Goal: Task Accomplishment & Management: Manage account settings

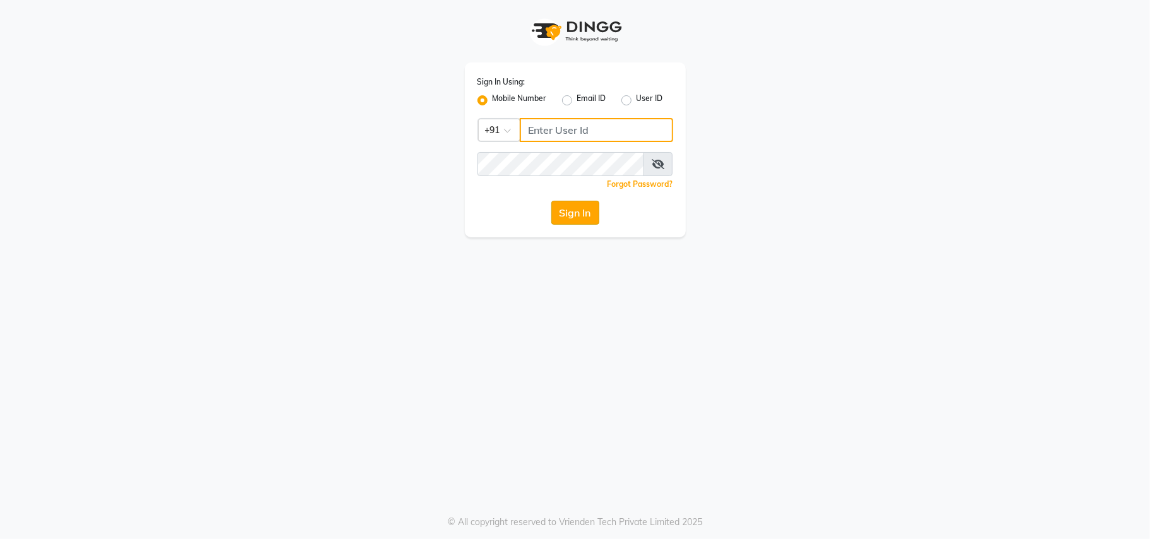
type input "9764362307"
click at [577, 210] on button "Sign In" at bounding box center [575, 213] width 48 height 24
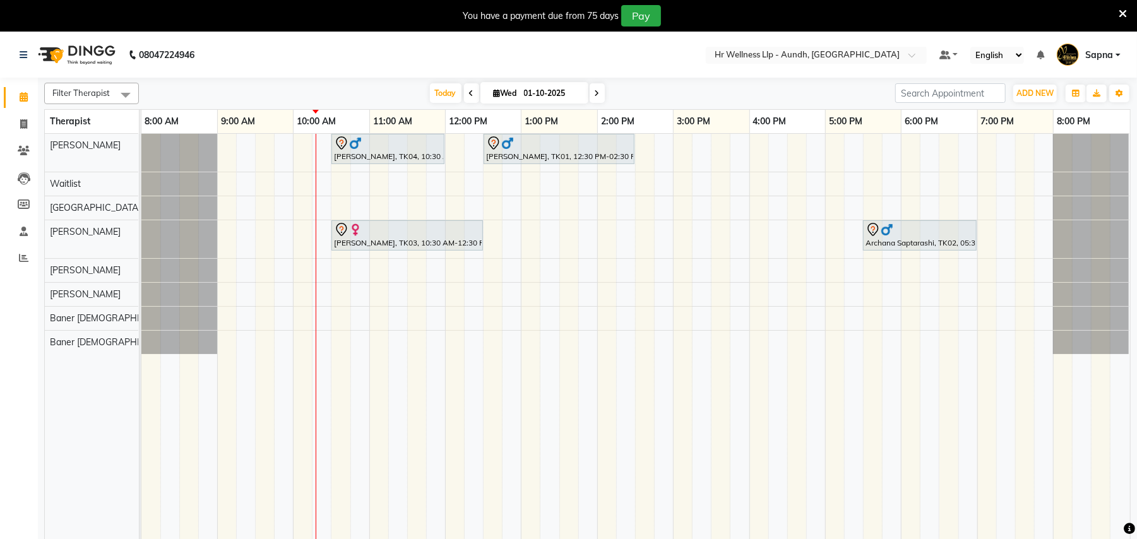
click at [593, 87] on span at bounding box center [597, 93] width 15 height 20
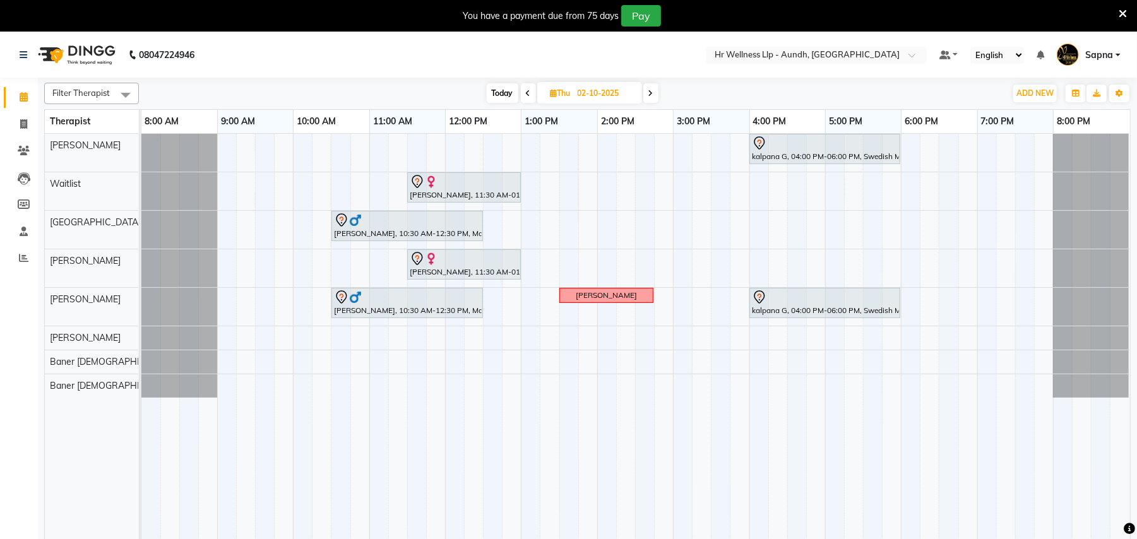
click at [652, 93] on icon at bounding box center [650, 94] width 5 height 8
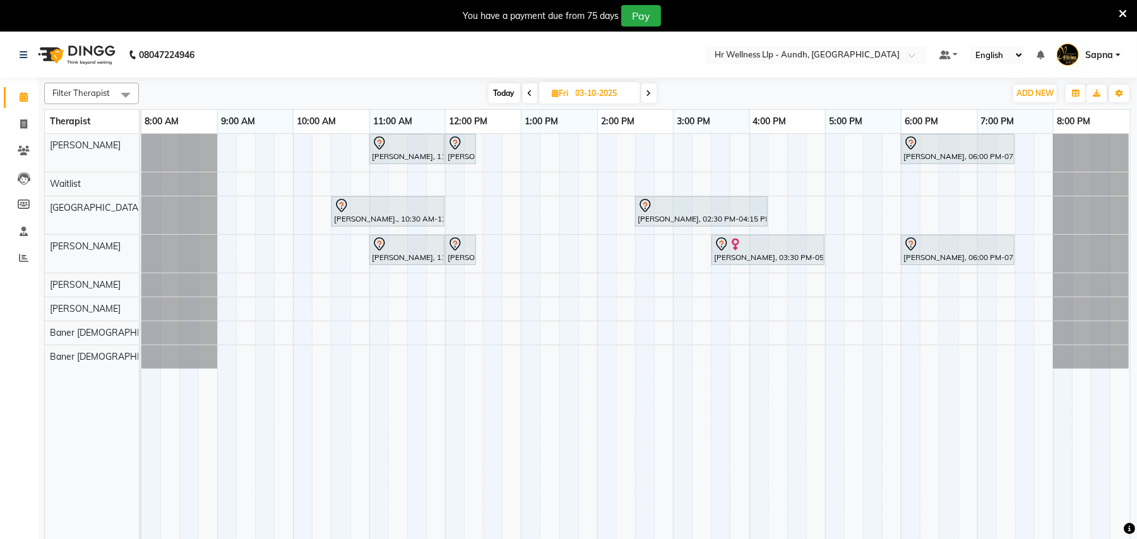
click at [644, 92] on span at bounding box center [648, 93] width 15 height 20
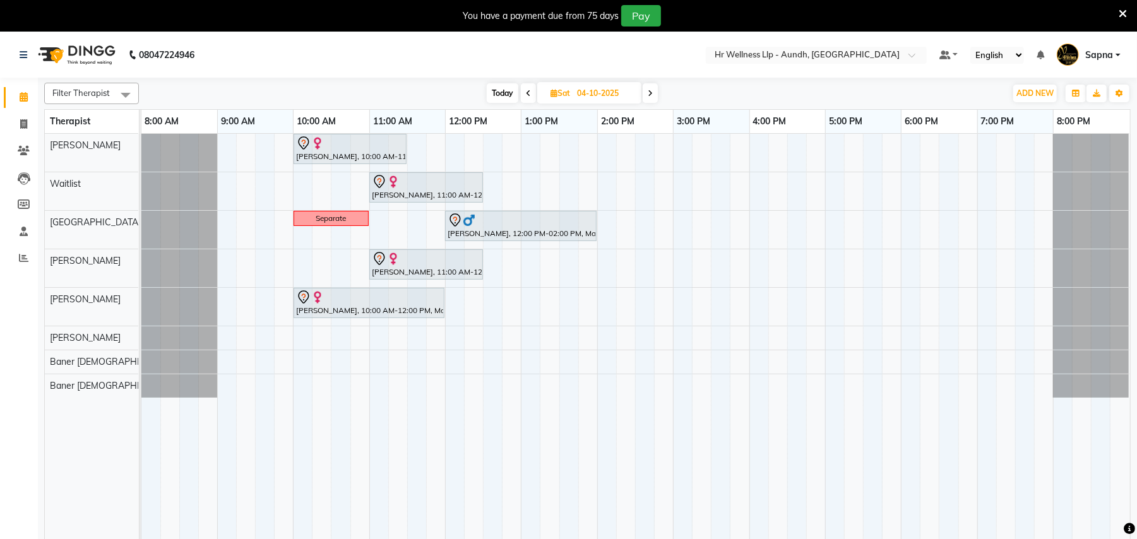
click at [501, 89] on span "Today" at bounding box center [503, 93] width 32 height 20
type input "01-10-2025"
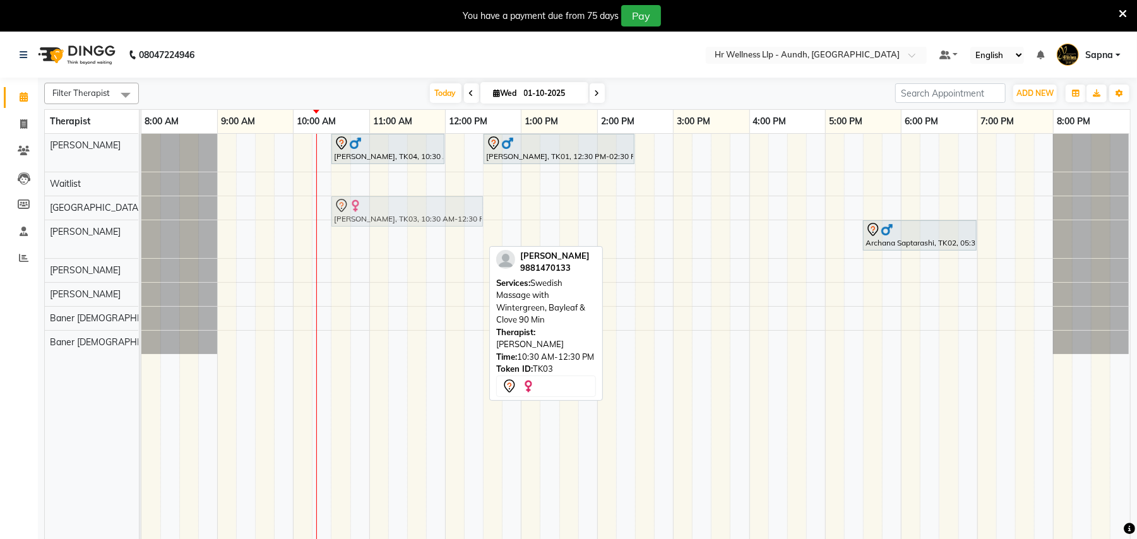
drag, startPoint x: 401, startPoint y: 234, endPoint x: 409, endPoint y: 213, distance: 22.2
click at [409, 213] on tbody "Anil Agarwal, TK04, 10:30 AM-12:00 PM, Massage 60 Min Rahul Batra, TK01, 12:30 …" at bounding box center [635, 244] width 988 height 220
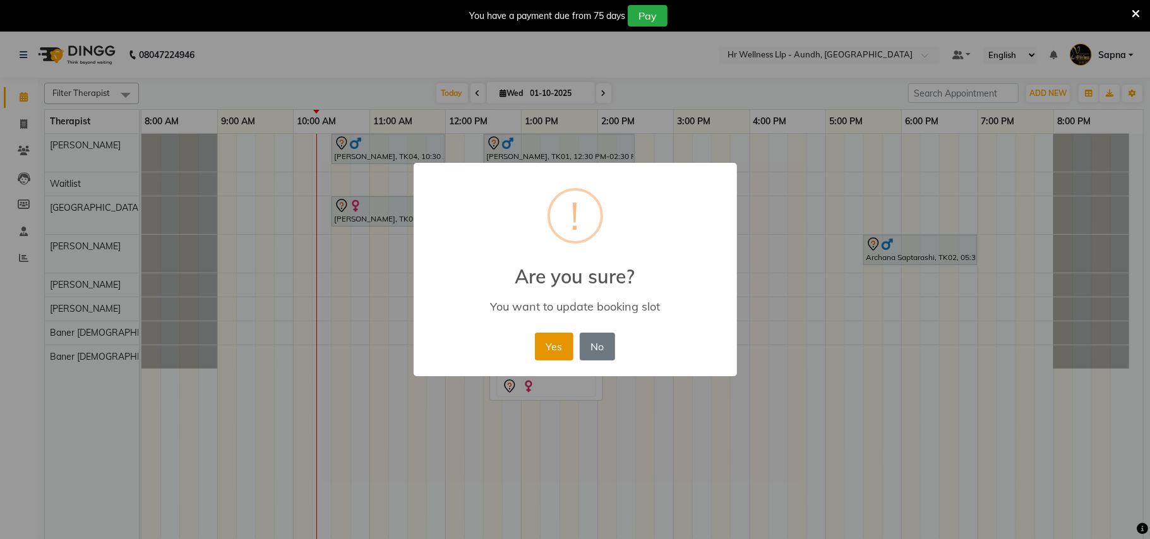
click at [554, 343] on button "Yes" at bounding box center [554, 347] width 39 height 28
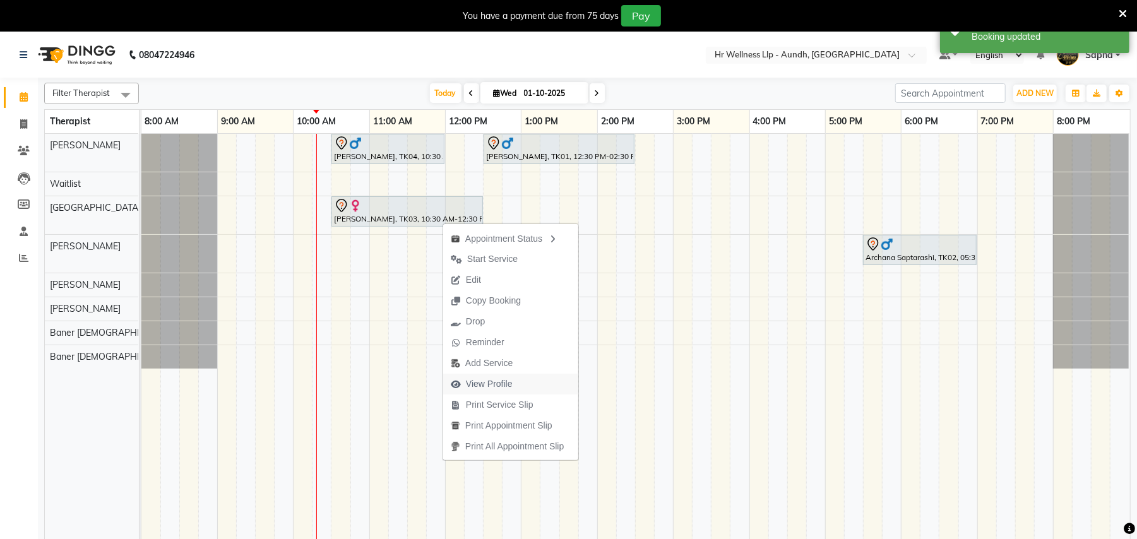
click at [514, 382] on span "View Profile" at bounding box center [481, 384] width 77 height 21
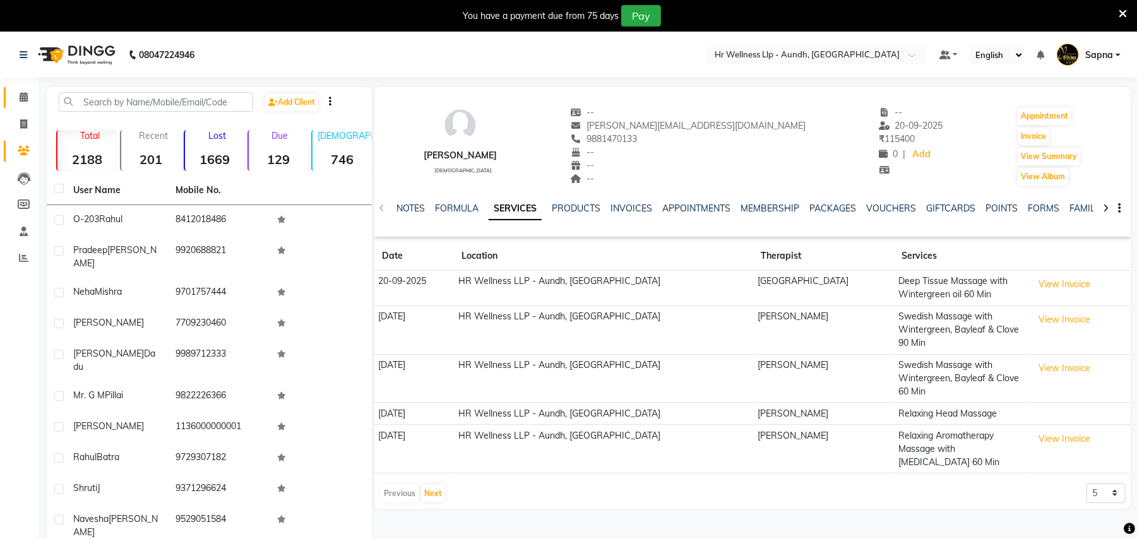
click at [20, 87] on link "Calendar" at bounding box center [19, 97] width 30 height 21
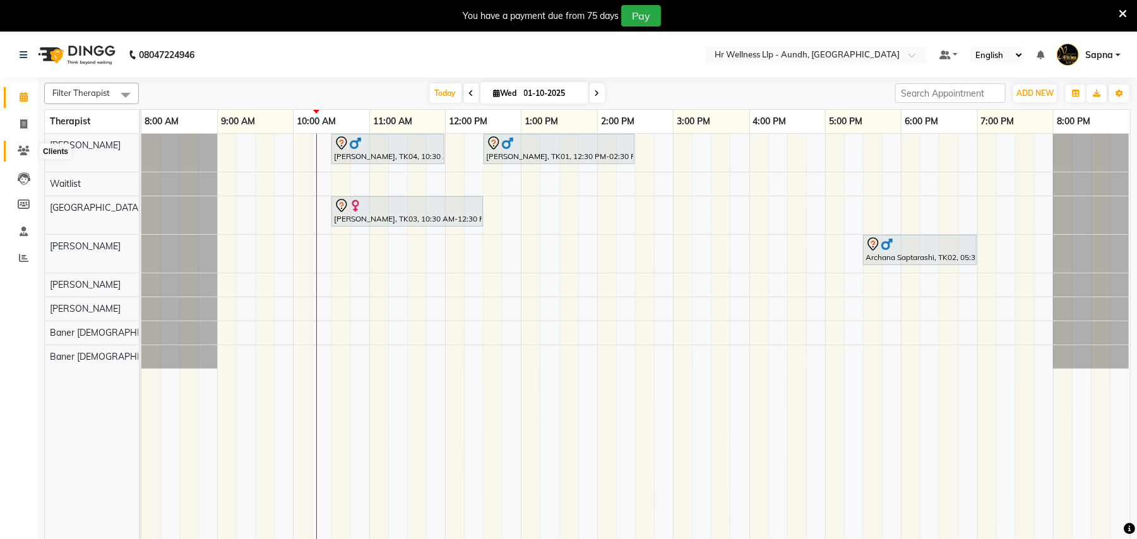
click at [18, 152] on icon at bounding box center [24, 150] width 12 height 9
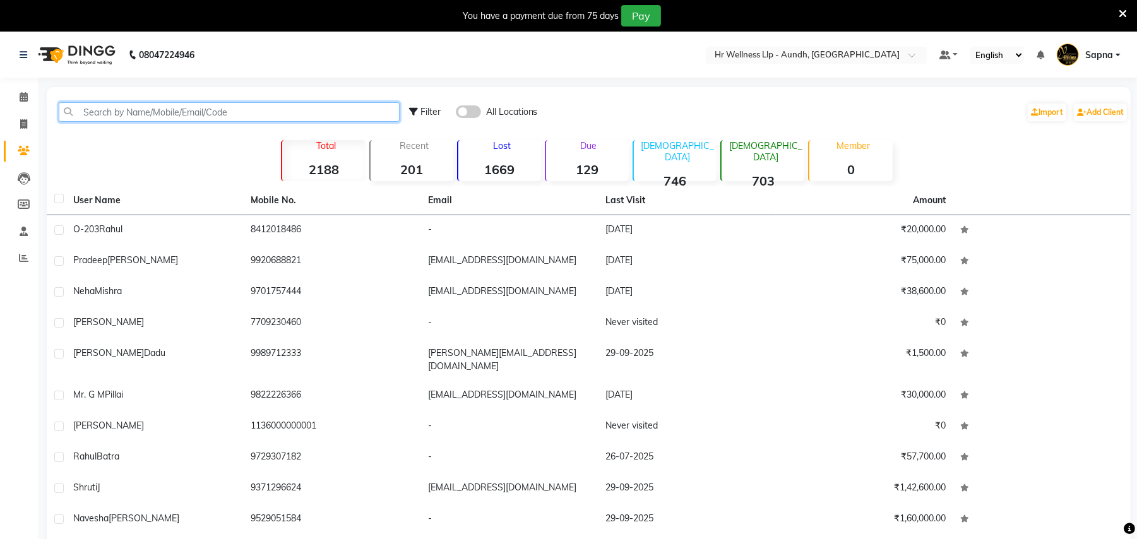
click at [115, 111] on input "text" at bounding box center [229, 112] width 341 height 20
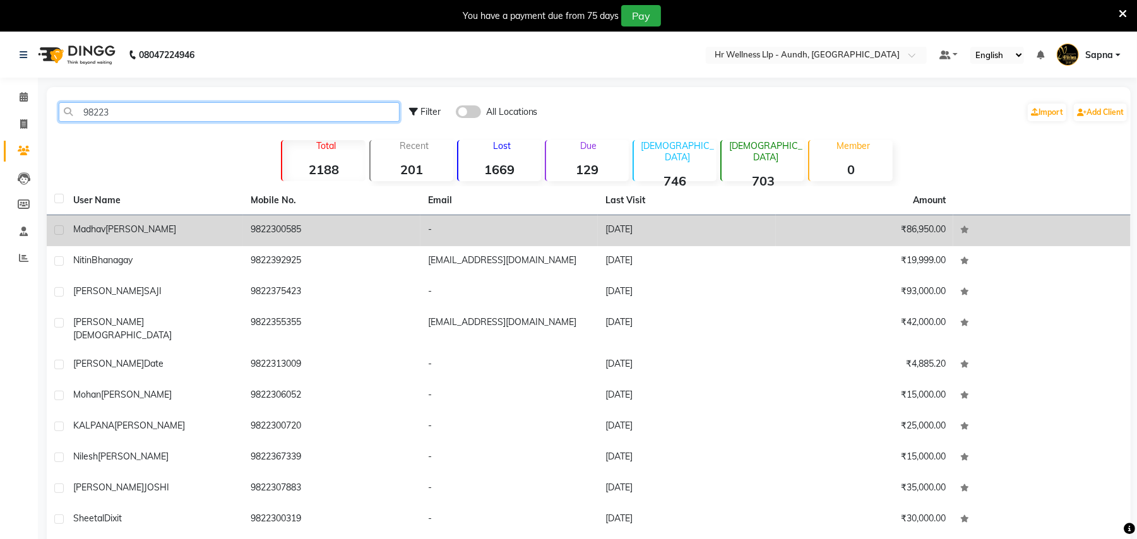
type input "98223"
click at [119, 220] on td "Madhav Gore" at bounding box center [154, 230] width 177 height 31
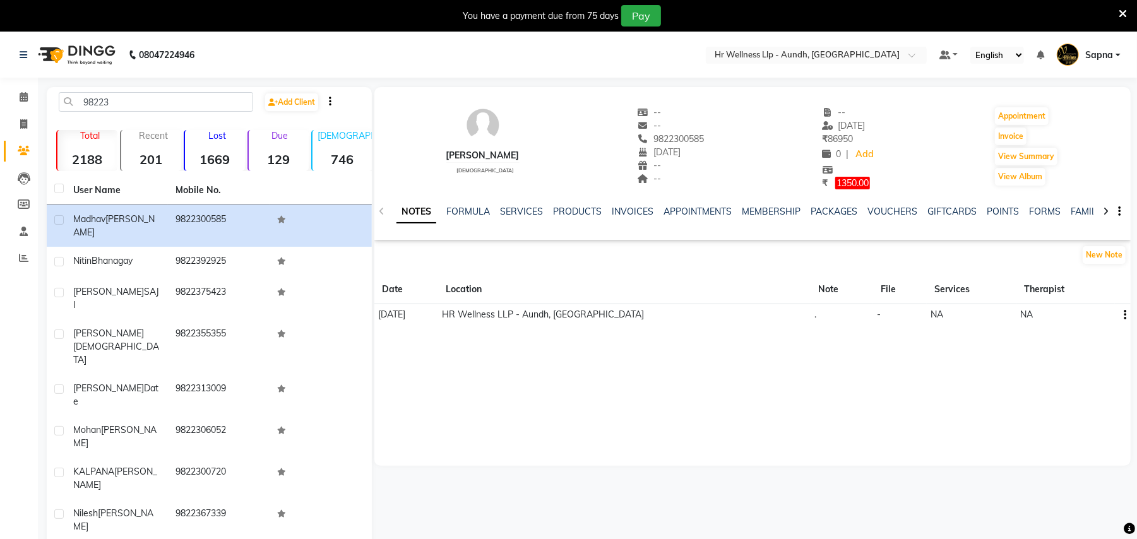
click at [884, 203] on div "NOTES FORMULA SERVICES PRODUCTS INVOICES APPOINTMENTS MEMBERSHIP PACKAGES VOUCH…" at bounding box center [752, 212] width 756 height 44
click at [883, 211] on link "VOUCHERS" at bounding box center [892, 211] width 50 height 11
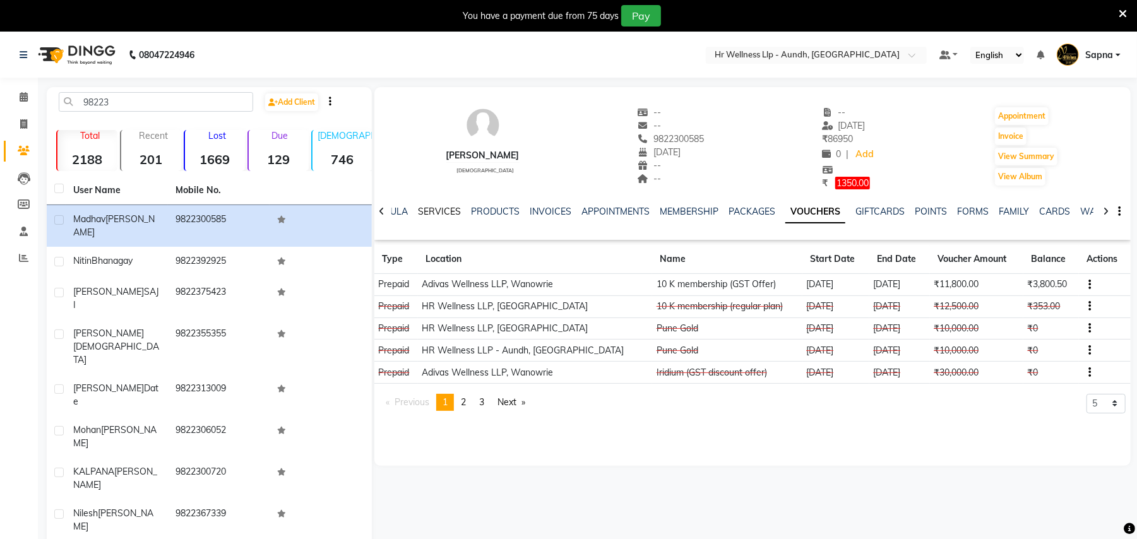
click at [437, 208] on link "SERVICES" at bounding box center [439, 211] width 43 height 11
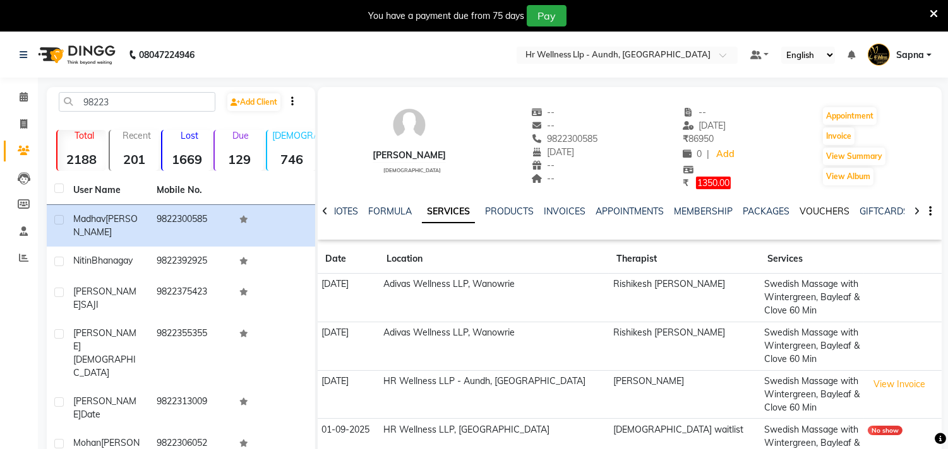
click at [834, 210] on link "VOUCHERS" at bounding box center [824, 211] width 50 height 11
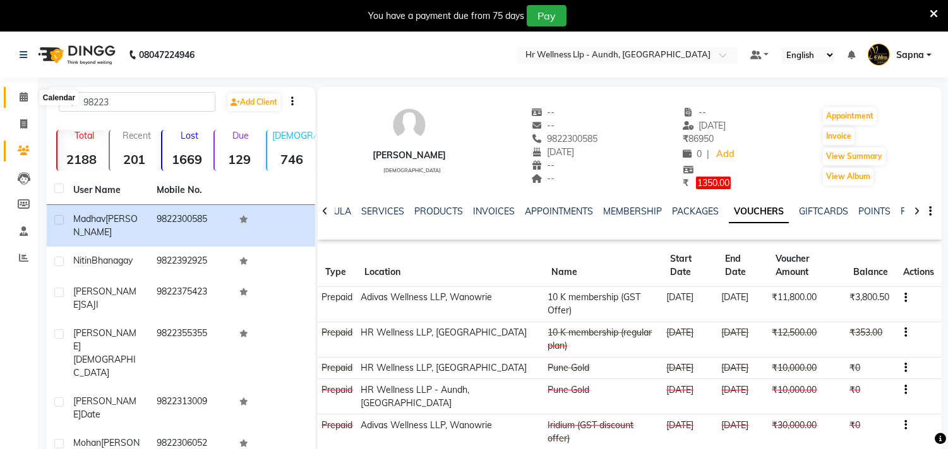
click at [20, 102] on icon at bounding box center [24, 96] width 8 height 9
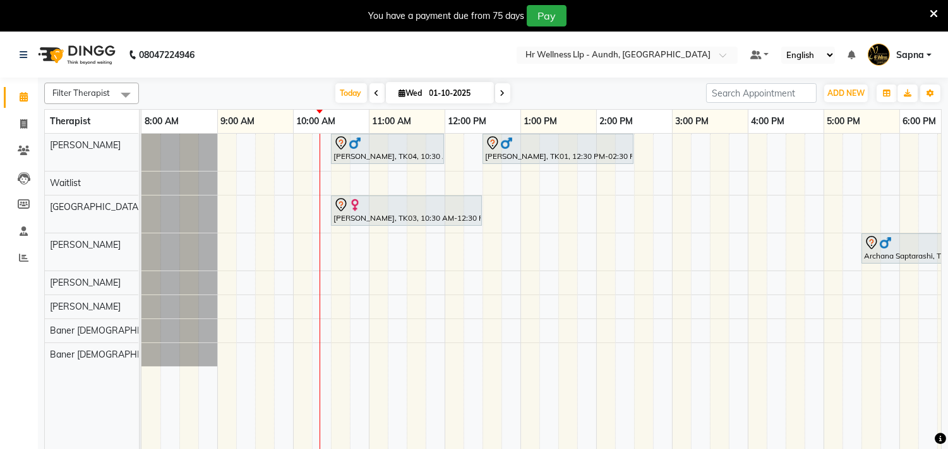
click at [493, 249] on div "Anil Agarwal, TK04, 10:30 AM-12:00 PM, Massage 60 Min Rahul Batra, TK01, 12:30 …" at bounding box center [633, 300] width 985 height 332
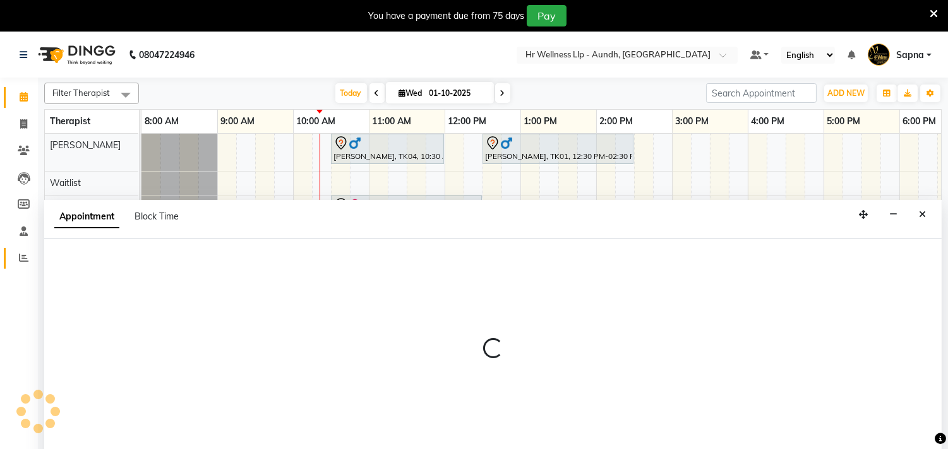
scroll to position [32, 0]
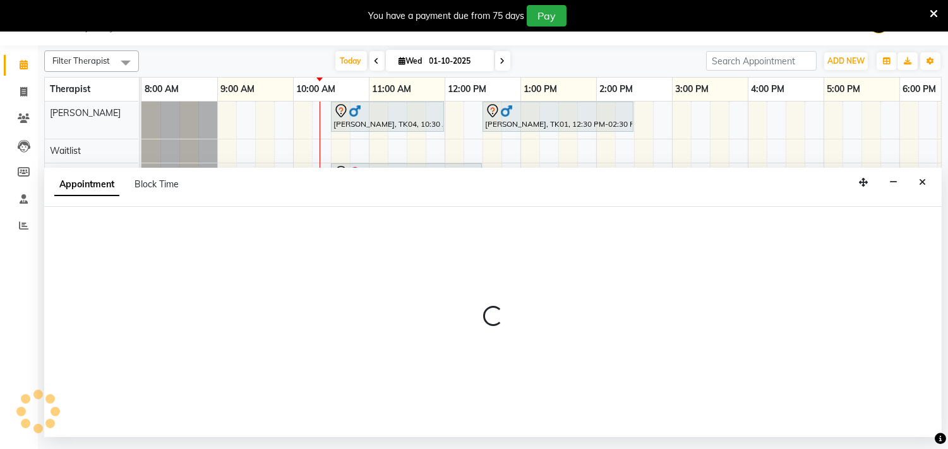
select select "77663"
select select "750"
select select "tentative"
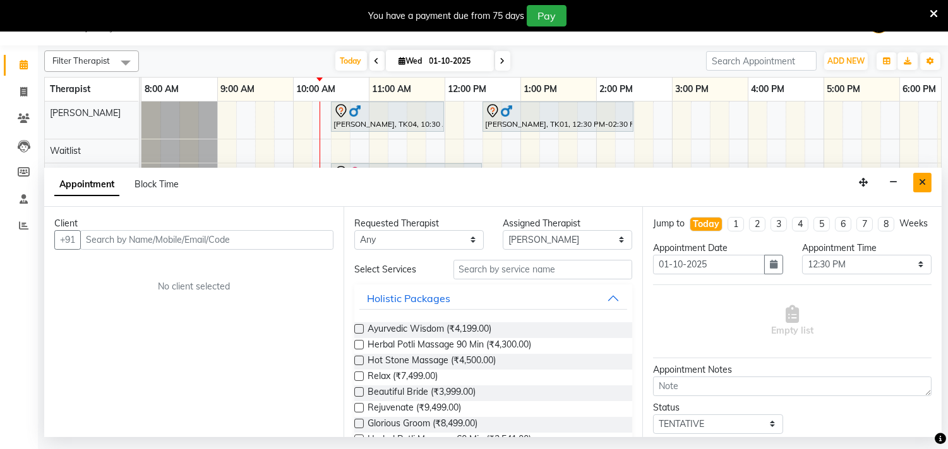
click at [925, 180] on icon "Close" at bounding box center [921, 182] width 7 height 9
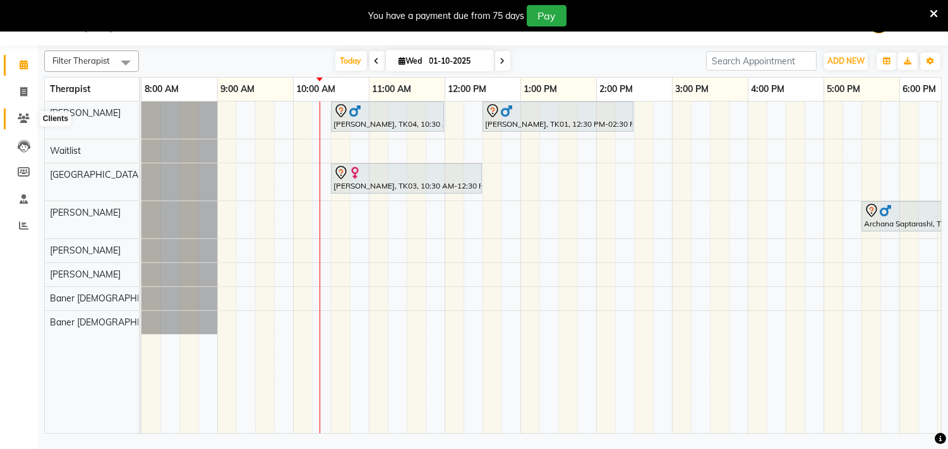
click at [20, 112] on span at bounding box center [24, 119] width 22 height 15
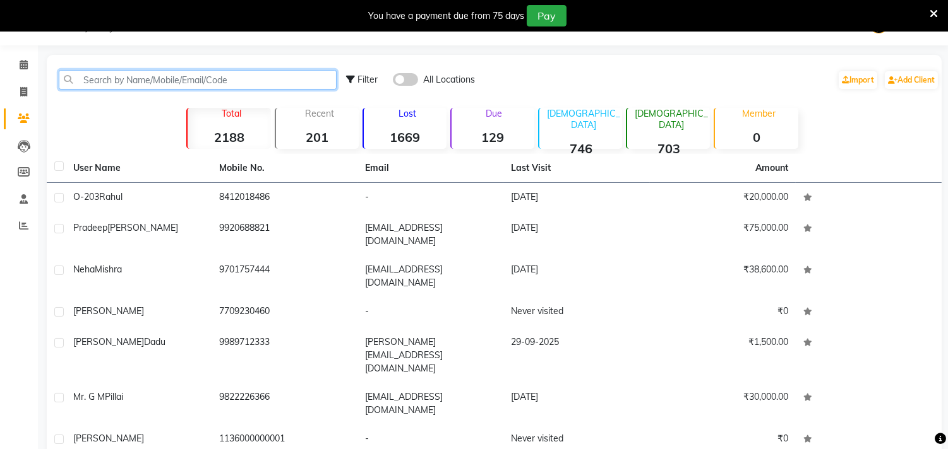
click at [234, 80] on input "text" at bounding box center [198, 80] width 278 height 20
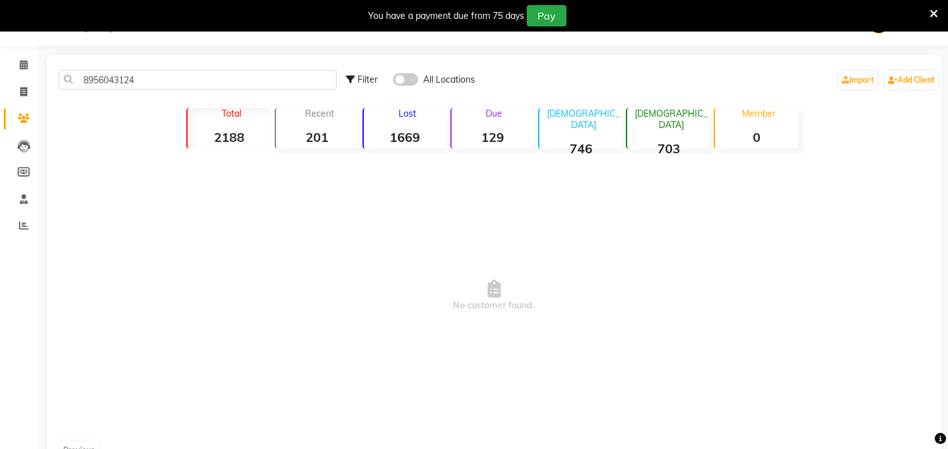
click at [401, 74] on span at bounding box center [405, 79] width 25 height 13
click at [393, 81] on input "checkbox" at bounding box center [393, 81] width 0 height 0
click at [408, 77] on span at bounding box center [405, 79] width 25 height 13
click at [393, 81] on input "checkbox" at bounding box center [393, 81] width 0 height 0
click at [191, 91] on div "8956043124 Filter All Locations Import Add Client" at bounding box center [493, 80] width 889 height 40
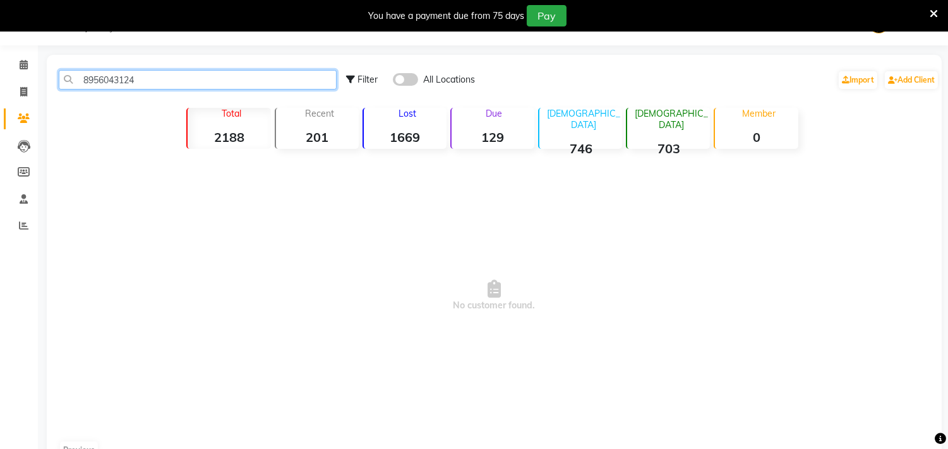
click at [194, 83] on input "8956043124" at bounding box center [198, 80] width 278 height 20
type input "8"
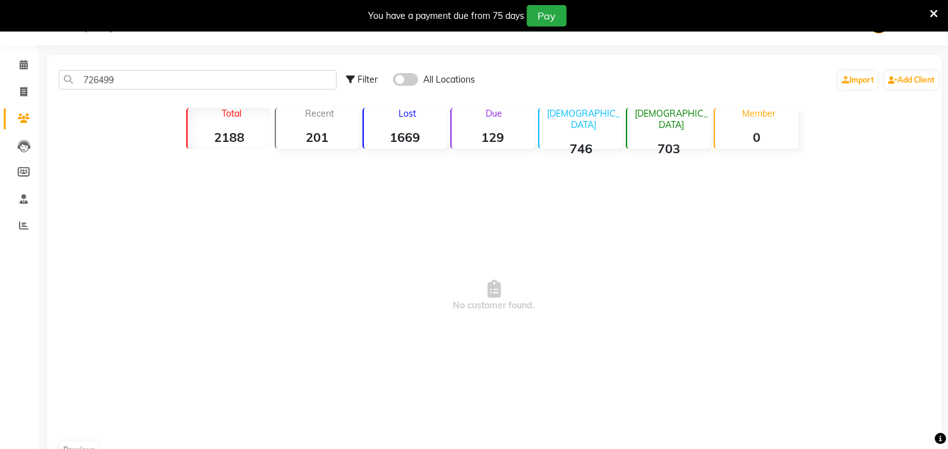
click at [398, 76] on span at bounding box center [405, 79] width 25 height 13
click at [393, 81] on input "checkbox" at bounding box center [393, 81] width 0 height 0
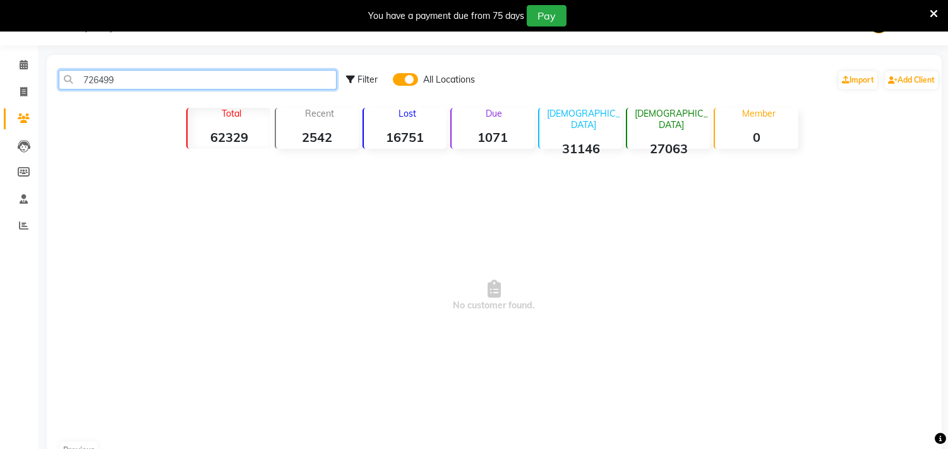
click at [270, 85] on input "726499" at bounding box center [198, 80] width 278 height 20
click at [292, 83] on input "7264990345" at bounding box center [198, 80] width 278 height 20
type input "7"
click at [292, 83] on input "text" at bounding box center [198, 80] width 278 height 20
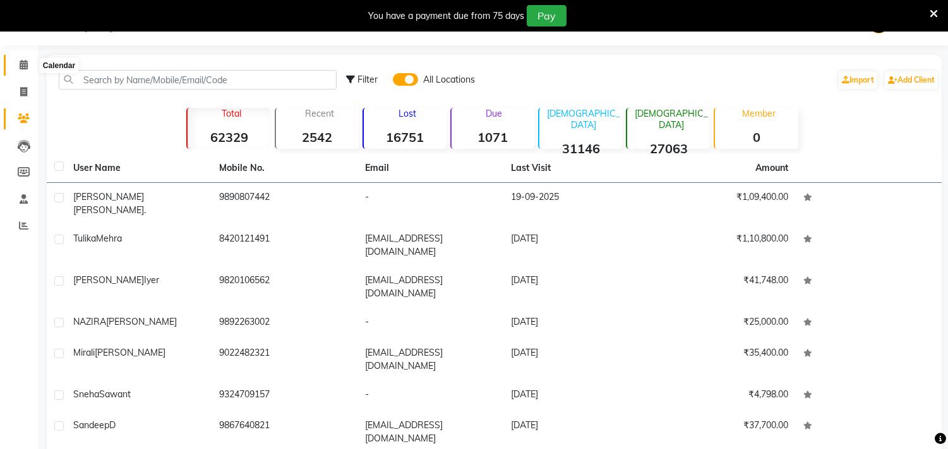
click at [20, 62] on icon at bounding box center [24, 64] width 8 height 9
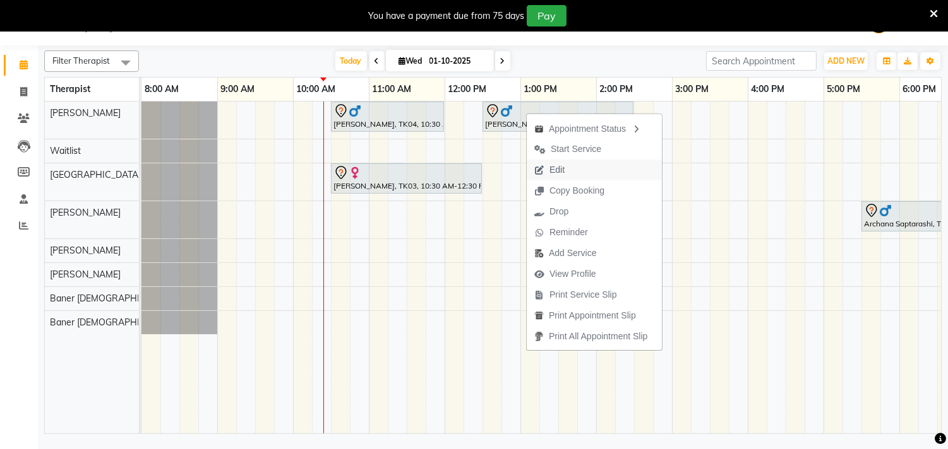
click at [590, 168] on button "Edit" at bounding box center [593, 170] width 135 height 21
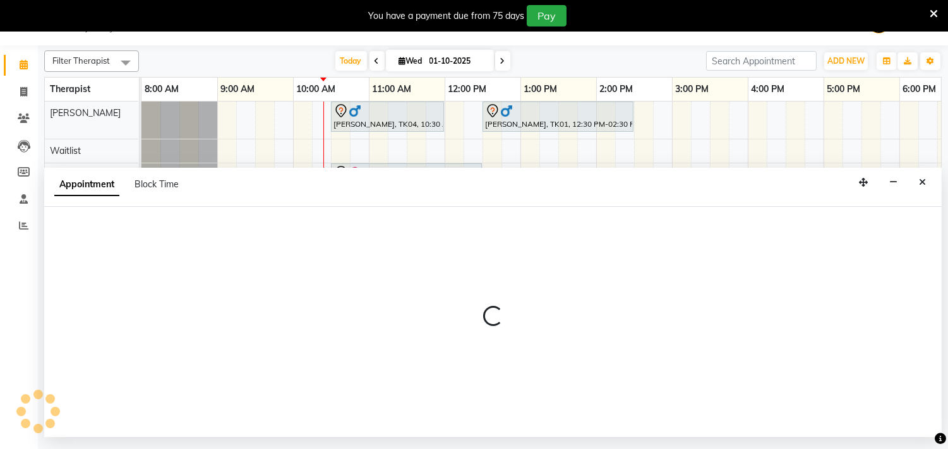
select select "tentative"
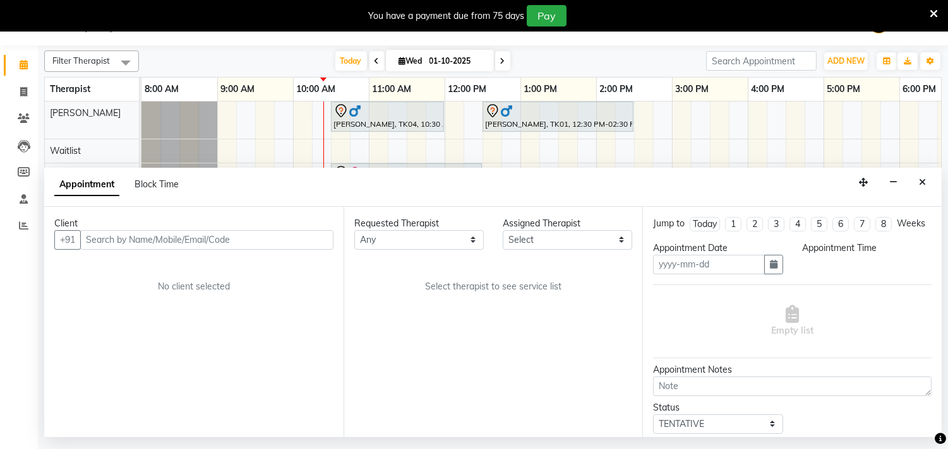
type input "01-10-2025"
select select "750"
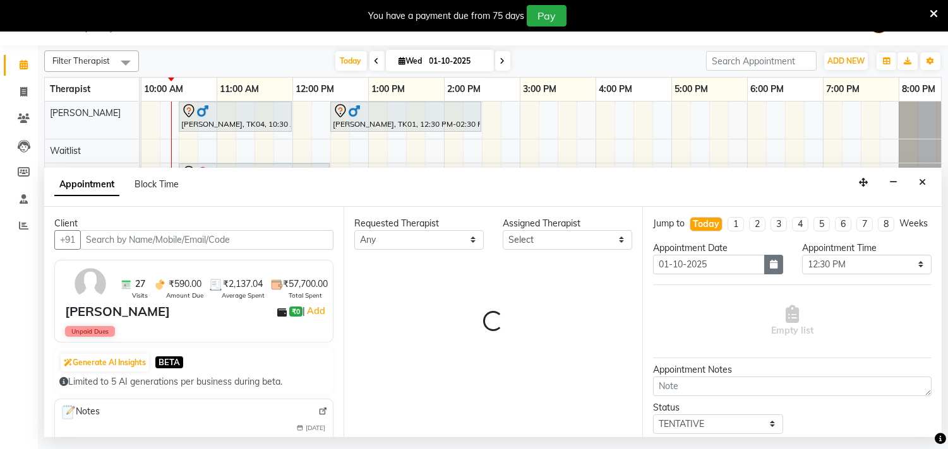
select select "77660"
click at [764, 275] on button "button" at bounding box center [773, 265] width 19 height 20
click at [770, 269] on icon "button" at bounding box center [774, 264] width 8 height 9
select select "1894"
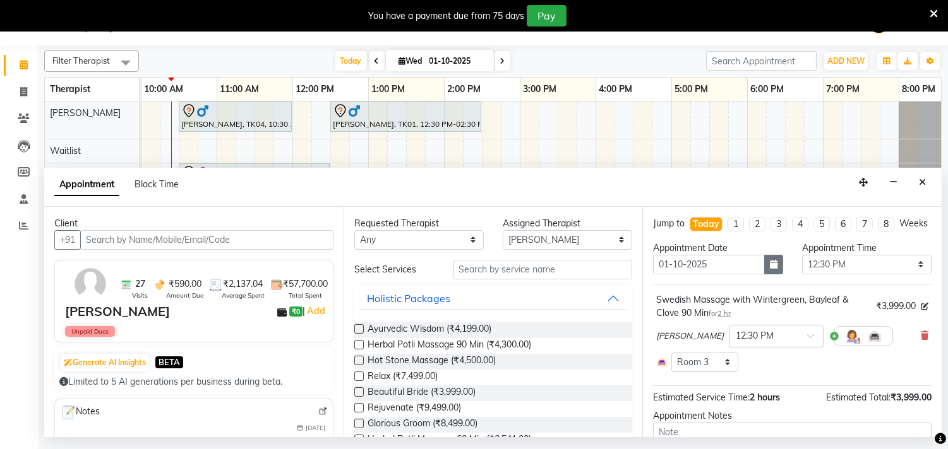
click at [771, 269] on icon "button" at bounding box center [774, 264] width 8 height 9
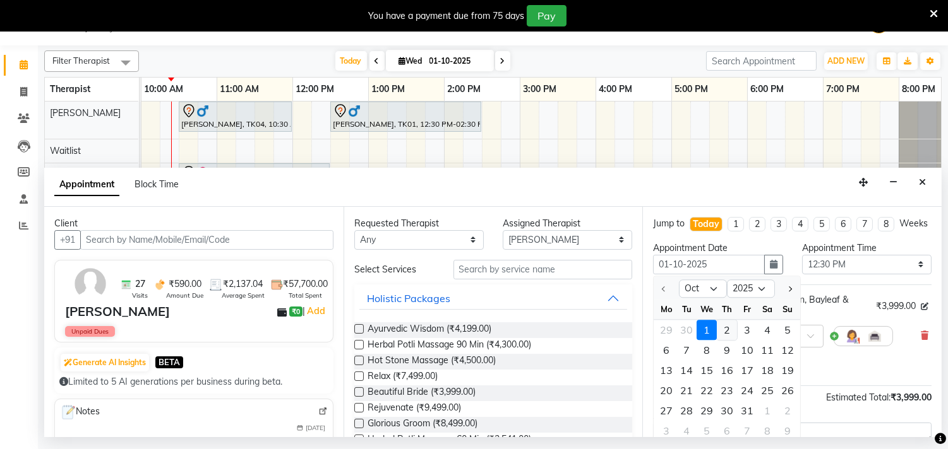
click at [727, 340] on div "2" at bounding box center [726, 330] width 20 height 20
type input "02-10-2025"
select select "750"
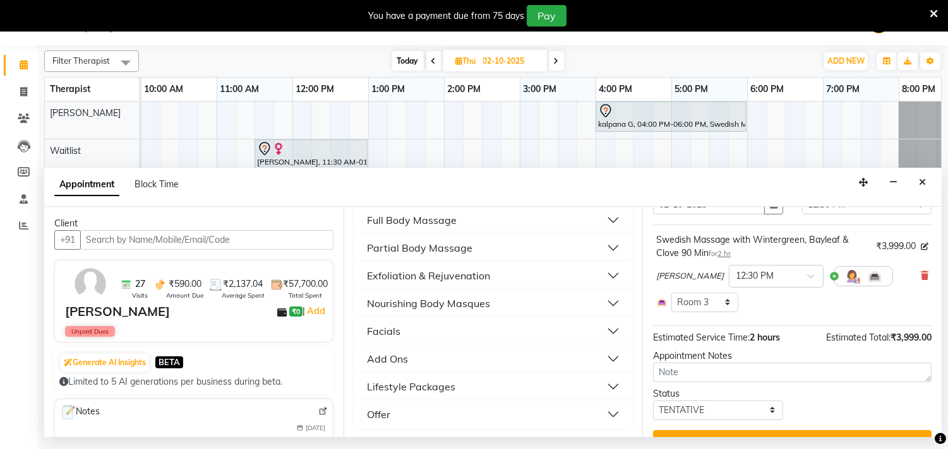
scroll to position [97, 0]
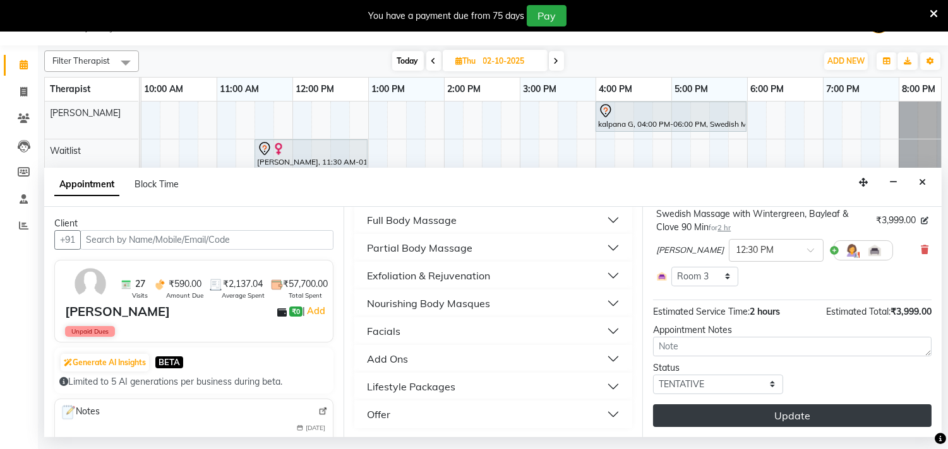
click at [796, 415] on button "Update" at bounding box center [792, 416] width 278 height 23
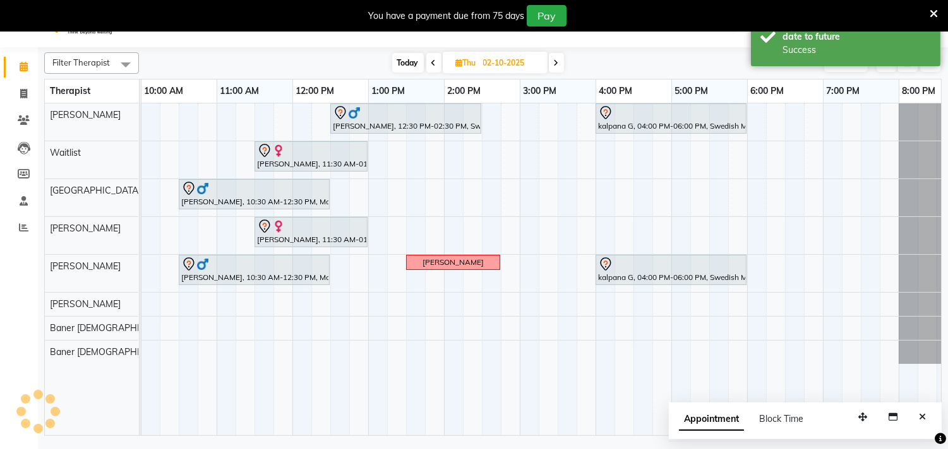
scroll to position [0, 0]
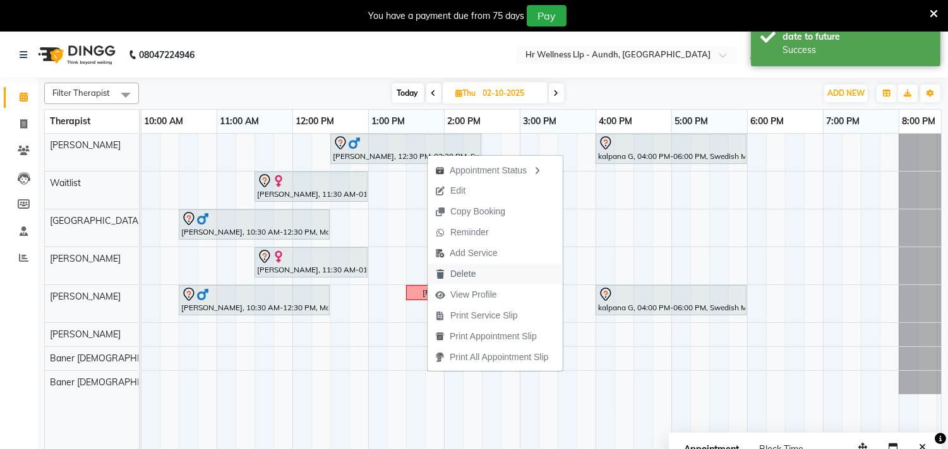
click at [482, 271] on span "Delete" at bounding box center [455, 274] width 56 height 21
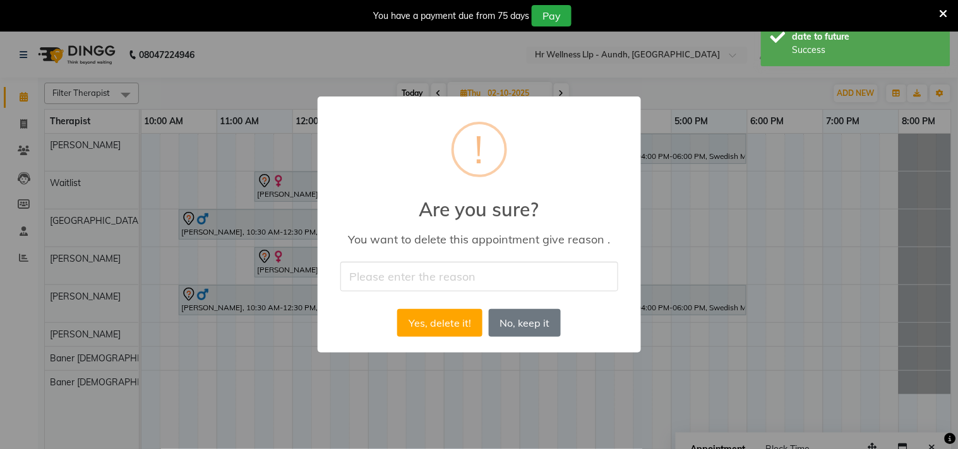
click at [518, 266] on input "text" at bounding box center [479, 277] width 278 height 30
click at [492, 278] on input "text" at bounding box center [479, 277] width 278 height 30
type input "Appointment cancelled by the guest."
click at [438, 319] on button "Yes, delete it!" at bounding box center [439, 323] width 85 height 28
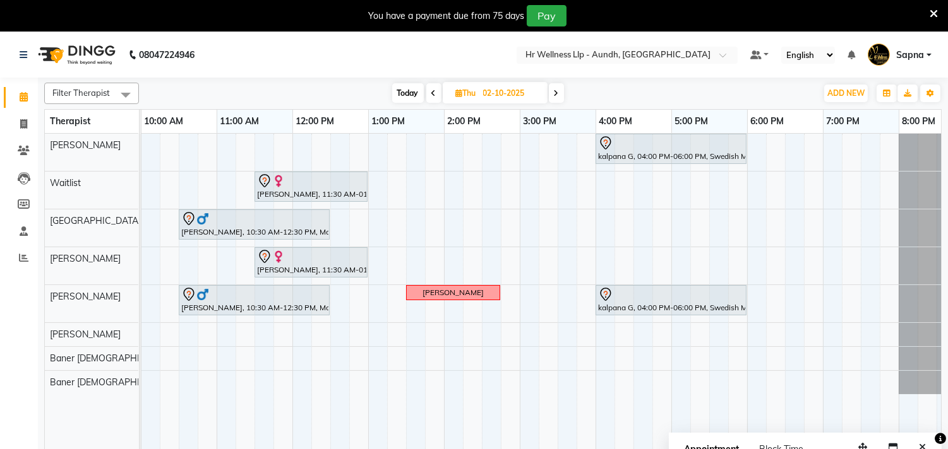
click at [412, 90] on span "Today" at bounding box center [408, 93] width 32 height 20
type input "01-10-2025"
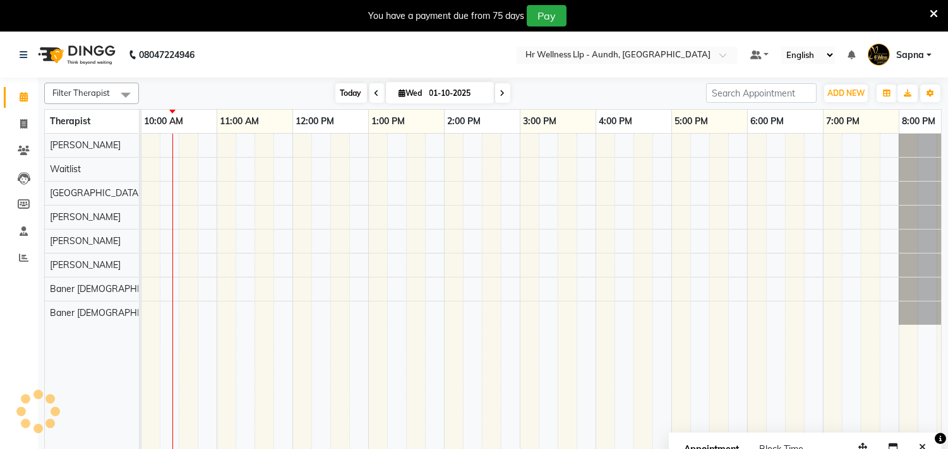
scroll to position [0, 152]
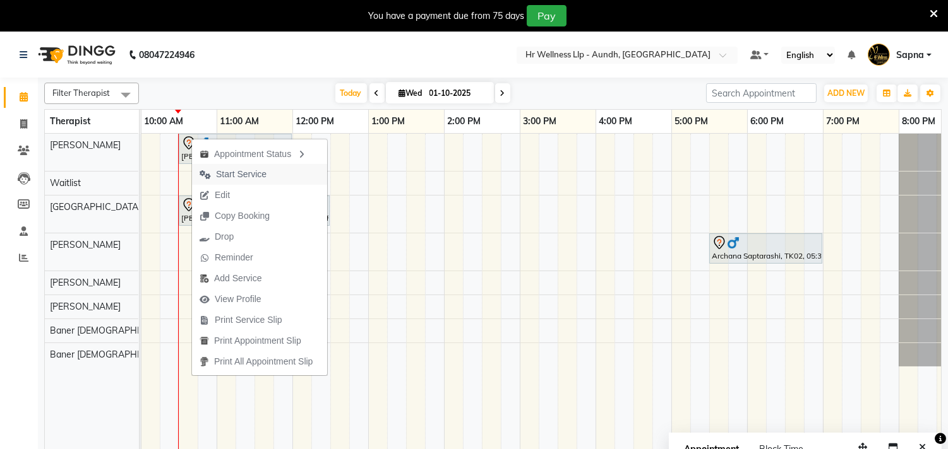
click at [251, 169] on span "Start Service" at bounding box center [241, 174] width 51 height 13
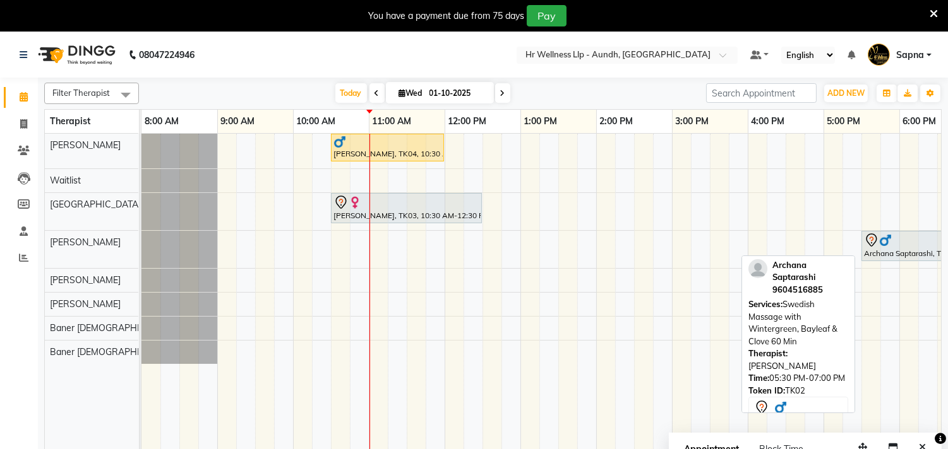
scroll to position [0, 186]
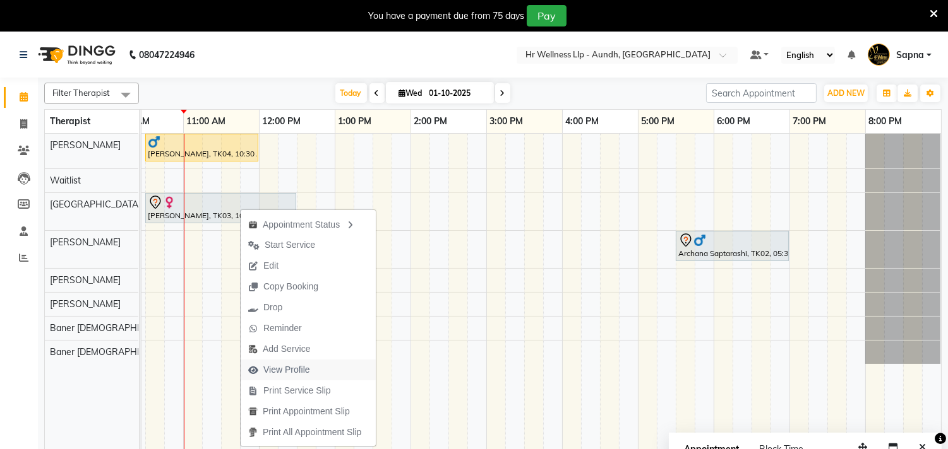
click at [323, 373] on button "View Profile" at bounding box center [308, 370] width 135 height 21
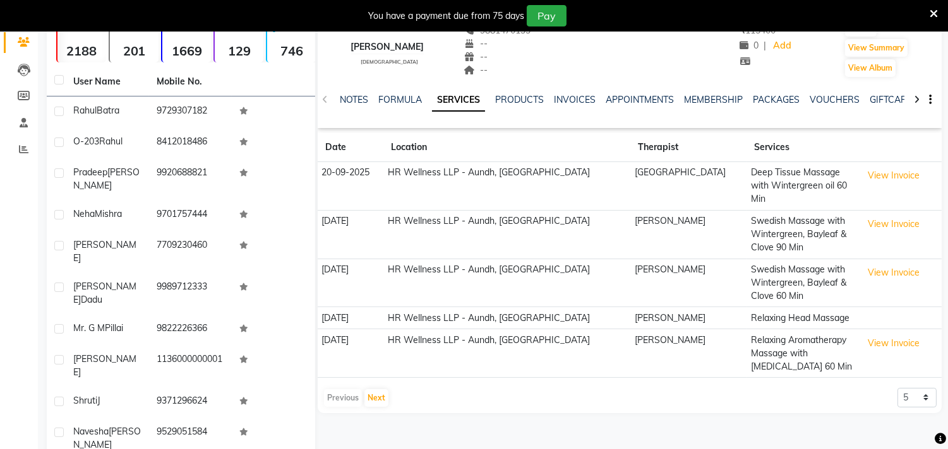
scroll to position [140, 0]
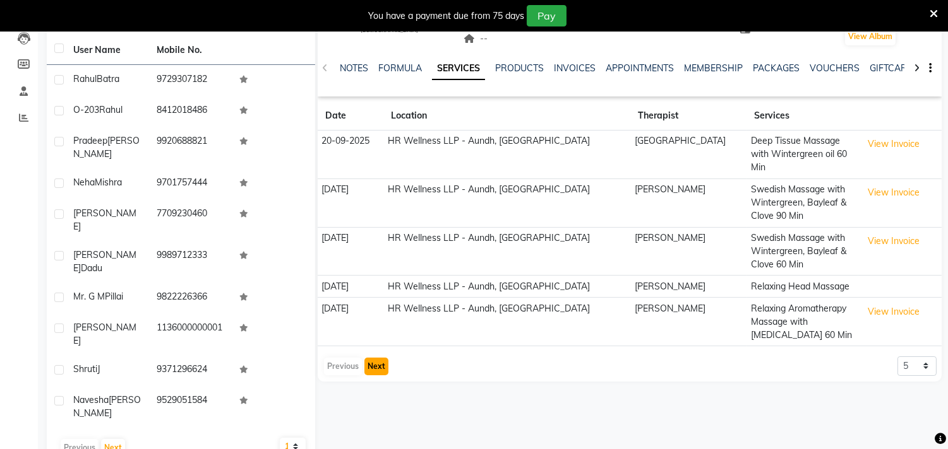
click at [377, 358] on button "Next" at bounding box center [376, 367] width 24 height 18
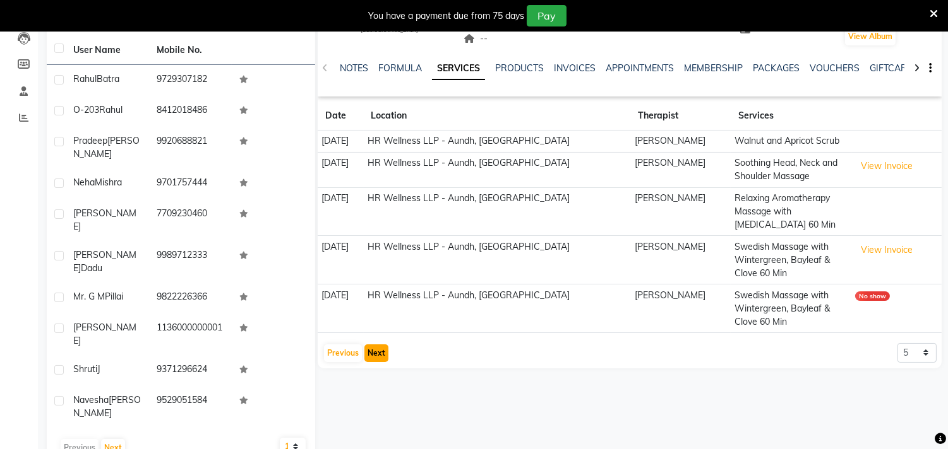
click at [377, 358] on button "Next" at bounding box center [376, 354] width 24 height 18
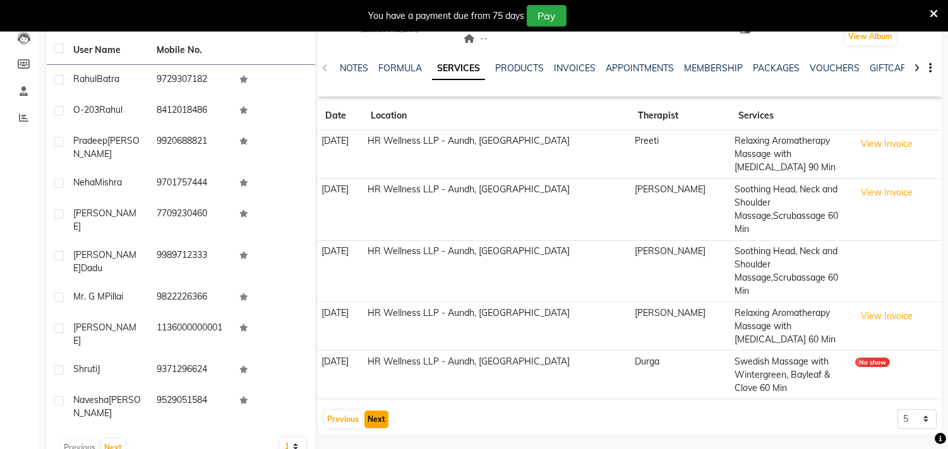
scroll to position [0, 0]
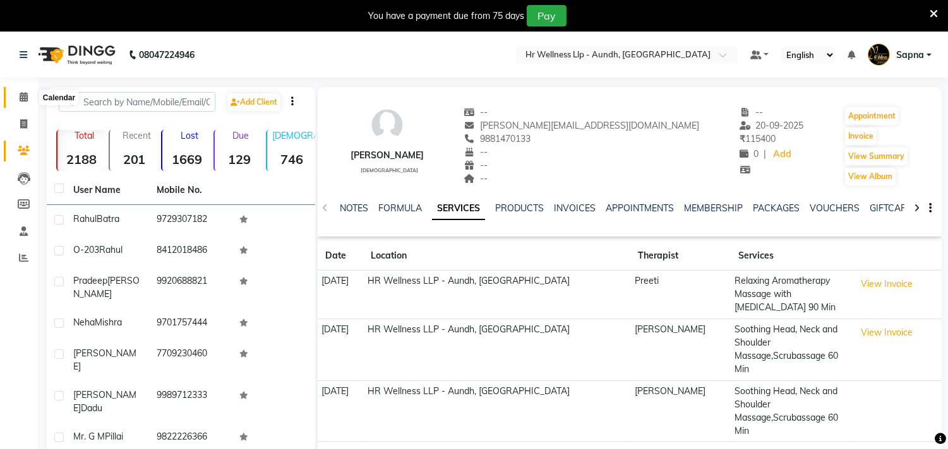
click at [22, 97] on icon at bounding box center [24, 96] width 8 height 9
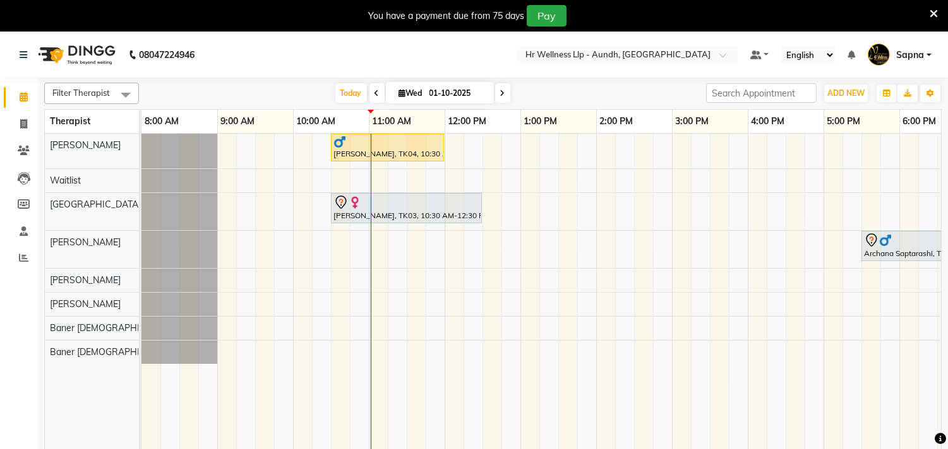
click at [425, 88] on input "01-10-2025" at bounding box center [456, 93] width 63 height 19
select select "10"
select select "2025"
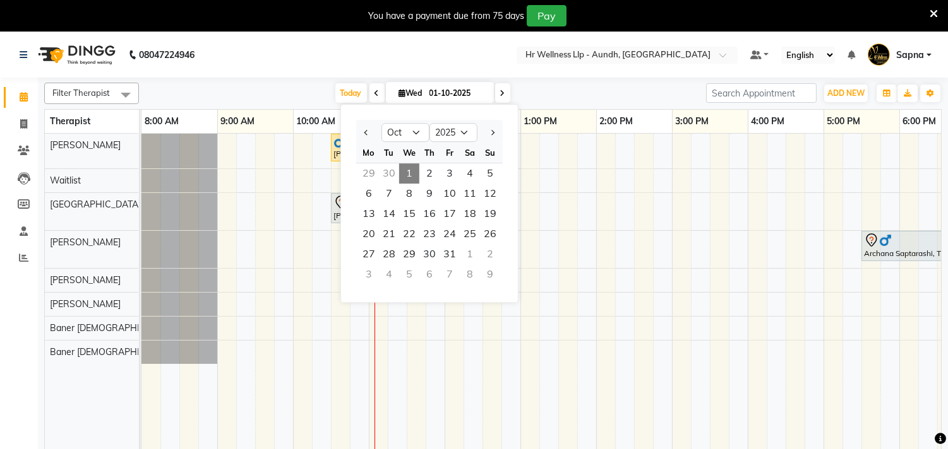
click at [287, 64] on nav "08047224946 Select Location × Hr Wellness Llp - Aundh, Aundh Default Panel My P…" at bounding box center [474, 54] width 948 height 45
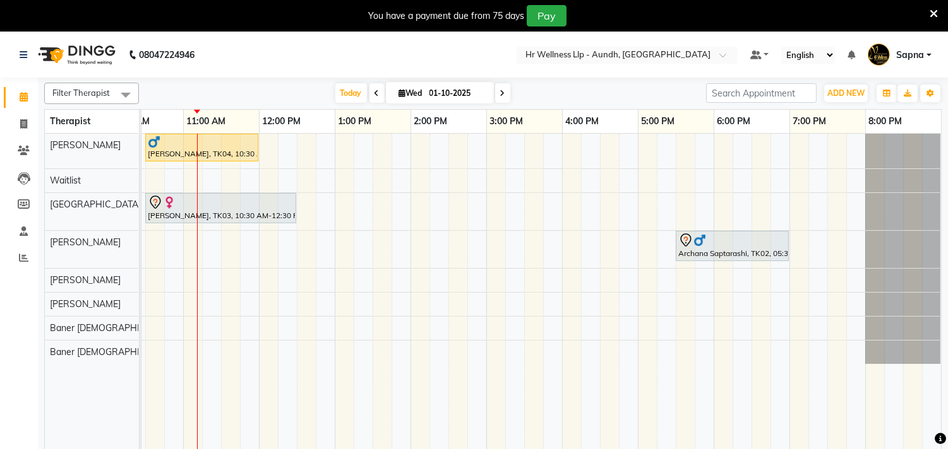
scroll to position [0, 196]
click at [499, 87] on span at bounding box center [502, 93] width 15 height 20
type input "02-10-2025"
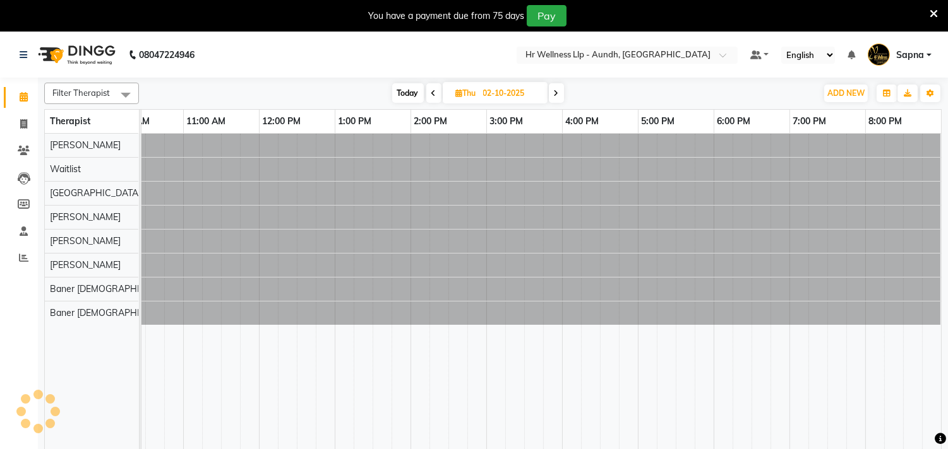
scroll to position [0, 186]
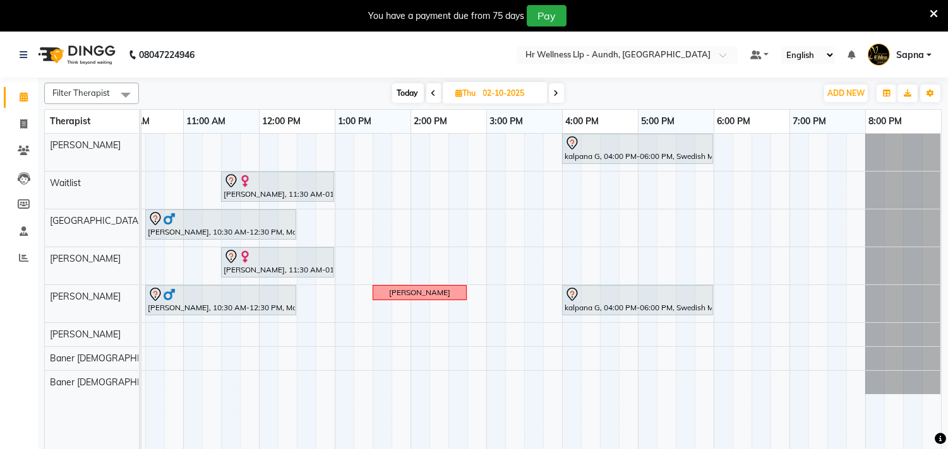
click at [720, 196] on div "kalpana G, 04:00 PM-06:00 PM, Swedish Massage with Wintergreen, Bayleaf & Clove…" at bounding box center [448, 300] width 985 height 332
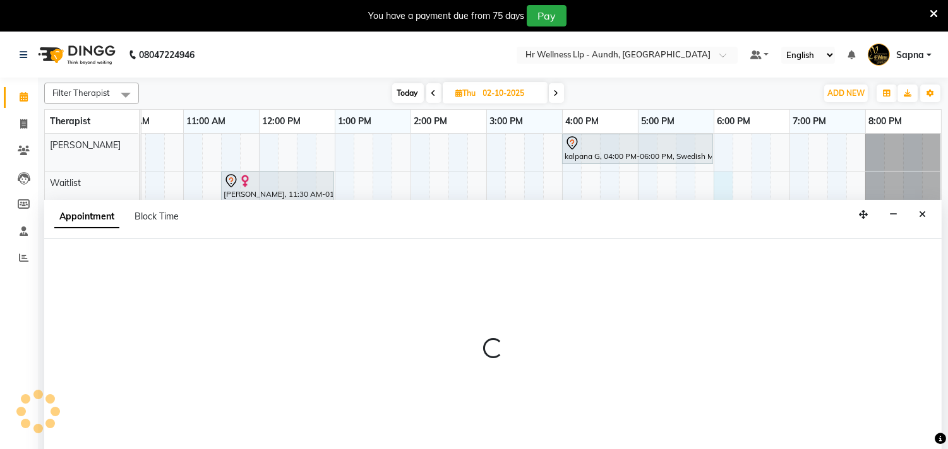
select select "45452"
select select "tentative"
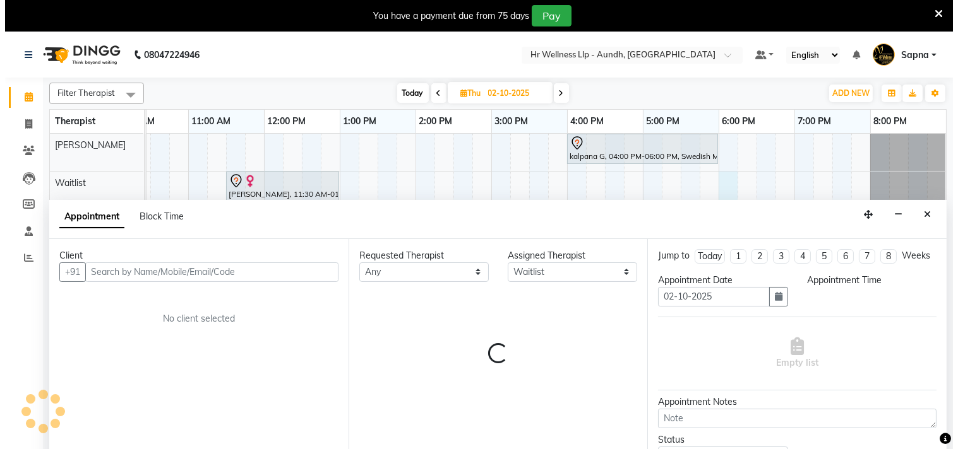
scroll to position [32, 0]
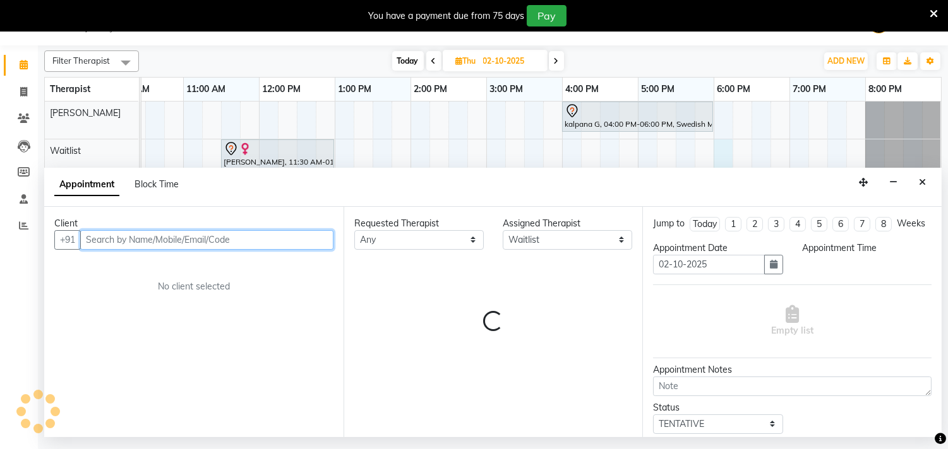
select select "1080"
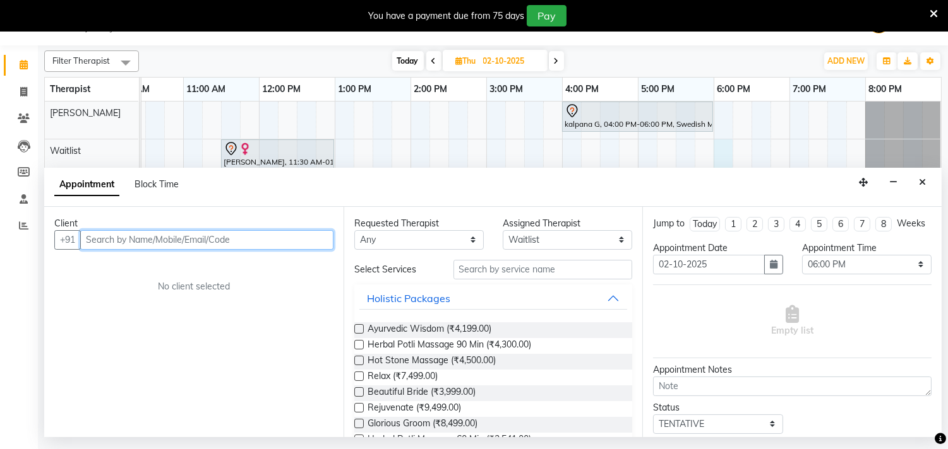
click at [165, 246] on input "text" at bounding box center [206, 240] width 253 height 20
click at [172, 241] on input "text" at bounding box center [206, 240] width 253 height 20
type input "7264990345"
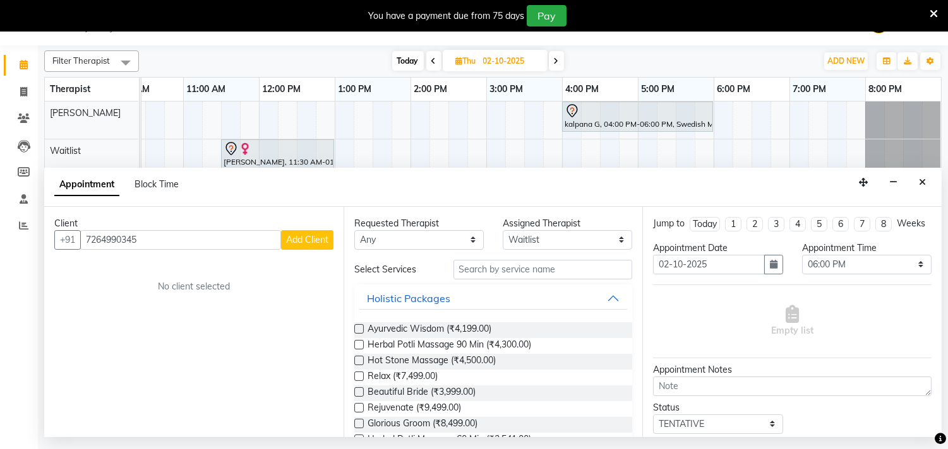
click at [301, 240] on span "Add Client" at bounding box center [307, 239] width 42 height 11
select select "22"
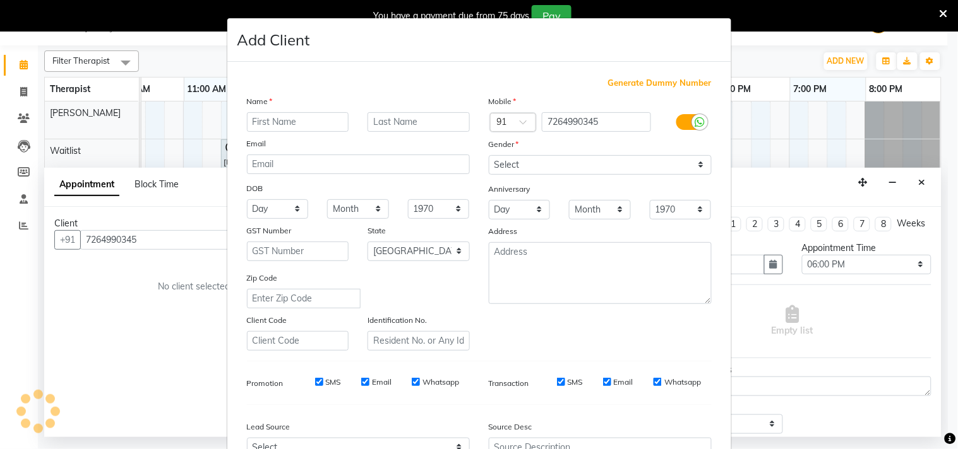
scroll to position [0, 185]
click at [314, 124] on input "text" at bounding box center [298, 122] width 102 height 20
type input "[PERSON_NAME]"
click at [410, 122] on input "text" at bounding box center [418, 122] width 102 height 20
type input "Bom"
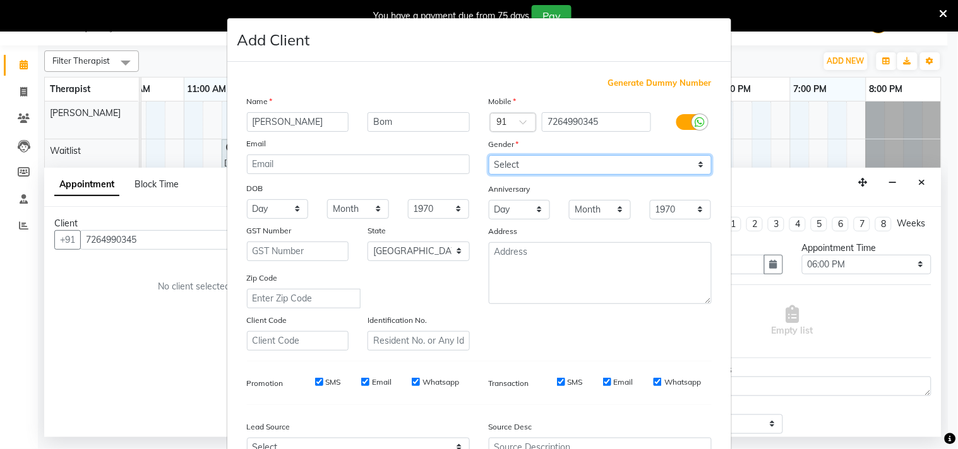
click at [699, 167] on select "Select [DEMOGRAPHIC_DATA] [DEMOGRAPHIC_DATA] Other Prefer Not To Say" at bounding box center [600, 165] width 223 height 20
select select "[DEMOGRAPHIC_DATA]"
click at [489, 155] on select "Select [DEMOGRAPHIC_DATA] [DEMOGRAPHIC_DATA] Other Prefer Not To Say" at bounding box center [600, 165] width 223 height 20
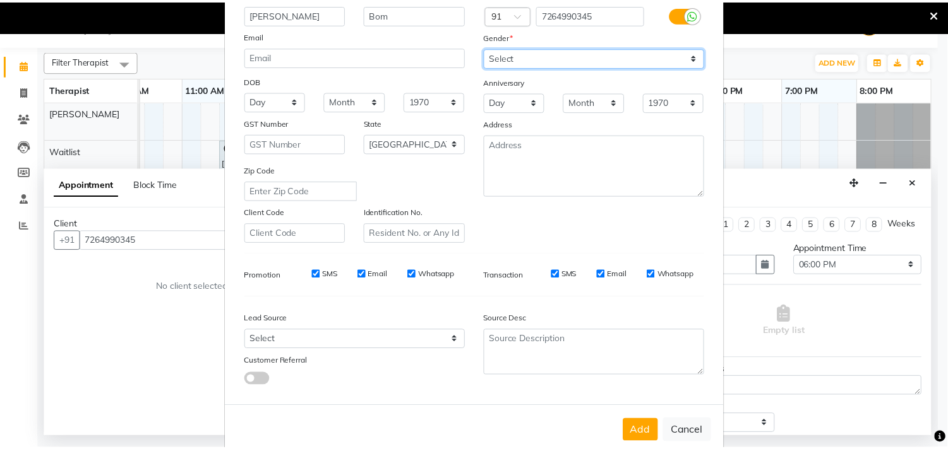
scroll to position [134, 0]
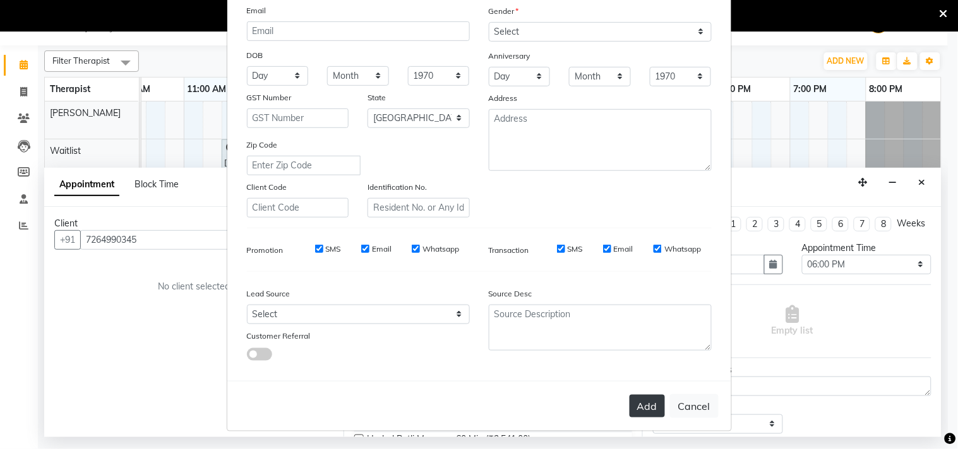
click at [655, 405] on button "Add" at bounding box center [646, 406] width 35 height 23
select select
select select "null"
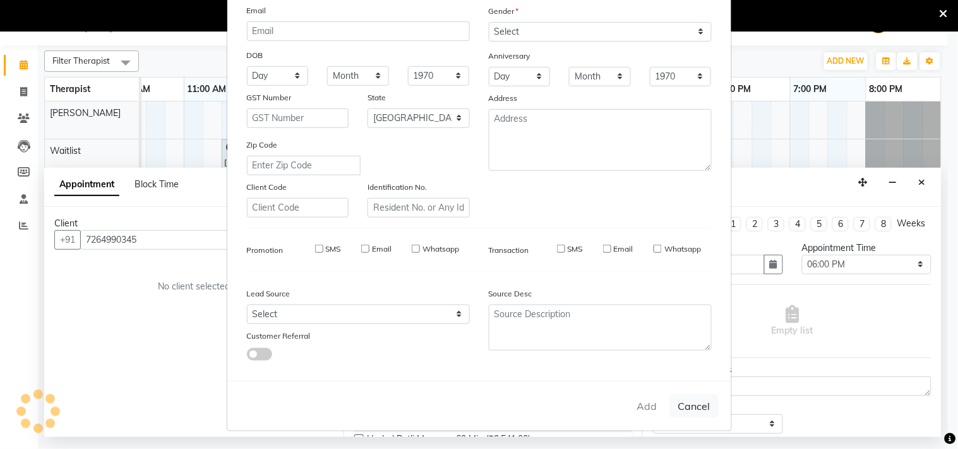
select select
checkbox input "false"
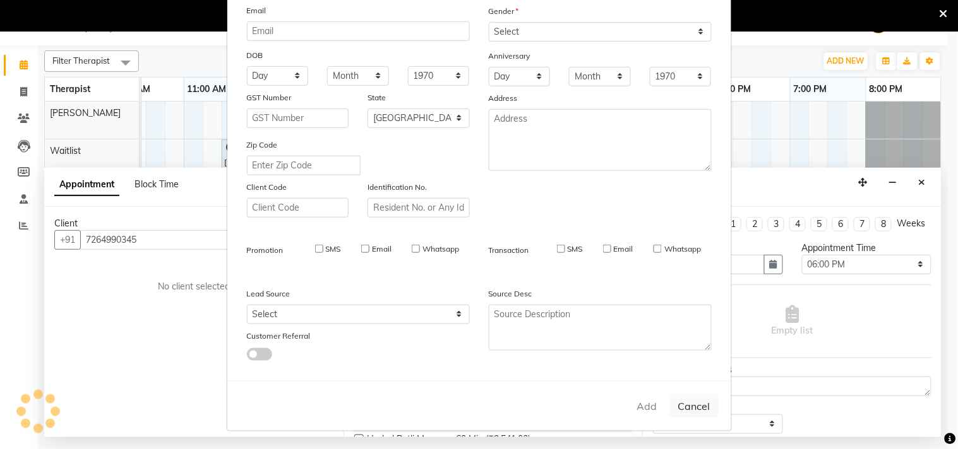
checkbox input "false"
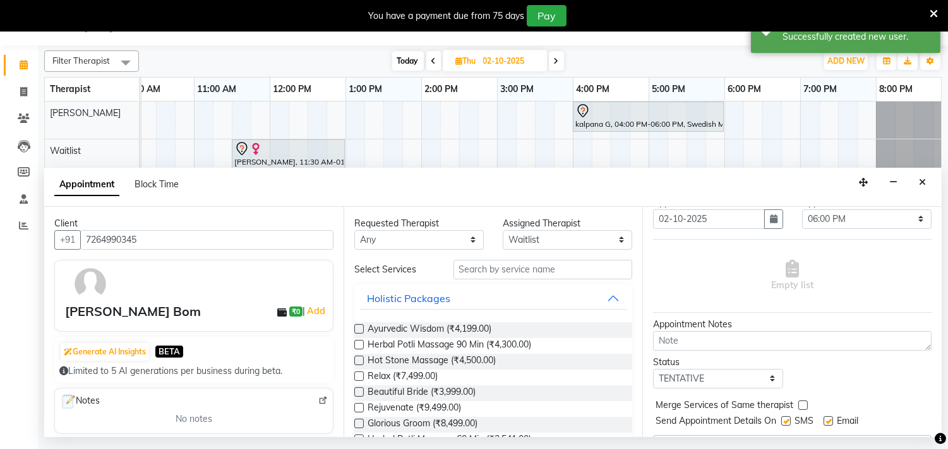
scroll to position [90, 0]
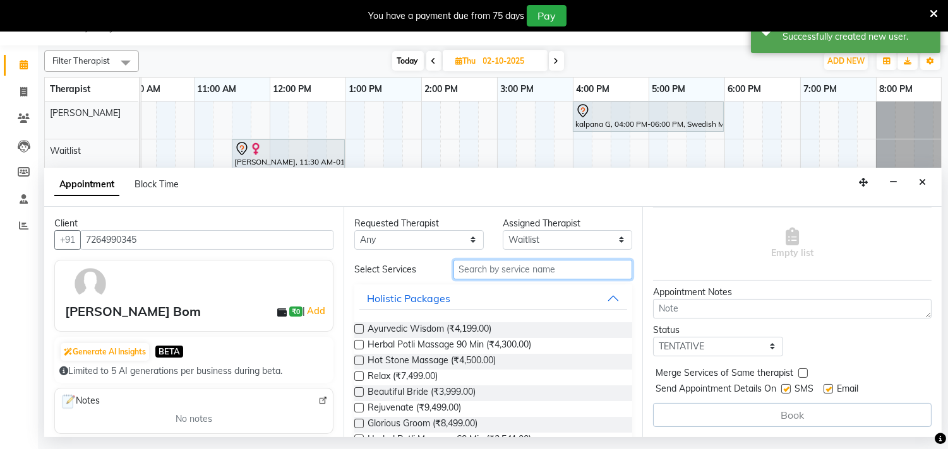
click at [510, 273] on input "text" at bounding box center [542, 270] width 179 height 20
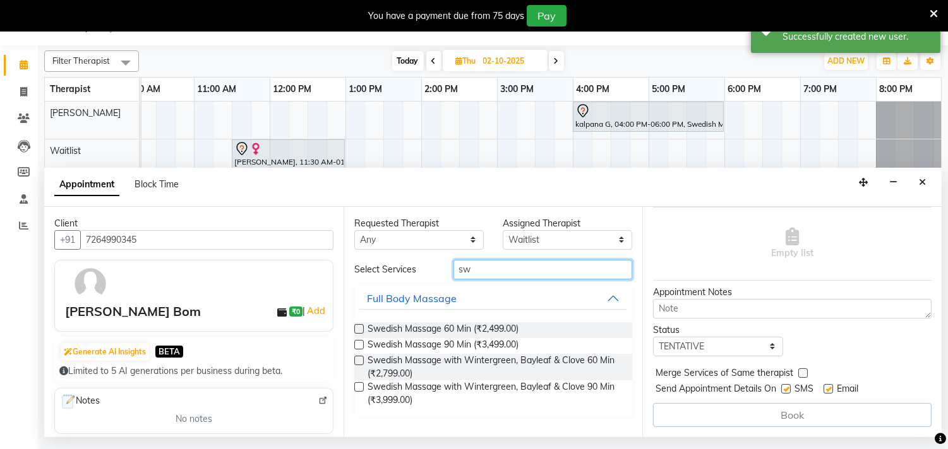
type input "sw"
click at [358, 362] on label at bounding box center [358, 360] width 9 height 9
click at [358, 362] on input "checkbox" at bounding box center [358, 362] width 8 height 8
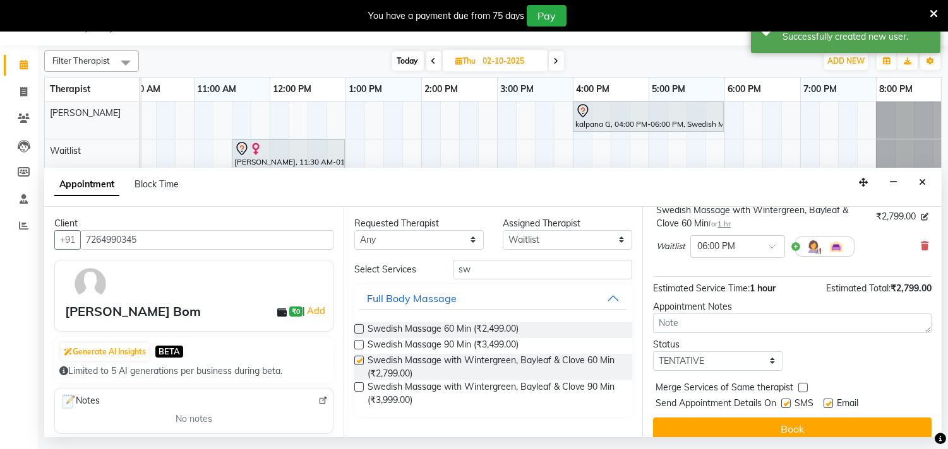
checkbox input "false"
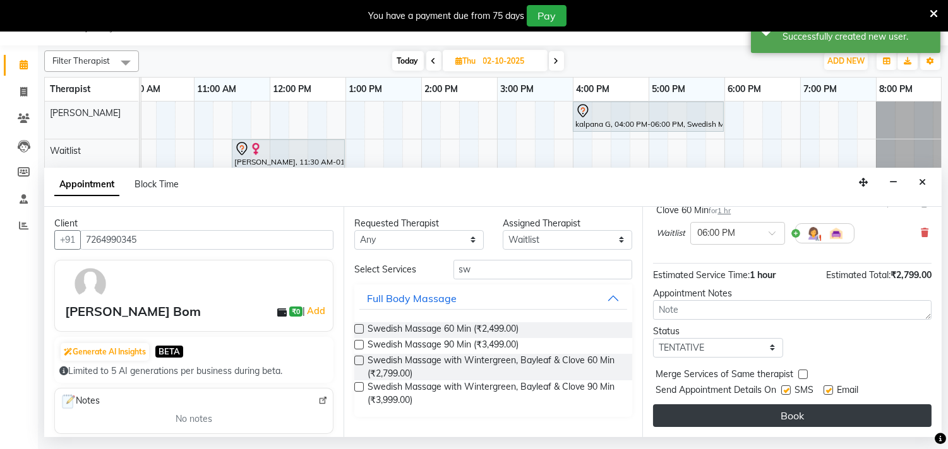
scroll to position [114, 0]
click at [774, 415] on button "Book" at bounding box center [792, 416] width 278 height 23
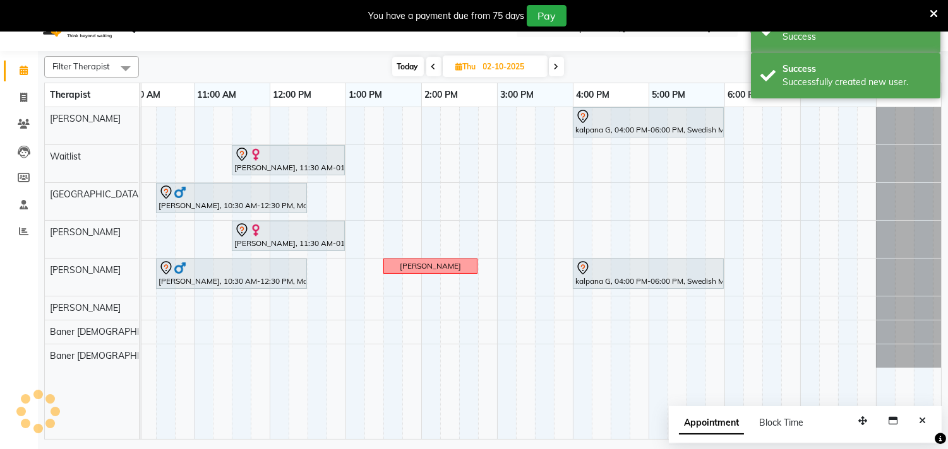
scroll to position [0, 0]
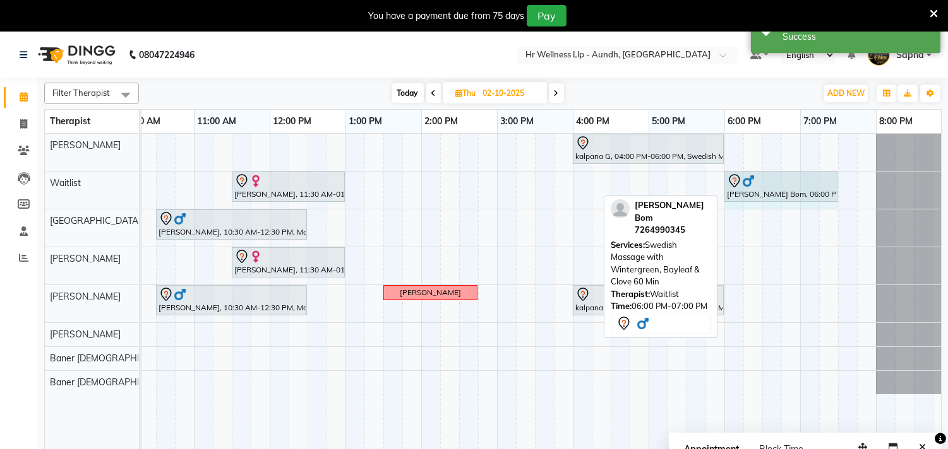
drag, startPoint x: 797, startPoint y: 183, endPoint x: 824, endPoint y: 180, distance: 28.0
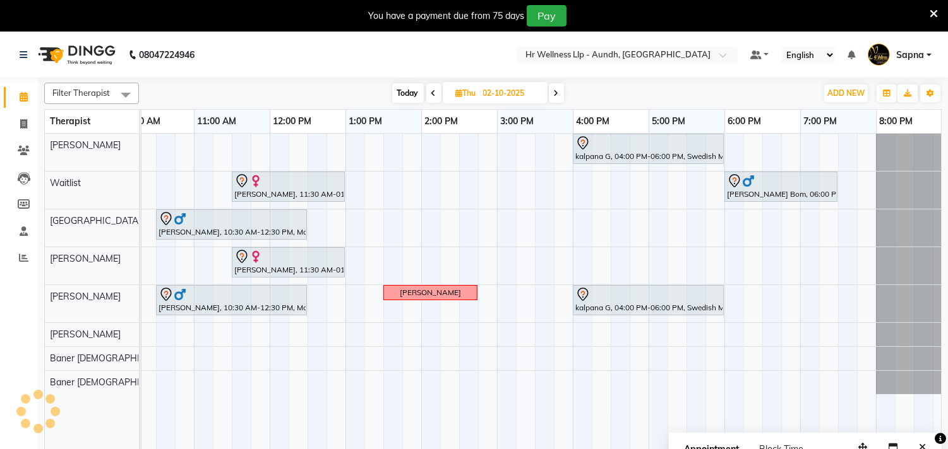
click at [414, 91] on span "Today" at bounding box center [408, 93] width 32 height 20
type input "01-10-2025"
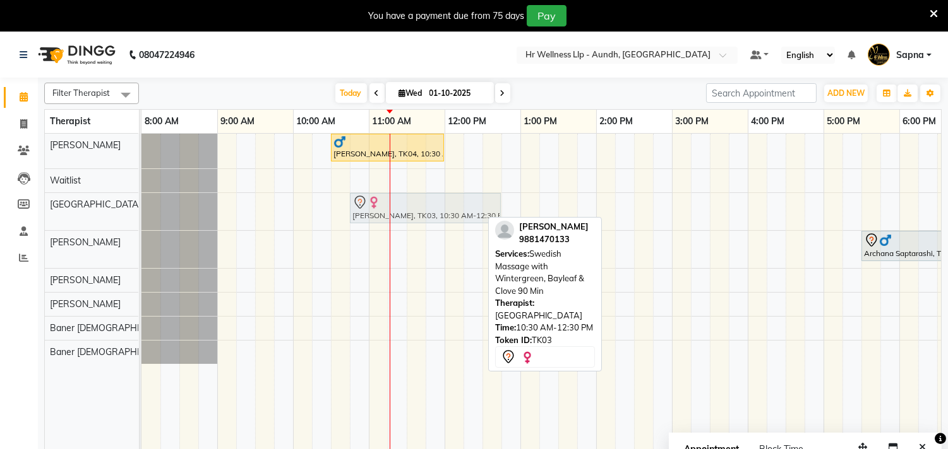
drag, startPoint x: 415, startPoint y: 204, endPoint x: 439, endPoint y: 207, distance: 24.2
click at [141, 207] on div "Madhavi Chandkar, TK03, 10:30 AM-12:30 PM, Swedish Massage with Wintergreen, Ba…" at bounding box center [141, 211] width 0 height 37
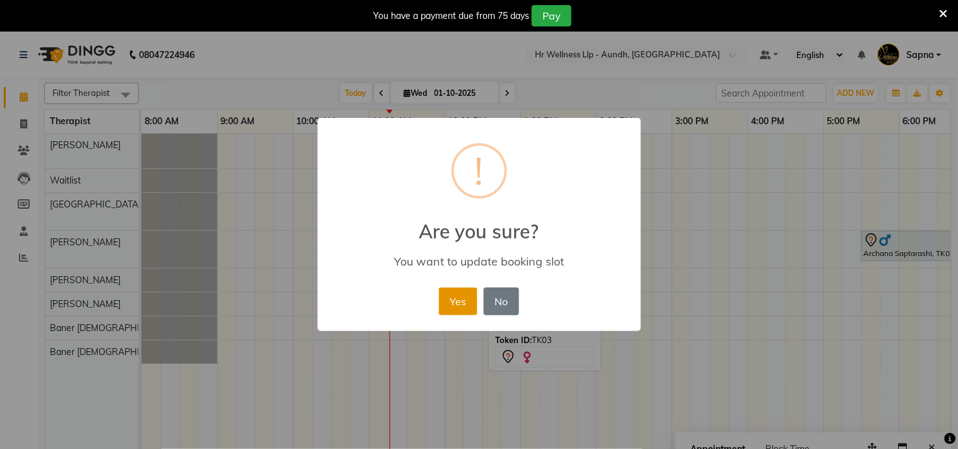
click at [451, 294] on button "Yes" at bounding box center [458, 302] width 39 height 28
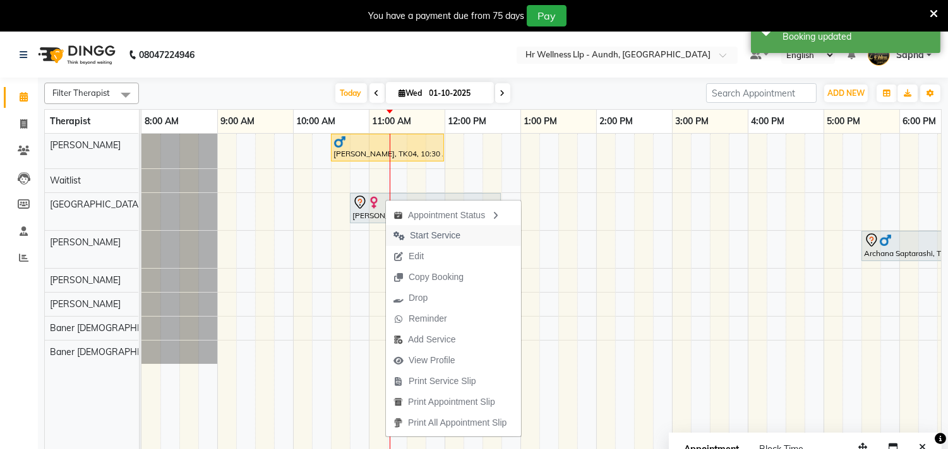
click at [437, 232] on span "Start Service" at bounding box center [435, 235] width 51 height 13
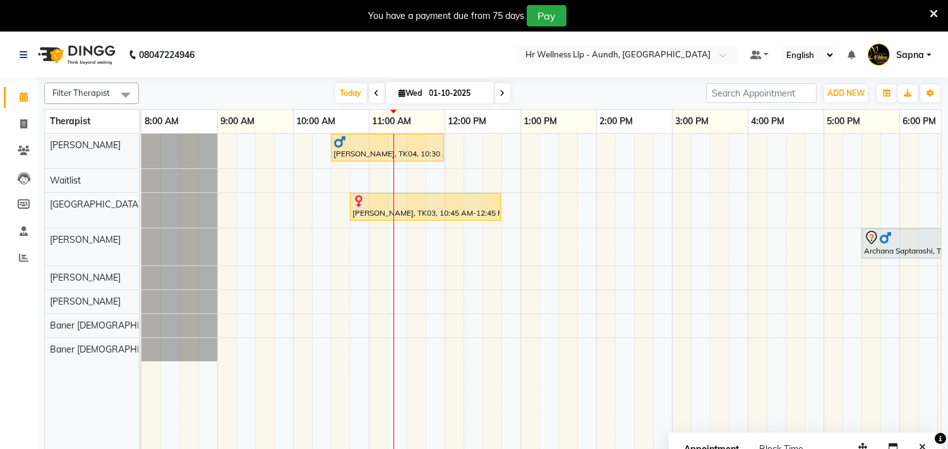
click at [455, 85] on input "01-10-2025" at bounding box center [456, 93] width 63 height 19
select select "10"
select select "2025"
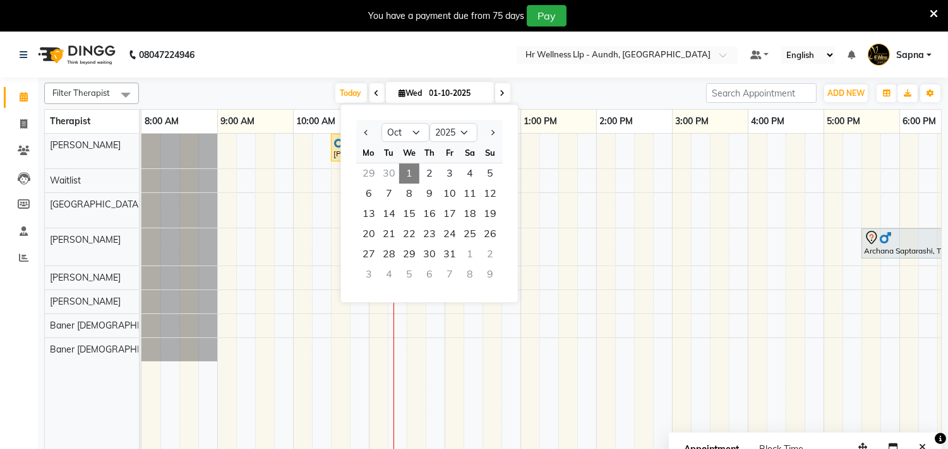
click at [270, 73] on nav "08047224946 Select Location × Hr Wellness Llp - Aundh, Aundh Default Panel My P…" at bounding box center [474, 54] width 948 height 45
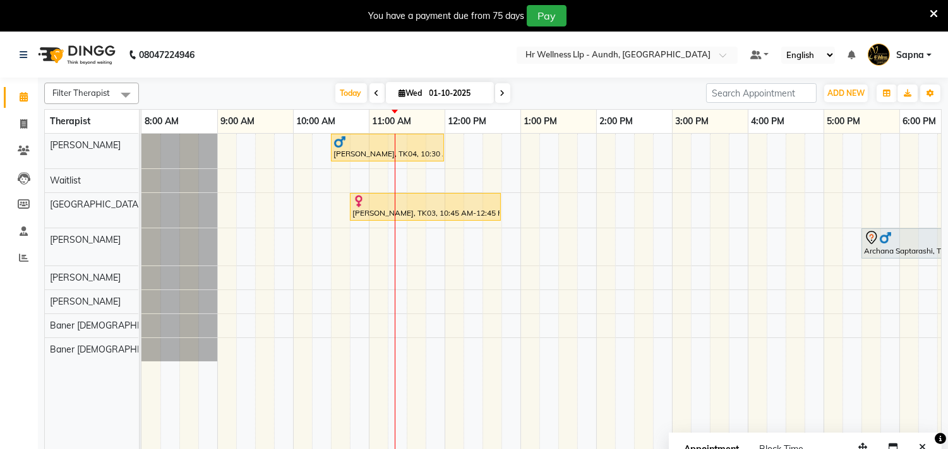
click at [437, 89] on input "01-10-2025" at bounding box center [456, 93] width 63 height 19
select select "10"
select select "2025"
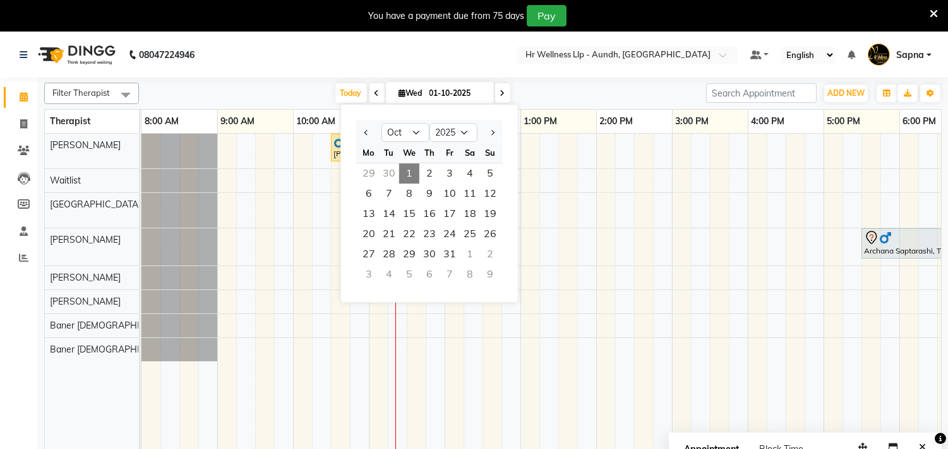
click at [455, 77] on nav "08047224946 Select Location × Hr Wellness Llp - Aundh, Aundh Default Panel My P…" at bounding box center [474, 54] width 948 height 45
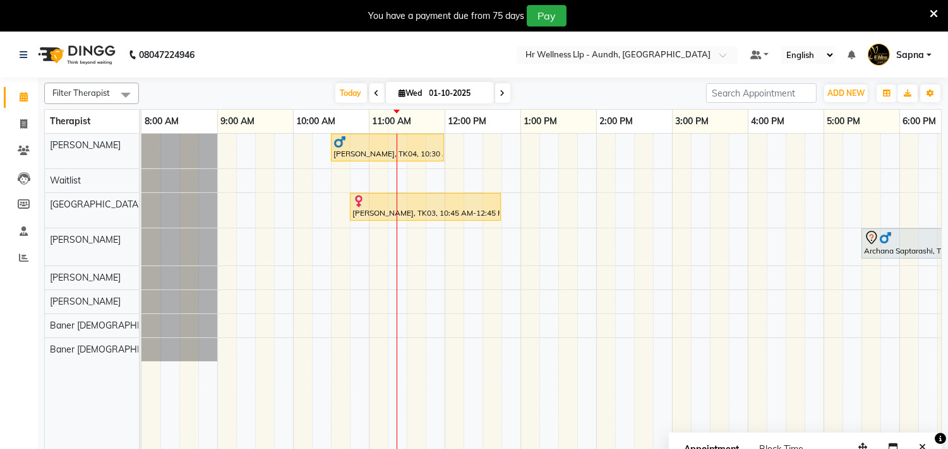
click at [461, 100] on input "01-10-2025" at bounding box center [456, 93] width 63 height 19
select select "10"
select select "2025"
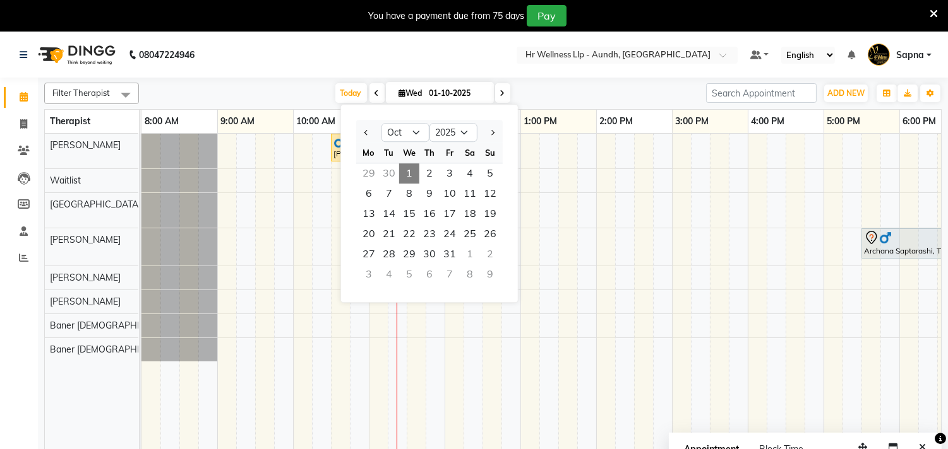
click at [465, 95] on input "01-10-2025" at bounding box center [456, 93] width 63 height 19
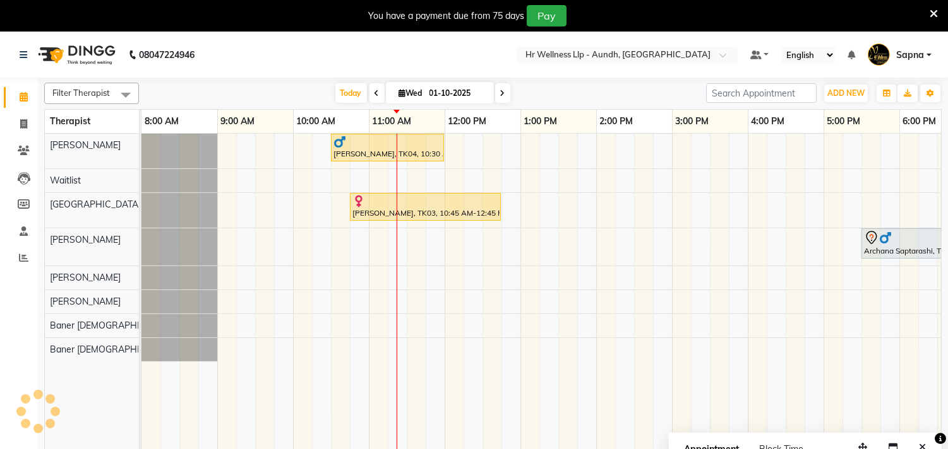
click at [500, 90] on icon at bounding box center [502, 94] width 5 height 8
type input "02-10-2025"
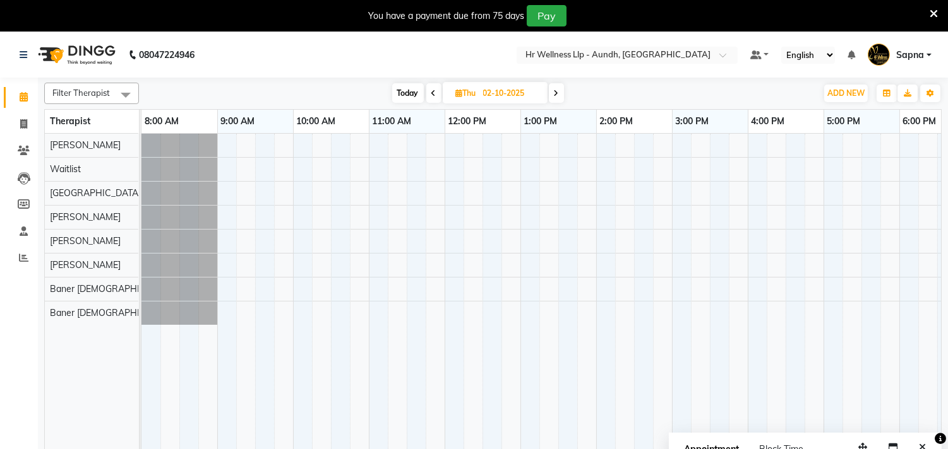
scroll to position [0, 186]
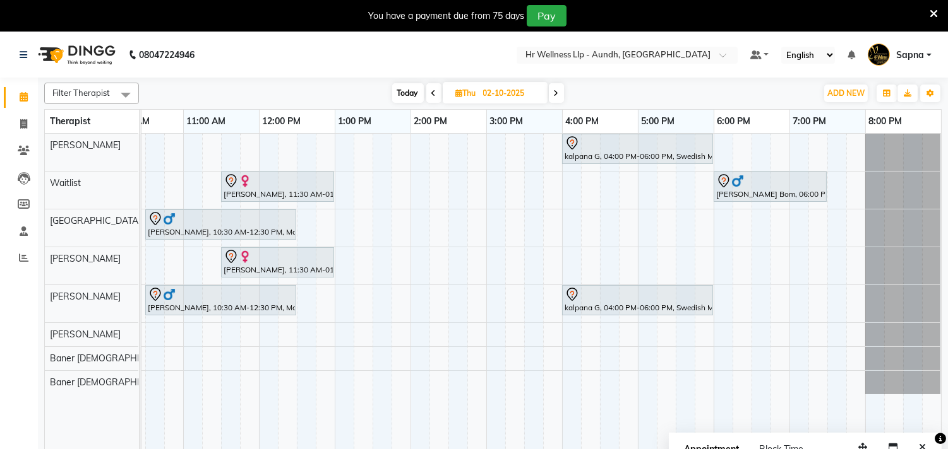
click at [486, 95] on input "02-10-2025" at bounding box center [510, 93] width 63 height 19
select select "10"
select select "2025"
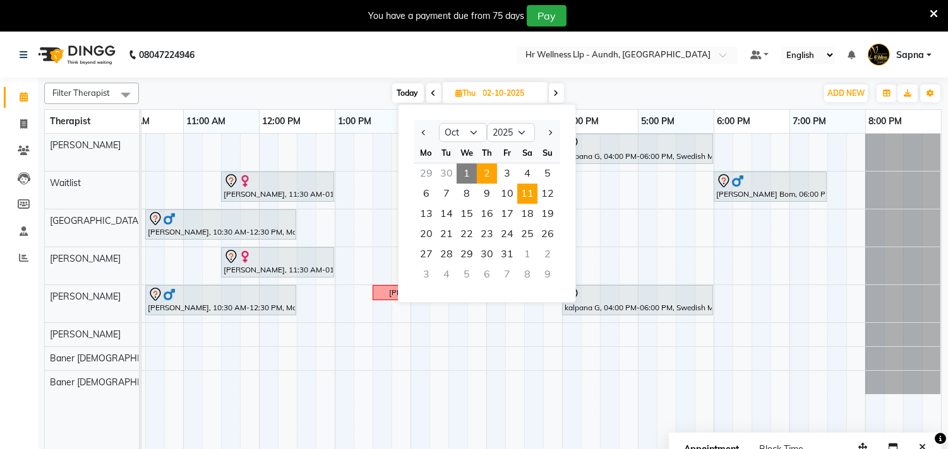
click at [532, 194] on span "11" at bounding box center [527, 194] width 20 height 20
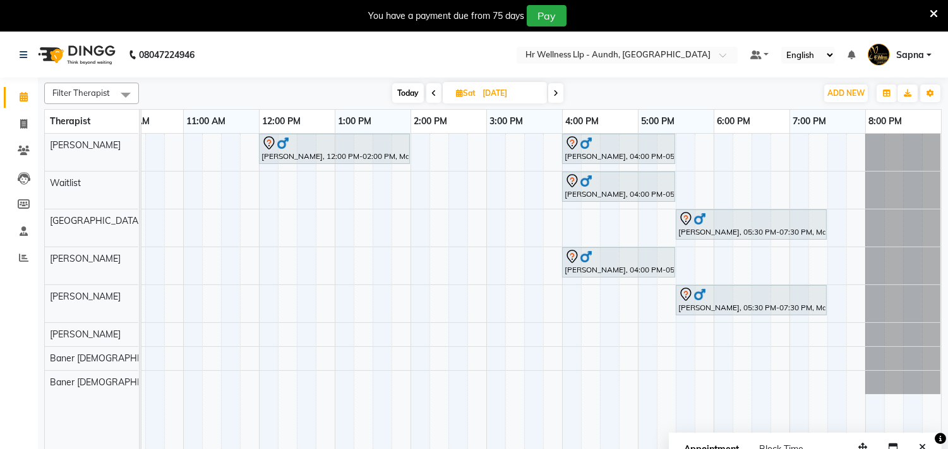
click at [552, 85] on span at bounding box center [555, 93] width 15 height 20
type input "12-10-2025"
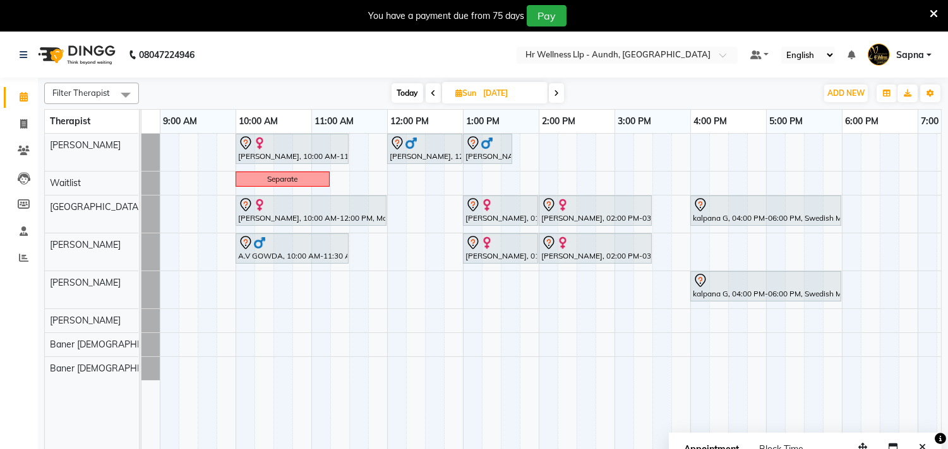
scroll to position [0, 0]
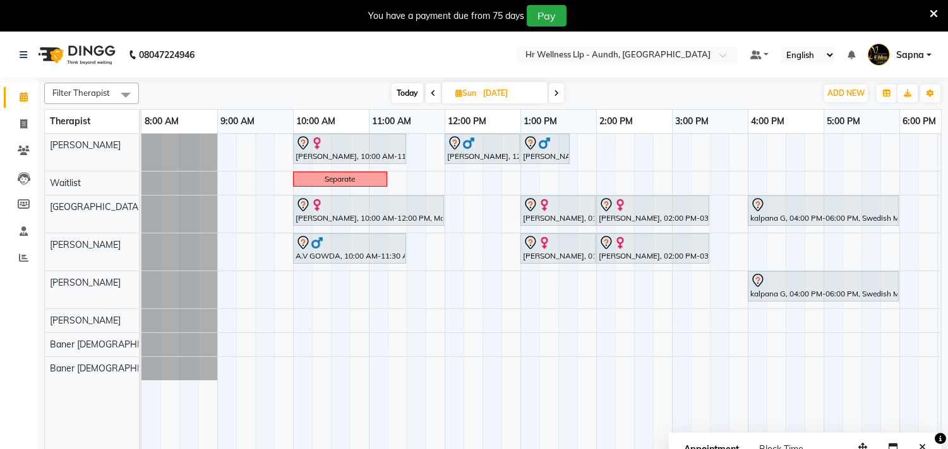
click at [516, 85] on input "12-10-2025" at bounding box center [510, 93] width 63 height 19
select select "10"
select select "2025"
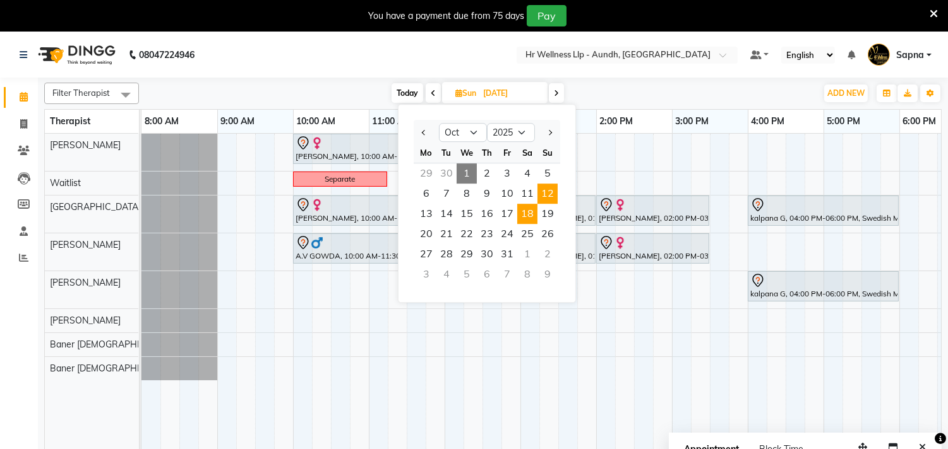
click at [523, 211] on span "18" at bounding box center [527, 214] width 20 height 20
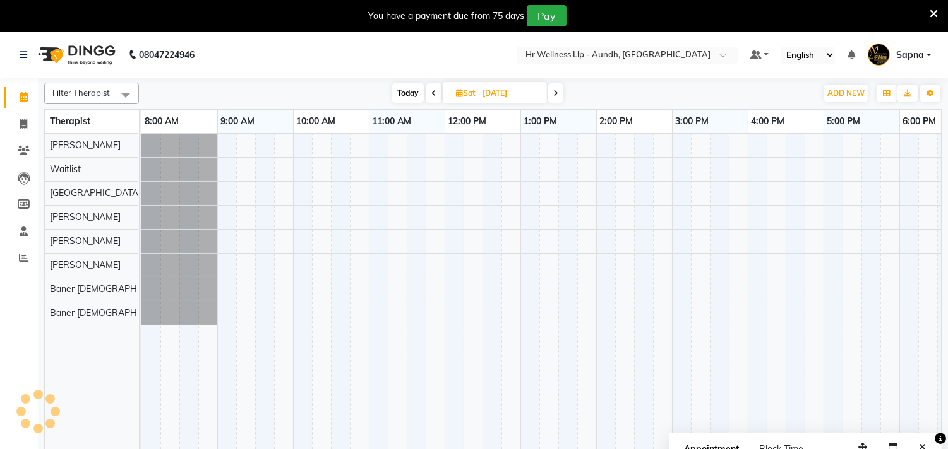
scroll to position [0, 186]
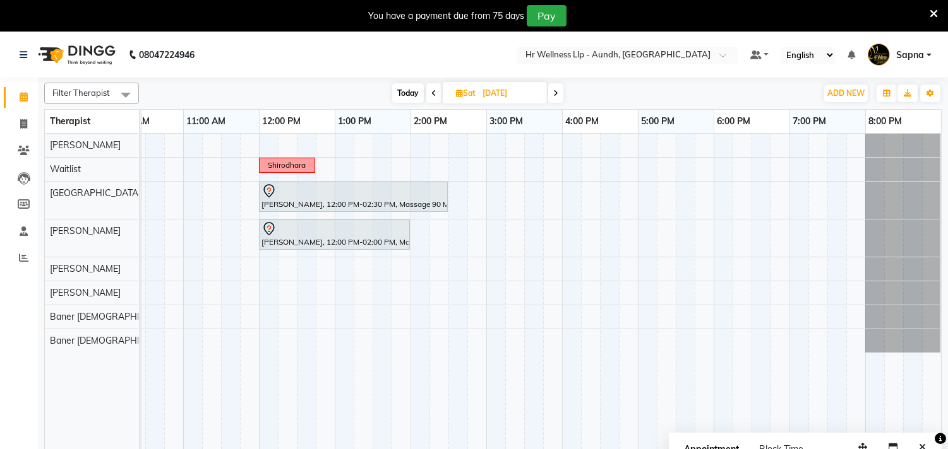
click at [557, 96] on icon at bounding box center [555, 94] width 5 height 8
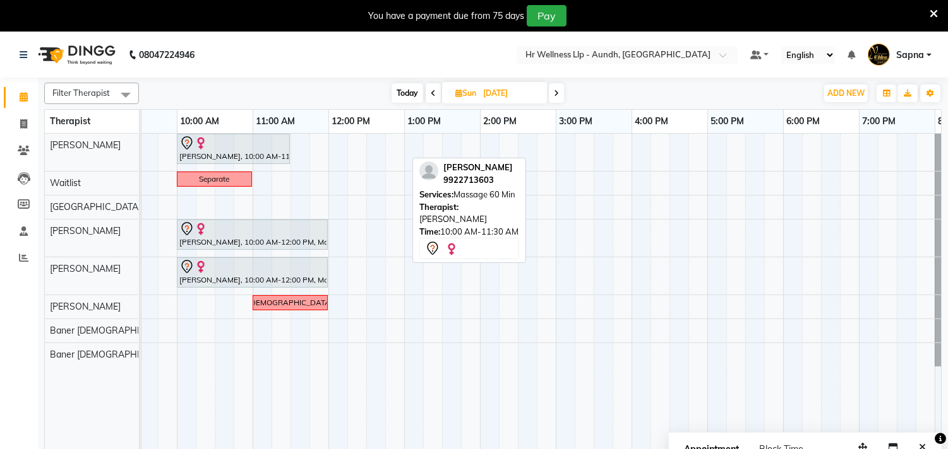
scroll to position [0, 0]
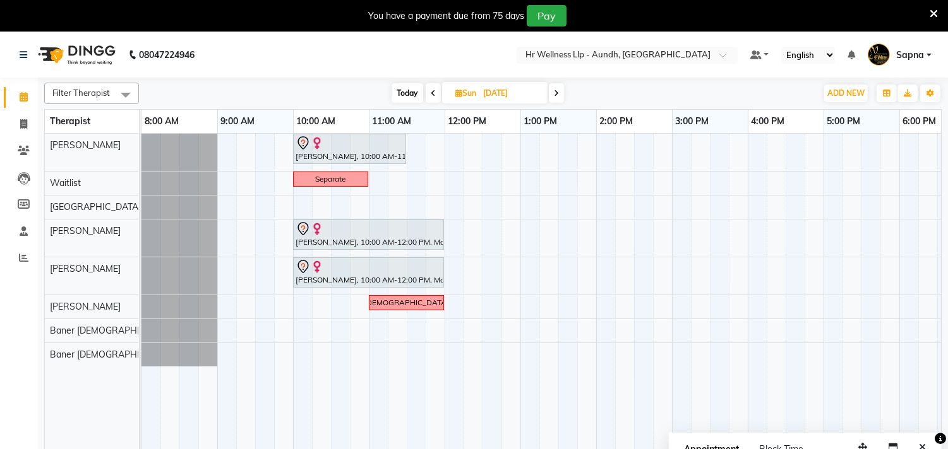
click at [552, 95] on span at bounding box center [556, 93] width 15 height 20
type input "[DATE]"
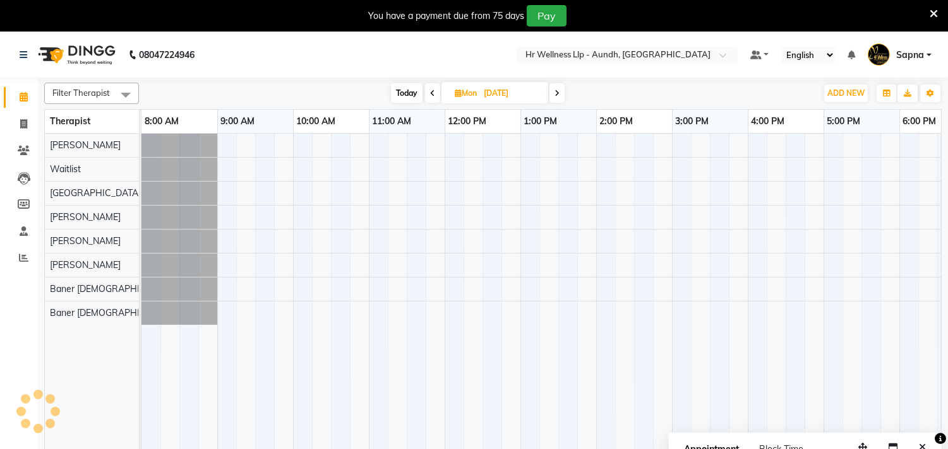
scroll to position [0, 186]
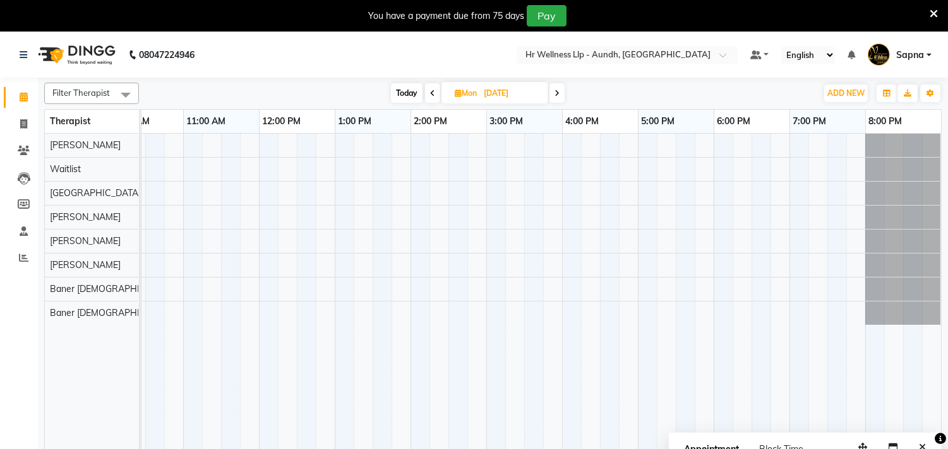
click at [493, 86] on span "Mon 20-10-2025" at bounding box center [494, 92] width 107 height 21
click at [493, 86] on input "[DATE]" at bounding box center [511, 93] width 63 height 19
select select "10"
select select "2025"
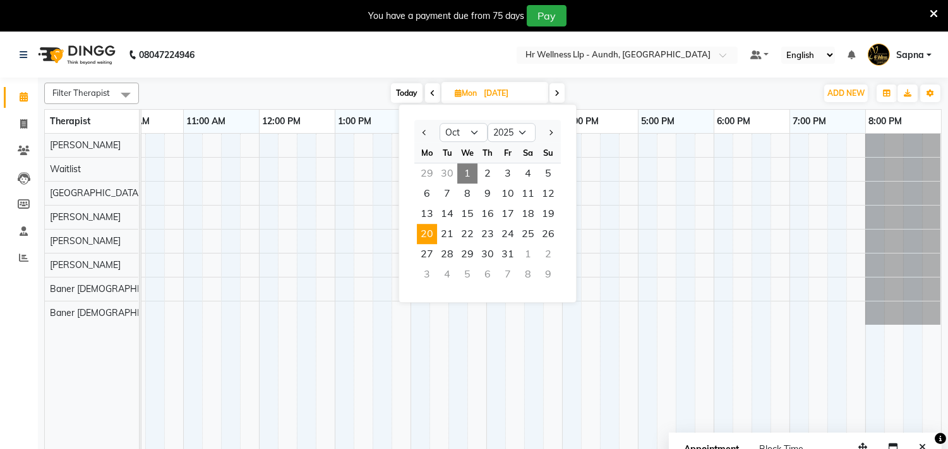
click at [317, 59] on nav "08047224946 Select Location × Hr Wellness Llp - Aundh, Aundh Default Panel My P…" at bounding box center [474, 54] width 948 height 45
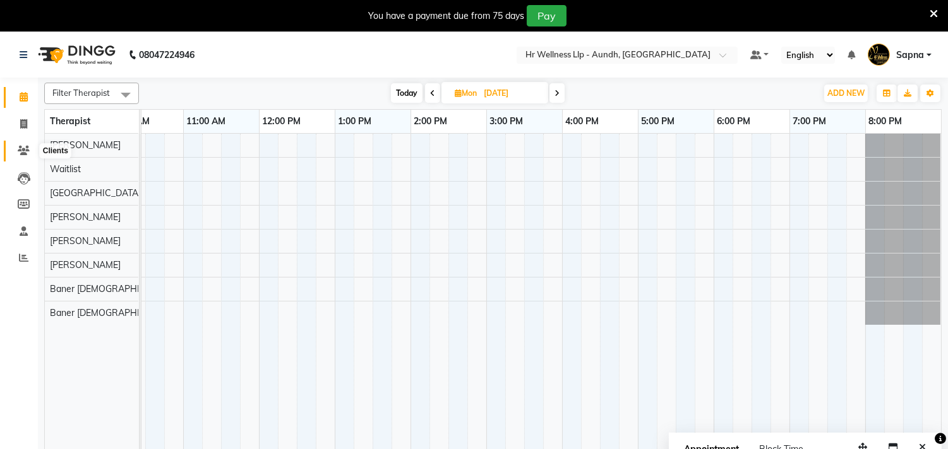
click at [24, 152] on icon at bounding box center [24, 150] width 12 height 9
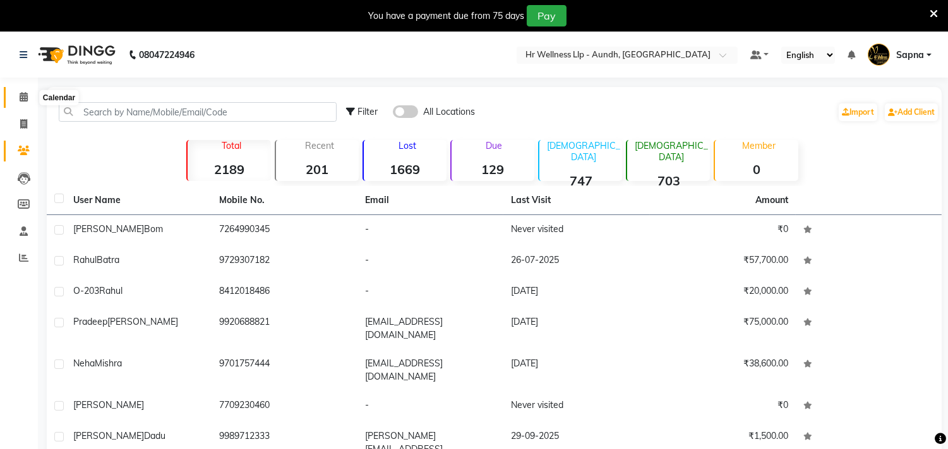
click at [27, 93] on icon at bounding box center [24, 96] width 8 height 9
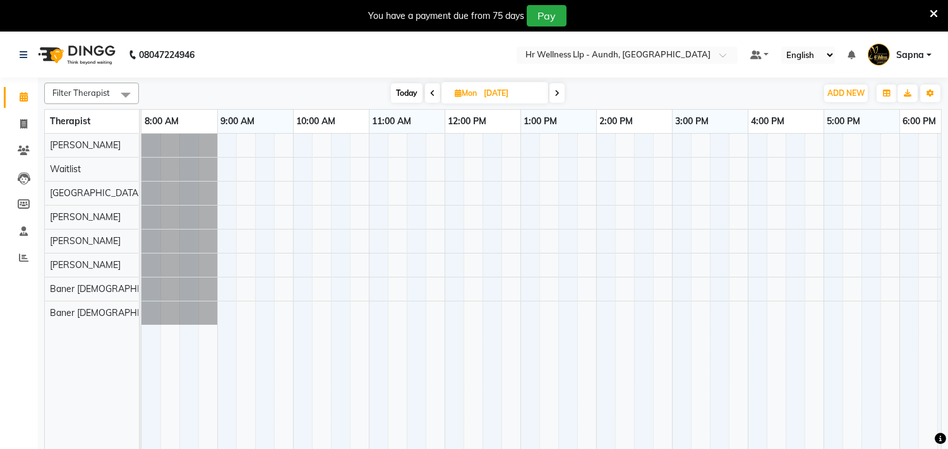
click at [408, 97] on span "Today" at bounding box center [407, 93] width 32 height 20
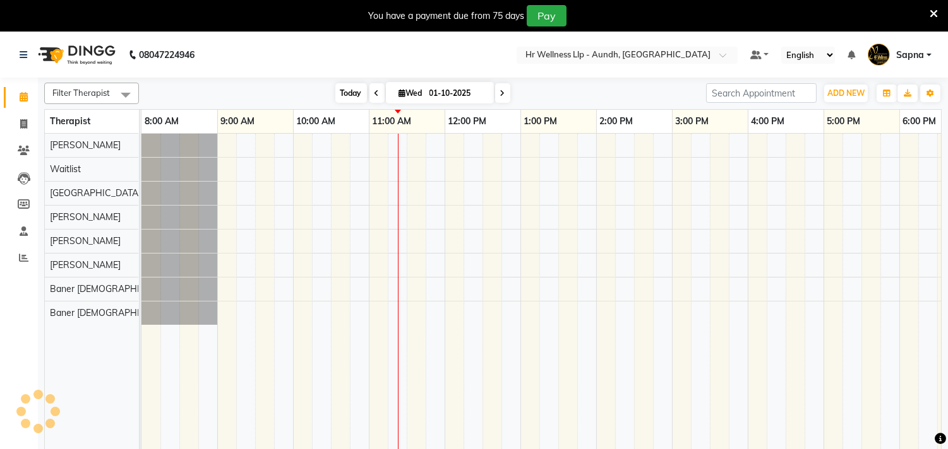
scroll to position [0, 186]
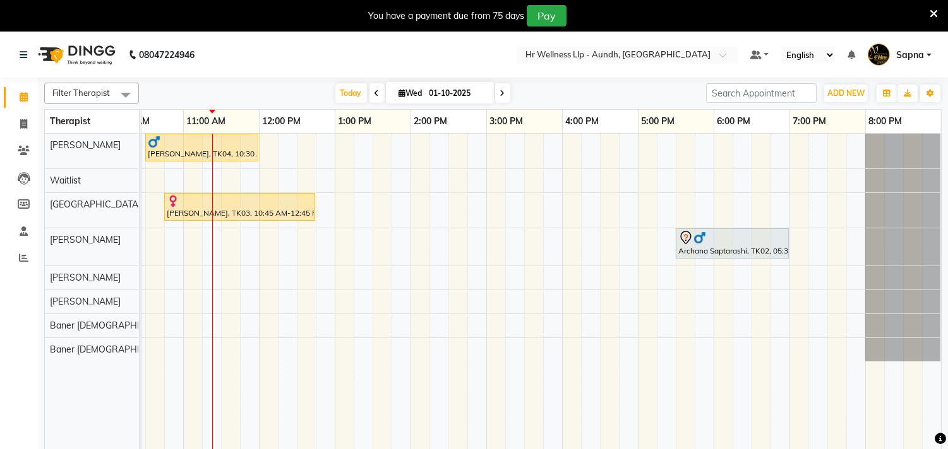
click at [496, 91] on span at bounding box center [502, 93] width 15 height 20
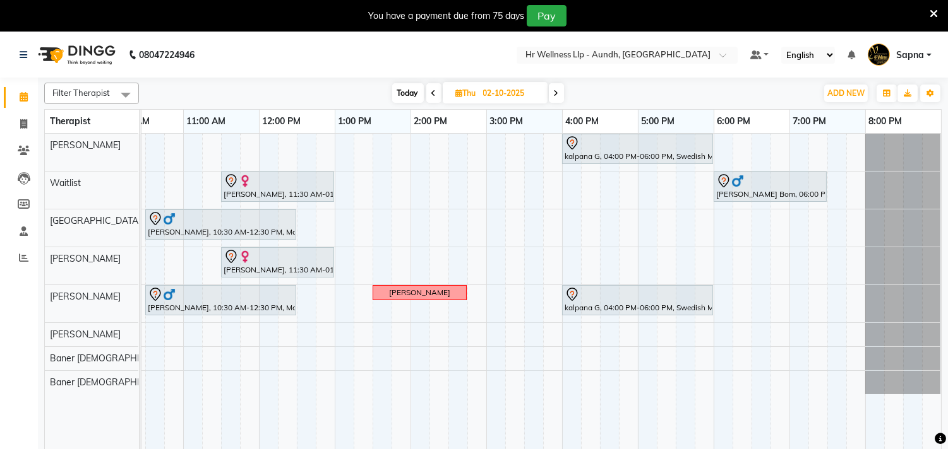
click at [558, 92] on icon at bounding box center [556, 94] width 5 height 8
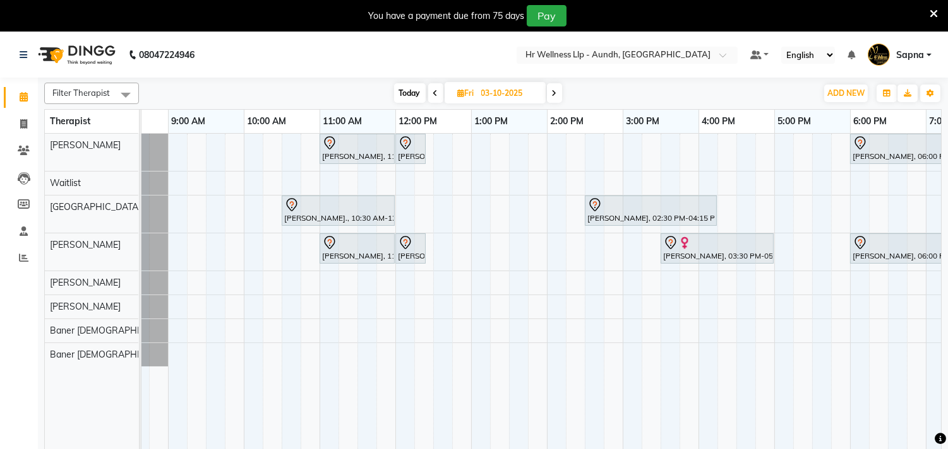
scroll to position [0, 0]
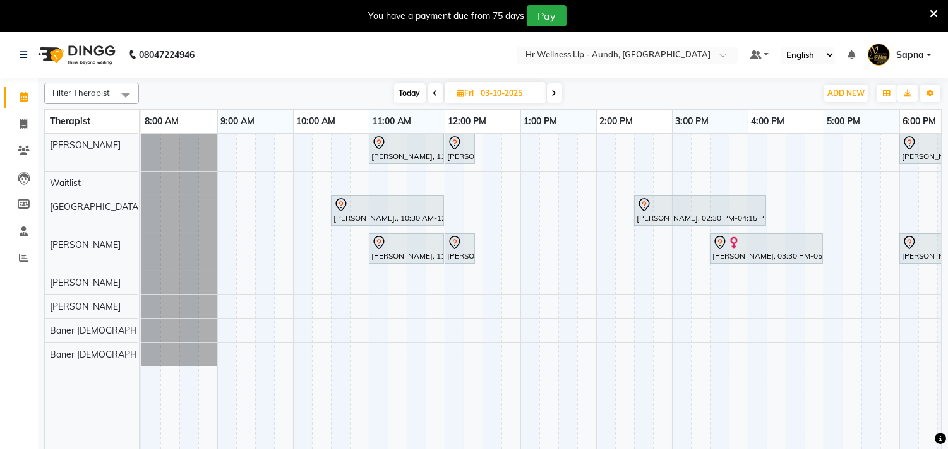
click at [411, 91] on span "Today" at bounding box center [410, 93] width 32 height 20
type input "01-10-2025"
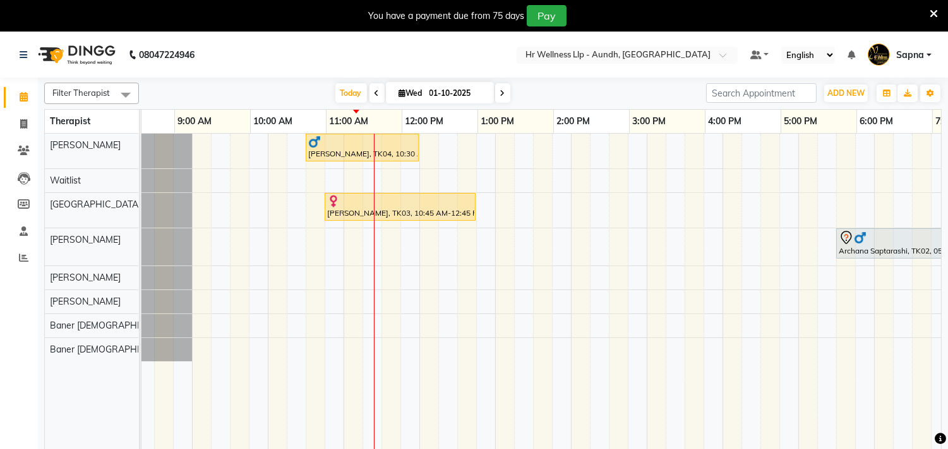
scroll to position [0, 25]
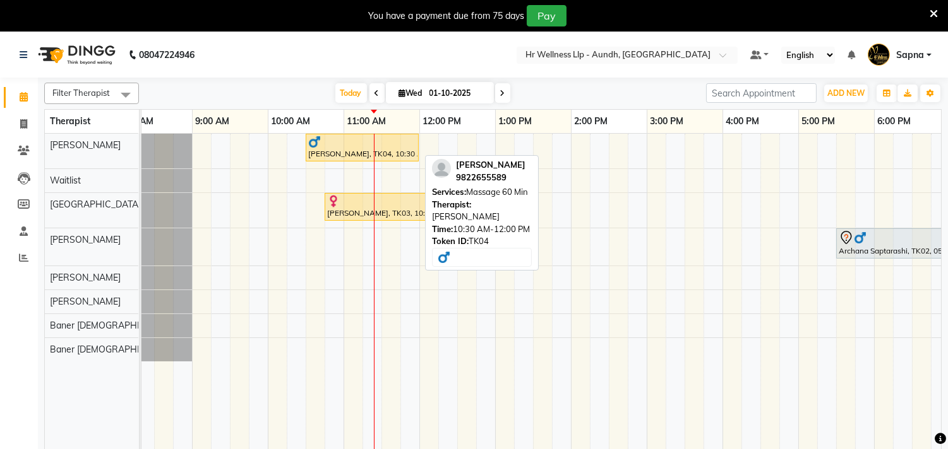
click at [330, 145] on div at bounding box center [362, 142] width 108 height 13
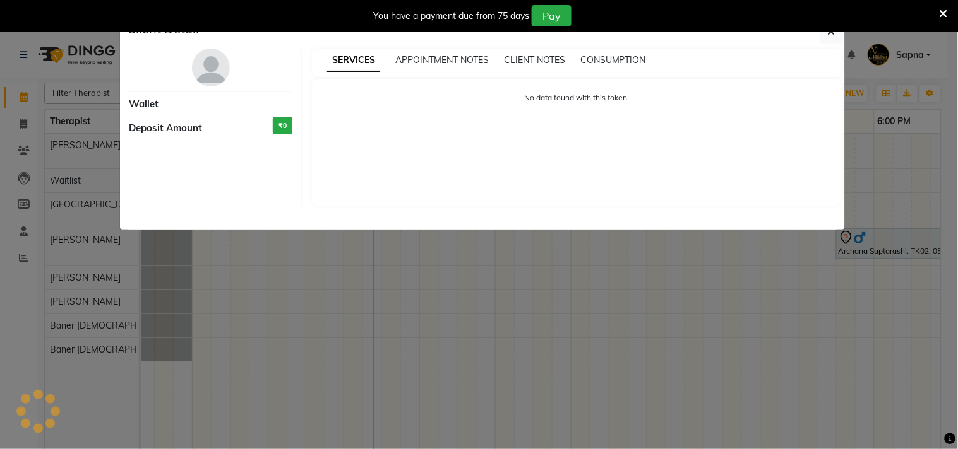
select select "1"
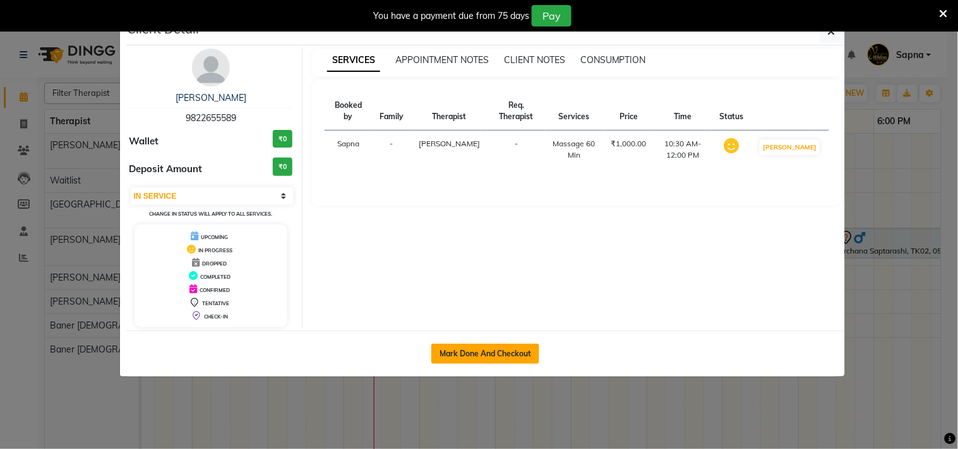
click at [477, 350] on button "Mark Done And Checkout" at bounding box center [485, 354] width 108 height 20
select select "service"
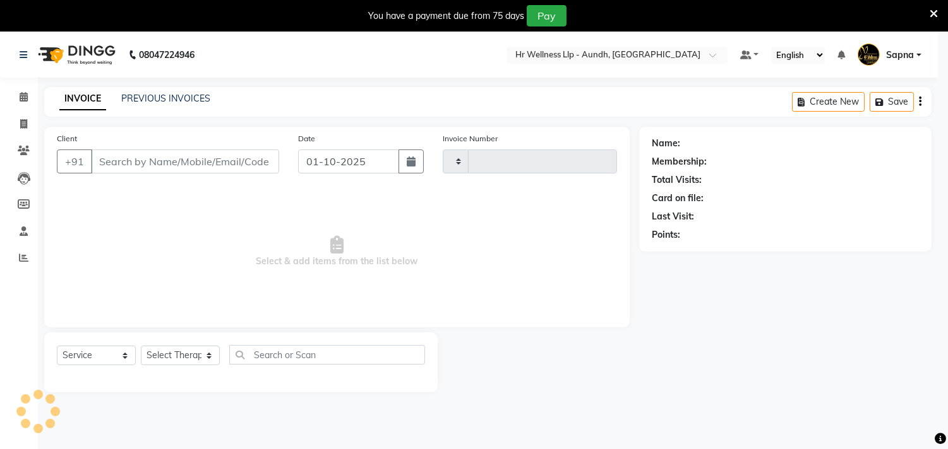
type input "1366"
select select "4288"
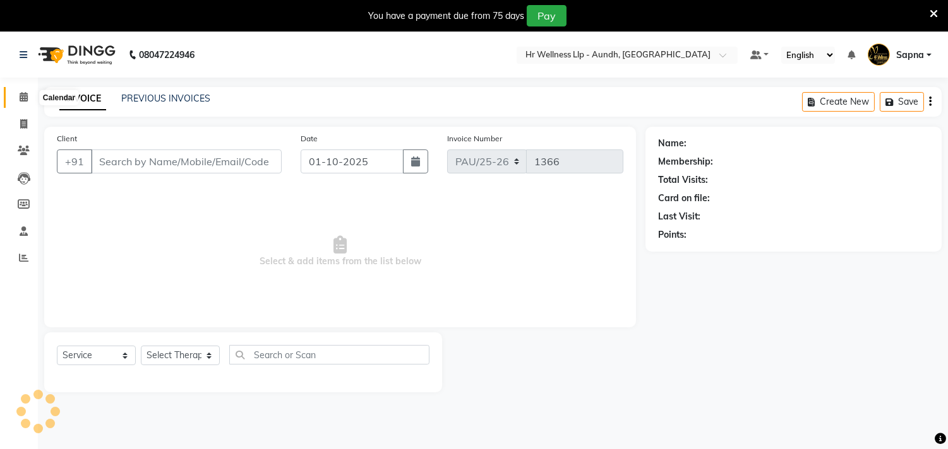
click at [26, 99] on icon at bounding box center [24, 96] width 8 height 9
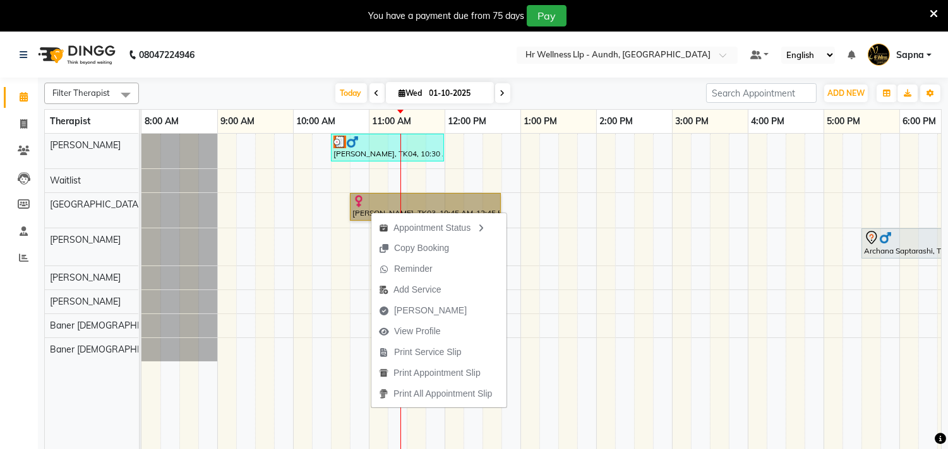
click at [566, 335] on div "Anil Agarwal, TK04, 10:30 AM-12:00 PM, Massage 60 Min Madhavi Chandkar, TK03, 1…" at bounding box center [633, 300] width 985 height 332
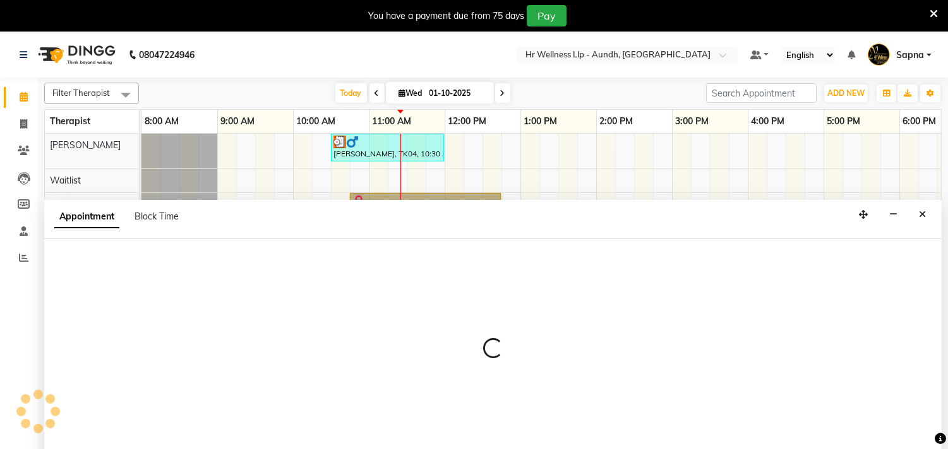
scroll to position [32, 0]
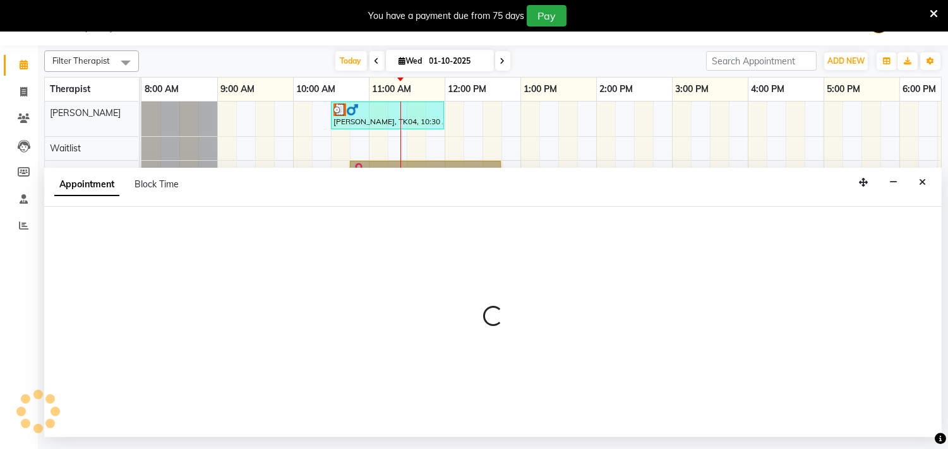
select select "54765"
select select "tentative"
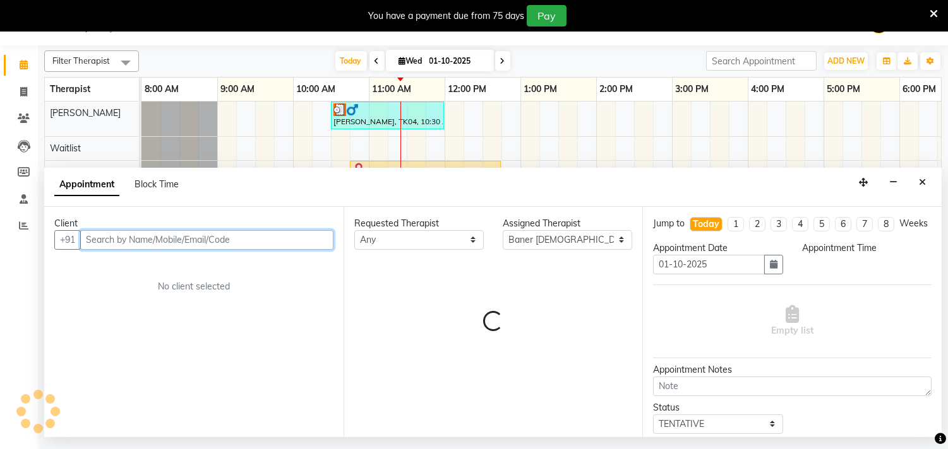
select select "810"
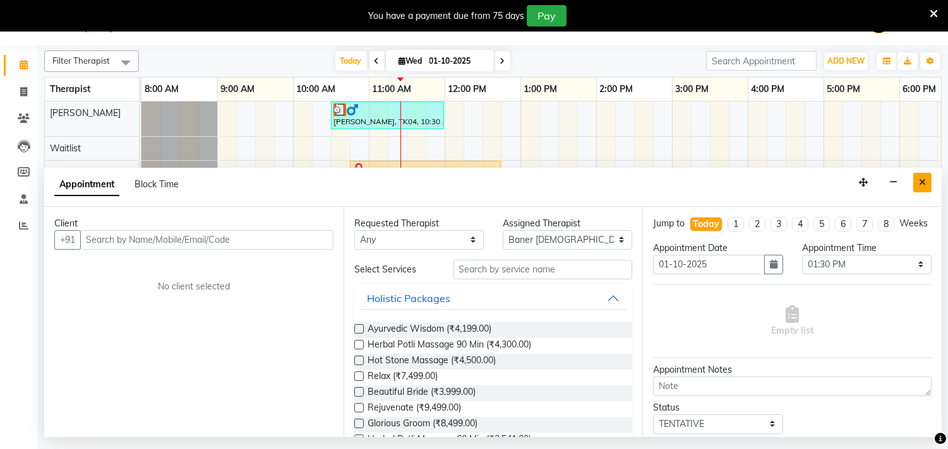
click at [923, 186] on icon "Close" at bounding box center [921, 182] width 7 height 9
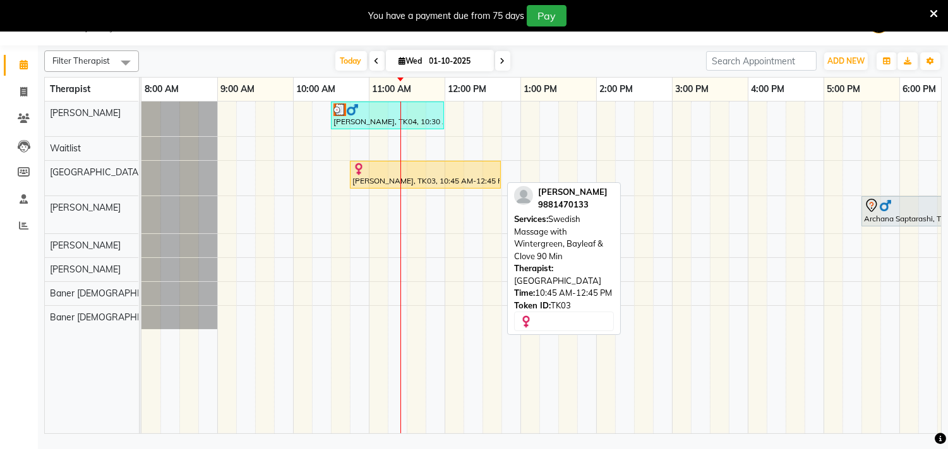
click at [384, 170] on div at bounding box center [425, 169] width 146 height 13
select select "1"
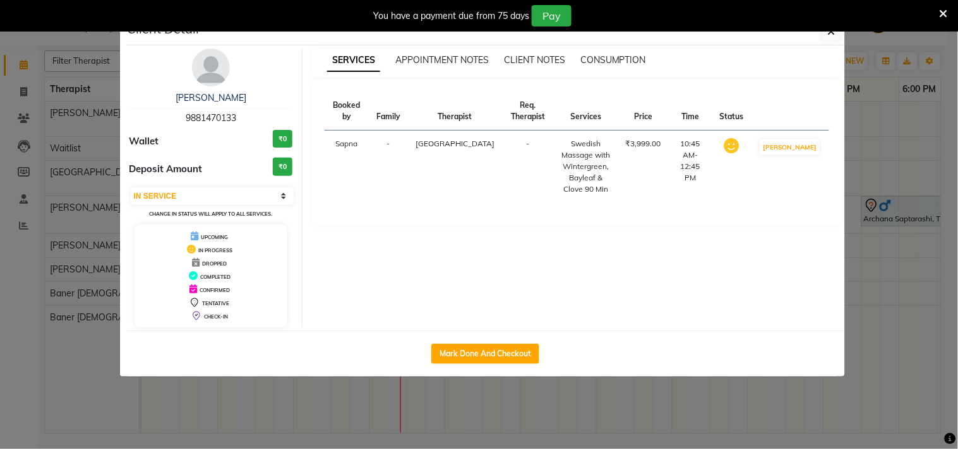
drag, startPoint x: 225, startPoint y: 202, endPoint x: 604, endPoint y: 300, distance: 391.2
click at [604, 300] on div "SERVICES APPOINTMENT NOTES CLIENT NOTES CONSUMPTION Booked by Family Therapist …" at bounding box center [576, 188] width 549 height 279
click at [826, 39] on button "button" at bounding box center [831, 32] width 24 height 24
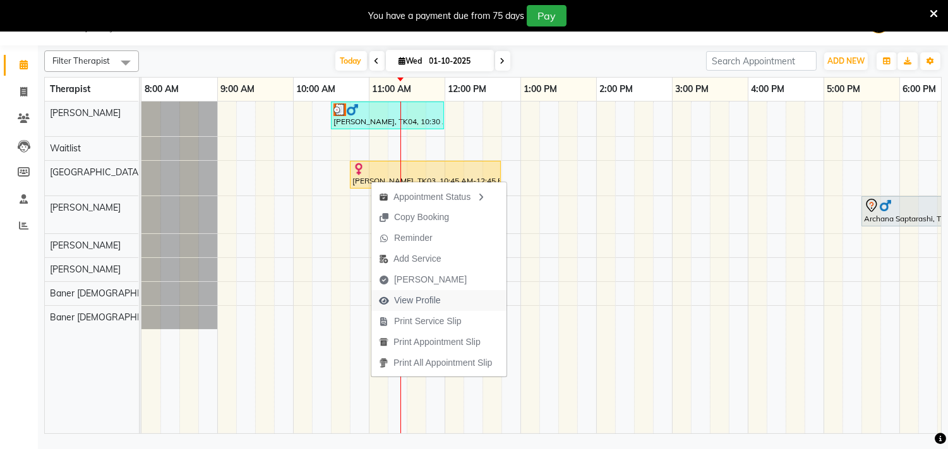
click at [420, 295] on span "View Profile" at bounding box center [417, 300] width 47 height 13
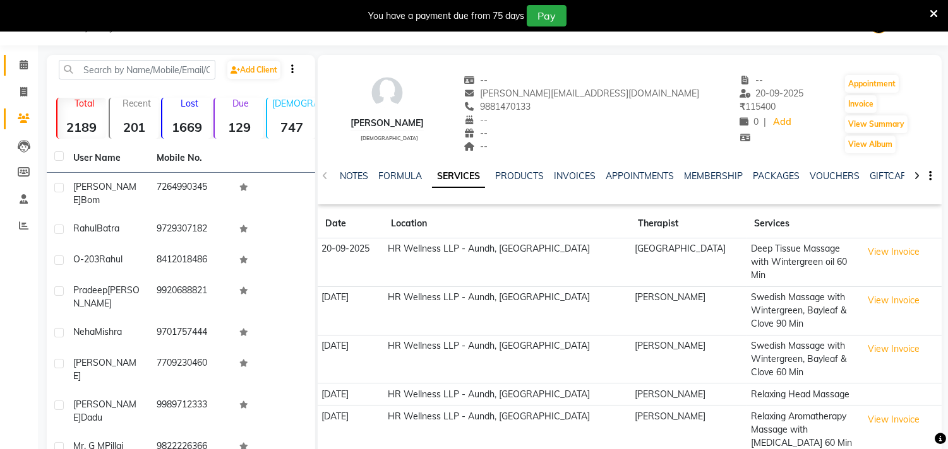
click at [17, 74] on link "Calendar" at bounding box center [19, 65] width 30 height 21
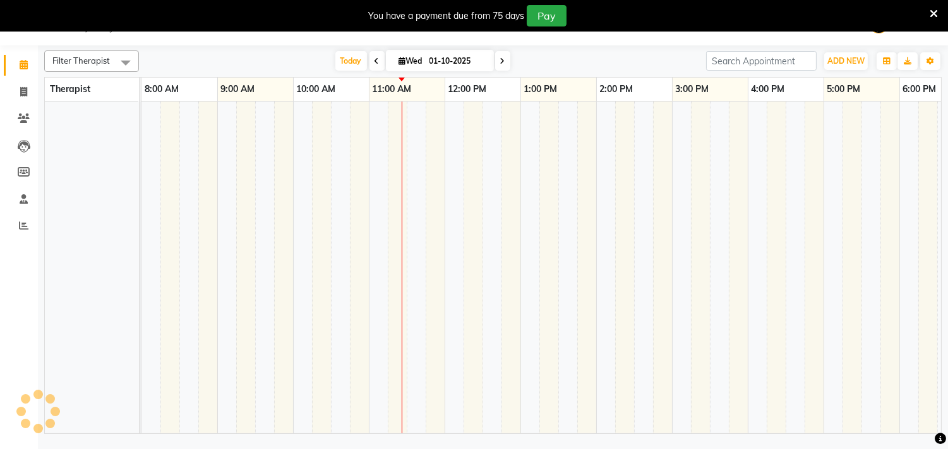
click at [21, 61] on icon at bounding box center [24, 64] width 8 height 9
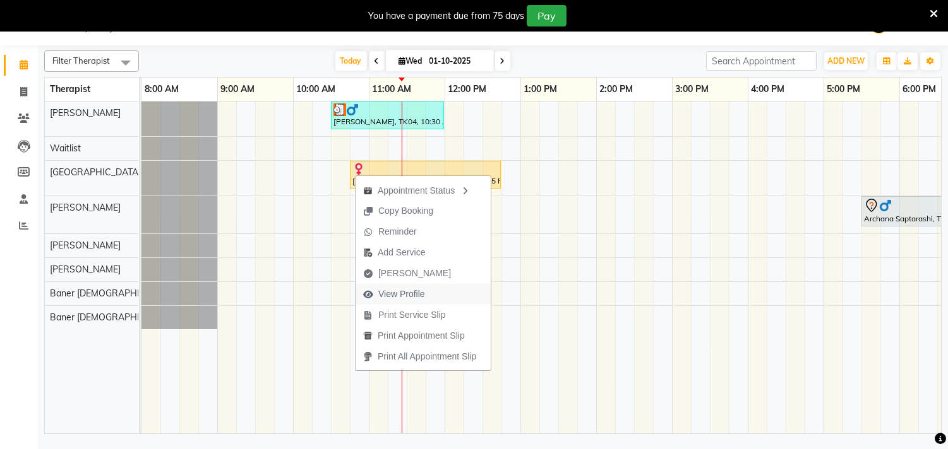
click at [409, 295] on span "View Profile" at bounding box center [401, 294] width 47 height 13
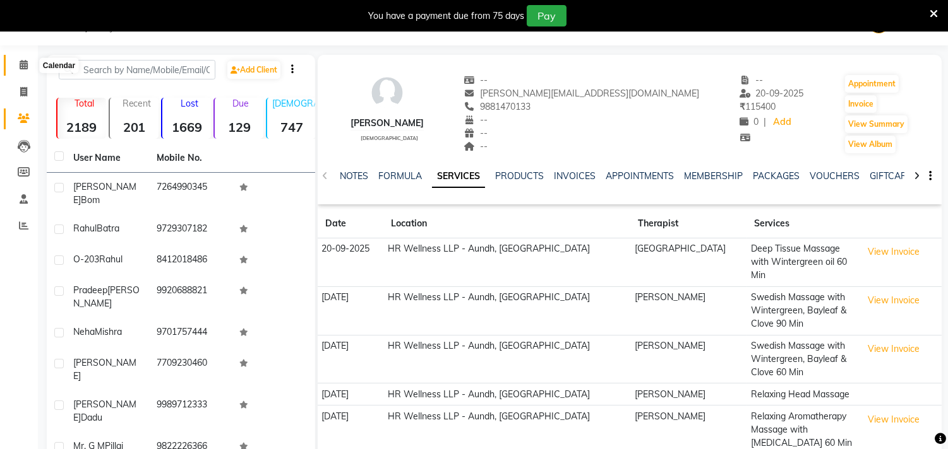
click at [16, 61] on span at bounding box center [24, 65] width 22 height 15
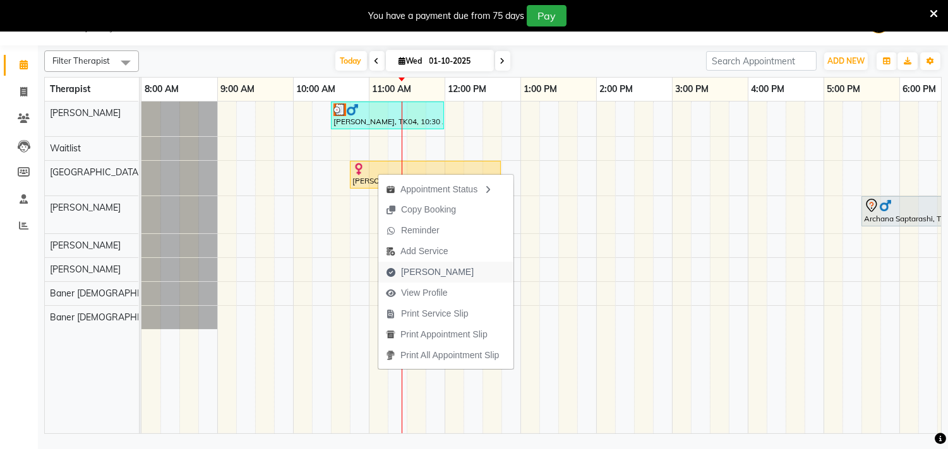
click at [415, 271] on span "Mark Done" at bounding box center [437, 272] width 73 height 13
select select "service"
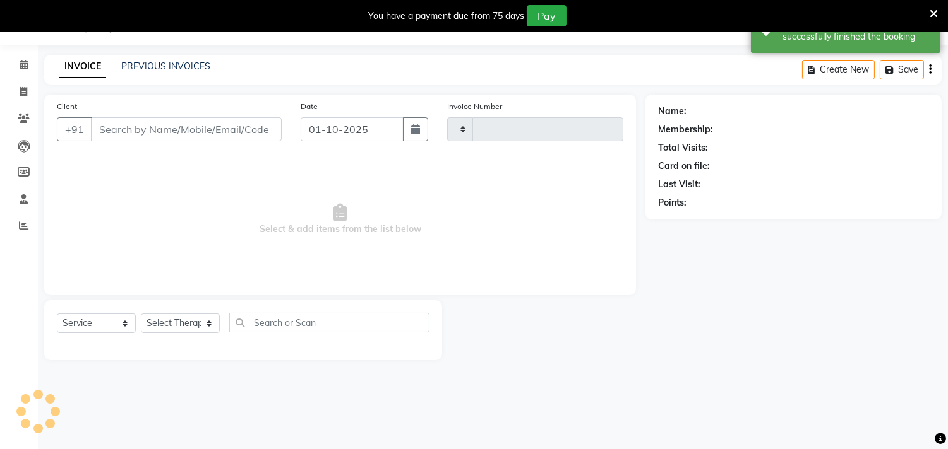
type input "1366"
select select "4288"
type input "9881470133"
select select "77662"
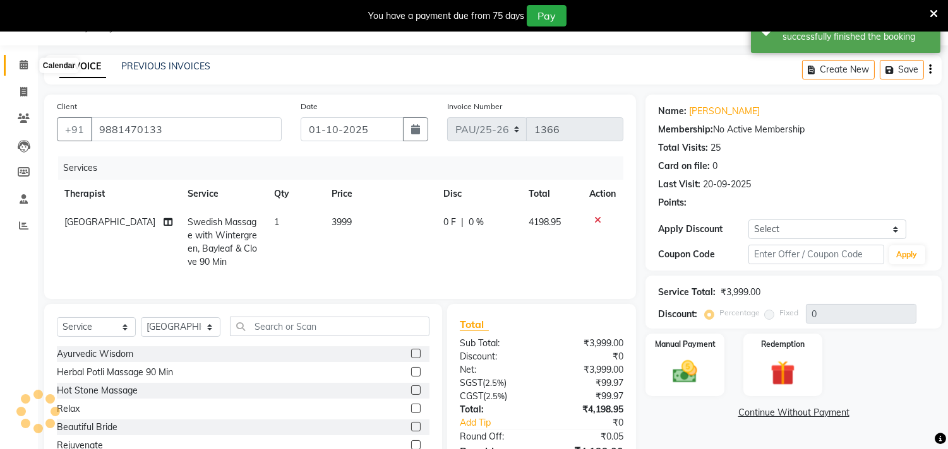
click at [20, 62] on icon at bounding box center [24, 64] width 8 height 9
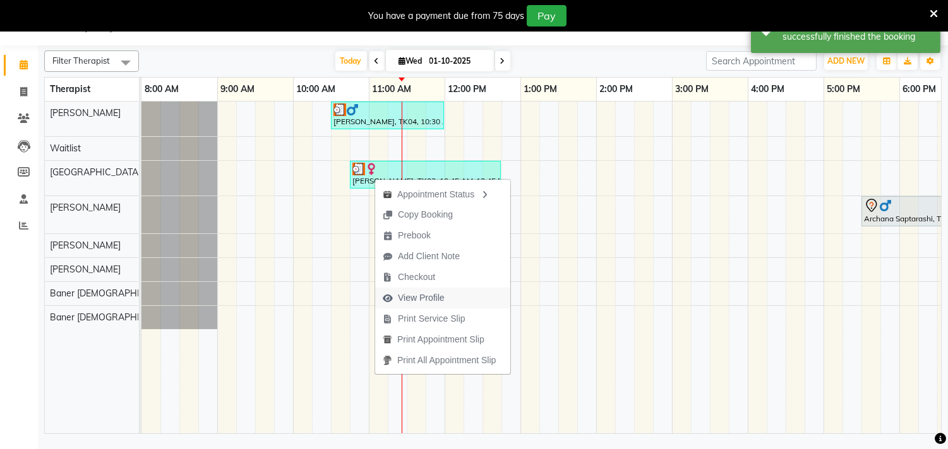
click at [410, 298] on span "View Profile" at bounding box center [421, 298] width 47 height 13
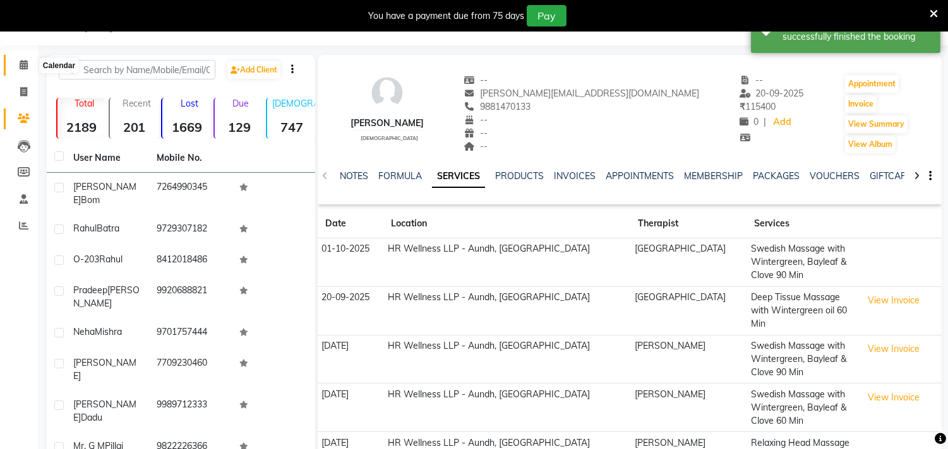
click at [28, 69] on span at bounding box center [24, 65] width 22 height 15
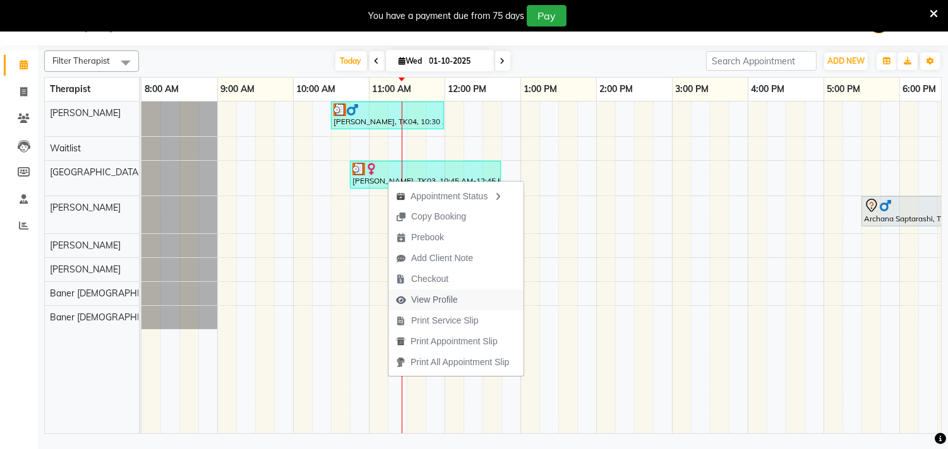
click at [436, 298] on span "View Profile" at bounding box center [434, 300] width 47 height 13
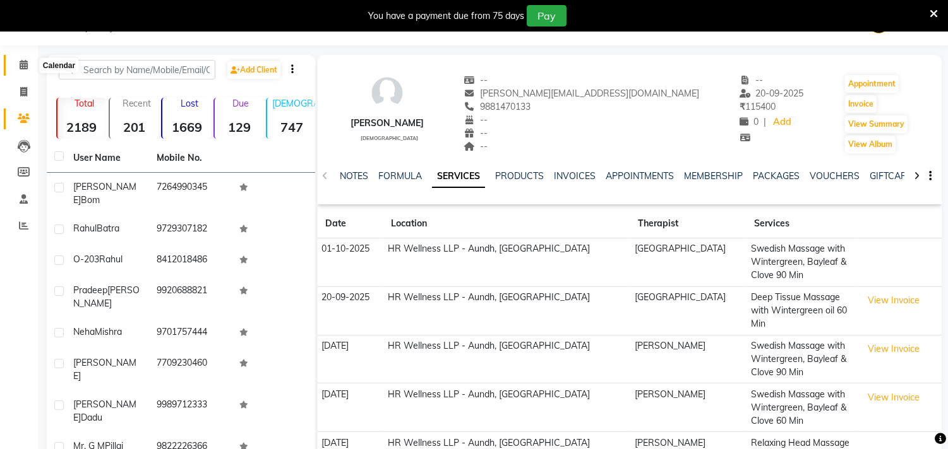
click at [20, 66] on icon at bounding box center [24, 64] width 8 height 9
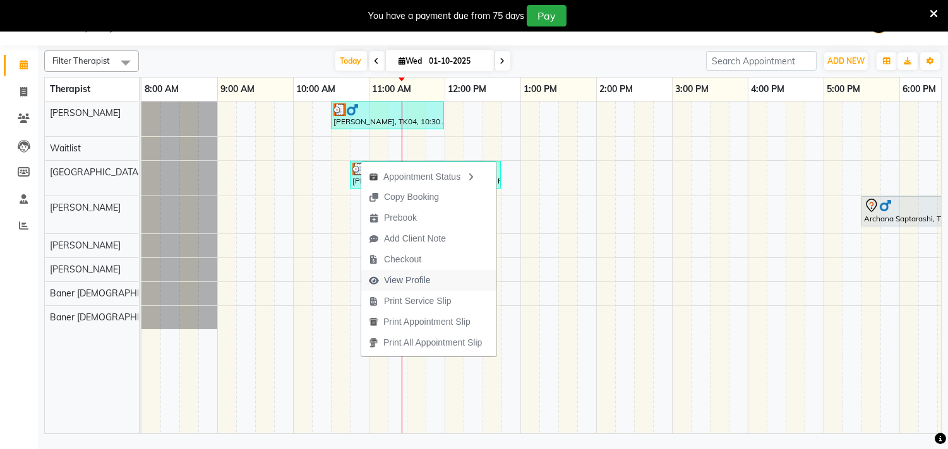
click at [415, 281] on span "View Profile" at bounding box center [407, 280] width 47 height 13
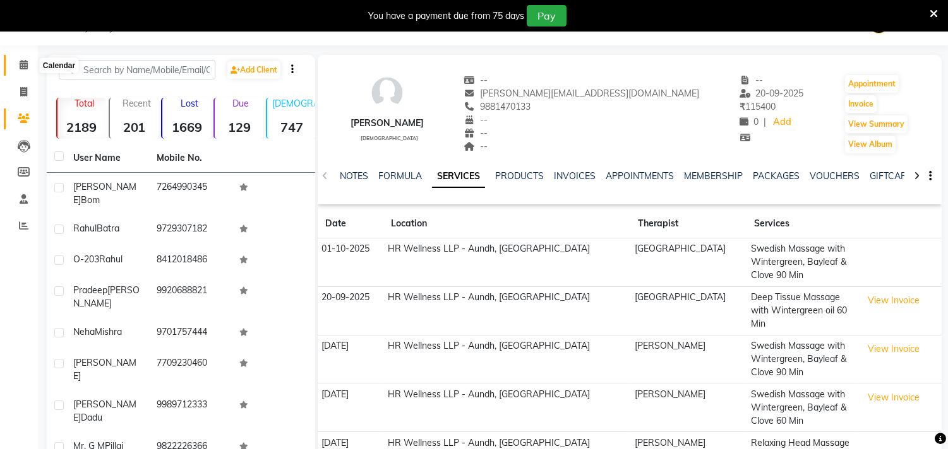
click at [16, 58] on span at bounding box center [24, 65] width 22 height 15
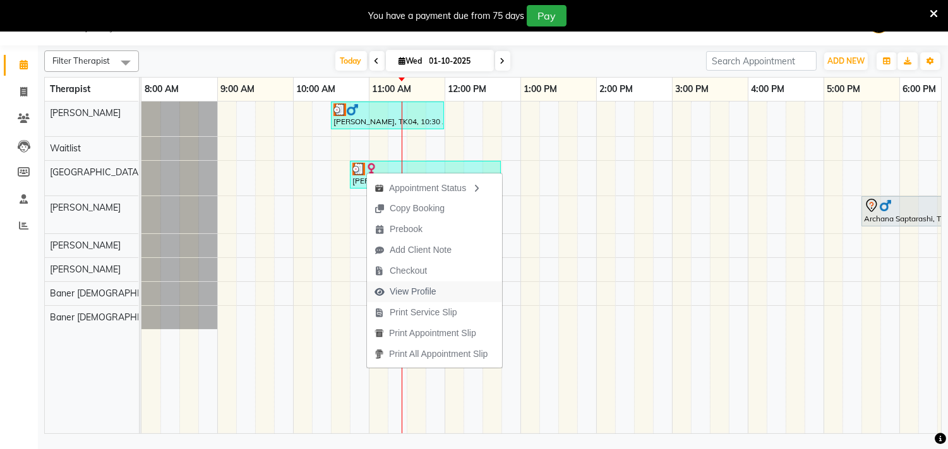
click at [421, 291] on span "View Profile" at bounding box center [412, 291] width 47 height 13
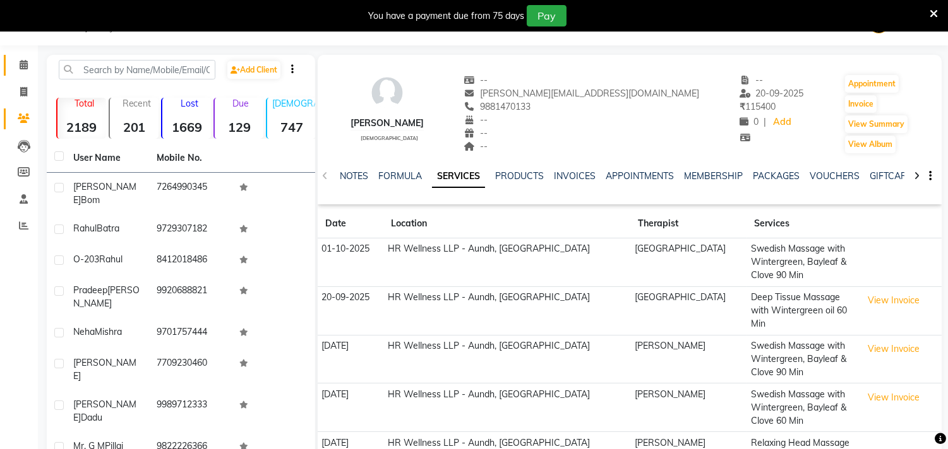
click at [23, 62] on icon at bounding box center [24, 64] width 8 height 9
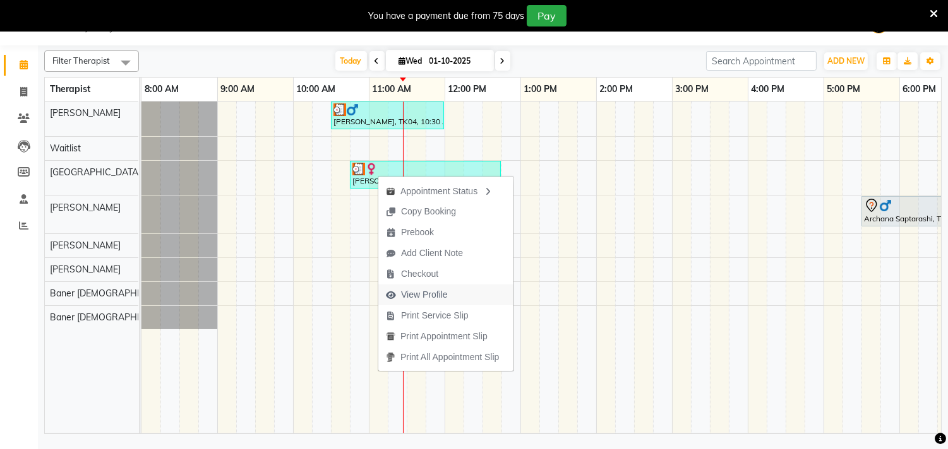
click at [434, 290] on span "View Profile" at bounding box center [424, 294] width 47 height 13
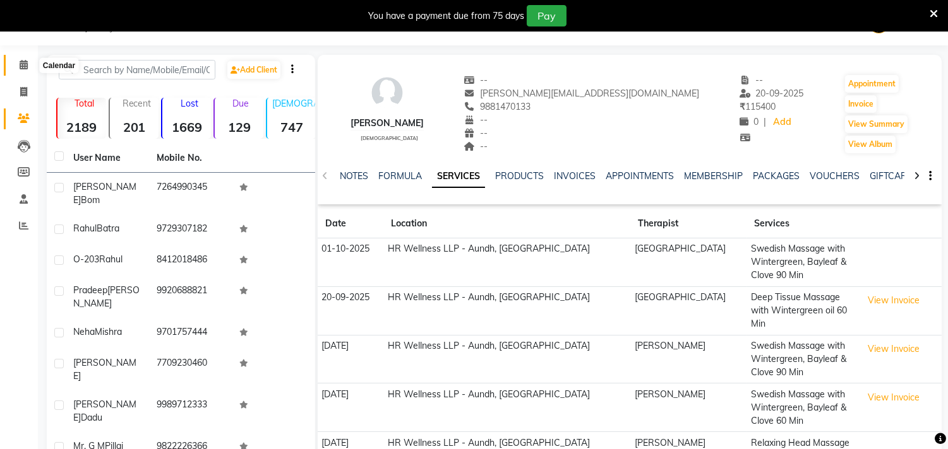
click at [23, 64] on icon at bounding box center [24, 64] width 8 height 9
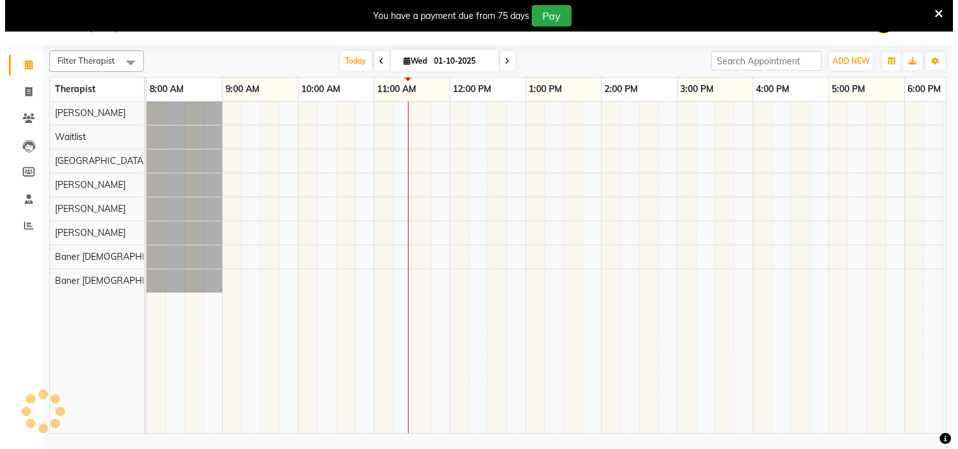
scroll to position [0, 186]
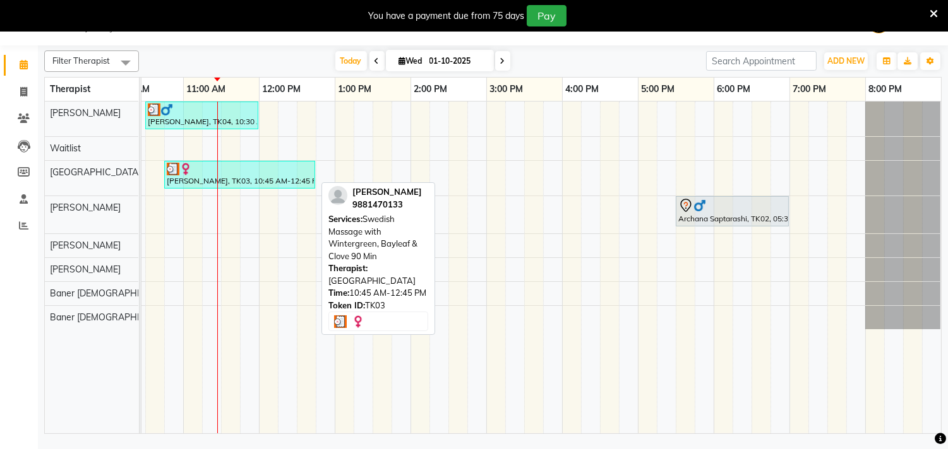
click at [230, 172] on div at bounding box center [240, 169] width 146 height 13
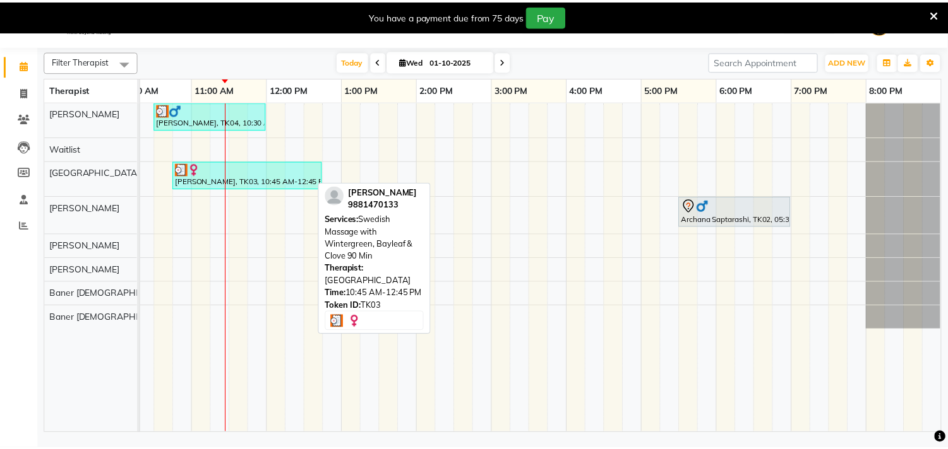
scroll to position [0, 185]
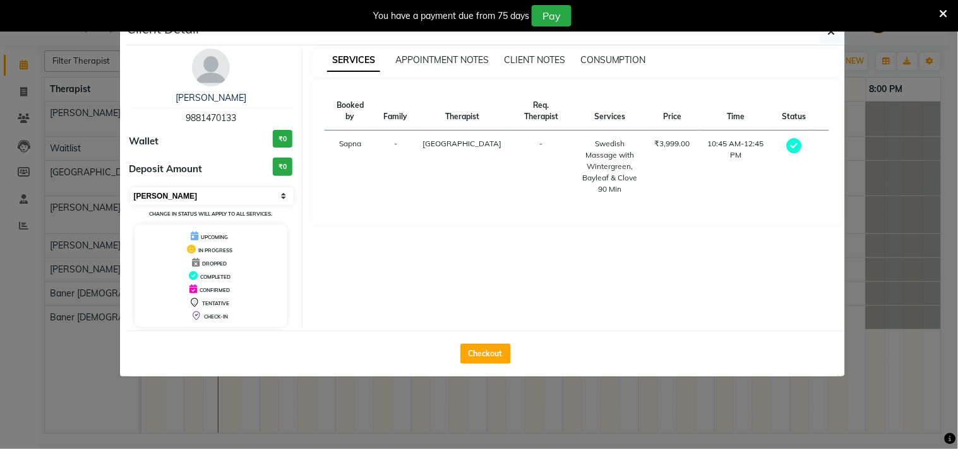
click at [217, 199] on select "Select MARK DONE UPCOMING" at bounding box center [212, 196] width 163 height 18
click at [131, 187] on select "Select MARK DONE UPCOMING" at bounding box center [212, 196] width 163 height 18
click at [173, 196] on select "Select MARK DONE UPCOMING" at bounding box center [212, 196] width 163 height 18
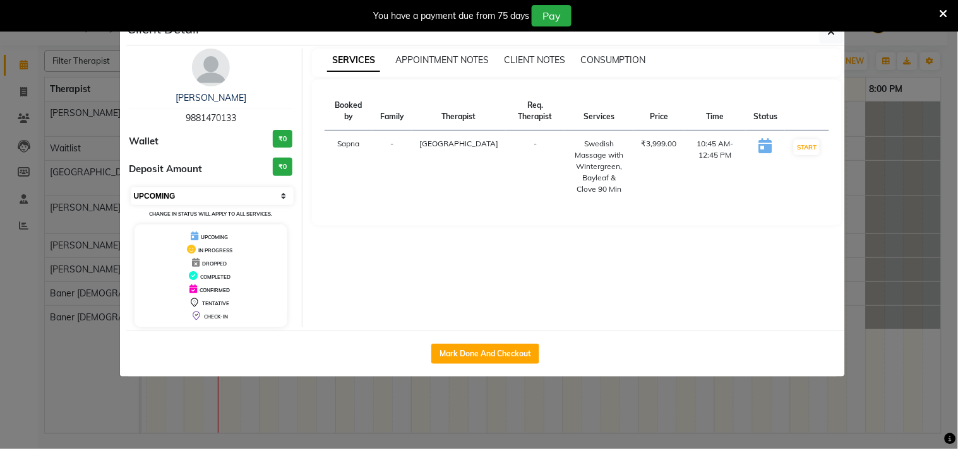
select select "7"
click at [131, 187] on select "Select IN SERVICE CONFIRMED TENTATIVE CHECK IN MARK DONE DROPPED UPCOMING" at bounding box center [212, 196] width 163 height 18
click at [325, 390] on ngb-modal-window "Client Detail Madhavi Chandkar 9881470133 Wallet ₹0 Deposit Amount ₹0 Select IN…" at bounding box center [479, 224] width 958 height 449
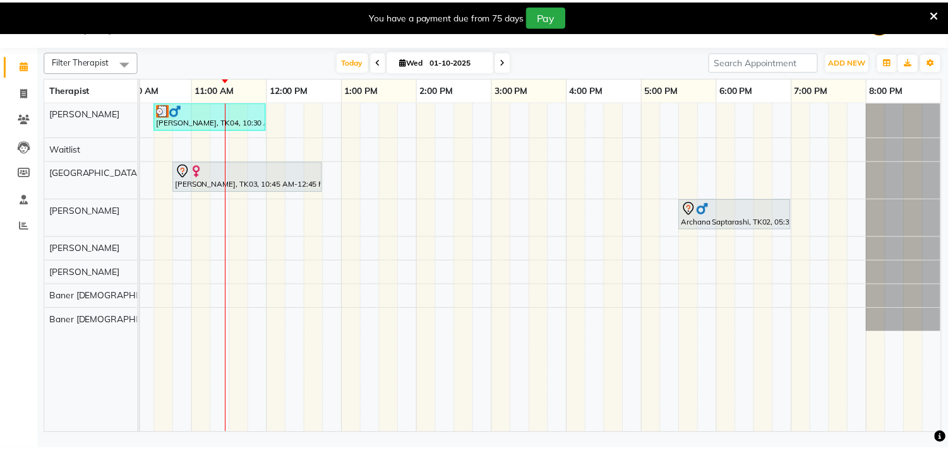
scroll to position [0, 175]
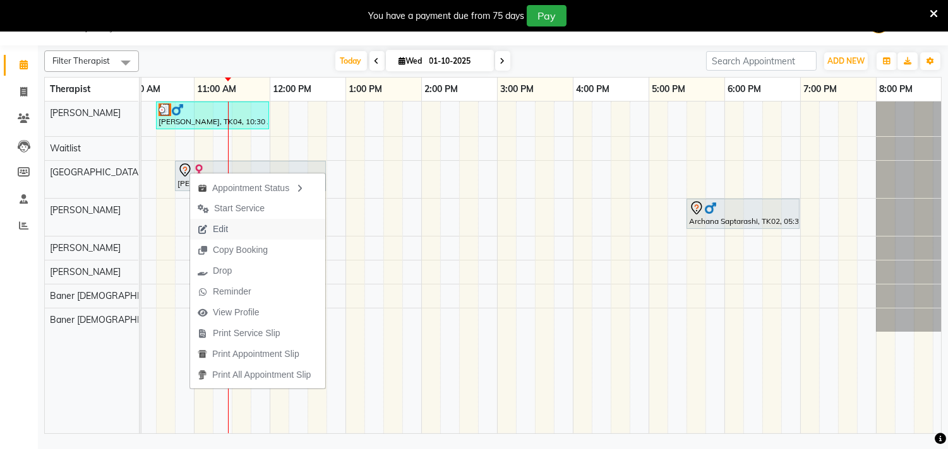
click at [211, 231] on span "Edit" at bounding box center [212, 229] width 45 height 21
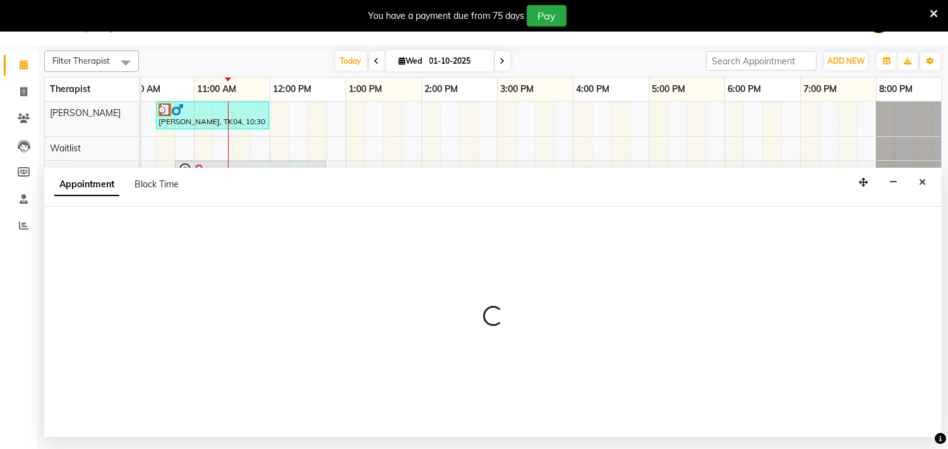
select select "tentative"
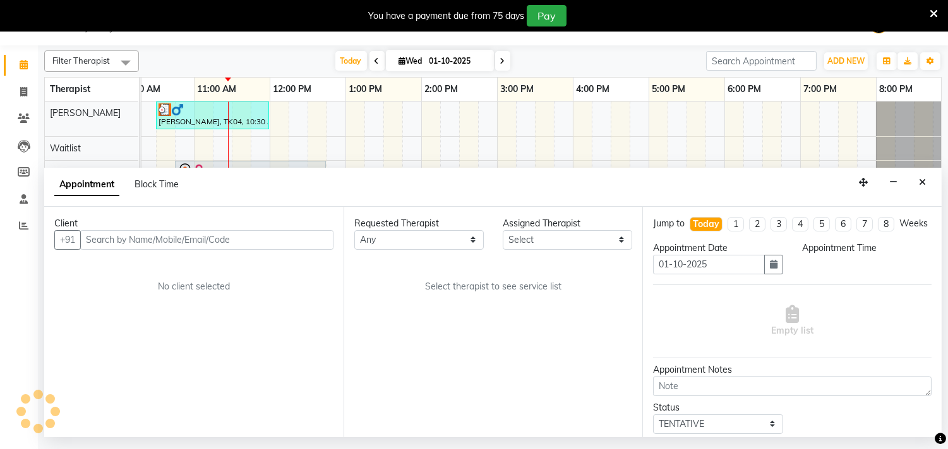
select select "645"
select select "77662"
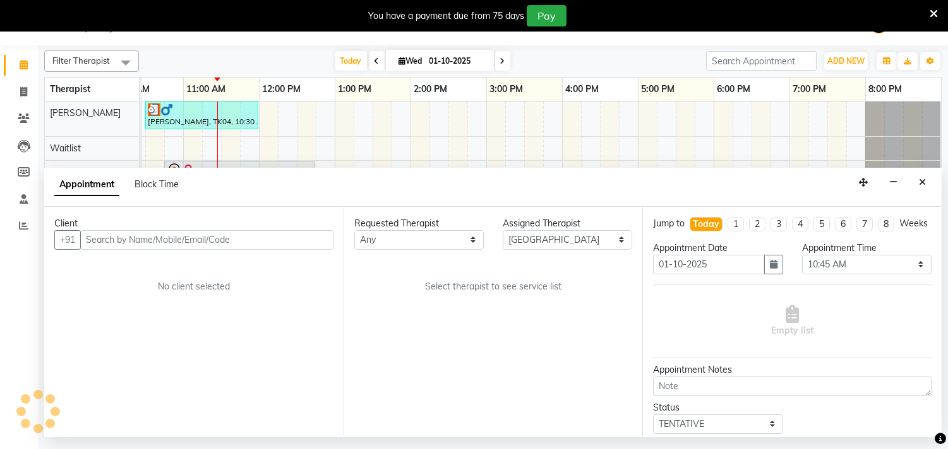
select select "1340"
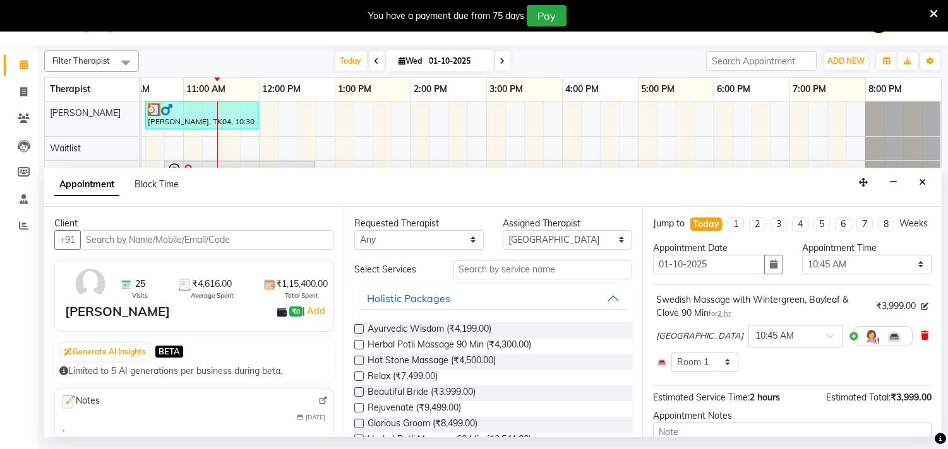
click at [920, 340] on icon at bounding box center [924, 335] width 8 height 9
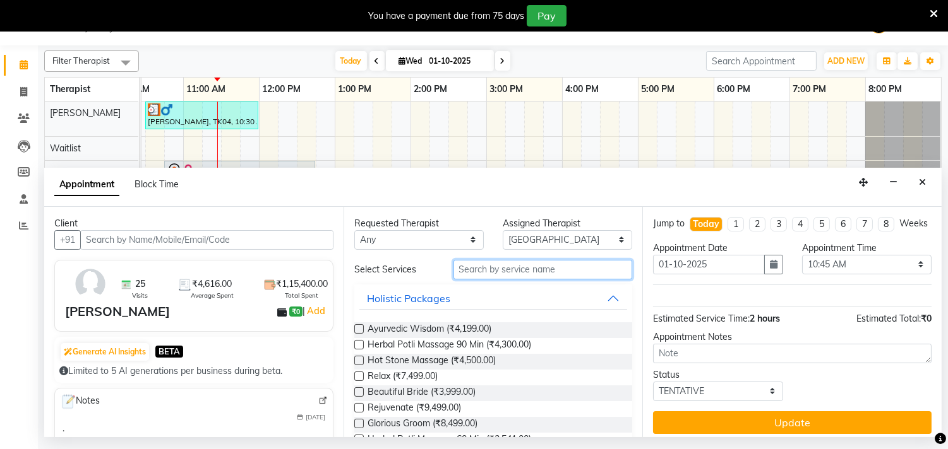
click at [466, 271] on input "text" at bounding box center [542, 270] width 179 height 20
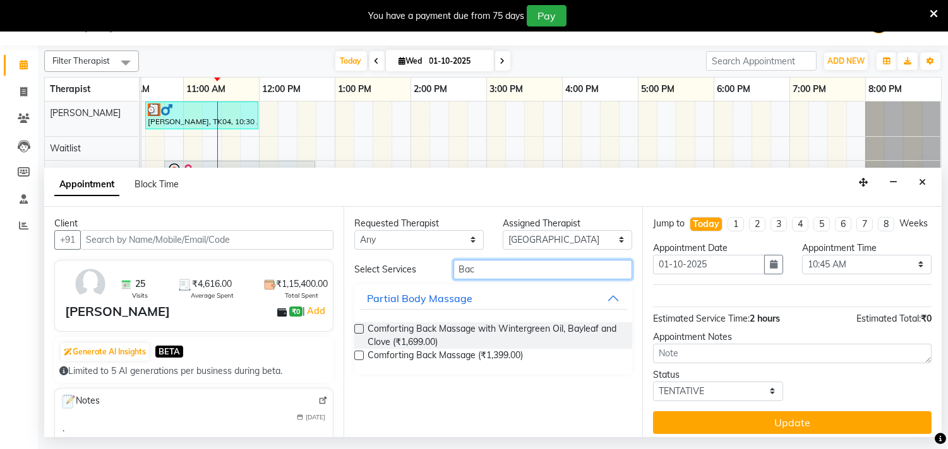
type input "Bac"
click at [356, 329] on label at bounding box center [358, 328] width 9 height 9
click at [356, 329] on input "checkbox" at bounding box center [358, 330] width 8 height 8
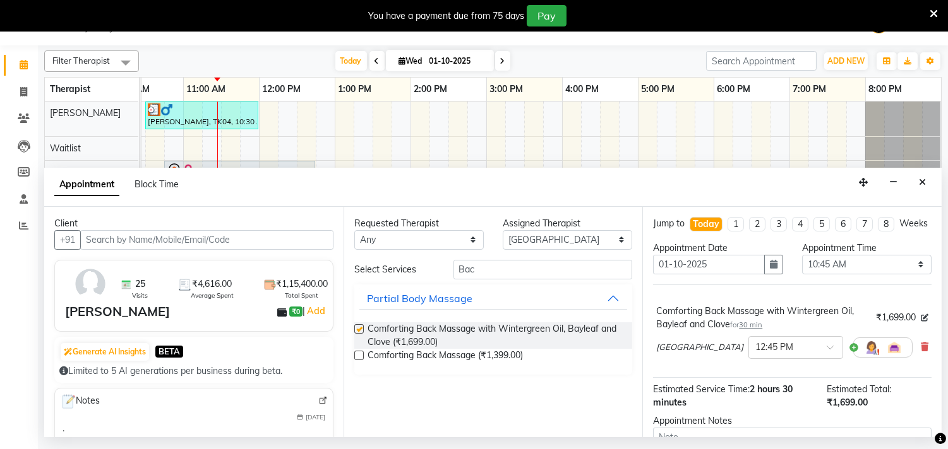
checkbox input "false"
click at [508, 270] on input "Bac" at bounding box center [542, 270] width 179 height 20
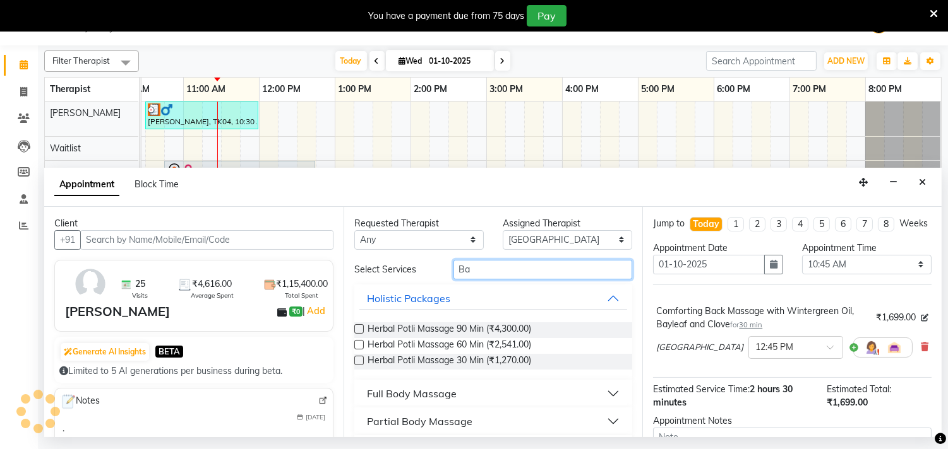
type input "B"
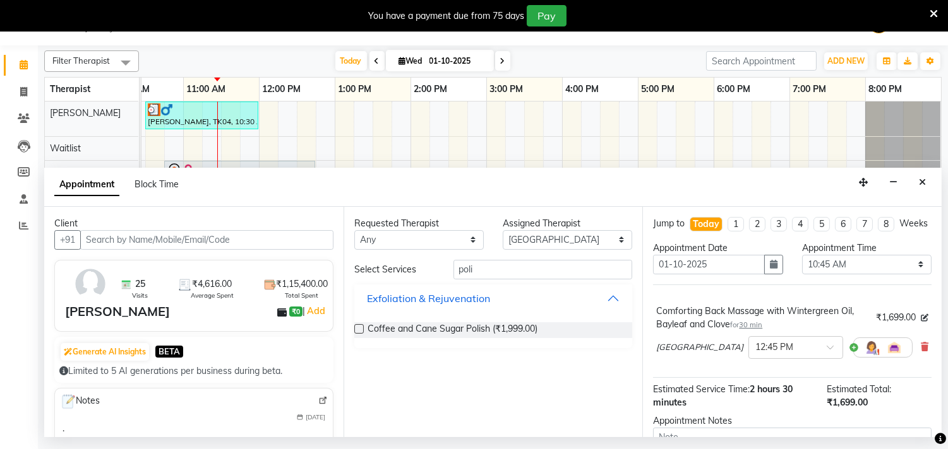
click at [456, 297] on div "Exfoliation & Rejuvenation" at bounding box center [428, 298] width 123 height 15
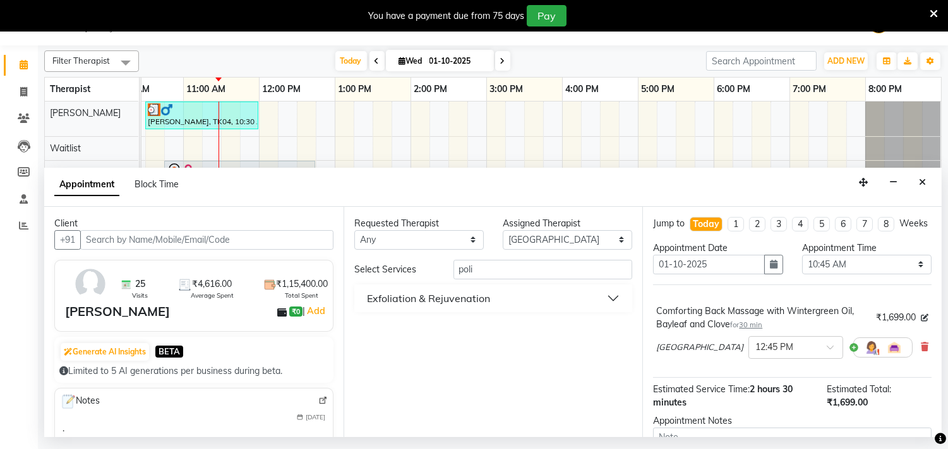
click at [458, 299] on div "Exfoliation & Rejuvenation" at bounding box center [428, 298] width 123 height 15
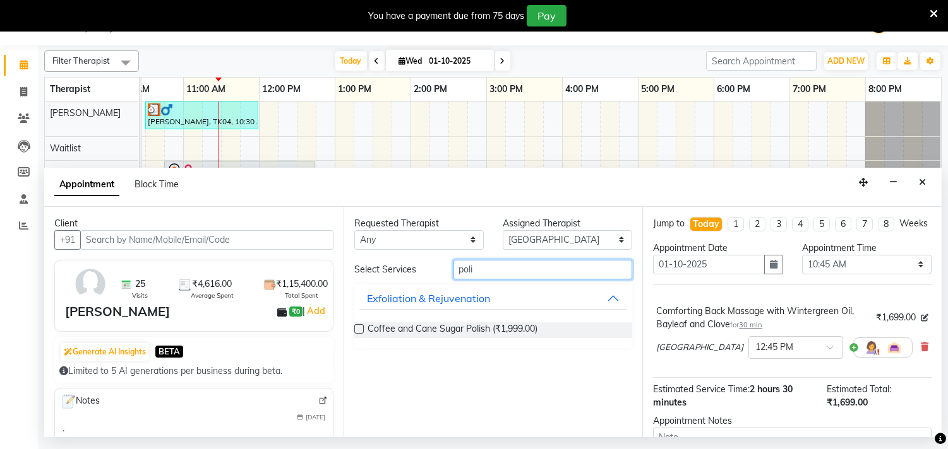
click at [489, 268] on input "poli" at bounding box center [542, 270] width 179 height 20
click at [470, 301] on div "Exfoliation & Rejuvenation" at bounding box center [428, 298] width 123 height 15
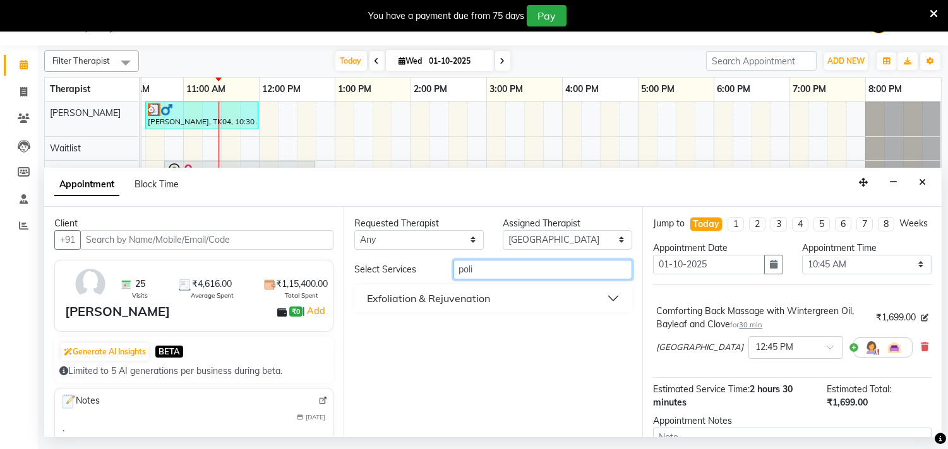
click at [478, 264] on input "poli" at bounding box center [542, 270] width 179 height 20
type input "p"
type input "wra"
click at [475, 297] on div "Nourishing Body Masques" at bounding box center [428, 298] width 123 height 15
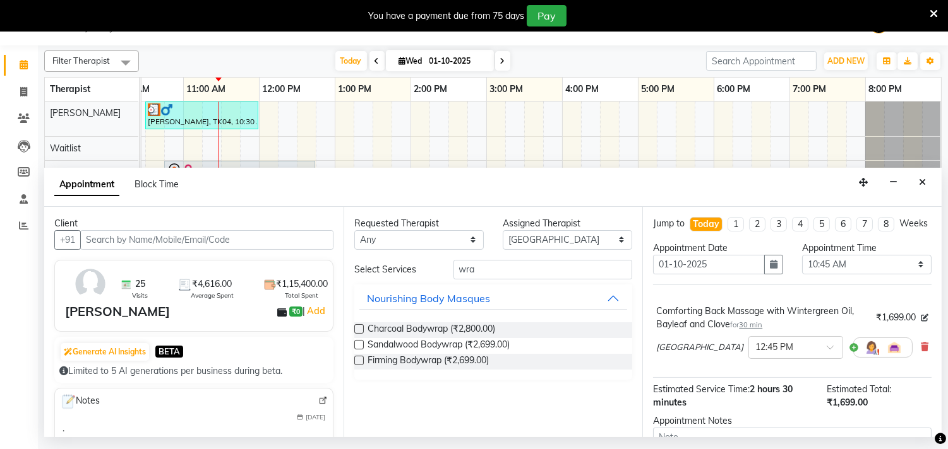
click at [361, 330] on label at bounding box center [358, 328] width 9 height 9
click at [361, 330] on input "checkbox" at bounding box center [358, 330] width 8 height 8
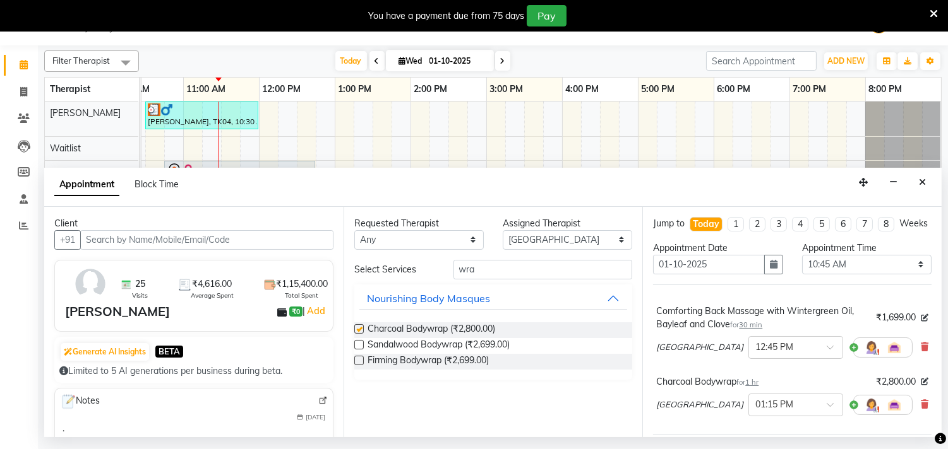
checkbox input "false"
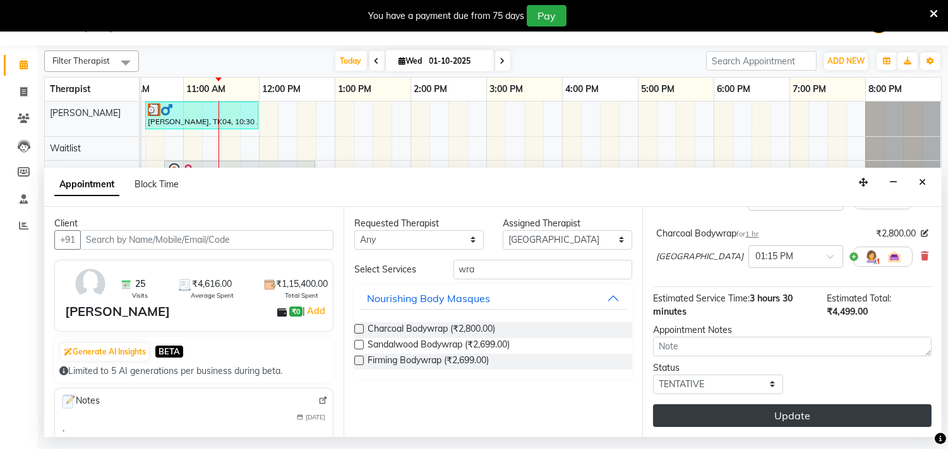
scroll to position [160, 0]
click at [759, 413] on button "Update" at bounding box center [792, 416] width 278 height 23
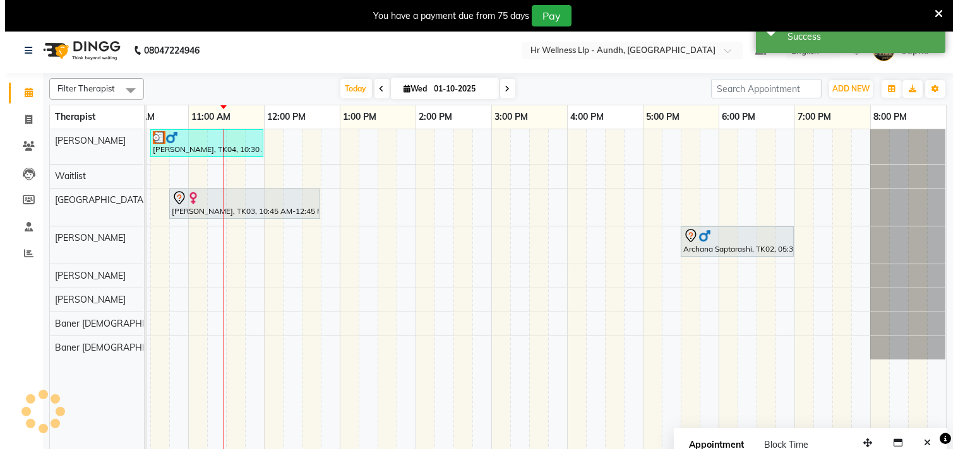
scroll to position [0, 0]
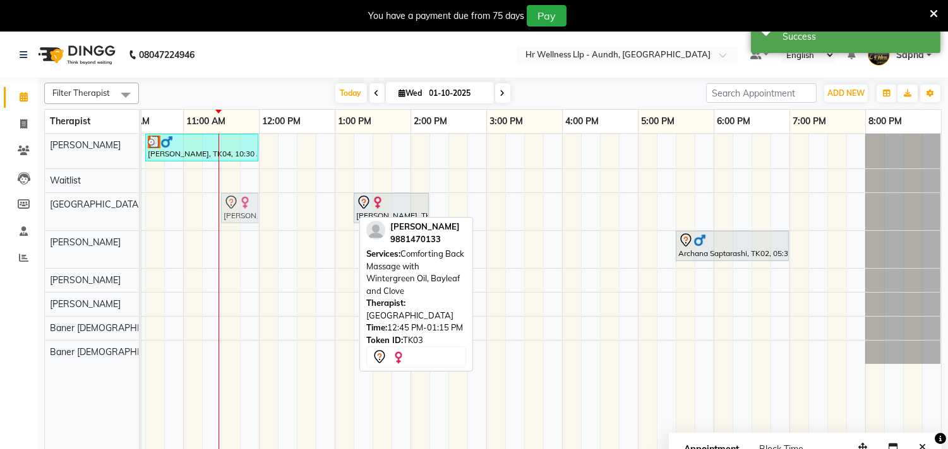
drag, startPoint x: 330, startPoint y: 212, endPoint x: 240, endPoint y: 215, distance: 90.3
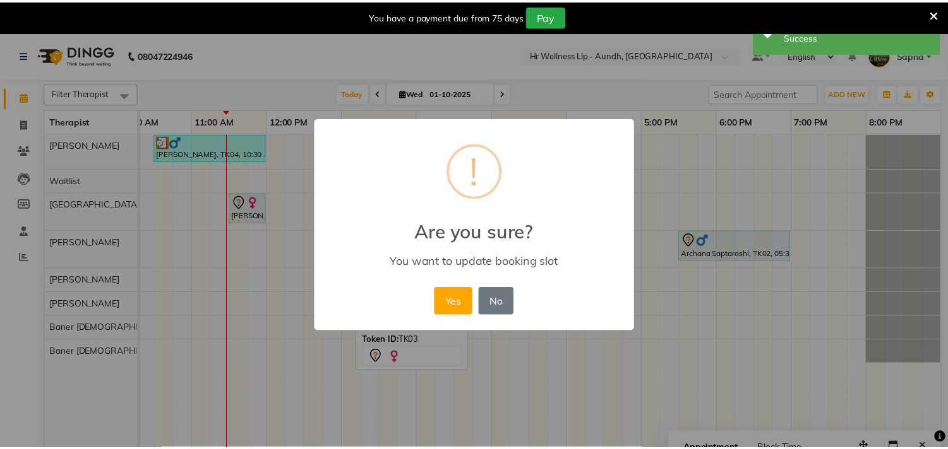
scroll to position [0, 175]
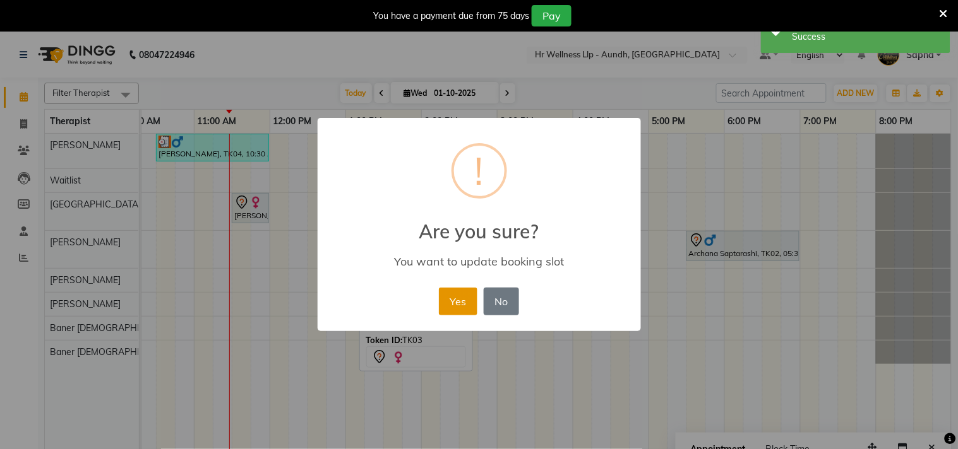
click at [469, 304] on button "Yes" at bounding box center [458, 302] width 39 height 28
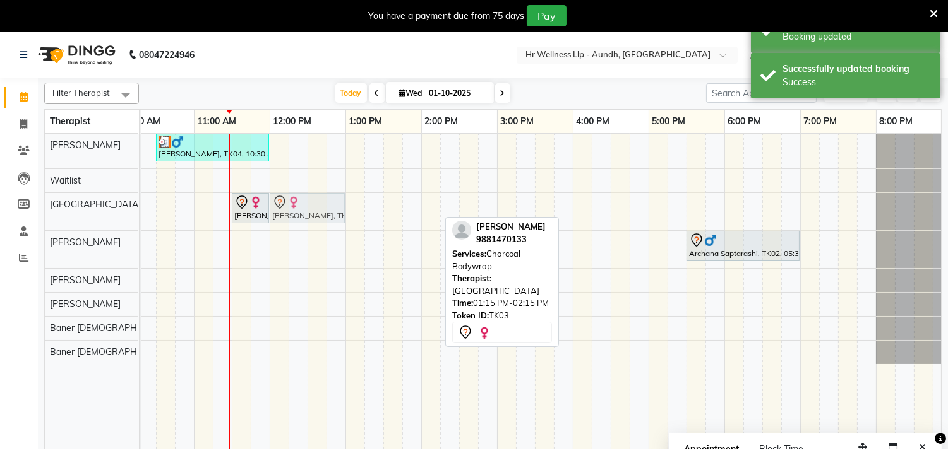
drag, startPoint x: 383, startPoint y: 204, endPoint x: 291, endPoint y: 218, distance: 93.2
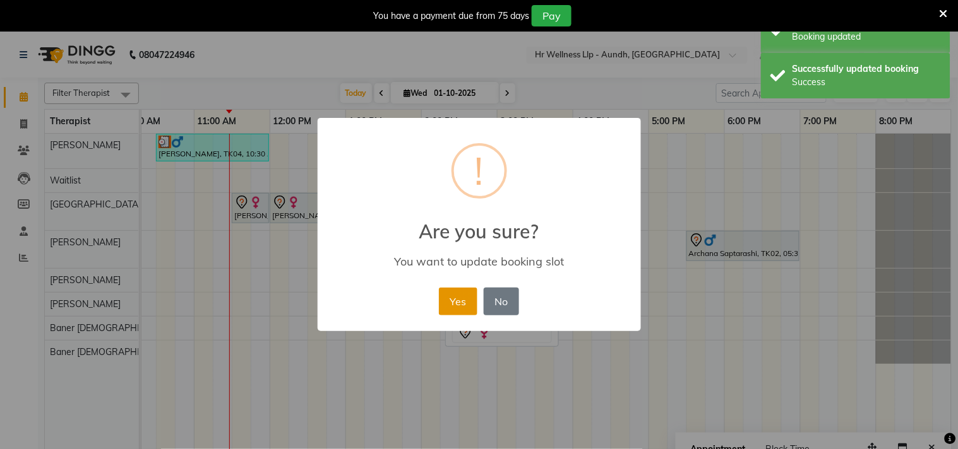
click at [460, 306] on button "Yes" at bounding box center [458, 302] width 39 height 28
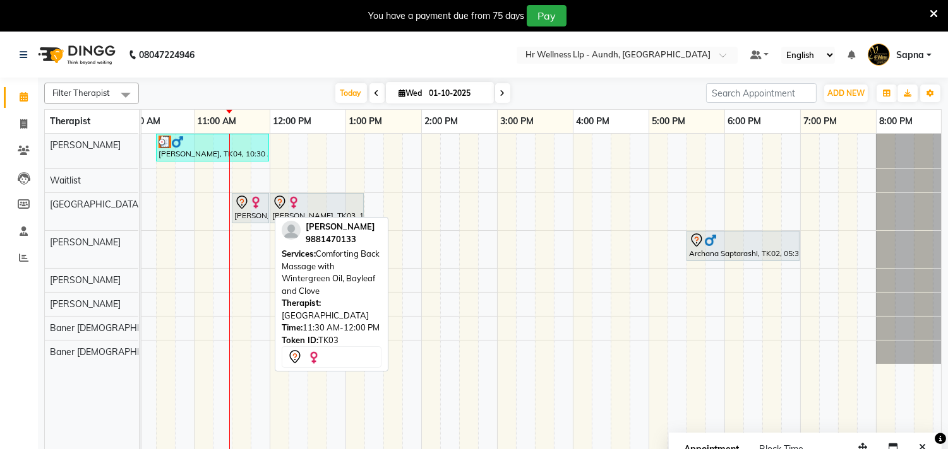
click at [266, 205] on div at bounding box center [268, 208] width 5 height 29
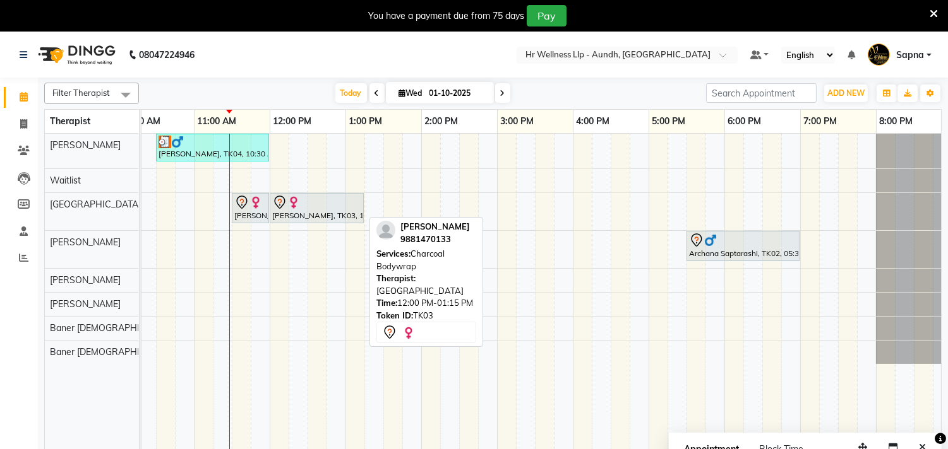
click at [297, 215] on div "[PERSON_NAME], TK03, 12:00 PM-01:15 PM, Charcoal Bodywrap" at bounding box center [317, 208] width 92 height 27
select select "7"
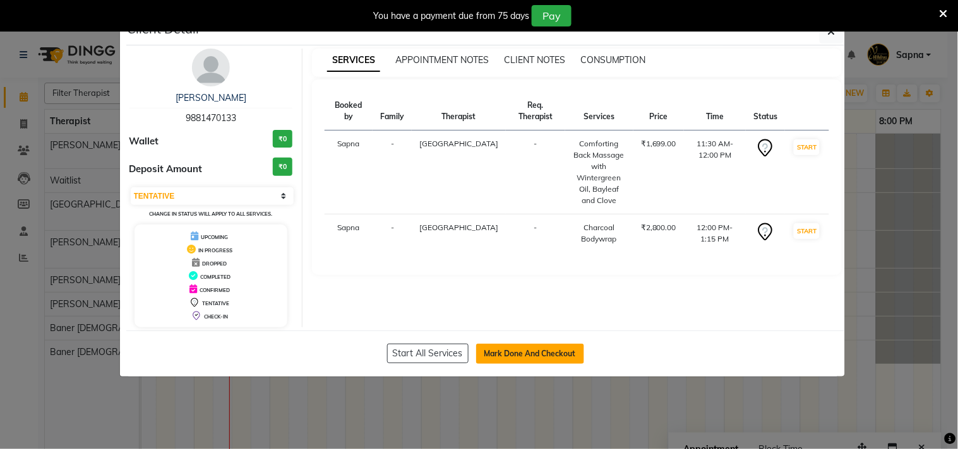
click at [513, 351] on button "Mark Done And Checkout" at bounding box center [530, 354] width 108 height 20
select select "service"
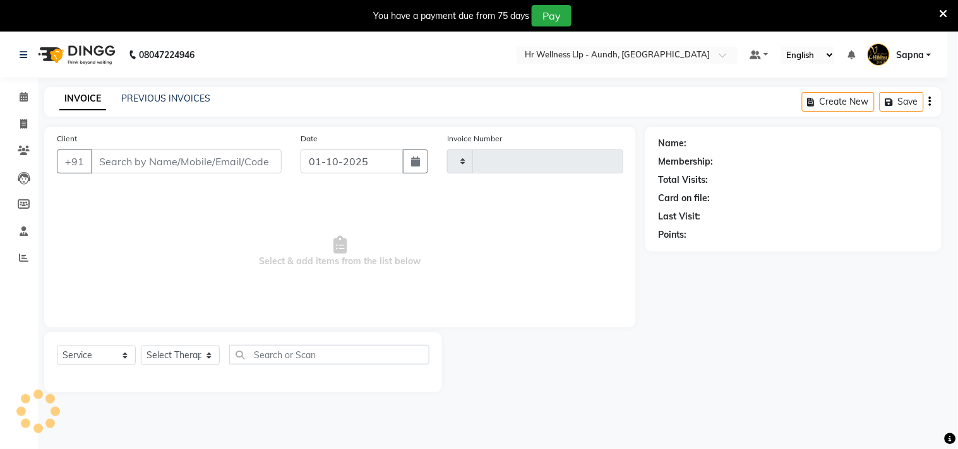
type input "1366"
select select "4288"
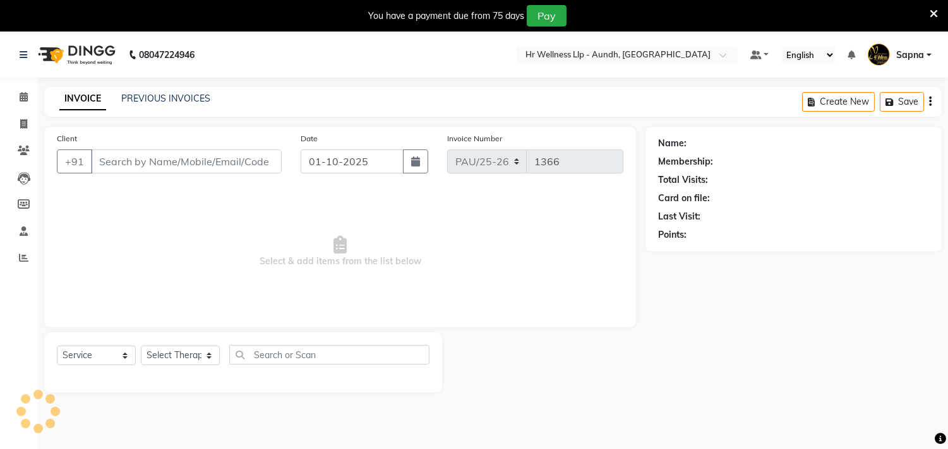
type input "9881470133"
select select "77662"
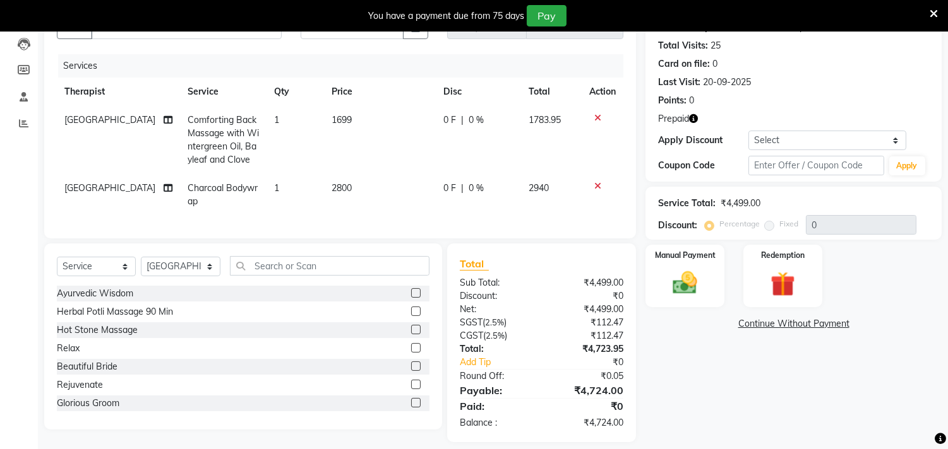
scroll to position [157, 0]
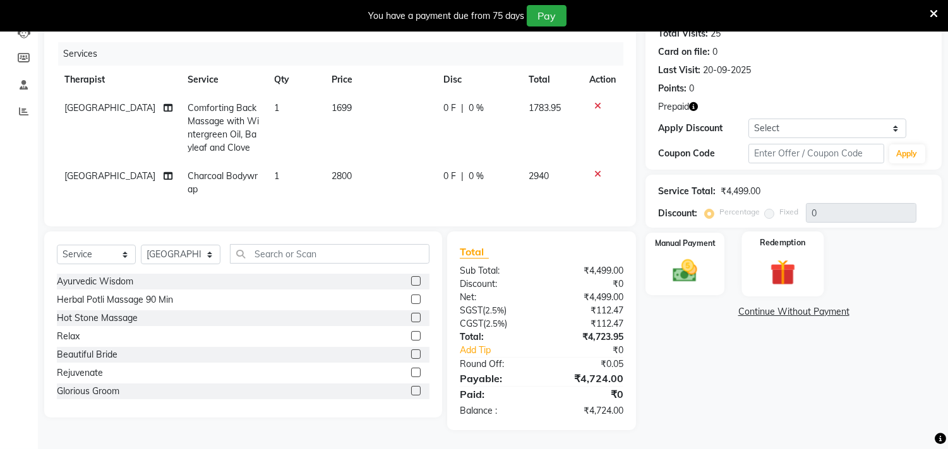
click at [786, 263] on img at bounding box center [782, 273] width 42 height 32
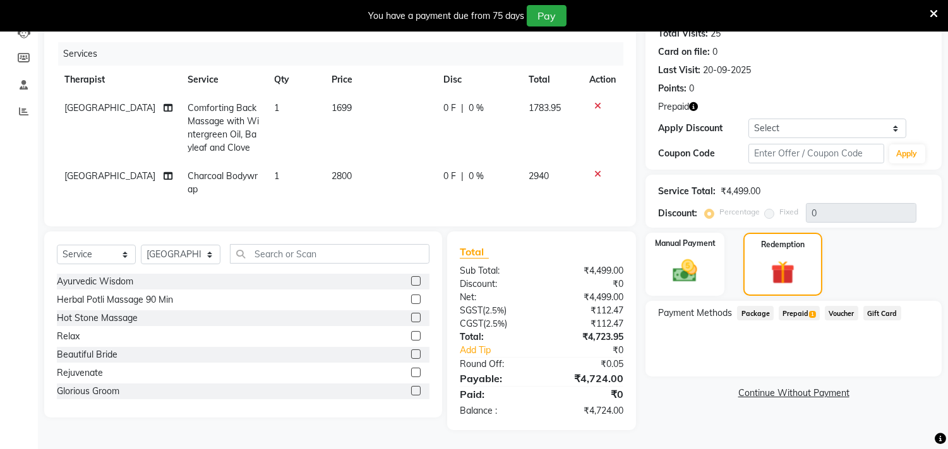
click at [797, 307] on span "Prepaid 1" at bounding box center [798, 313] width 41 height 15
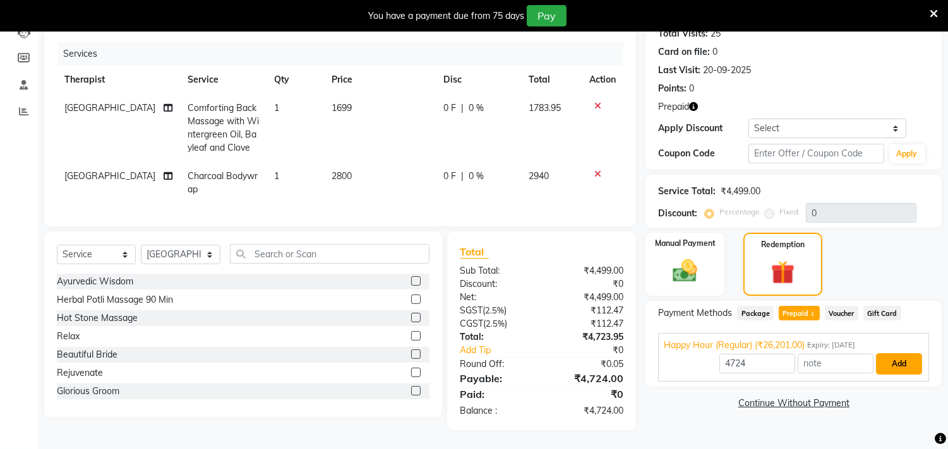
click at [898, 354] on button "Add" at bounding box center [899, 364] width 46 height 21
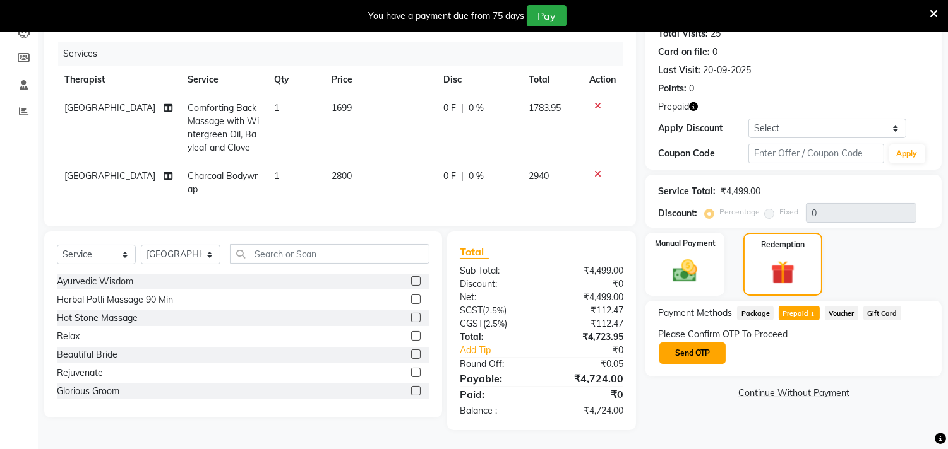
click at [696, 343] on button "Send OTP" at bounding box center [692, 353] width 66 height 21
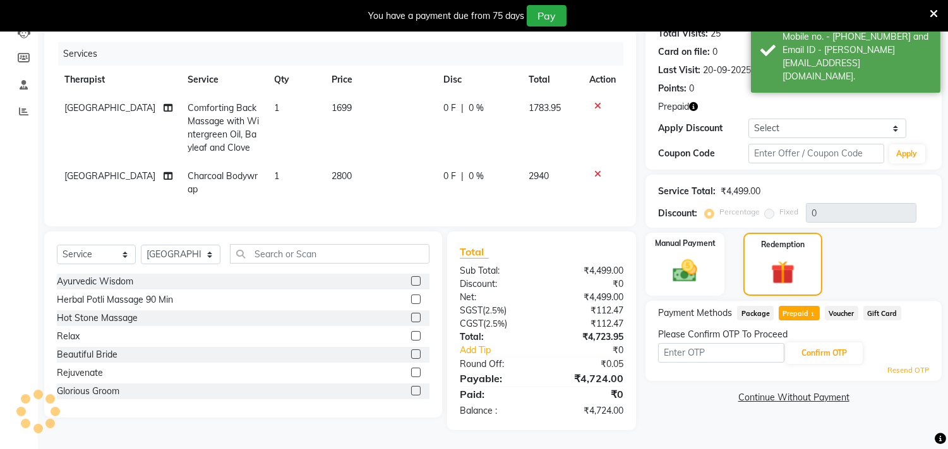
click at [696, 343] on input "text" at bounding box center [721, 353] width 126 height 20
type input "6827"
click at [768, 147] on input "text" at bounding box center [815, 154] width 135 height 20
click at [805, 344] on button "Confirm OTP" at bounding box center [823, 353] width 77 height 21
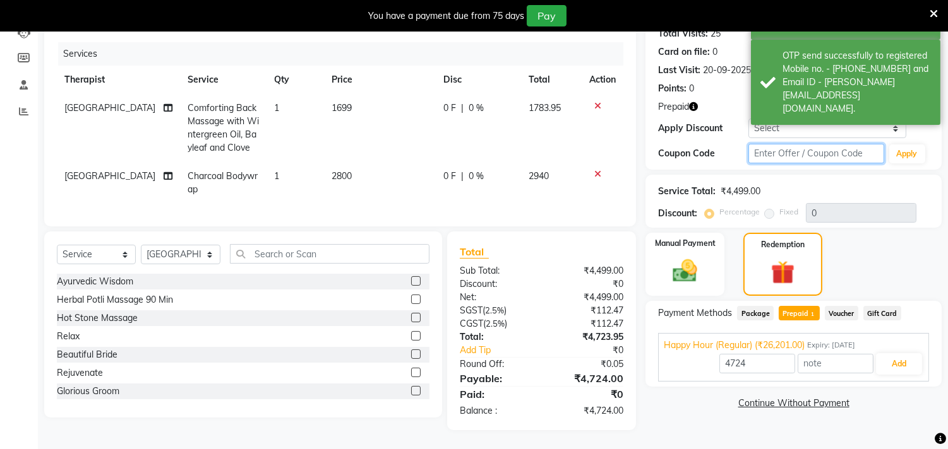
click at [771, 144] on input "text" at bounding box center [815, 154] width 135 height 20
type input "5"
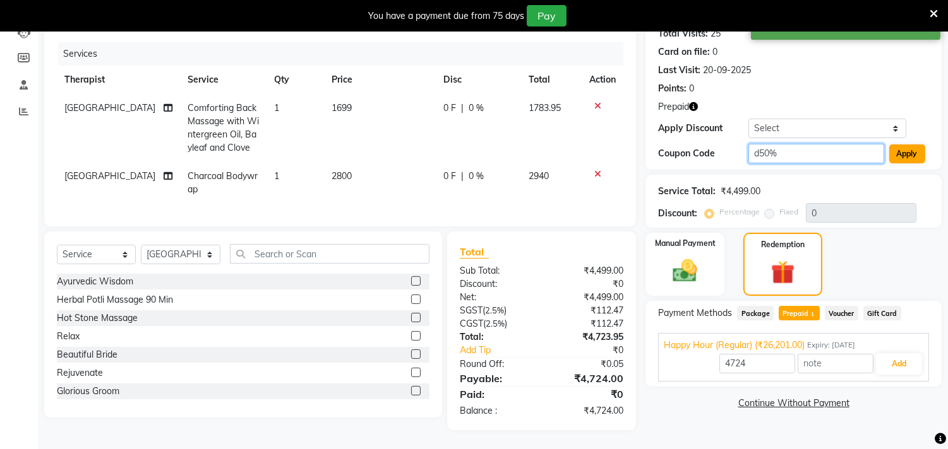
type input "d50%"
click at [910, 145] on button "Apply" at bounding box center [907, 154] width 36 height 19
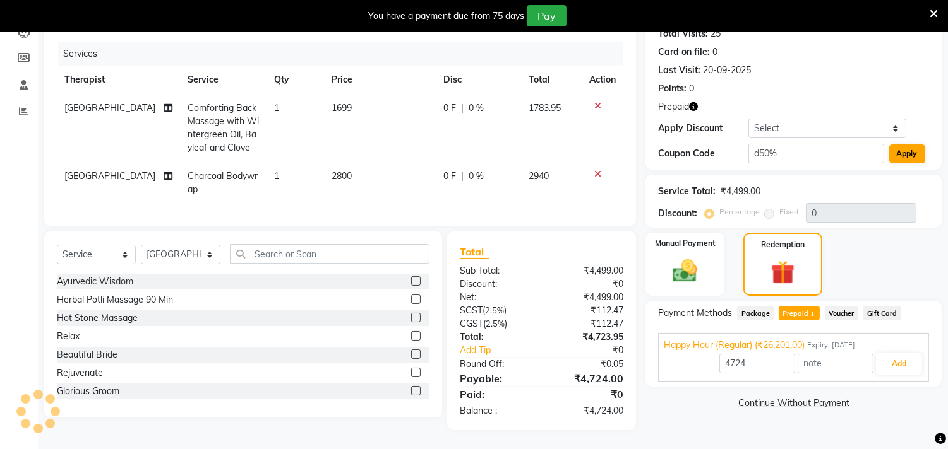
type input "50"
type input "26201"
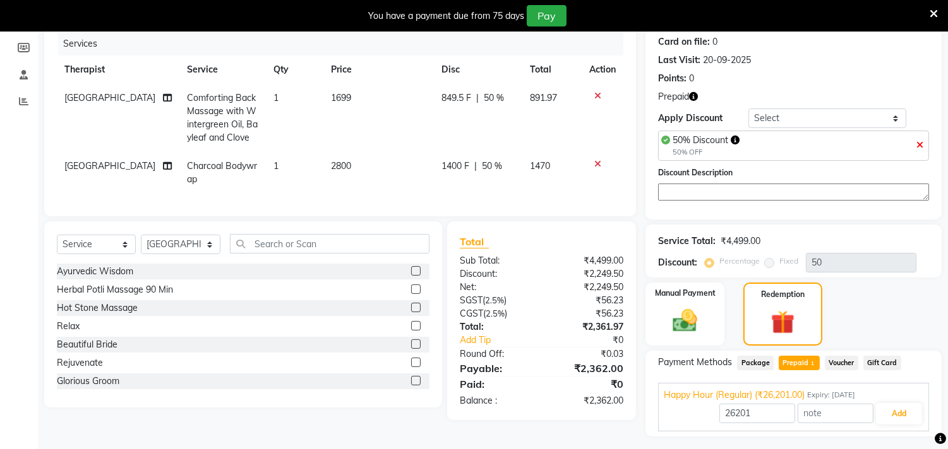
scroll to position [187, 0]
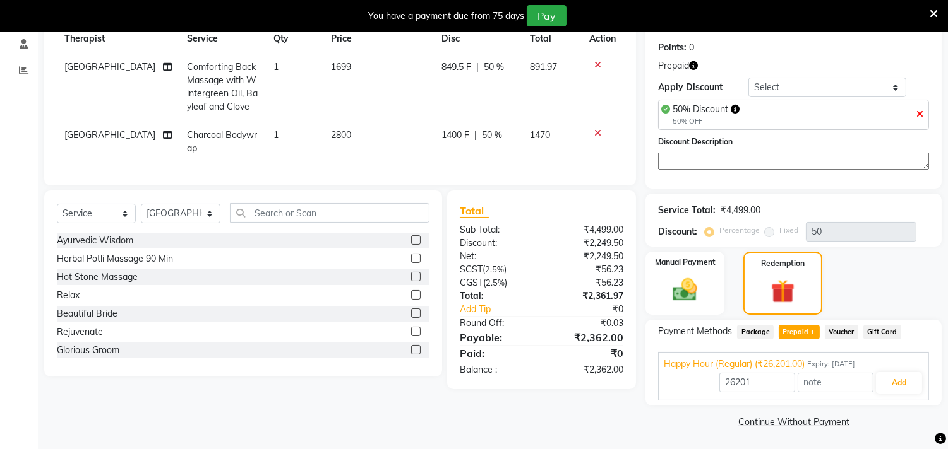
click at [832, 332] on span "Voucher" at bounding box center [840, 332] width 33 height 15
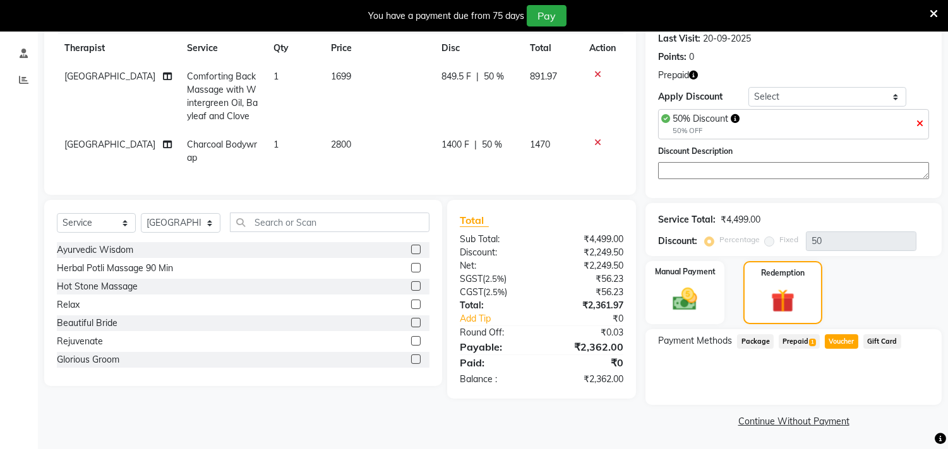
click at [790, 340] on span "Prepaid 1" at bounding box center [798, 342] width 41 height 15
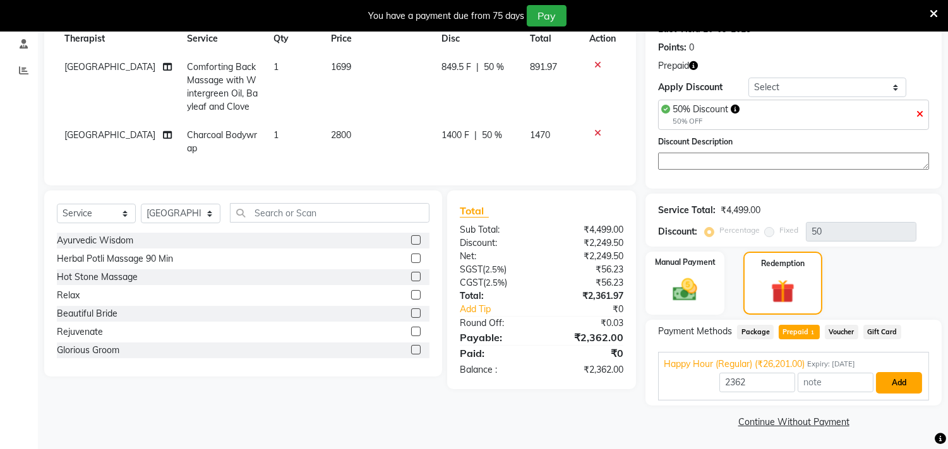
click at [896, 381] on button "Add" at bounding box center [899, 382] width 46 height 21
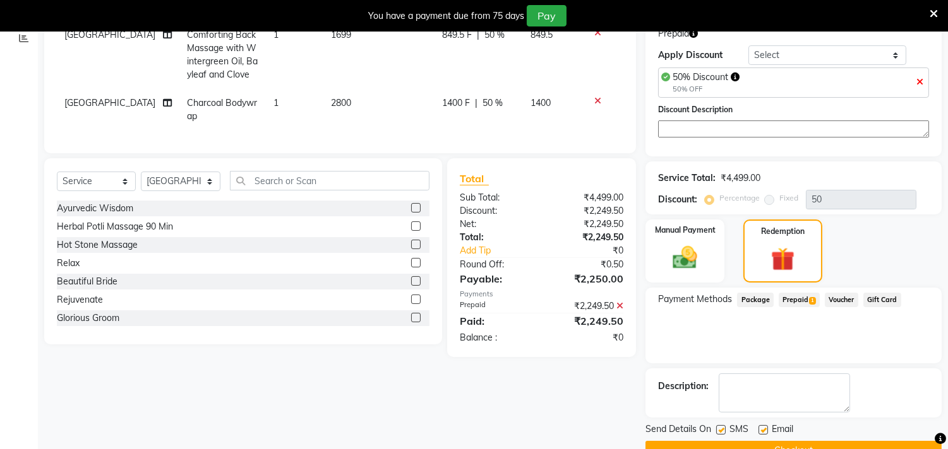
scroll to position [249, 0]
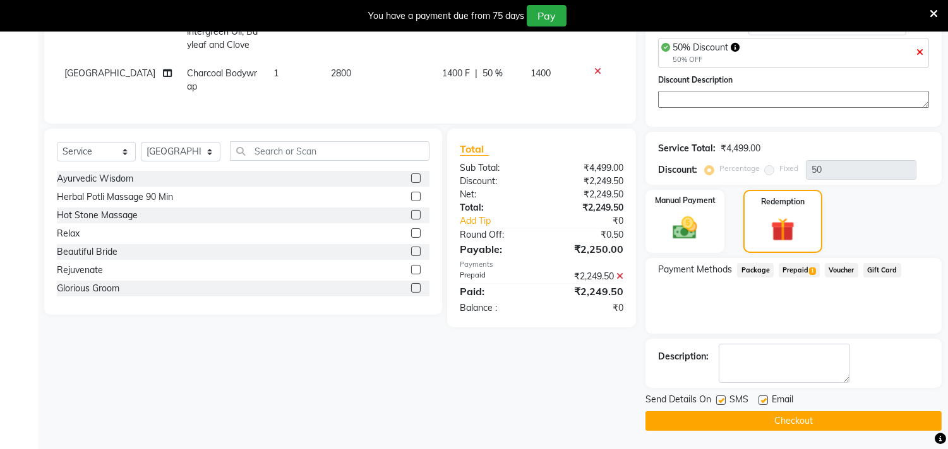
click at [720, 400] on label at bounding box center [720, 400] width 9 height 9
click at [720, 400] on input "checkbox" at bounding box center [720, 401] width 8 height 8
checkbox input "false"
click at [761, 399] on label at bounding box center [762, 400] width 9 height 9
click at [761, 399] on input "checkbox" at bounding box center [762, 401] width 8 height 8
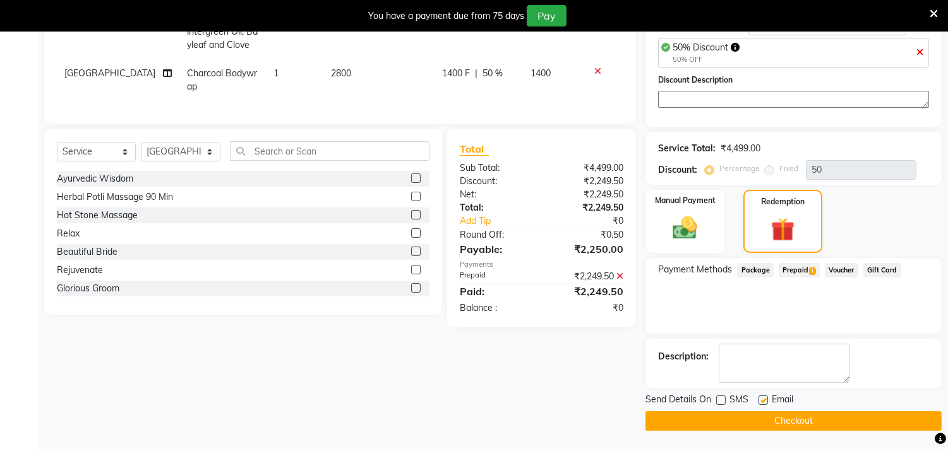
checkbox input "false"
click at [735, 424] on button "Checkout" at bounding box center [793, 422] width 296 height 20
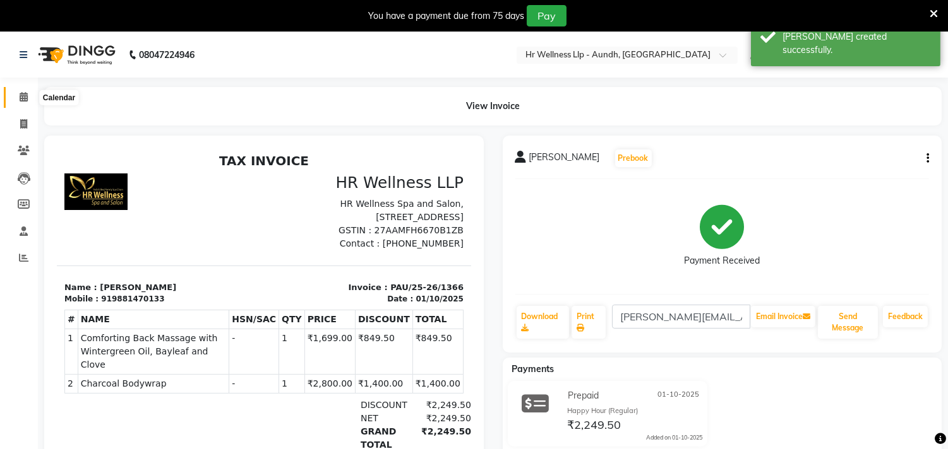
click at [18, 97] on span at bounding box center [24, 97] width 22 height 15
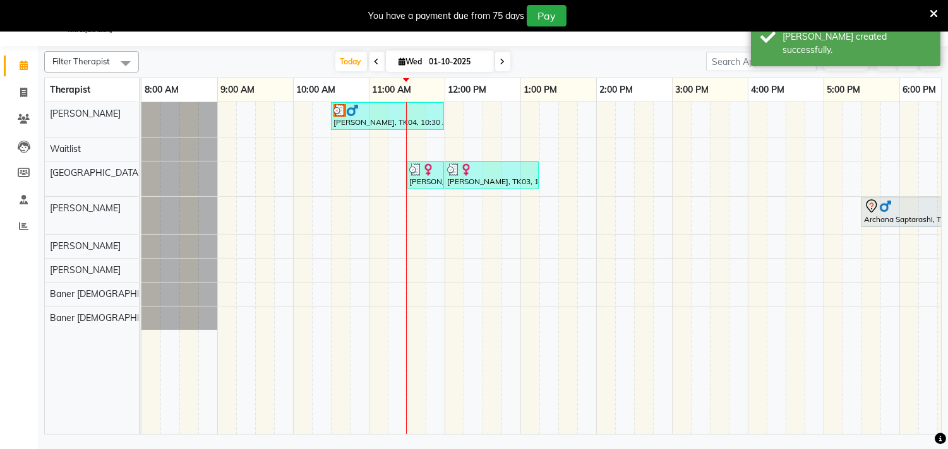
scroll to position [32, 0]
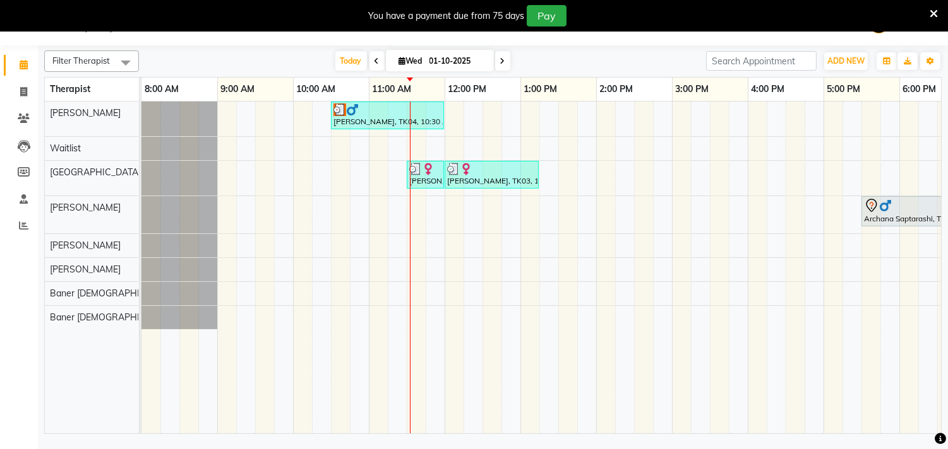
click at [500, 63] on icon at bounding box center [502, 61] width 5 height 8
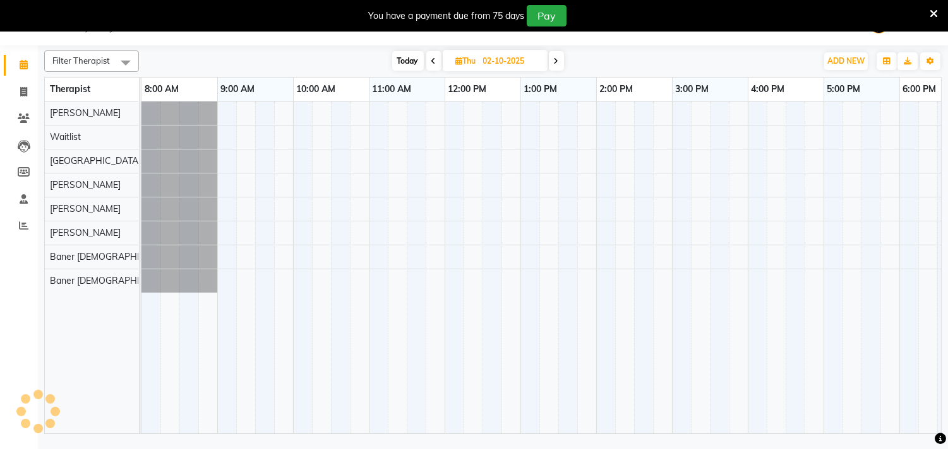
scroll to position [0, 186]
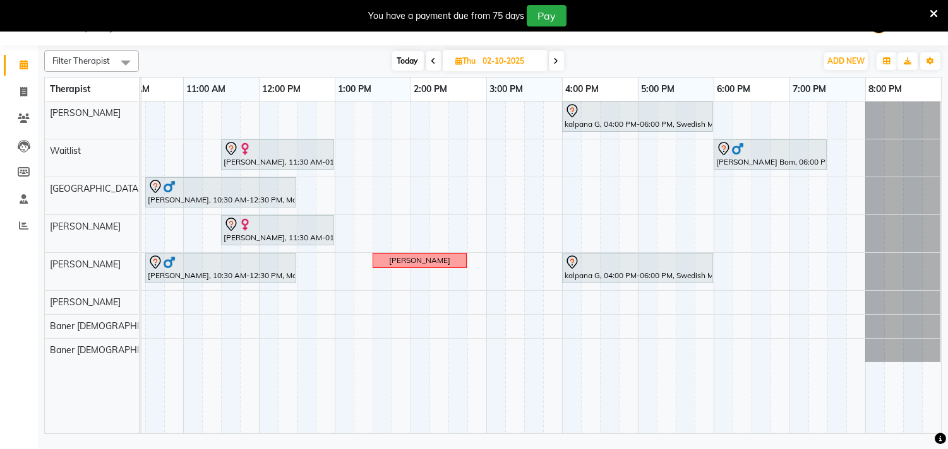
click at [559, 60] on icon at bounding box center [556, 61] width 5 height 8
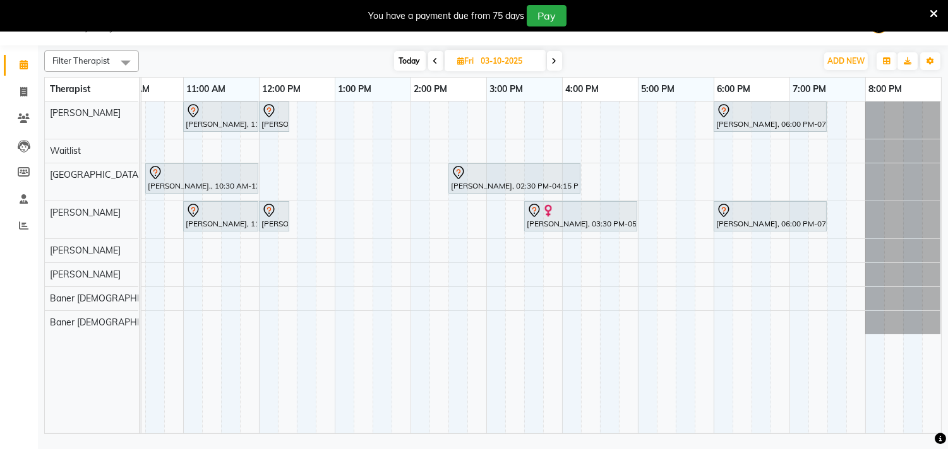
click at [430, 62] on span at bounding box center [435, 61] width 15 height 20
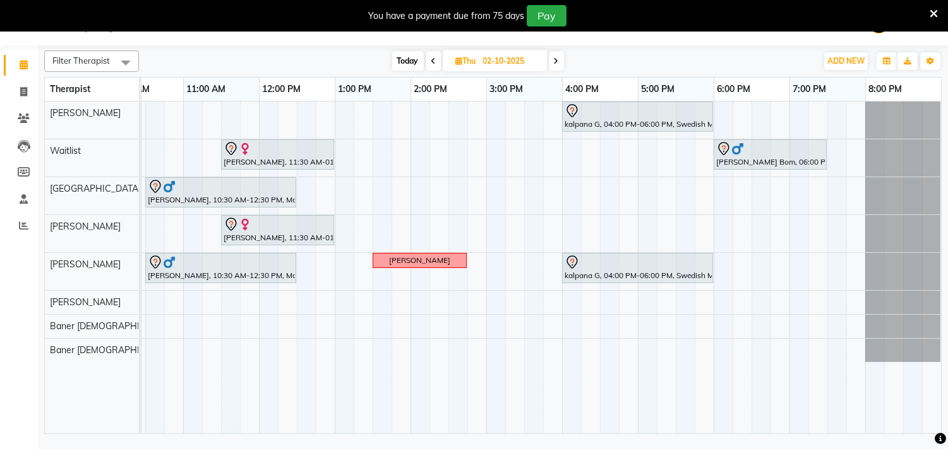
click at [554, 63] on icon at bounding box center [556, 61] width 5 height 8
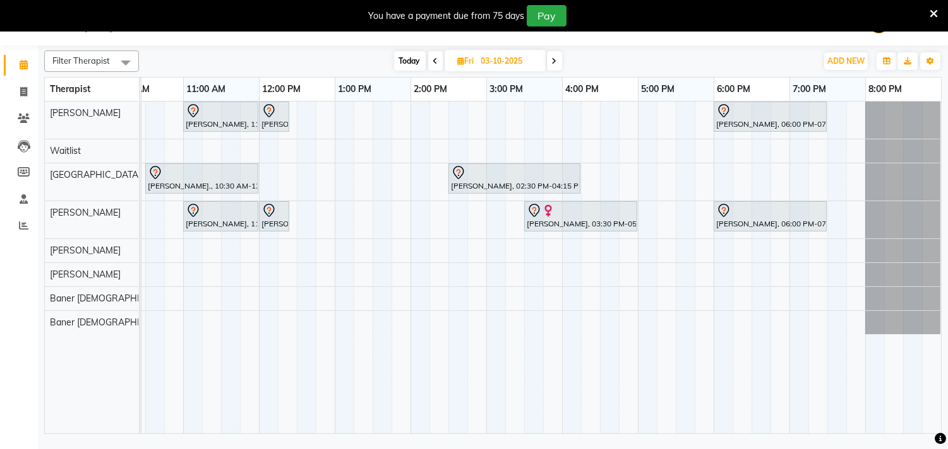
click at [436, 63] on icon at bounding box center [435, 61] width 5 height 8
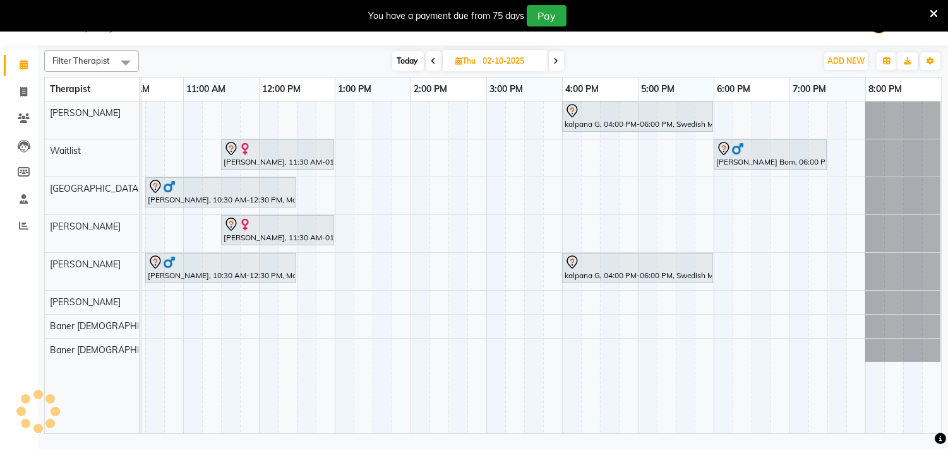
click at [436, 63] on span at bounding box center [433, 61] width 15 height 20
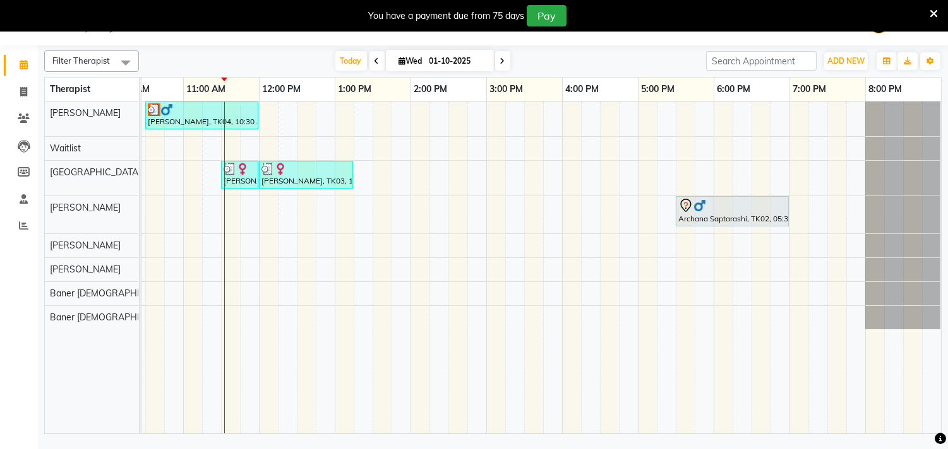
click at [495, 61] on span at bounding box center [502, 61] width 15 height 20
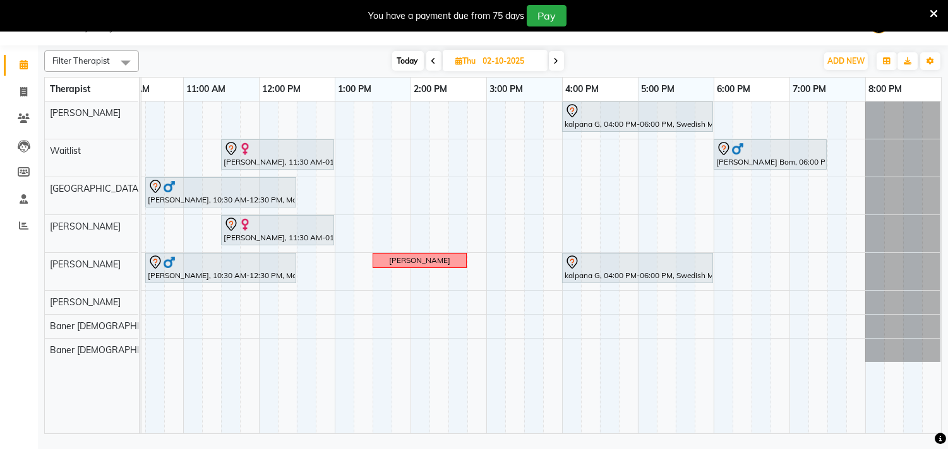
click at [431, 61] on icon at bounding box center [433, 61] width 5 height 8
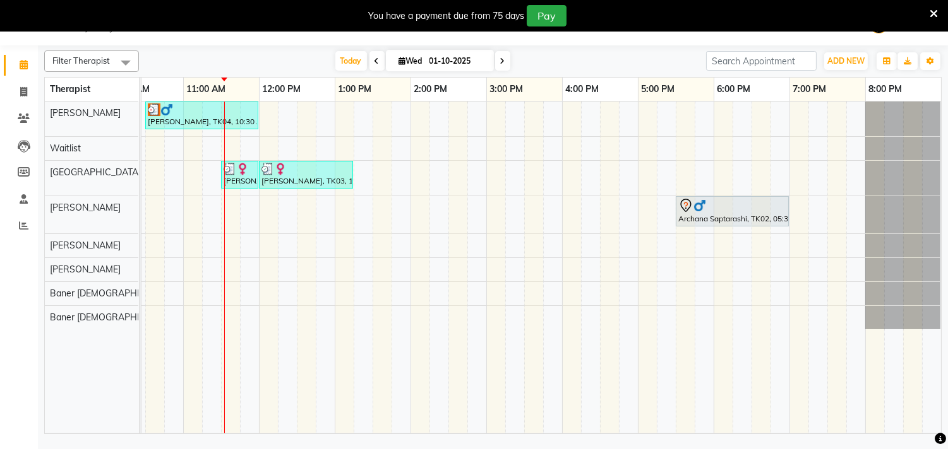
click at [500, 61] on icon at bounding box center [502, 61] width 5 height 8
type input "02-10-2025"
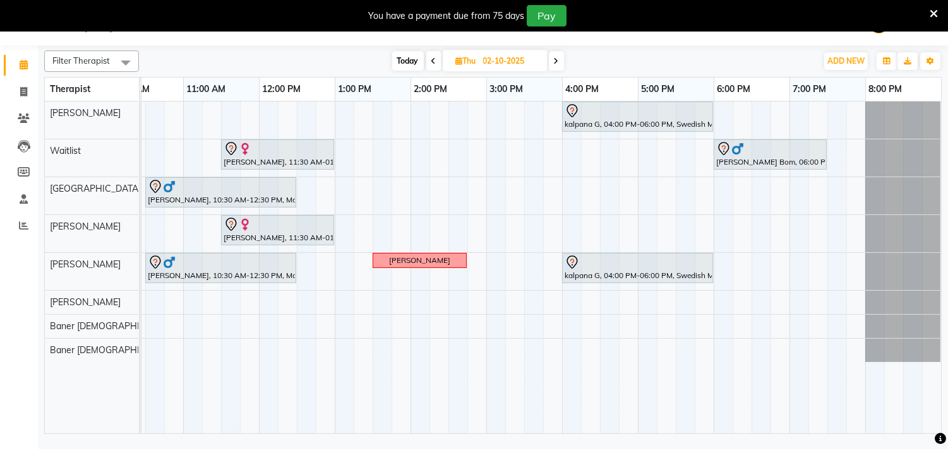
click at [458, 63] on icon at bounding box center [459, 61] width 7 height 8
select select "10"
select select "2025"
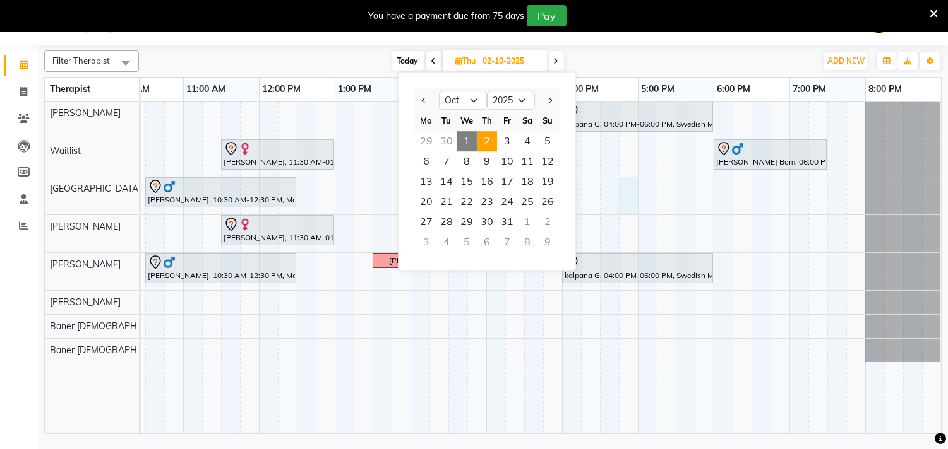
click at [631, 200] on div "kalpana G, 04:00 PM-06:00 PM, Swedish Massage with Wintergreen, Bayleaf & Clove…" at bounding box center [448, 268] width 985 height 332
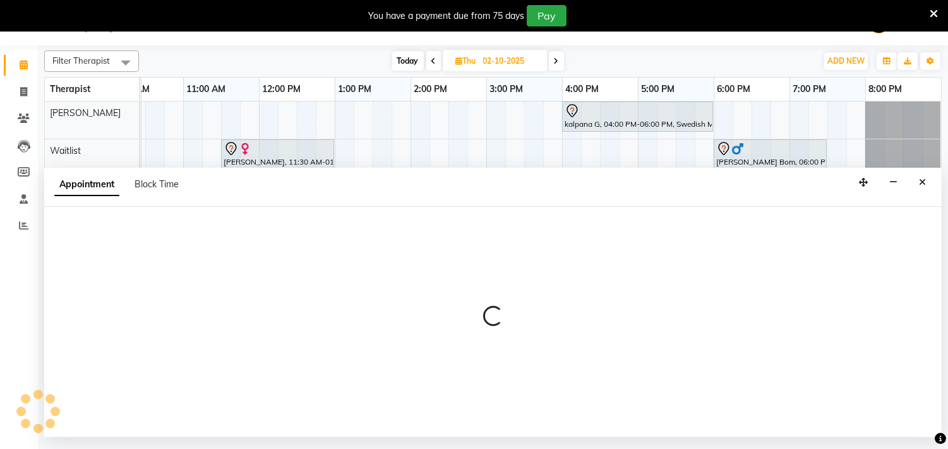
select select "77662"
select select "1005"
select select "tentative"
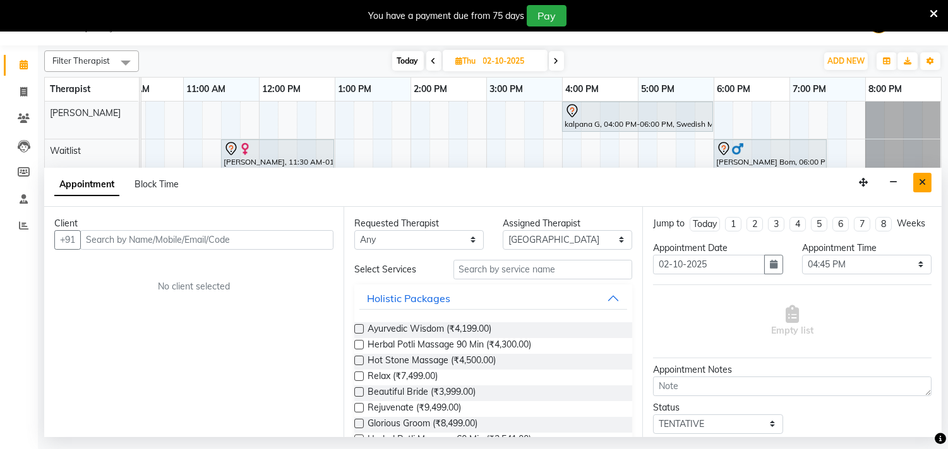
click at [922, 181] on icon "Close" at bounding box center [921, 182] width 7 height 9
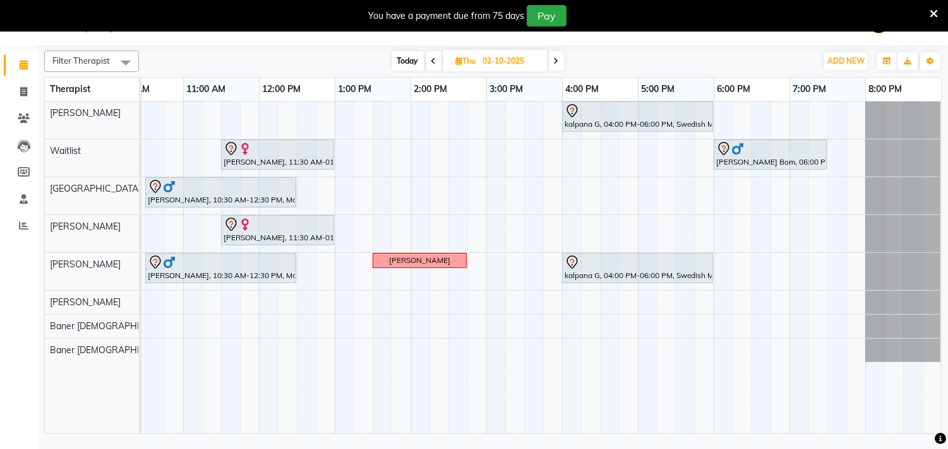
click at [458, 64] on icon at bounding box center [459, 61] width 7 height 8
select select "10"
select select "2025"
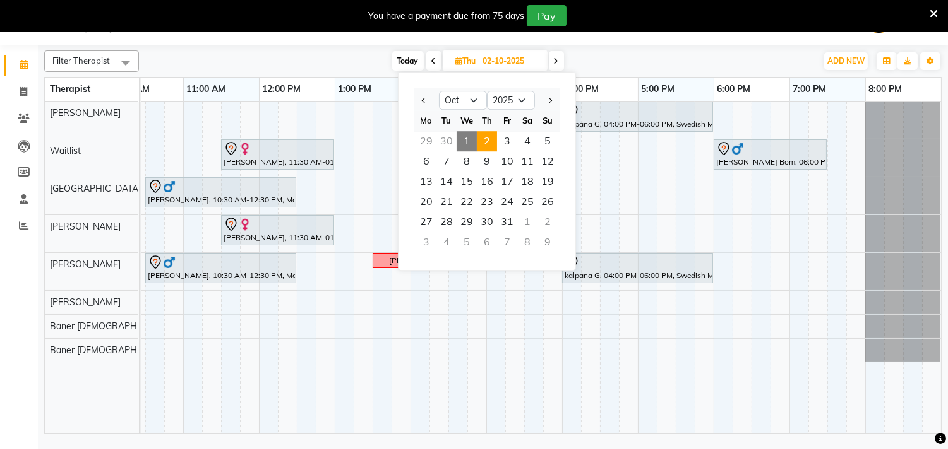
click at [525, 351] on div "kalpana G, 04:00 PM-06:00 PM, Swedish Massage with Wintergreen, Bayleaf & Clove…" at bounding box center [448, 268] width 985 height 332
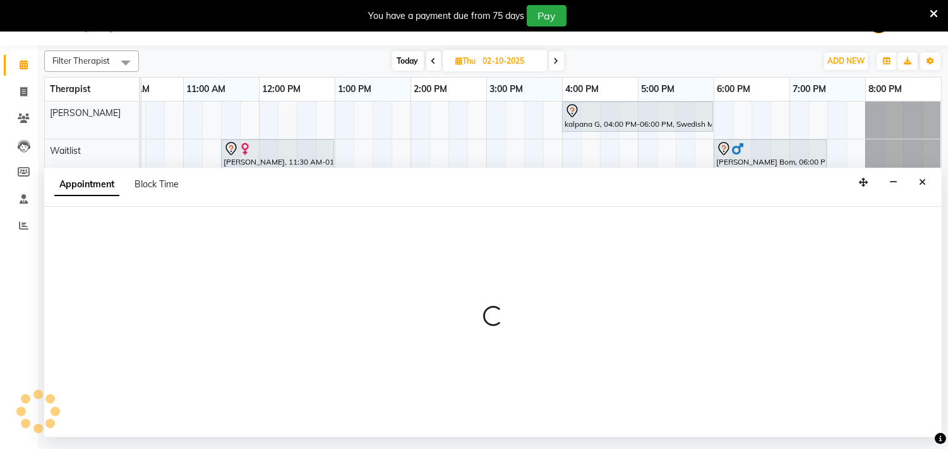
select select "54766"
select select "930"
select select "tentative"
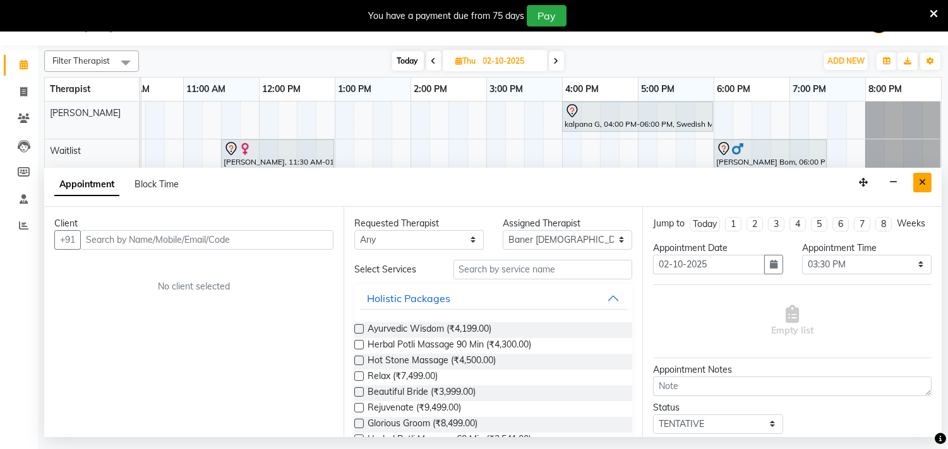
click at [925, 184] on icon "Close" at bounding box center [921, 182] width 7 height 9
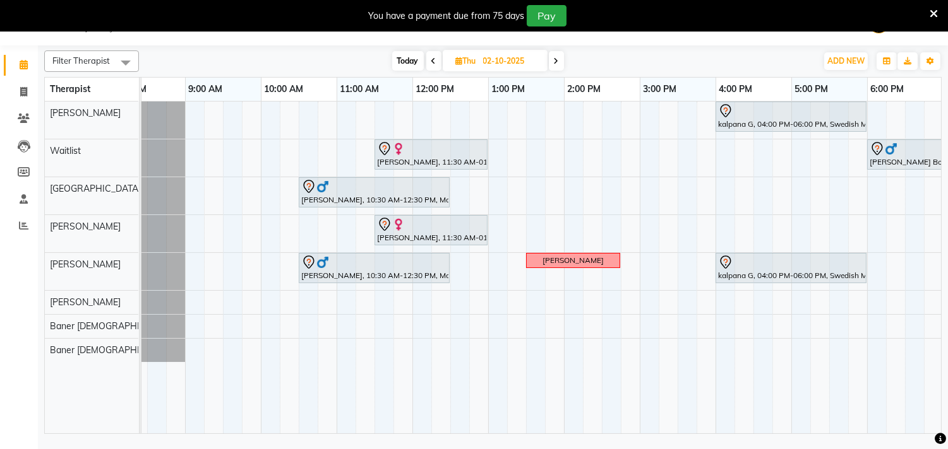
scroll to position [0, 0]
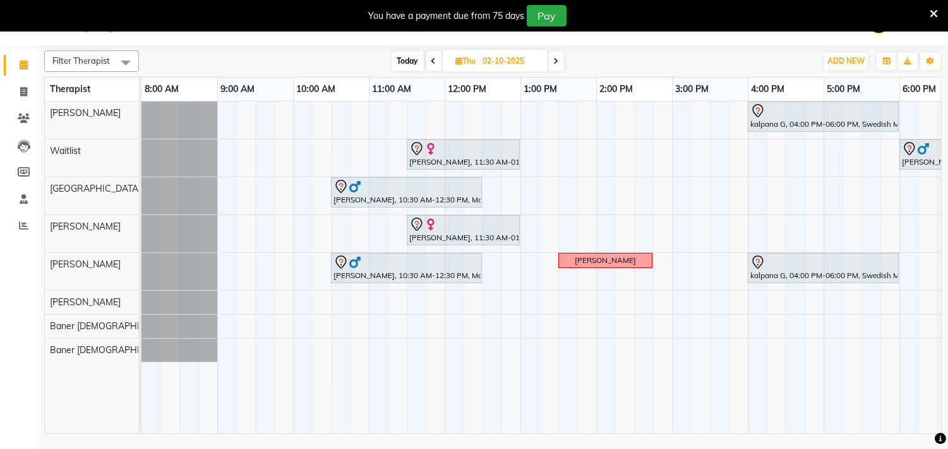
click at [405, 62] on span "Today" at bounding box center [408, 61] width 32 height 20
type input "01-10-2025"
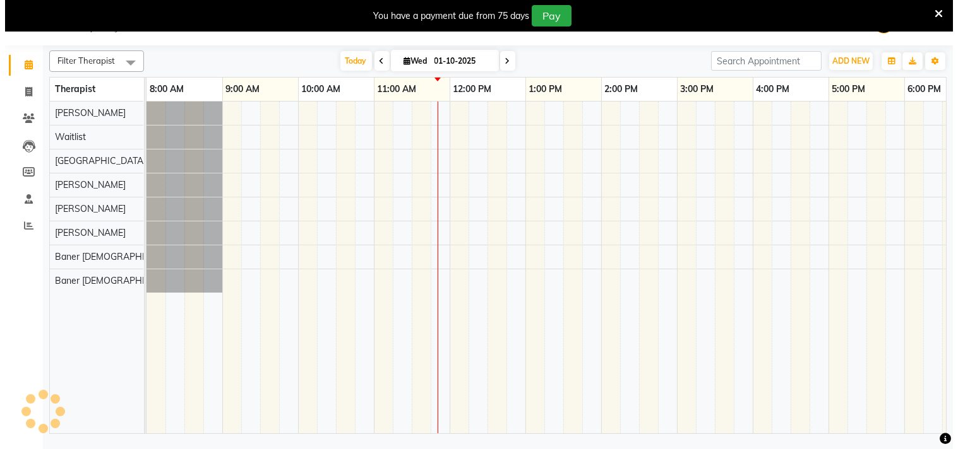
scroll to position [0, 186]
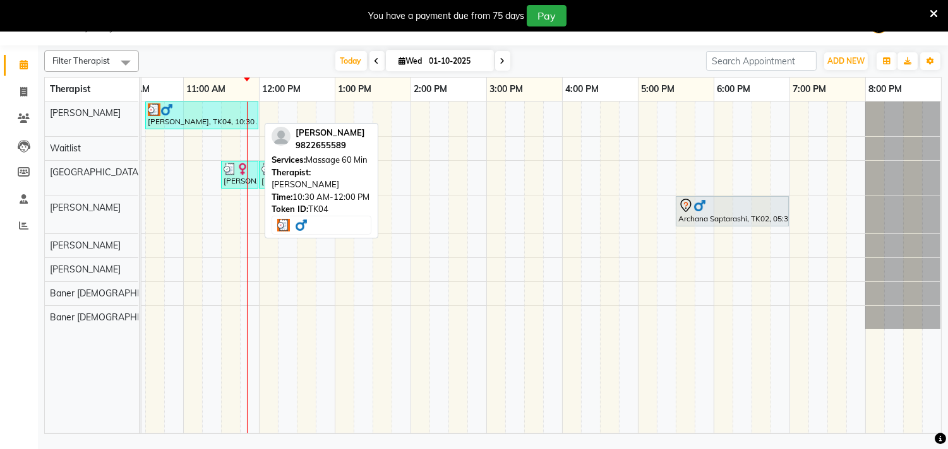
click at [179, 125] on div "[PERSON_NAME], TK04, 10:30 AM-12:00 PM, Massage 60 Min" at bounding box center [201, 116] width 110 height 24
select select "3"
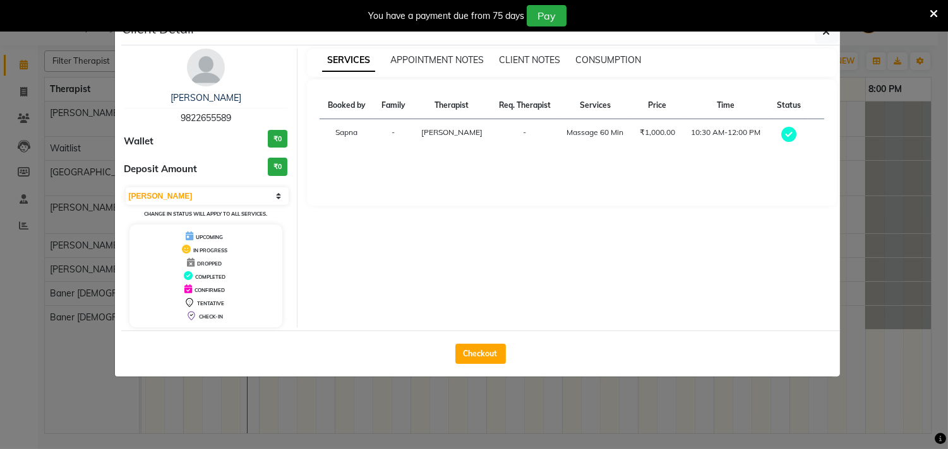
scroll to position [0, 185]
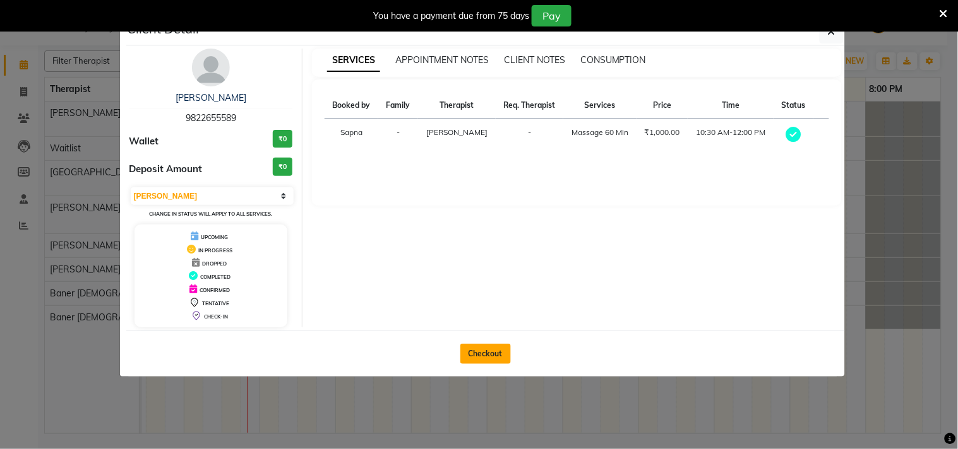
click at [499, 360] on button "Checkout" at bounding box center [485, 354] width 51 height 20
select select "service"
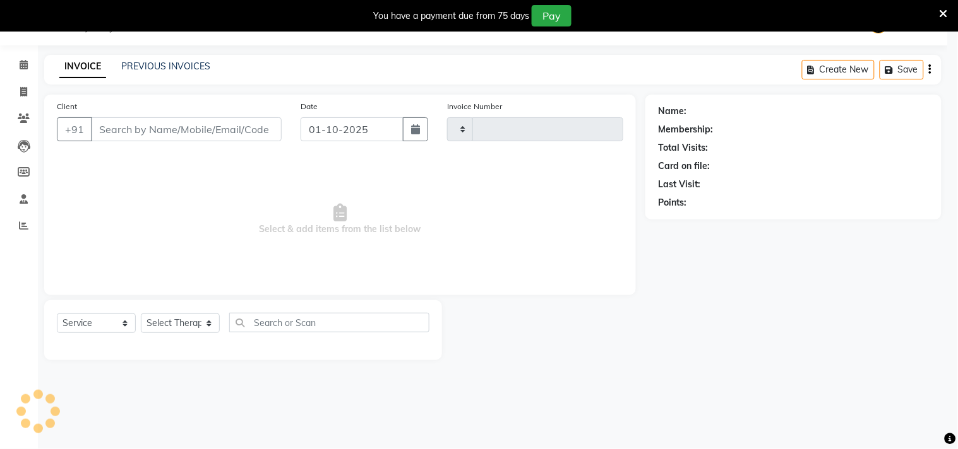
type input "1367"
select select "4288"
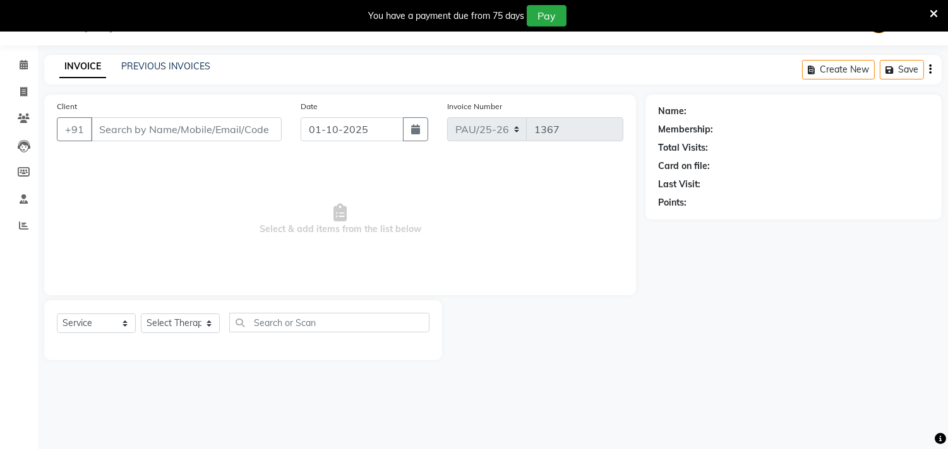
type input "9822655589"
select select "77660"
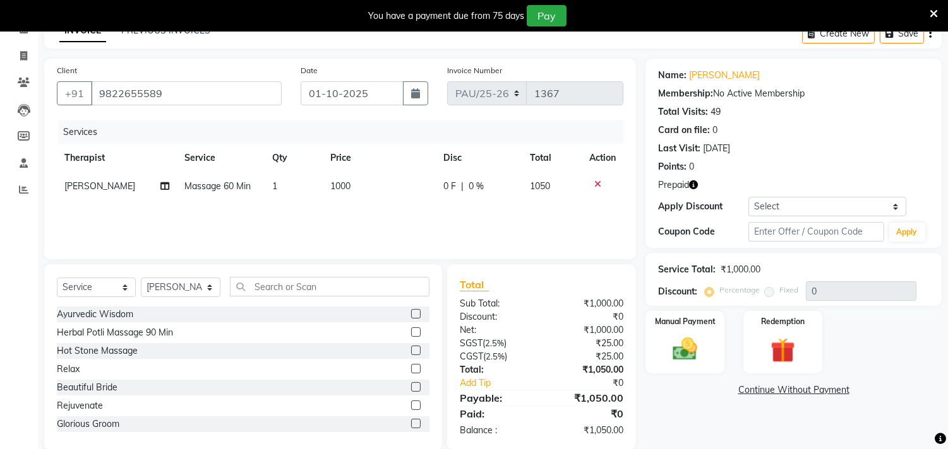
scroll to position [88, 0]
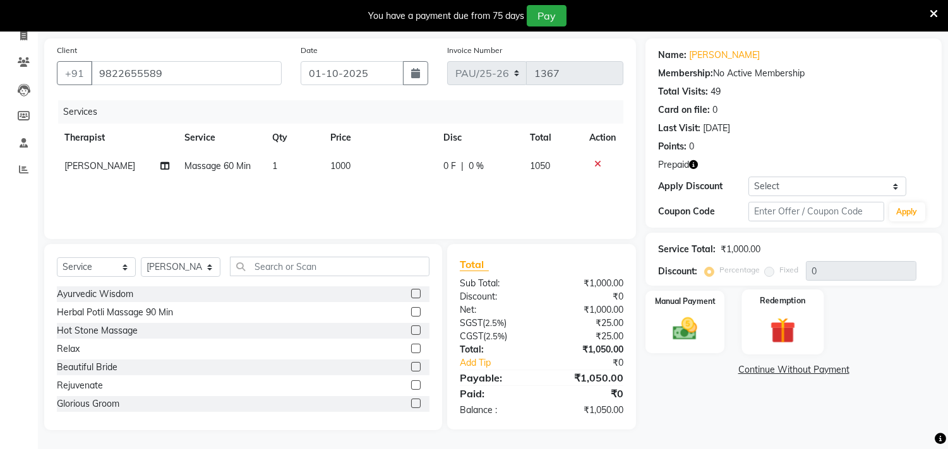
click at [770, 335] on img at bounding box center [782, 331] width 42 height 32
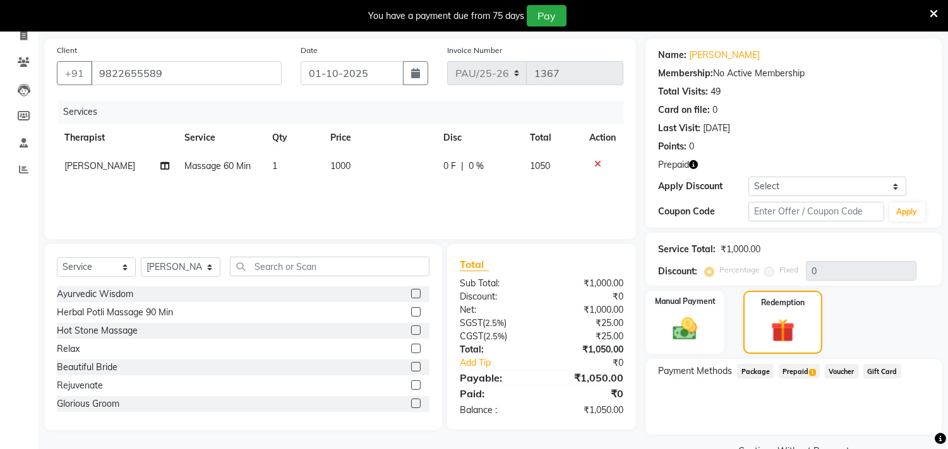
click at [791, 375] on span "Prepaid 1" at bounding box center [798, 371] width 41 height 15
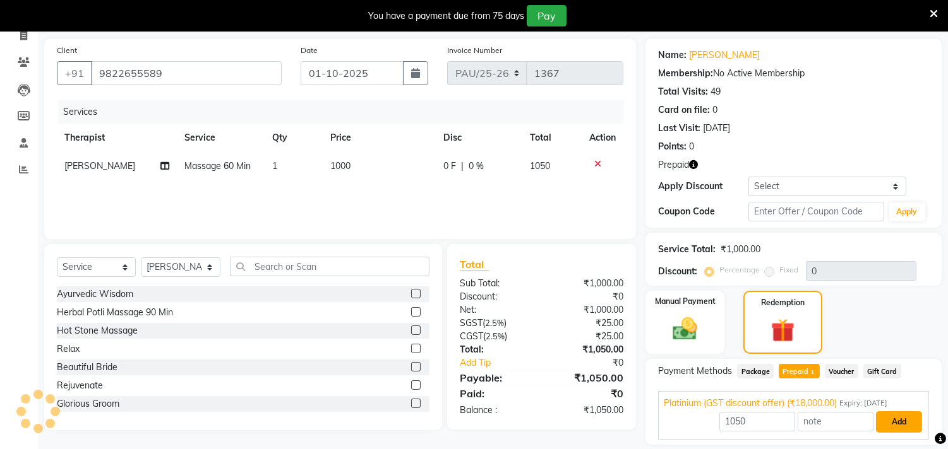
click at [893, 421] on button "Add" at bounding box center [899, 422] width 46 height 21
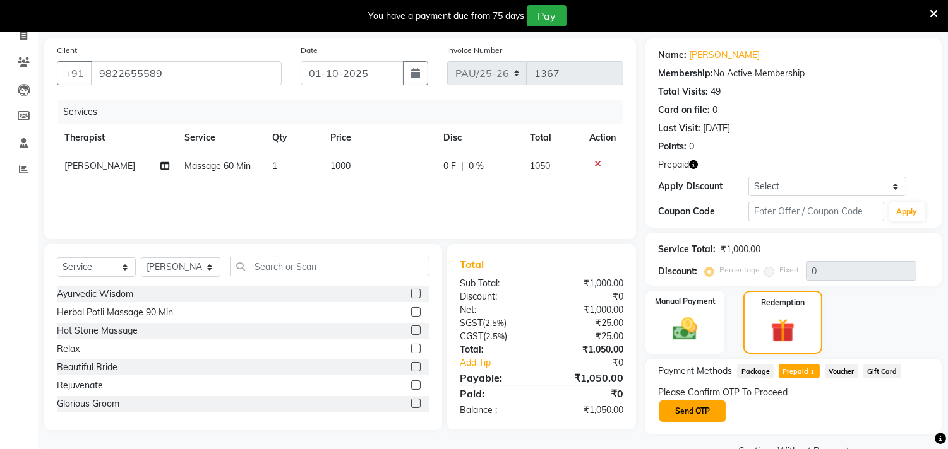
click at [705, 417] on button "Send OTP" at bounding box center [692, 411] width 66 height 21
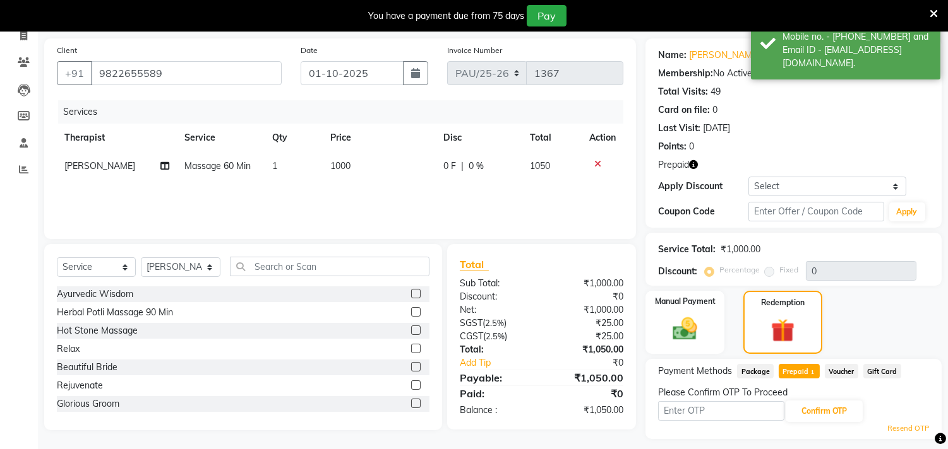
click at [705, 417] on input "text" at bounding box center [721, 411] width 126 height 20
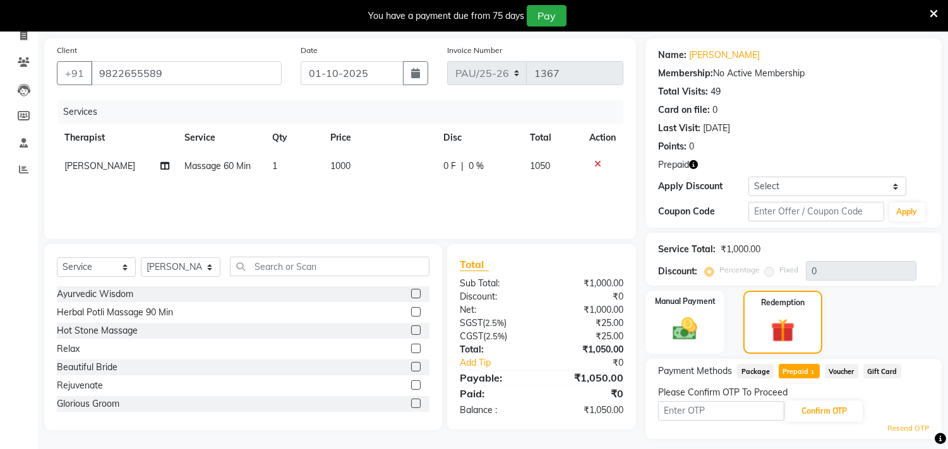
type input "6827"
click at [819, 419] on button "Confirm OTP" at bounding box center [823, 411] width 77 height 21
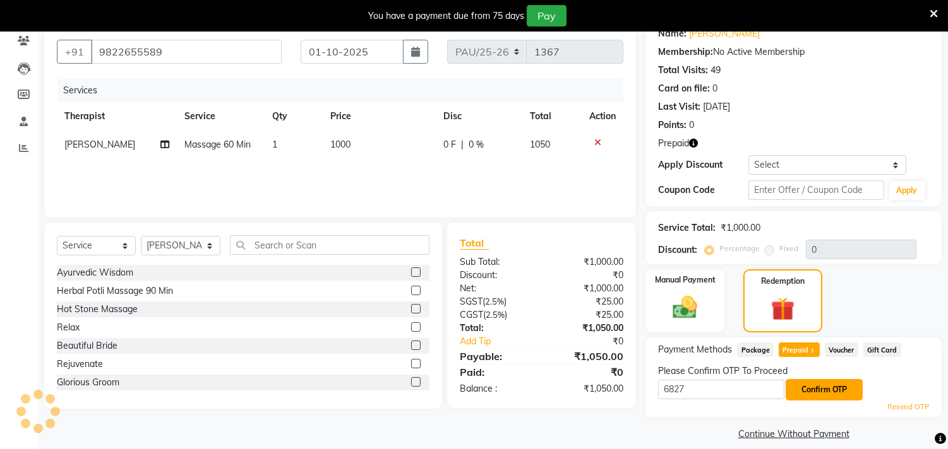
scroll to position [122, 0]
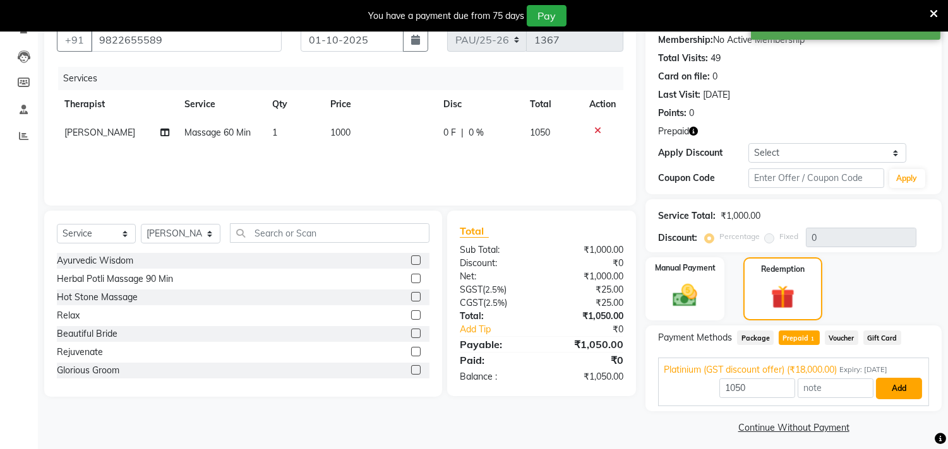
click at [898, 386] on button "Add" at bounding box center [899, 388] width 46 height 21
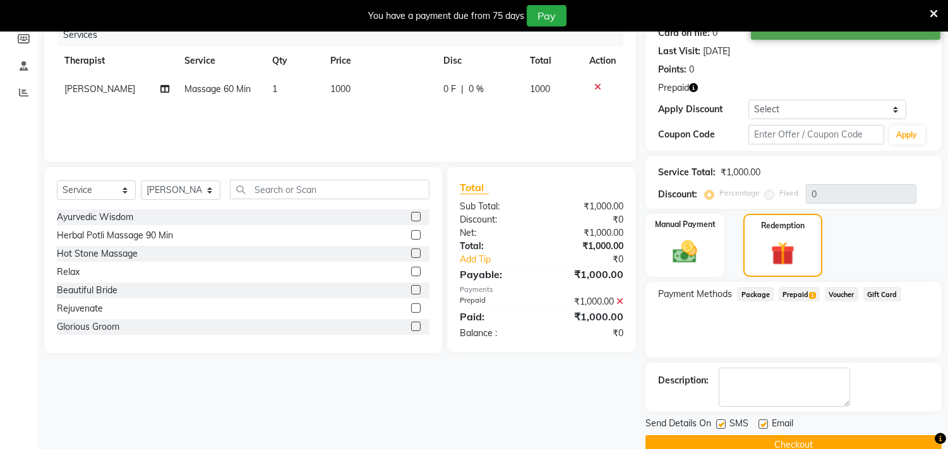
scroll to position [189, 0]
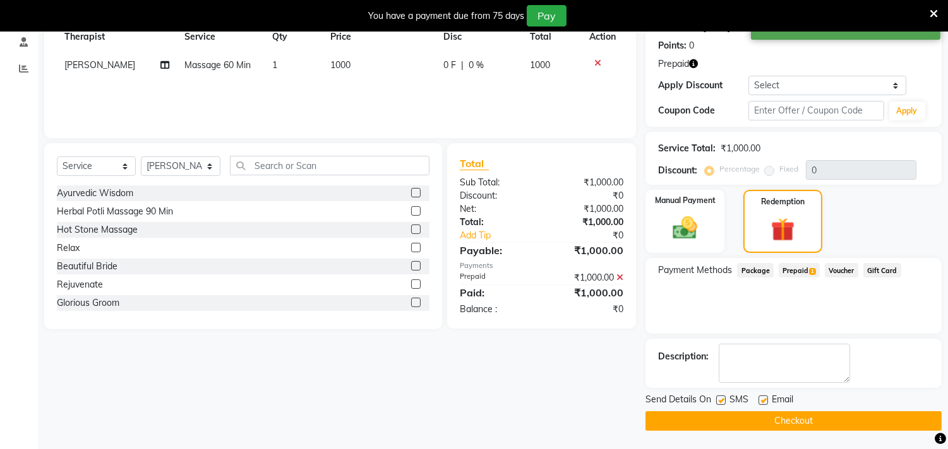
click at [736, 417] on button "Checkout" at bounding box center [793, 422] width 296 height 20
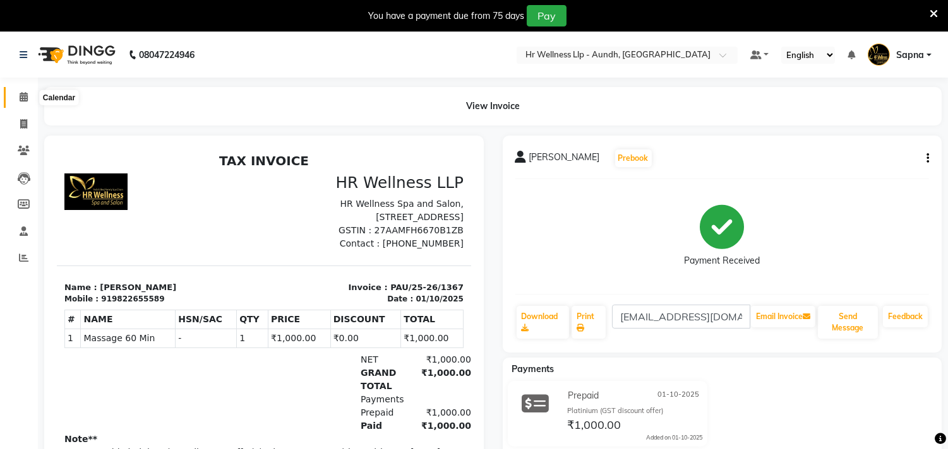
click at [20, 95] on icon at bounding box center [24, 96] width 8 height 9
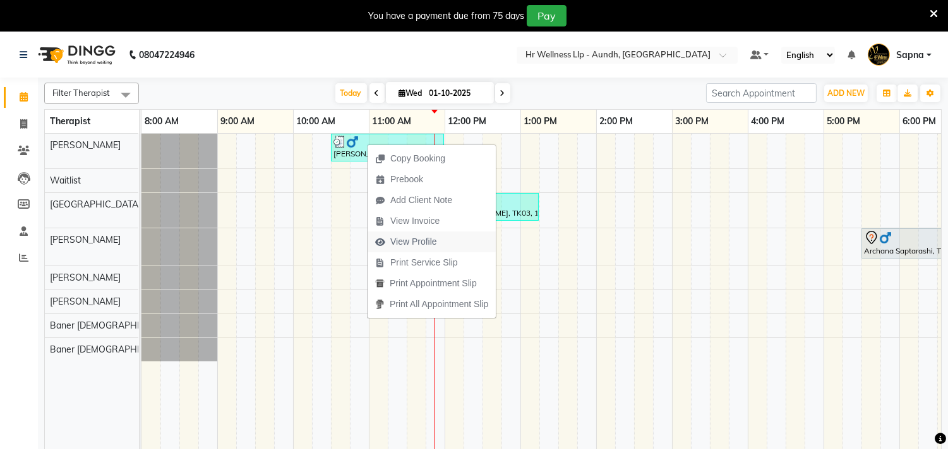
click at [418, 242] on span "View Profile" at bounding box center [413, 241] width 47 height 13
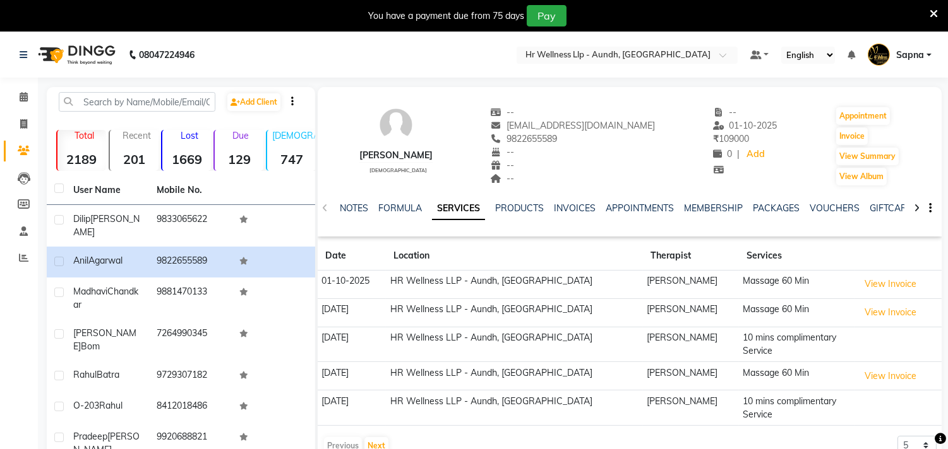
copy span "9822655589"
drag, startPoint x: 516, startPoint y: 141, endPoint x: 609, endPoint y: 143, distance: 93.4
click at [609, 143] on div "9822655589" at bounding box center [572, 139] width 165 height 13
click at [25, 96] on icon at bounding box center [24, 96] width 8 height 9
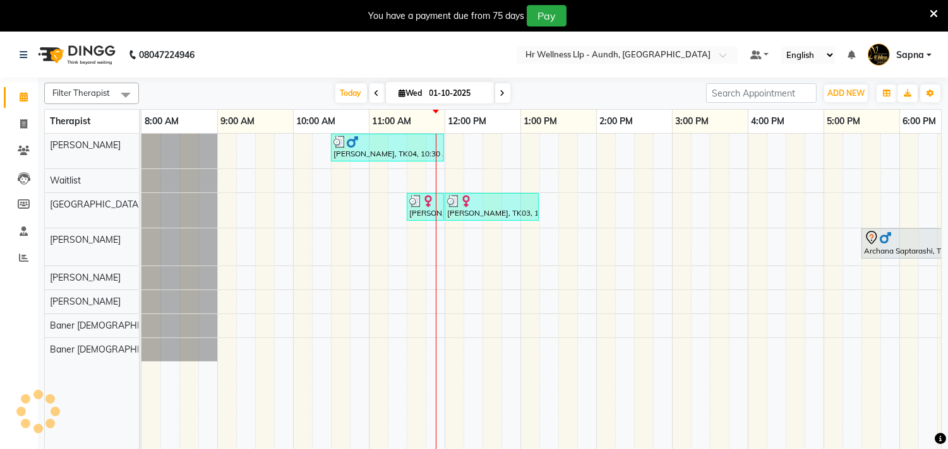
click at [399, 91] on icon at bounding box center [402, 93] width 7 height 8
select select "10"
select select "2025"
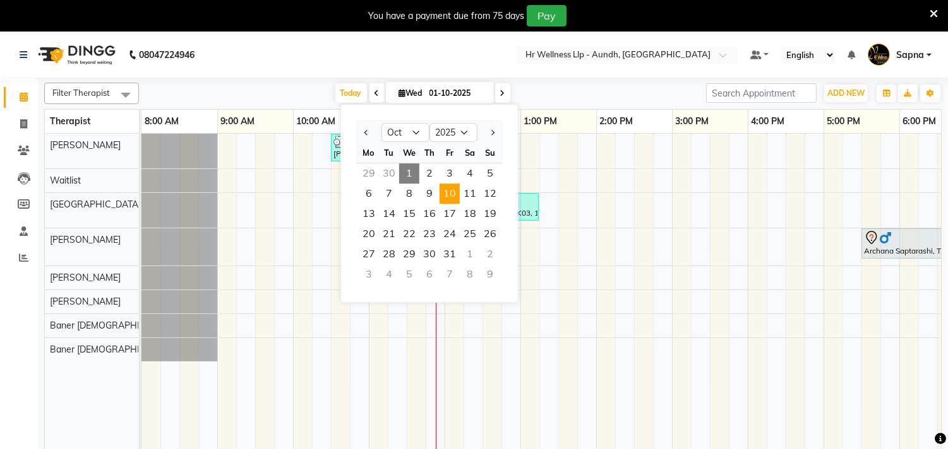
click at [449, 198] on span "10" at bounding box center [449, 194] width 20 height 20
type input "10-10-2025"
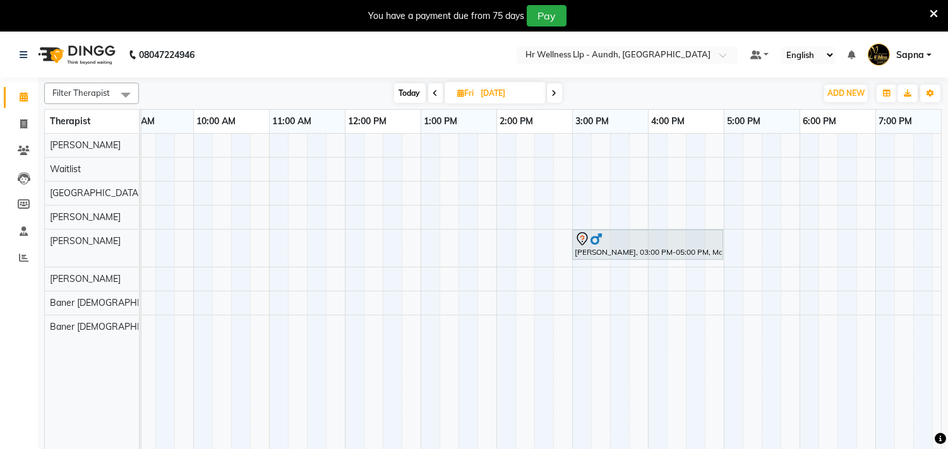
scroll to position [0, 98]
click at [239, 146] on div "Prashant Joshi, 03:00 PM-05:00 PM, Massage 90 Min" at bounding box center [536, 300] width 985 height 332
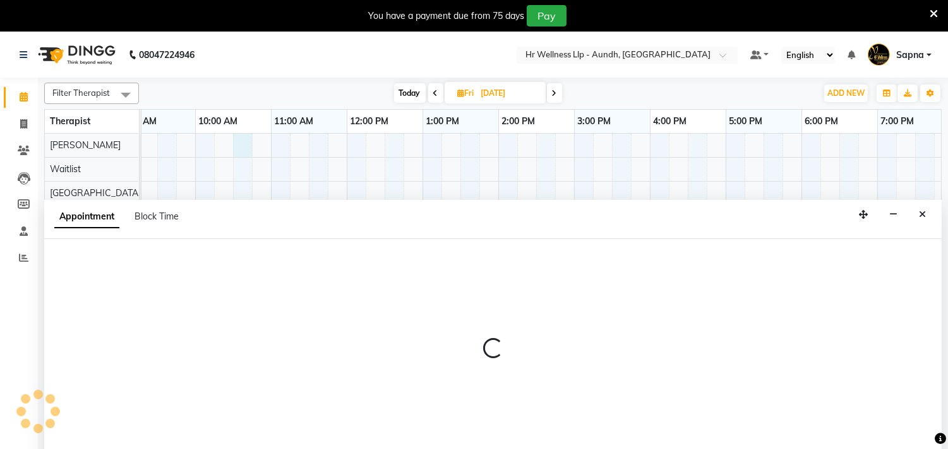
scroll to position [32, 0]
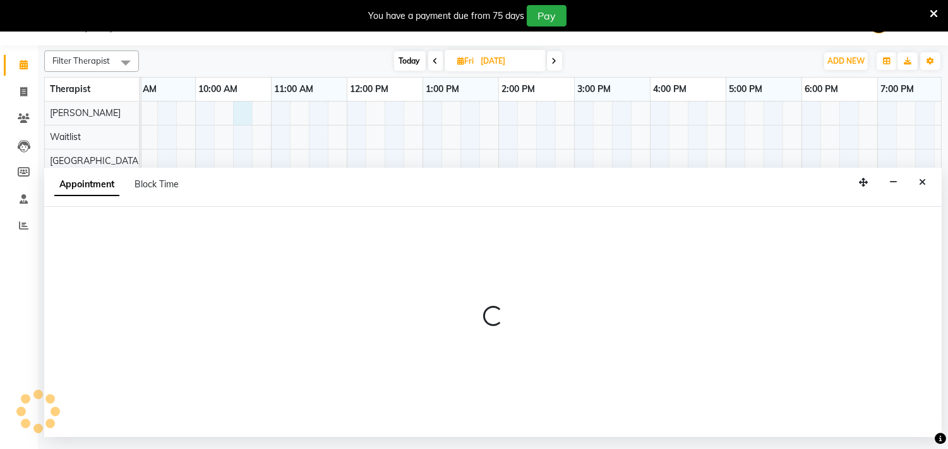
select select "77660"
select select "630"
select select "tentative"
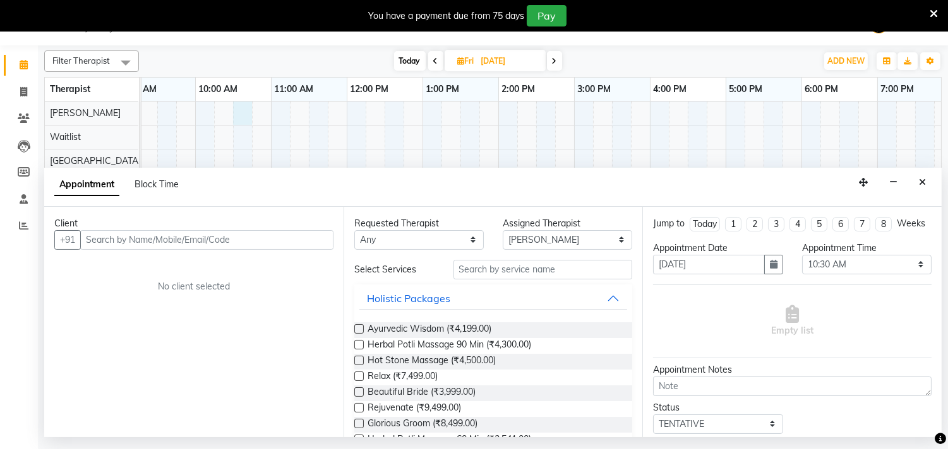
click at [122, 238] on input "text" at bounding box center [206, 240] width 253 height 20
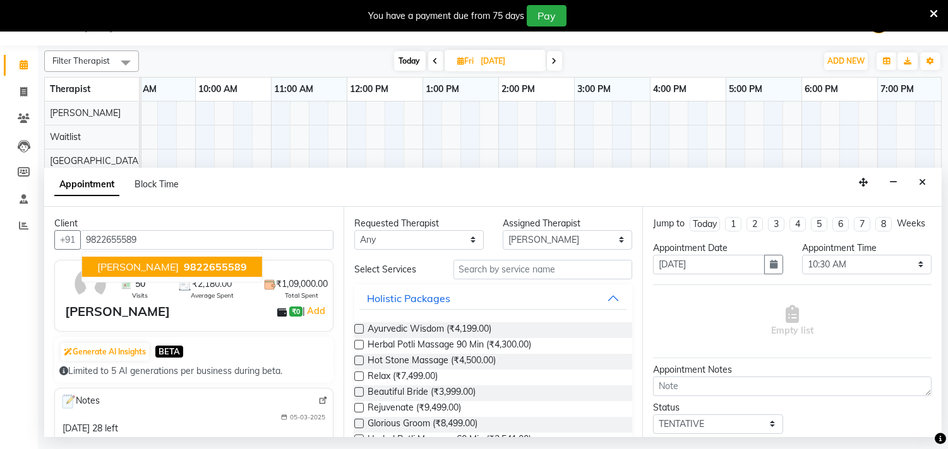
click at [146, 268] on span "Anil Agarwal" at bounding box center [137, 267] width 81 height 13
type input "9822655589"
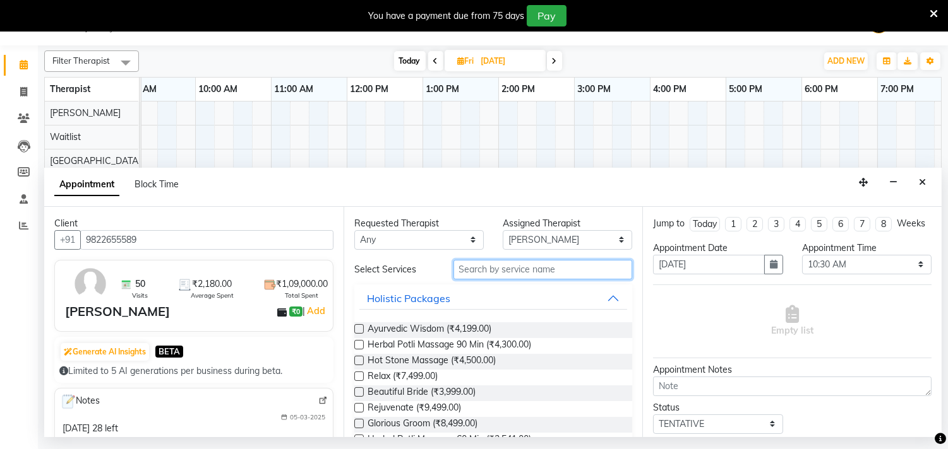
click at [524, 270] on input "text" at bounding box center [542, 270] width 179 height 20
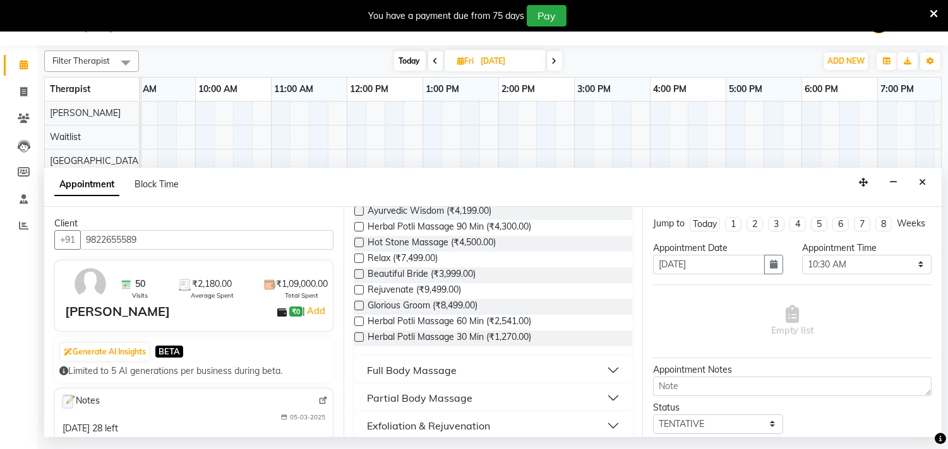
scroll to position [268, 0]
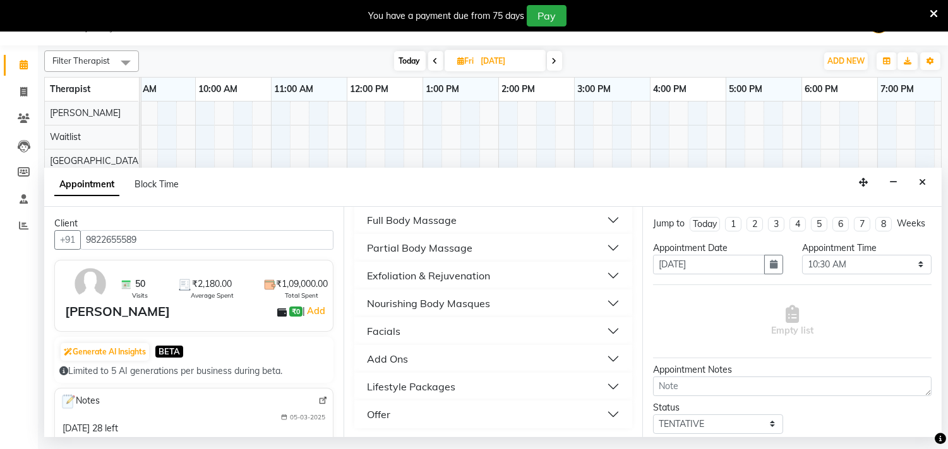
click at [401, 218] on div "Full Body Massage" at bounding box center [412, 220] width 90 height 15
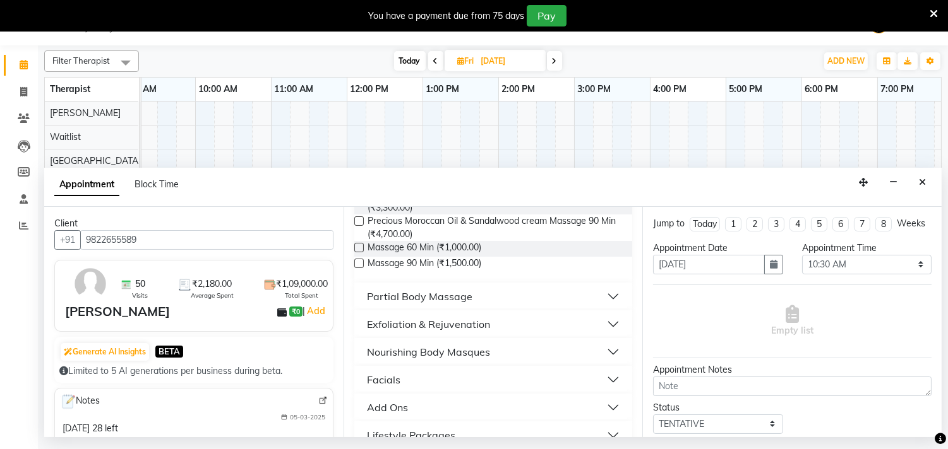
click at [355, 253] on label at bounding box center [358, 247] width 9 height 9
click at [355, 253] on input "checkbox" at bounding box center [358, 249] width 8 height 8
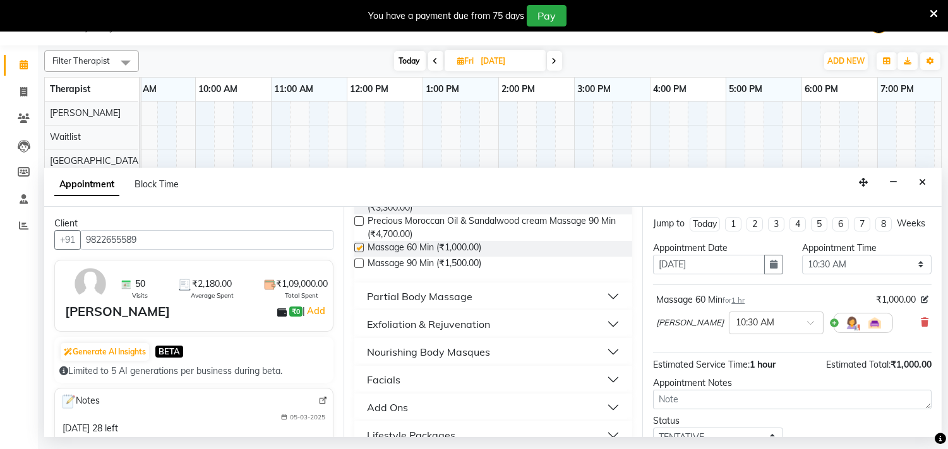
checkbox input "false"
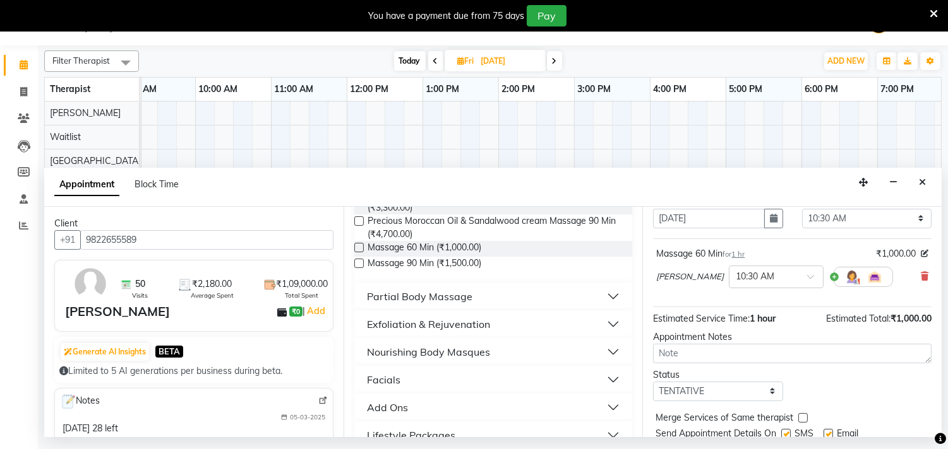
scroll to position [101, 0]
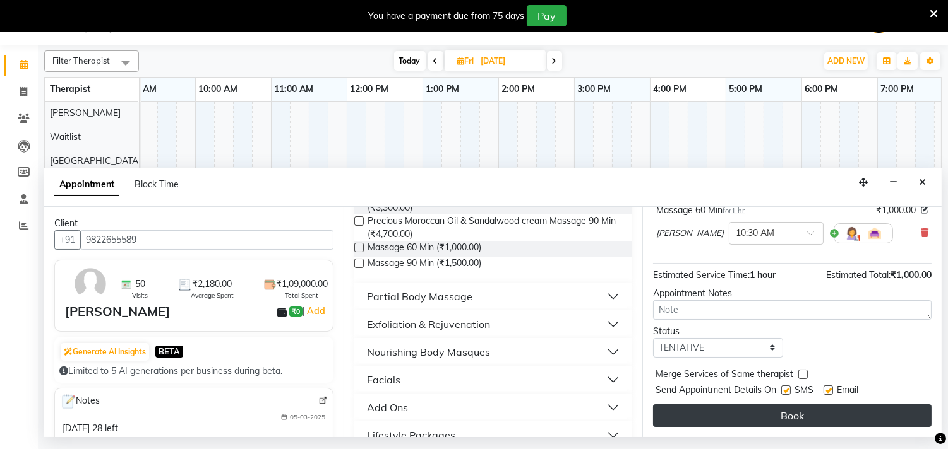
click at [705, 414] on button "Book" at bounding box center [792, 416] width 278 height 23
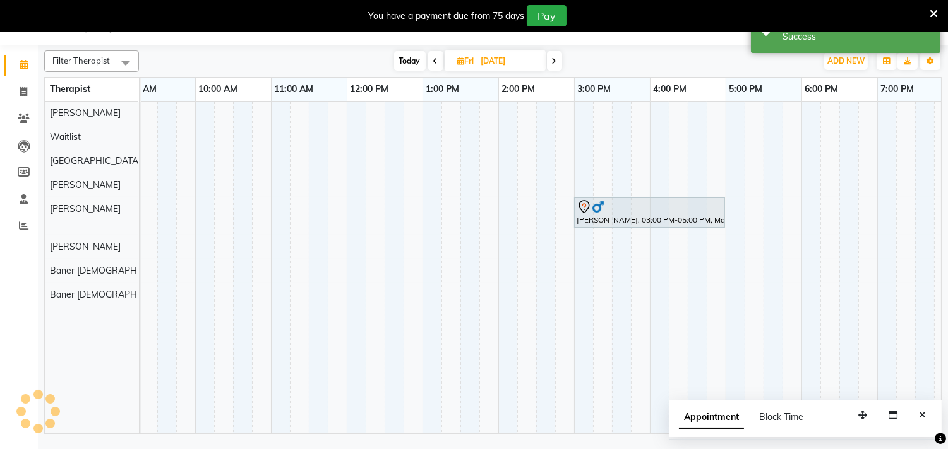
scroll to position [0, 0]
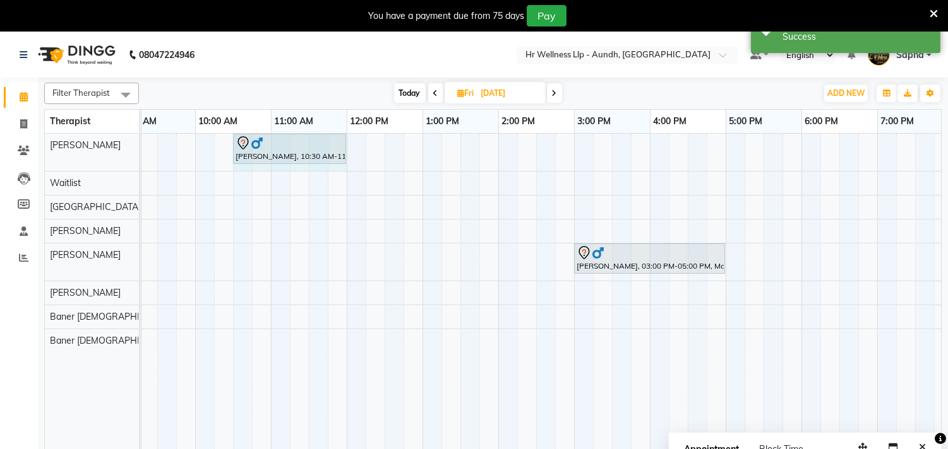
drag, startPoint x: 305, startPoint y: 144, endPoint x: 332, endPoint y: 148, distance: 27.5
click at [44, 148] on div "Anil Agarwal, 10:30 AM-11:30 AM, Massage 60 Min Anil Agarwal, 10:30 AM-11:30 AM…" at bounding box center [44, 152] width 0 height 37
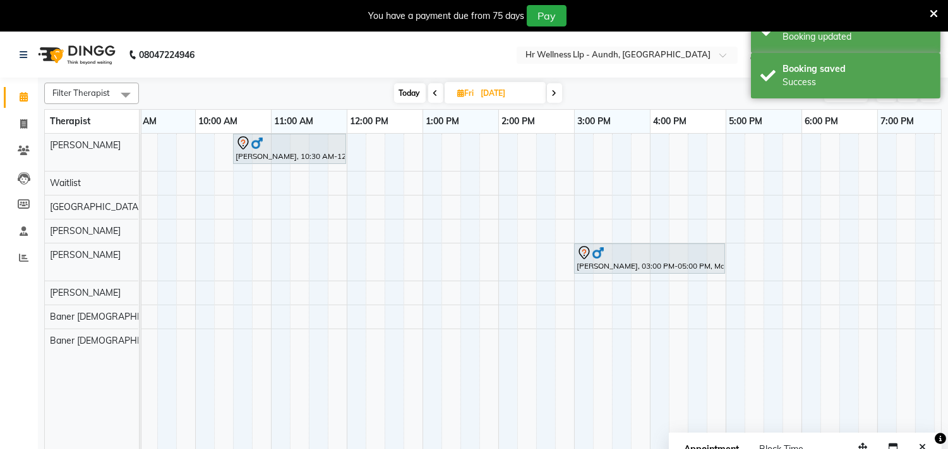
click at [406, 93] on span "Today" at bounding box center [410, 93] width 32 height 20
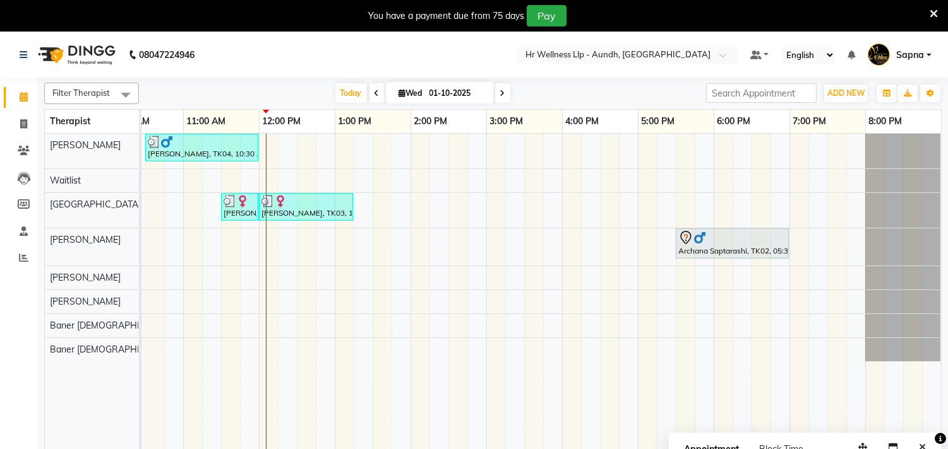
click at [500, 95] on icon at bounding box center [502, 94] width 5 height 8
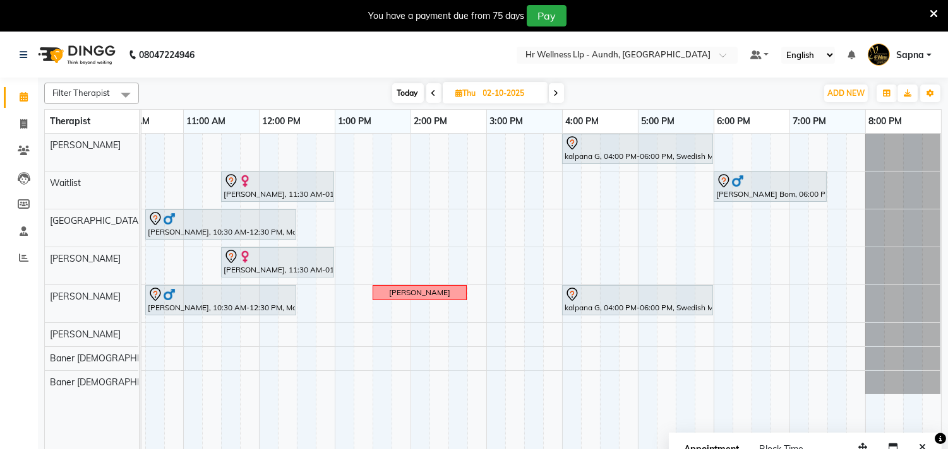
click at [410, 87] on span "Today" at bounding box center [408, 93] width 32 height 20
type input "01-10-2025"
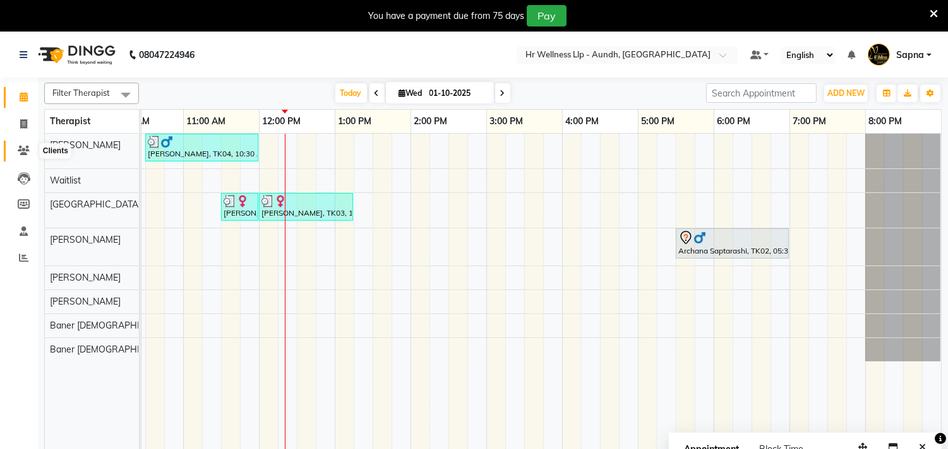
click at [22, 148] on icon at bounding box center [24, 150] width 12 height 9
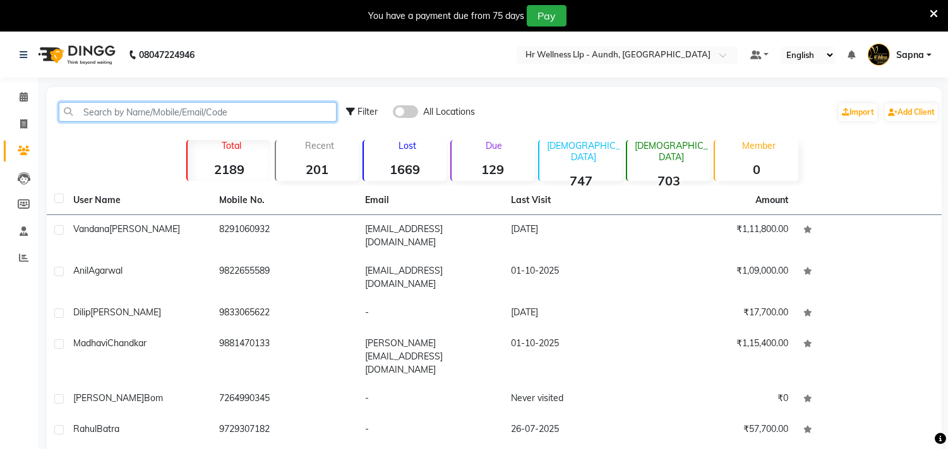
click at [148, 111] on input "text" at bounding box center [198, 112] width 278 height 20
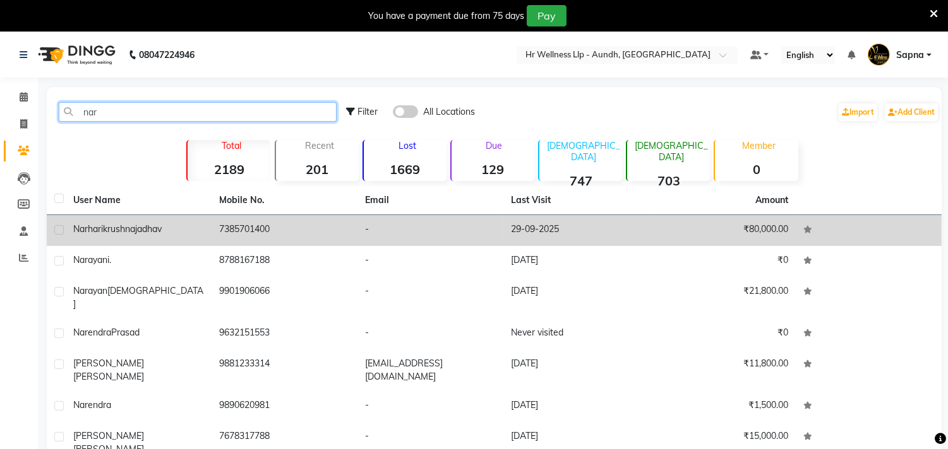
type input "nar"
click at [161, 231] on span "jadhav" at bounding box center [148, 228] width 27 height 11
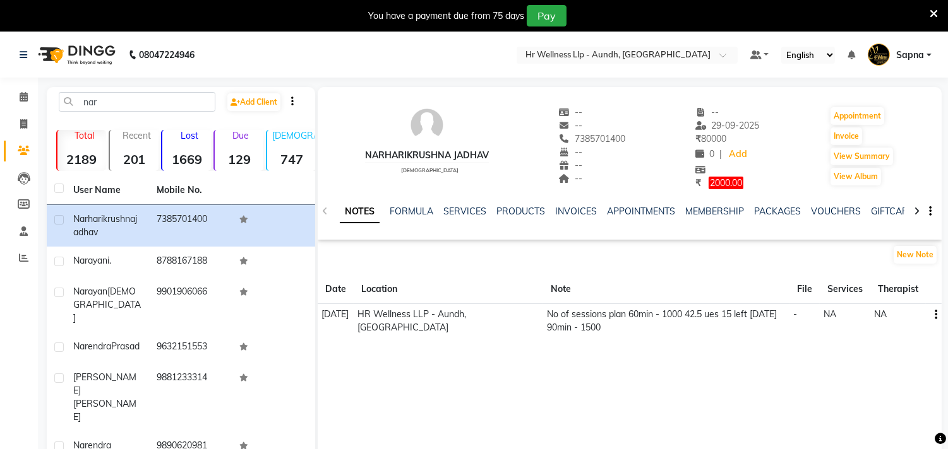
click at [456, 204] on div "NOTES FORMULA SERVICES PRODUCTS INVOICES APPOINTMENTS MEMBERSHIP PACKAGES VOUCH…" at bounding box center [630, 212] width 624 height 44
click at [477, 207] on link "SERVICES" at bounding box center [464, 211] width 43 height 11
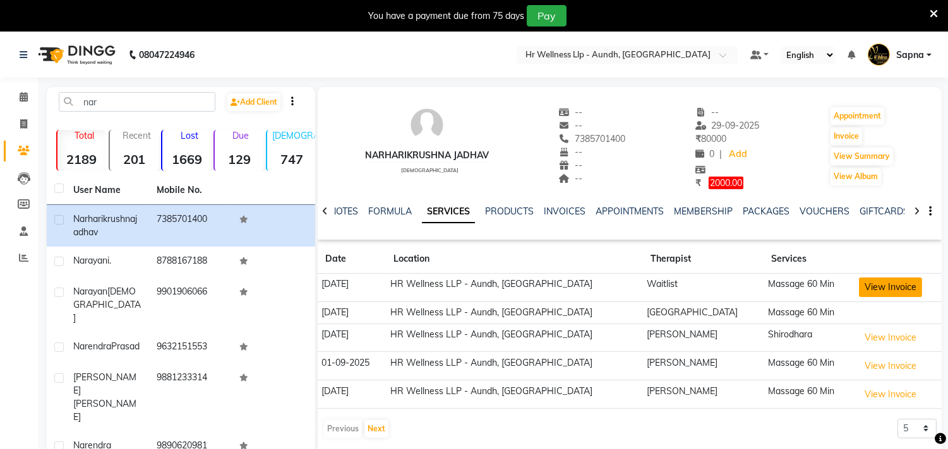
click at [859, 290] on button "View Invoice" at bounding box center [890, 288] width 63 height 20
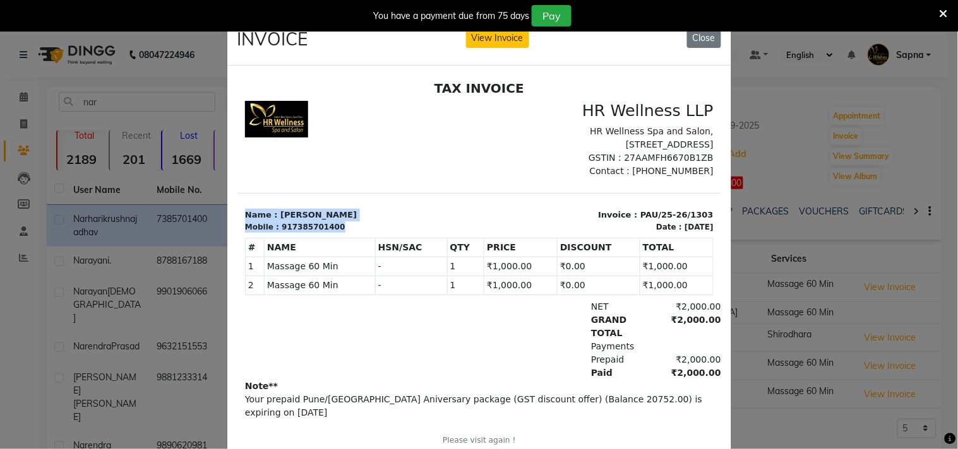
copy div "Name : Narharikrushna jadhav Mobile : 917385701400"
drag, startPoint x: 245, startPoint y: 237, endPoint x: 768, endPoint y: -54, distance: 598.8
click at [720, 75] on html "TAX INVOICE HR Wellness LLP HR Wellness Spa and Salon, [STREET_ADDRESS] GSTIN :…" at bounding box center [479, 271] width 484 height 393
click at [709, 42] on button "Close" at bounding box center [704, 38] width 34 height 20
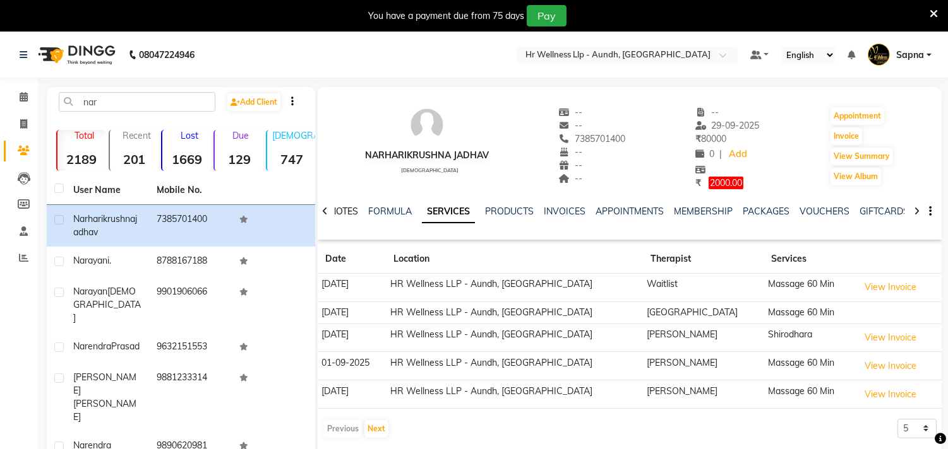
click at [346, 210] on link "NOTES" at bounding box center [344, 211] width 28 height 11
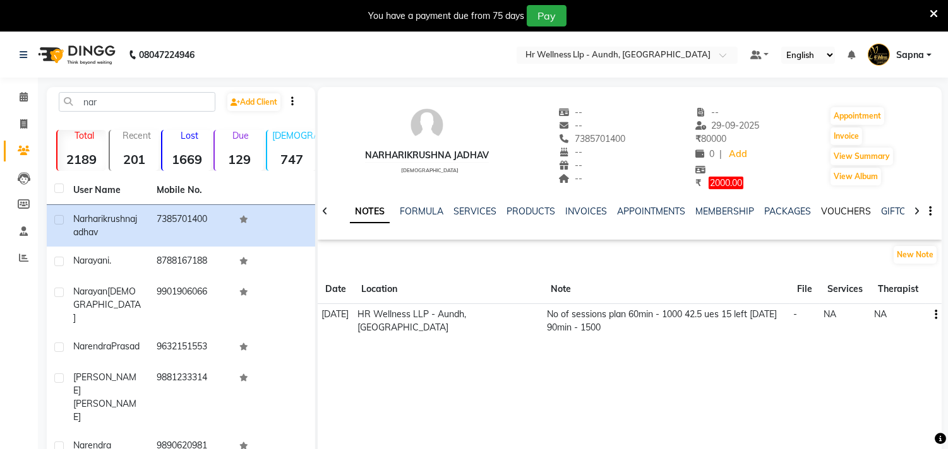
click at [838, 210] on link "VOUCHERS" at bounding box center [846, 211] width 50 height 11
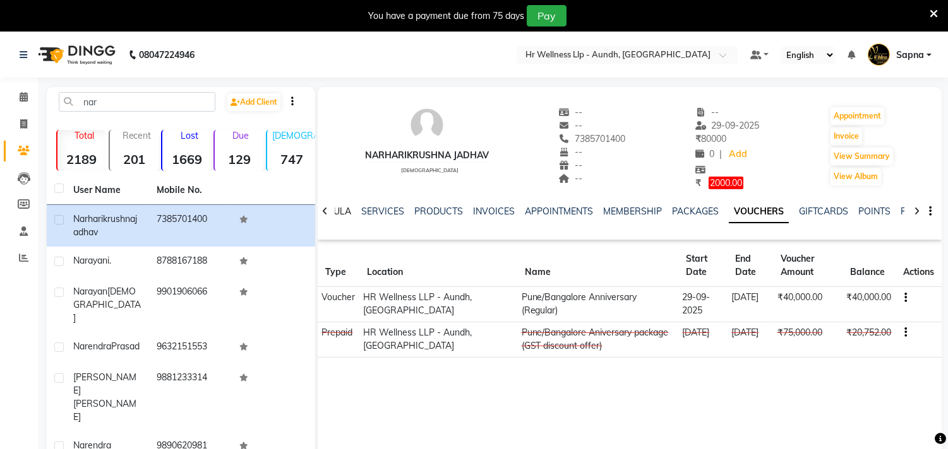
click at [345, 212] on link "FORMULA" at bounding box center [329, 211] width 44 height 11
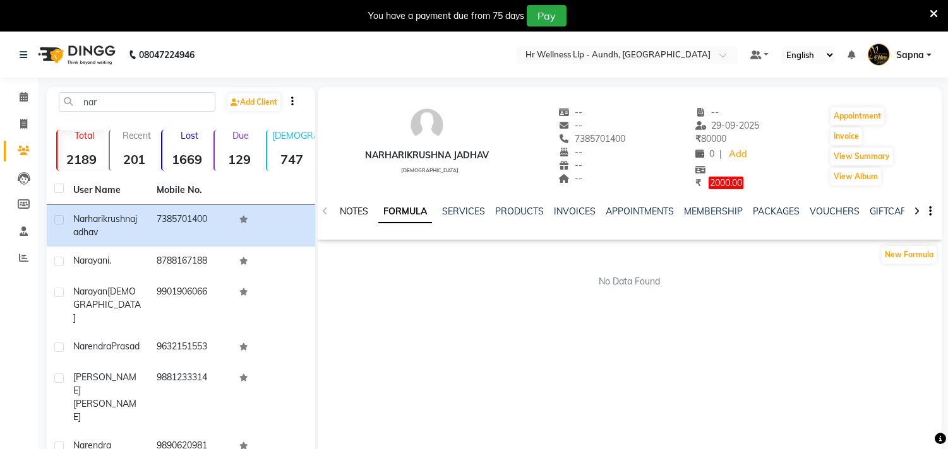
click at [342, 213] on link "NOTES" at bounding box center [354, 211] width 28 height 11
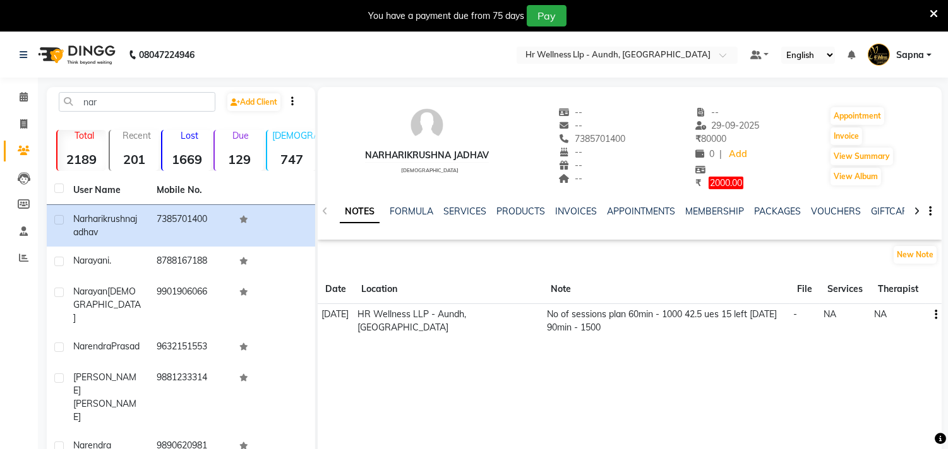
click at [566, 329] on td "No of sessions plan 60min - 1000 42.5 ues 15 left 23/05/25 90min - 1500" at bounding box center [666, 321] width 247 height 35
click at [831, 204] on div "NOTES FORMULA SERVICES PRODUCTS INVOICES APPOINTMENTS MEMBERSHIP PACKAGES VOUCH…" at bounding box center [630, 212] width 624 height 44
click at [829, 206] on link "VOUCHERS" at bounding box center [836, 211] width 50 height 11
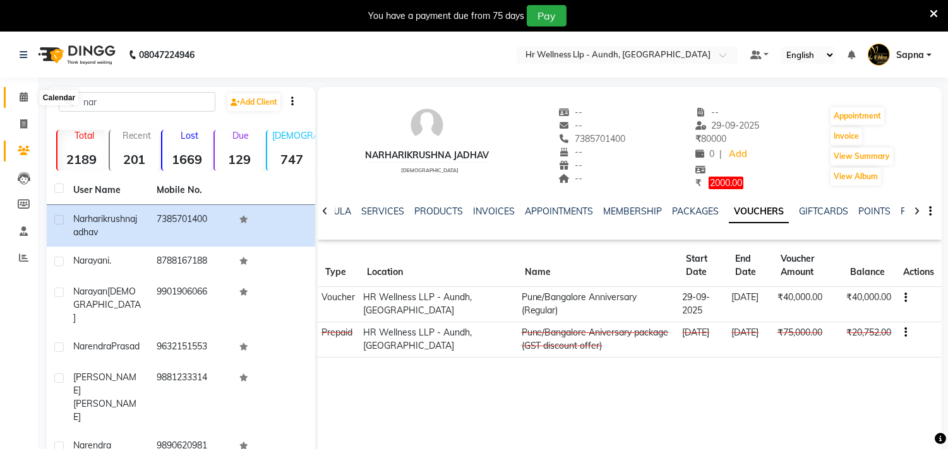
click at [17, 91] on span at bounding box center [24, 97] width 22 height 15
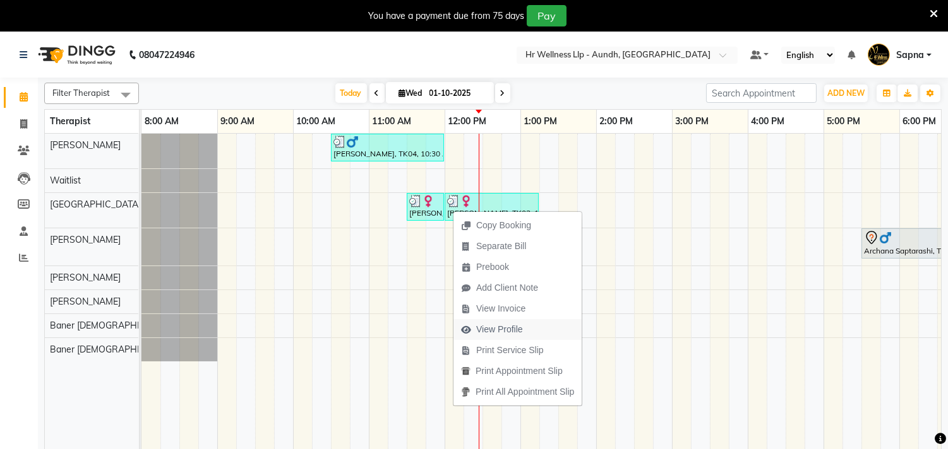
click at [505, 328] on span "View Profile" at bounding box center [499, 329] width 47 height 13
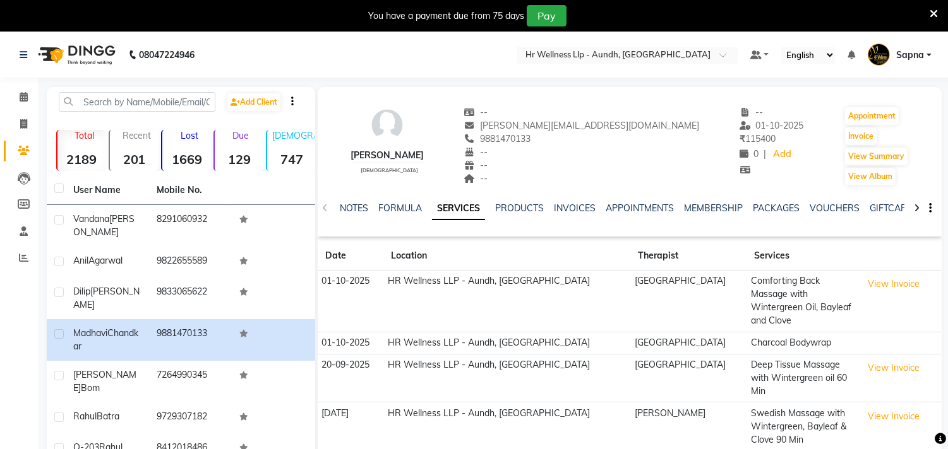
copy span "9881470133"
drag, startPoint x: 532, startPoint y: 137, endPoint x: 585, endPoint y: 140, distance: 53.8
click at [585, 140] on div "9881470133" at bounding box center [581, 139] width 235 height 13
click at [23, 95] on icon at bounding box center [24, 96] width 8 height 9
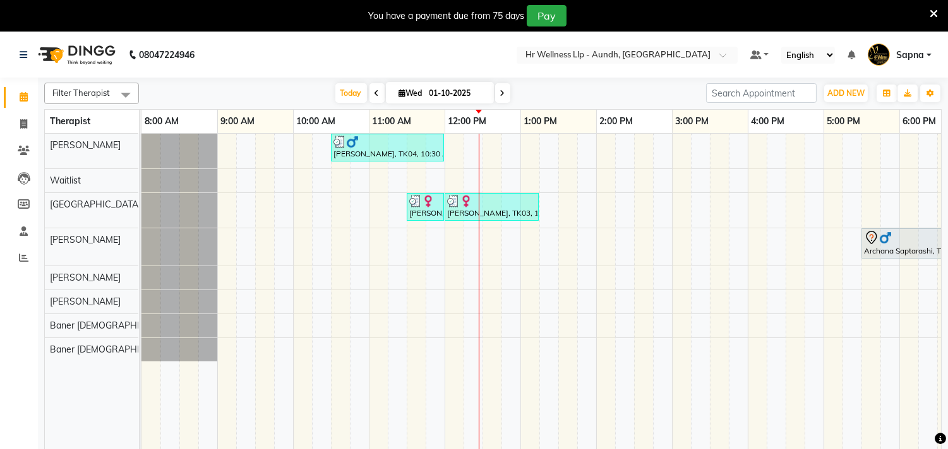
click at [399, 95] on icon at bounding box center [402, 93] width 7 height 8
select select "10"
select select "2025"
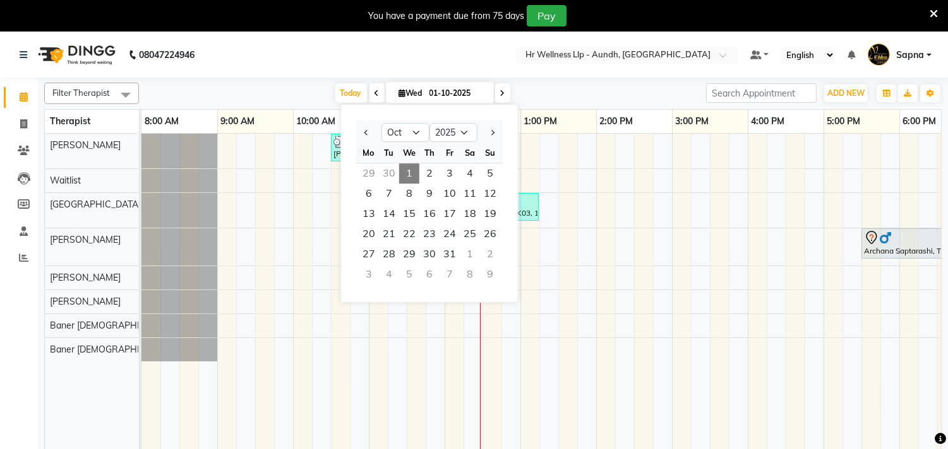
click at [716, 380] on td at bounding box center [719, 300] width 19 height 332
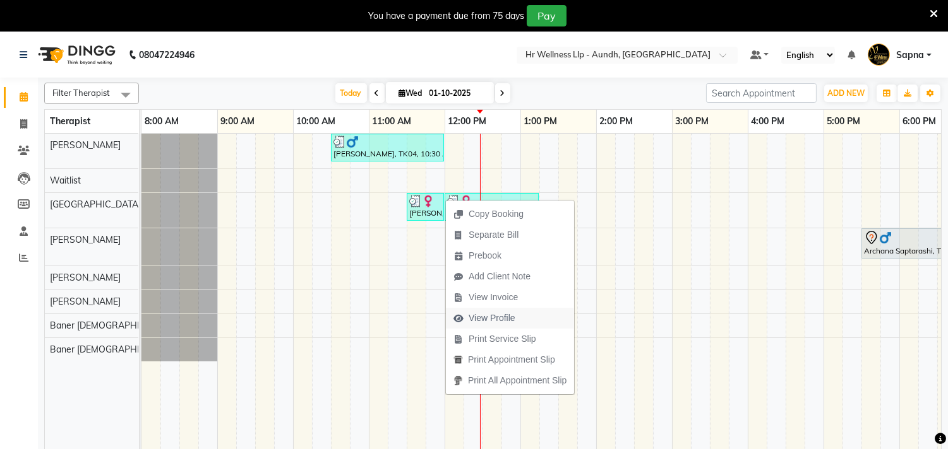
click at [499, 314] on span "View Profile" at bounding box center [491, 318] width 47 height 13
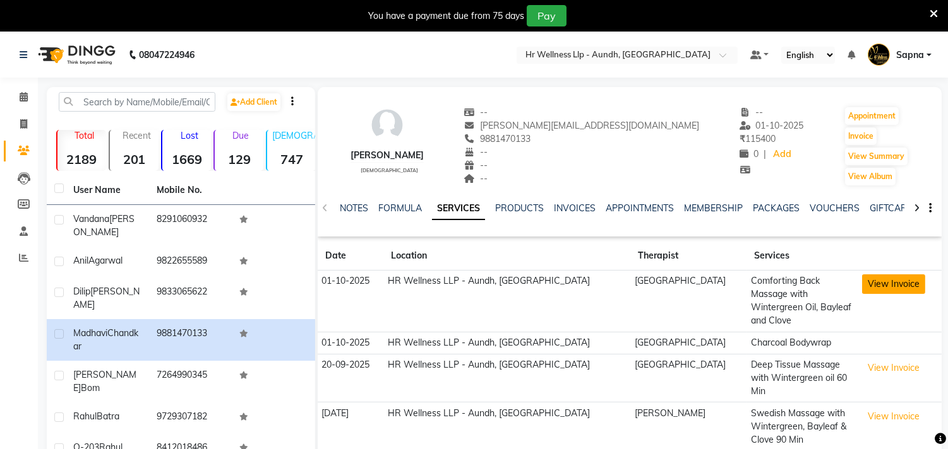
click at [862, 282] on button "View Invoice" at bounding box center [893, 285] width 63 height 20
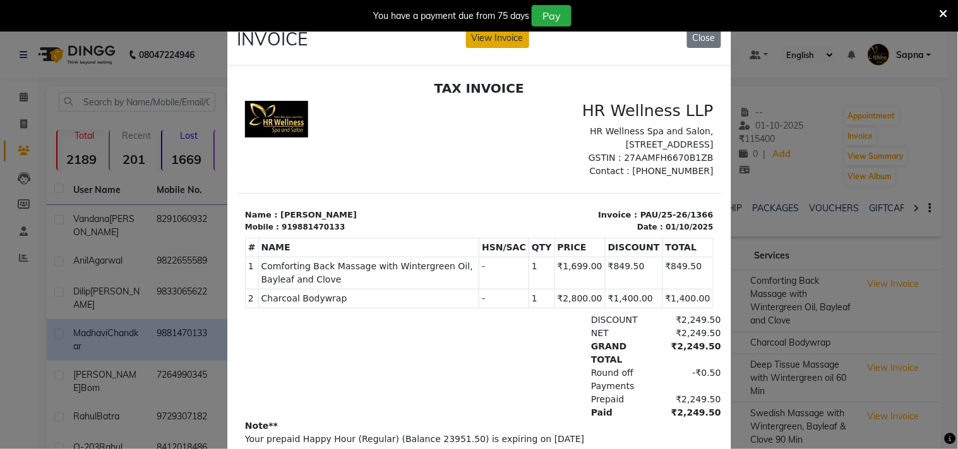
click at [479, 34] on button "View Invoice" at bounding box center [497, 38] width 63 height 20
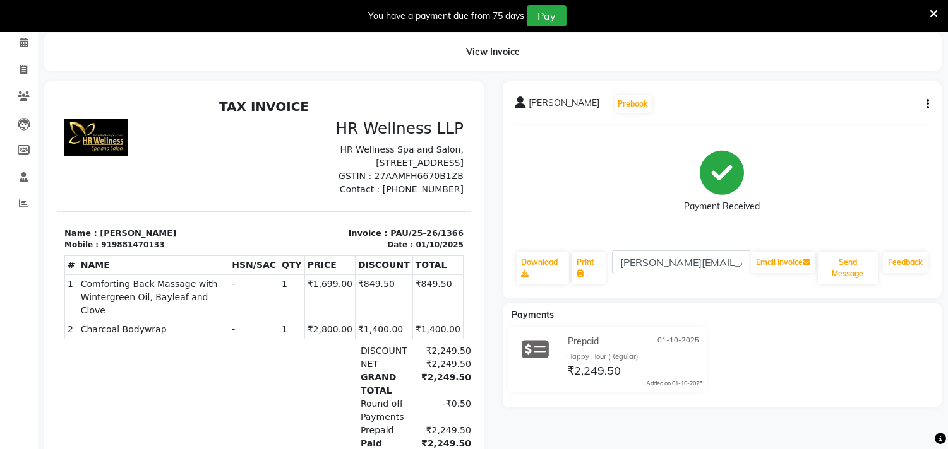
scroll to position [140, 0]
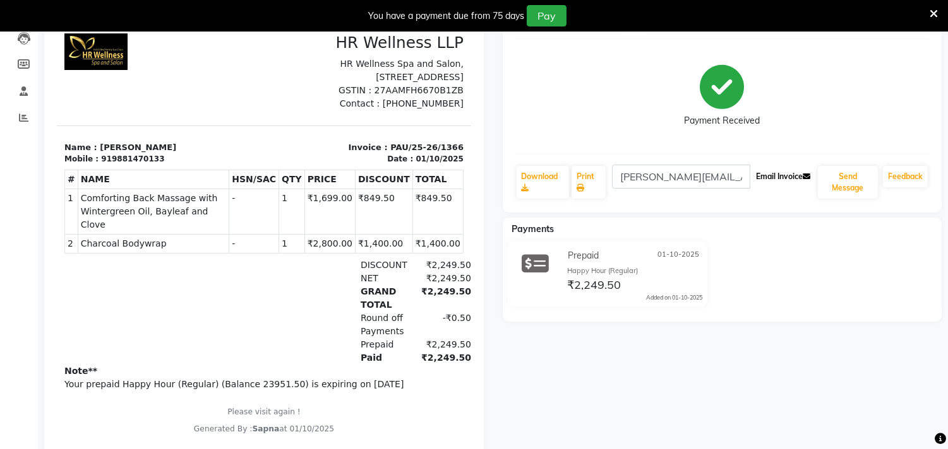
click at [760, 173] on button "Email Invoice" at bounding box center [783, 176] width 64 height 21
click at [857, 184] on button "Send Message" at bounding box center [847, 182] width 60 height 33
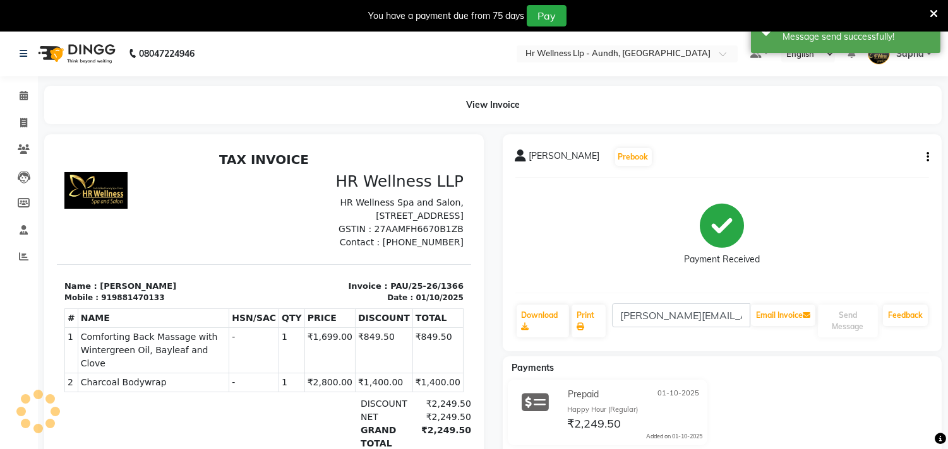
scroll to position [0, 0]
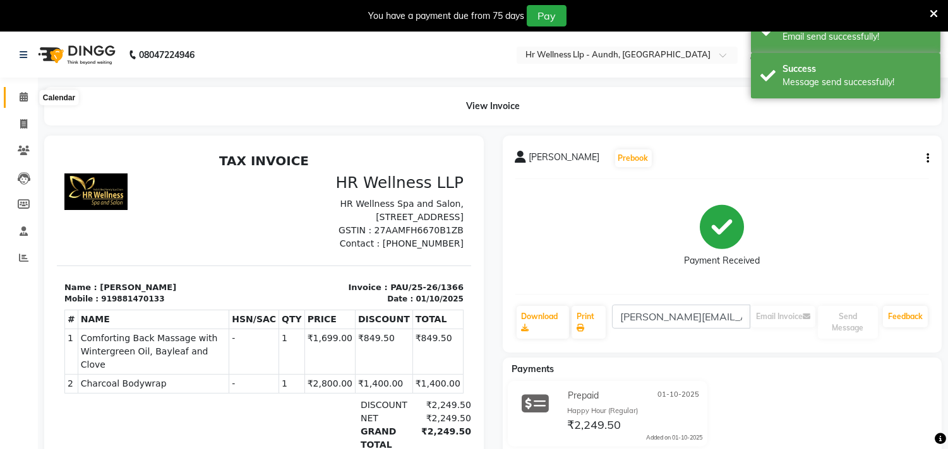
click at [23, 95] on icon at bounding box center [24, 96] width 8 height 9
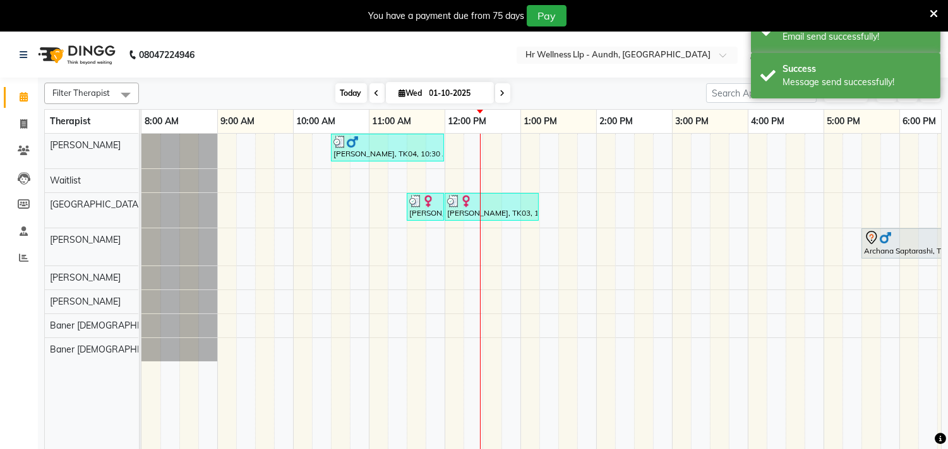
click at [348, 98] on span "Today" at bounding box center [351, 93] width 32 height 20
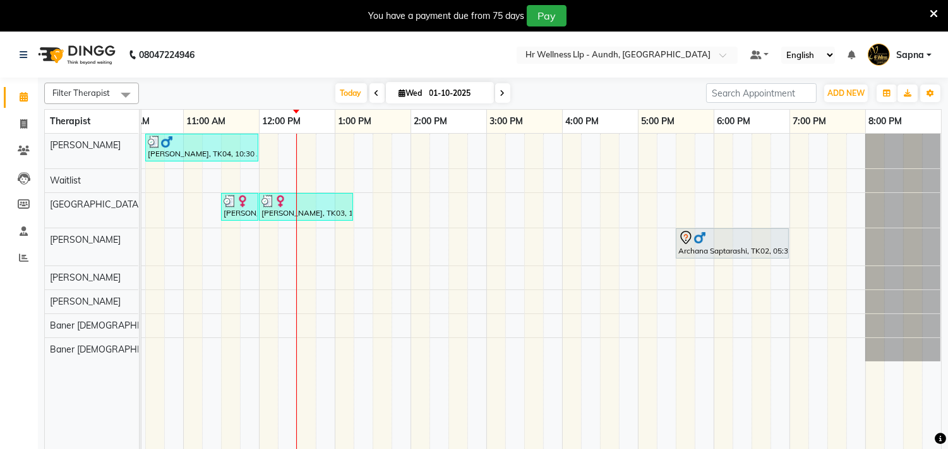
click at [399, 92] on icon at bounding box center [402, 93] width 7 height 8
select select "10"
select select "2025"
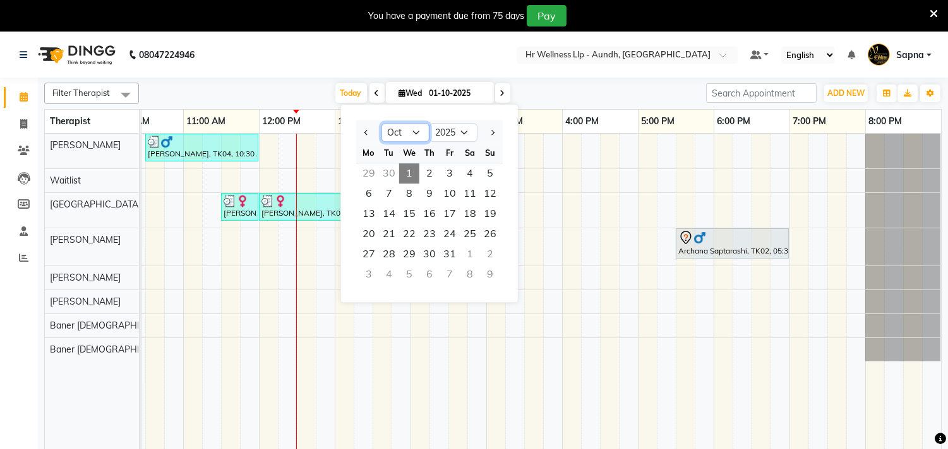
click at [414, 133] on select "Jan Feb Mar Apr May Jun [DATE] Aug Sep Oct Nov Dec" at bounding box center [405, 132] width 48 height 19
select select "9"
click at [381, 123] on select "Jan Feb Mar Apr May Jun [DATE] Aug Sep Oct Nov Dec" at bounding box center [405, 132] width 48 height 19
click at [432, 210] on span "18" at bounding box center [429, 214] width 20 height 20
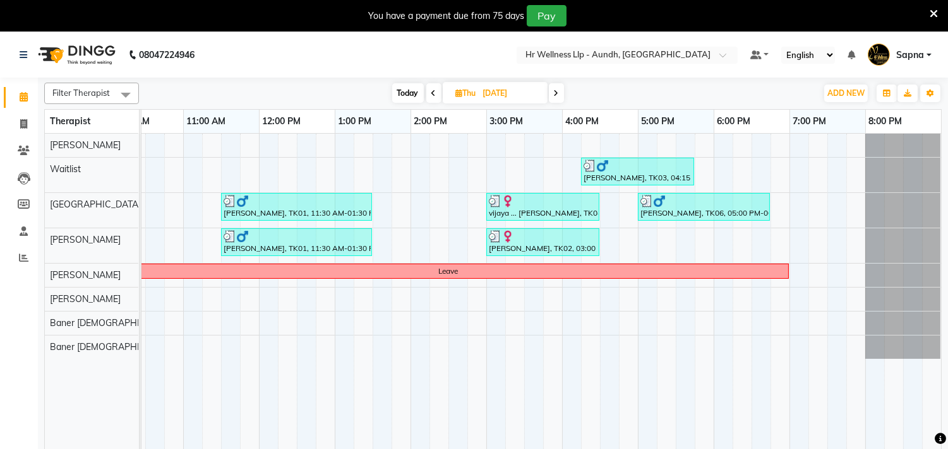
click at [548, 96] on div "Today Thu 18-09-2025" at bounding box center [478, 93] width 174 height 19
click at [552, 95] on span at bounding box center [556, 93] width 15 height 20
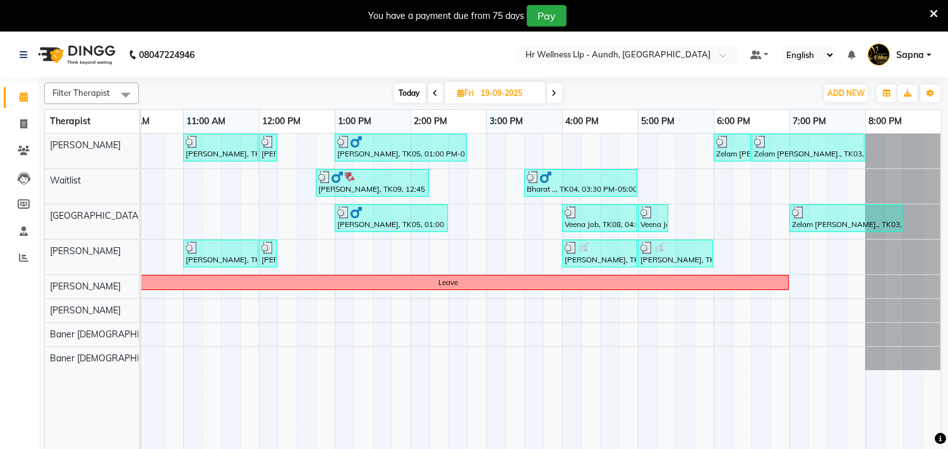
click at [551, 93] on span at bounding box center [554, 93] width 15 height 20
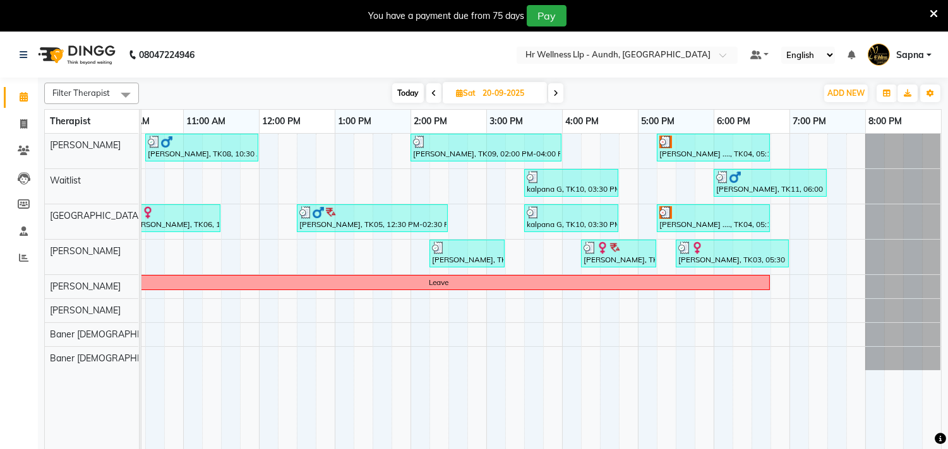
click at [552, 93] on span at bounding box center [555, 93] width 15 height 20
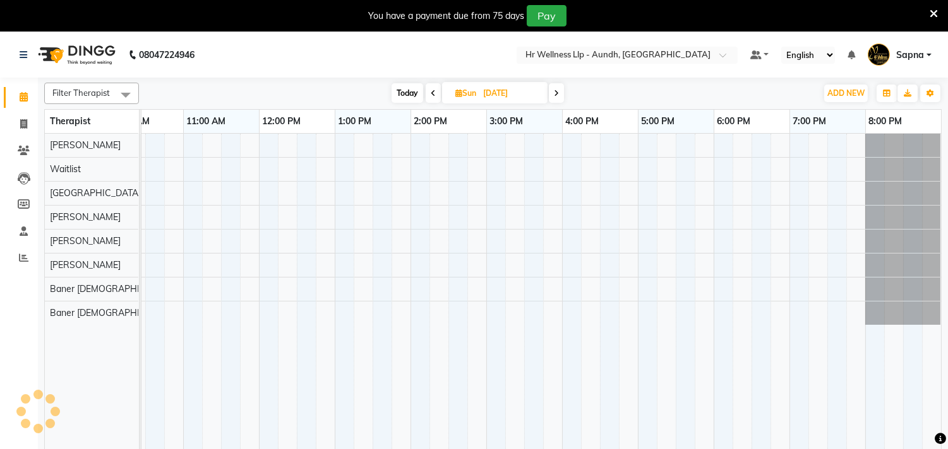
click at [557, 91] on icon at bounding box center [556, 94] width 5 height 8
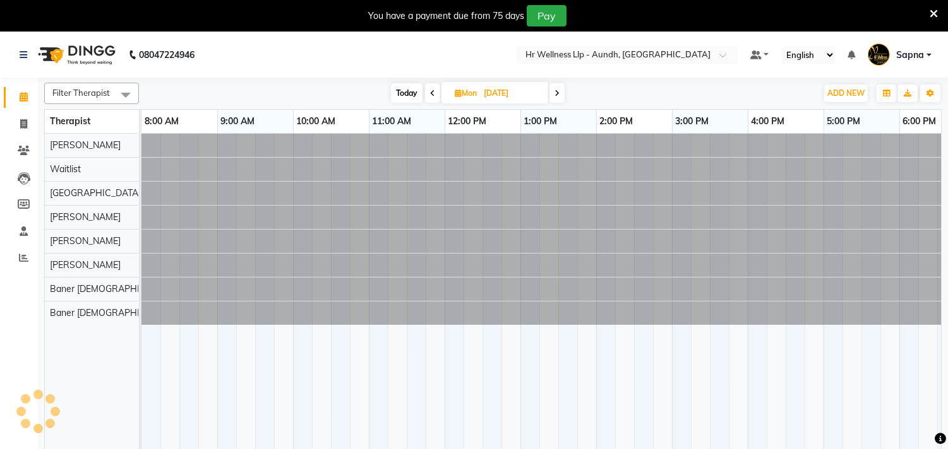
click at [426, 97] on span at bounding box center [432, 93] width 15 height 20
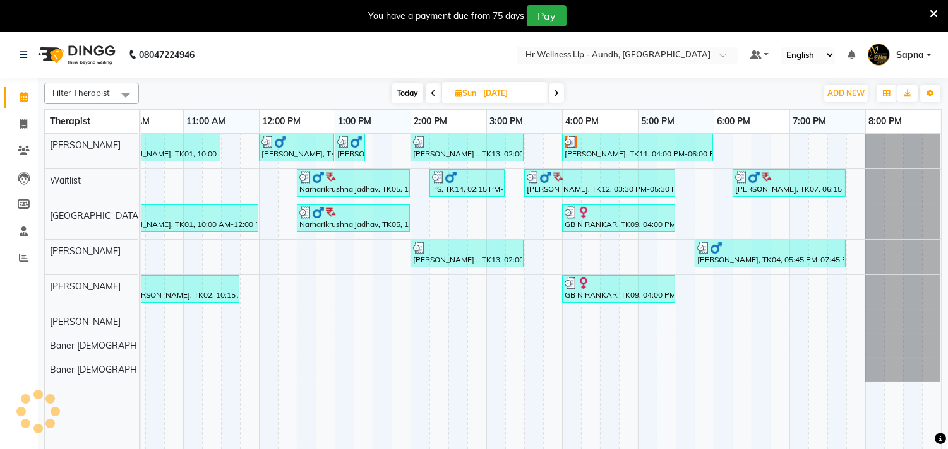
scroll to position [0, 196]
click at [558, 92] on icon at bounding box center [556, 94] width 5 height 8
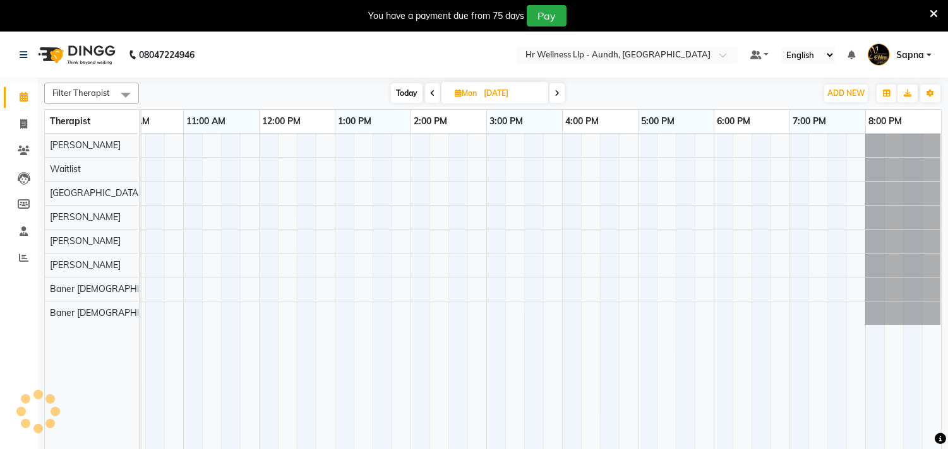
scroll to position [0, 186]
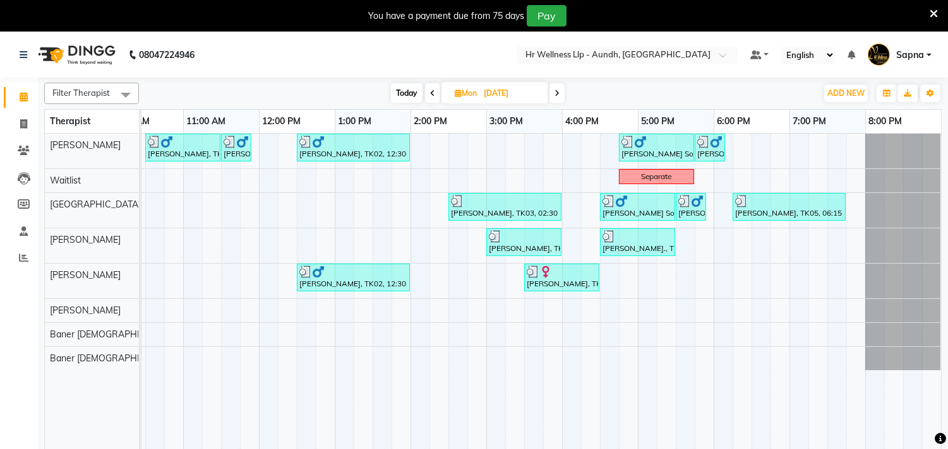
click at [430, 92] on icon at bounding box center [432, 94] width 5 height 8
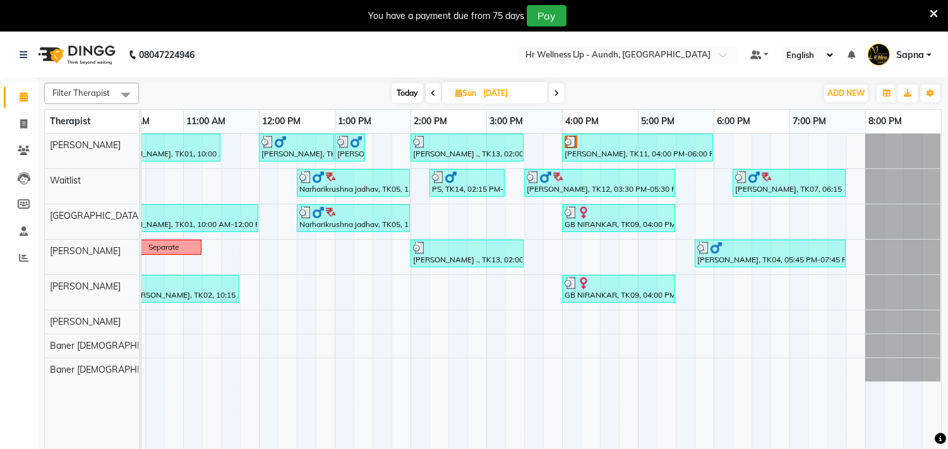
click at [431, 92] on icon at bounding box center [433, 94] width 5 height 8
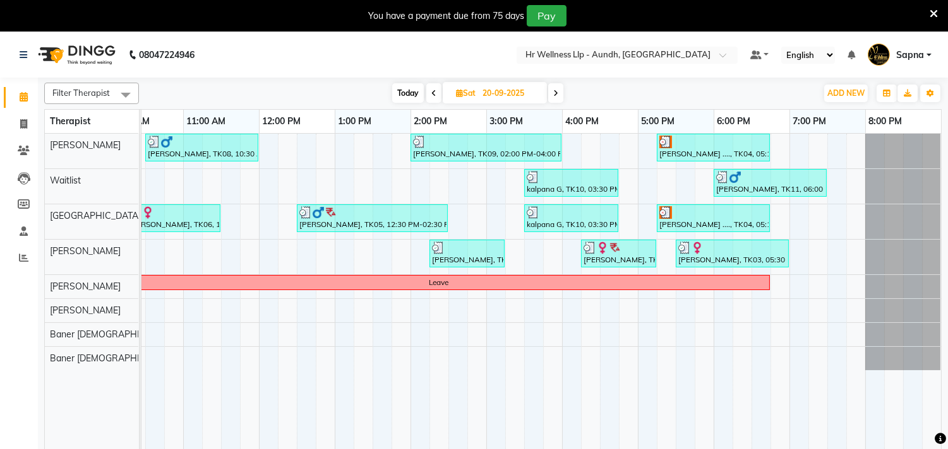
click at [430, 92] on span at bounding box center [433, 93] width 15 height 20
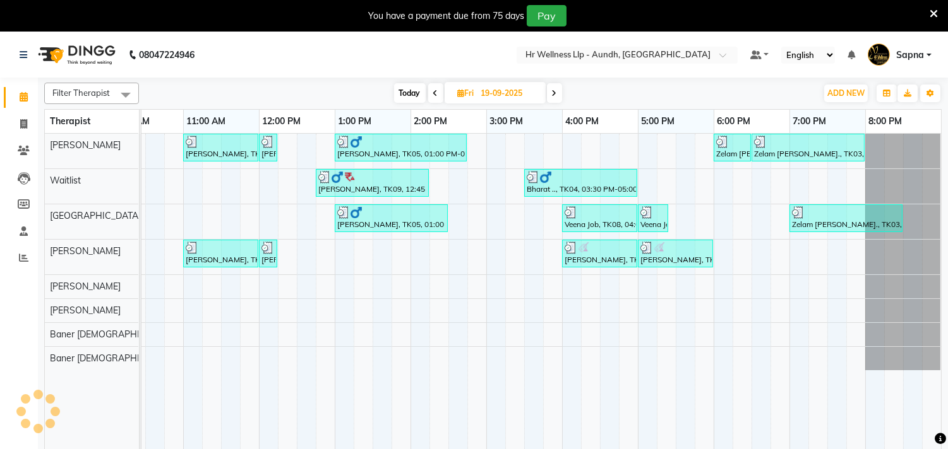
click at [556, 92] on icon at bounding box center [554, 94] width 5 height 8
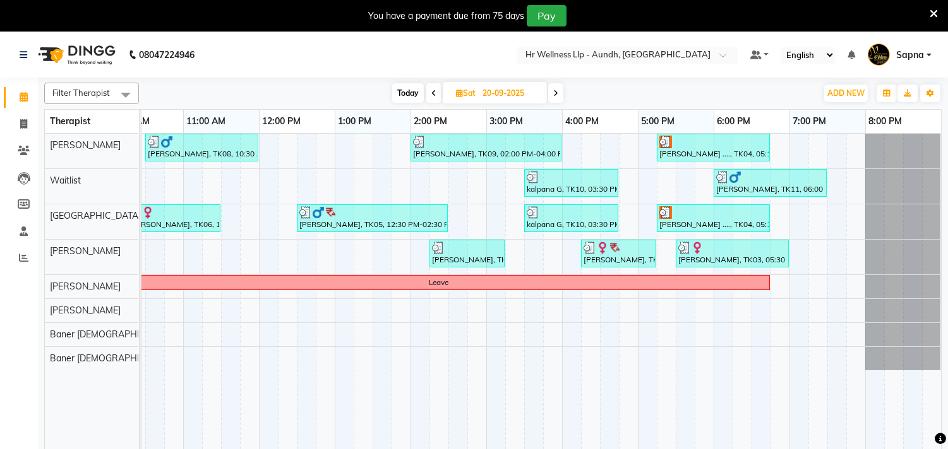
click at [437, 95] on span at bounding box center [433, 93] width 15 height 20
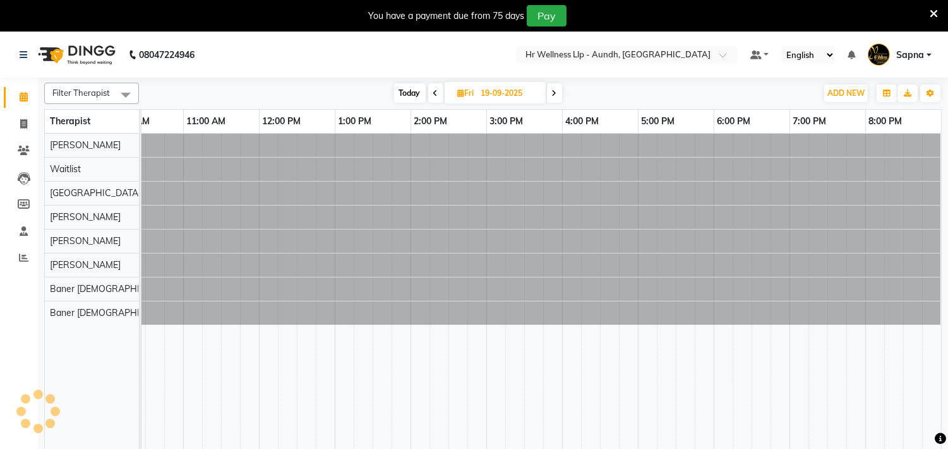
scroll to position [0, 0]
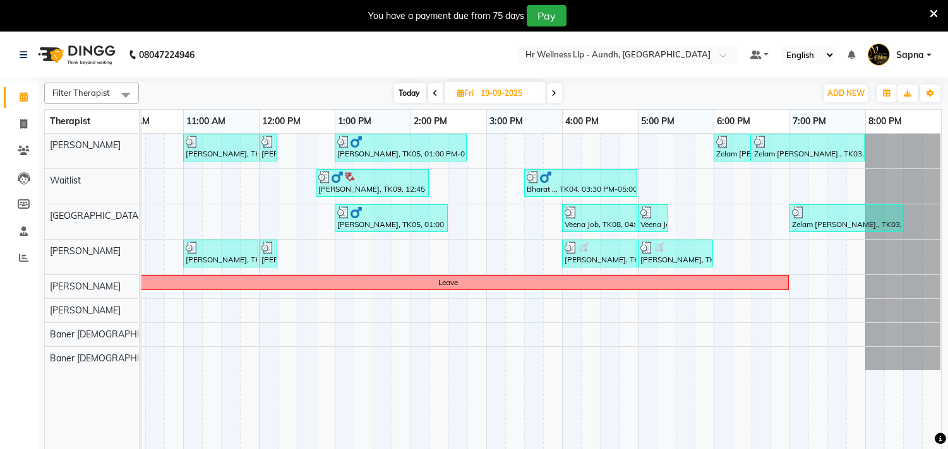
click at [437, 95] on span at bounding box center [435, 93] width 15 height 20
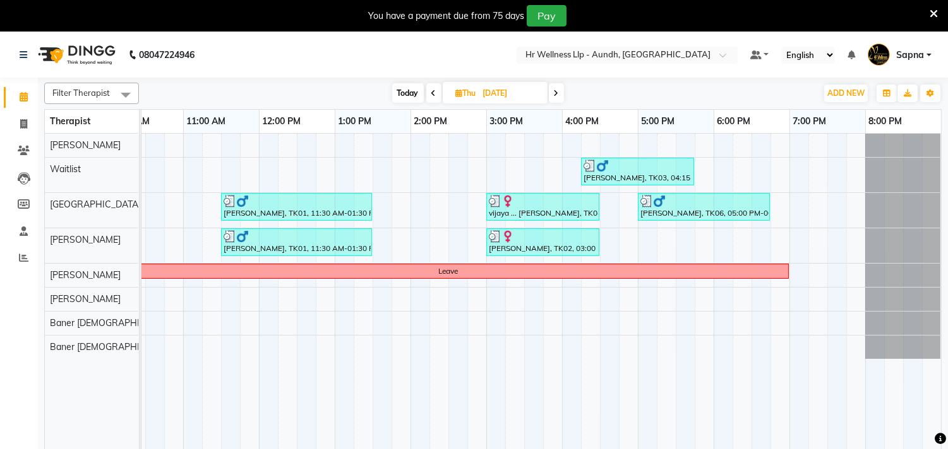
click at [437, 95] on span at bounding box center [433, 93] width 15 height 20
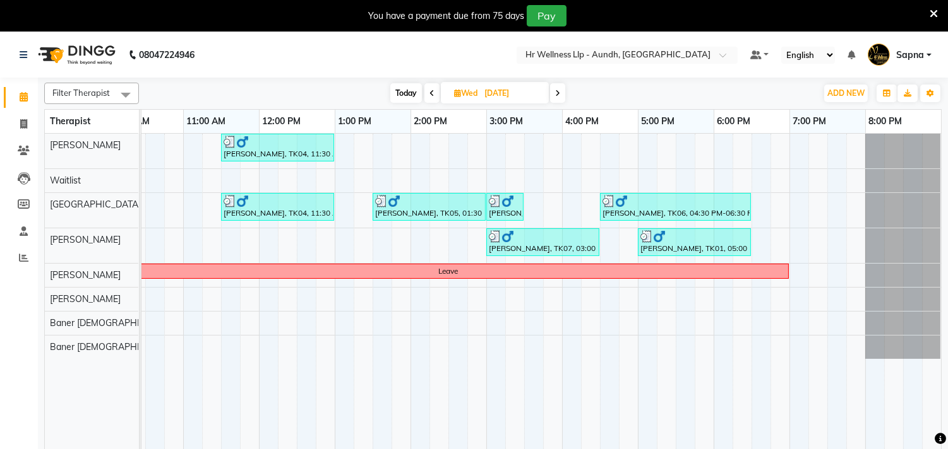
click at [426, 92] on span at bounding box center [431, 93] width 15 height 20
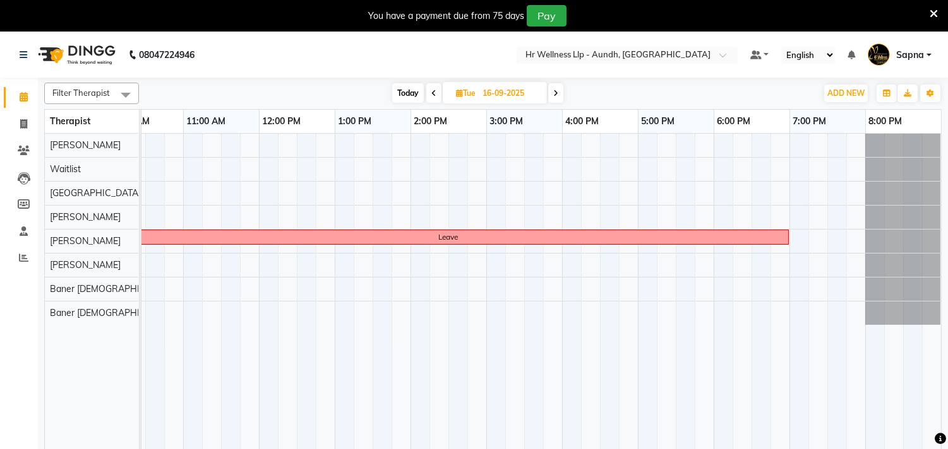
click at [431, 92] on icon at bounding box center [433, 94] width 5 height 8
type input "[DATE]"
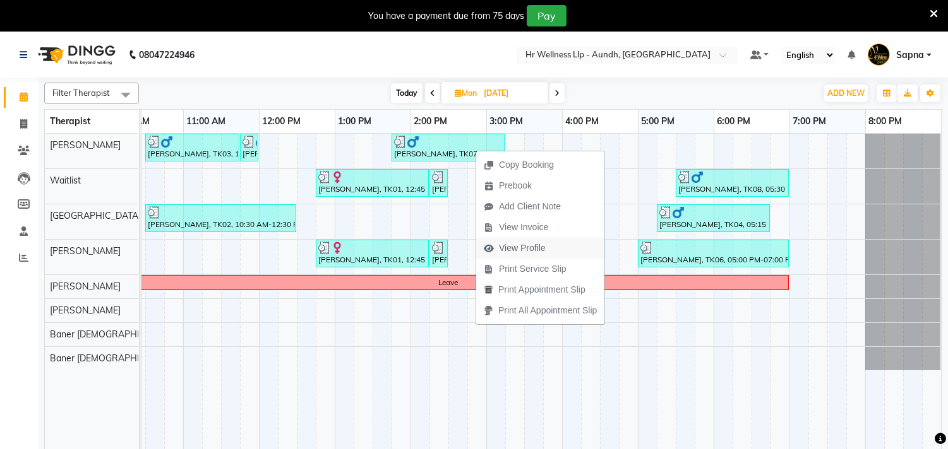
click at [521, 244] on span "View Profile" at bounding box center [522, 248] width 47 height 13
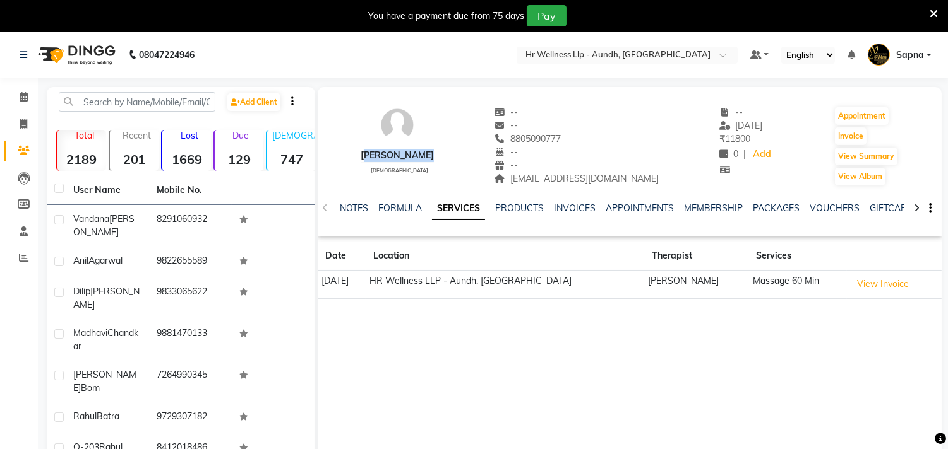
copy div "Dipak Shinde"
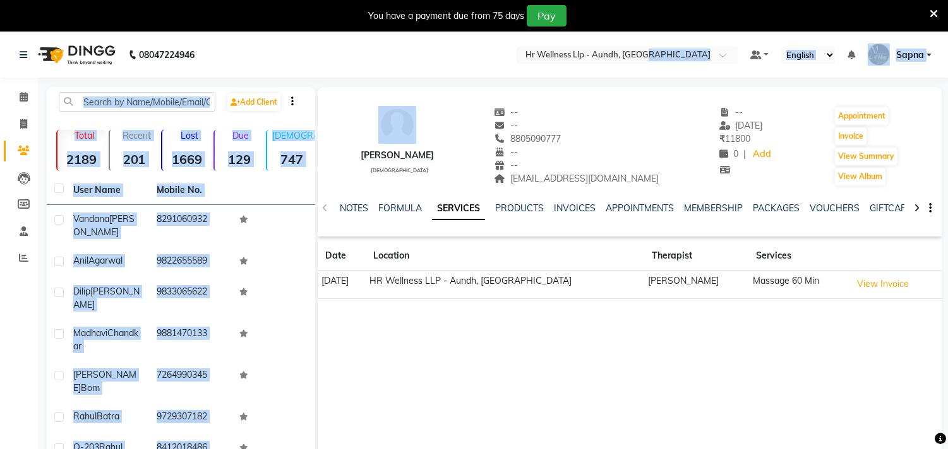
drag, startPoint x: 368, startPoint y: 150, endPoint x: 709, endPoint y: -47, distance: 393.7
click at [709, 0] on html "08047224946 Select Location × Hr Wellness Llp - Aundh, Aundh Default Panel My P…" at bounding box center [474, 224] width 948 height 449
click at [22, 95] on icon at bounding box center [24, 96] width 8 height 9
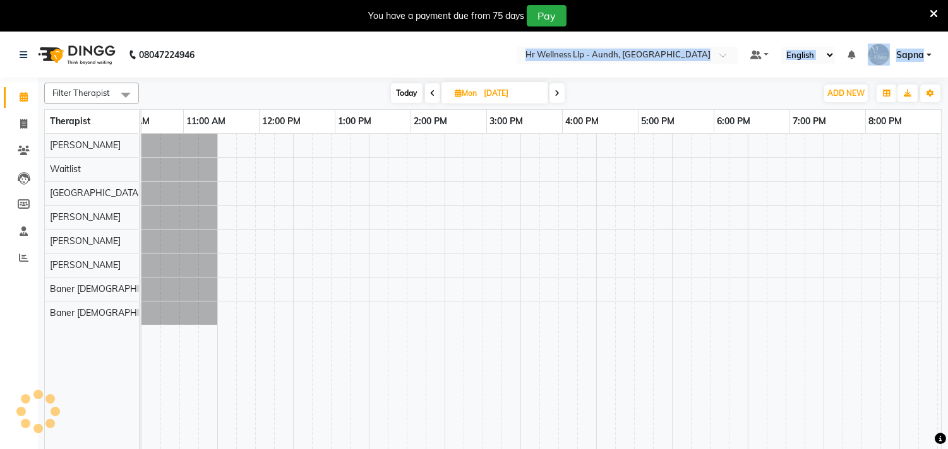
scroll to position [0, 186]
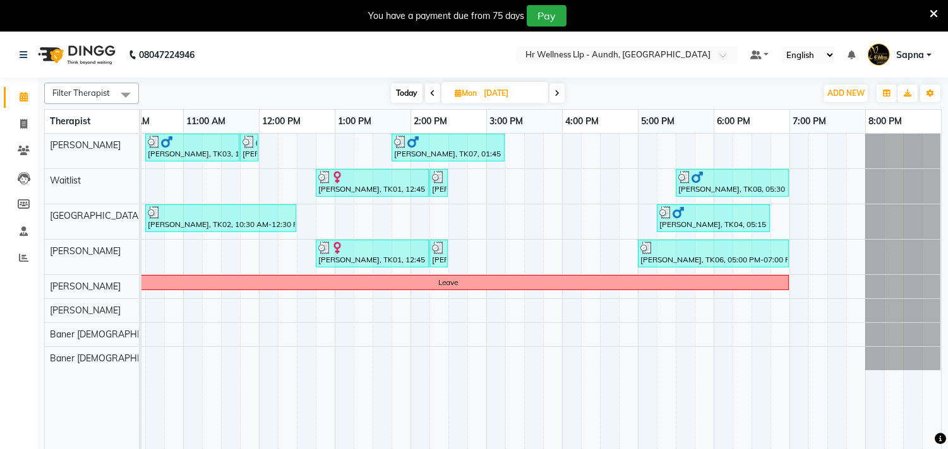
click at [464, 92] on span "Mon" at bounding box center [465, 92] width 28 height 9
select select "9"
select select "2025"
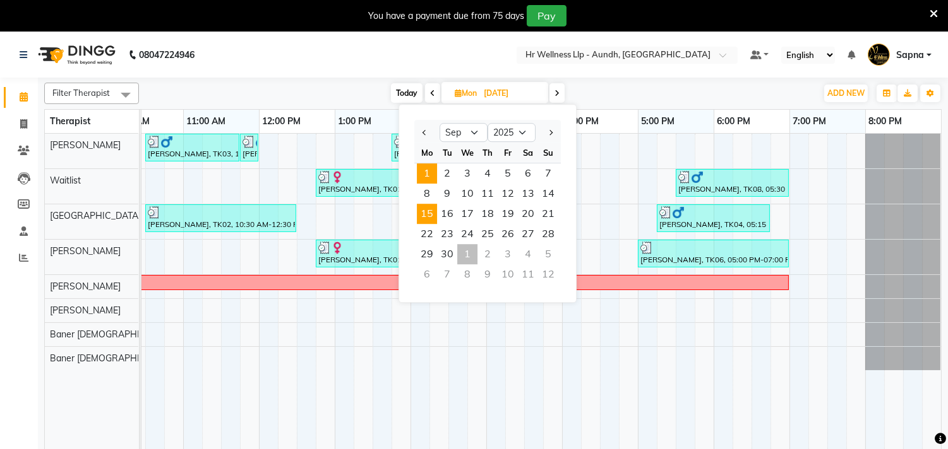
click at [430, 169] on span "1" at bounding box center [427, 173] width 20 height 20
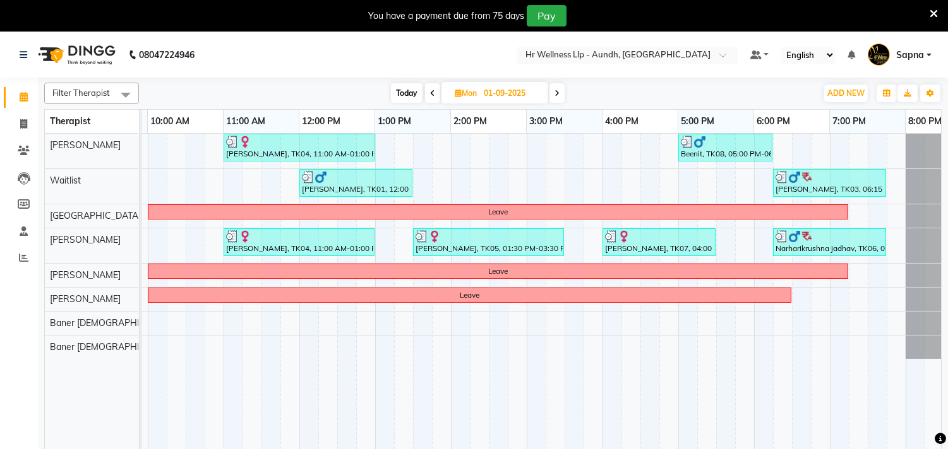
scroll to position [0, 145]
click at [556, 92] on icon at bounding box center [556, 94] width 5 height 8
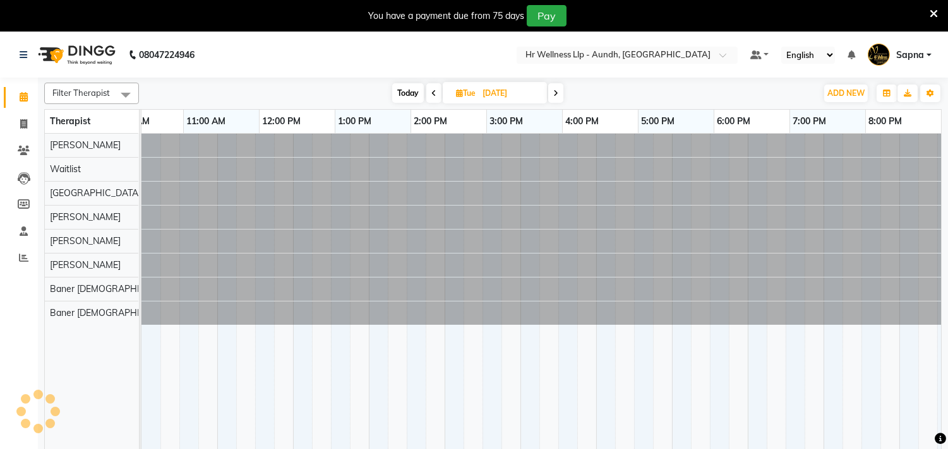
scroll to position [0, 186]
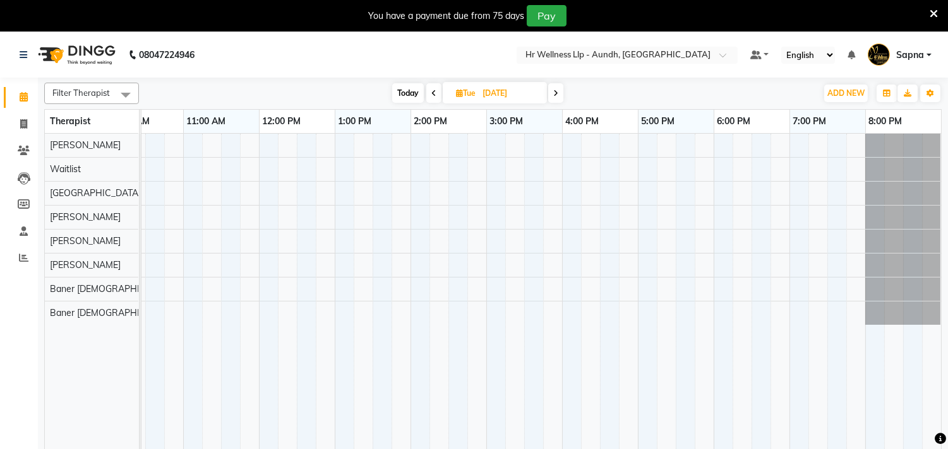
click at [559, 97] on span at bounding box center [555, 93] width 15 height 20
type input "[DATE]"
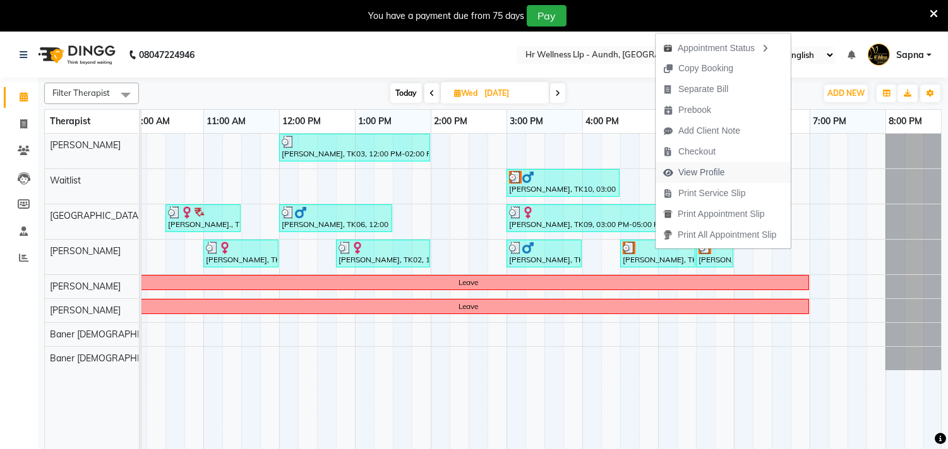
click at [718, 169] on span "View Profile" at bounding box center [701, 172] width 47 height 13
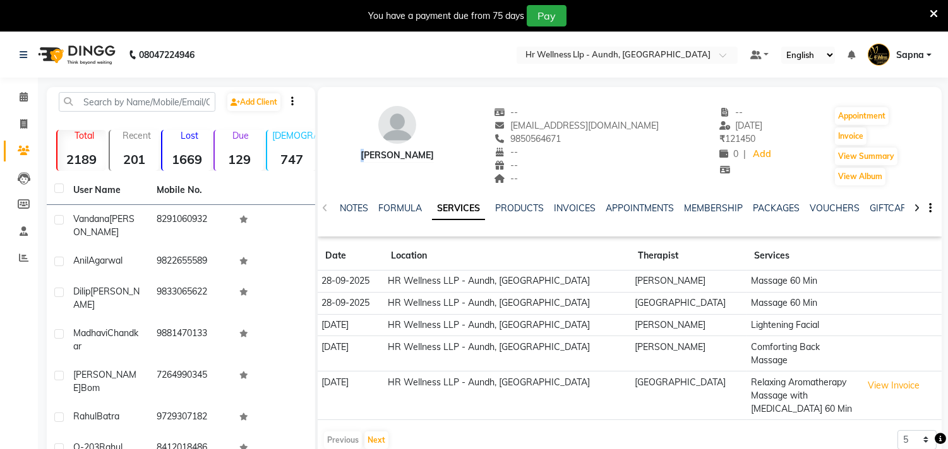
drag, startPoint x: 357, startPoint y: 150, endPoint x: 462, endPoint y: 165, distance: 106.5
click at [462, 165] on div "Kanchan Kshatriya -- kanchankshatriya@yahoo.co.in 9850564671 -- -- -- -- 08-08-…" at bounding box center [630, 139] width 624 height 93
click at [822, 208] on link "VOUCHERS" at bounding box center [834, 208] width 50 height 11
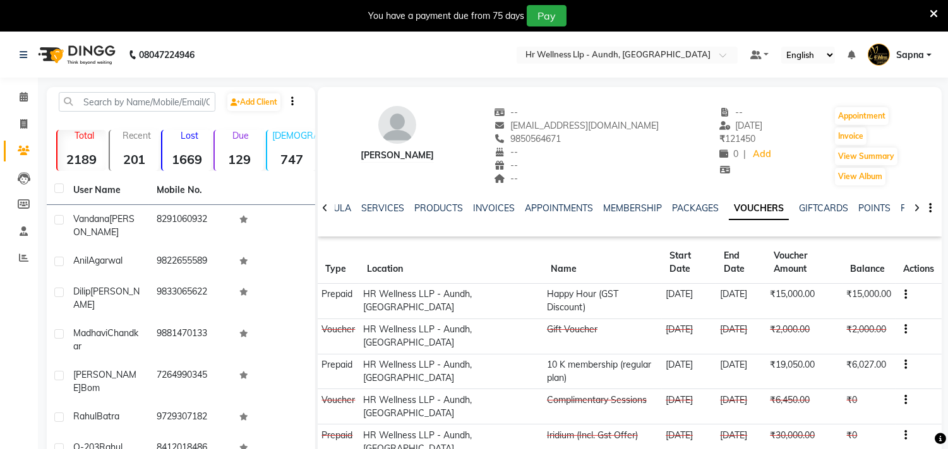
click at [610, 164] on div "--" at bounding box center [576, 165] width 165 height 13
click at [386, 206] on link "SERVICES" at bounding box center [382, 208] width 43 height 11
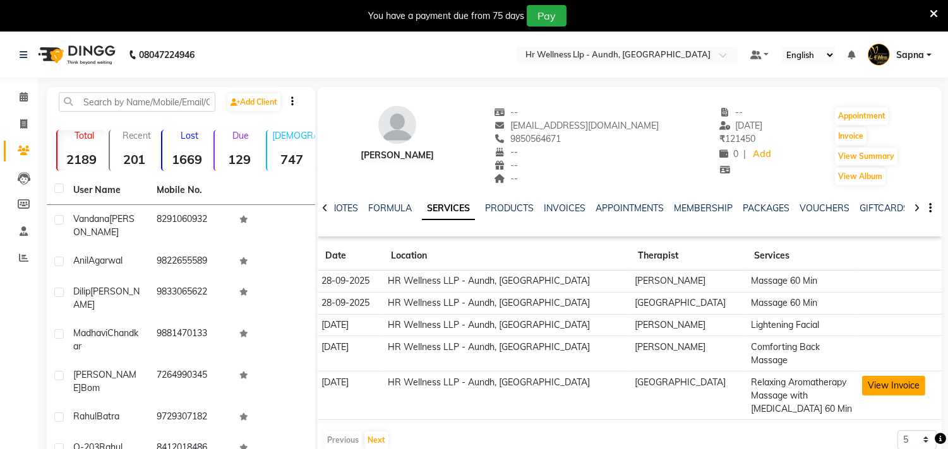
click at [865, 376] on button "View Invoice" at bounding box center [893, 386] width 63 height 20
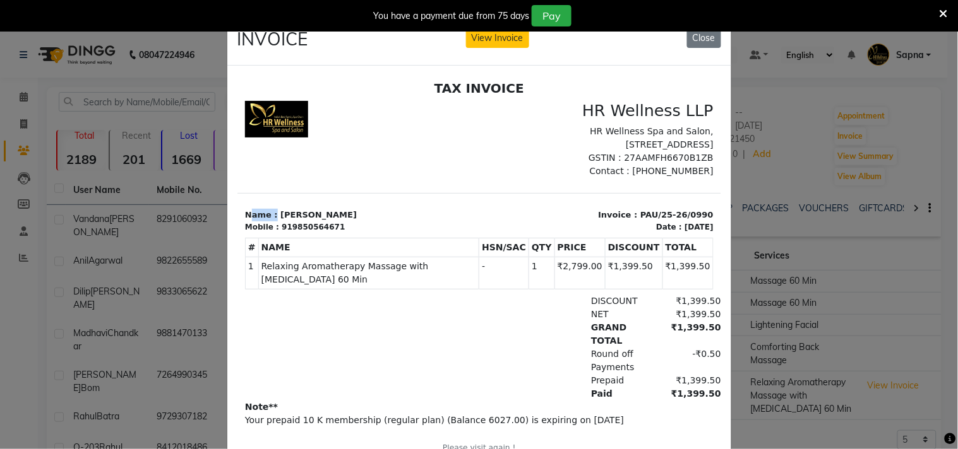
drag, startPoint x: 247, startPoint y: 241, endPoint x: 271, endPoint y: 241, distance: 24.0
click at [271, 221] on p "Name : Kanchan Kshatriya" at bounding box center [357, 214] width 227 height 13
click at [244, 232] on div "Name : Kanchan Kshatriya Mobile : 919850564671" at bounding box center [358, 220] width 242 height 24
copy div "Name : Kanchan Kshatriya Mobile : 919850564671"
drag, startPoint x: 244, startPoint y: 239, endPoint x: 721, endPoint y: -61, distance: 564.0
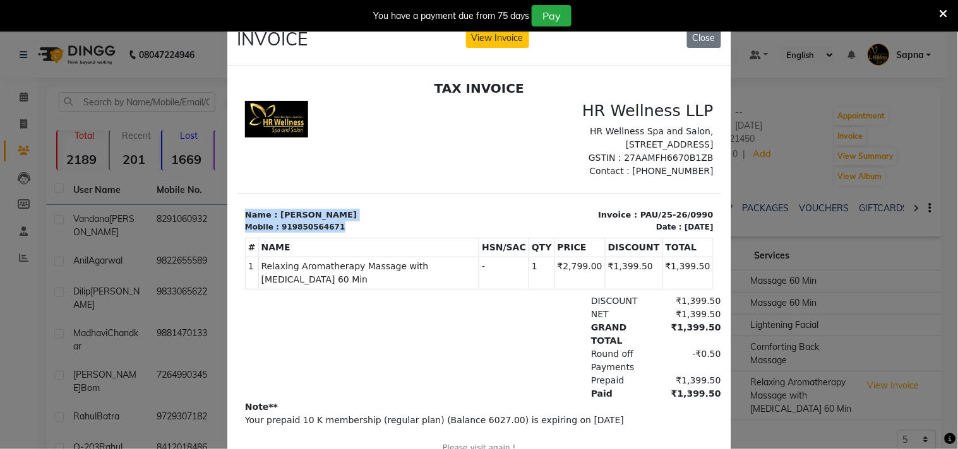
click at [720, 75] on html "TAX INVOICE HR Wellness LLP HR Wellness Spa and Salon, [STREET_ADDRESS] GSTIN :…" at bounding box center [479, 275] width 484 height 400
click at [706, 35] on button "Close" at bounding box center [704, 38] width 34 height 20
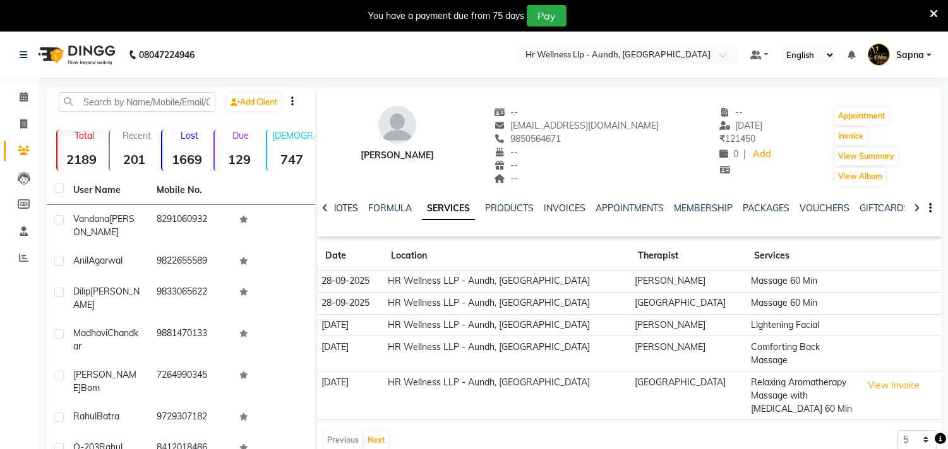
click at [344, 204] on link "NOTES" at bounding box center [344, 208] width 28 height 11
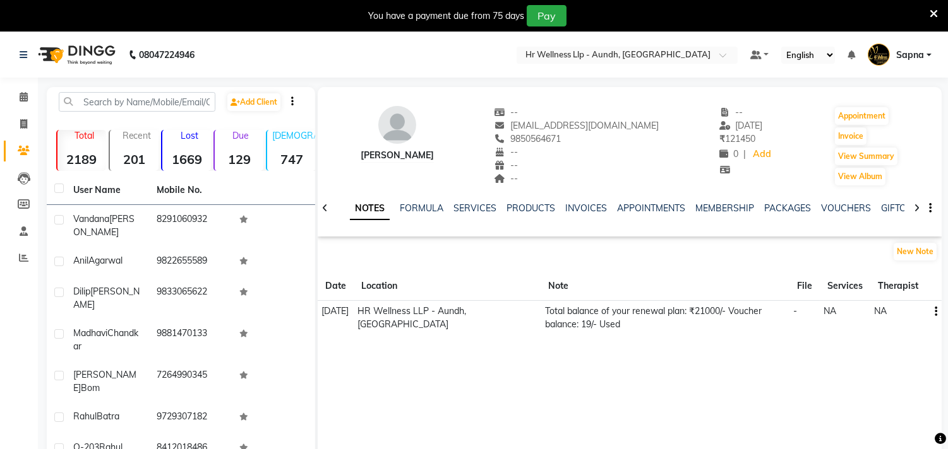
click at [859, 202] on div "VOUCHERS" at bounding box center [846, 208] width 50 height 13
click at [853, 206] on link "VOUCHERS" at bounding box center [846, 208] width 50 height 11
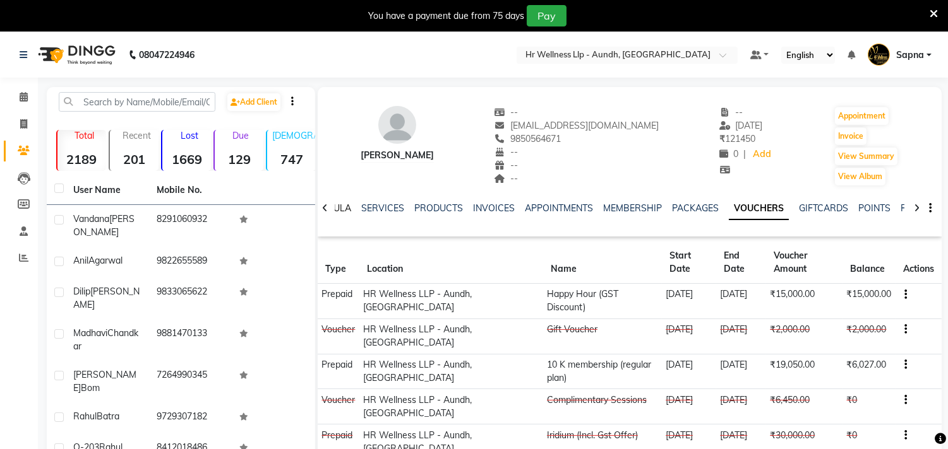
click at [343, 204] on link "FORMULA" at bounding box center [329, 208] width 44 height 11
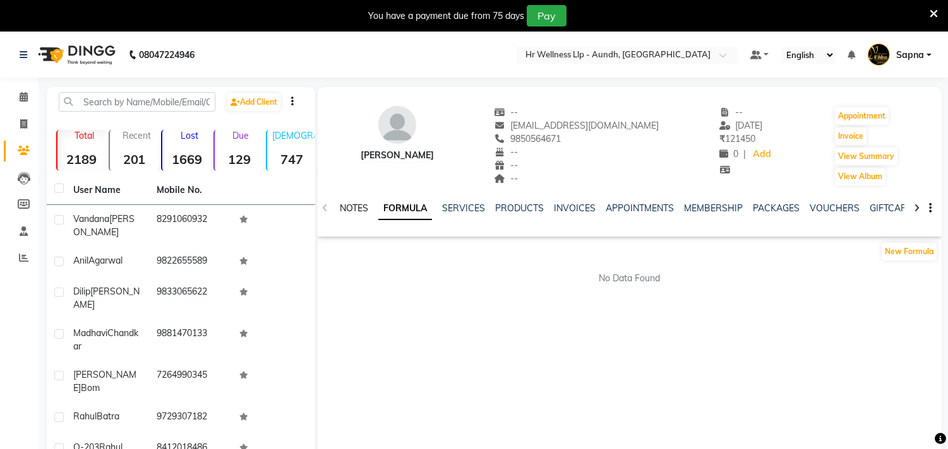
click at [343, 204] on link "NOTES" at bounding box center [354, 208] width 28 height 11
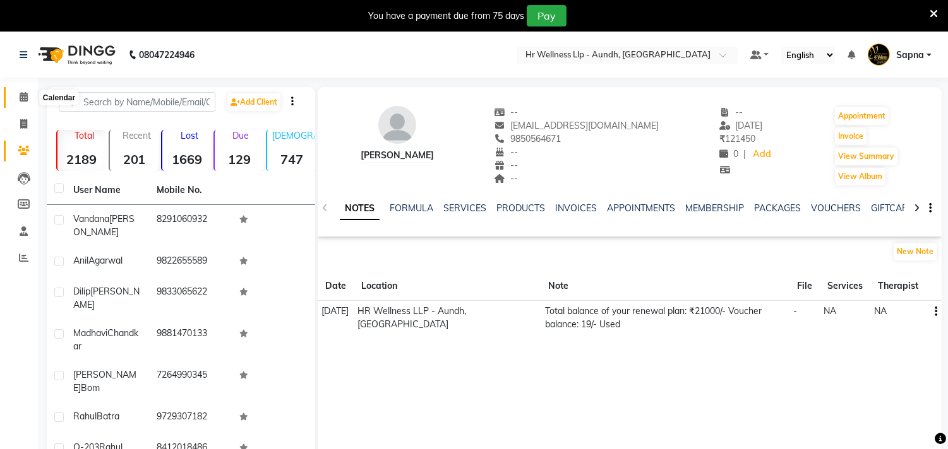
click at [23, 98] on icon at bounding box center [24, 96] width 8 height 9
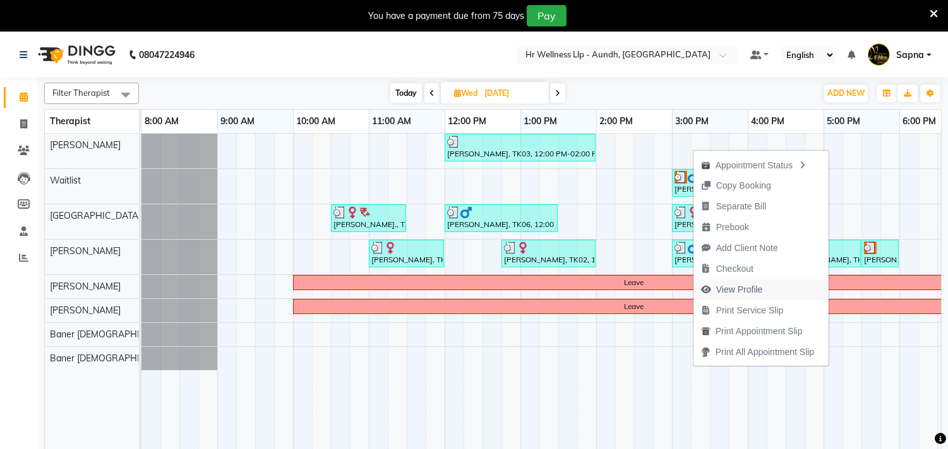
click at [730, 289] on span "View Profile" at bounding box center [739, 289] width 47 height 13
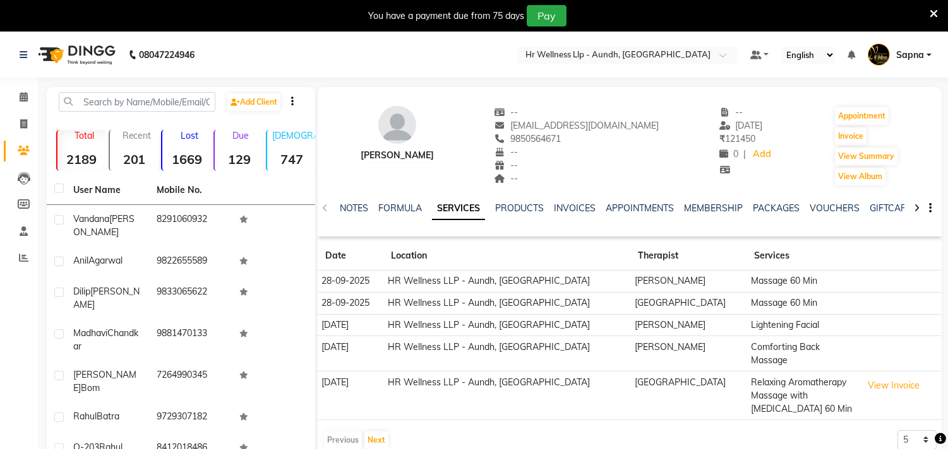
copy td "[DATE]"
drag, startPoint x: 320, startPoint y: 326, endPoint x: 379, endPoint y: 321, distance: 59.6
click at [379, 321] on td "[DATE]" at bounding box center [351, 325] width 66 height 22
click at [15, 97] on span at bounding box center [24, 97] width 22 height 15
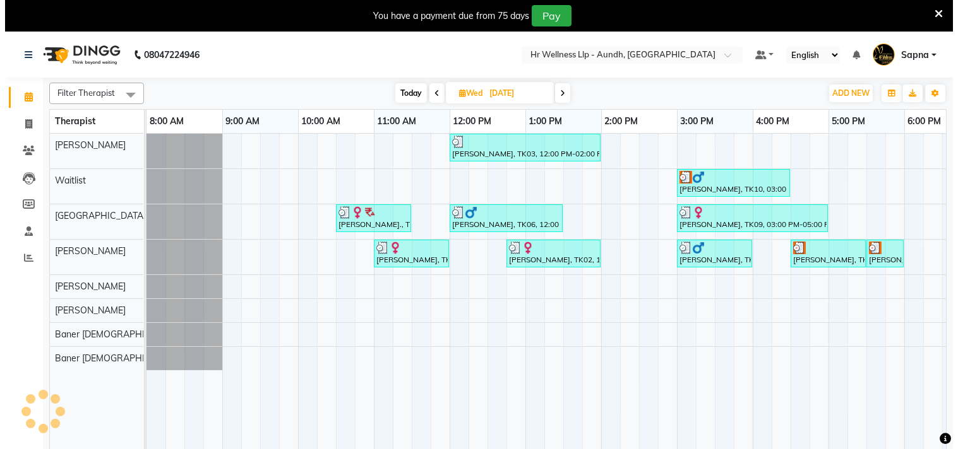
scroll to position [0, 186]
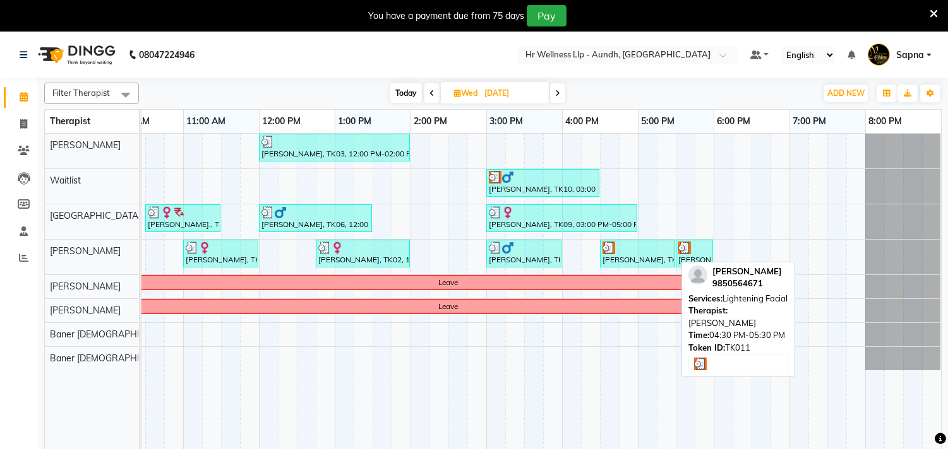
click at [610, 253] on img at bounding box center [608, 248] width 13 height 13
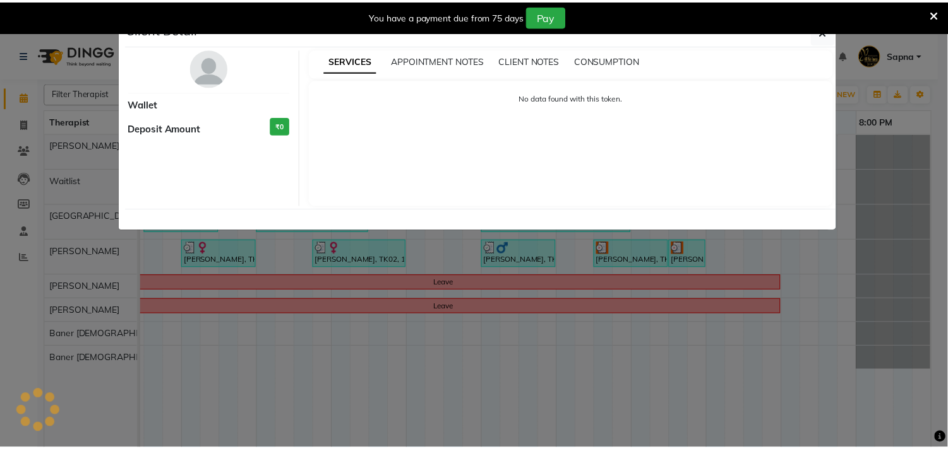
scroll to position [0, 185]
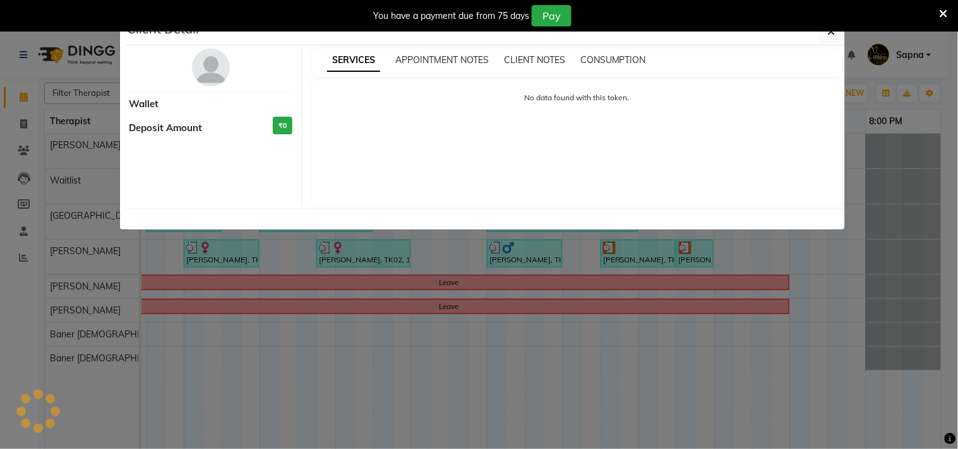
select select "3"
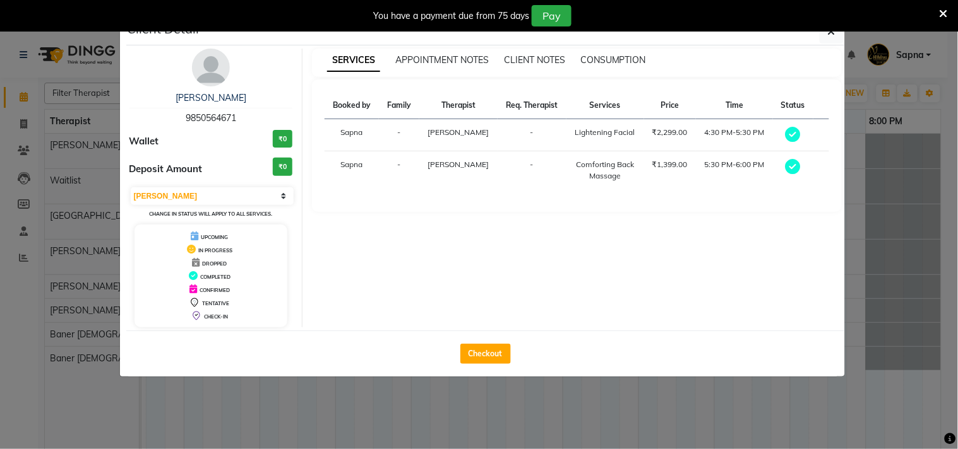
click at [835, 28] on div "You have a payment due from 75 days Pay" at bounding box center [479, 16] width 958 height 32
click at [835, 32] on button "button" at bounding box center [831, 32] width 24 height 24
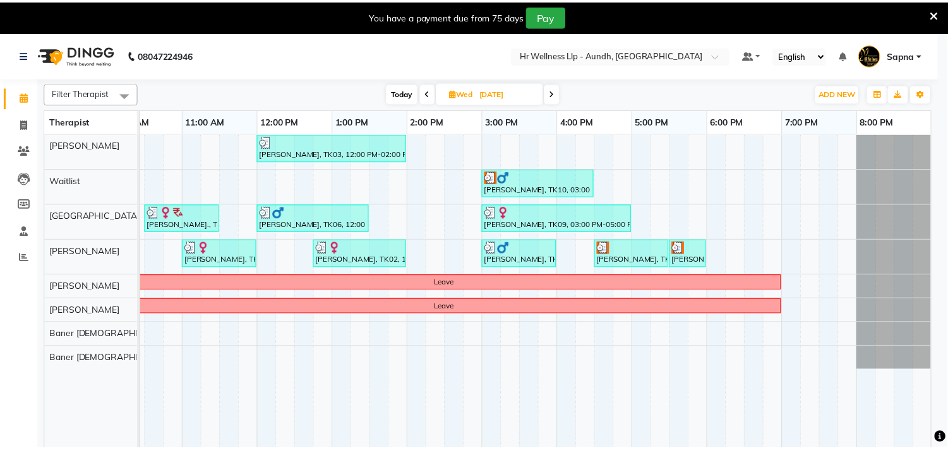
scroll to position [0, 175]
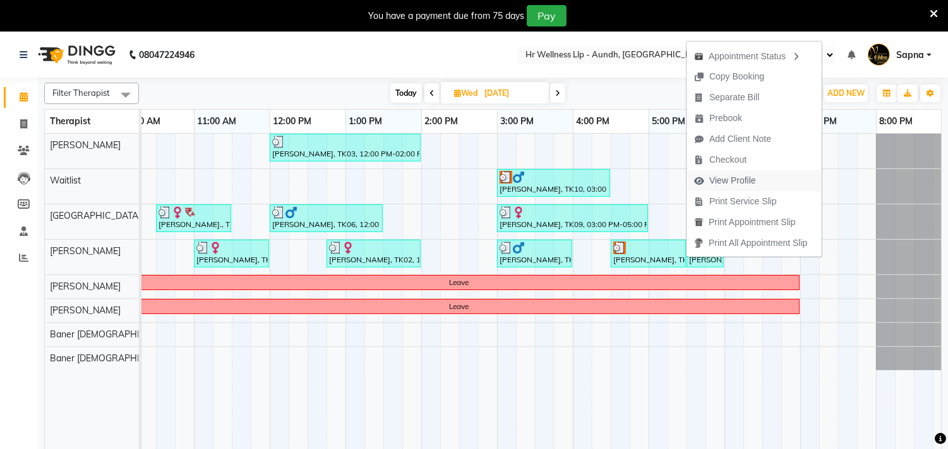
click at [749, 181] on span "View Profile" at bounding box center [732, 180] width 47 height 13
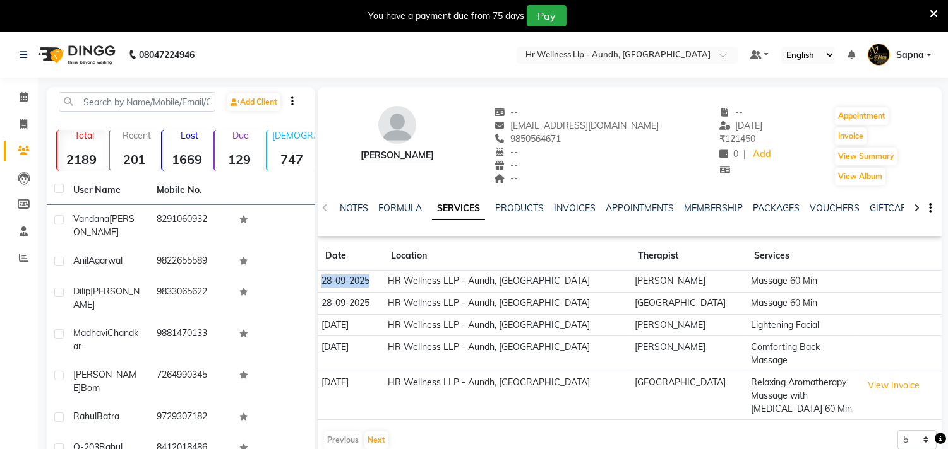
drag, startPoint x: 323, startPoint y: 278, endPoint x: 376, endPoint y: 286, distance: 52.9
click at [376, 286] on td "28-09-2025" at bounding box center [351, 282] width 66 height 22
copy td "28-09-2025"
click at [28, 95] on span at bounding box center [24, 97] width 22 height 15
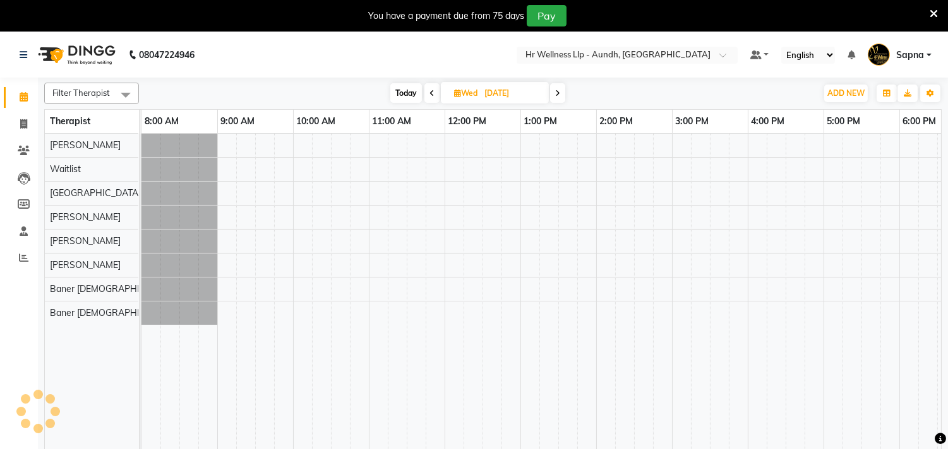
scroll to position [0, 186]
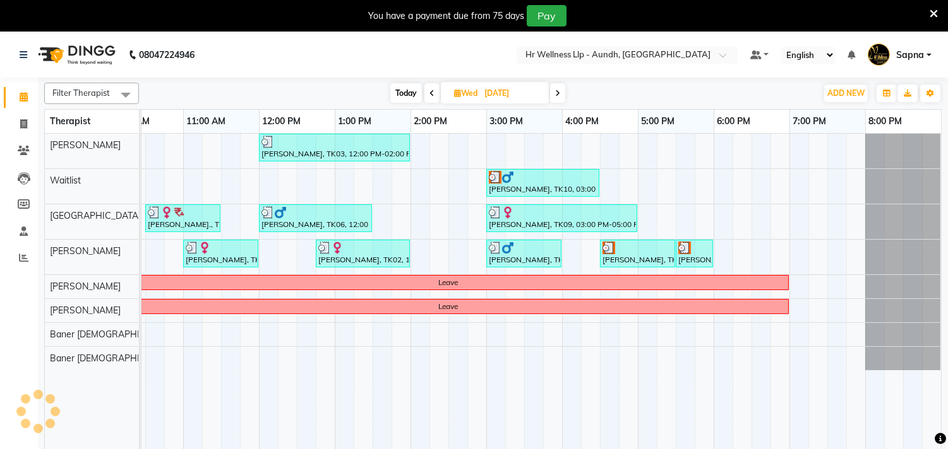
click at [514, 90] on input "[DATE]" at bounding box center [511, 93] width 63 height 19
select select "9"
select select "2025"
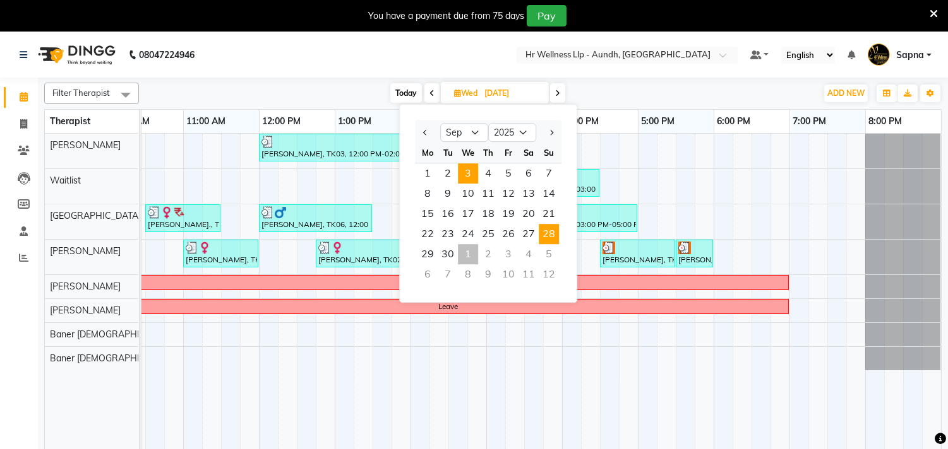
click at [552, 229] on span "28" at bounding box center [548, 234] width 20 height 20
type input "28-09-2025"
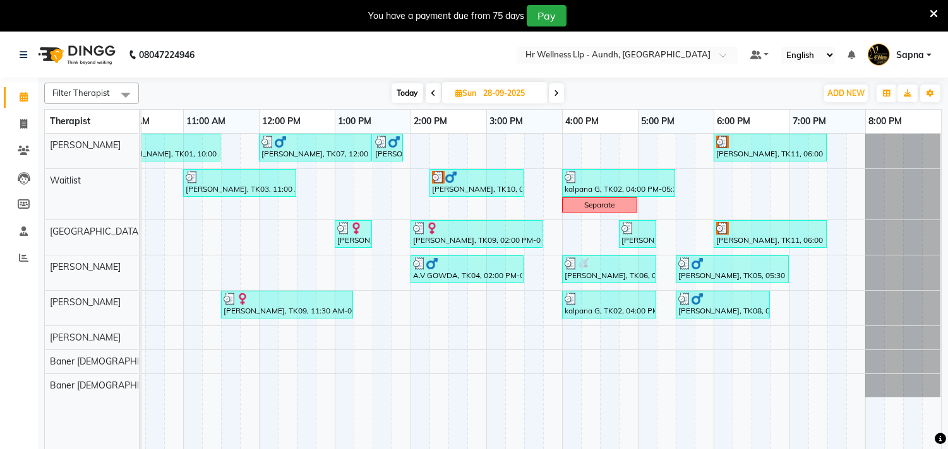
click at [474, 97] on span "Sun" at bounding box center [465, 92] width 27 height 9
select select "9"
select select "2025"
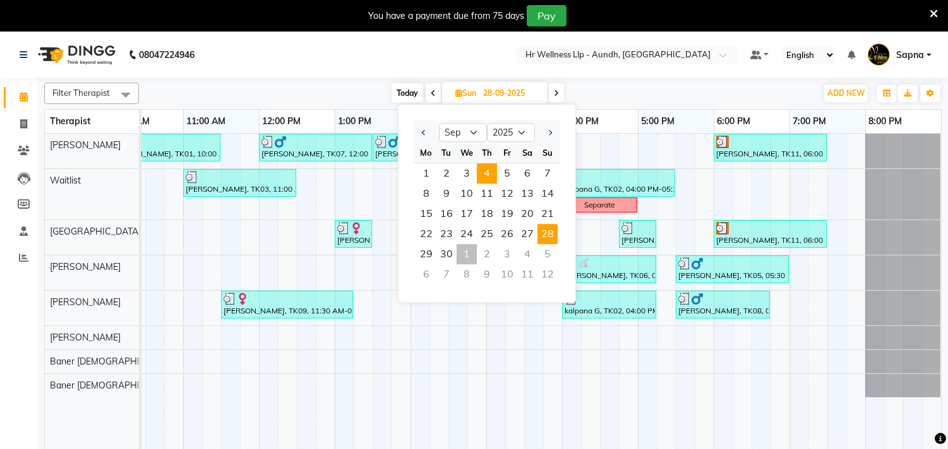
click at [487, 175] on span "4" at bounding box center [487, 173] width 20 height 20
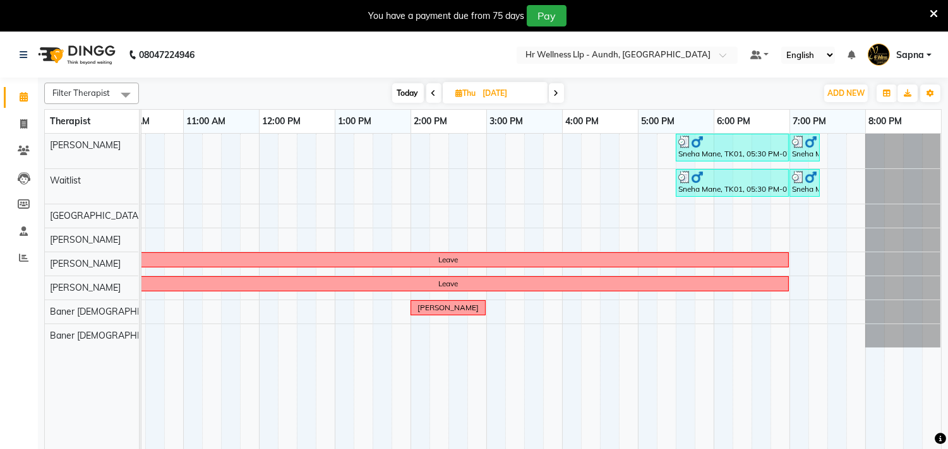
click at [554, 90] on icon at bounding box center [556, 94] width 5 height 8
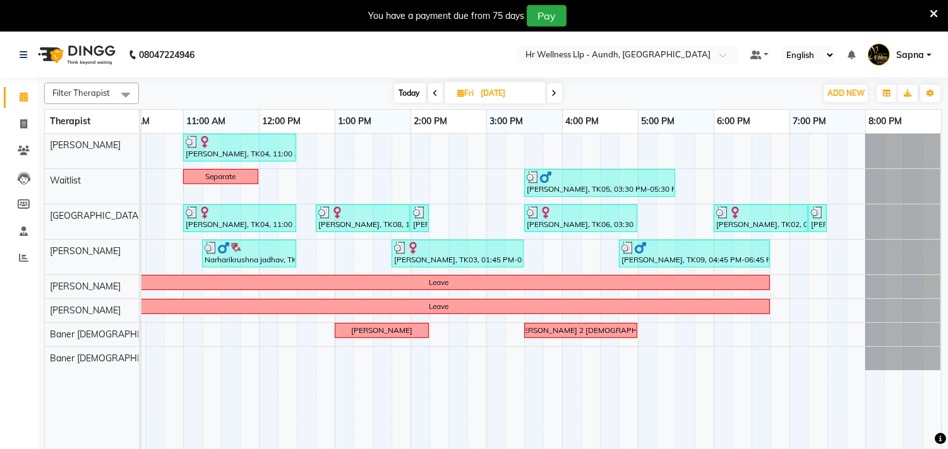
click at [556, 92] on icon at bounding box center [554, 94] width 5 height 8
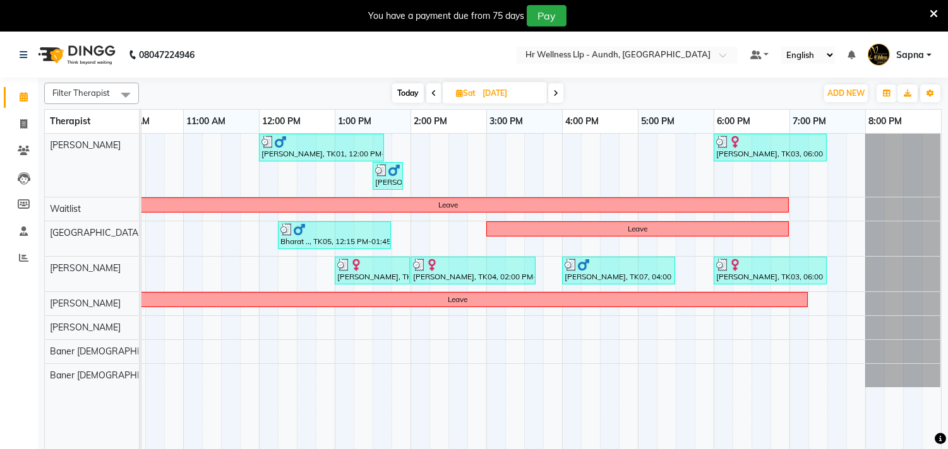
click at [559, 92] on span at bounding box center [555, 93] width 15 height 20
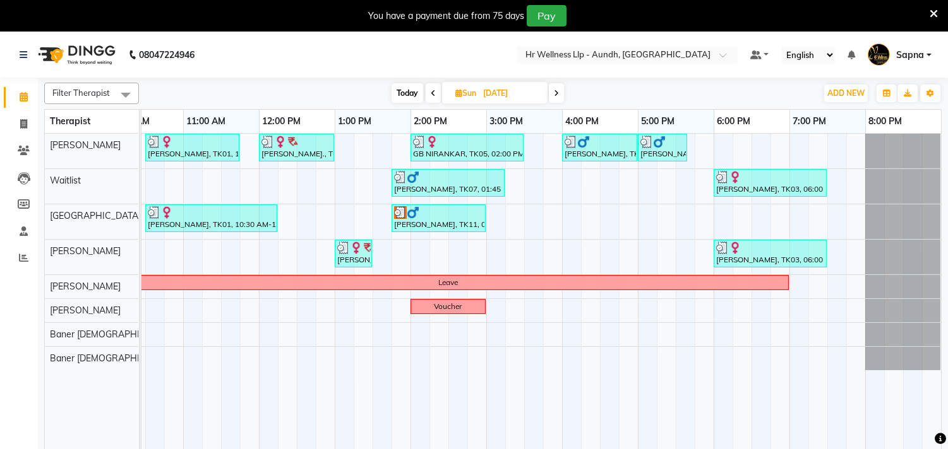
click at [554, 93] on icon at bounding box center [556, 94] width 5 height 8
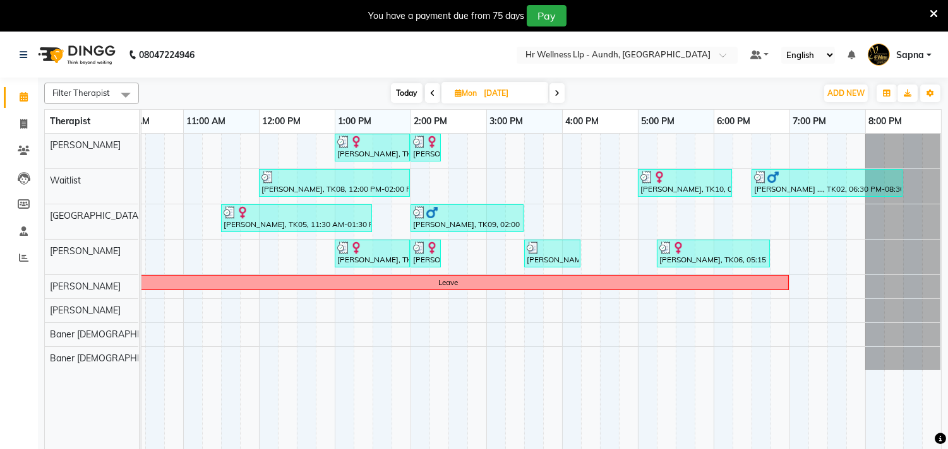
click at [553, 90] on span at bounding box center [556, 93] width 15 height 20
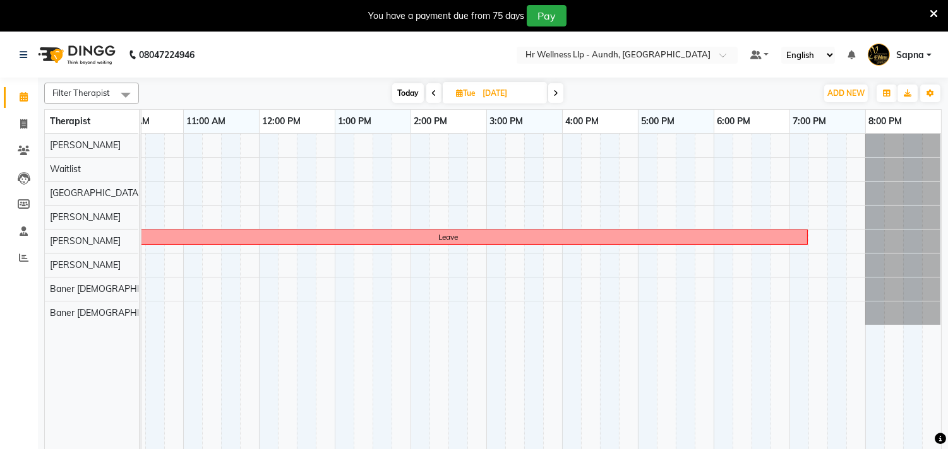
click at [552, 92] on span at bounding box center [555, 93] width 15 height 20
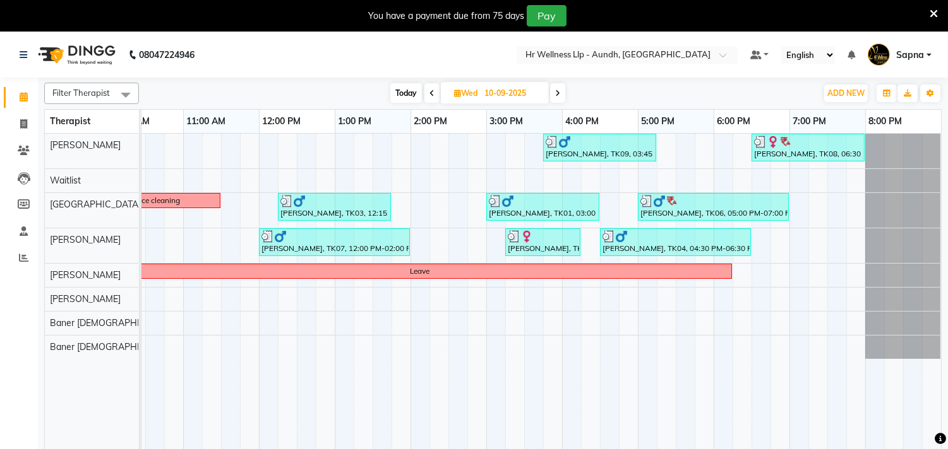
click at [554, 91] on span at bounding box center [557, 93] width 15 height 20
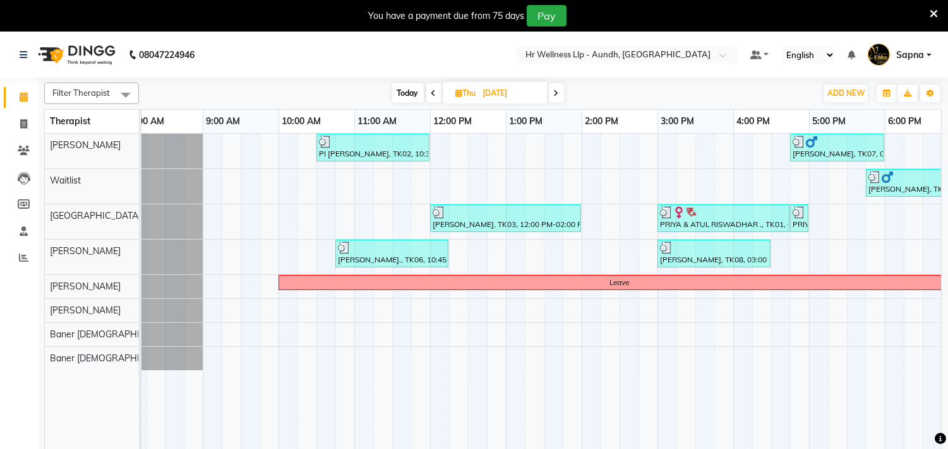
scroll to position [0, 0]
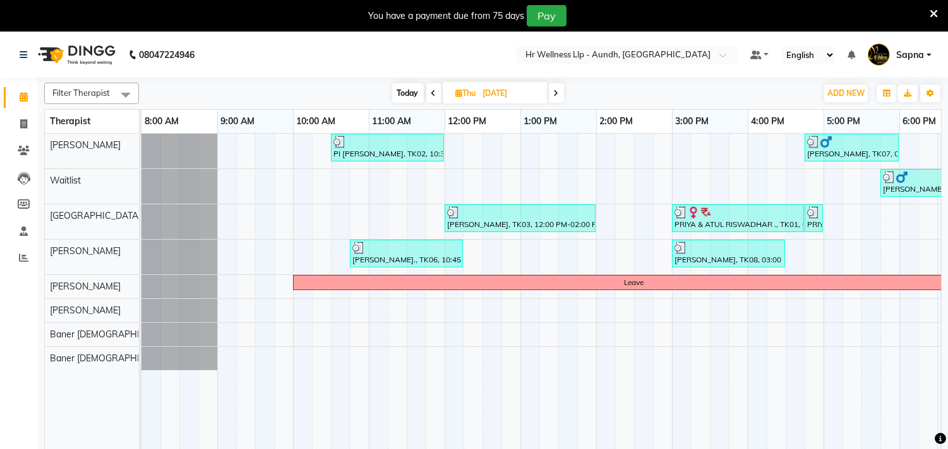
click at [552, 92] on span at bounding box center [556, 93] width 15 height 20
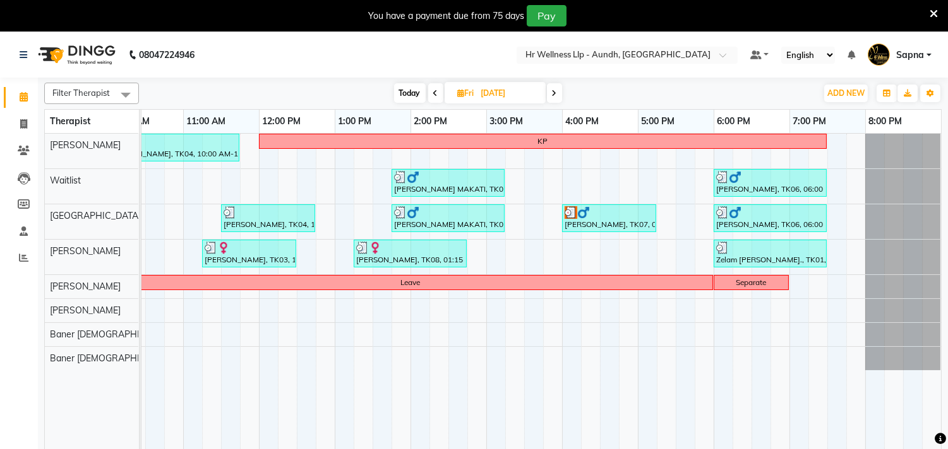
click at [559, 95] on span at bounding box center [554, 93] width 15 height 20
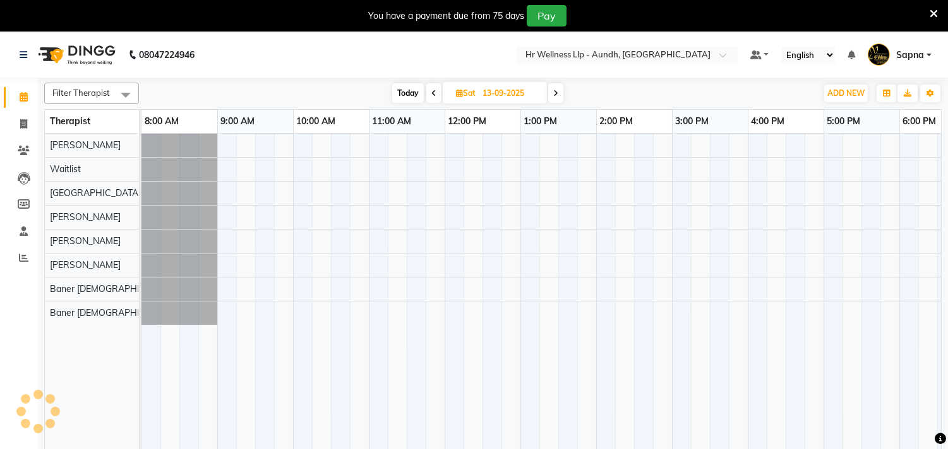
scroll to position [0, 186]
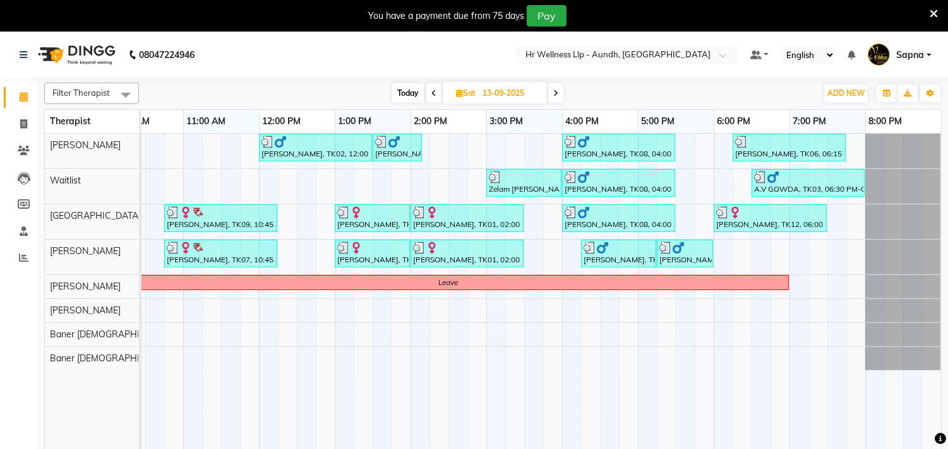
click at [554, 92] on icon at bounding box center [555, 94] width 5 height 8
type input "[DATE]"
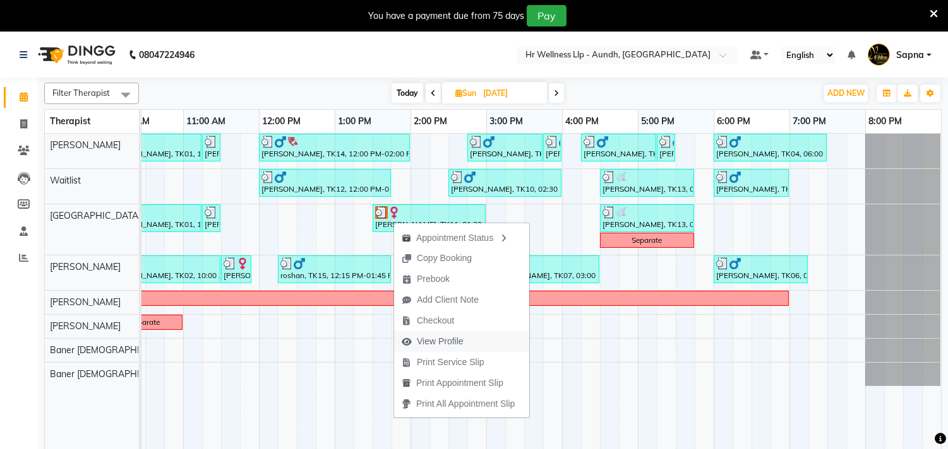
click at [431, 339] on span "View Profile" at bounding box center [440, 341] width 47 height 13
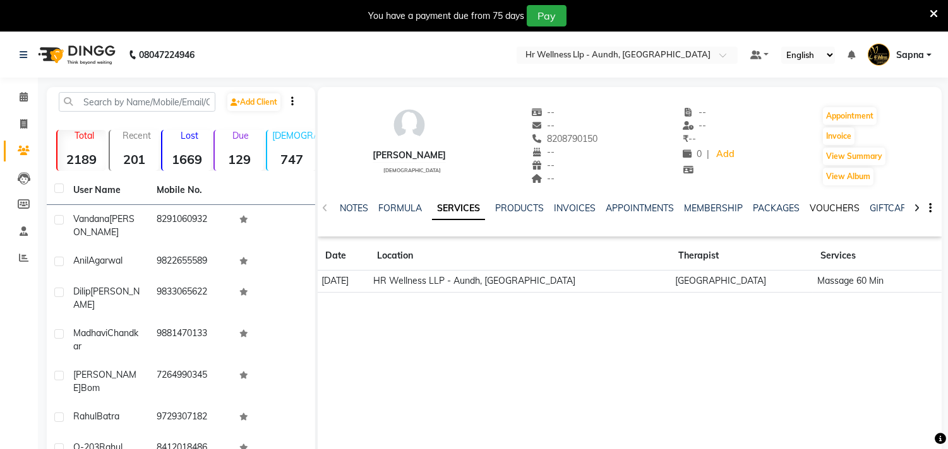
click at [838, 206] on link "VOUCHERS" at bounding box center [834, 208] width 50 height 11
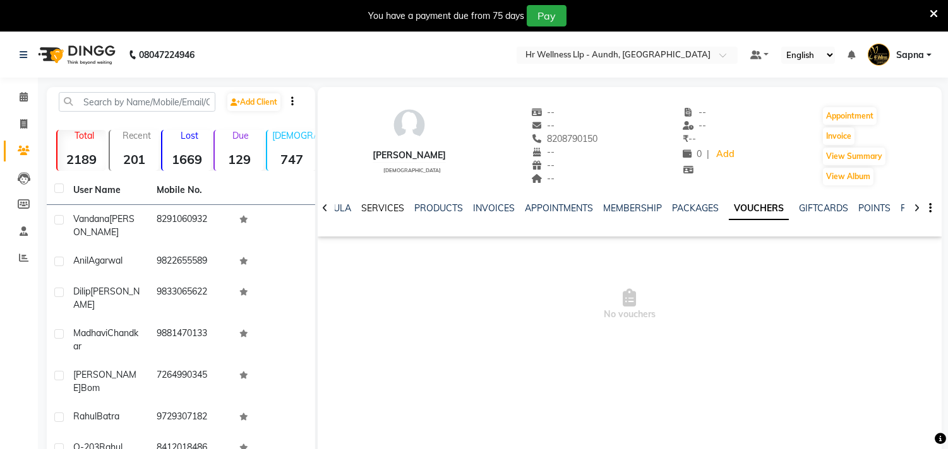
click at [367, 208] on link "SERVICES" at bounding box center [382, 208] width 43 height 11
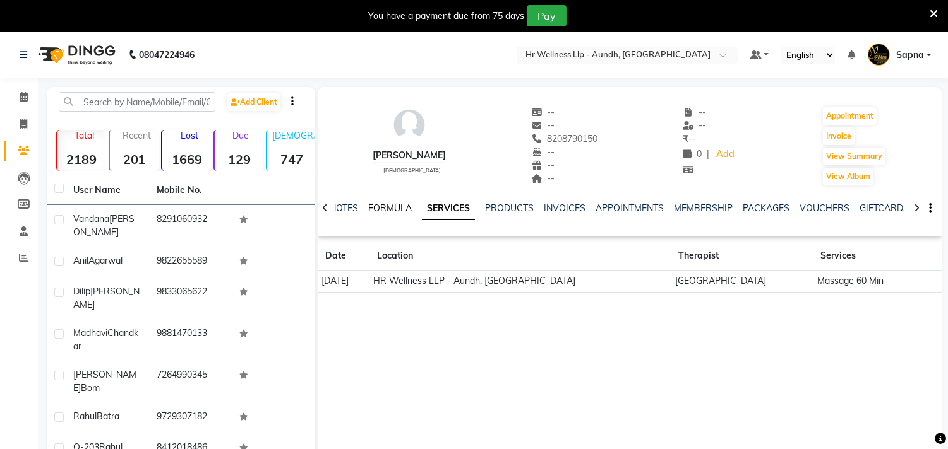
click at [374, 205] on link "FORMULA" at bounding box center [390, 208] width 44 height 11
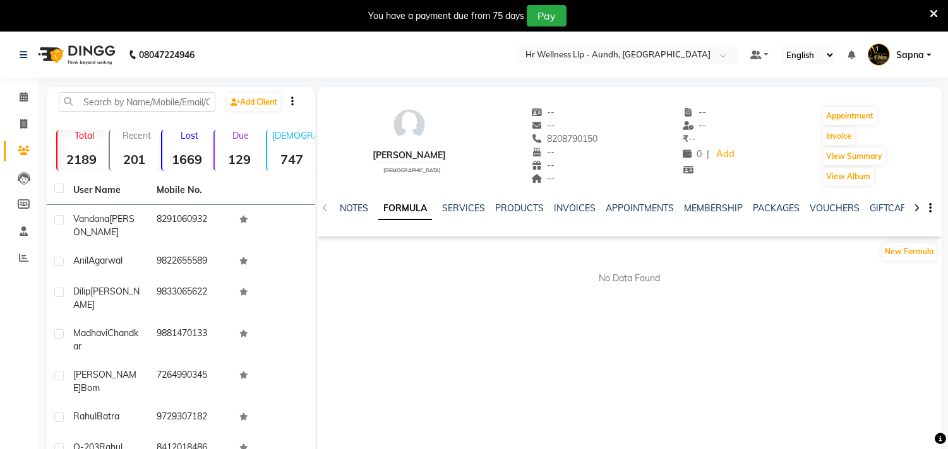
click at [359, 202] on div "NOTES" at bounding box center [354, 208] width 28 height 13
click at [355, 206] on link "NOTES" at bounding box center [354, 208] width 28 height 11
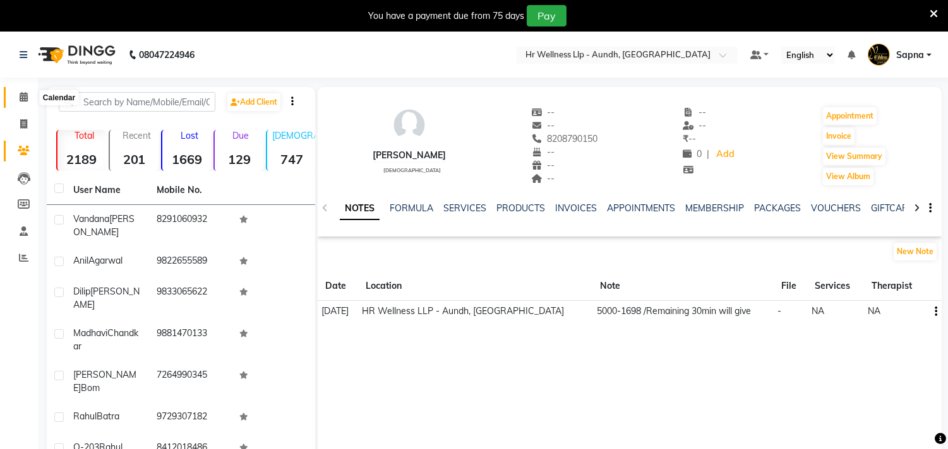
click at [17, 96] on span at bounding box center [24, 97] width 22 height 15
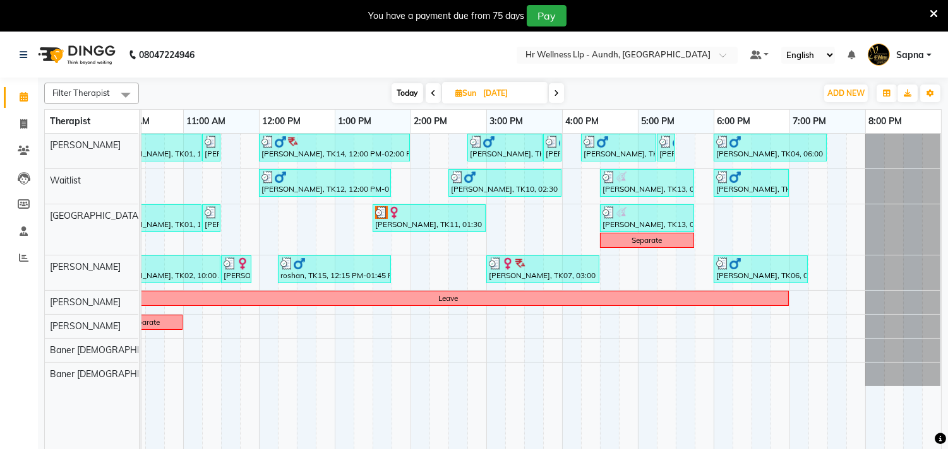
scroll to position [0, 196]
click at [551, 97] on span at bounding box center [556, 93] width 15 height 20
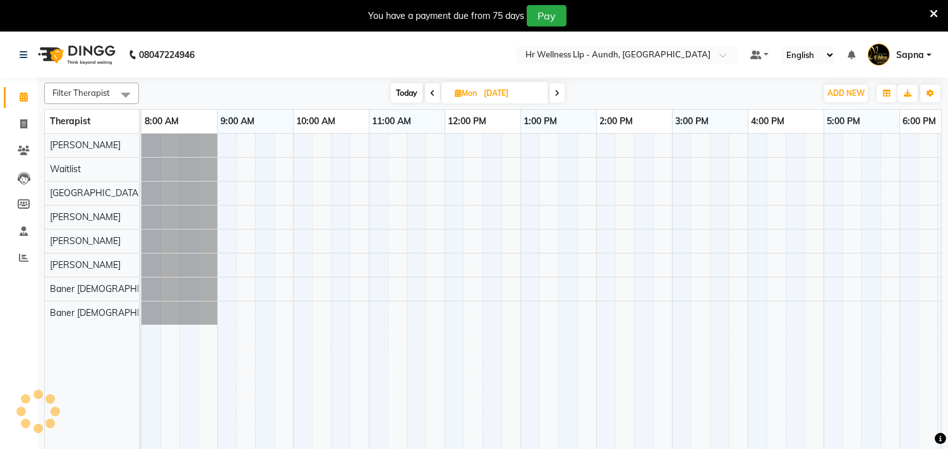
scroll to position [0, 186]
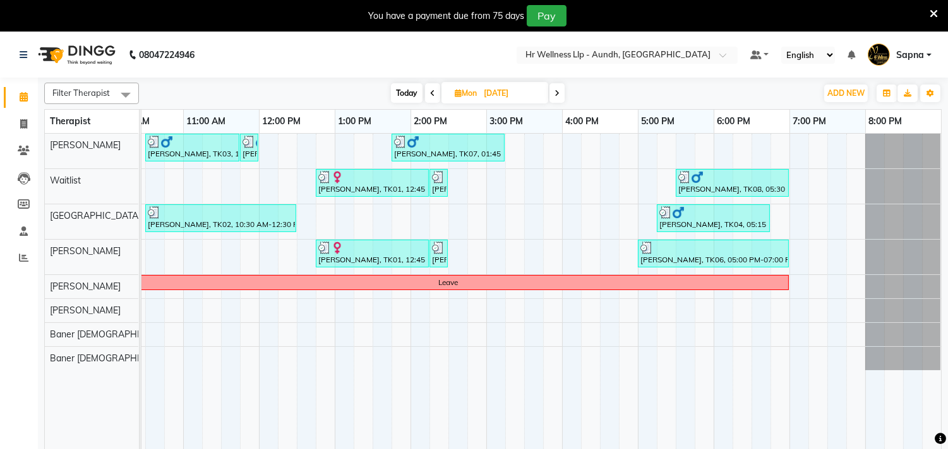
click at [561, 92] on span at bounding box center [556, 93] width 15 height 20
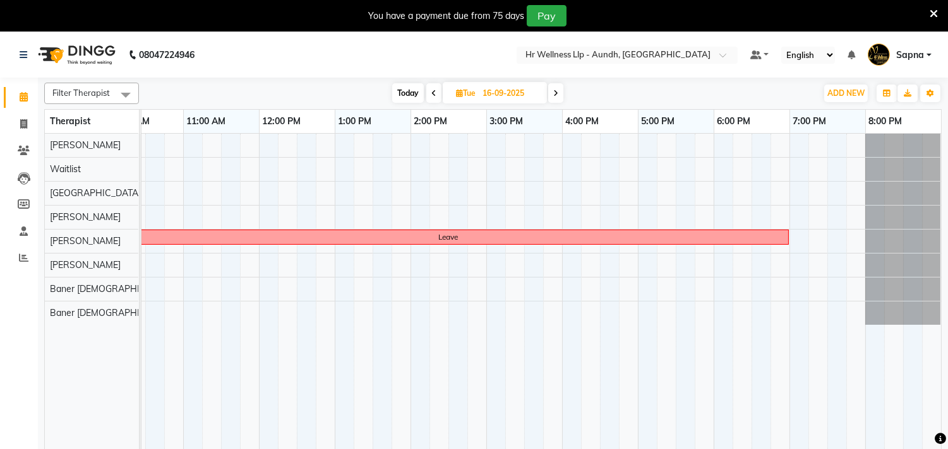
click at [558, 93] on icon at bounding box center [555, 94] width 5 height 8
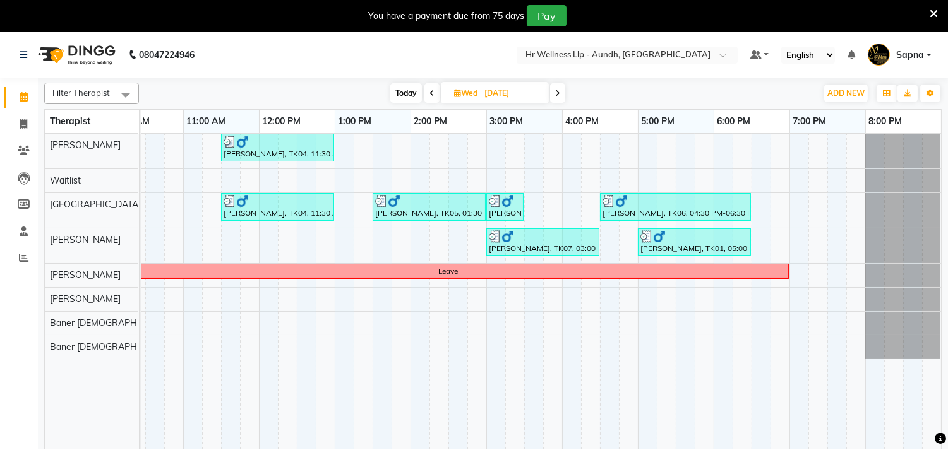
click at [556, 95] on icon at bounding box center [557, 94] width 5 height 8
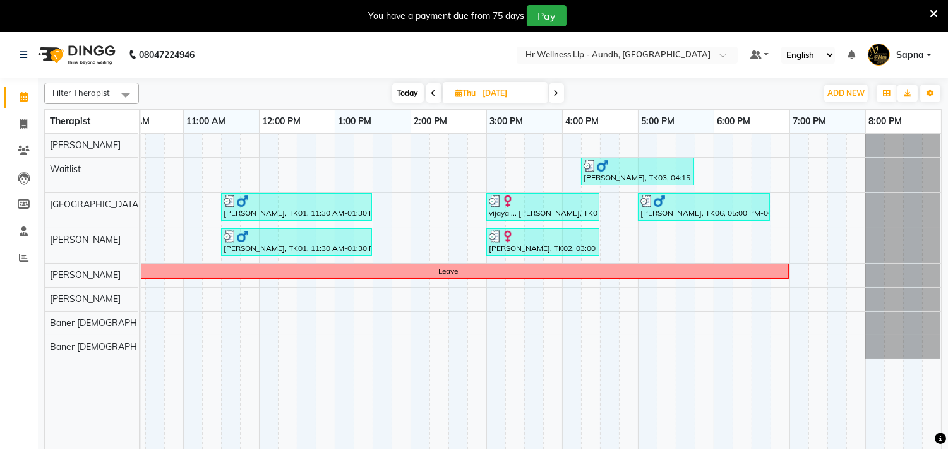
click at [560, 100] on span at bounding box center [556, 93] width 15 height 20
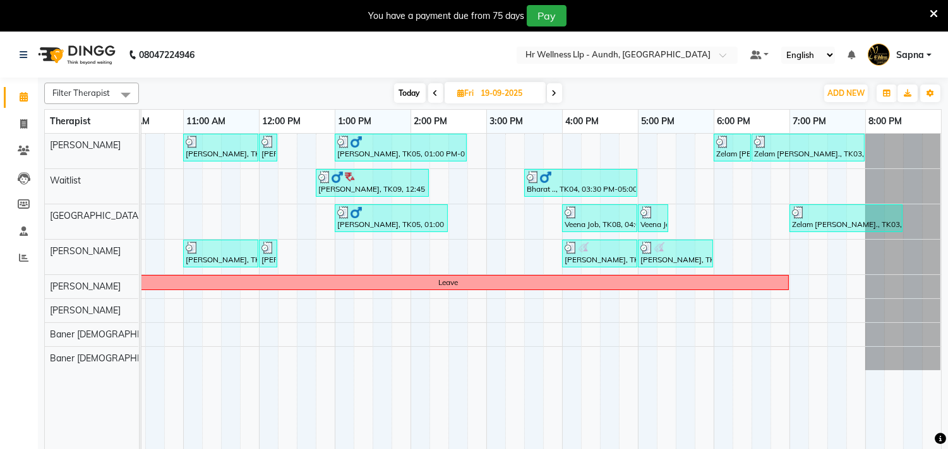
click at [556, 91] on icon at bounding box center [554, 94] width 5 height 8
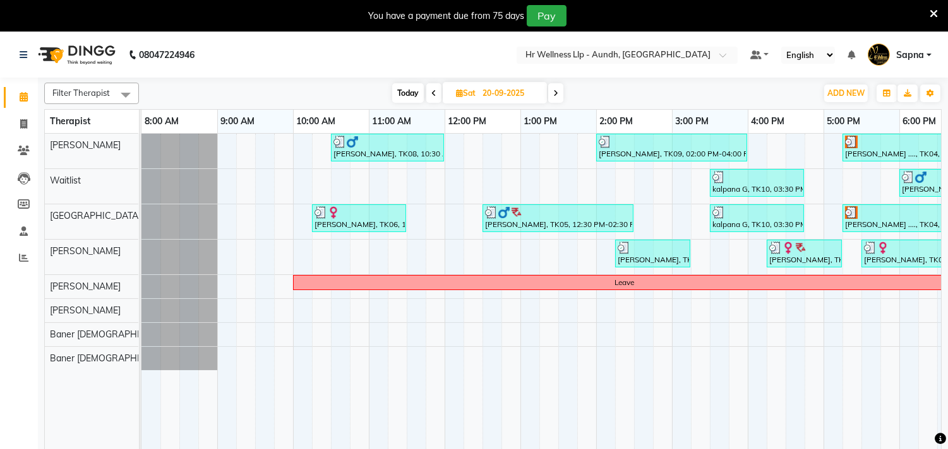
click at [559, 98] on span at bounding box center [555, 93] width 15 height 20
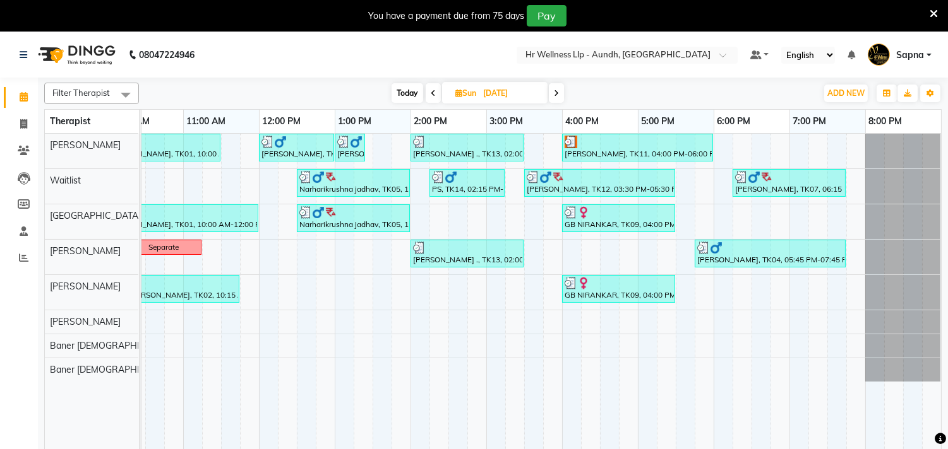
click at [559, 98] on span at bounding box center [556, 93] width 15 height 20
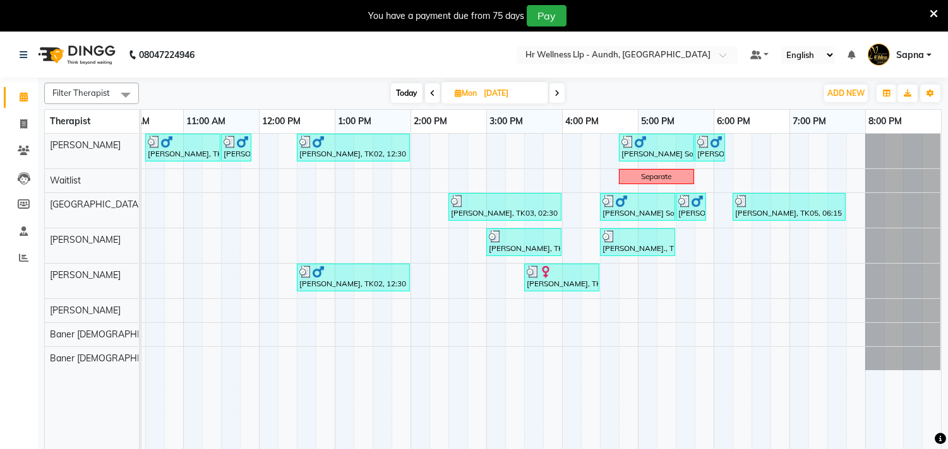
click at [558, 98] on span at bounding box center [556, 93] width 15 height 20
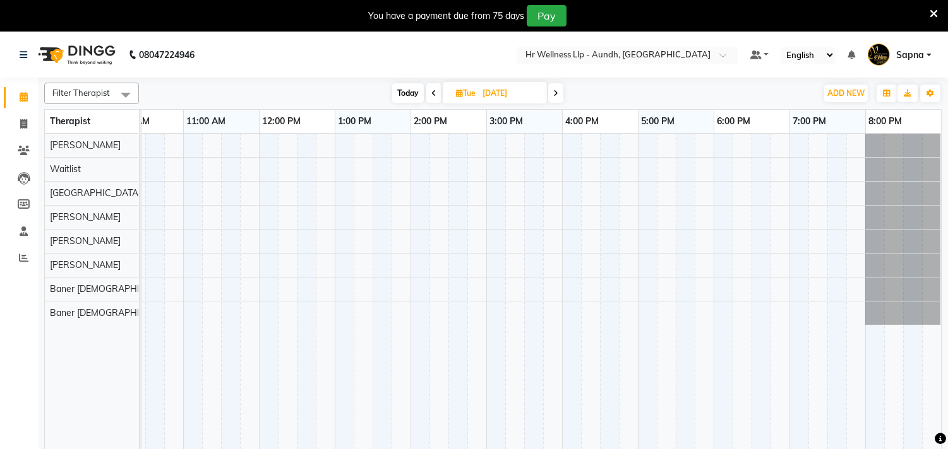
click at [558, 98] on span at bounding box center [555, 93] width 15 height 20
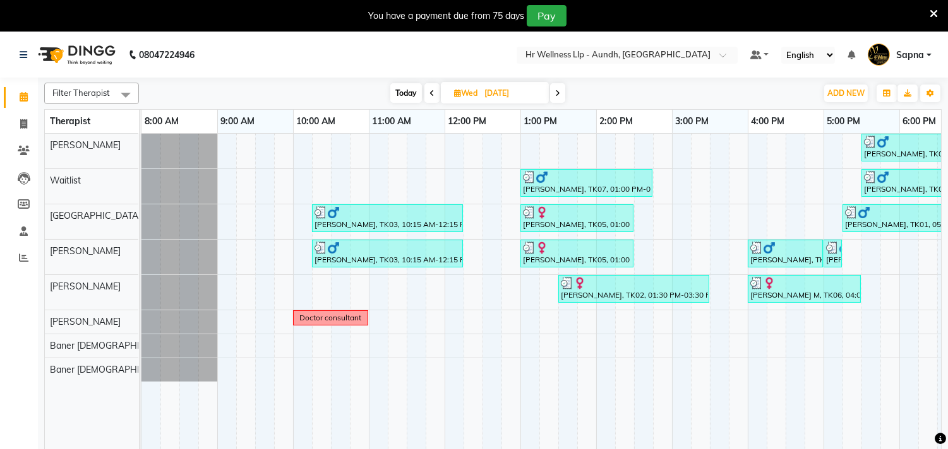
click at [560, 85] on span at bounding box center [557, 93] width 15 height 20
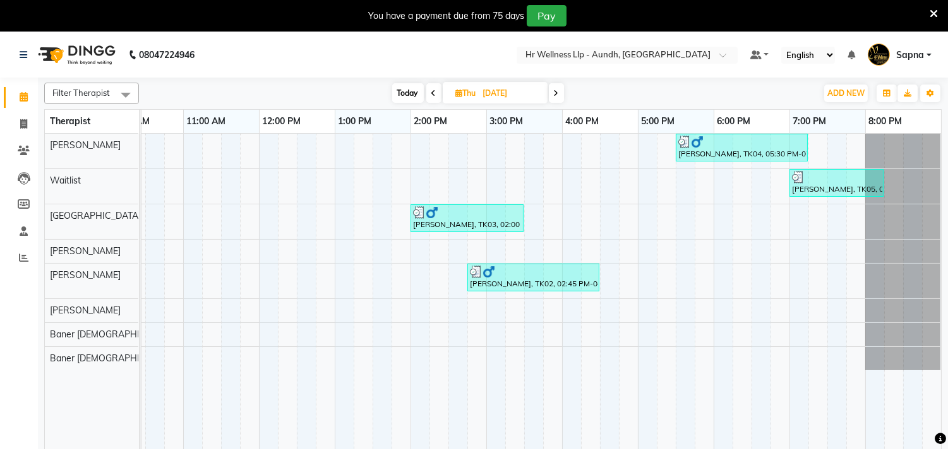
click at [551, 95] on span at bounding box center [556, 93] width 15 height 20
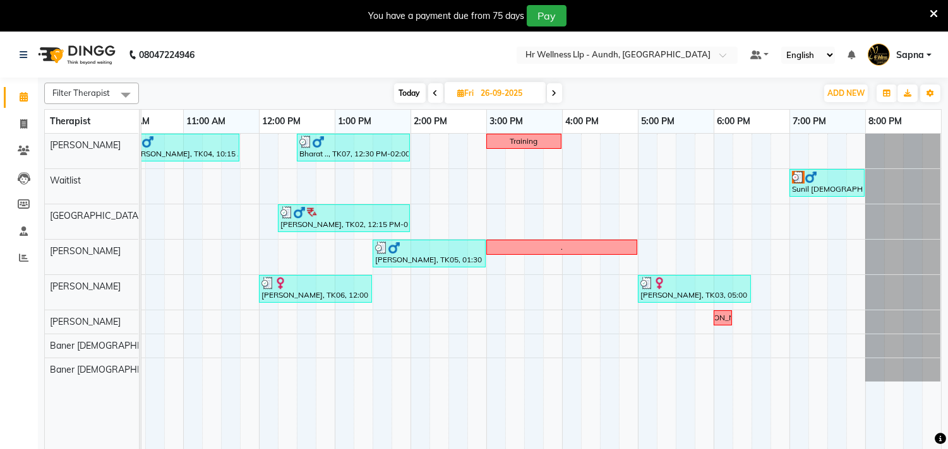
drag, startPoint x: 734, startPoint y: 95, endPoint x: 747, endPoint y: 89, distance: 14.4
click at [751, 89] on div "Today Fri 26-09-2025" at bounding box center [477, 93] width 665 height 19
click at [550, 96] on span at bounding box center [554, 93] width 15 height 20
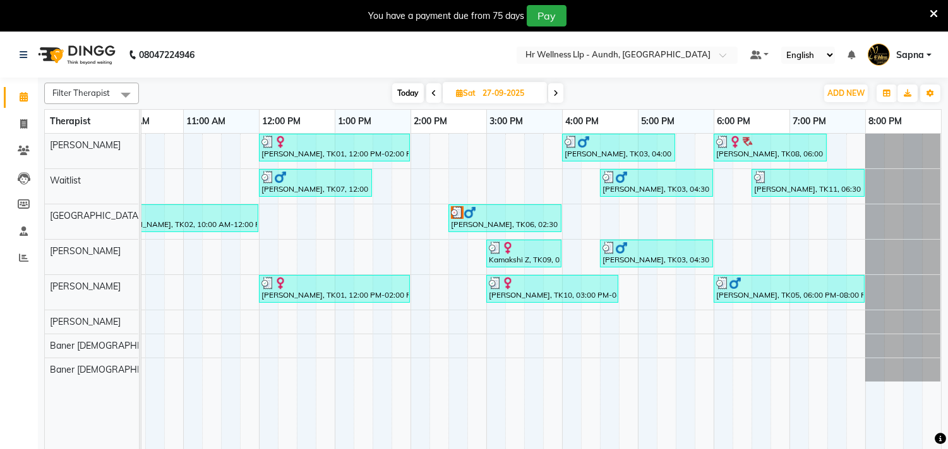
drag, startPoint x: 552, startPoint y: 89, endPoint x: 497, endPoint y: 58, distance: 62.5
click at [497, 58] on nav "08047224946 Select Location × Hr Wellness Llp - Aundh, Aundh Default Panel My P…" at bounding box center [474, 54] width 948 height 45
click at [552, 93] on span at bounding box center [555, 93] width 15 height 20
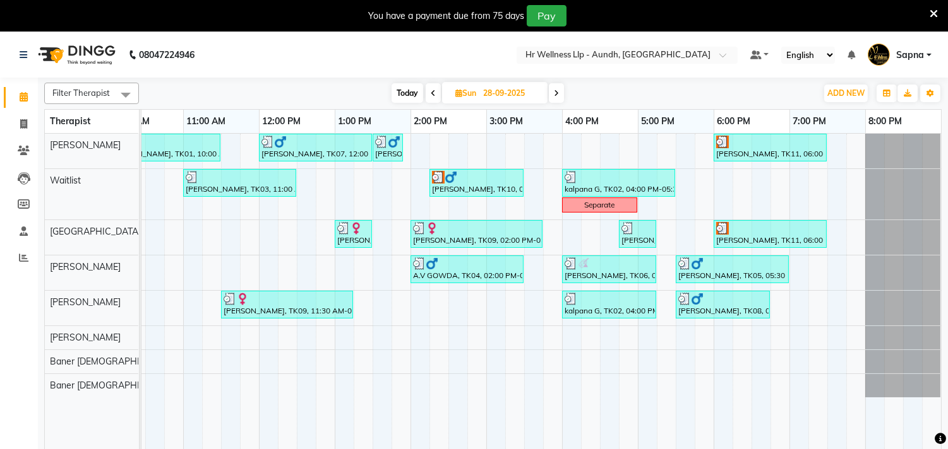
click at [550, 89] on span at bounding box center [556, 93] width 15 height 20
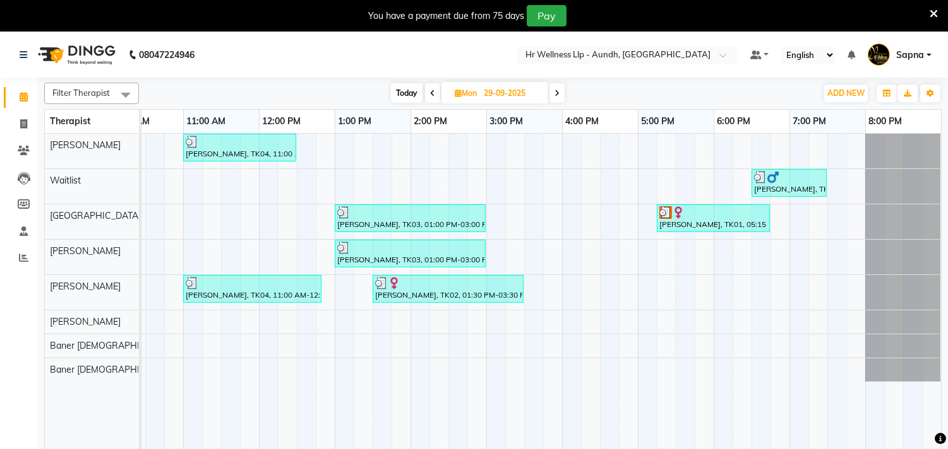
click at [557, 93] on icon at bounding box center [556, 94] width 5 height 8
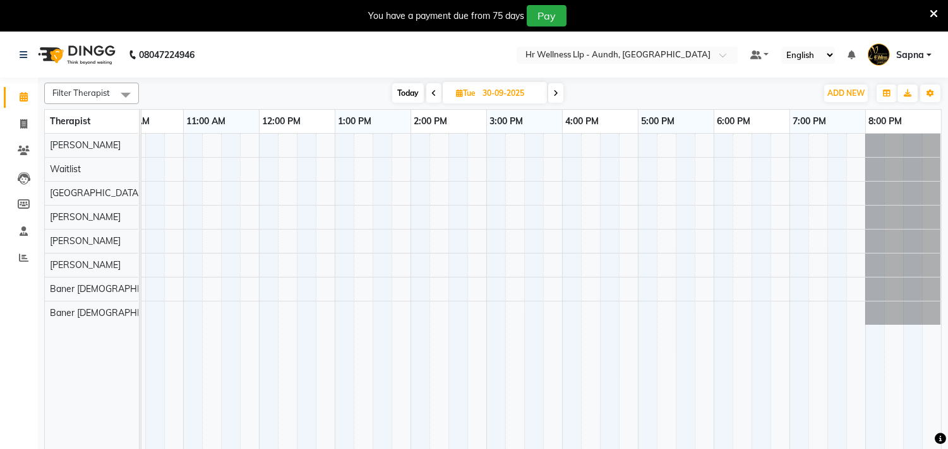
click at [557, 91] on icon at bounding box center [555, 94] width 5 height 8
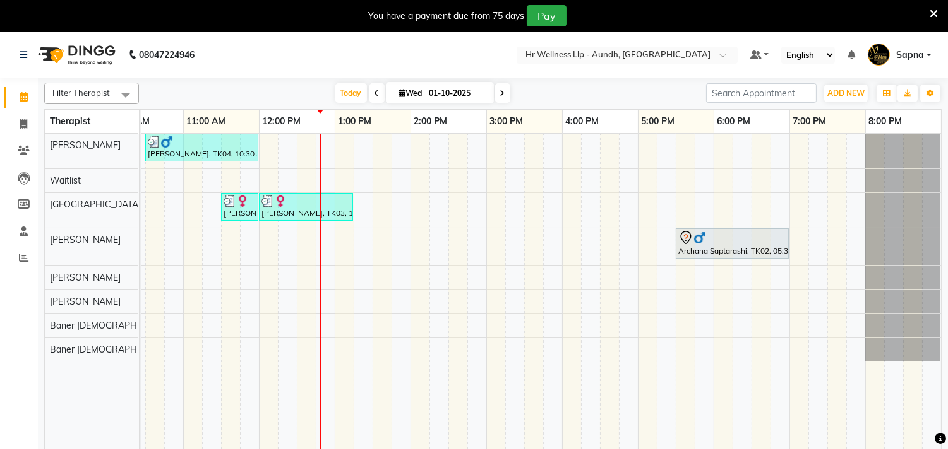
click at [369, 97] on span at bounding box center [376, 93] width 15 height 20
type input "30-09-2025"
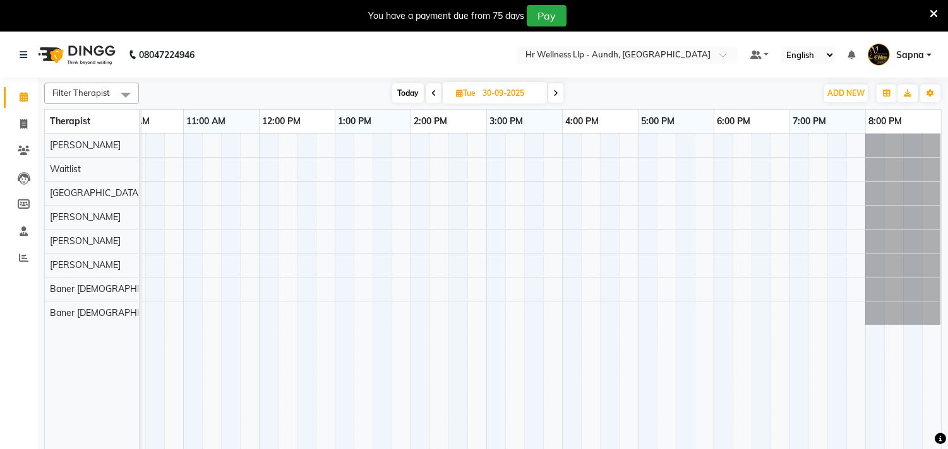
click at [528, 92] on input "30-09-2025" at bounding box center [510, 93] width 63 height 19
select select "9"
select select "2025"
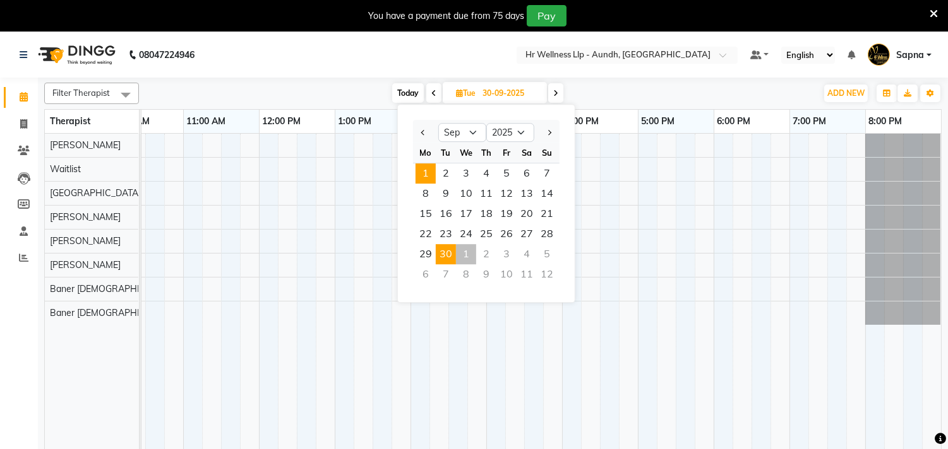
click at [427, 170] on span "1" at bounding box center [425, 173] width 20 height 20
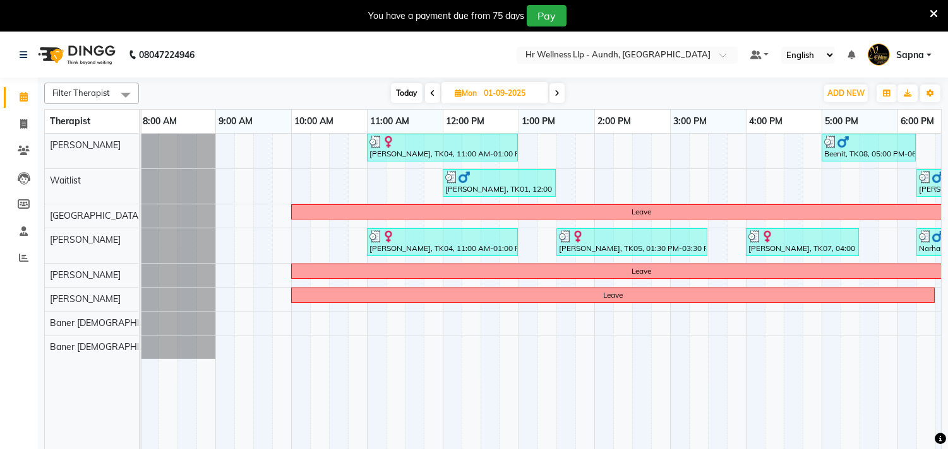
scroll to position [0, 0]
click at [557, 93] on icon at bounding box center [556, 94] width 5 height 8
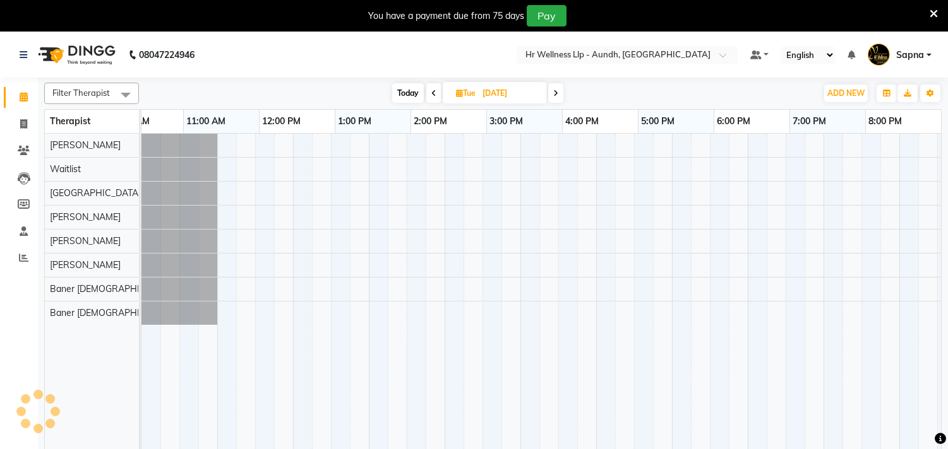
scroll to position [0, 186]
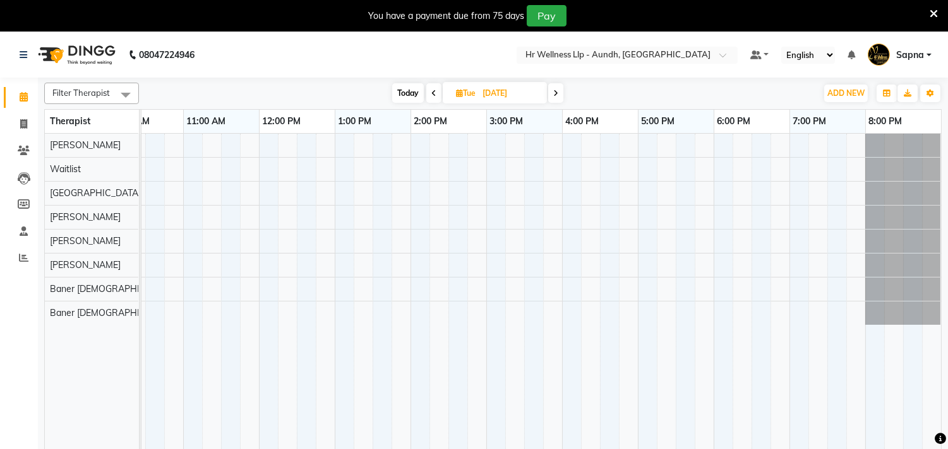
click at [559, 98] on span at bounding box center [555, 93] width 15 height 20
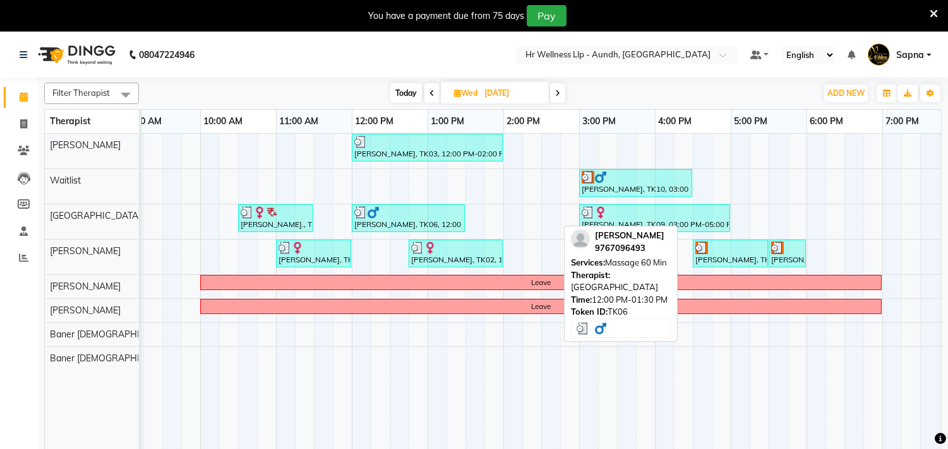
scroll to position [0, 0]
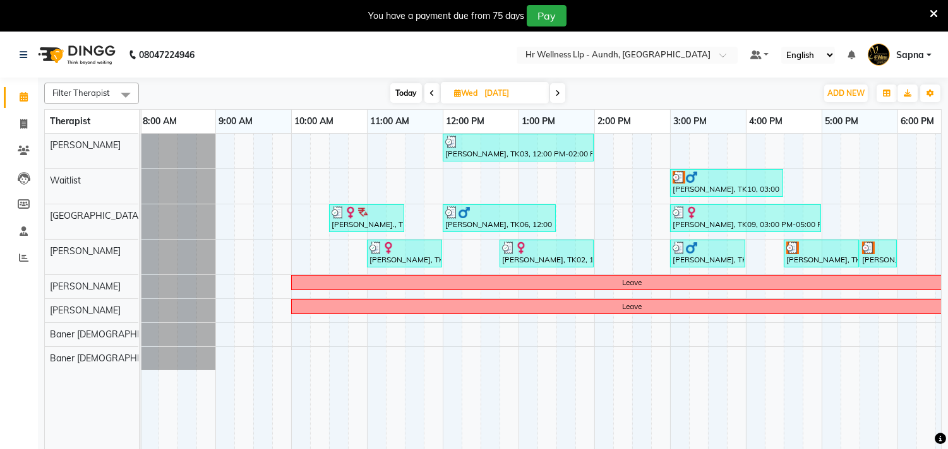
click at [556, 93] on icon at bounding box center [557, 94] width 5 height 8
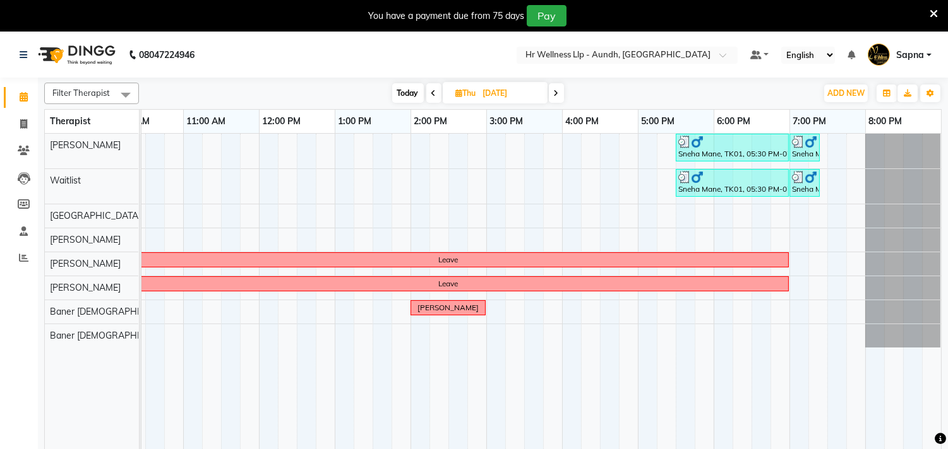
click at [554, 95] on icon at bounding box center [556, 94] width 5 height 8
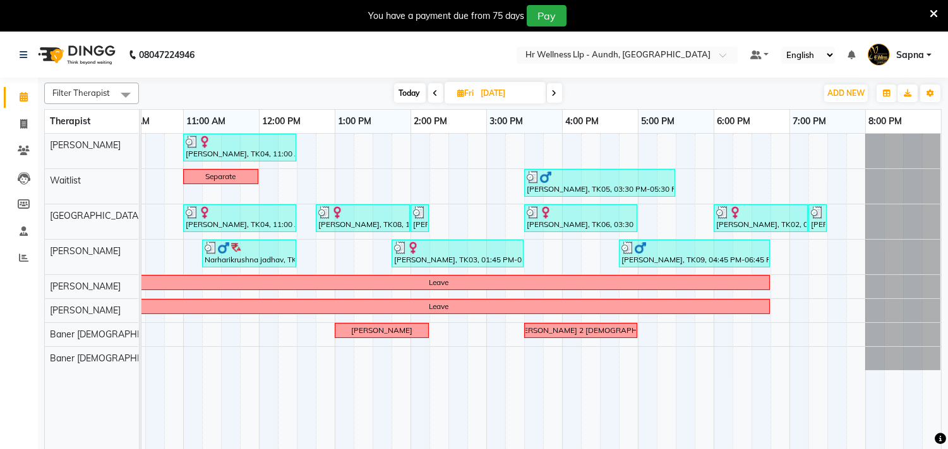
click at [554, 95] on icon at bounding box center [554, 94] width 5 height 8
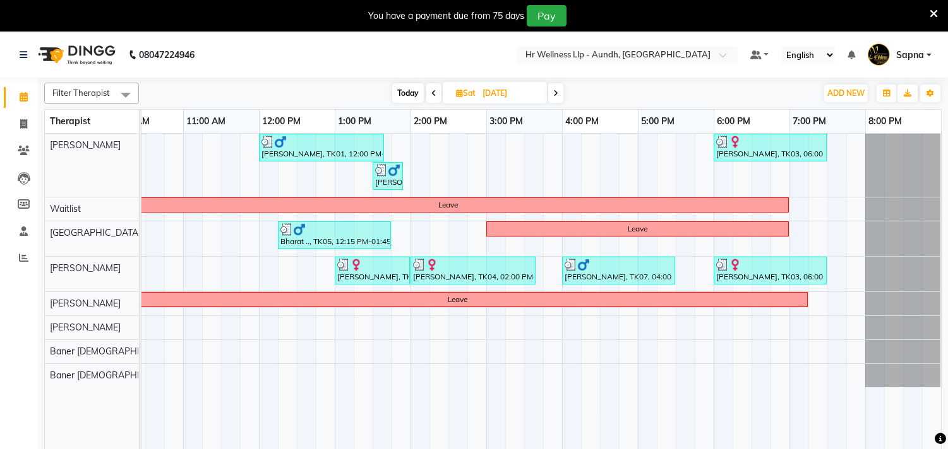
click at [554, 95] on icon at bounding box center [555, 94] width 5 height 8
type input "[DATE]"
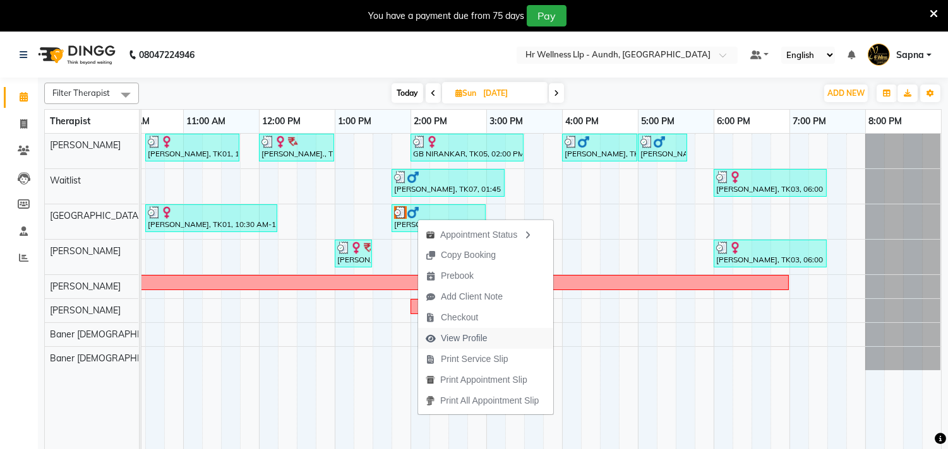
click at [497, 342] on button "View Profile" at bounding box center [485, 338] width 135 height 21
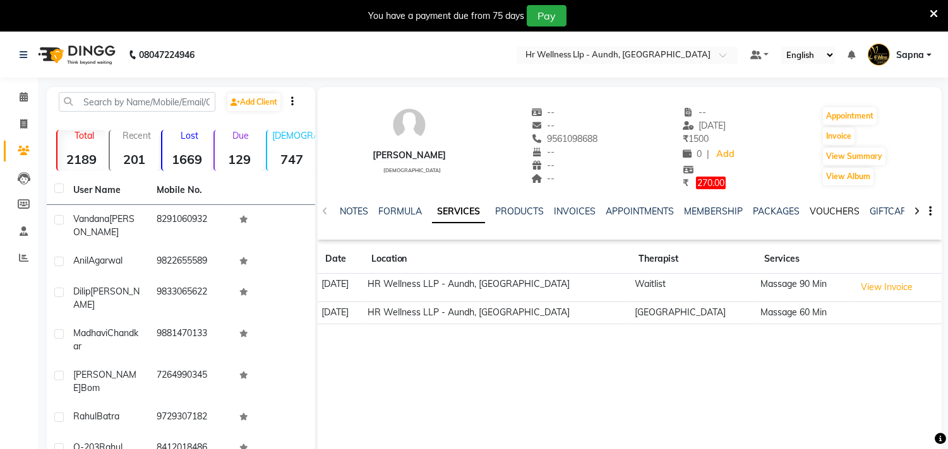
click at [849, 210] on link "VOUCHERS" at bounding box center [834, 211] width 50 height 11
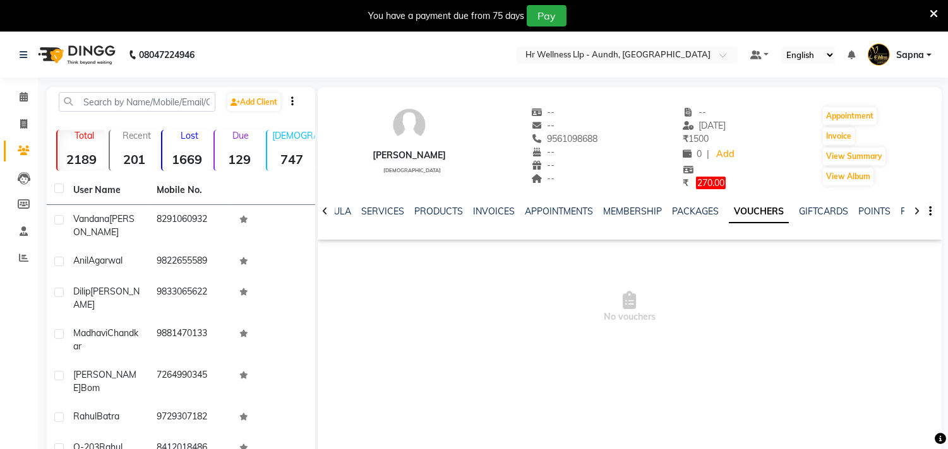
drag, startPoint x: 371, startPoint y: 152, endPoint x: 457, endPoint y: 155, distance: 86.5
click at [457, 155] on div "[PERSON_NAME] [DEMOGRAPHIC_DATA] -- -- 9561098688 -- -- -- -- [DATE] ₹ 1500 0 |…" at bounding box center [630, 141] width 624 height 97
copy div "[PERSON_NAME]"
click at [27, 92] on icon at bounding box center [24, 96] width 8 height 9
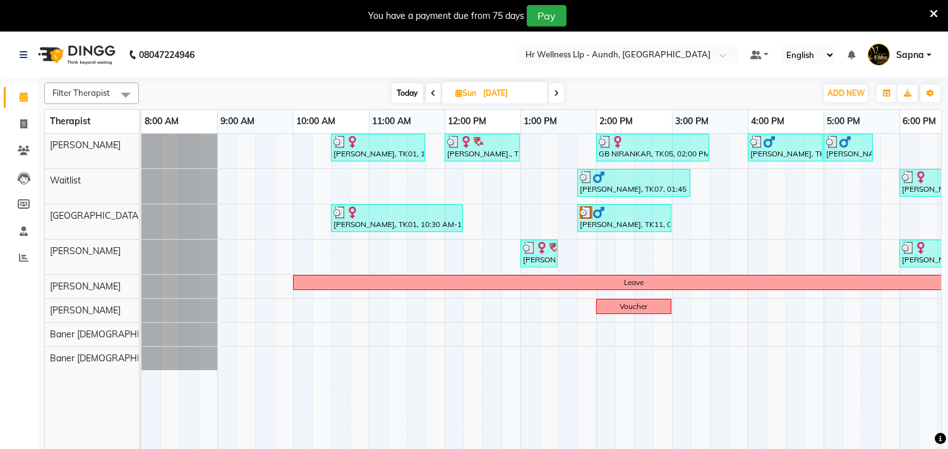
click at [480, 90] on input "[DATE]" at bounding box center [510, 93] width 63 height 19
select select "9"
select select "2025"
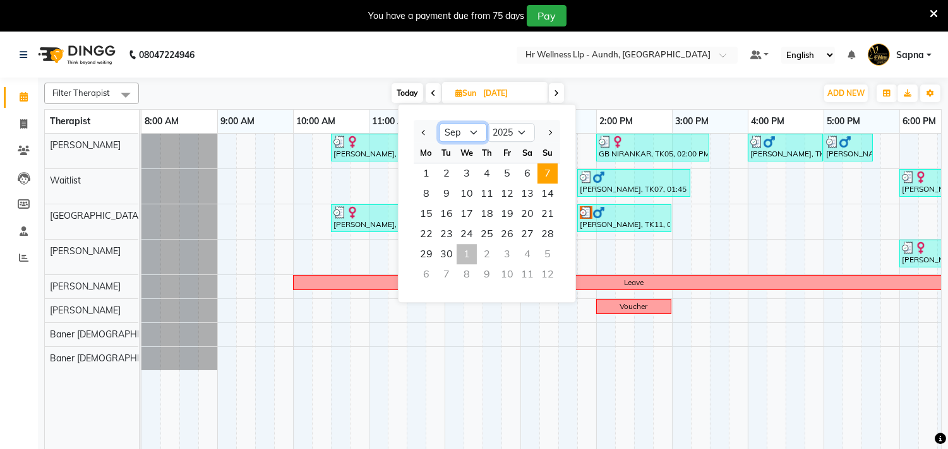
click at [473, 126] on select "Jan Feb Mar Apr May Jun [DATE] Aug Sep Oct Nov Dec" at bounding box center [463, 132] width 48 height 19
select select "8"
click at [439, 123] on select "Jan Feb Mar Apr May Jun [DATE] Aug Sep Oct Nov Dec" at bounding box center [463, 132] width 48 height 19
click at [508, 167] on span "1" at bounding box center [507, 173] width 20 height 20
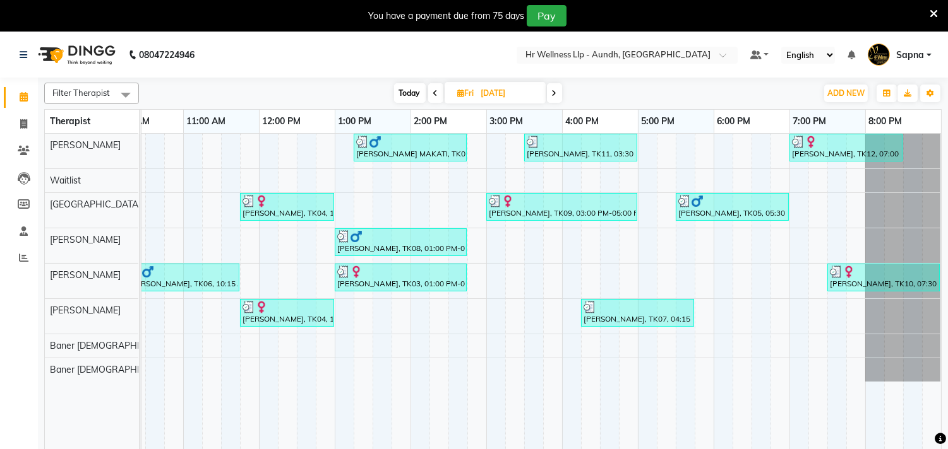
click at [546, 95] on div "Today Fri 01-08-2025" at bounding box center [478, 93] width 170 height 19
click at [552, 92] on icon at bounding box center [554, 94] width 5 height 8
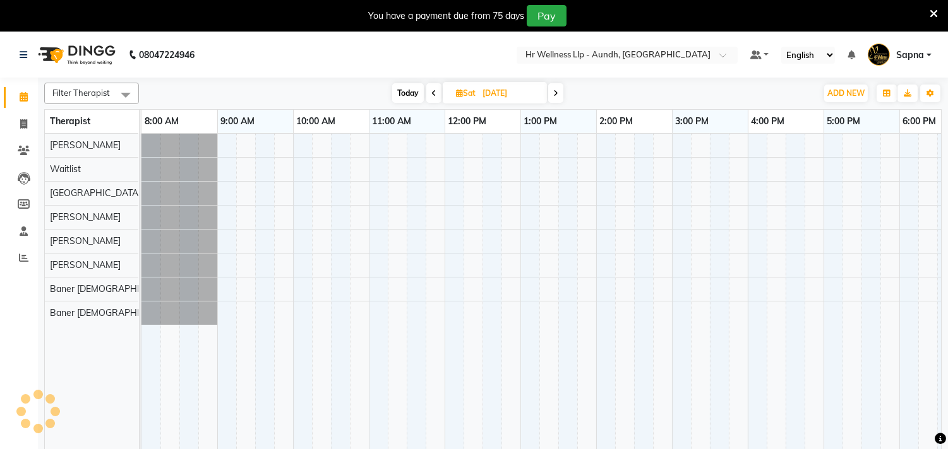
scroll to position [0, 186]
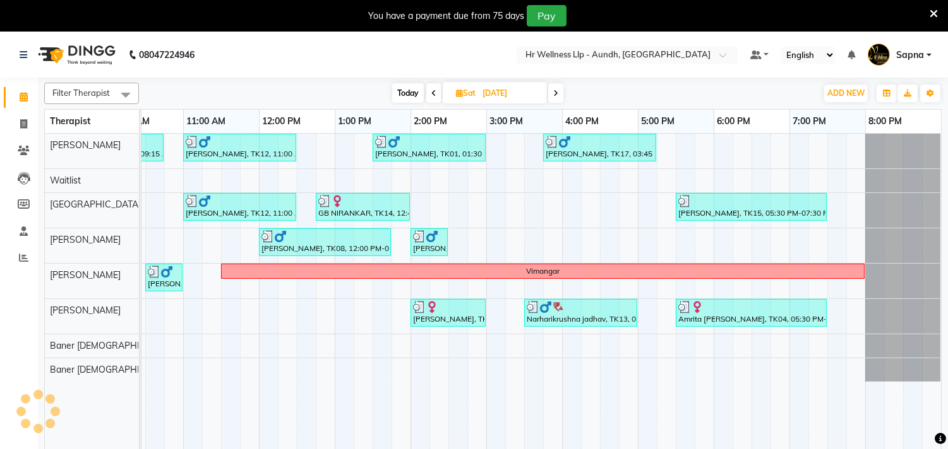
click at [558, 93] on icon at bounding box center [555, 94] width 5 height 8
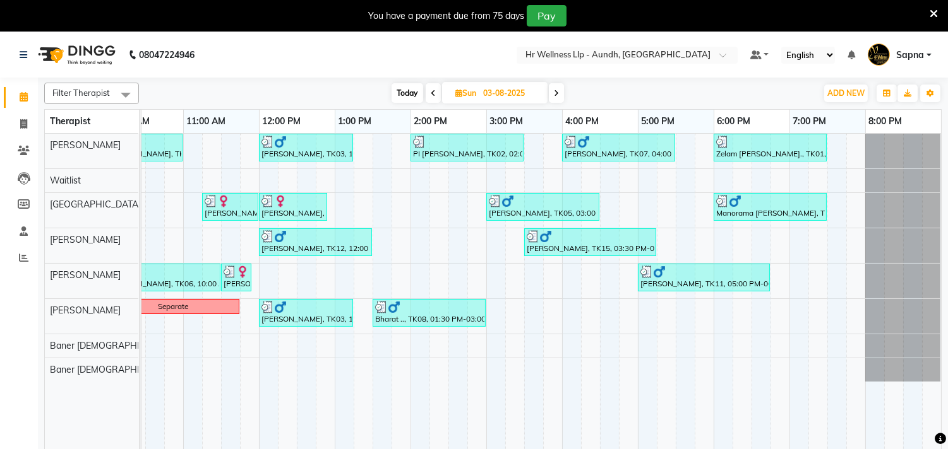
click at [554, 91] on icon at bounding box center [556, 94] width 5 height 8
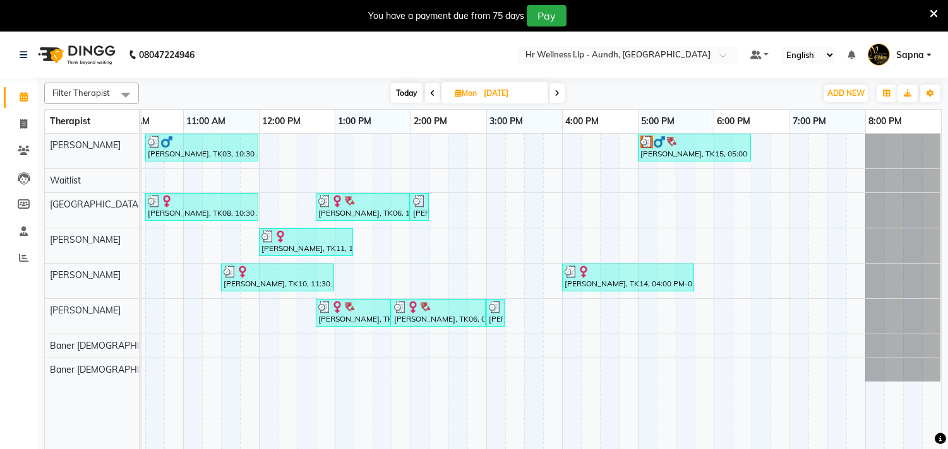
click at [556, 92] on icon at bounding box center [556, 94] width 5 height 8
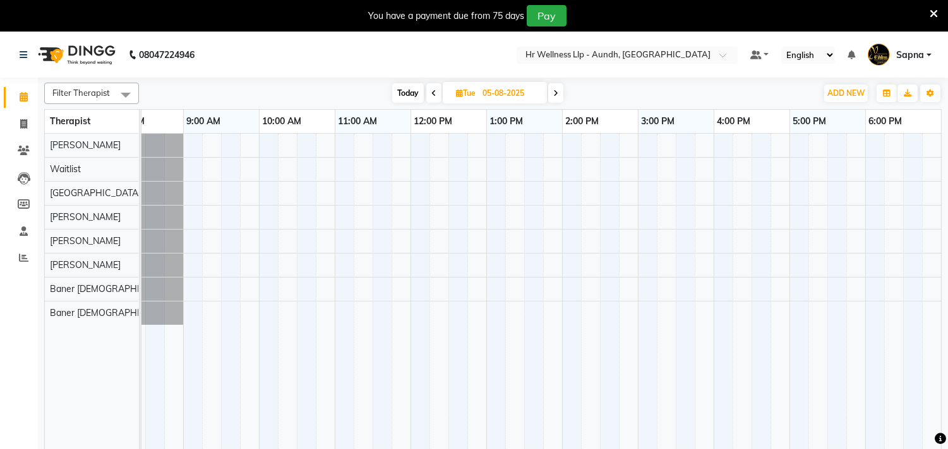
scroll to position [0, 30]
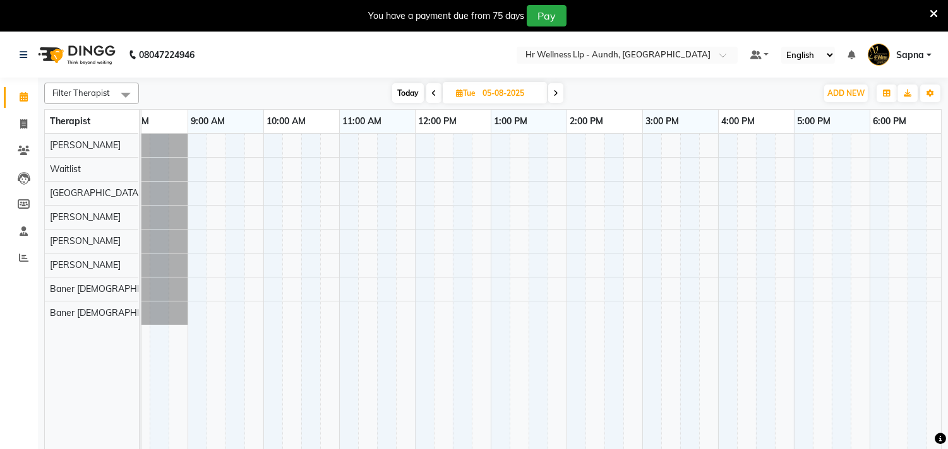
click at [552, 95] on span at bounding box center [555, 93] width 15 height 20
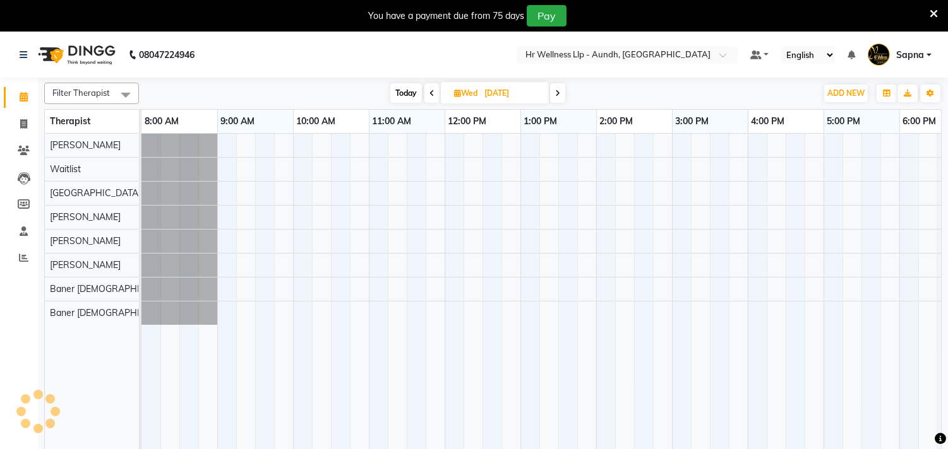
scroll to position [0, 186]
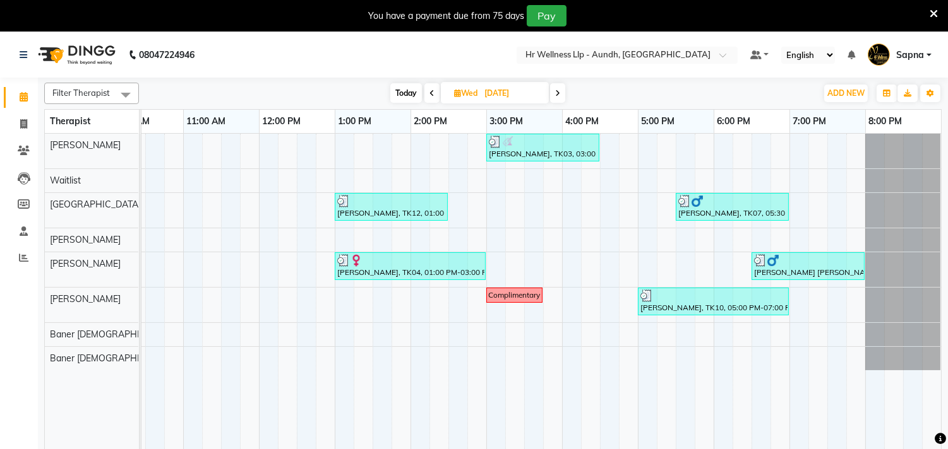
click at [554, 93] on span at bounding box center [557, 93] width 15 height 20
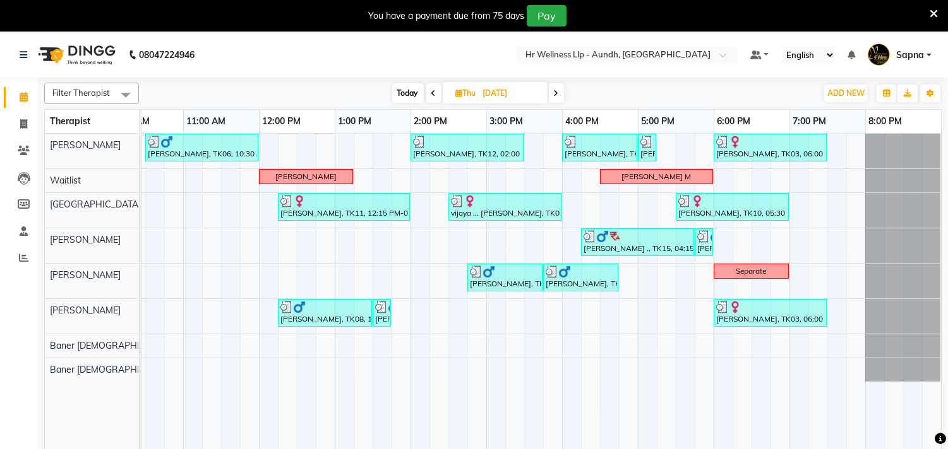
click at [550, 92] on span at bounding box center [556, 93] width 15 height 20
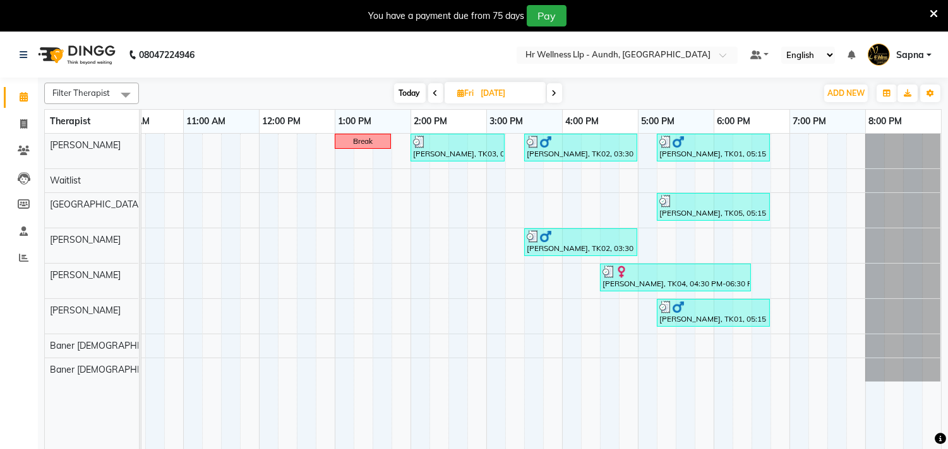
click at [556, 90] on icon at bounding box center [554, 94] width 5 height 8
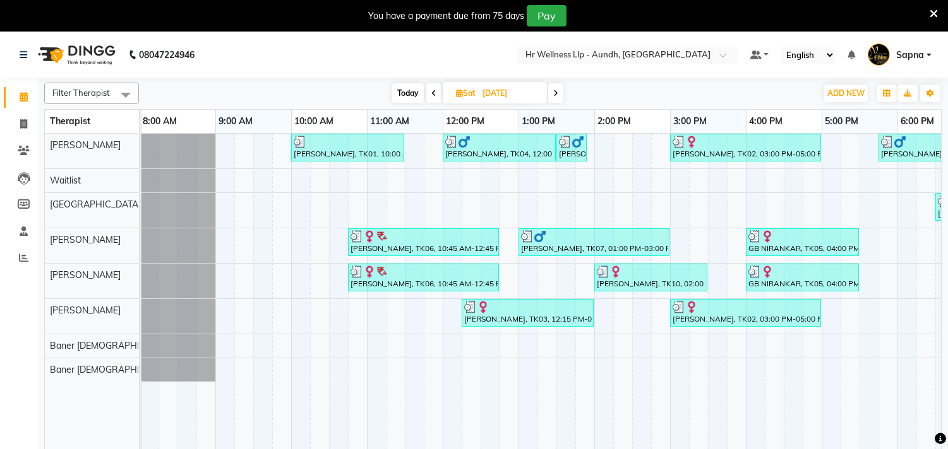
click at [551, 90] on span at bounding box center [555, 93] width 15 height 20
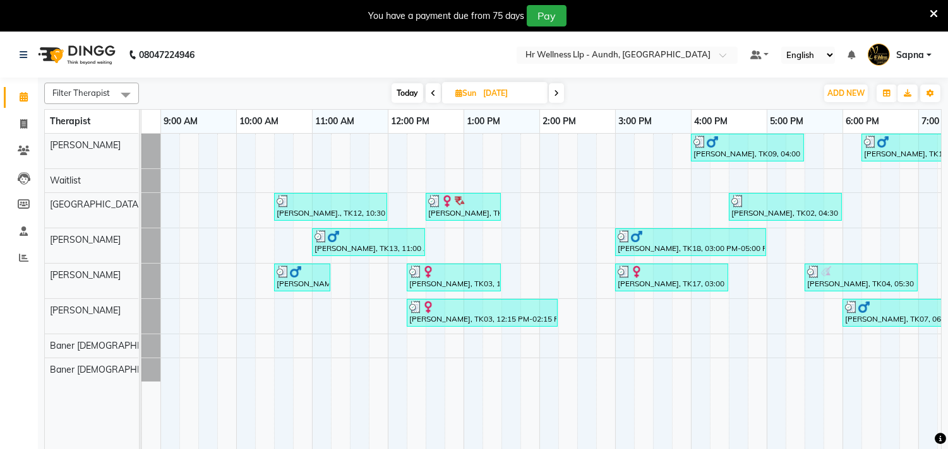
click at [556, 92] on icon at bounding box center [556, 94] width 5 height 8
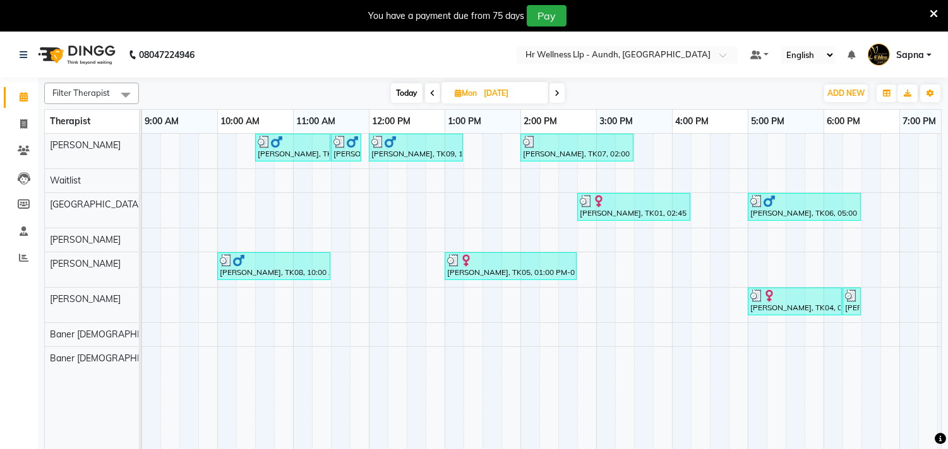
click at [553, 97] on span at bounding box center [556, 93] width 15 height 20
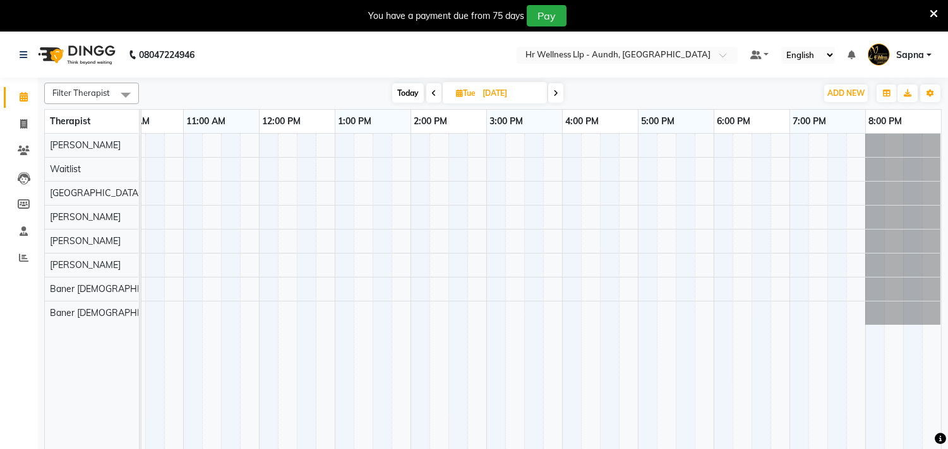
click at [552, 105] on div "Filter Therapist Select All Firoz Waitlist Chandni Sangita Sharda Payal Baner M…" at bounding box center [492, 272] width 897 height 389
click at [553, 84] on span at bounding box center [555, 93] width 15 height 20
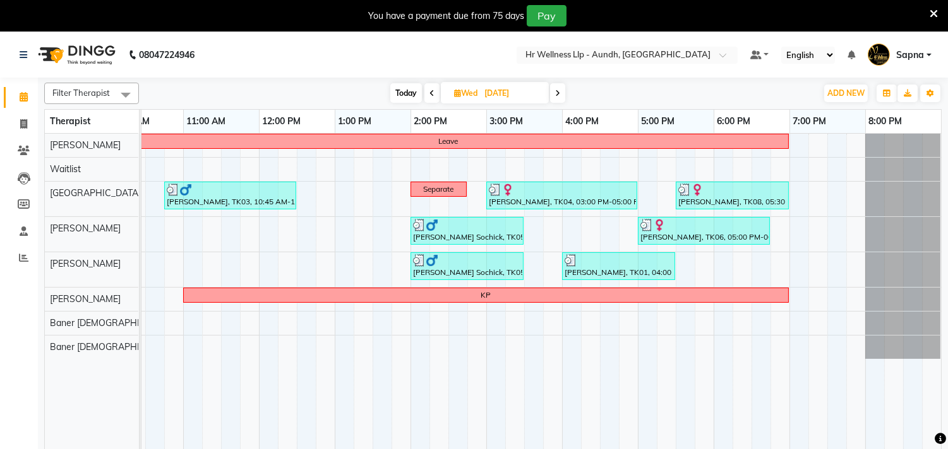
click at [553, 84] on span at bounding box center [557, 93] width 15 height 20
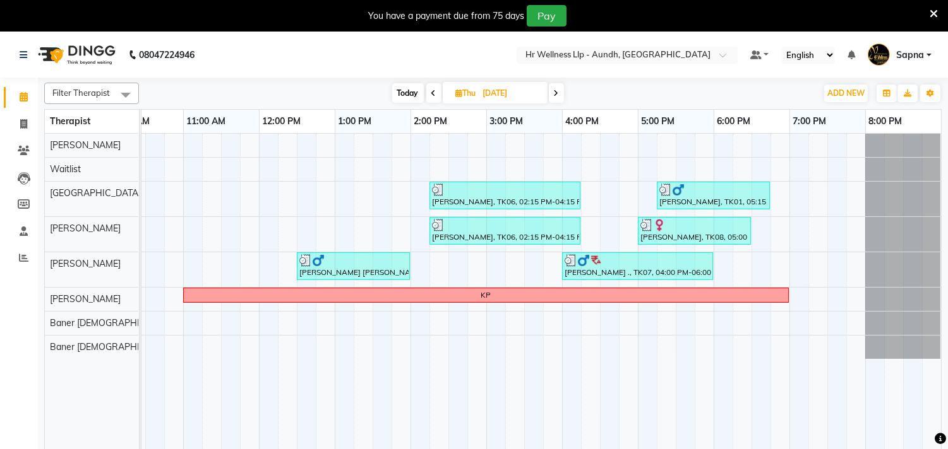
click at [553, 84] on span at bounding box center [556, 93] width 15 height 20
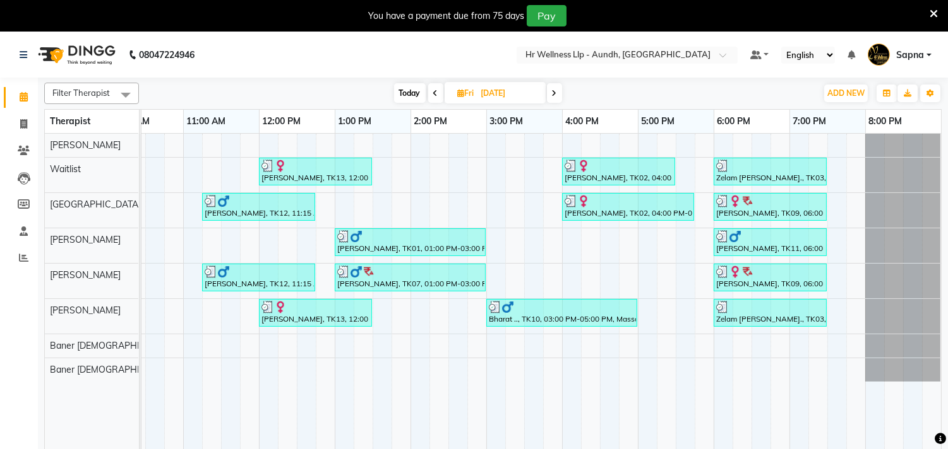
click at [553, 84] on span at bounding box center [554, 93] width 15 height 20
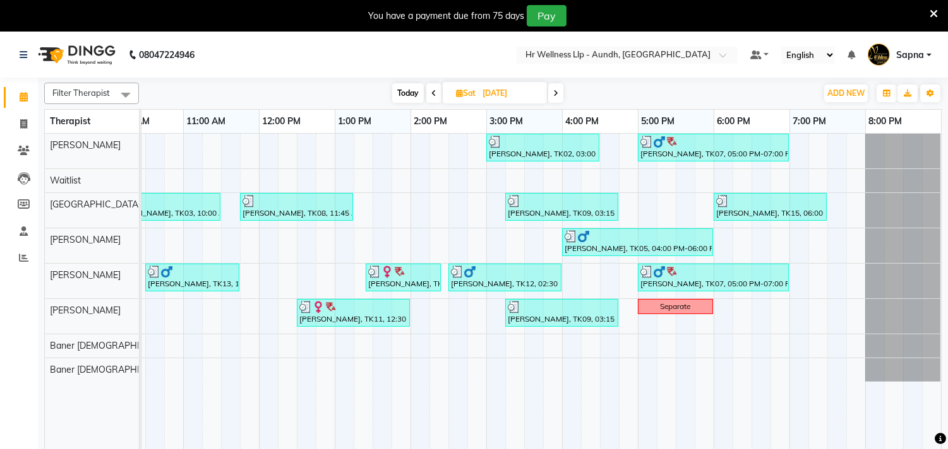
click at [404, 92] on span "Today" at bounding box center [408, 93] width 32 height 20
type input "01-10-2025"
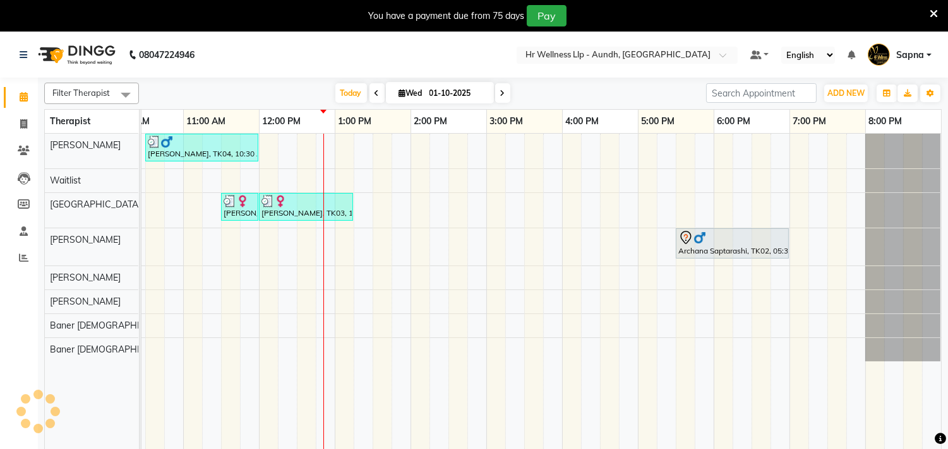
click at [490, 275] on div "Anil Agarwal, TK04, 10:30 AM-12:00 PM, Massage 60 Min Madhavi Chandkar, TK03, 1…" at bounding box center [448, 300] width 985 height 332
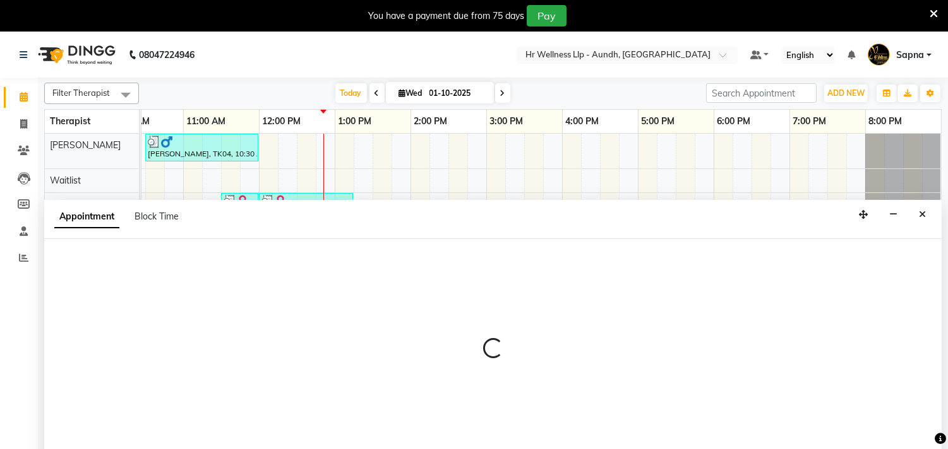
scroll to position [32, 0]
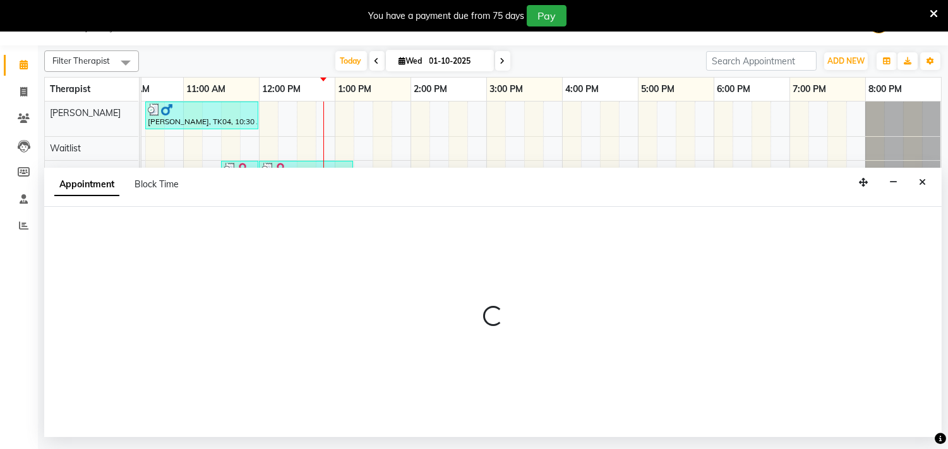
select select "77661"
select select "900"
select select "tentative"
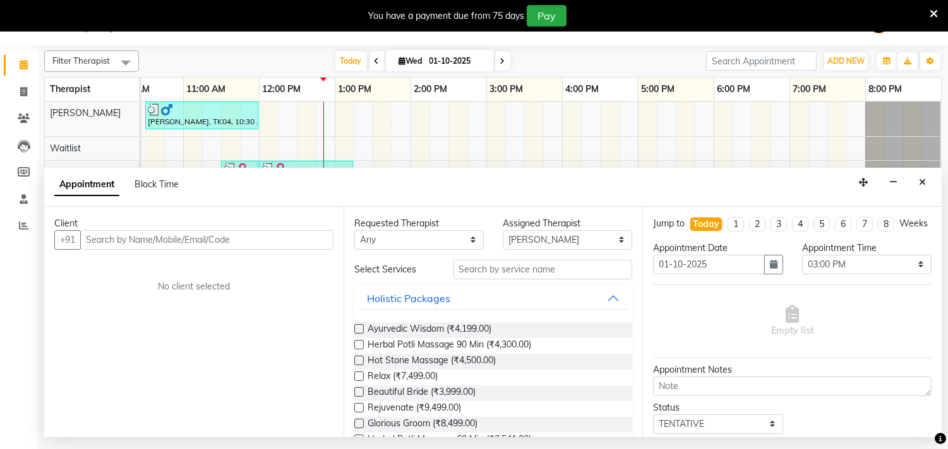
click at [282, 230] on input "text" at bounding box center [206, 240] width 253 height 20
click at [280, 242] on input "text" at bounding box center [206, 240] width 253 height 20
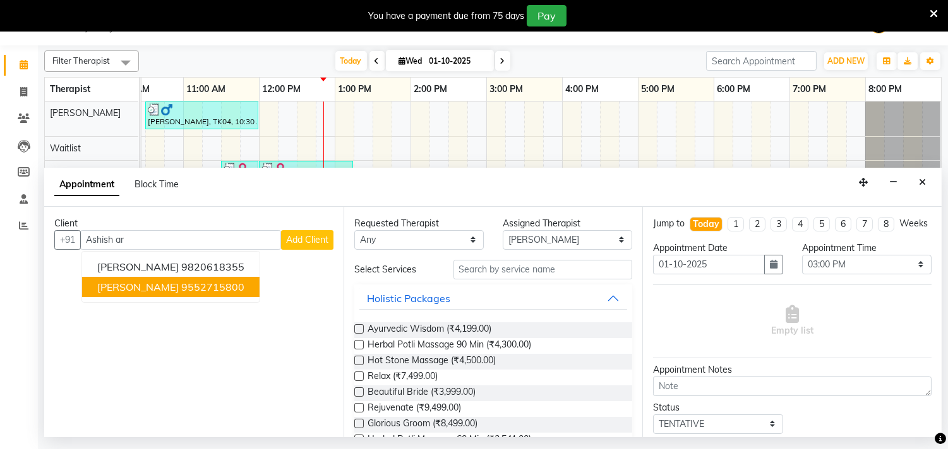
click at [220, 294] on button "Ashish Arora 9552715800" at bounding box center [170, 287] width 177 height 20
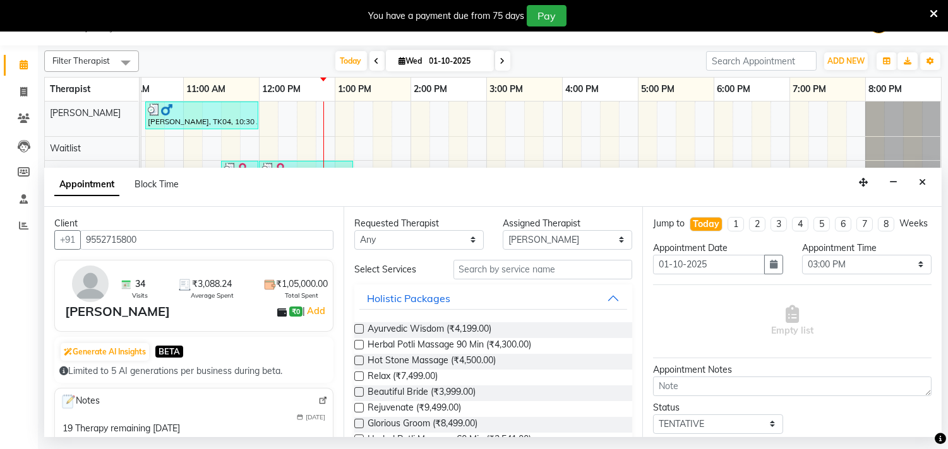
type input "9552715800"
click at [479, 269] on input "text" at bounding box center [542, 270] width 179 height 20
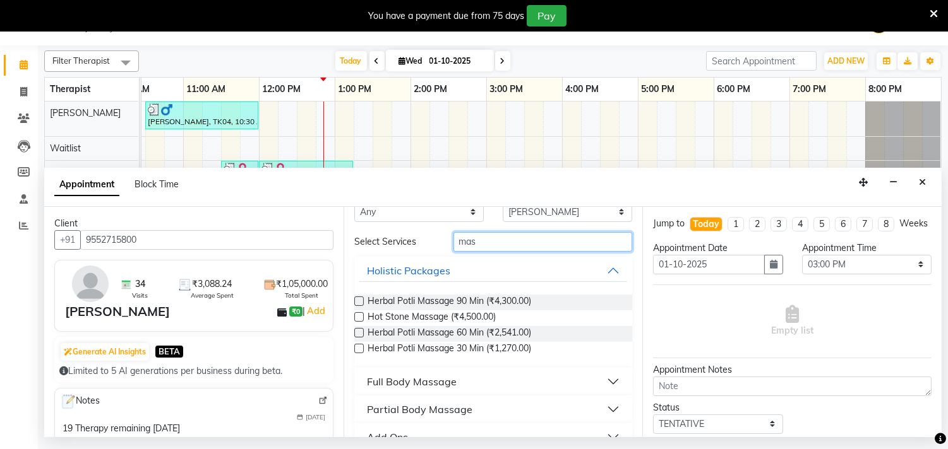
scroll to position [51, 0]
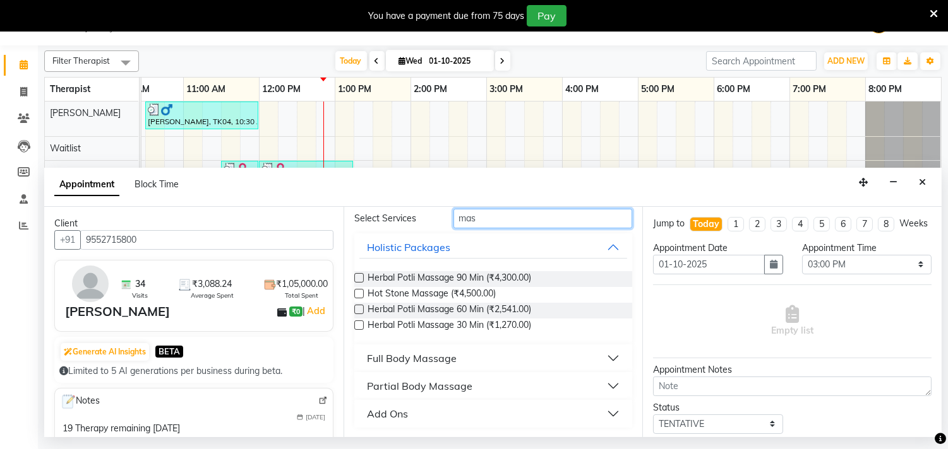
type input "mas"
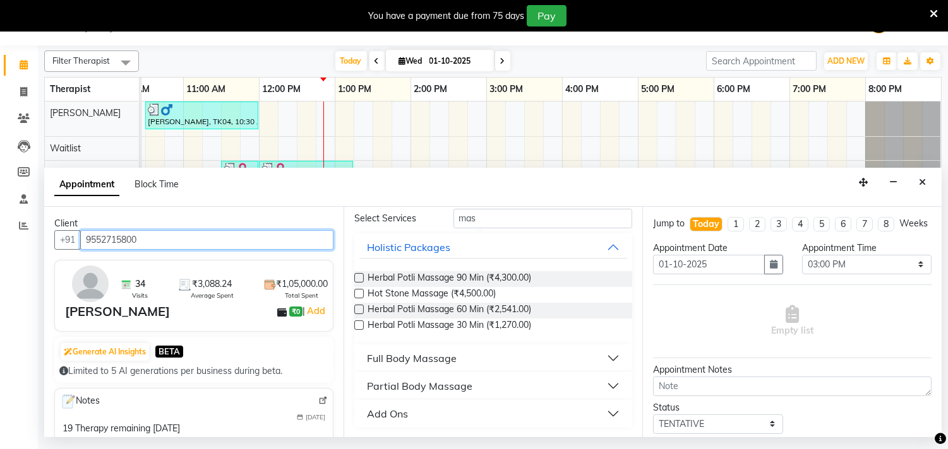
drag, startPoint x: 83, startPoint y: 237, endPoint x: 152, endPoint y: 247, distance: 68.9
click at [152, 247] on input "9552715800" at bounding box center [206, 240] width 253 height 20
click at [19, 116] on icon at bounding box center [24, 118] width 12 height 9
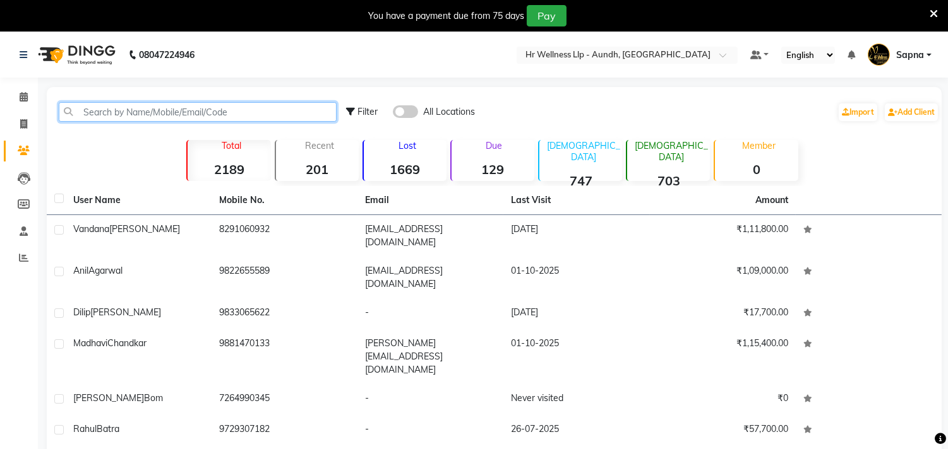
click at [106, 104] on input "text" at bounding box center [198, 112] width 278 height 20
paste input "9552715800"
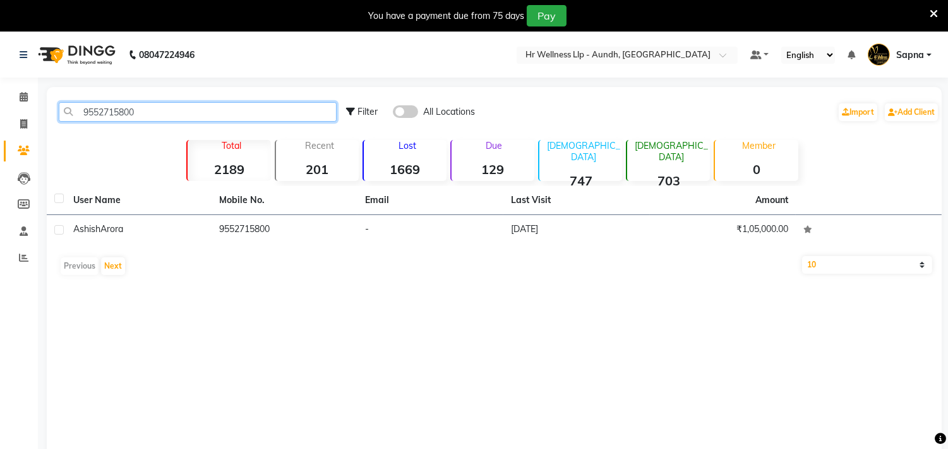
type input "9552715800"
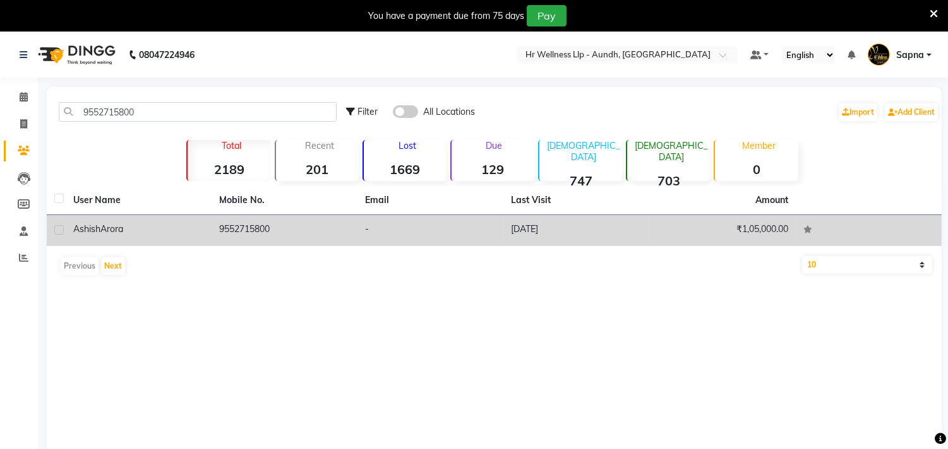
drag, startPoint x: 134, startPoint y: 211, endPoint x: 129, endPoint y: 217, distance: 8.0
click at [129, 217] on td "Ashish Arora" at bounding box center [139, 230] width 146 height 31
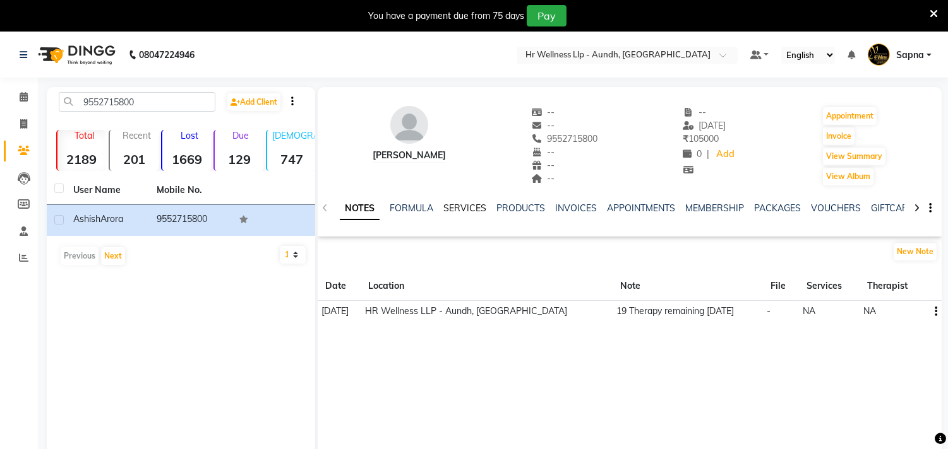
click at [465, 203] on link "SERVICES" at bounding box center [464, 208] width 43 height 11
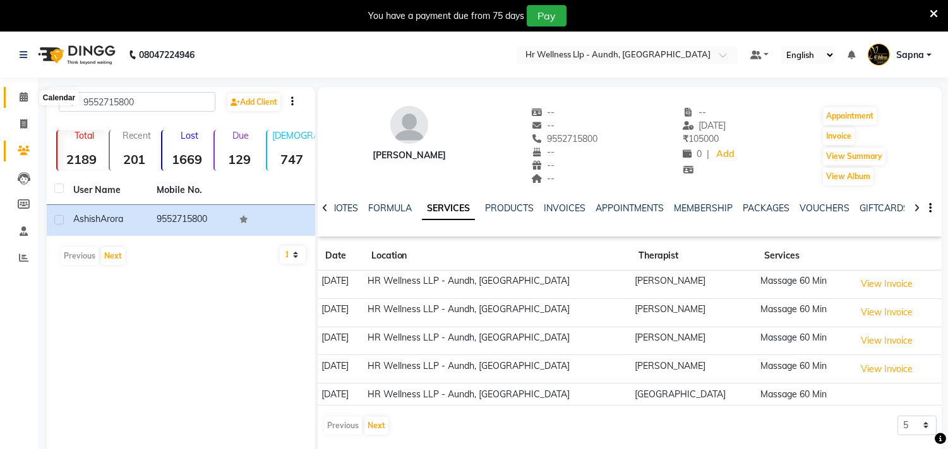
click at [24, 100] on icon at bounding box center [24, 96] width 8 height 9
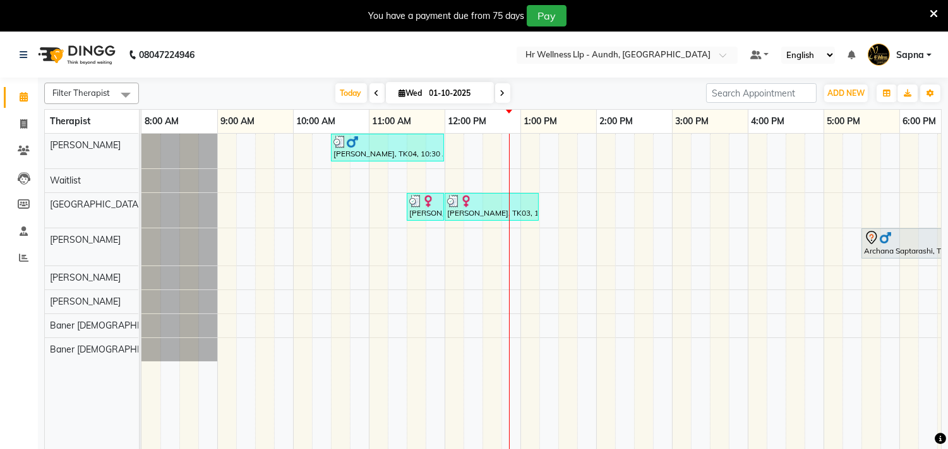
click at [676, 273] on div "Anil Agarwal, TK04, 10:30 AM-12:00 PM, Massage 60 Min Madhavi Chandkar, TK03, 1…" at bounding box center [633, 300] width 985 height 332
select select "77661"
select select "tentative"
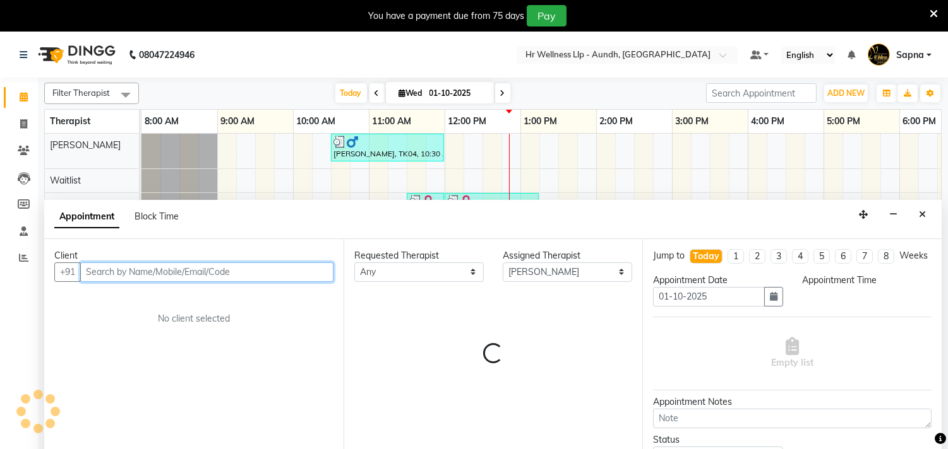
select select "900"
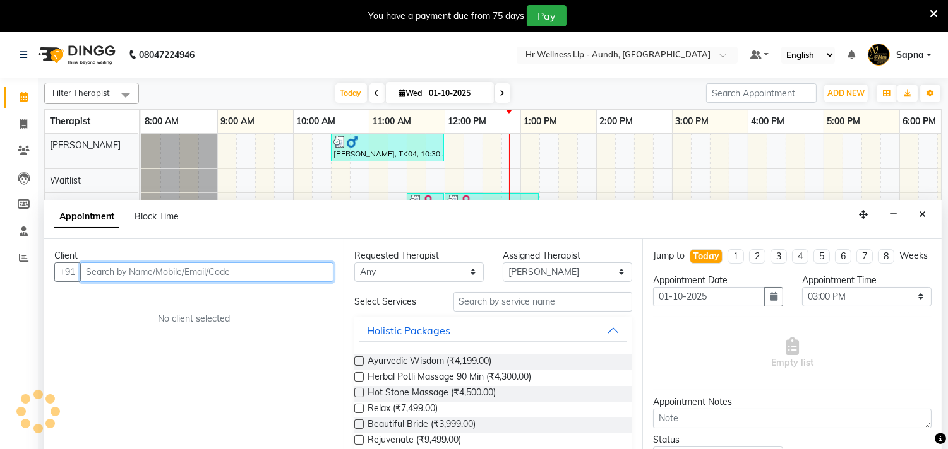
scroll to position [32, 0]
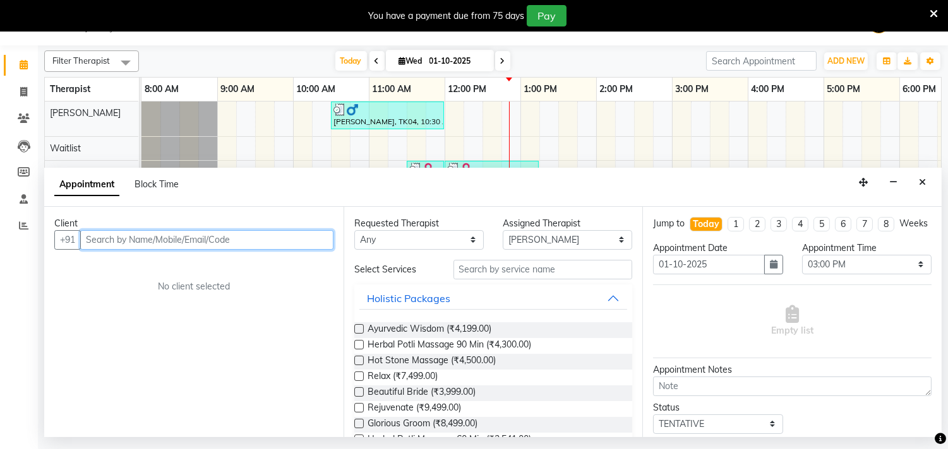
click at [267, 241] on input "text" at bounding box center [206, 240] width 253 height 20
paste input "9552715800"
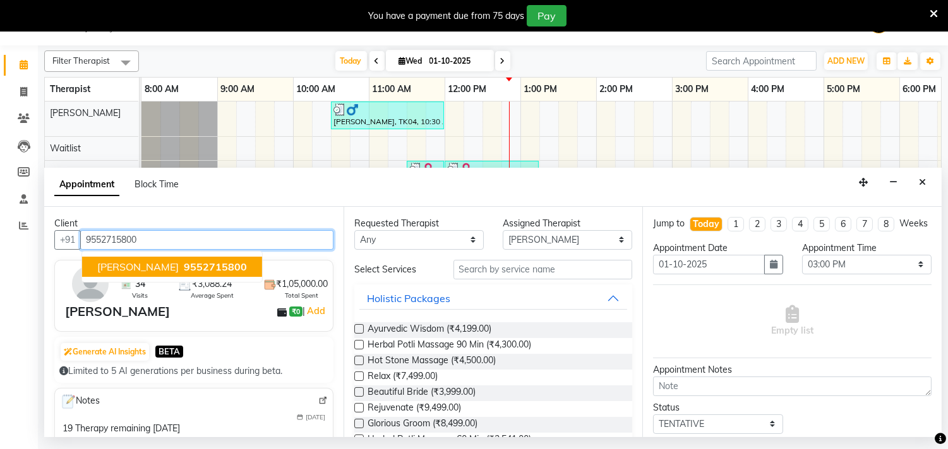
click at [158, 254] on ngb-typeahead-window "Ashish Arora 9552715800" at bounding box center [171, 267] width 181 height 32
click at [158, 260] on button "Ashish Arora 9552715800" at bounding box center [172, 267] width 180 height 20
type input "9552715800"
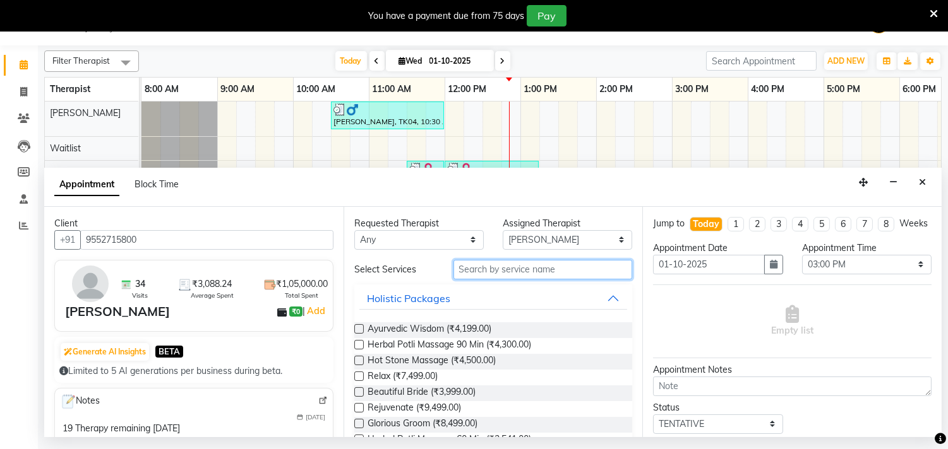
click at [474, 270] on input "text" at bounding box center [542, 270] width 179 height 20
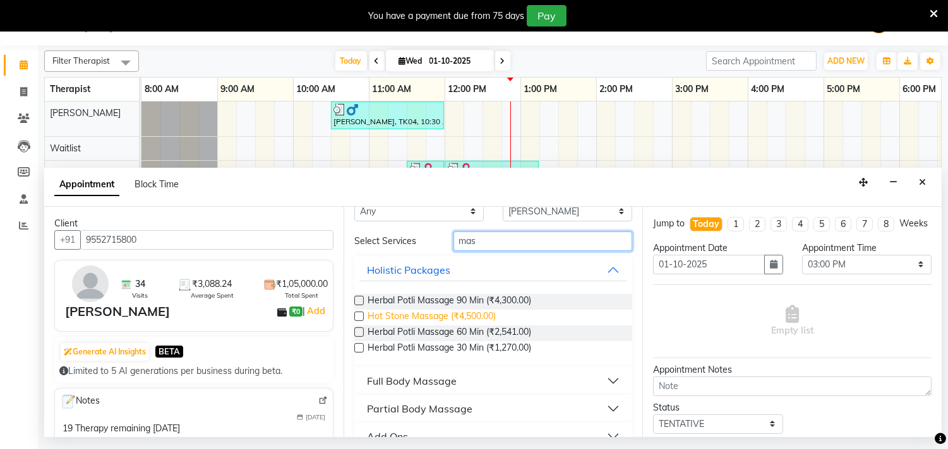
scroll to position [51, 0]
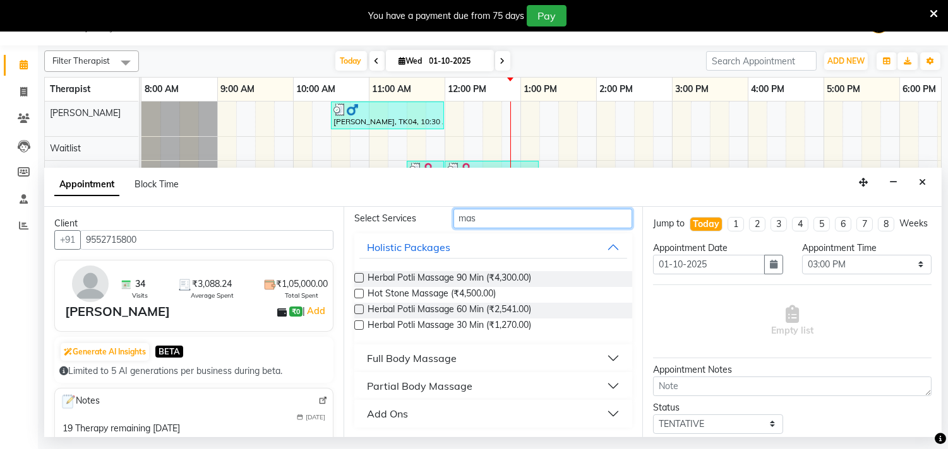
type input "mas"
click at [483, 349] on button "Full Body Massage" at bounding box center [493, 358] width 268 height 23
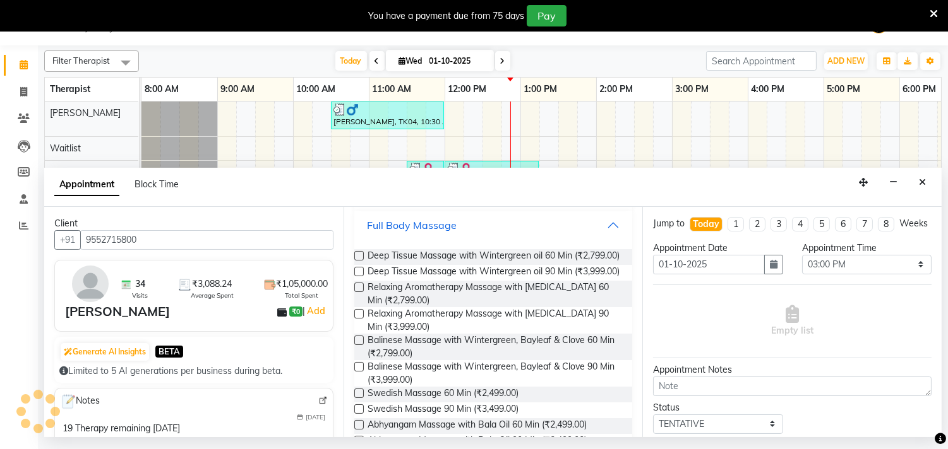
scroll to position [578, 0]
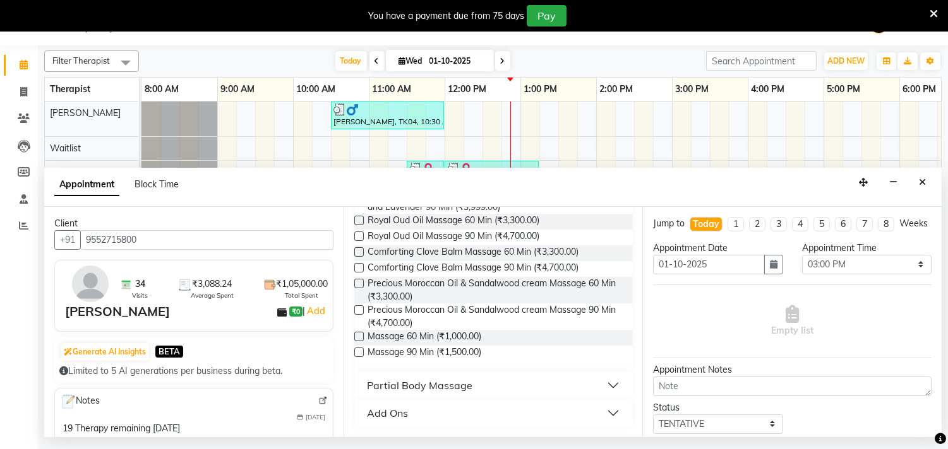
click at [355, 336] on label at bounding box center [358, 336] width 9 height 9
click at [355, 336] on input "checkbox" at bounding box center [358, 338] width 8 height 8
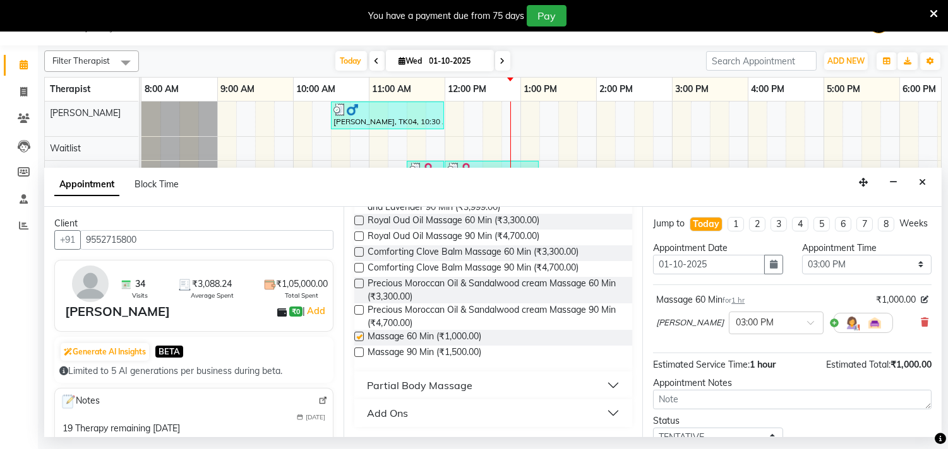
checkbox input "false"
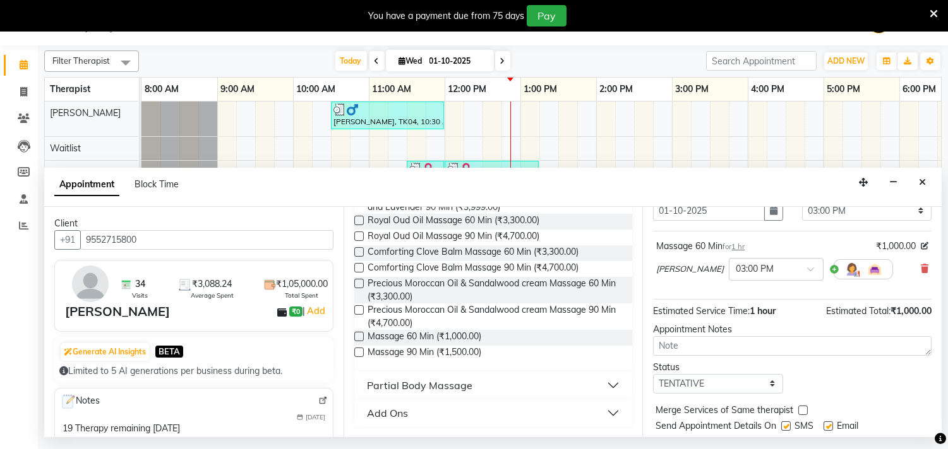
scroll to position [101, 0]
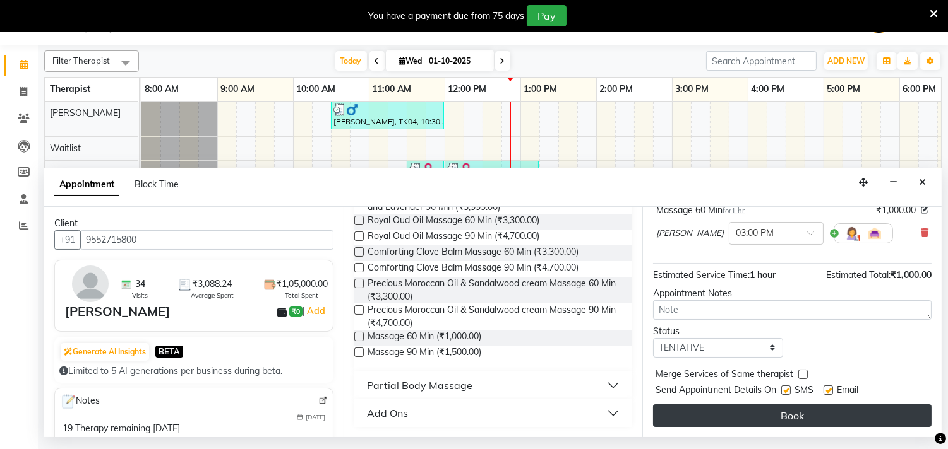
click at [778, 415] on button "Book" at bounding box center [792, 416] width 278 height 23
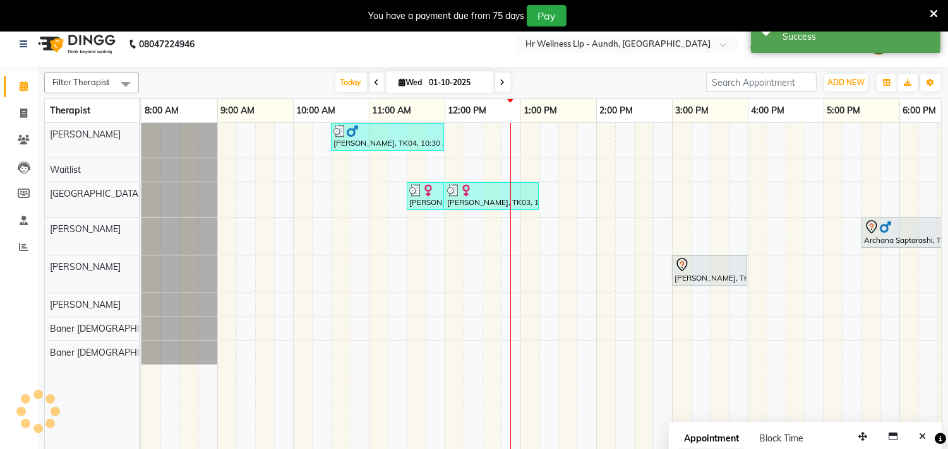
scroll to position [0, 0]
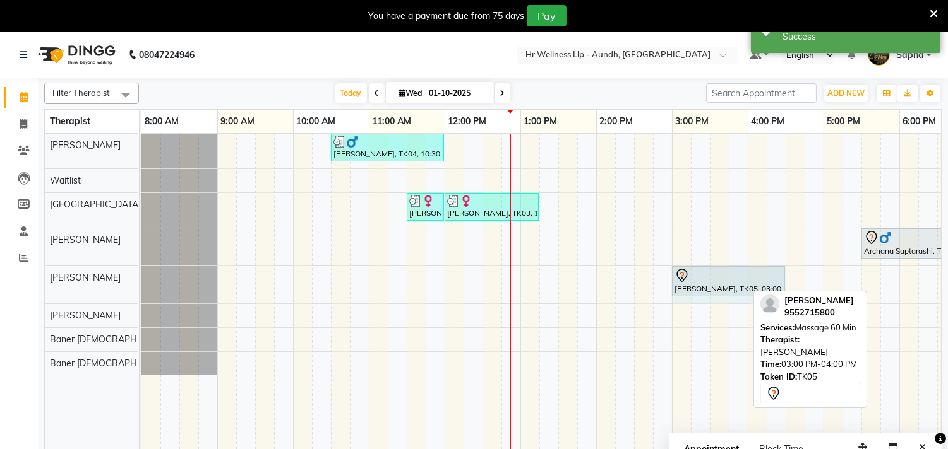
drag, startPoint x: 743, startPoint y: 284, endPoint x: 778, endPoint y: 278, distance: 35.9
click at [141, 278] on div "Ashish Arora, TK05, 03:00 PM-04:00 PM, Massage 60 Min Ashish Arora, TK05, 03:00…" at bounding box center [141, 284] width 0 height 37
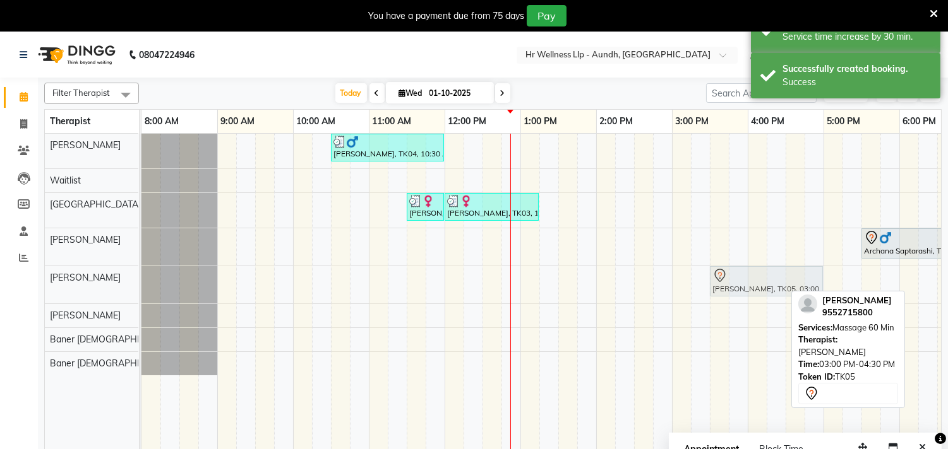
drag, startPoint x: 722, startPoint y: 276, endPoint x: 759, endPoint y: 276, distance: 37.9
click at [141, 276] on div "Ashish Arora, TK05, 03:00 PM-04:30 PM, Massage 60 Min Ashish Arora, TK05, 03:00…" at bounding box center [141, 284] width 0 height 37
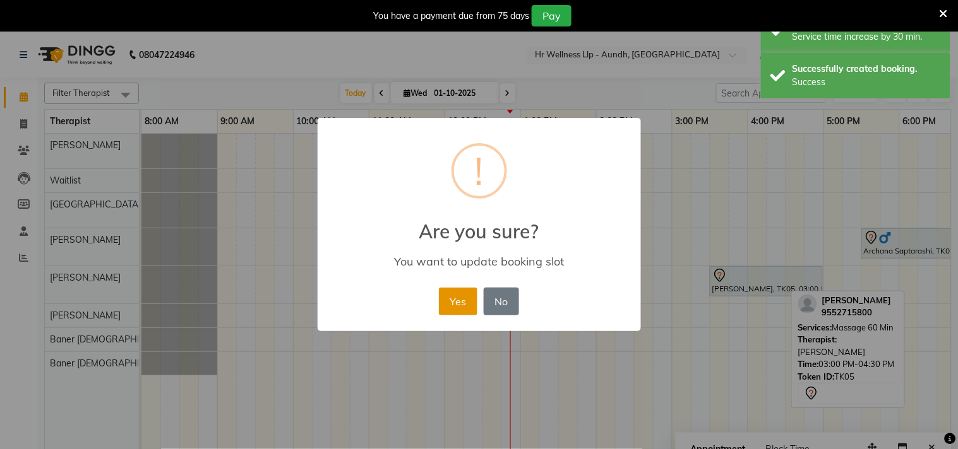
click at [451, 301] on button "Yes" at bounding box center [458, 302] width 39 height 28
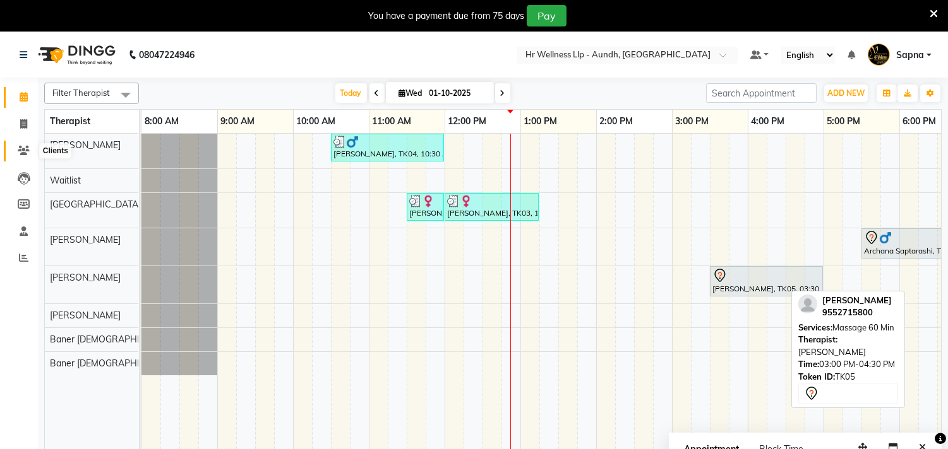
click at [21, 150] on icon at bounding box center [24, 150] width 12 height 9
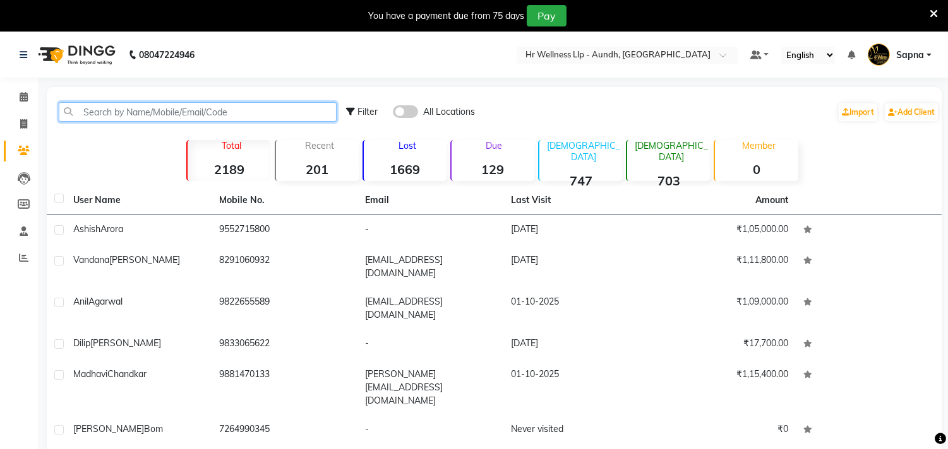
click at [254, 118] on input "text" at bounding box center [198, 112] width 278 height 20
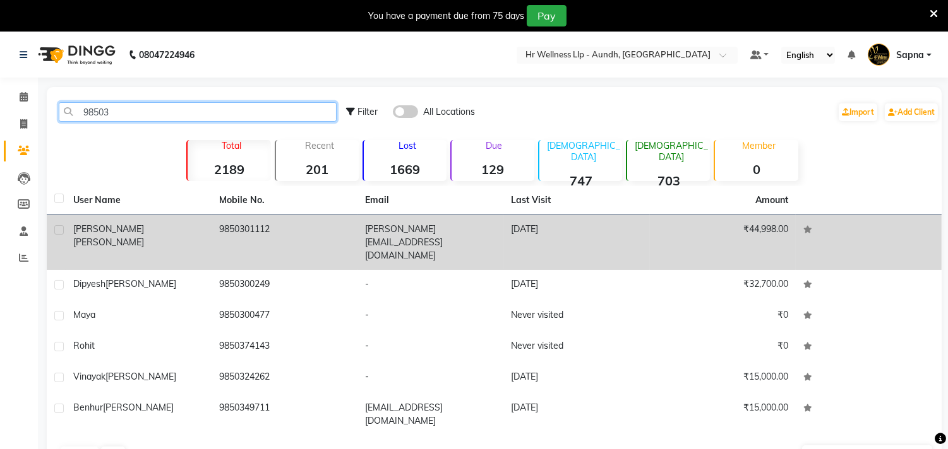
type input "98503"
click at [246, 231] on td "9850301112" at bounding box center [284, 242] width 146 height 55
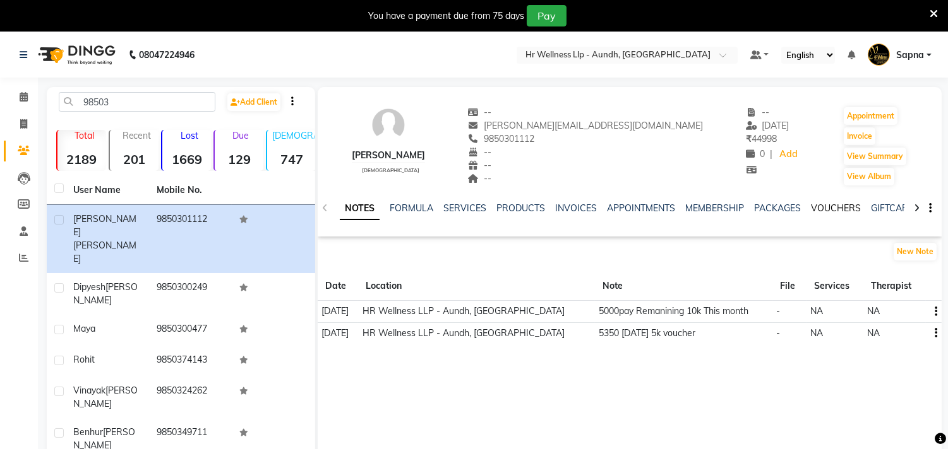
click at [841, 206] on link "VOUCHERS" at bounding box center [836, 208] width 50 height 11
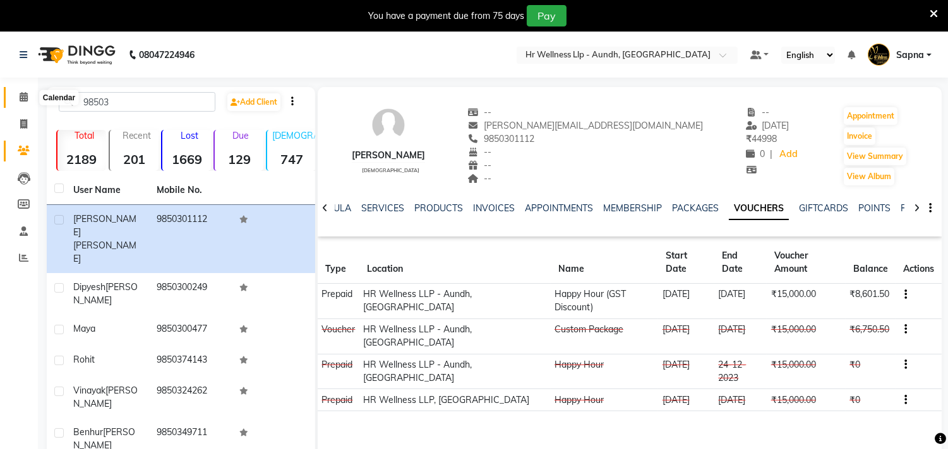
click at [21, 92] on span at bounding box center [24, 97] width 22 height 15
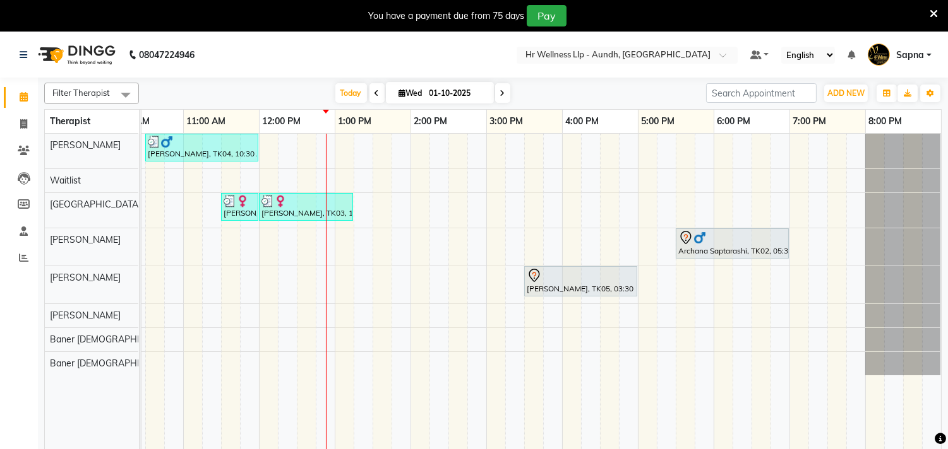
scroll to position [0, 196]
click at [667, 186] on div "Anil Agarwal, TK04, 10:30 AM-12:00 PM, Massage 60 Min Madhavi Chandkar, TK03, 1…" at bounding box center [448, 300] width 985 height 332
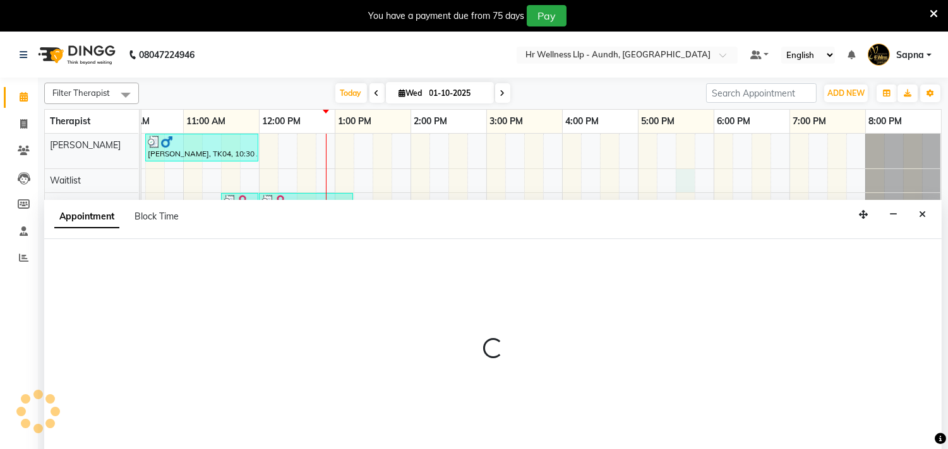
scroll to position [32, 0]
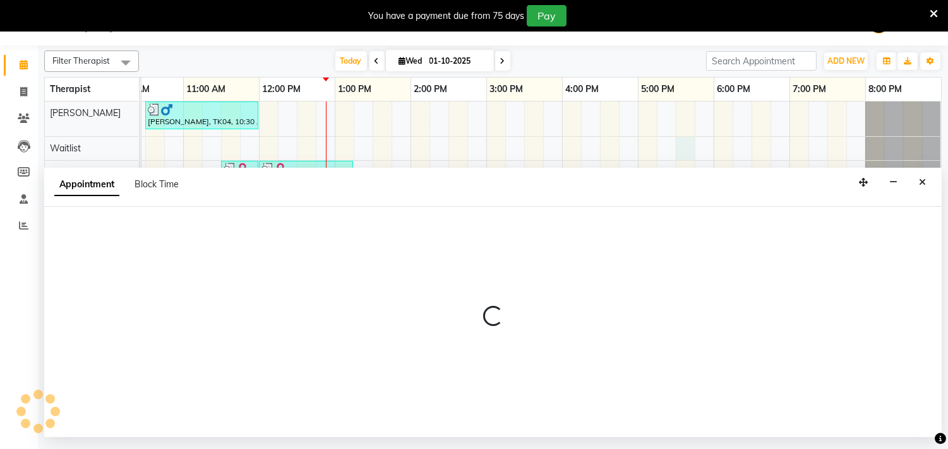
select select "45452"
select select "tentative"
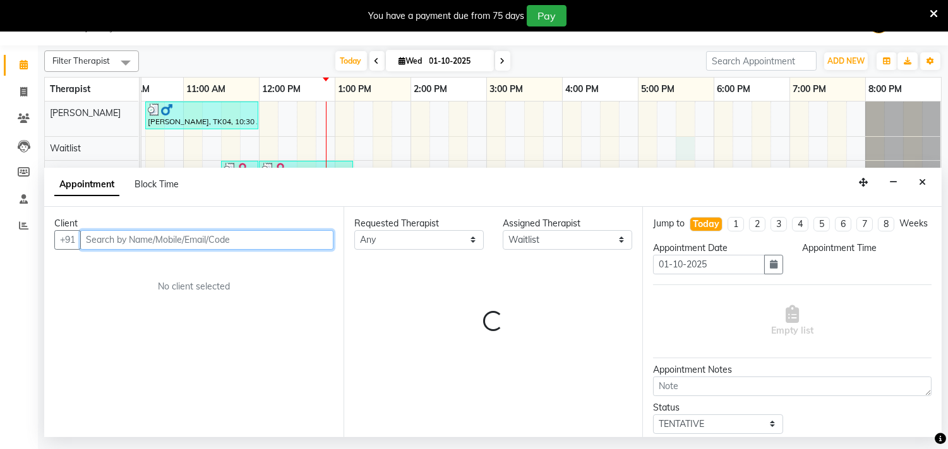
select select "1050"
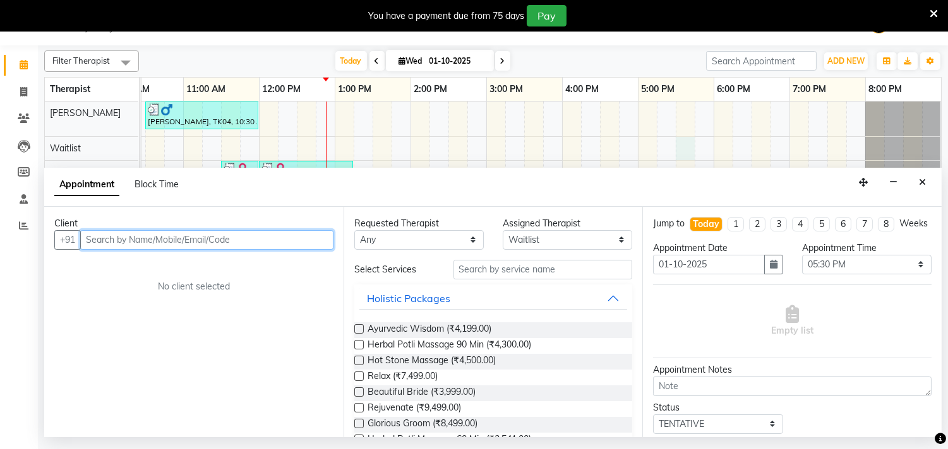
click at [211, 241] on input "text" at bounding box center [206, 240] width 253 height 20
paste input "9552715800"
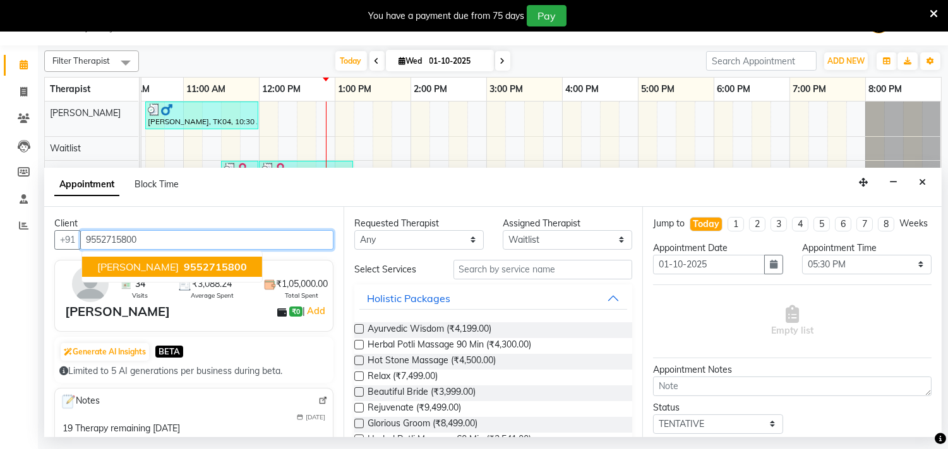
click at [172, 237] on input "9552715800" at bounding box center [206, 240] width 253 height 20
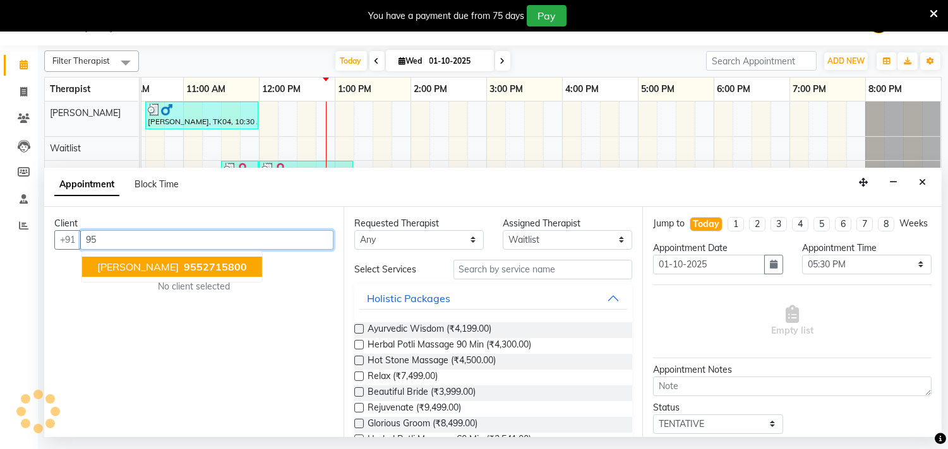
type input "9"
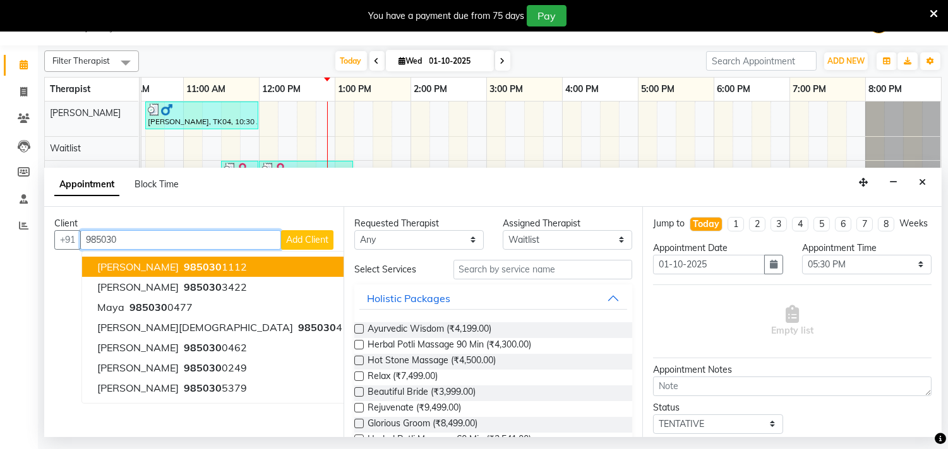
click at [194, 263] on span "985030" at bounding box center [203, 267] width 38 height 13
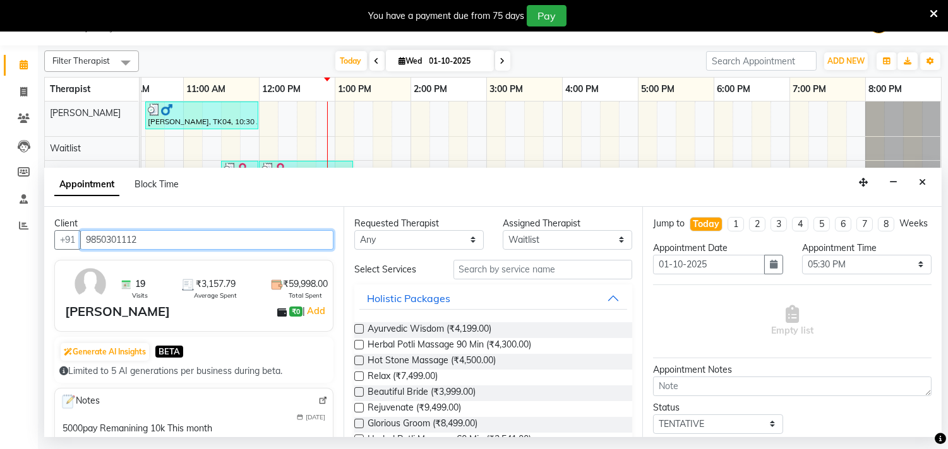
drag, startPoint x: 84, startPoint y: 241, endPoint x: 158, endPoint y: 242, distance: 73.9
click at [158, 242] on input "9850301112" at bounding box center [206, 240] width 253 height 20
type input "9850301112"
click at [24, 116] on icon at bounding box center [24, 118] width 12 height 9
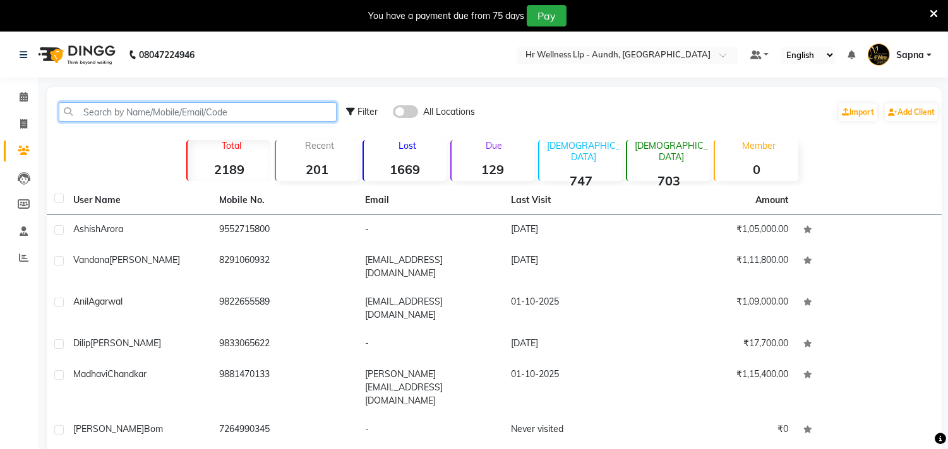
click at [128, 106] on input "text" at bounding box center [198, 112] width 278 height 20
paste input "9850301112"
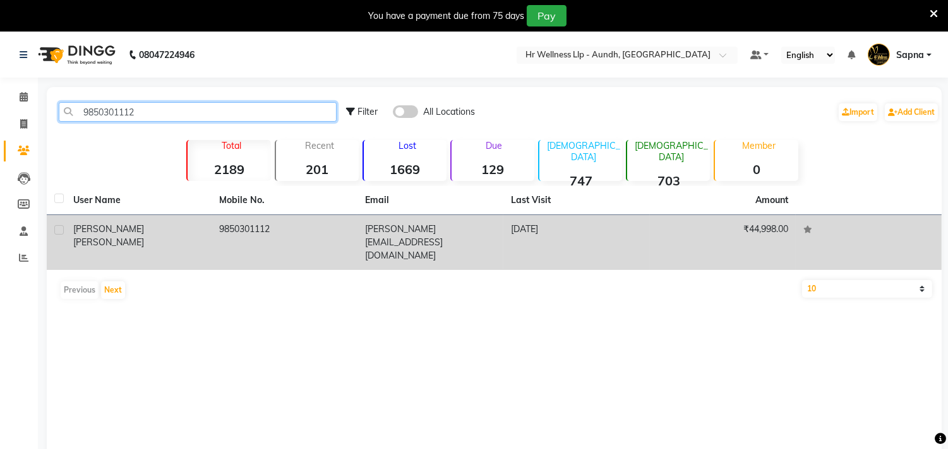
type input "9850301112"
click at [128, 237] on span "[PERSON_NAME]" at bounding box center [108, 242] width 71 height 11
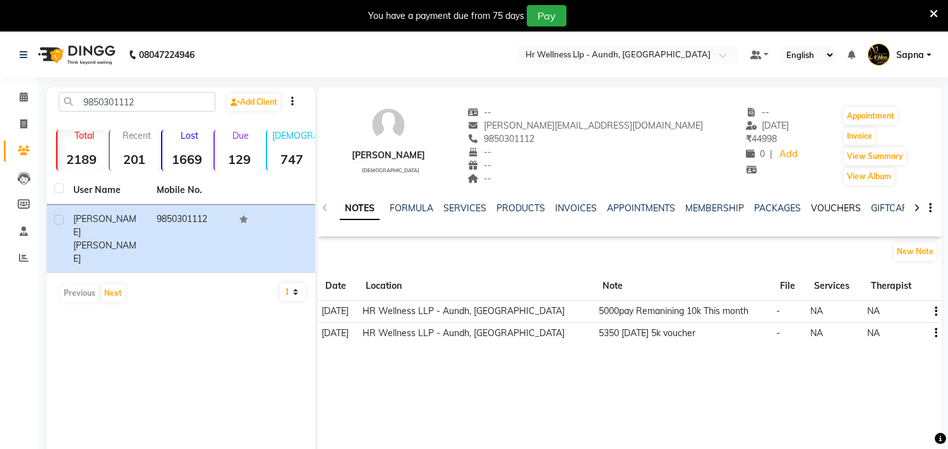
click at [829, 203] on link "VOUCHERS" at bounding box center [836, 208] width 50 height 11
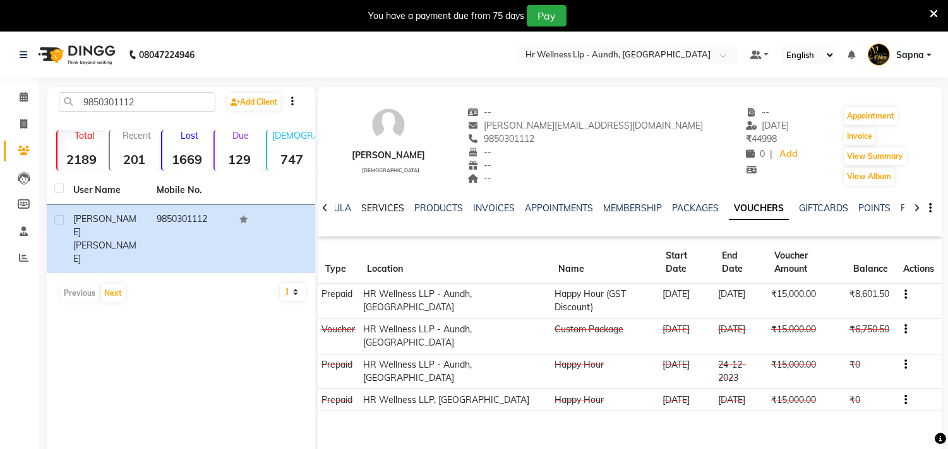
click at [364, 205] on link "SERVICES" at bounding box center [382, 208] width 43 height 11
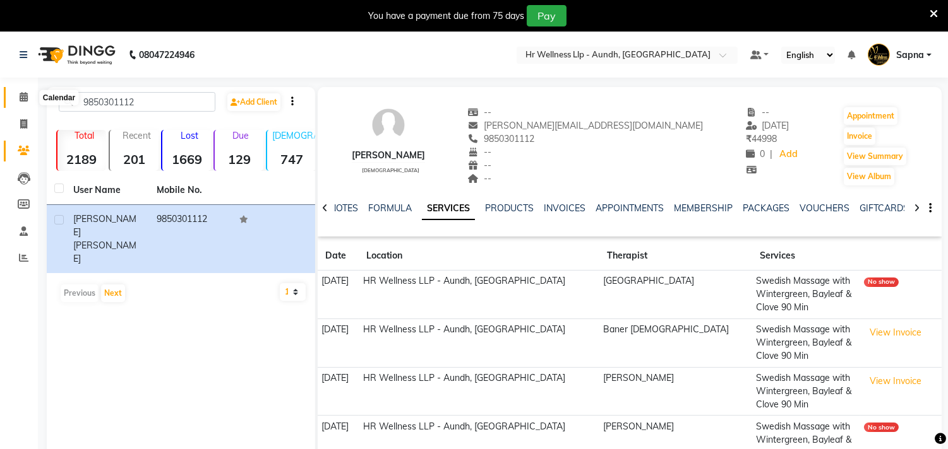
click at [25, 93] on icon at bounding box center [24, 96] width 8 height 9
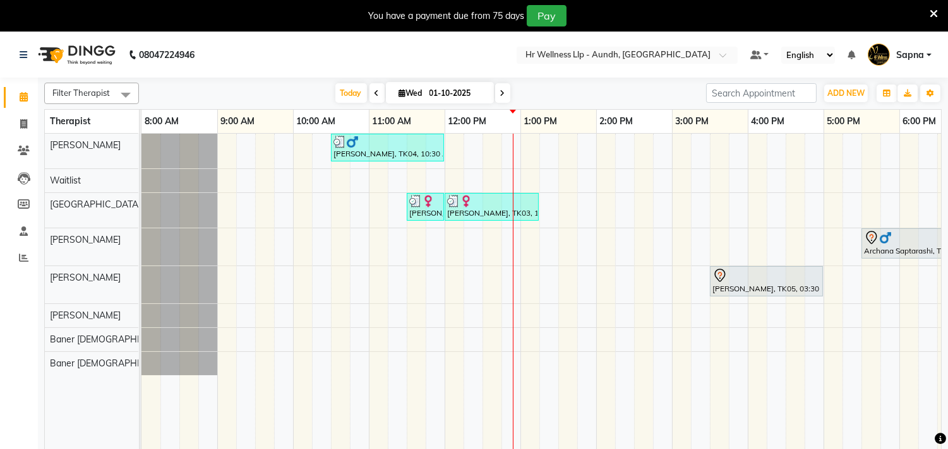
scroll to position [0, 186]
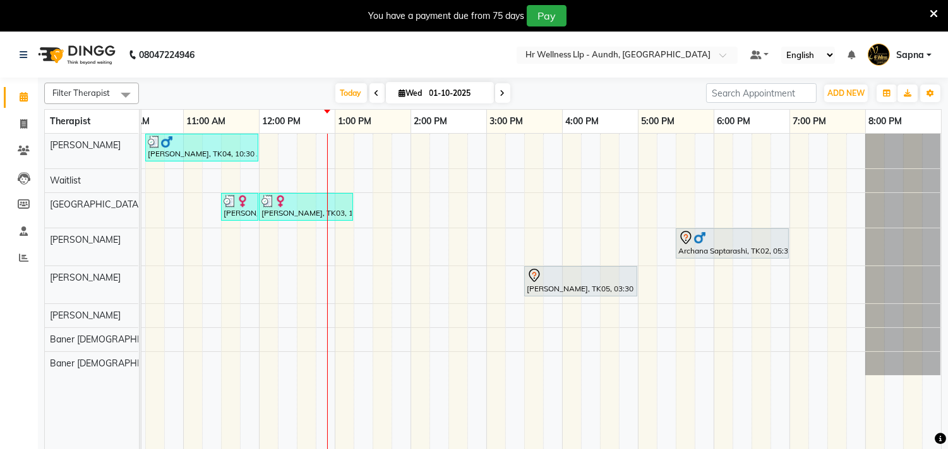
click at [677, 184] on div "Anil Agarwal, TK04, 10:30 AM-12:00 PM, Massage 60 Min Madhavi Chandkar, TK03, 1…" at bounding box center [448, 300] width 985 height 332
select select "45452"
select select "tentative"
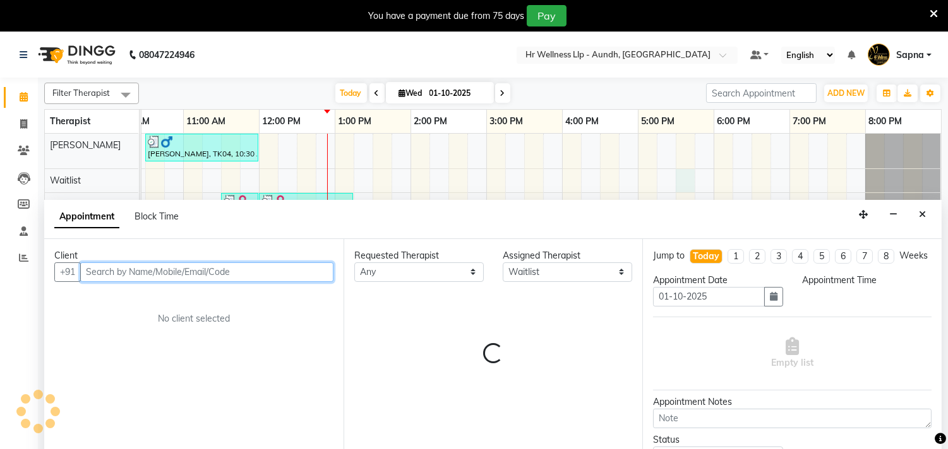
scroll to position [32, 0]
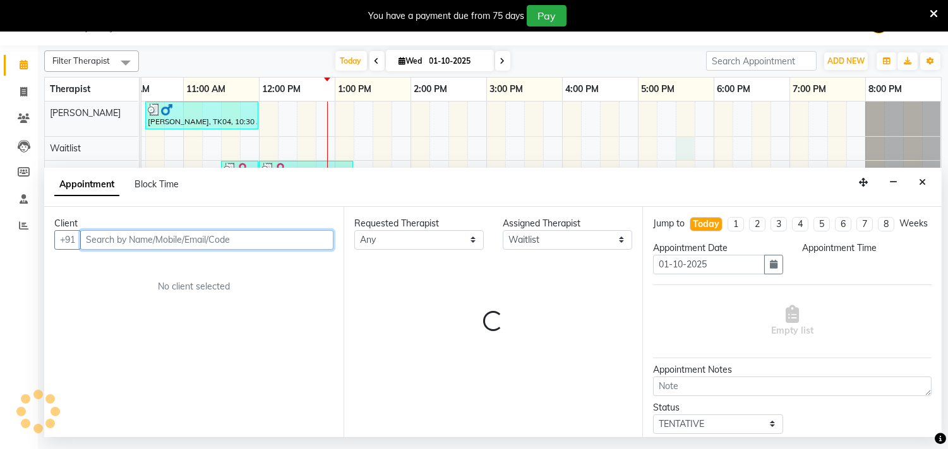
select select "1050"
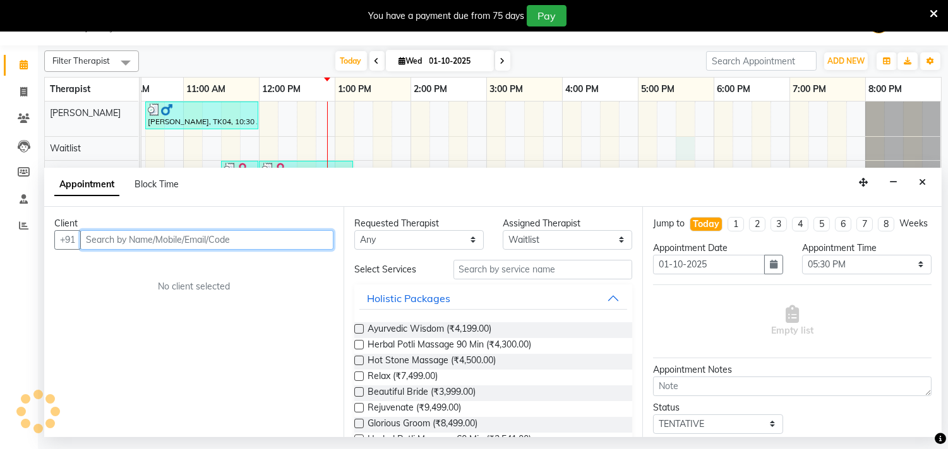
click at [276, 239] on input "text" at bounding box center [206, 240] width 253 height 20
paste input "9850301112"
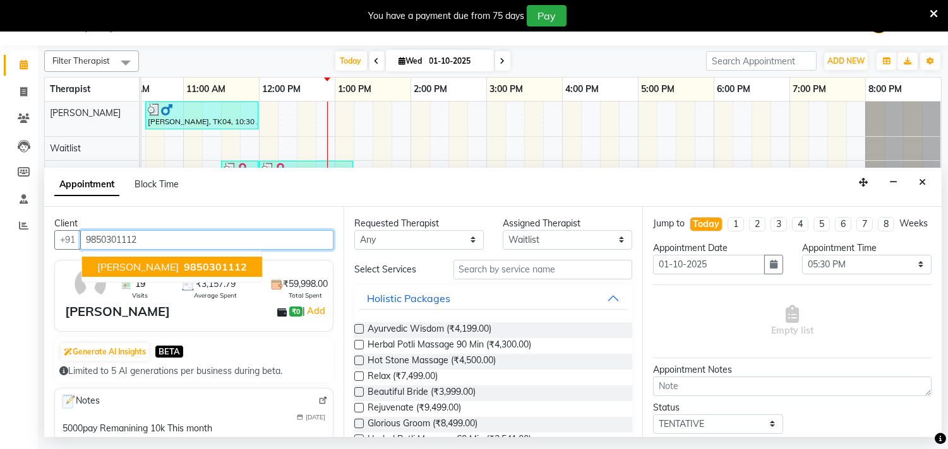
click at [206, 265] on span "9850301112" at bounding box center [215, 267] width 63 height 13
type input "9850301112"
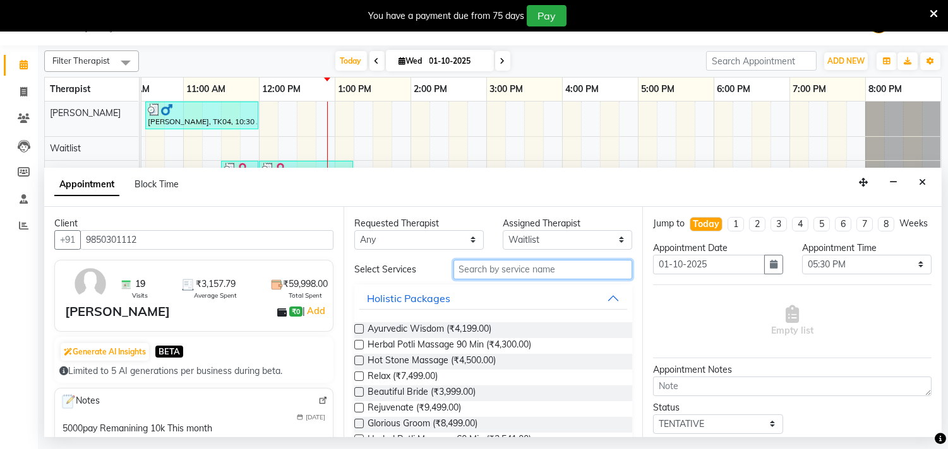
click at [544, 273] on input "text" at bounding box center [542, 270] width 179 height 20
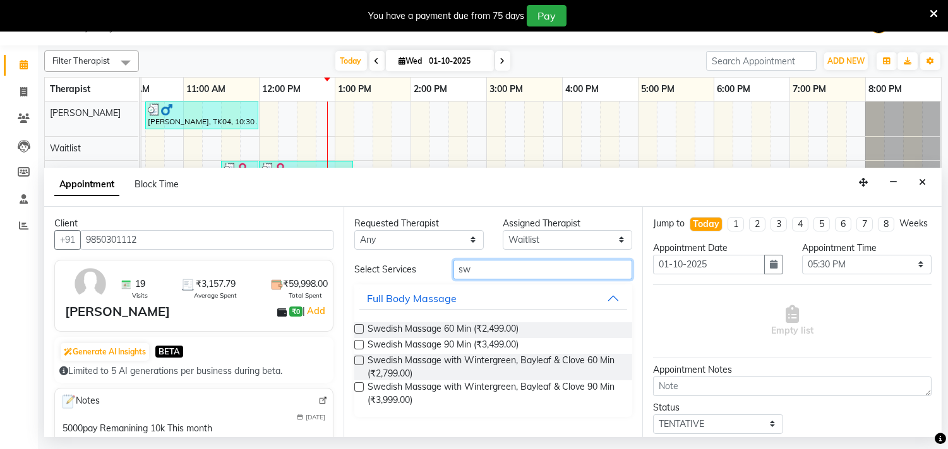
type input "sw"
click at [355, 386] on label at bounding box center [358, 387] width 9 height 9
click at [355, 386] on input "checkbox" at bounding box center [358, 388] width 8 height 8
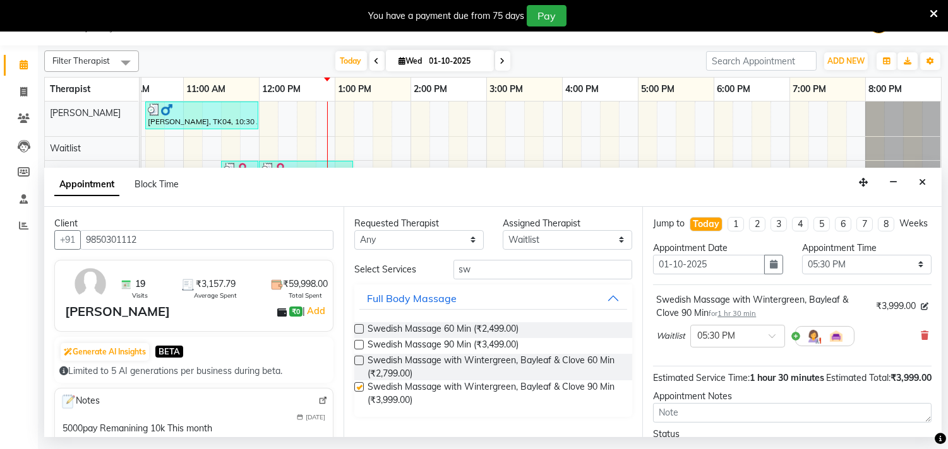
checkbox input "false"
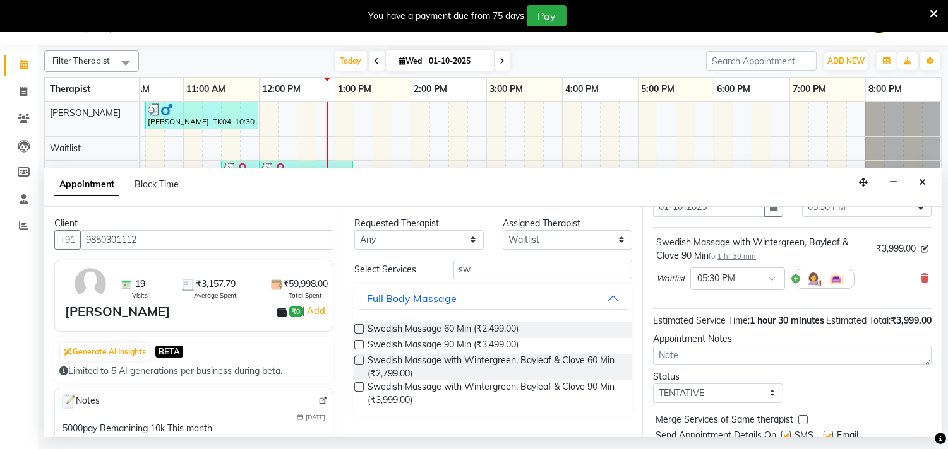
scroll to position [128, 0]
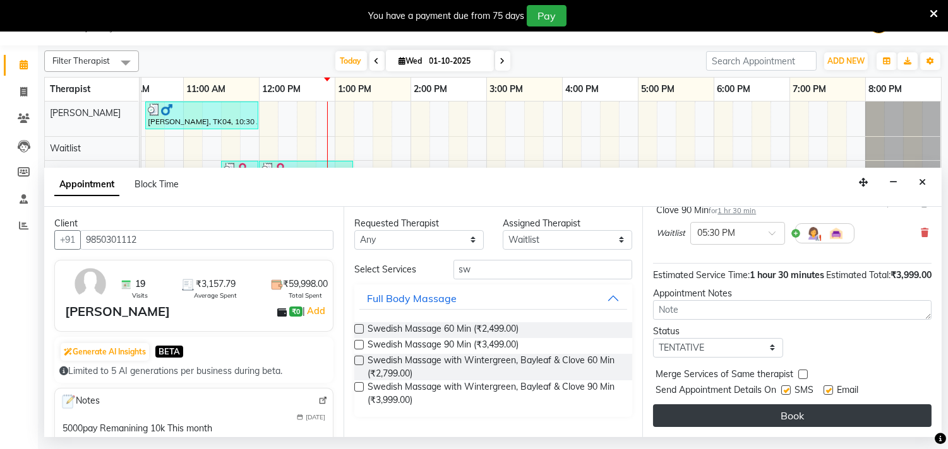
click at [748, 413] on button "Book" at bounding box center [792, 416] width 278 height 23
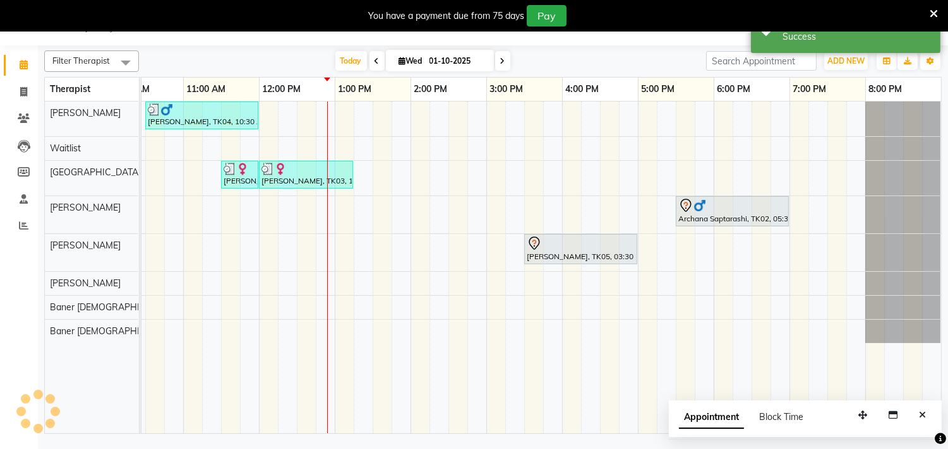
scroll to position [0, 0]
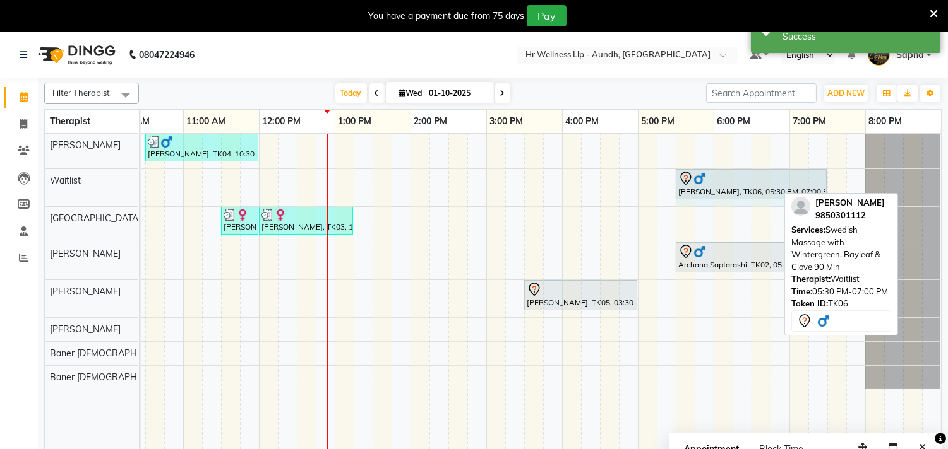
drag, startPoint x: 774, startPoint y: 179, endPoint x: 802, endPoint y: 178, distance: 28.4
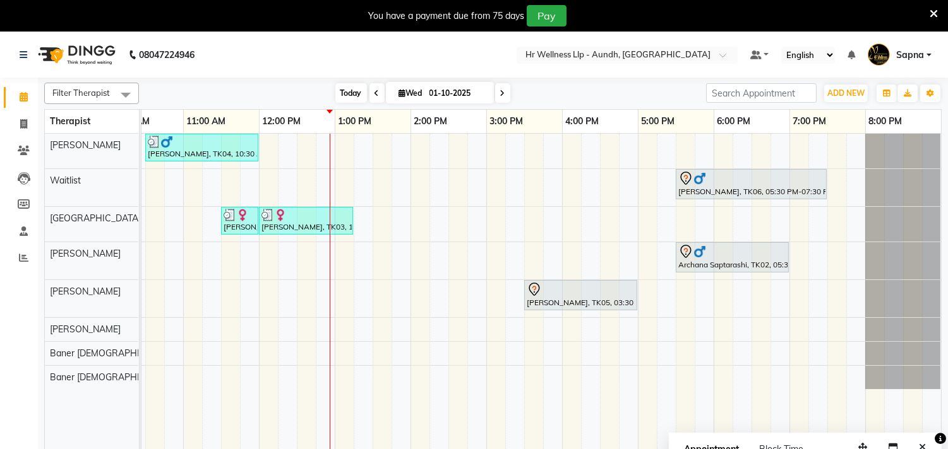
click at [342, 87] on span "Today" at bounding box center [351, 93] width 32 height 20
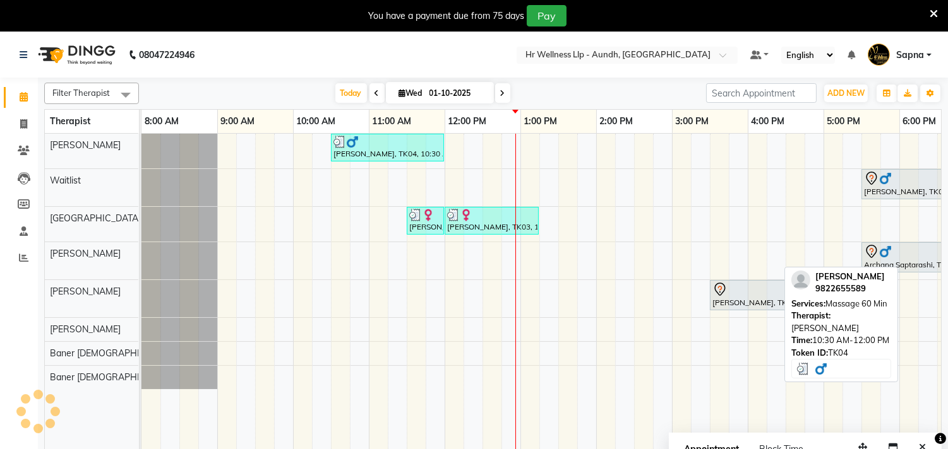
scroll to position [0, 186]
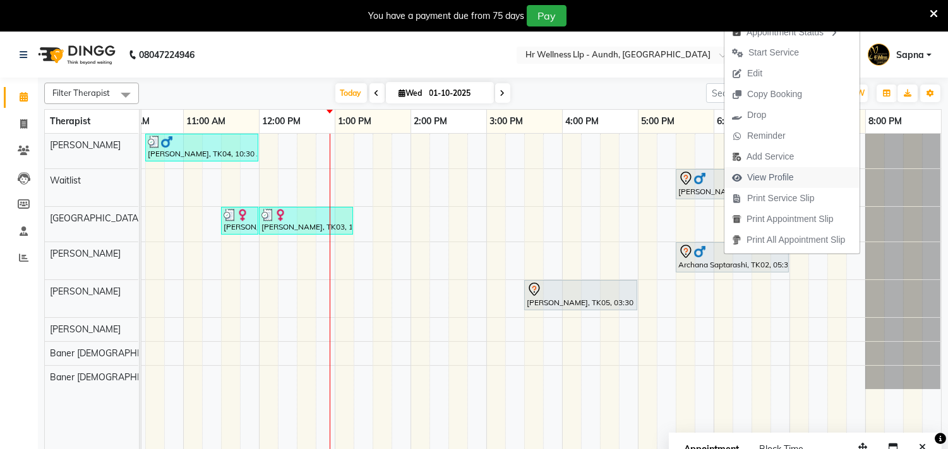
click at [763, 175] on span "View Profile" at bounding box center [770, 177] width 47 height 13
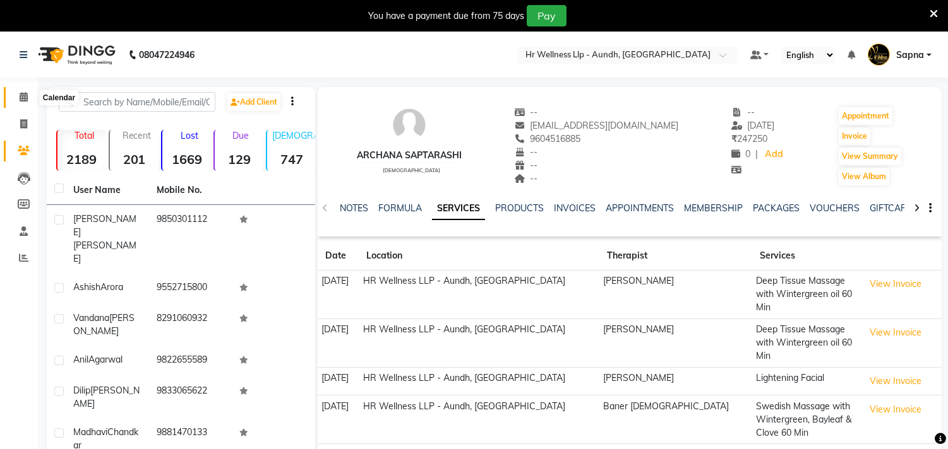
click at [23, 98] on icon at bounding box center [24, 96] width 8 height 9
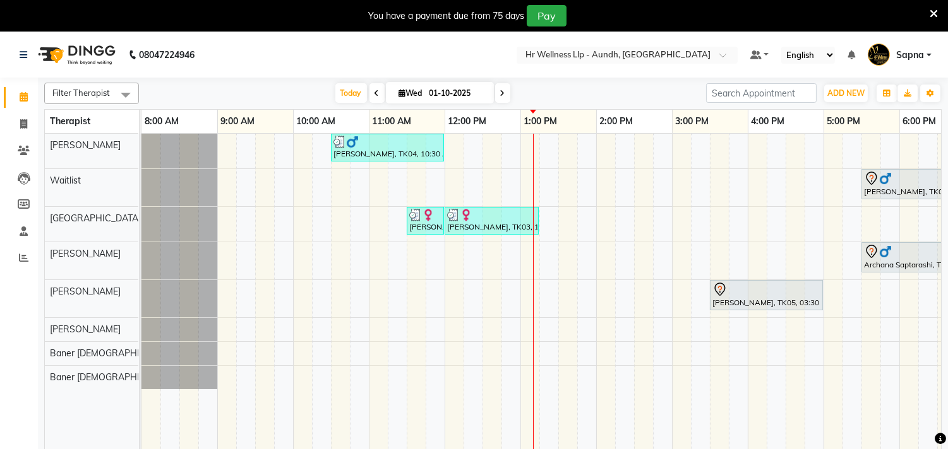
click at [499, 99] on span at bounding box center [502, 93] width 15 height 20
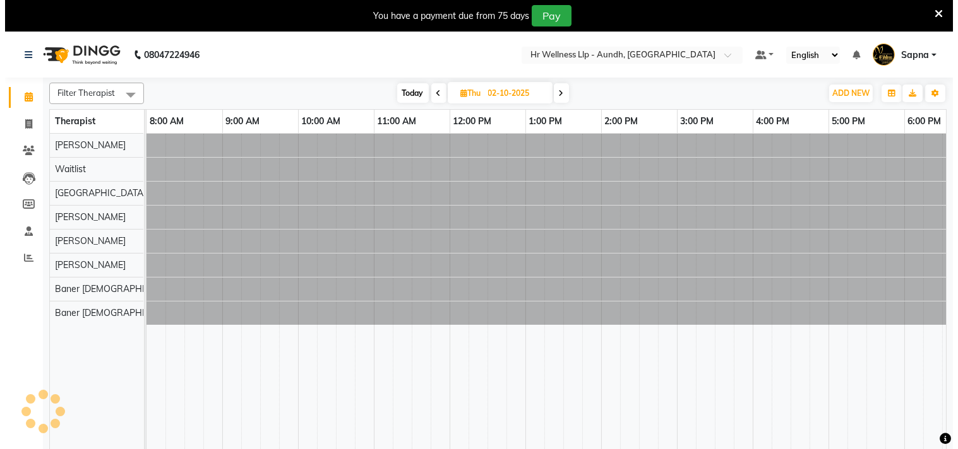
scroll to position [0, 186]
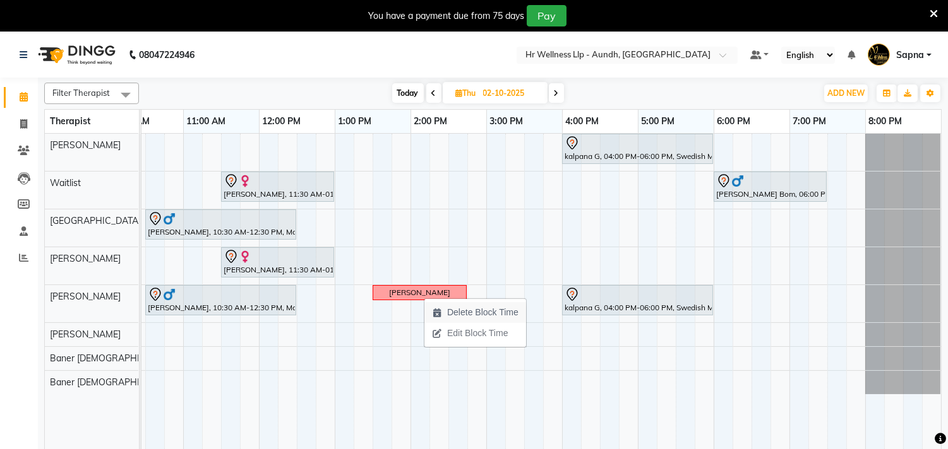
click at [464, 317] on span "Delete Block Time" at bounding box center [482, 312] width 71 height 13
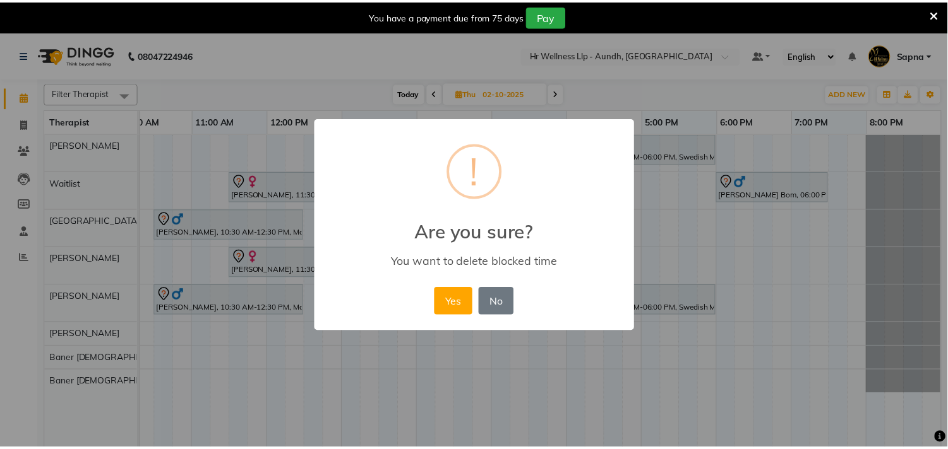
scroll to position [0, 175]
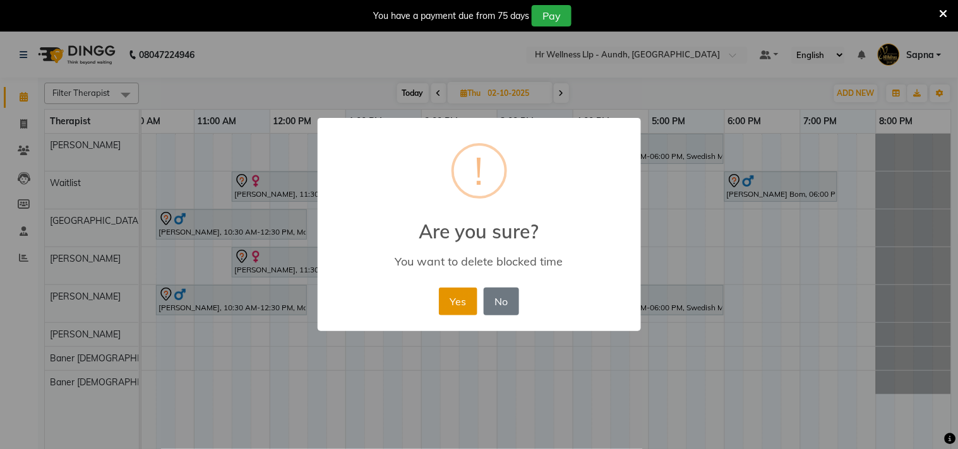
drag, startPoint x: 468, startPoint y: 300, endPoint x: 484, endPoint y: 297, distance: 16.8
click at [467, 300] on button "Yes" at bounding box center [458, 302] width 39 height 28
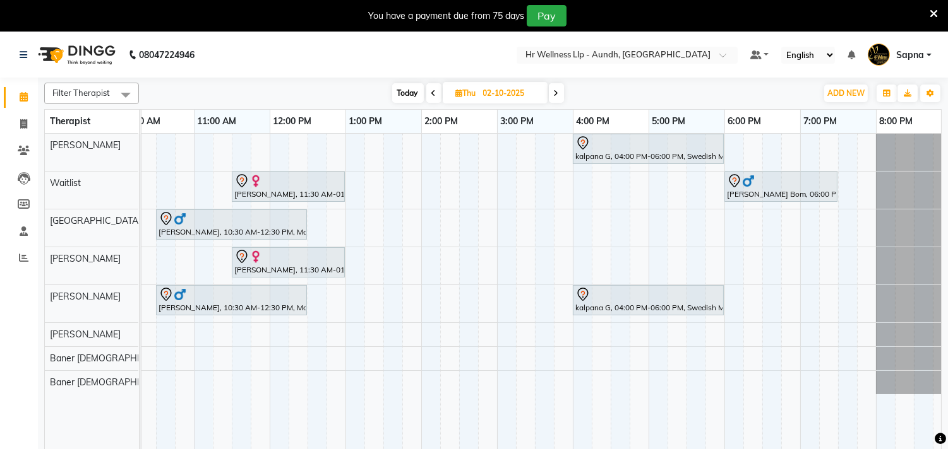
click at [412, 90] on span "Today" at bounding box center [408, 93] width 32 height 20
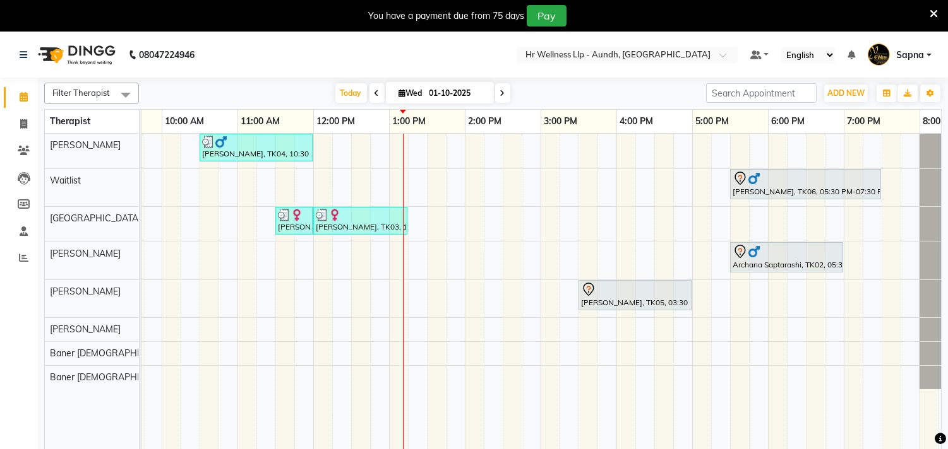
scroll to position [0, 146]
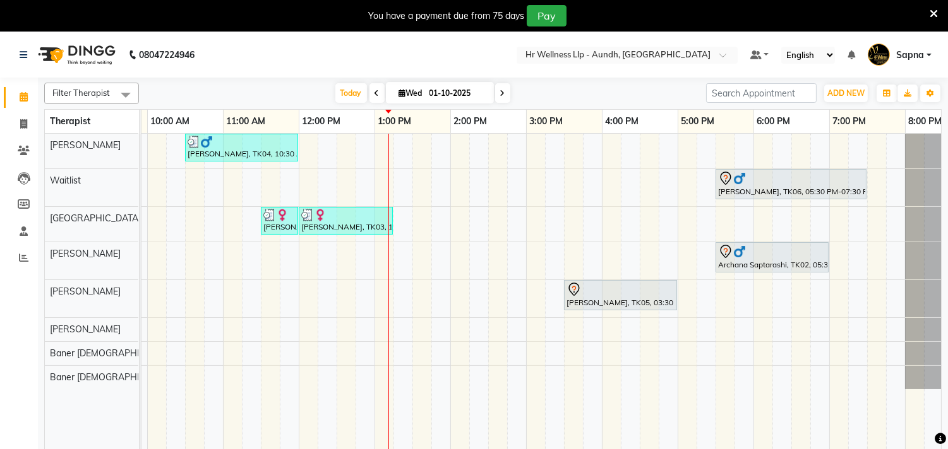
click at [505, 98] on span at bounding box center [502, 93] width 15 height 20
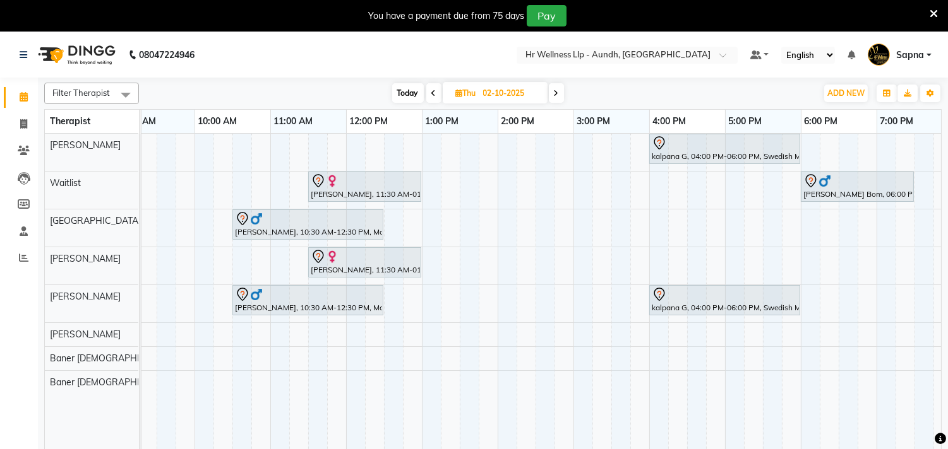
scroll to position [0, 45]
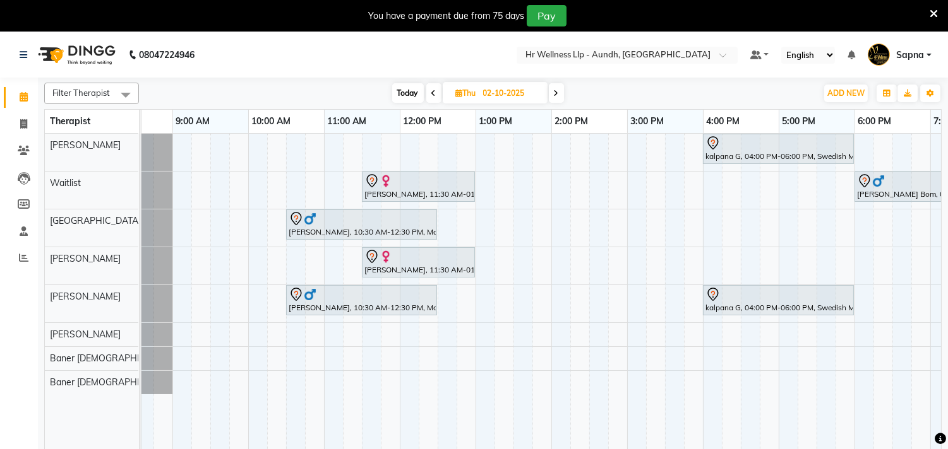
click at [430, 101] on span at bounding box center [433, 93] width 15 height 20
type input "01-10-2025"
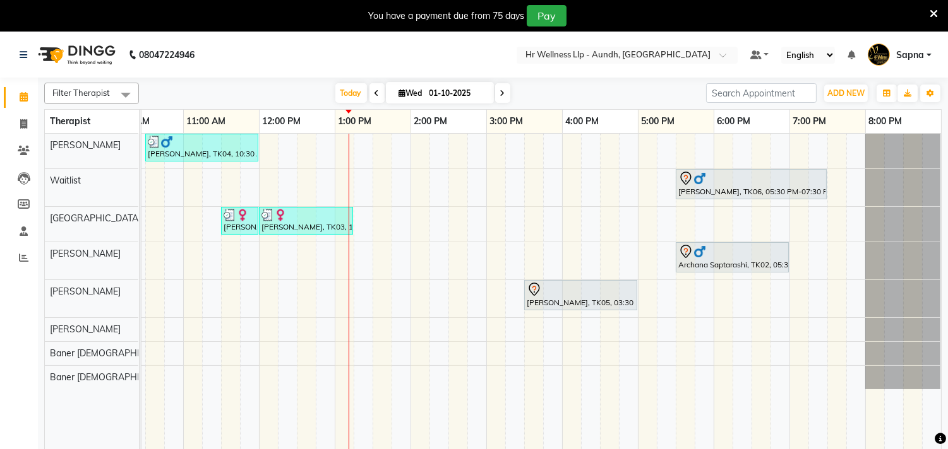
scroll to position [0, 196]
click at [420, 90] on span "Wed" at bounding box center [411, 92] width 30 height 9
select select "10"
select select "2025"
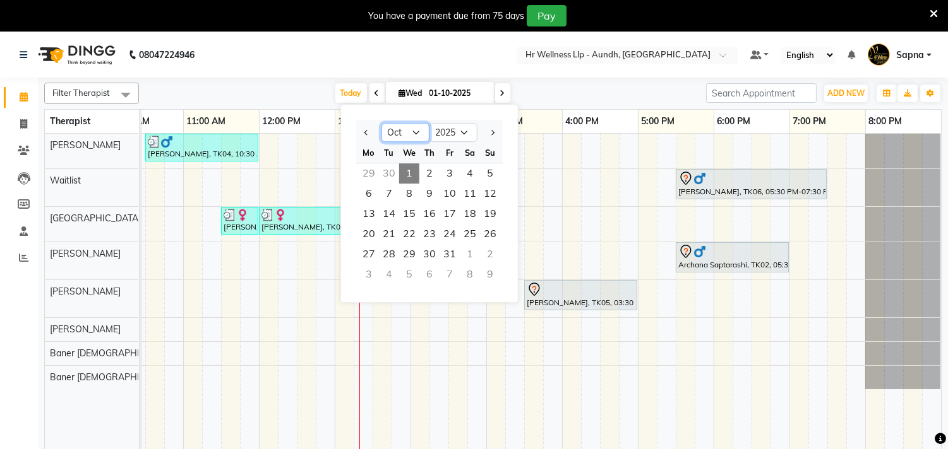
click at [411, 127] on select "Jan Feb Mar Apr May Jun [DATE] Aug Sep Oct Nov Dec" at bounding box center [405, 132] width 48 height 19
select select "9"
click at [381, 123] on select "Jan Feb Mar Apr May Jun [DATE] Aug Sep Oct Nov Dec" at bounding box center [405, 132] width 48 height 19
click at [453, 193] on span "12" at bounding box center [449, 194] width 20 height 20
type input "[DATE]"
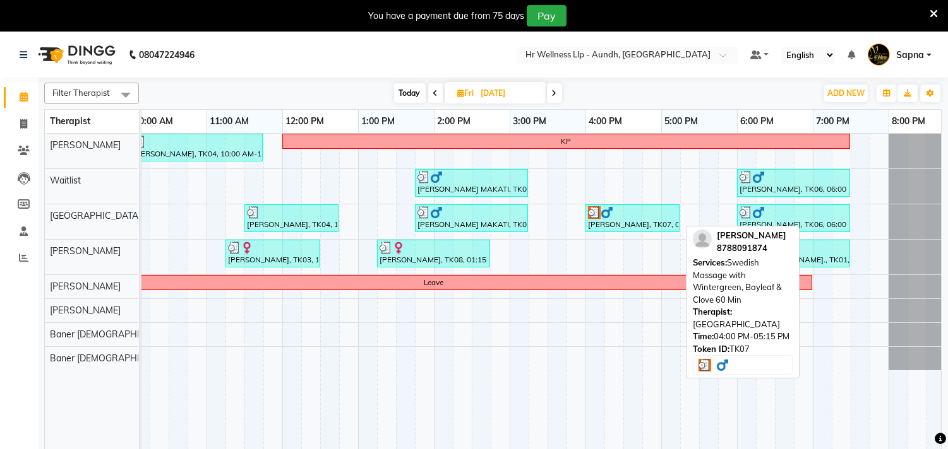
scroll to position [0, 163]
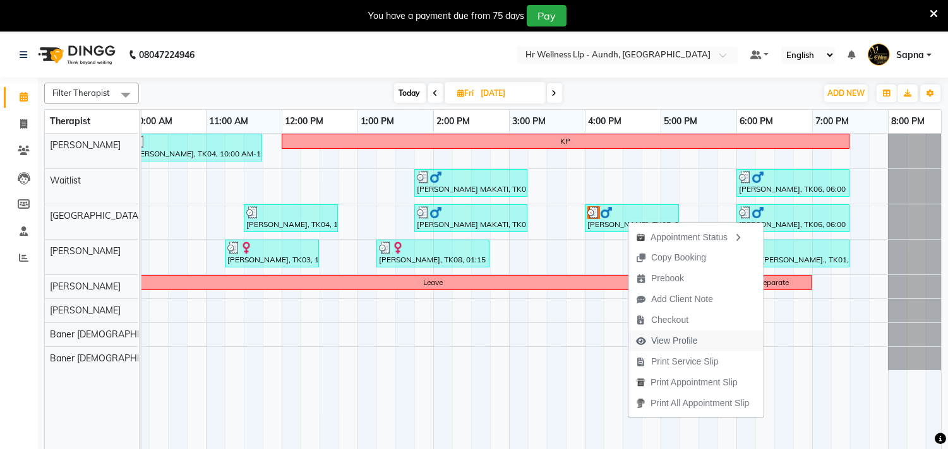
click at [704, 339] on span "View Profile" at bounding box center [666, 341] width 77 height 21
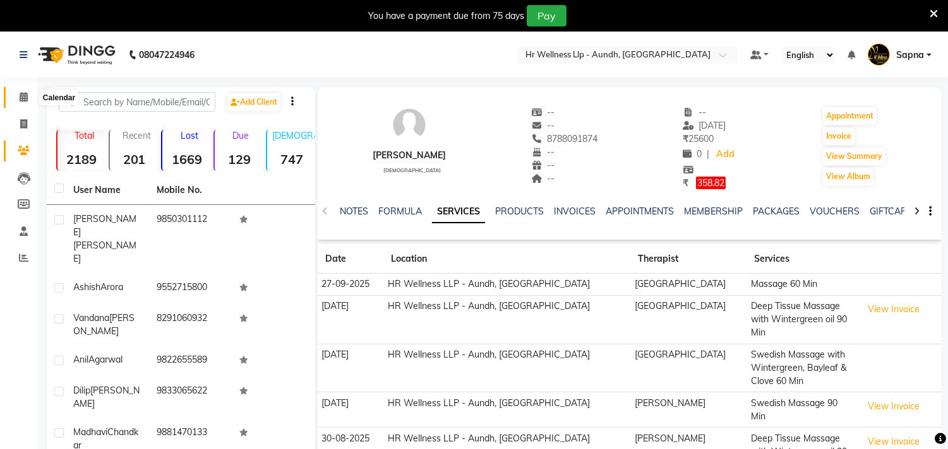
click at [23, 93] on icon at bounding box center [24, 96] width 8 height 9
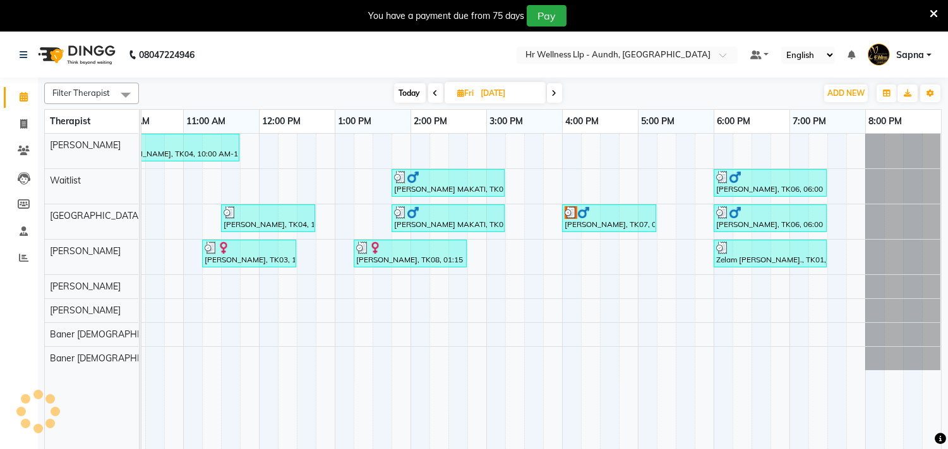
scroll to position [0, 186]
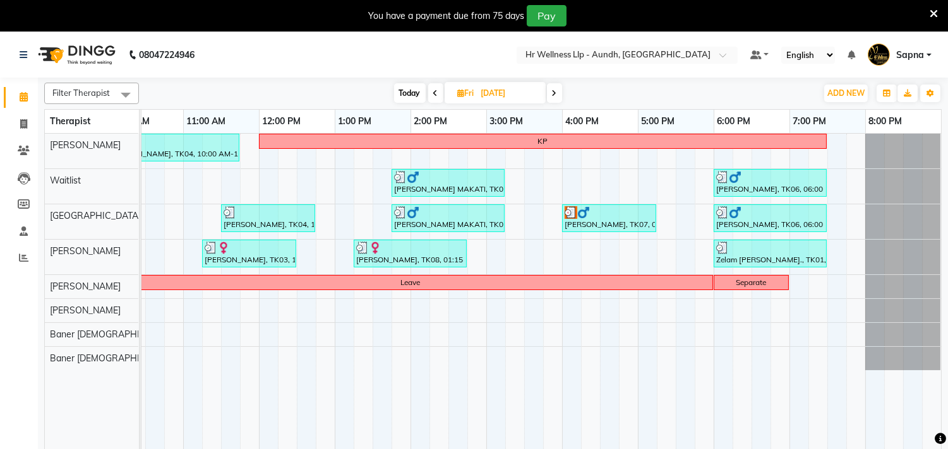
click at [495, 90] on input "[DATE]" at bounding box center [508, 93] width 63 height 19
select select "9"
select select "2025"
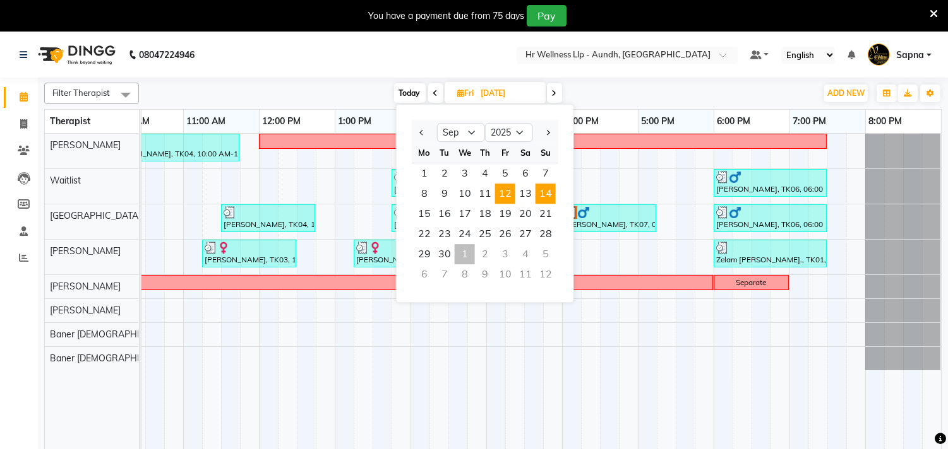
click at [540, 192] on span "14" at bounding box center [545, 194] width 20 height 20
type input "[DATE]"
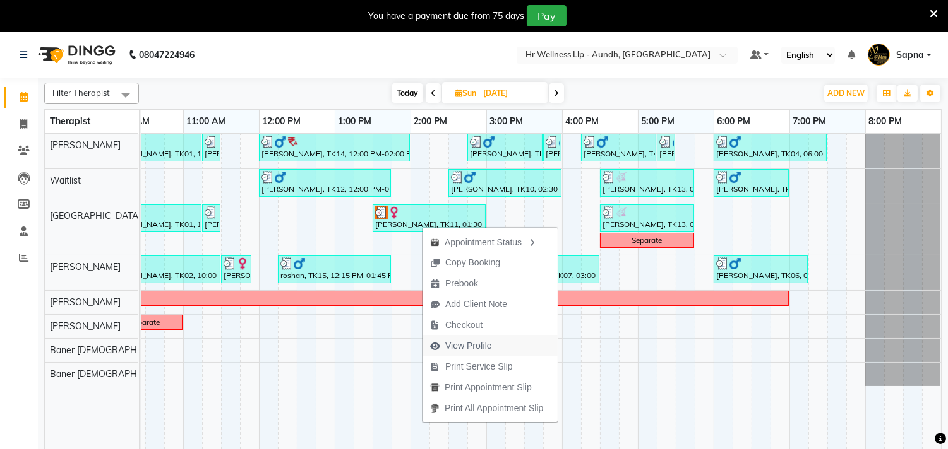
click at [470, 344] on span "View Profile" at bounding box center [468, 346] width 47 height 13
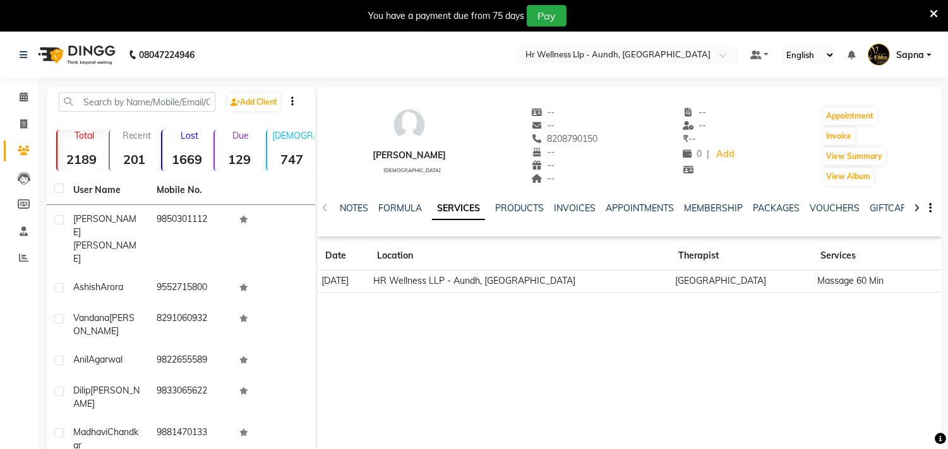
drag, startPoint x: 538, startPoint y: 140, endPoint x: 607, endPoint y: 140, distance: 68.8
click at [607, 140] on div "Anuja Patil female -- -- 8208790150 Mobile No. -- -- -- -- -- ₹ -- 0 | Add Appo…" at bounding box center [630, 139] width 624 height 93
copy span "8208790150"
click at [24, 95] on icon at bounding box center [24, 96] width 8 height 9
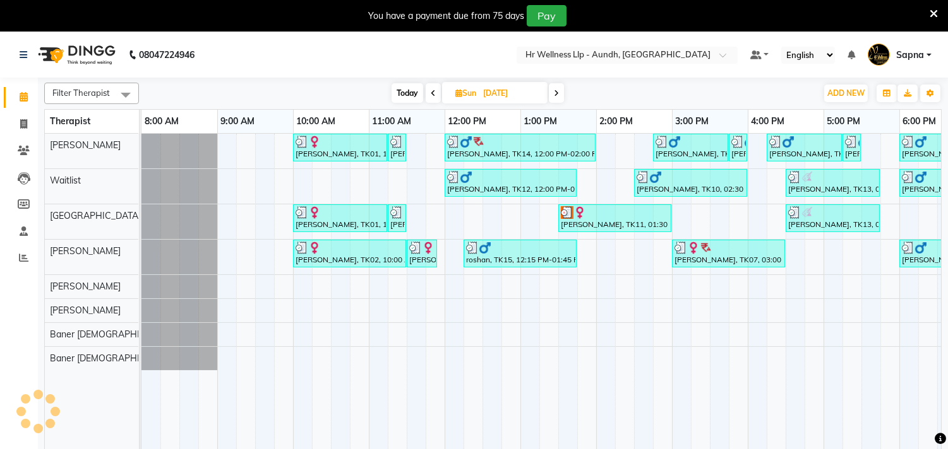
scroll to position [0, 186]
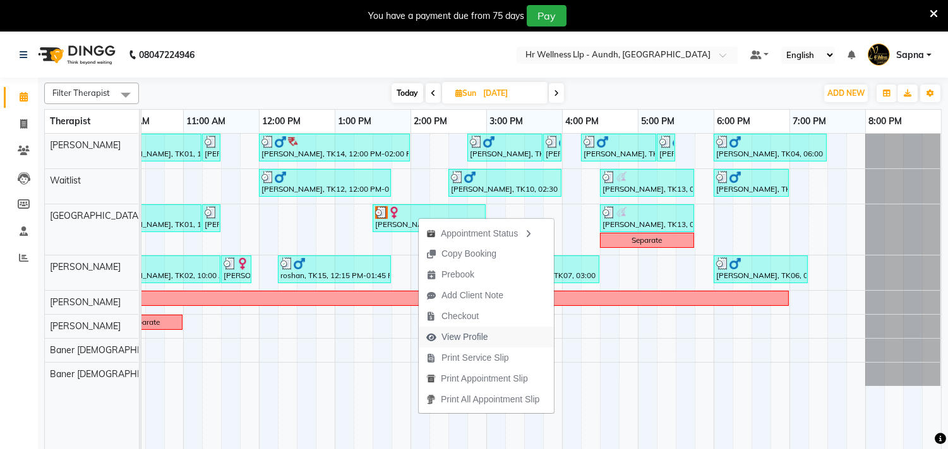
click at [482, 341] on span "View Profile" at bounding box center [464, 337] width 47 height 13
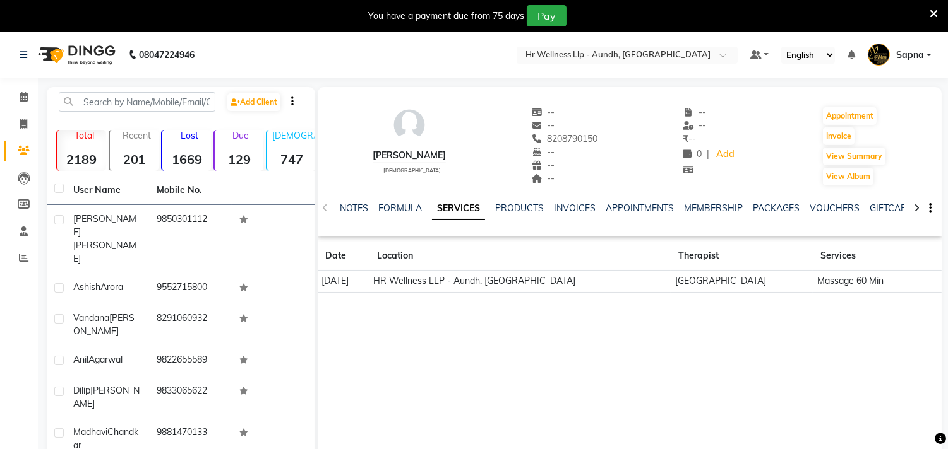
drag, startPoint x: 538, startPoint y: 140, endPoint x: 614, endPoint y: 141, distance: 76.4
click at [615, 140] on div "Anuja Patil female -- -- 8208790150 Mobile No. -- -- -- -- -- ₹ -- 0 | Add Appo…" at bounding box center [630, 139] width 624 height 93
copy span "8208790150"
click at [18, 93] on span at bounding box center [24, 97] width 22 height 15
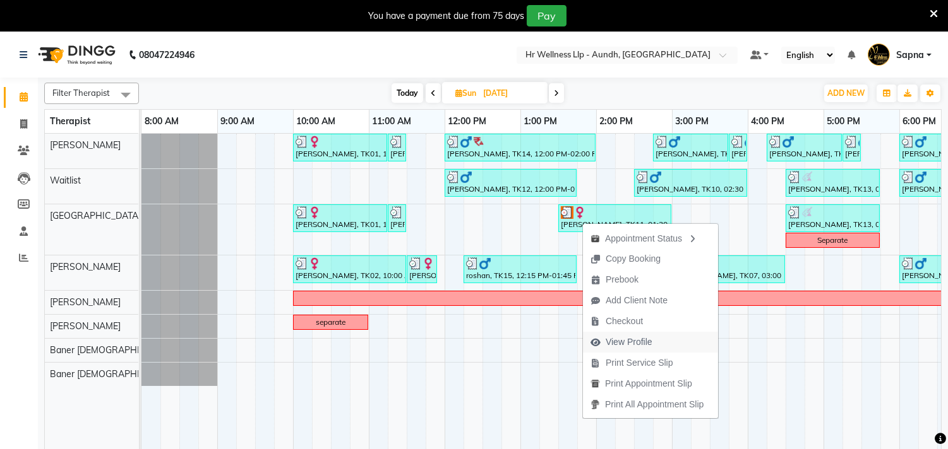
click at [638, 341] on span "View Profile" at bounding box center [628, 342] width 47 height 13
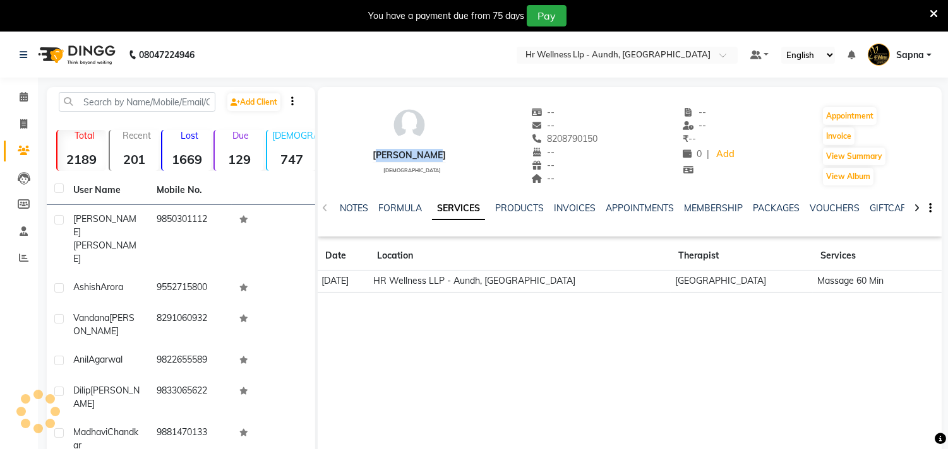
drag, startPoint x: 375, startPoint y: 155, endPoint x: 432, endPoint y: 156, distance: 57.5
click at [432, 156] on div "[PERSON_NAME] [DEMOGRAPHIC_DATA] -- -- 8208790150 -- -- -- -- -- ₹ -- 0 | Add A…" at bounding box center [630, 139] width 624 height 93
click at [20, 95] on icon at bounding box center [24, 96] width 8 height 9
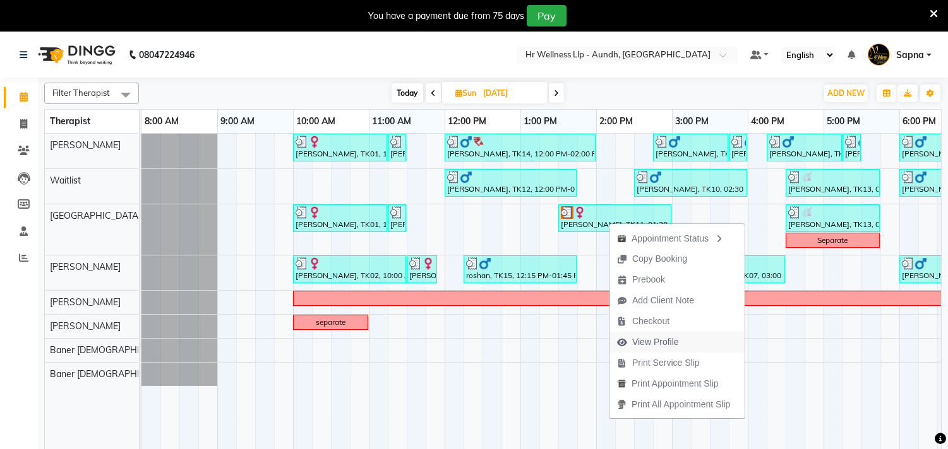
click at [631, 350] on span "View Profile" at bounding box center [647, 342] width 77 height 21
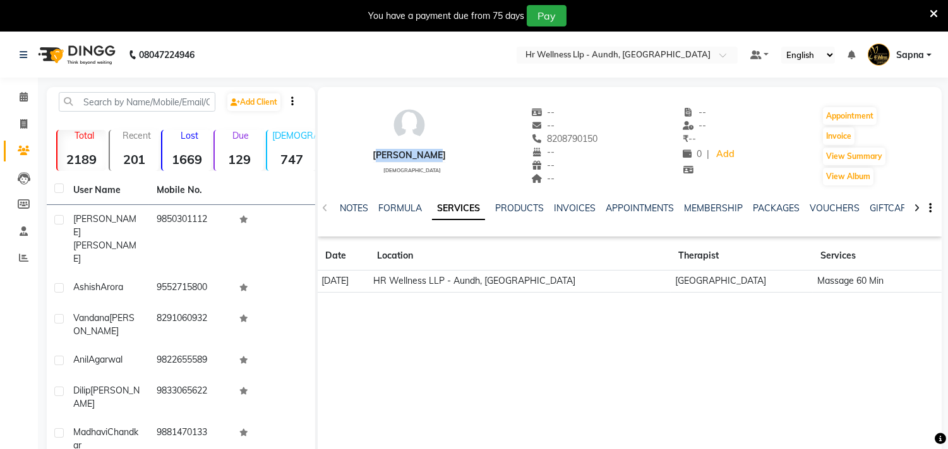
drag, startPoint x: 374, startPoint y: 155, endPoint x: 437, endPoint y: 154, distance: 63.1
click at [437, 154] on div "[PERSON_NAME] [DEMOGRAPHIC_DATA] -- -- 8208790150 -- -- -- -- -- ₹ -- 0 | Add A…" at bounding box center [630, 139] width 624 height 93
click at [23, 96] on icon at bounding box center [24, 96] width 8 height 9
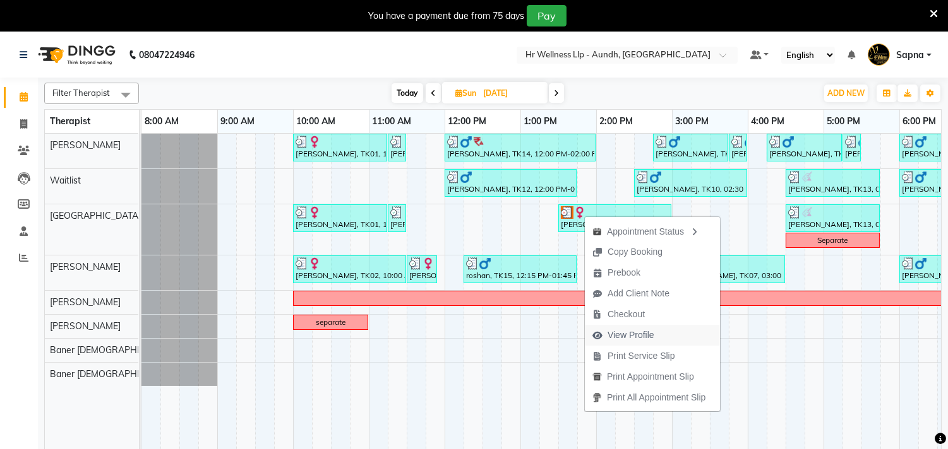
click at [645, 340] on span "View Profile" at bounding box center [630, 335] width 47 height 13
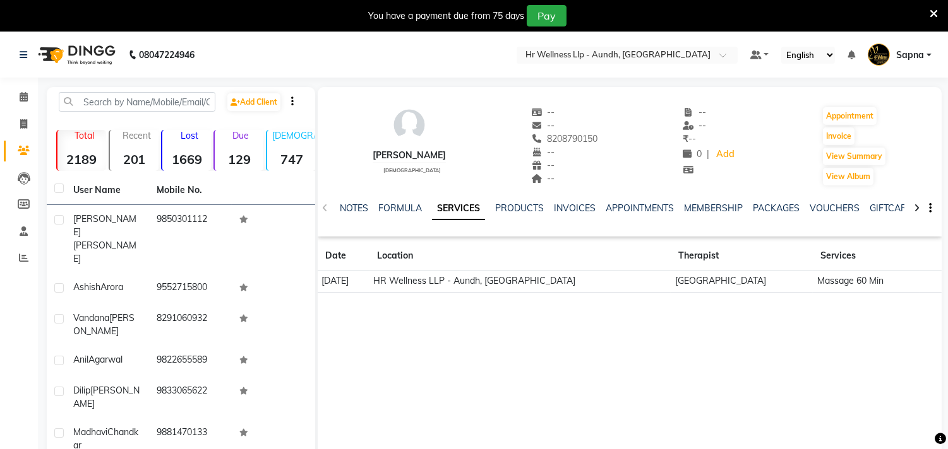
drag, startPoint x: 538, startPoint y: 137, endPoint x: 603, endPoint y: 140, distance: 64.5
click at [603, 140] on div "[PERSON_NAME] [DEMOGRAPHIC_DATA] -- -- 8208790150 -- -- -- -- -- ₹ -- 0 | Add A…" at bounding box center [630, 139] width 624 height 93
click at [18, 93] on span at bounding box center [24, 97] width 22 height 15
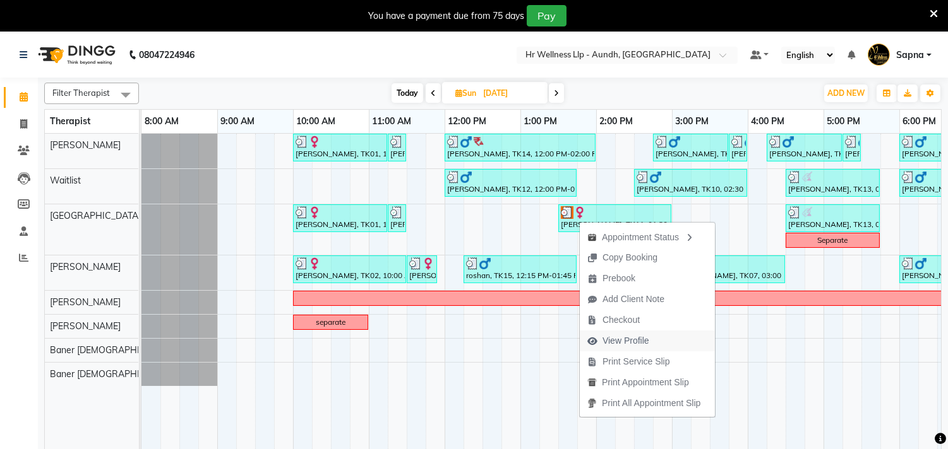
click at [615, 339] on span "View Profile" at bounding box center [625, 341] width 47 height 13
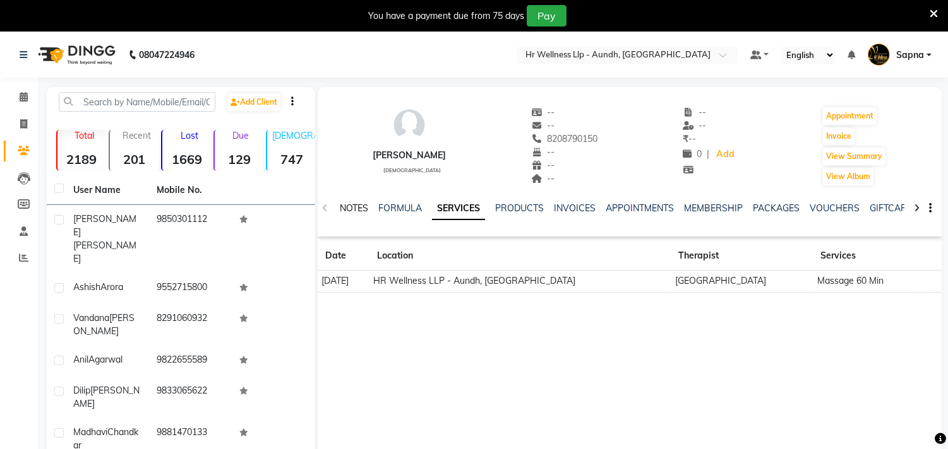
click at [355, 211] on link "NOTES" at bounding box center [354, 208] width 28 height 11
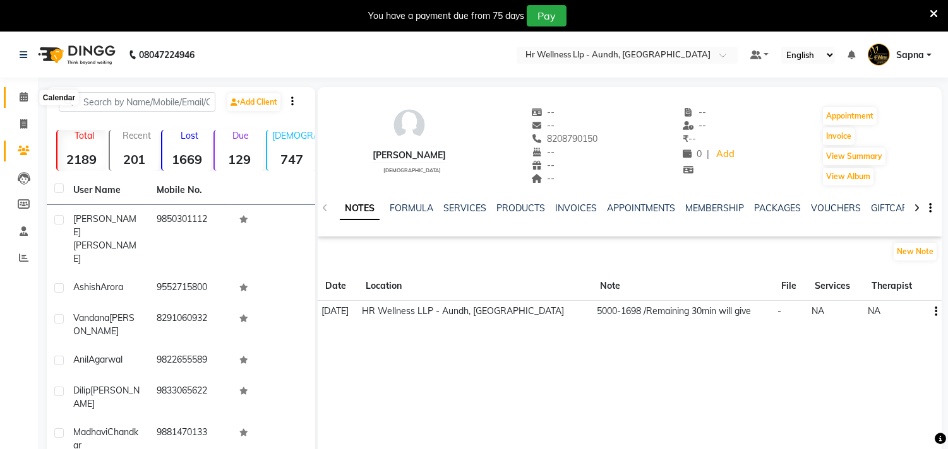
click at [22, 99] on icon at bounding box center [24, 96] width 8 height 9
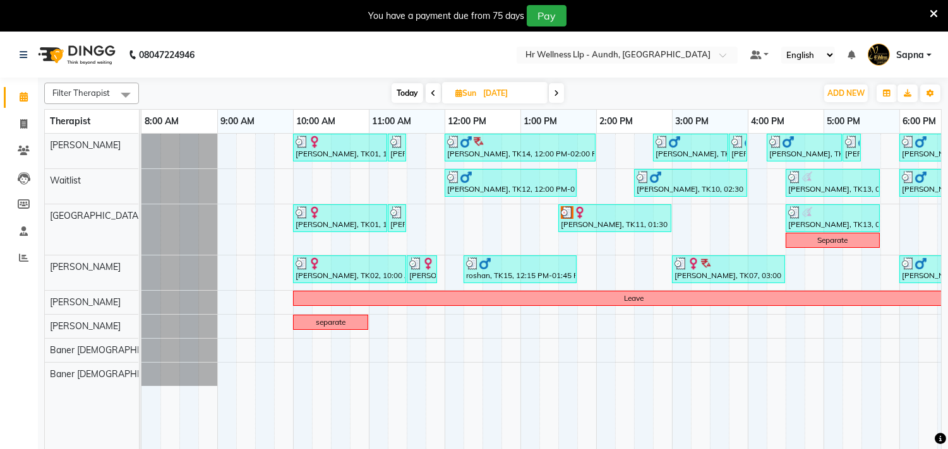
click at [519, 92] on input "[DATE]" at bounding box center [510, 93] width 63 height 19
select select "9"
select select "2025"
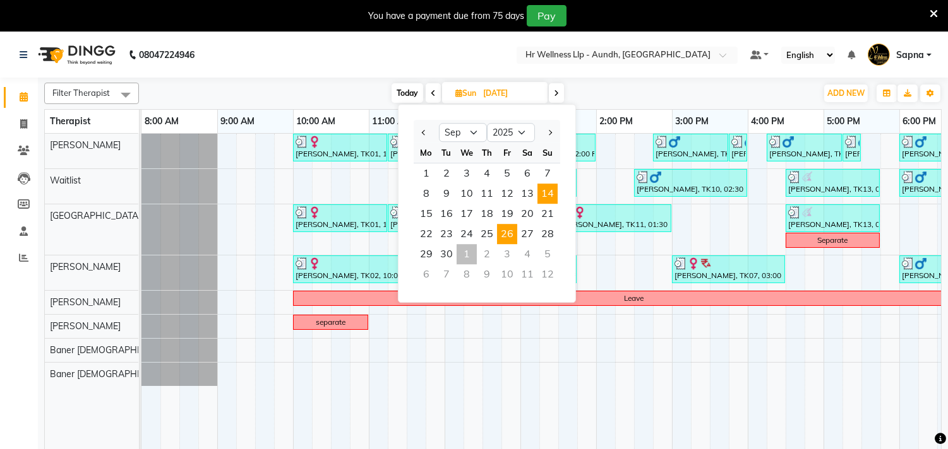
click at [502, 237] on span "26" at bounding box center [507, 234] width 20 height 20
type input "26-09-2025"
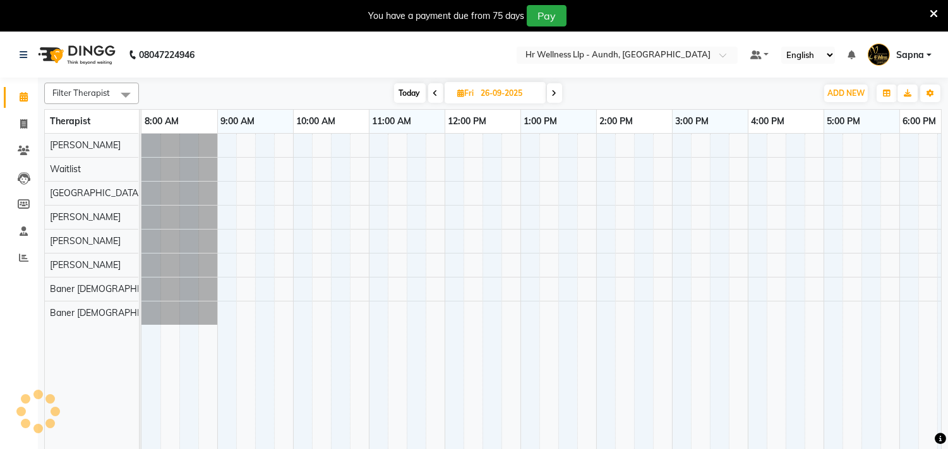
scroll to position [0, 186]
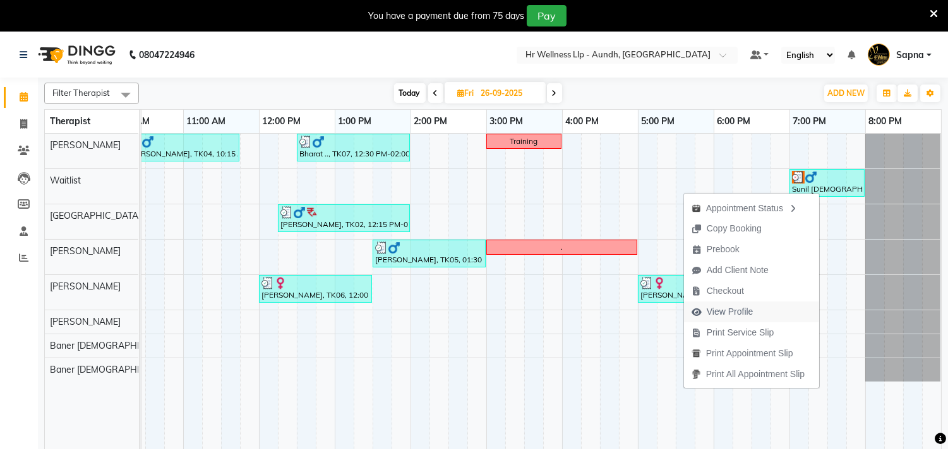
click at [734, 309] on span "View Profile" at bounding box center [729, 312] width 47 height 13
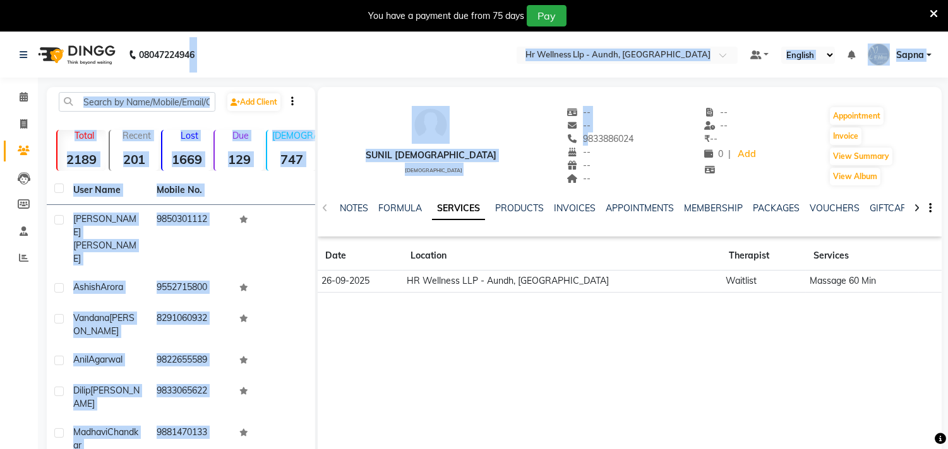
drag, startPoint x: 537, startPoint y: 139, endPoint x: 191, endPoint y: -52, distance: 395.0
click at [191, 0] on html "08047224946 Select Location × Hr Wellness Llp - Aundh, Aundh Default Panel My P…" at bounding box center [474, 224] width 948 height 449
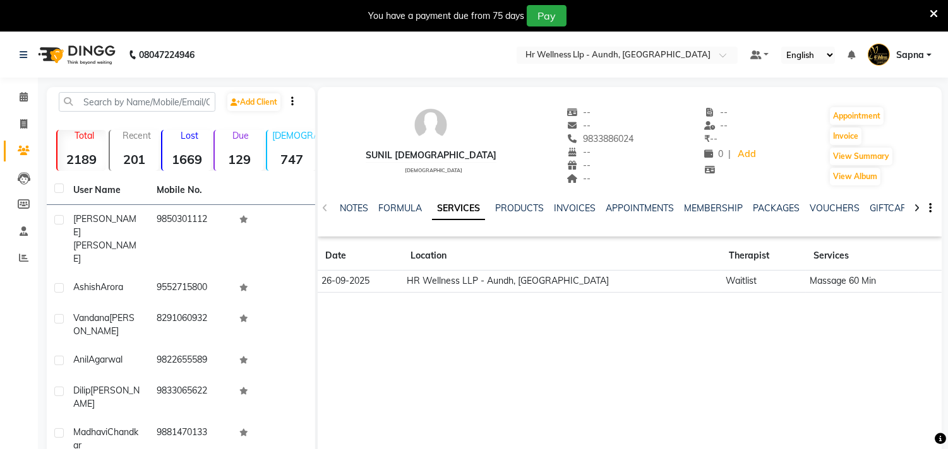
click at [574, 345] on div "Sunil Male male -- -- 9833886024 -- -- -- -- -- ₹ -- 0 | Add Appointment Invoic…" at bounding box center [630, 276] width 624 height 379
click at [572, 345] on div "Sunil Male male -- -- 9833886024 -- -- -- -- -- ₹ -- 0 | Add Appointment Invoic…" at bounding box center [630, 276] width 624 height 379
drag, startPoint x: 535, startPoint y: 140, endPoint x: 597, endPoint y: 140, distance: 61.9
click at [597, 140] on div "Sunil Male male -- -- 9833886024 Mobile No. -- -- -- -- -- ₹ -- 0 | Add Appoint…" at bounding box center [630, 139] width 624 height 93
drag, startPoint x: 377, startPoint y: 156, endPoint x: 439, endPoint y: 158, distance: 62.5
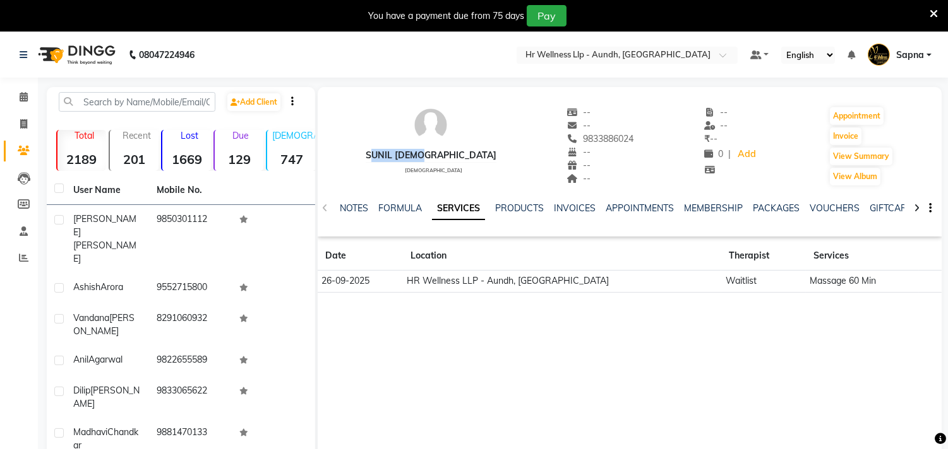
click at [439, 158] on div "Sunil Male male -- -- 9833886024 -- -- -- -- -- ₹ -- 0 | Add Appointment Invoic…" at bounding box center [630, 139] width 624 height 93
click at [23, 97] on icon at bounding box center [24, 96] width 8 height 9
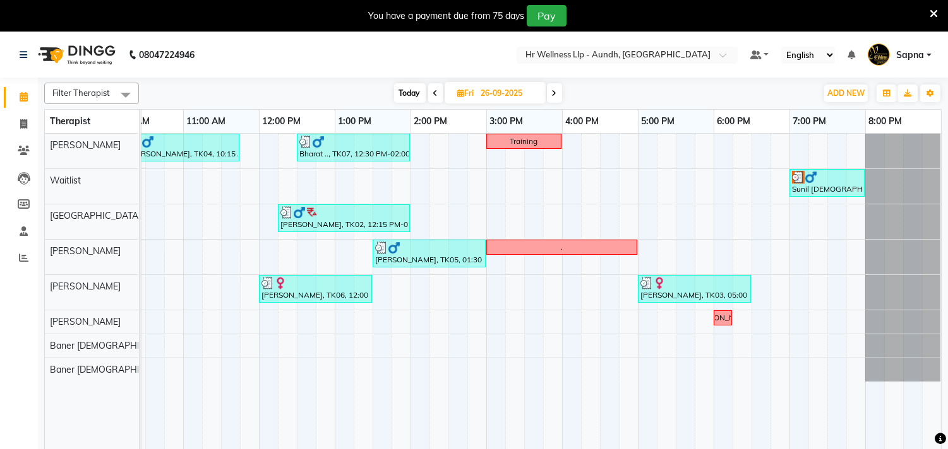
scroll to position [0, 196]
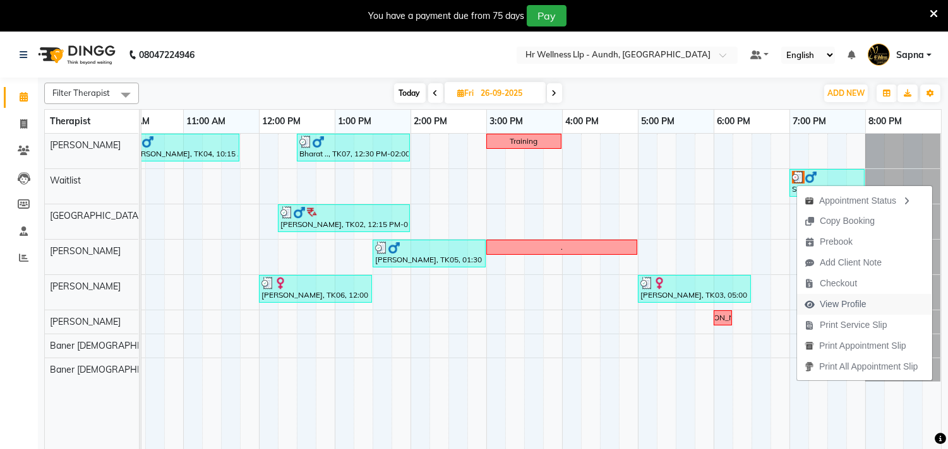
click at [870, 303] on span "View Profile" at bounding box center [835, 304] width 77 height 21
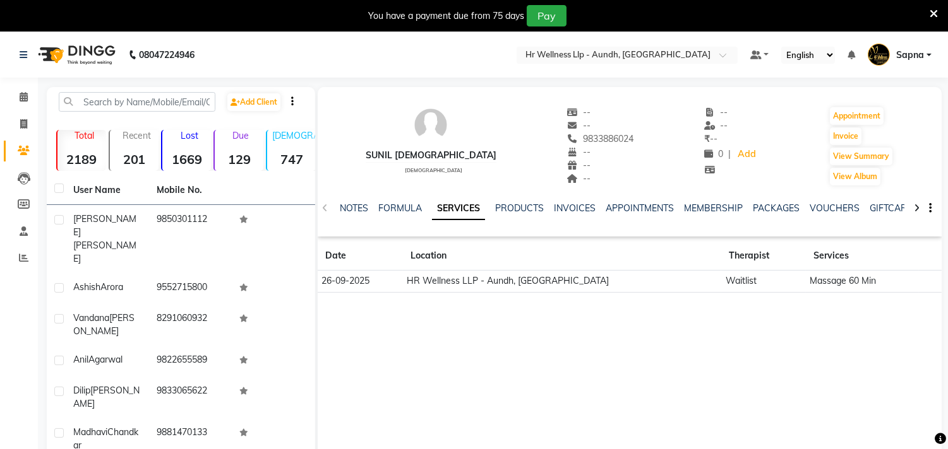
drag, startPoint x: 534, startPoint y: 139, endPoint x: 593, endPoint y: 139, distance: 59.3
click at [593, 139] on div "Sunil Male male -- -- 9833886024 -- -- -- -- -- ₹ -- 0 | Add Appointment Invoic…" at bounding box center [630, 139] width 624 height 93
click at [23, 93] on icon at bounding box center [24, 96] width 8 height 9
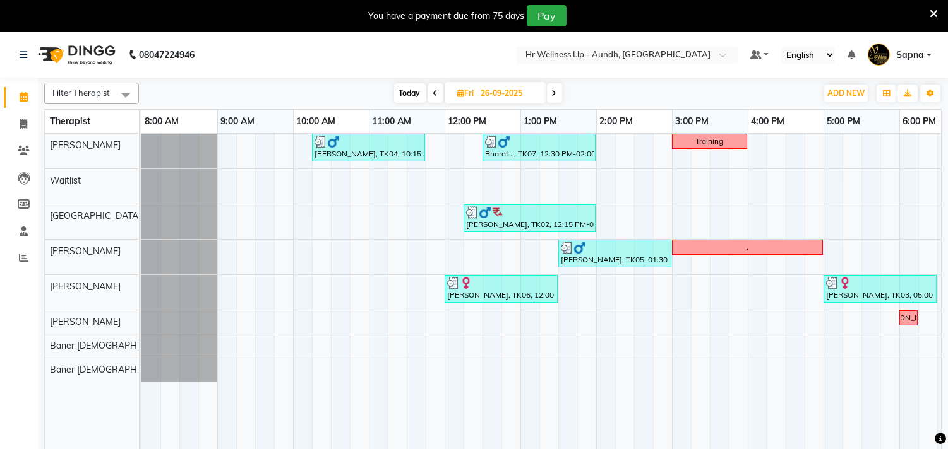
scroll to position [0, 39]
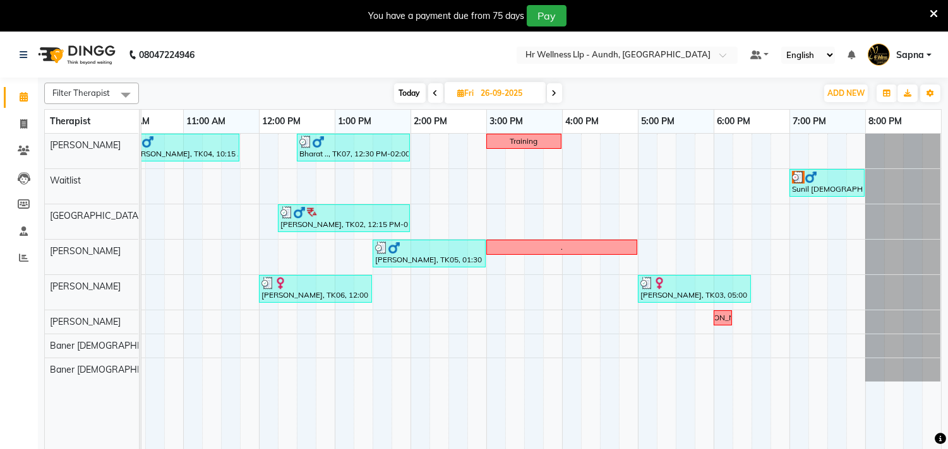
click at [552, 91] on icon at bounding box center [554, 94] width 5 height 8
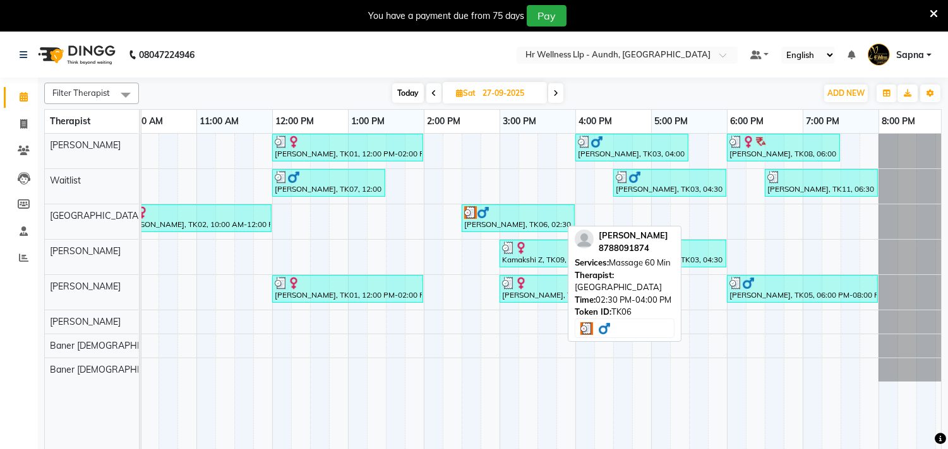
scroll to position [0, 170]
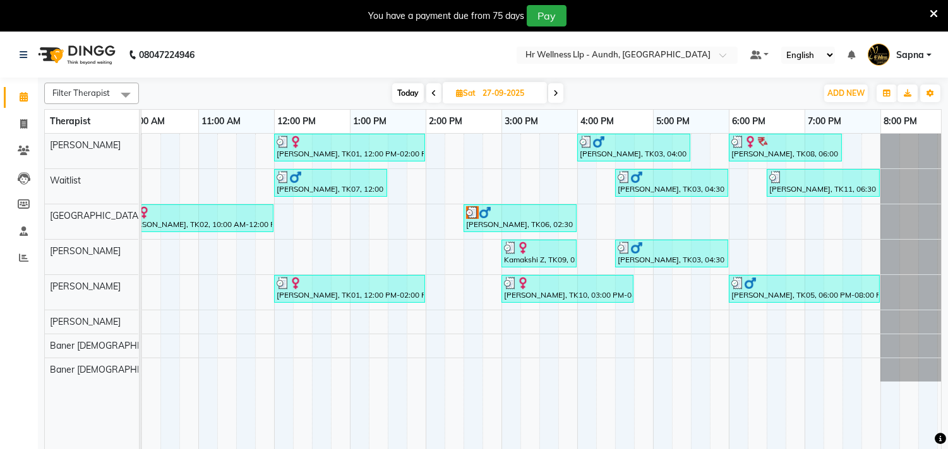
click at [554, 93] on icon at bounding box center [555, 94] width 5 height 8
type input "28-09-2025"
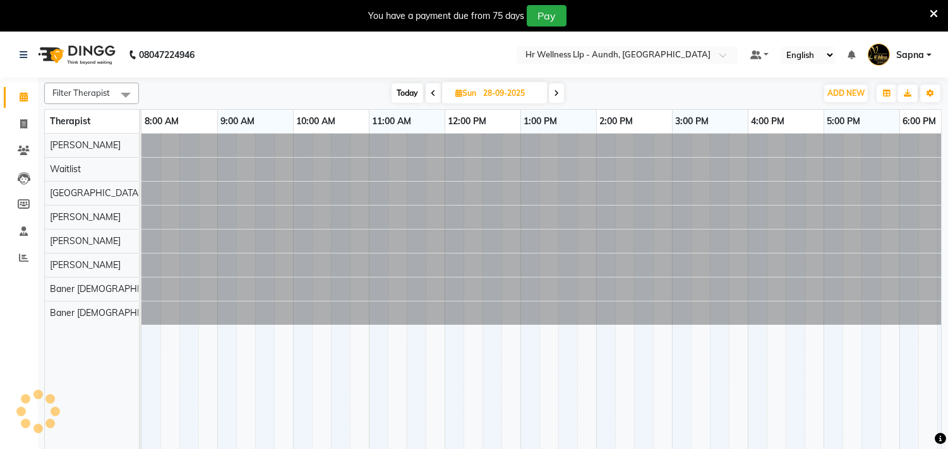
scroll to position [0, 186]
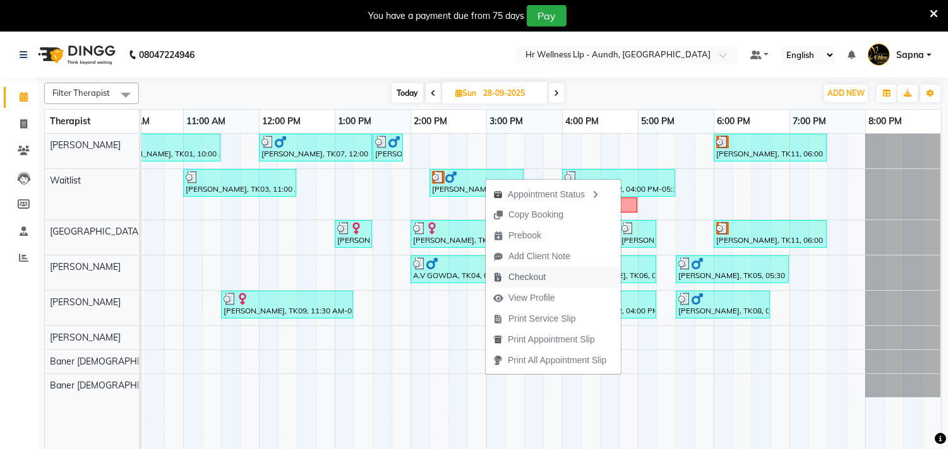
click at [552, 275] on span "Checkout" at bounding box center [519, 277] width 68 height 21
select select "service"
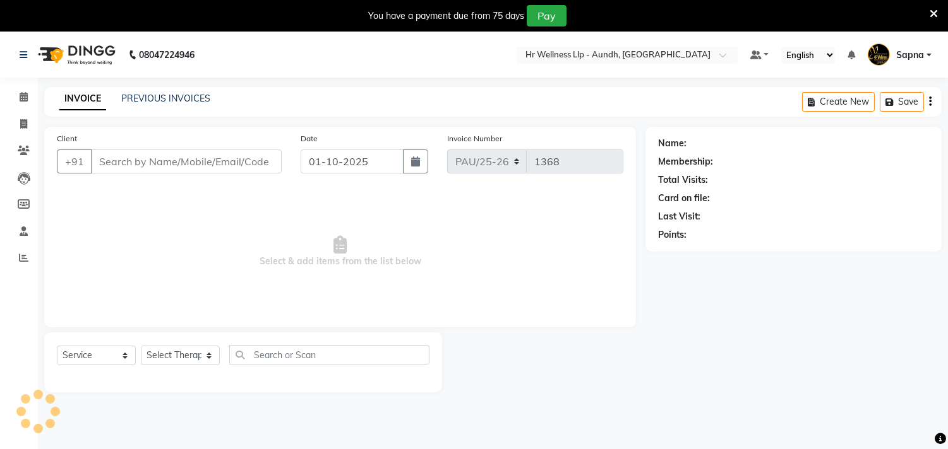
type input "8329073934"
type input "28-09-2025"
select select "45452"
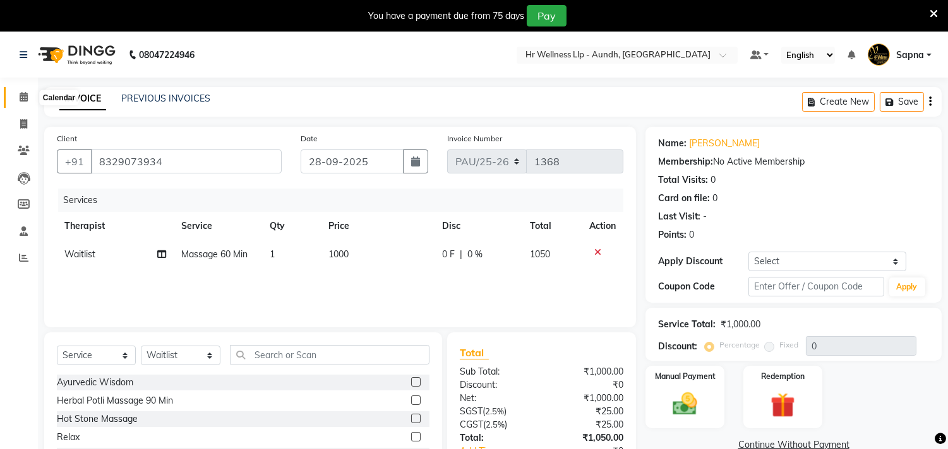
click at [20, 93] on icon at bounding box center [24, 96] width 8 height 9
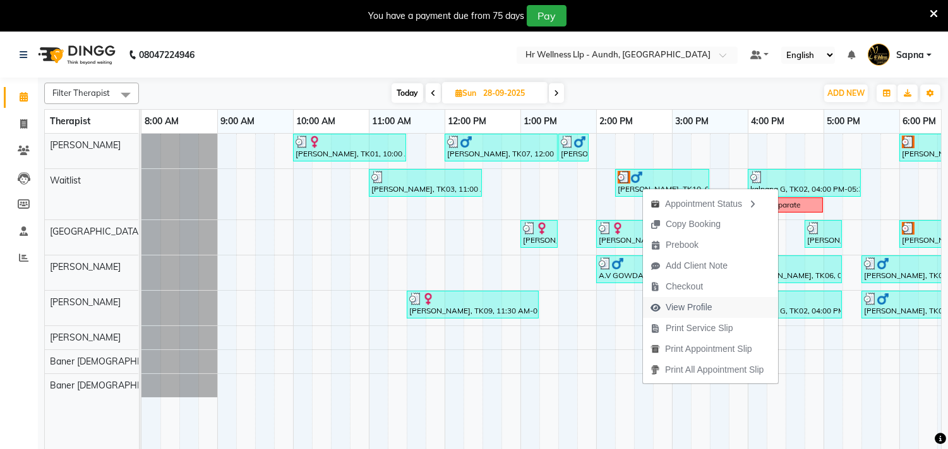
click at [701, 306] on span "View Profile" at bounding box center [688, 307] width 47 height 13
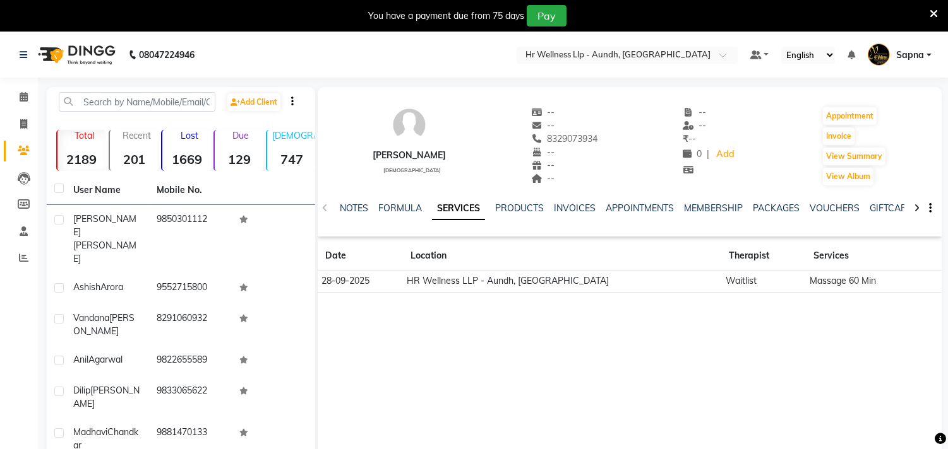
drag, startPoint x: 566, startPoint y: 136, endPoint x: 634, endPoint y: 142, distance: 68.4
click at [634, 142] on div "[PERSON_NAME] [DEMOGRAPHIC_DATA] -- -- 8329073934 -- -- -- -- -- ₹ -- 0 | Add A…" at bounding box center [630, 139] width 624 height 93
copy span "8329073934"
click at [21, 100] on icon at bounding box center [24, 96] width 8 height 9
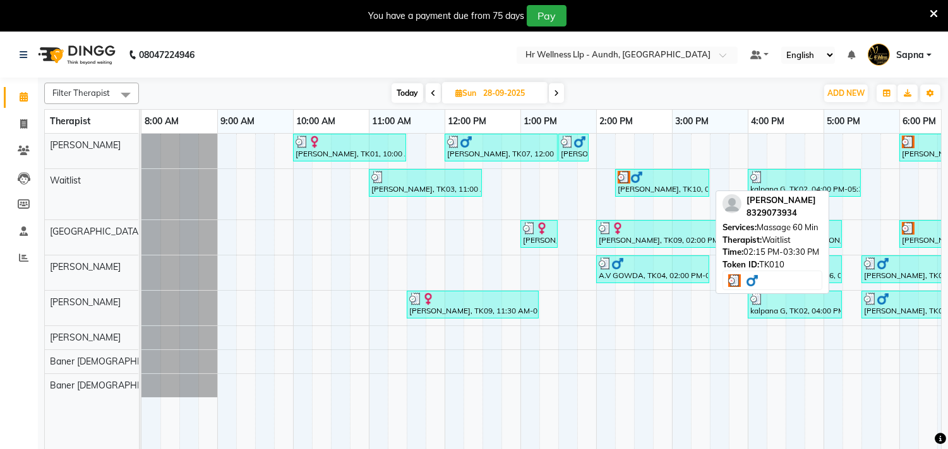
click at [653, 181] on div at bounding box center [661, 177] width 89 height 13
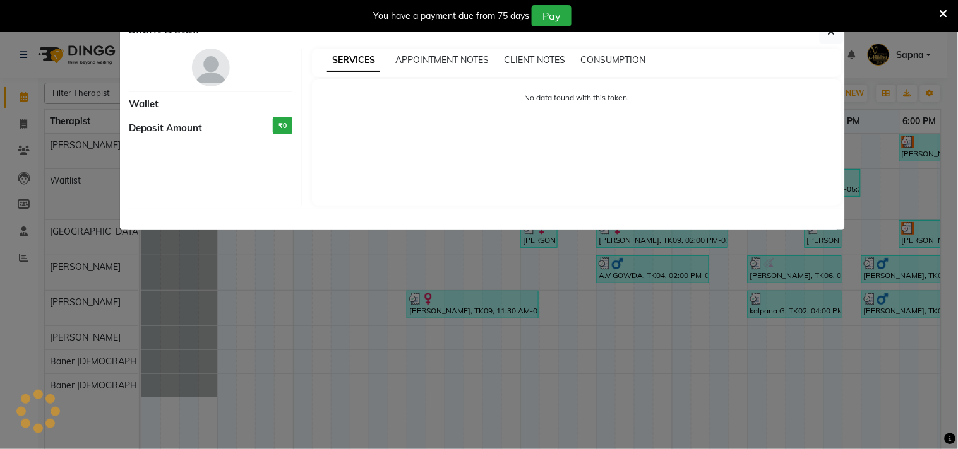
select select "3"
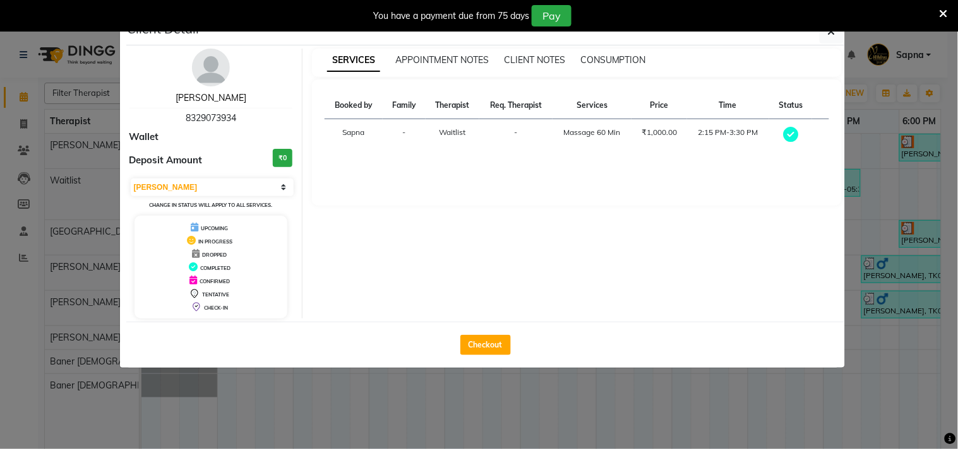
click at [178, 100] on link "[PERSON_NAME]" at bounding box center [210, 97] width 71 height 11
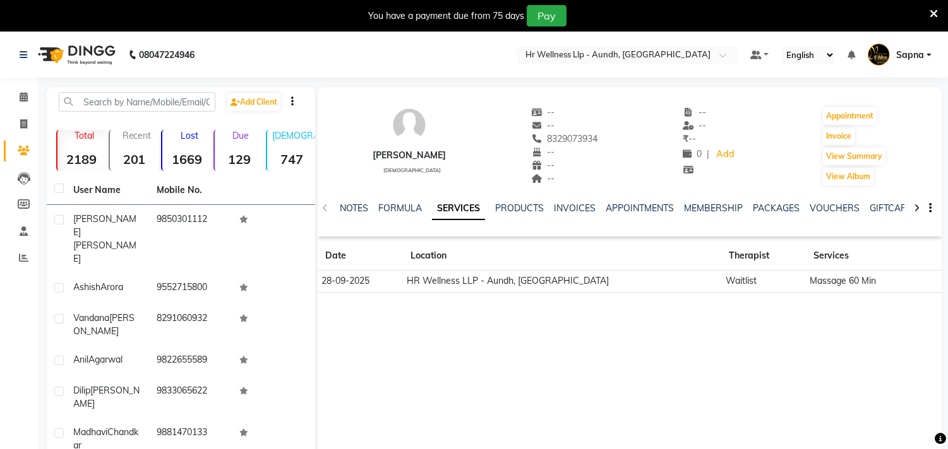
drag, startPoint x: 369, startPoint y: 154, endPoint x: 482, endPoint y: 161, distance: 113.2
click at [482, 161] on div "[PERSON_NAME] [DEMOGRAPHIC_DATA] -- -- 8329073934 -- -- -- -- -- ₹ -- 0 | Add A…" at bounding box center [630, 139] width 624 height 93
copy div "[PERSON_NAME]"
drag, startPoint x: 568, startPoint y: 136, endPoint x: 632, endPoint y: 139, distance: 63.8
click at [632, 139] on div "[PERSON_NAME] [DEMOGRAPHIC_DATA] -- -- [PHONE_NUMBER] Mobile No. -- -- -- -- --…" at bounding box center [630, 139] width 624 height 93
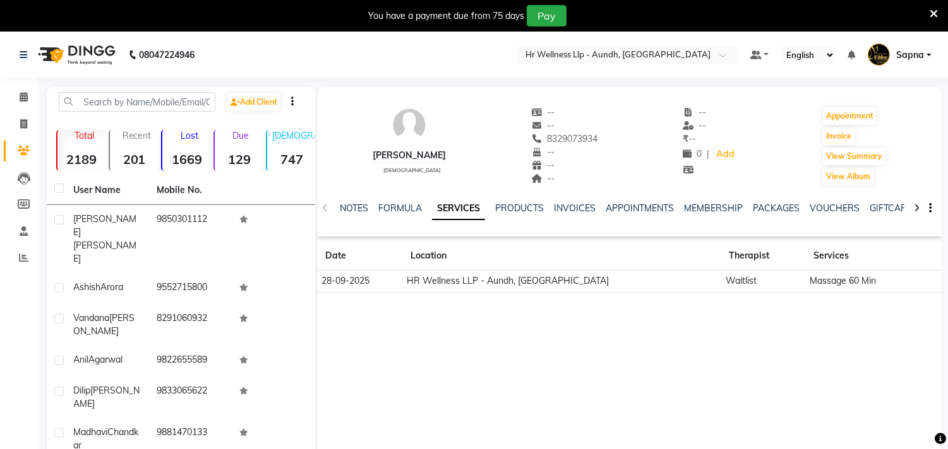
copy span "8329073934"
click at [23, 98] on icon at bounding box center [24, 96] width 8 height 9
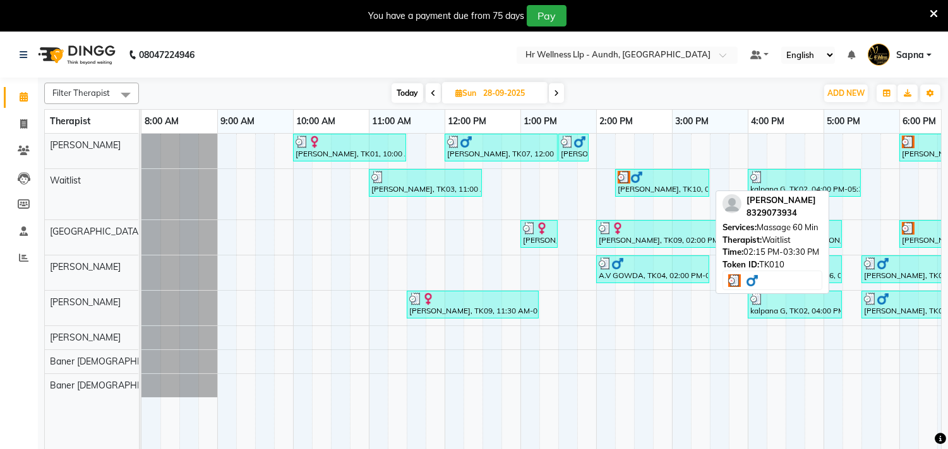
click at [645, 186] on div "[PERSON_NAME], TK10, 02:15 PM-03:30 PM, Massage 60 Min" at bounding box center [662, 183] width 92 height 24
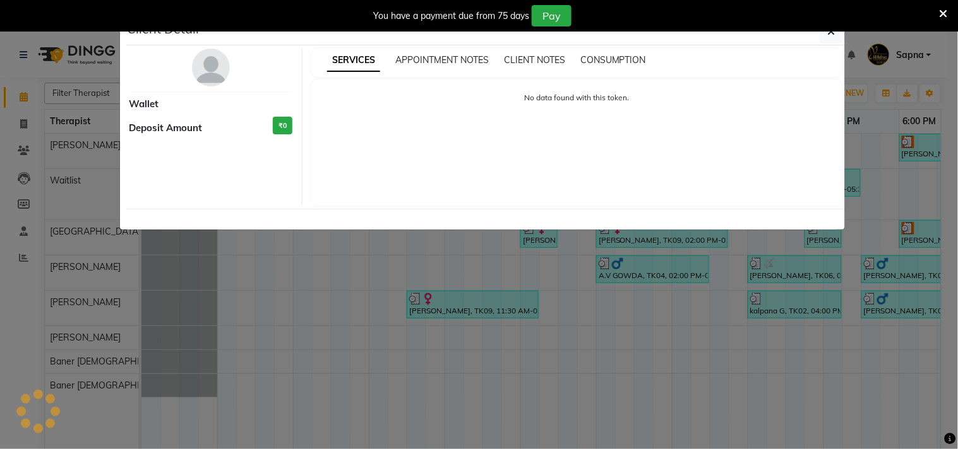
select select "3"
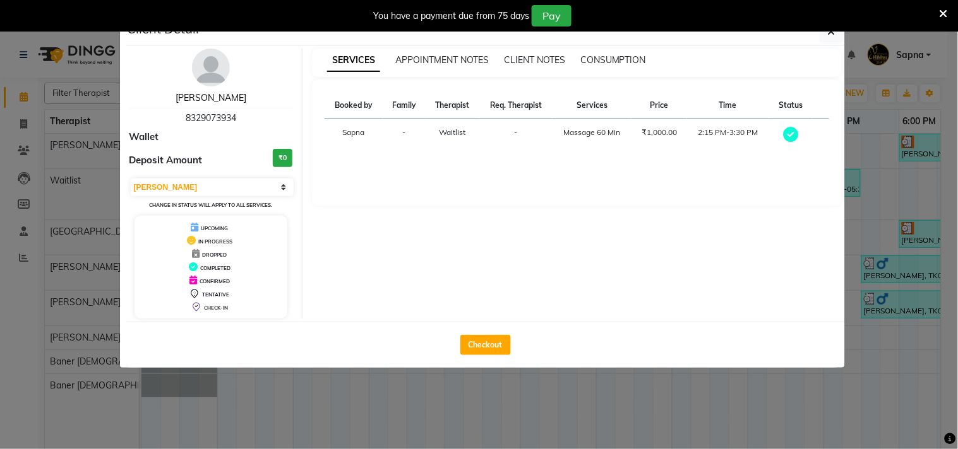
click at [175, 95] on link "[PERSON_NAME]" at bounding box center [210, 97] width 71 height 11
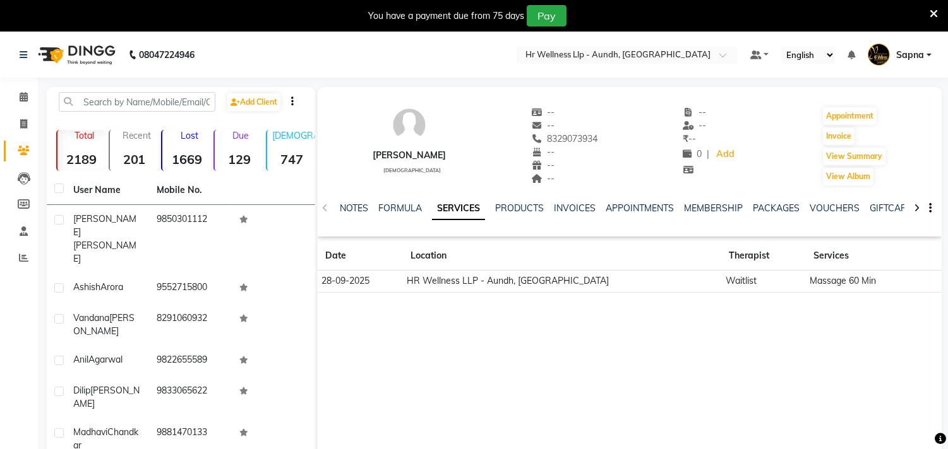
drag, startPoint x: 369, startPoint y: 153, endPoint x: 472, endPoint y: 158, distance: 102.4
click at [446, 158] on div "[PERSON_NAME]" at bounding box center [408, 155] width 73 height 13
click at [482, 149] on div "[PERSON_NAME] [DEMOGRAPHIC_DATA] -- -- 8329073934 -- -- -- -- -- ₹ -- 0 | Add A…" at bounding box center [630, 139] width 624 height 93
copy div "[PERSON_NAME]"
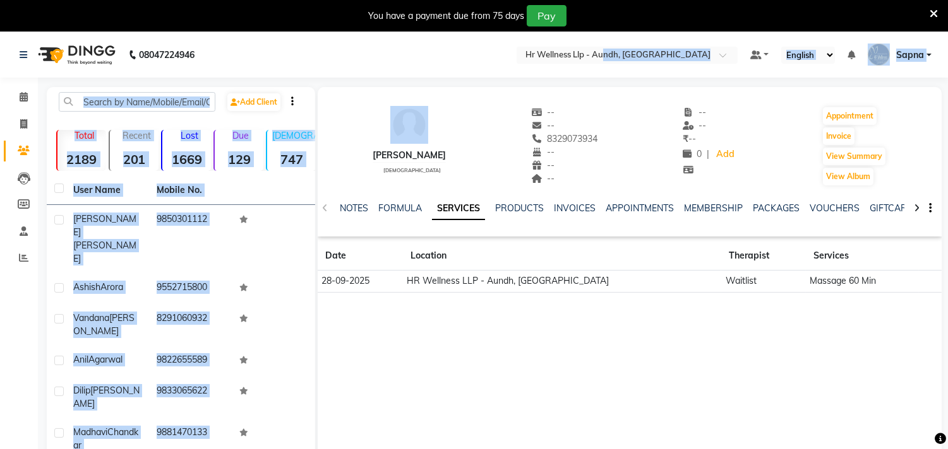
drag, startPoint x: 367, startPoint y: 153, endPoint x: 605, endPoint y: -47, distance: 310.1
click at [605, 0] on html "08047224946 Select Location × Hr Wellness Llp - Aundh, Aundh Default Panel My P…" at bounding box center [474, 224] width 948 height 449
click at [364, 69] on nav "08047224946 Select Location × Hr Wellness Llp - Aundh, Aundh Default Panel My P…" at bounding box center [474, 54] width 948 height 45
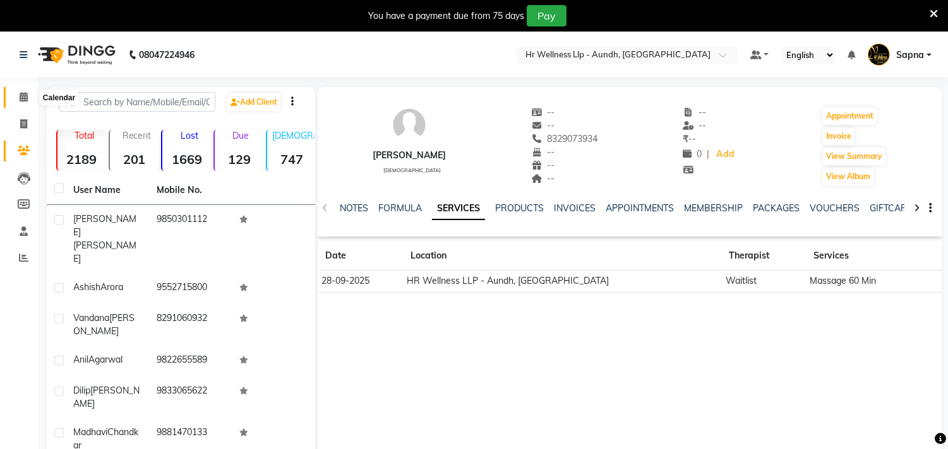
click at [20, 93] on icon at bounding box center [24, 96] width 8 height 9
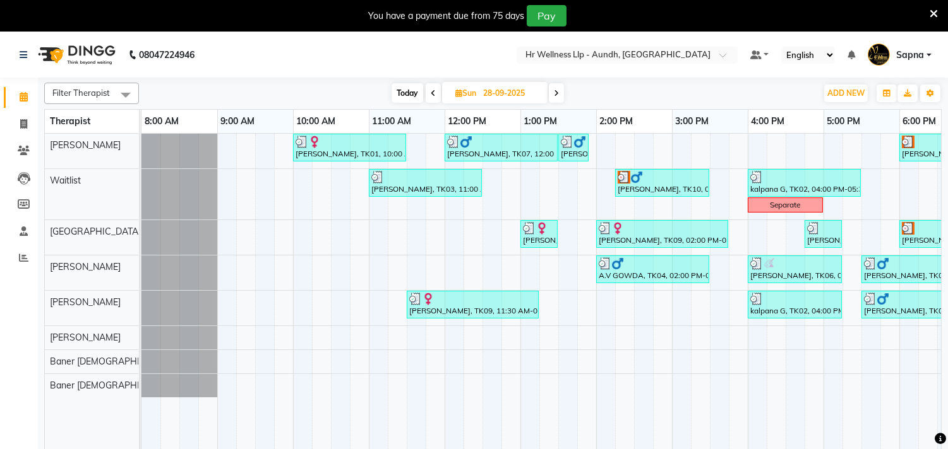
click at [394, 95] on span "Today" at bounding box center [407, 93] width 32 height 20
type input "01-10-2025"
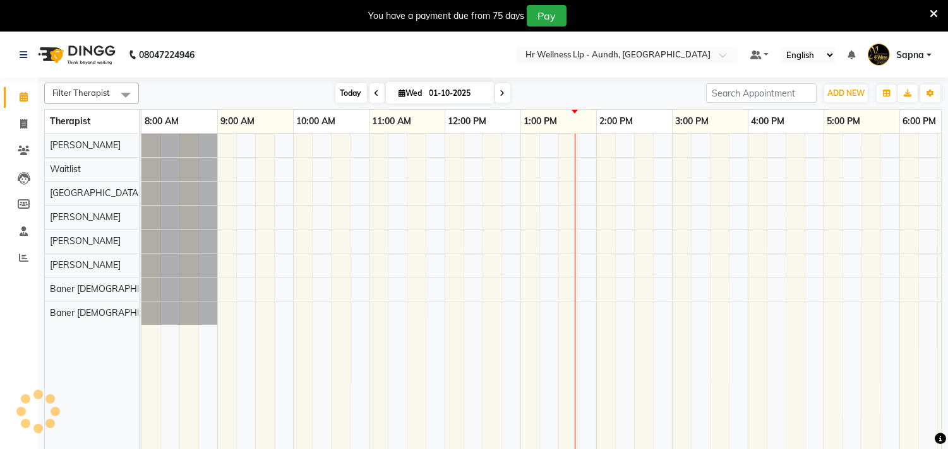
scroll to position [0, 186]
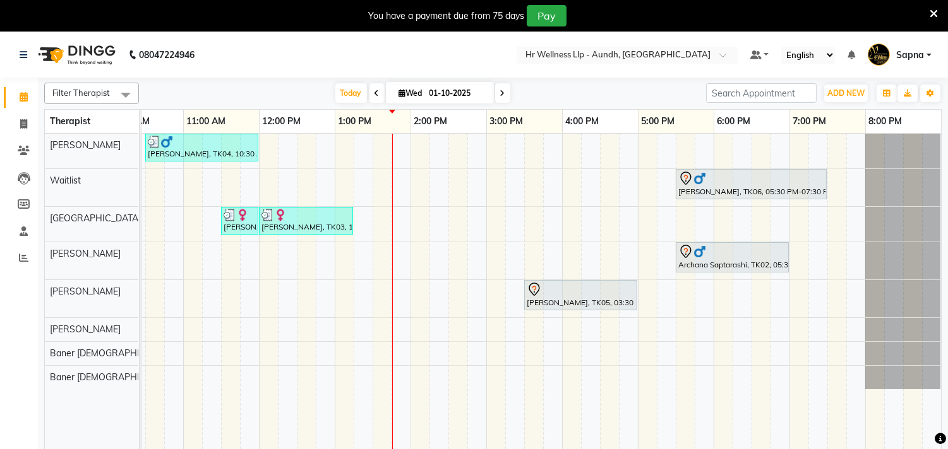
click at [407, 93] on span "Wed" at bounding box center [411, 92] width 30 height 9
select select "10"
select select "2025"
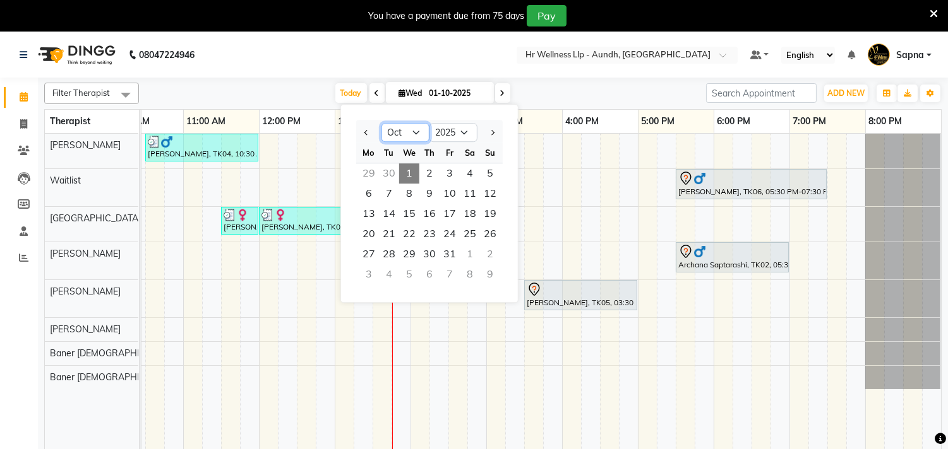
drag, startPoint x: 417, startPoint y: 131, endPoint x: 417, endPoint y: 141, distance: 9.5
click at [417, 131] on select "Jan Feb Mar Apr May Jun [DATE] Aug Sep Oct Nov Dec" at bounding box center [405, 132] width 48 height 19
select select "9"
click at [381, 123] on select "Jan Feb Mar Apr May Jun [DATE] Aug Sep Oct Nov Dec" at bounding box center [405, 132] width 48 height 19
click at [480, 236] on span "28" at bounding box center [490, 234] width 20 height 20
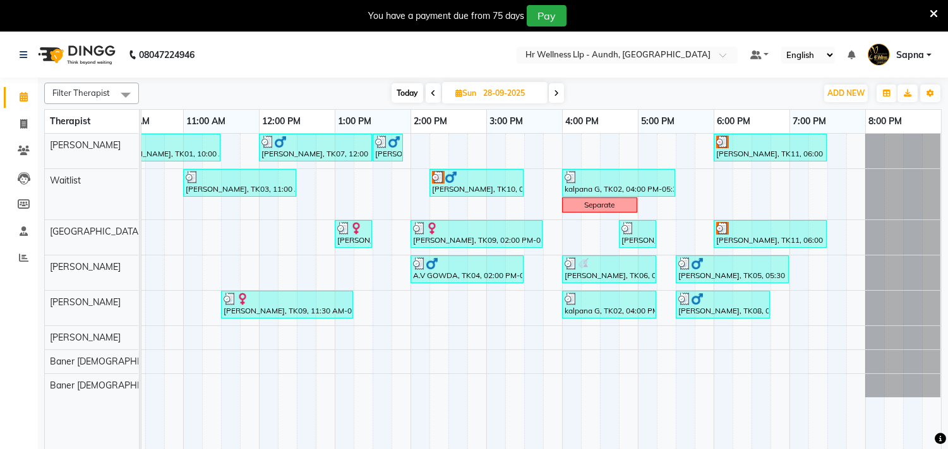
click at [557, 98] on span at bounding box center [556, 93] width 15 height 20
type input "29-09-2025"
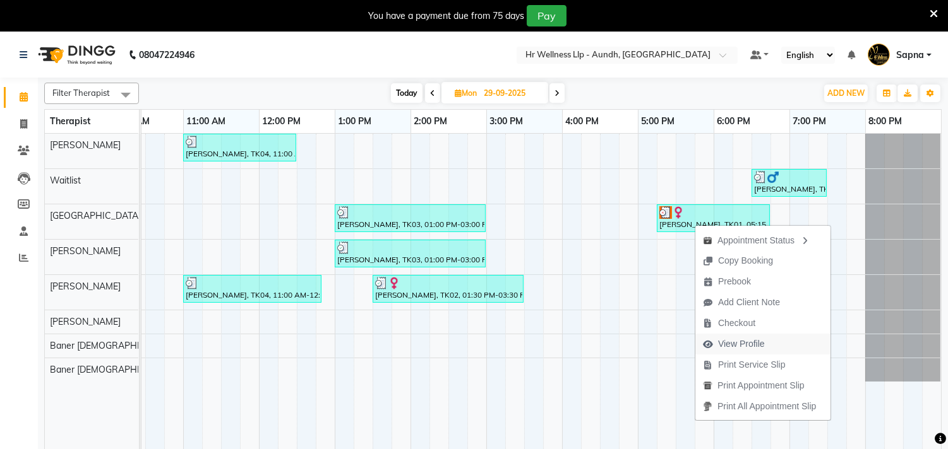
click at [751, 346] on span "View Profile" at bounding box center [741, 344] width 47 height 13
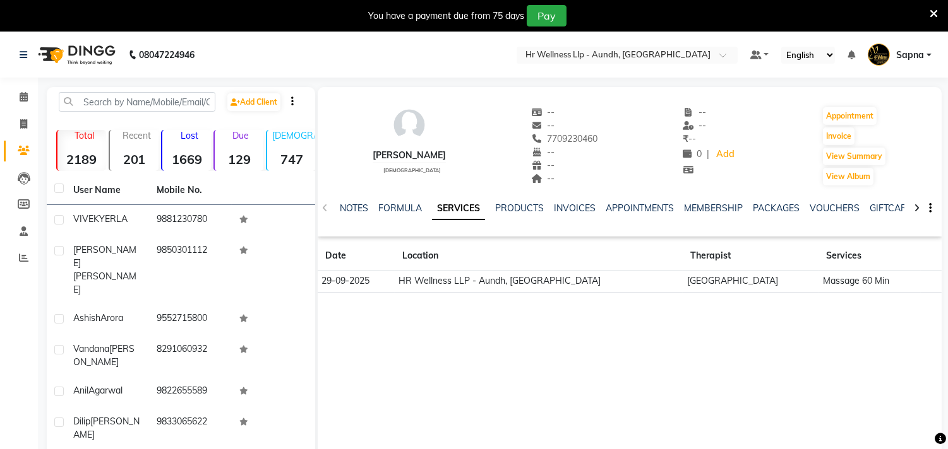
drag, startPoint x: 529, startPoint y: 136, endPoint x: 597, endPoint y: 136, distance: 67.5
click at [597, 136] on div "[PERSON_NAME] [DEMOGRAPHIC_DATA] -- -- 7709230460 -- -- -- -- -- ₹ -- 0 | Add A…" at bounding box center [630, 139] width 624 height 93
copy span "7709230460"
click at [22, 99] on icon at bounding box center [24, 96] width 8 height 9
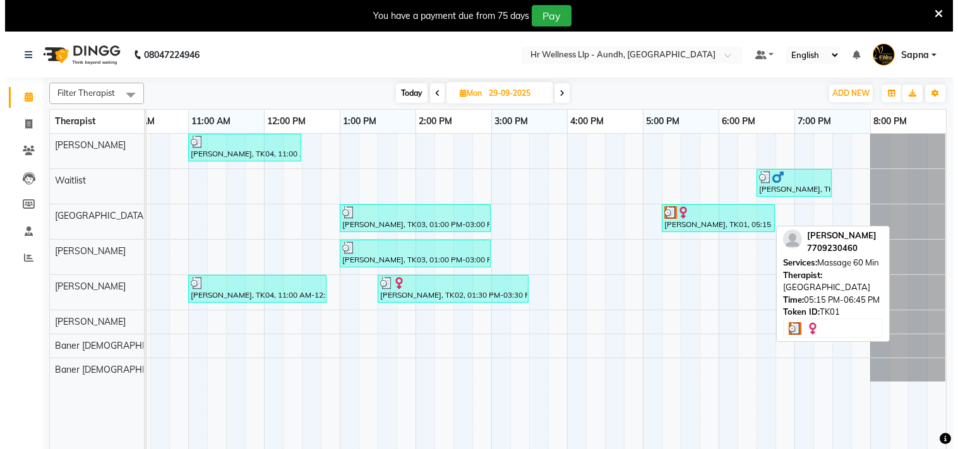
scroll to position [0, 191]
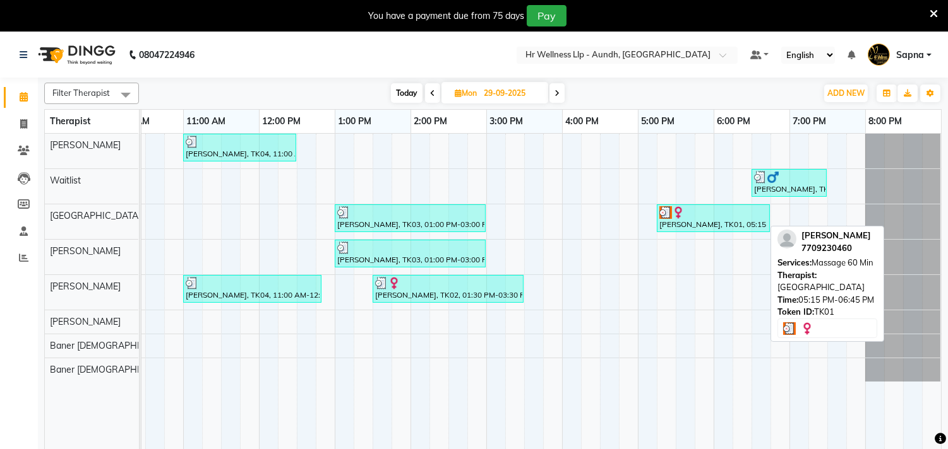
click at [715, 217] on div at bounding box center [713, 212] width 108 height 13
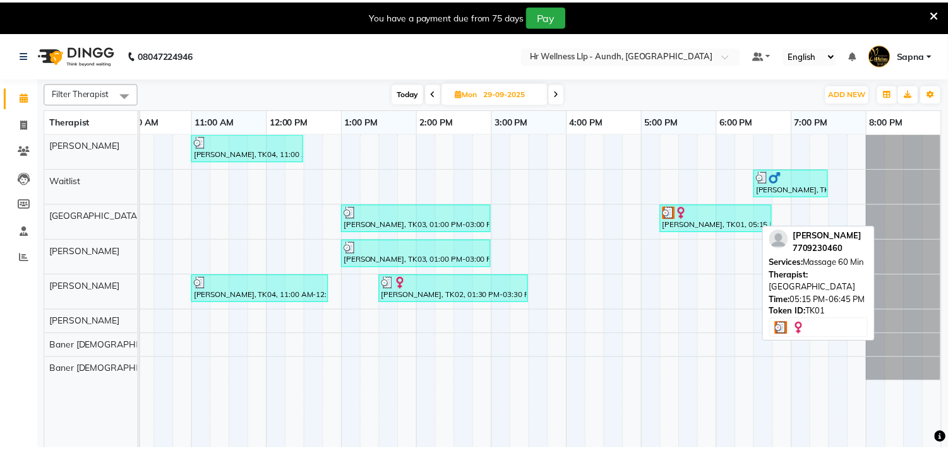
scroll to position [0, 185]
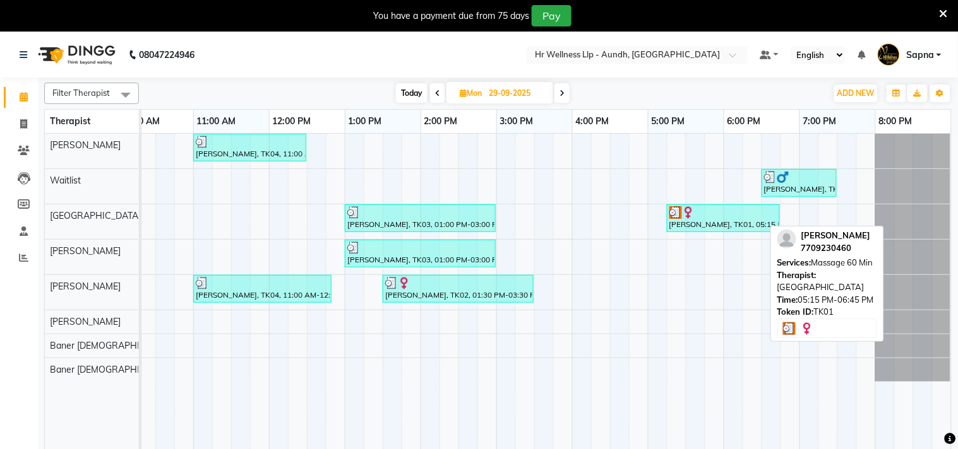
select select "3"
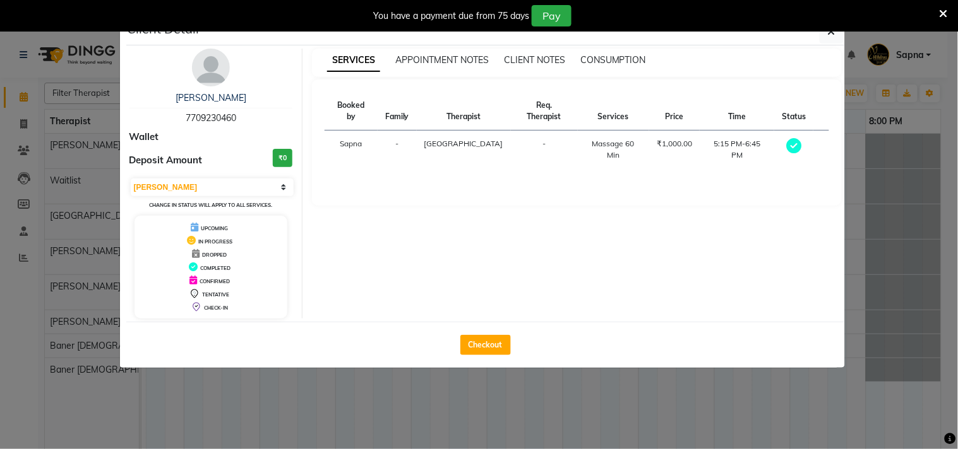
drag, startPoint x: 185, startPoint y: 117, endPoint x: 247, endPoint y: 112, distance: 62.1
click at [247, 112] on div "[PERSON_NAME] 7709230460" at bounding box center [210, 108] width 163 height 33
copy span "7709230460"
click at [188, 95] on div "[PERSON_NAME]" at bounding box center [210, 98] width 163 height 13
click at [194, 101] on link "[PERSON_NAME]" at bounding box center [210, 97] width 71 height 11
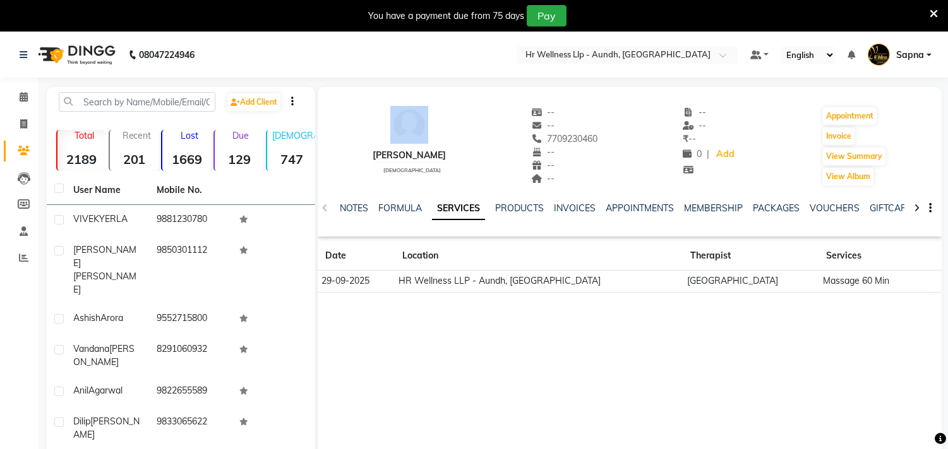
drag, startPoint x: 373, startPoint y: 149, endPoint x: 424, endPoint y: 141, distance: 51.8
click at [424, 141] on div "[PERSON_NAME] [DEMOGRAPHIC_DATA] -- -- 7709230460 -- -- -- -- -- ₹ -- 0 | Add A…" at bounding box center [630, 139] width 624 height 93
click at [398, 150] on div "[PERSON_NAME]" at bounding box center [408, 155] width 73 height 13
drag, startPoint x: 376, startPoint y: 152, endPoint x: 427, endPoint y: 150, distance: 50.5
click at [427, 150] on div "[PERSON_NAME] [DEMOGRAPHIC_DATA] -- -- 7709230460 -- -- -- -- -- ₹ -- 0 | Add A…" at bounding box center [630, 139] width 624 height 93
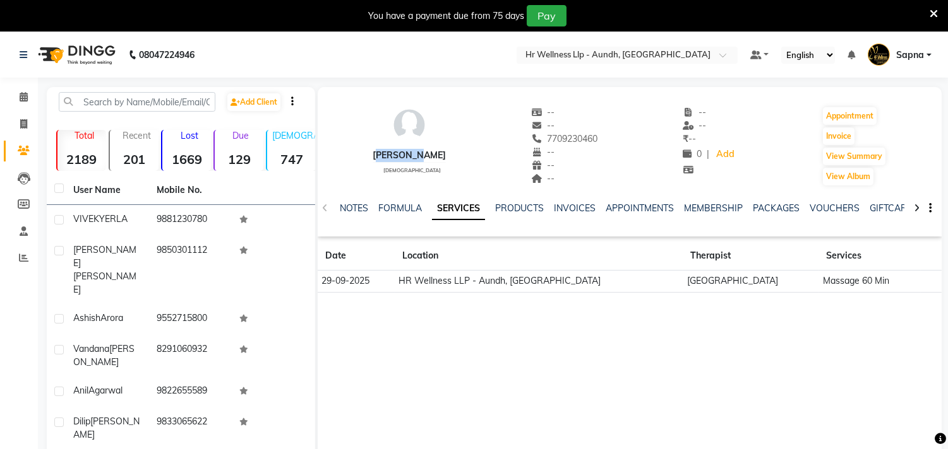
copy div "[PERSON_NAME]"
click at [28, 97] on span at bounding box center [24, 97] width 22 height 15
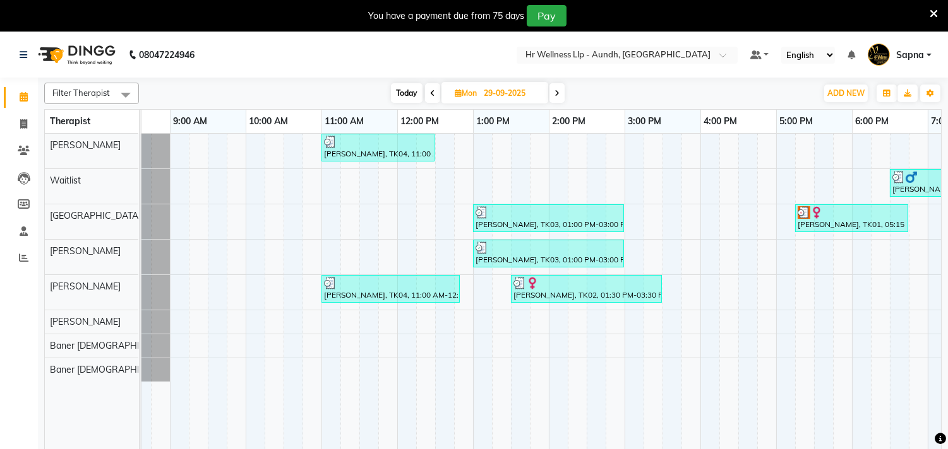
scroll to position [0, 186]
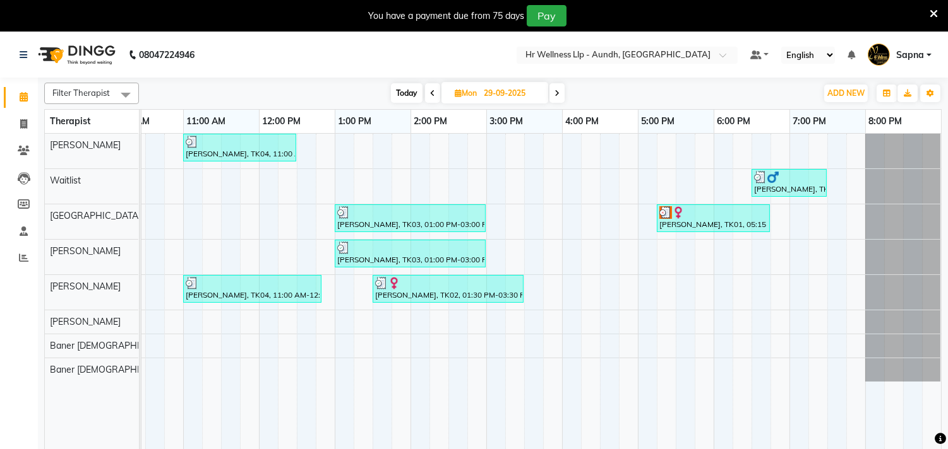
click at [559, 88] on span at bounding box center [556, 93] width 15 height 20
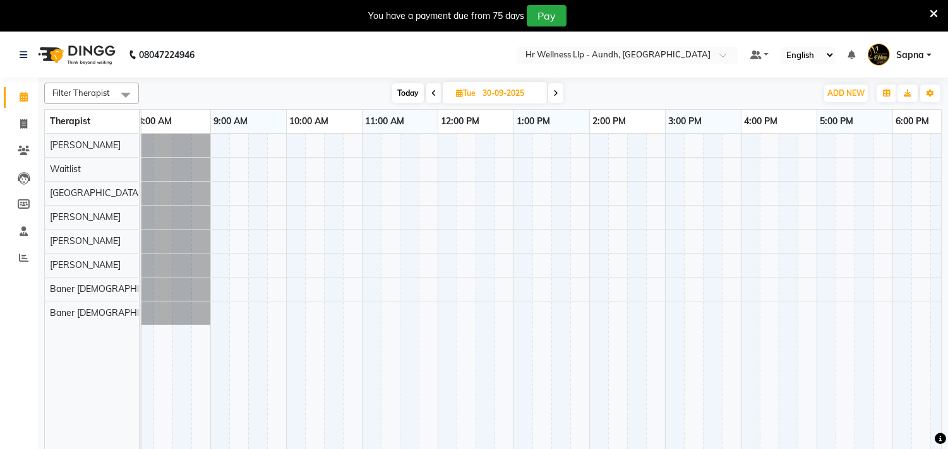
scroll to position [0, 0]
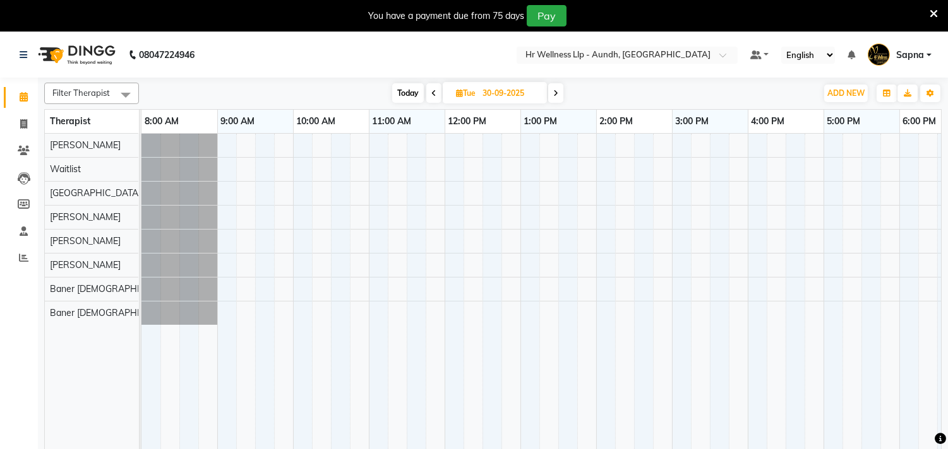
click at [553, 100] on span at bounding box center [555, 93] width 15 height 20
type input "01-10-2025"
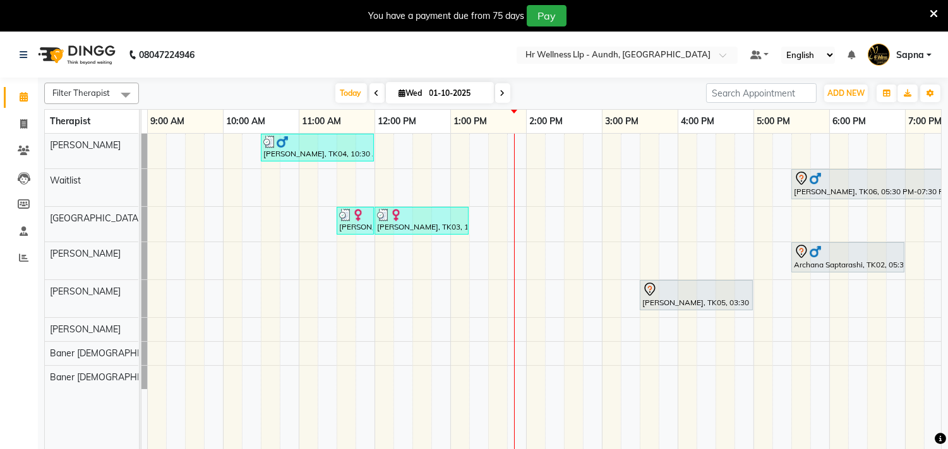
scroll to position [0, 51]
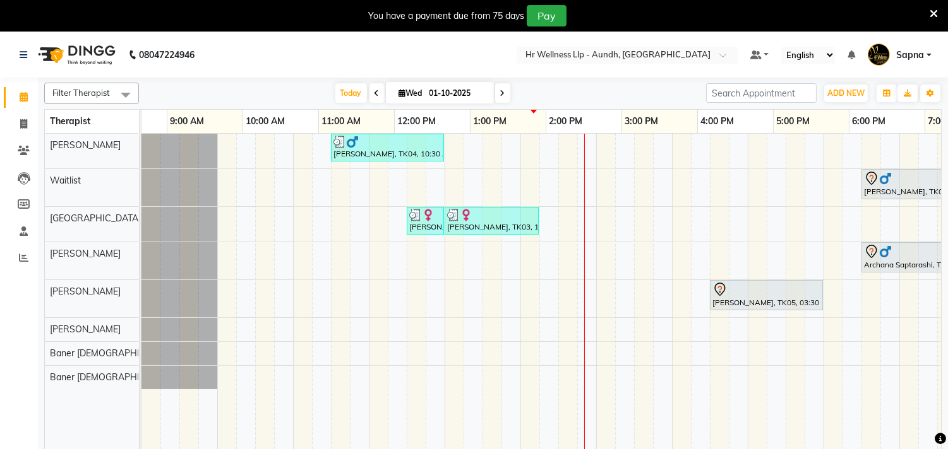
click at [402, 89] on span "Wed" at bounding box center [411, 92] width 30 height 9
select select "10"
select select "2025"
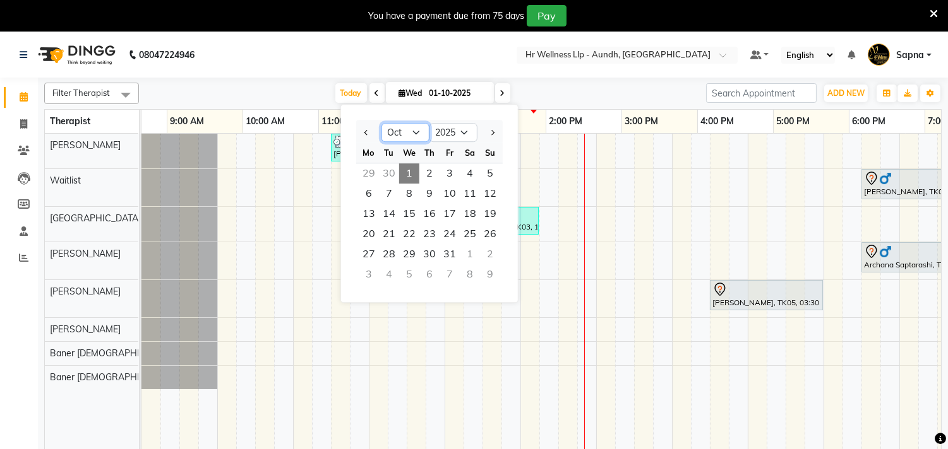
click at [417, 133] on select "Jan Feb Mar Apr May Jun [DATE] Aug Sep Oct Nov Dec" at bounding box center [405, 132] width 48 height 19
select select "9"
click at [381, 123] on select "Jan Feb Mar Apr May Jun [DATE] Aug Sep Oct Nov Dec" at bounding box center [405, 132] width 48 height 19
click at [357, 169] on div "1 2 3 4 5 6 7" at bounding box center [429, 173] width 146 height 20
click at [365, 169] on span "1" at bounding box center [369, 173] width 20 height 20
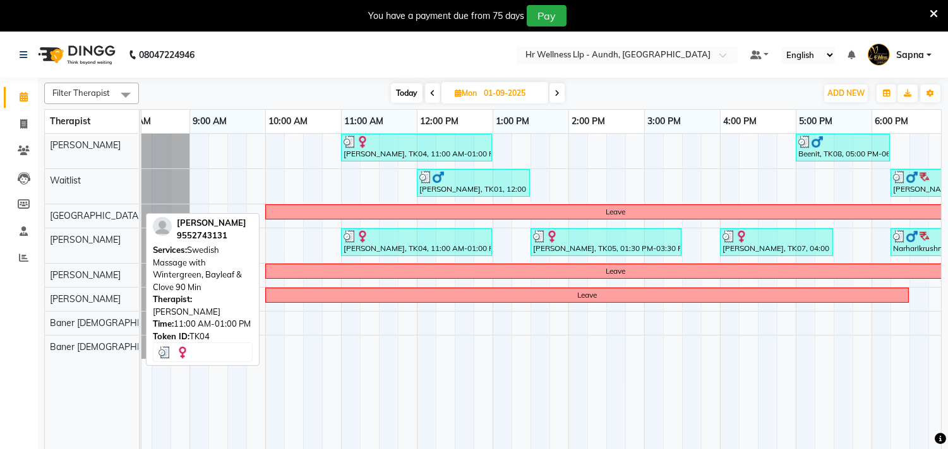
scroll to position [0, 0]
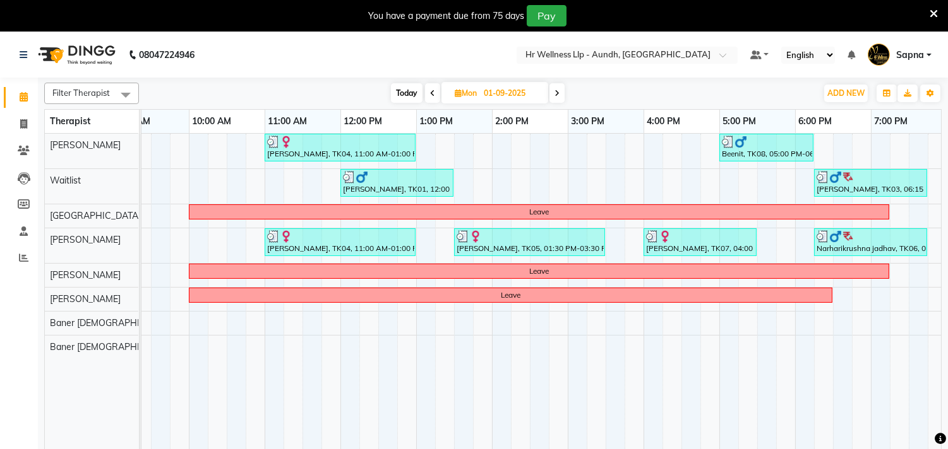
click at [552, 95] on span at bounding box center [556, 93] width 15 height 20
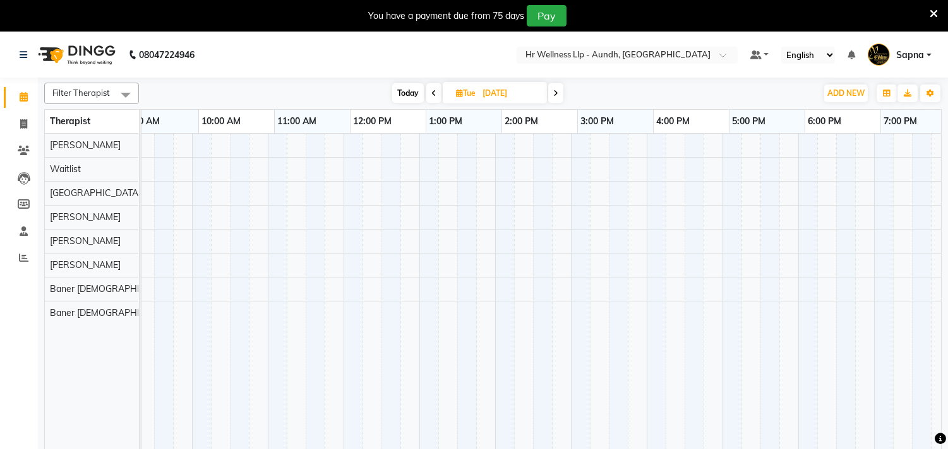
click at [559, 89] on span at bounding box center [555, 93] width 15 height 20
type input "[DATE]"
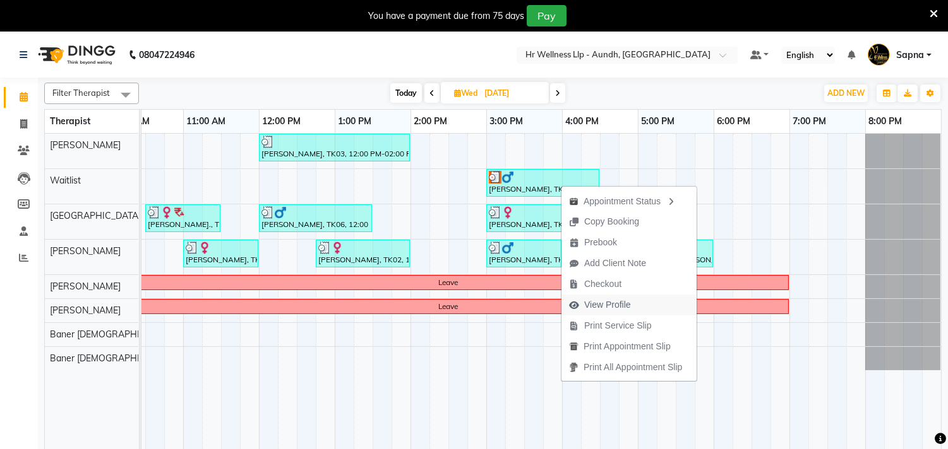
click at [621, 306] on span "View Profile" at bounding box center [607, 305] width 47 height 13
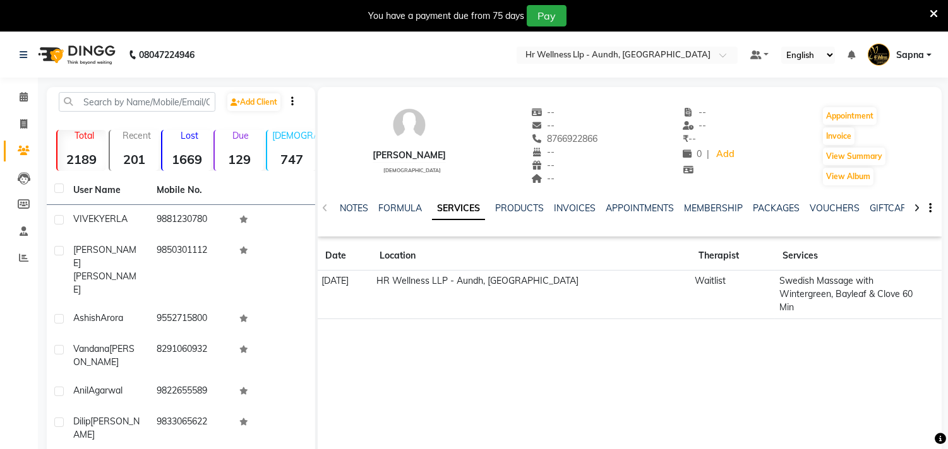
drag, startPoint x: 373, startPoint y: 152, endPoint x: 459, endPoint y: 156, distance: 86.0
click at [459, 156] on div "[PERSON_NAME] [DEMOGRAPHIC_DATA] -- -- 8766922866 -- -- -- -- -- ₹ -- 0 | Add A…" at bounding box center [630, 139] width 624 height 93
copy div "[PERSON_NAME]"
drag, startPoint x: 547, startPoint y: 136, endPoint x: 620, endPoint y: 142, distance: 72.8
click at [620, 142] on div "[PERSON_NAME] [DEMOGRAPHIC_DATA] -- -- [PHONE_NUMBER] Mobile No. -- -- -- -- --…" at bounding box center [630, 139] width 624 height 93
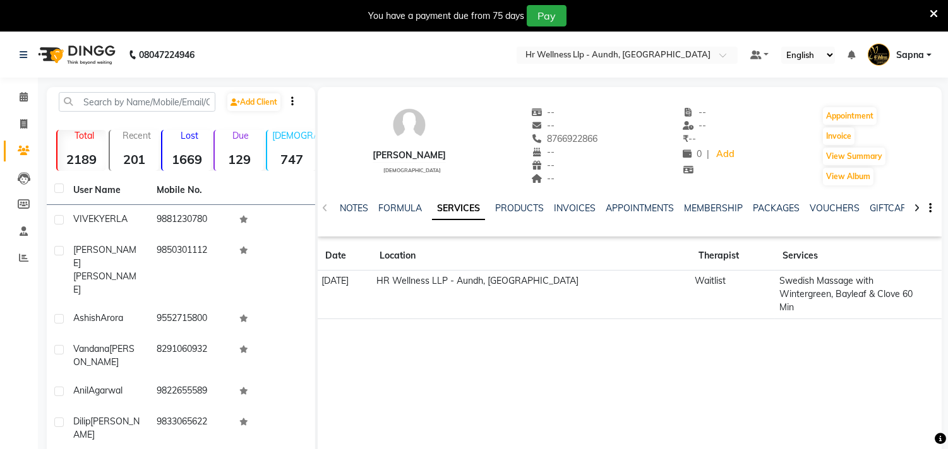
copy span "8766922866"
click at [21, 98] on icon at bounding box center [24, 96] width 8 height 9
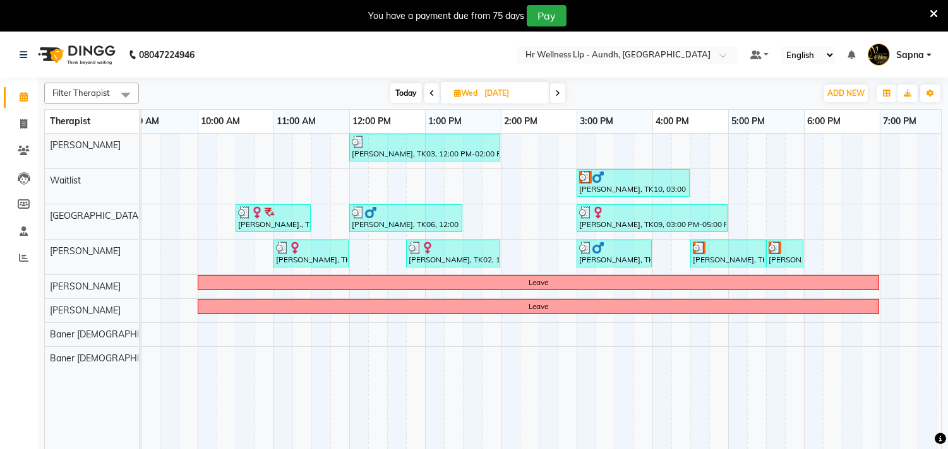
scroll to position [0, 95]
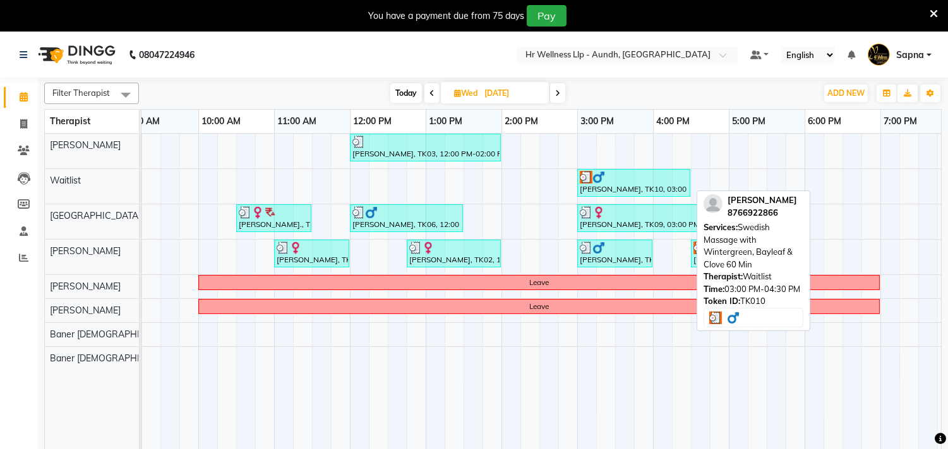
click at [630, 183] on div at bounding box center [634, 177] width 108 height 13
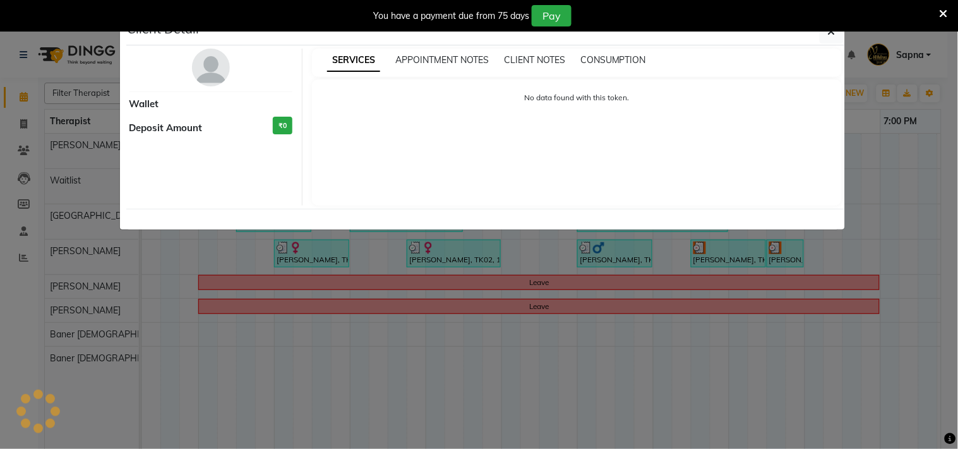
select select "3"
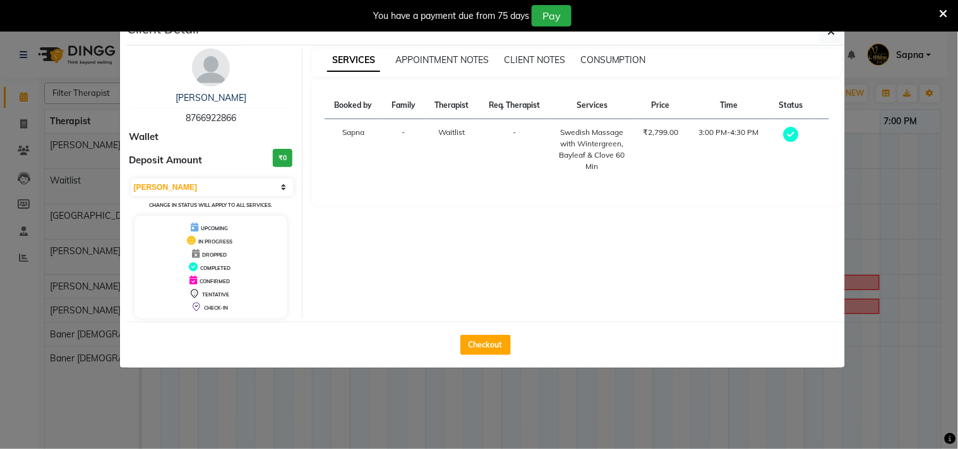
drag, startPoint x: 185, startPoint y: 114, endPoint x: 249, endPoint y: 117, distance: 63.8
click at [249, 117] on div "[PERSON_NAME] 8766922866" at bounding box center [210, 108] width 163 height 33
copy span "8766922866"
click at [186, 98] on link "[PERSON_NAME]" at bounding box center [210, 97] width 71 height 11
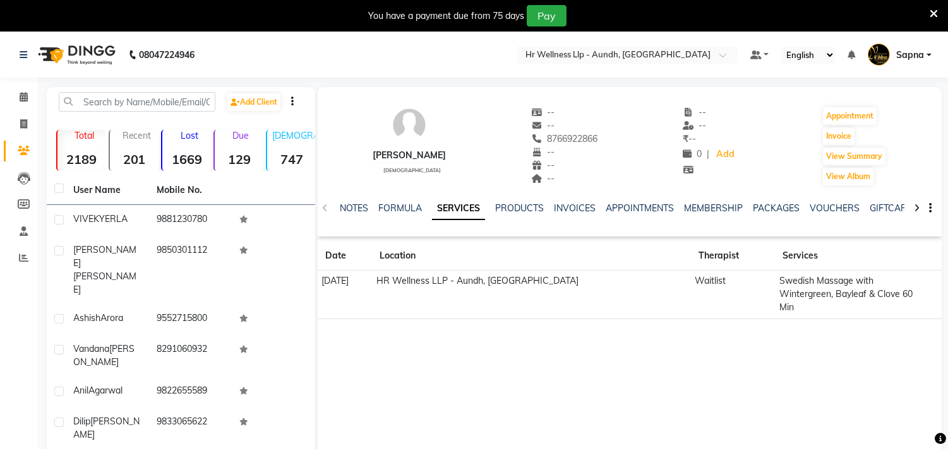
drag, startPoint x: 372, startPoint y: 150, endPoint x: 468, endPoint y: 148, distance: 95.4
click at [468, 148] on div "[PERSON_NAME] [DEMOGRAPHIC_DATA] -- -- 8766922866 -- -- -- -- -- ₹ -- 0 | Add A…" at bounding box center [630, 139] width 624 height 93
click at [474, 158] on div "[PERSON_NAME] [DEMOGRAPHIC_DATA] -- -- 8766922866 -- -- -- -- -- ₹ -- 0 | Add A…" at bounding box center [630, 139] width 624 height 93
drag, startPoint x: 373, startPoint y: 153, endPoint x: 472, endPoint y: 158, distance: 98.6
click at [472, 158] on div "[PERSON_NAME] [DEMOGRAPHIC_DATA] -- -- 8766922866 -- -- -- -- -- ₹ -- 0 | Add A…" at bounding box center [630, 139] width 624 height 93
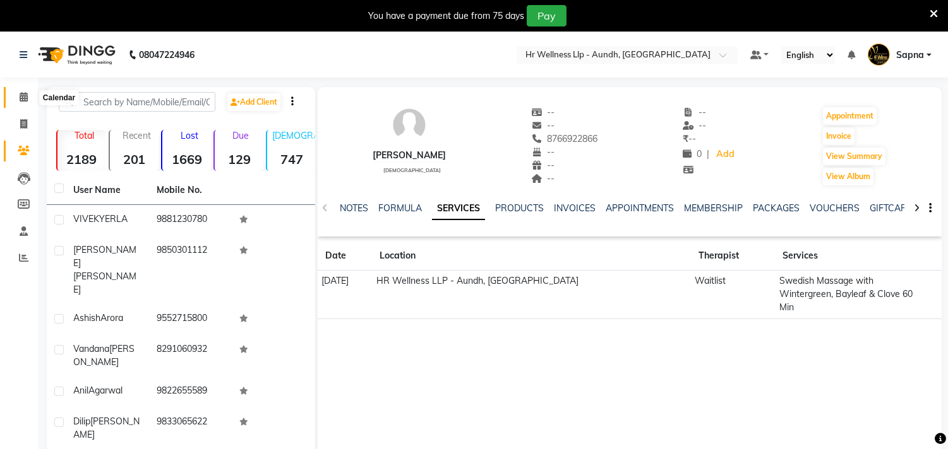
click at [17, 95] on span at bounding box center [24, 97] width 22 height 15
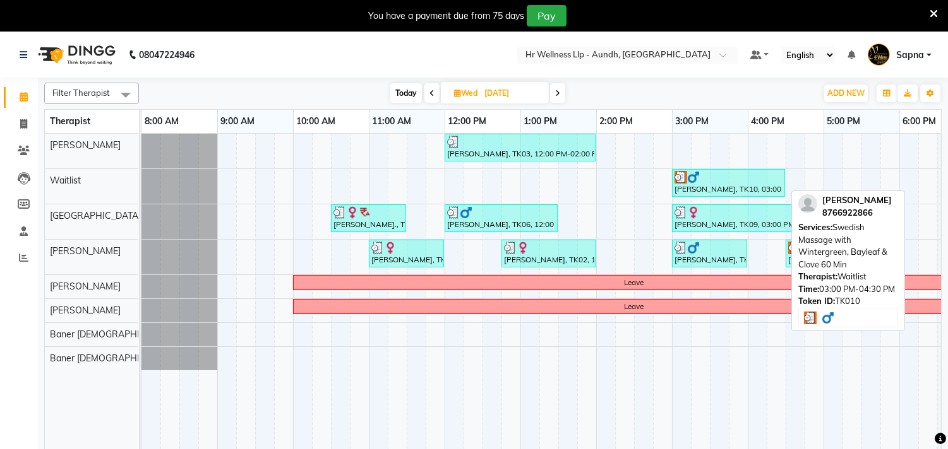
click at [722, 179] on div at bounding box center [728, 177] width 108 height 13
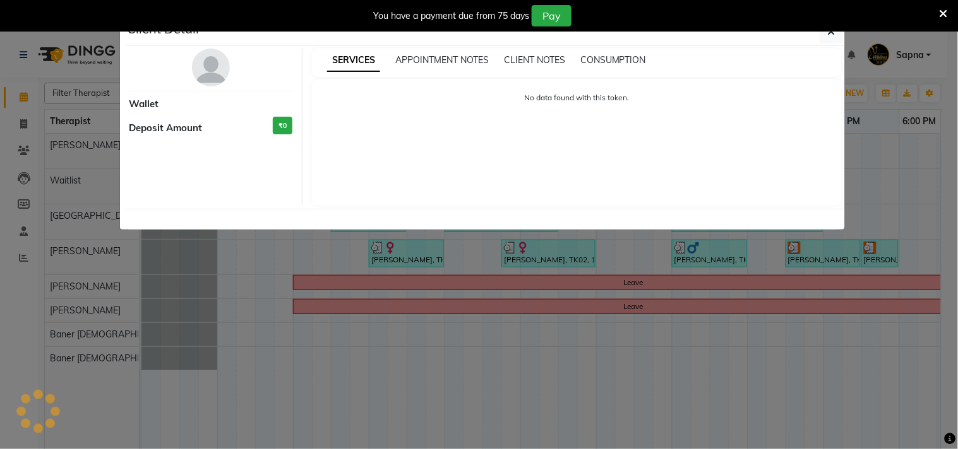
select select "3"
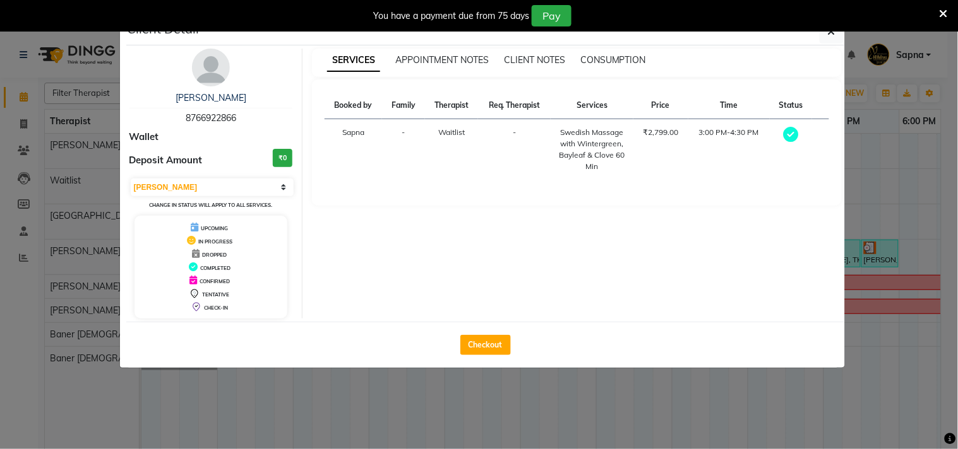
drag, startPoint x: 185, startPoint y: 116, endPoint x: 256, endPoint y: 121, distance: 71.5
click at [256, 121] on div "[PERSON_NAME] 8766922866" at bounding box center [210, 108] width 163 height 33
click at [838, 40] on button "button" at bounding box center [831, 32] width 24 height 24
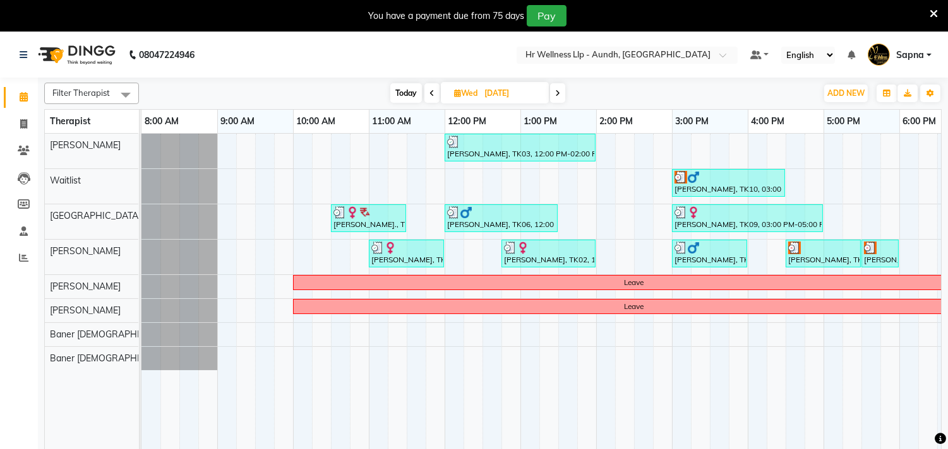
click at [559, 93] on icon at bounding box center [557, 94] width 5 height 8
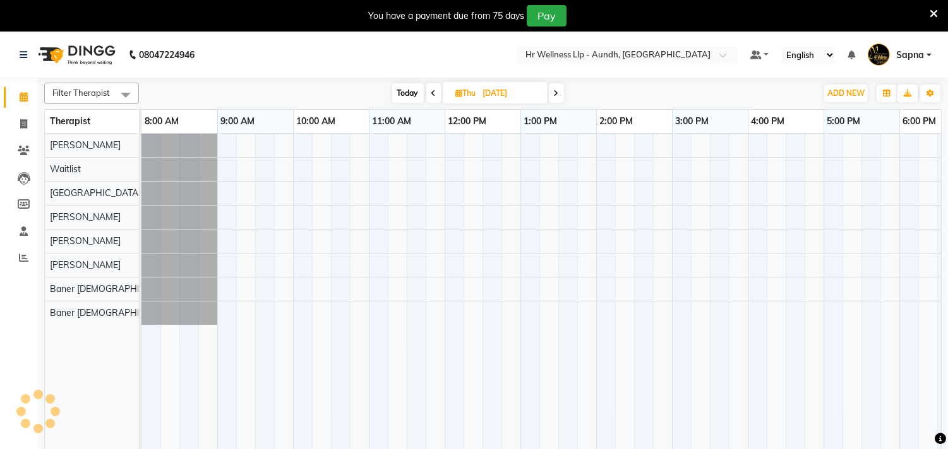
scroll to position [0, 186]
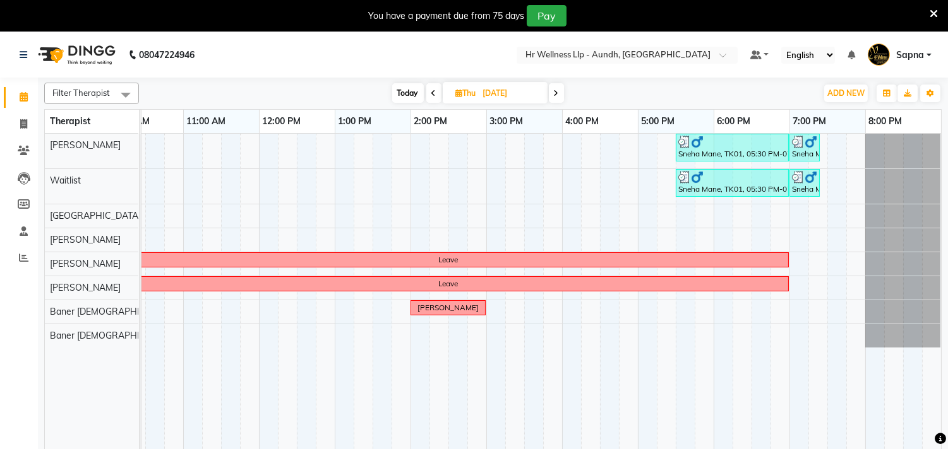
click at [559, 93] on span at bounding box center [556, 93] width 15 height 20
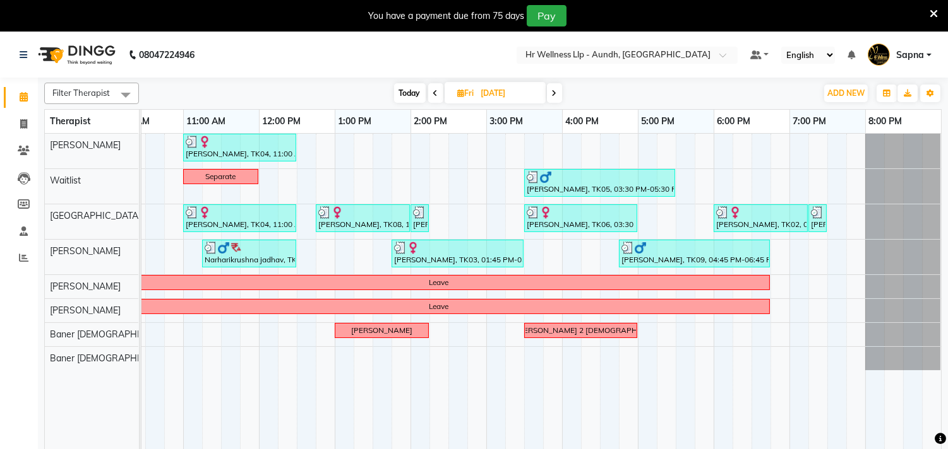
click at [547, 93] on span at bounding box center [554, 93] width 15 height 20
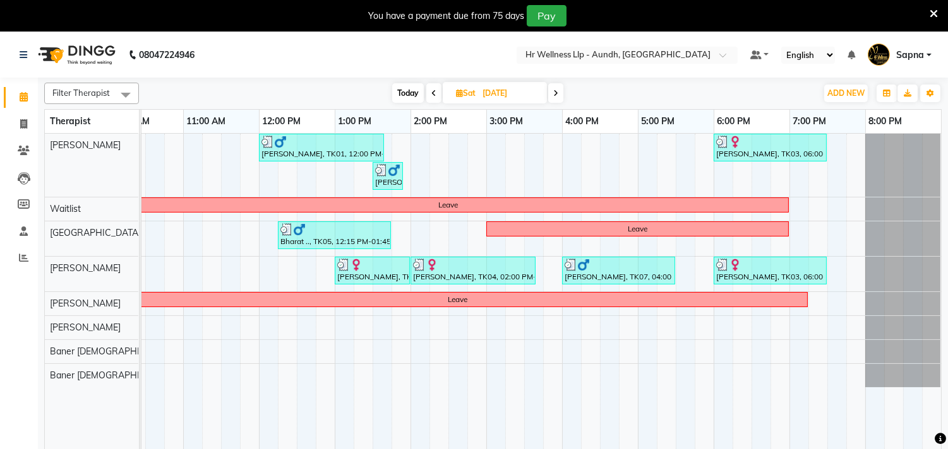
click at [547, 93] on div "[DATE] [DATE]" at bounding box center [478, 93] width 174 height 19
click at [554, 96] on icon at bounding box center [555, 94] width 5 height 8
type input "[DATE]"
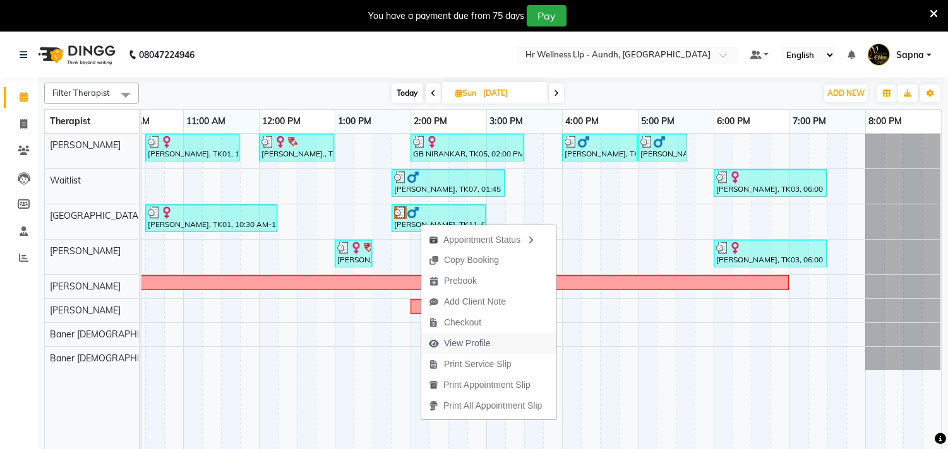
click at [463, 341] on span "View Profile" at bounding box center [467, 343] width 47 height 13
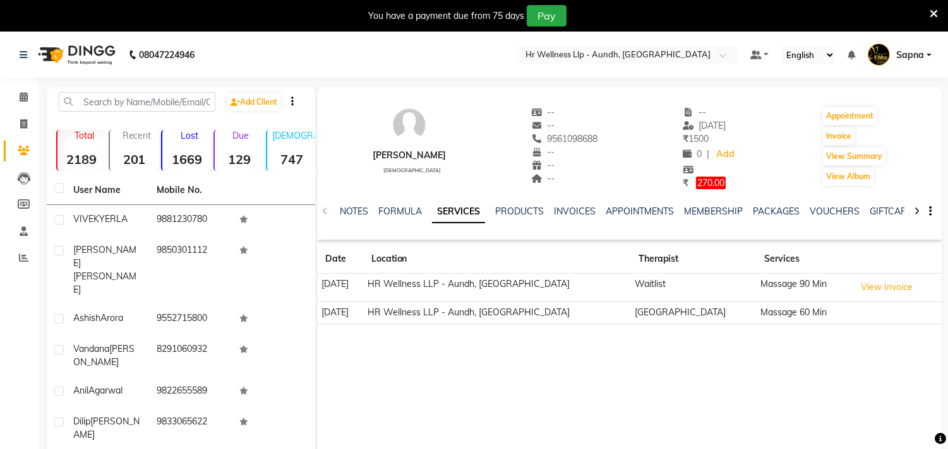
drag, startPoint x: 547, startPoint y: 138, endPoint x: 632, endPoint y: 146, distance: 85.6
click at [632, 146] on div "[PERSON_NAME] [DEMOGRAPHIC_DATA] -- -- 9561098688 -- -- -- -- [DATE] ₹ 1500 0 |…" at bounding box center [630, 141] width 624 height 97
click at [592, 168] on div "--" at bounding box center [564, 165] width 67 height 13
drag, startPoint x: 368, startPoint y: 154, endPoint x: 459, endPoint y: 150, distance: 91.0
click at [459, 150] on div "[PERSON_NAME] [DEMOGRAPHIC_DATA] -- -- 9561098688 -- -- -- -- [DATE] ₹ 1500 0 |…" at bounding box center [630, 141] width 624 height 97
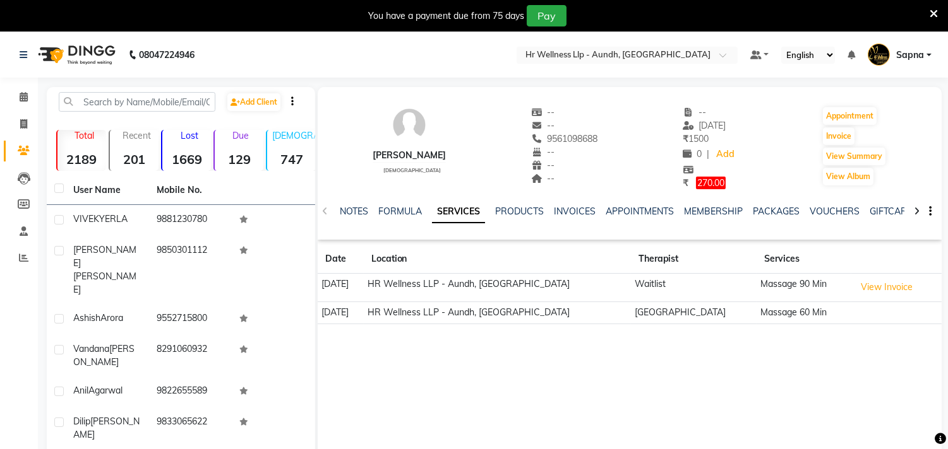
drag, startPoint x: 458, startPoint y: 150, endPoint x: 457, endPoint y: 81, distance: 68.8
click at [457, 150] on div "[PERSON_NAME] [DEMOGRAPHIC_DATA] -- -- 9561098688 -- -- -- -- [DATE] ₹ 1500 0 |…" at bounding box center [630, 141] width 624 height 97
click at [857, 288] on button "View Invoice" at bounding box center [886, 288] width 63 height 20
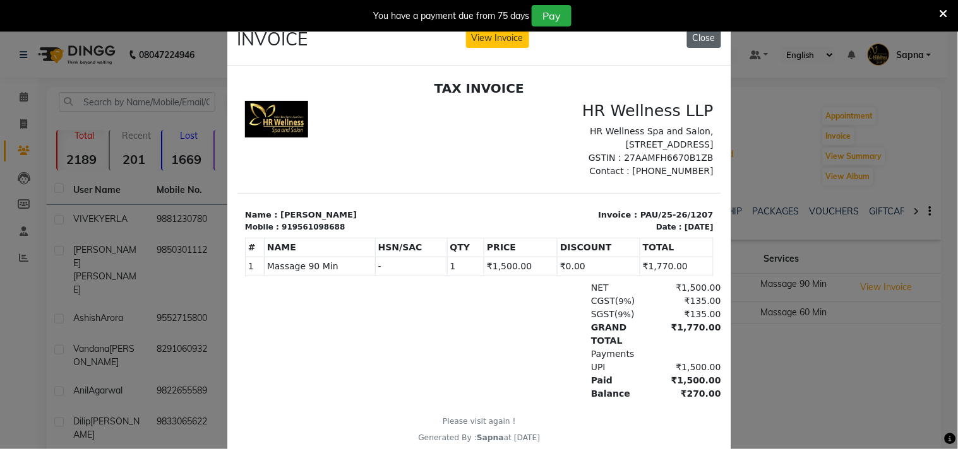
click at [696, 40] on button "Close" at bounding box center [704, 38] width 34 height 20
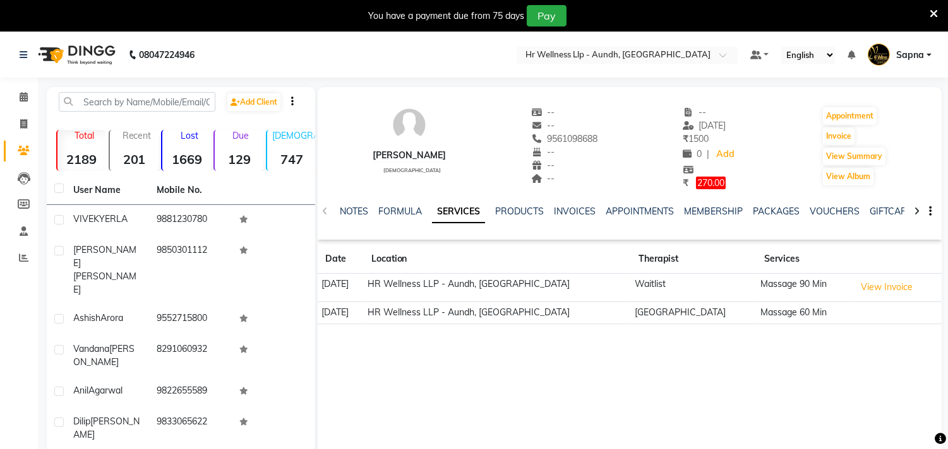
click at [756, 313] on td "Massage 60 Min" at bounding box center [803, 313] width 95 height 22
click at [883, 292] on button "View Invoice" at bounding box center [886, 288] width 63 height 20
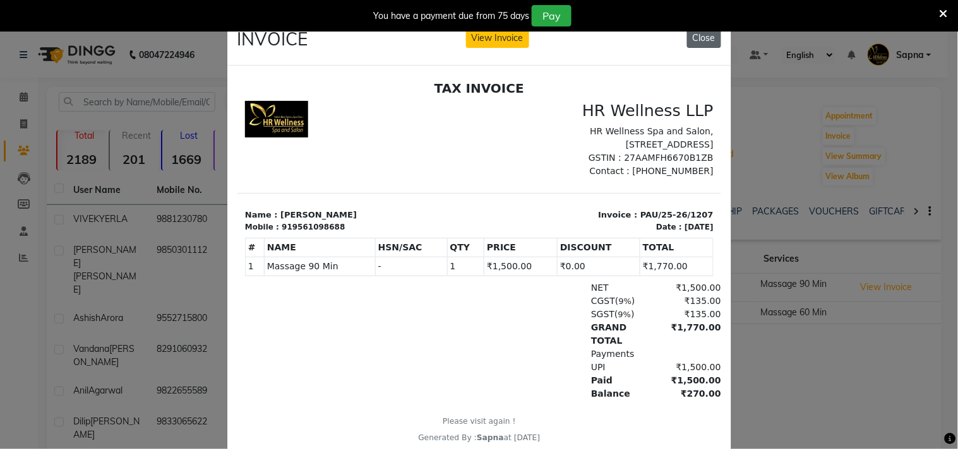
click at [691, 42] on button "Close" at bounding box center [704, 38] width 34 height 20
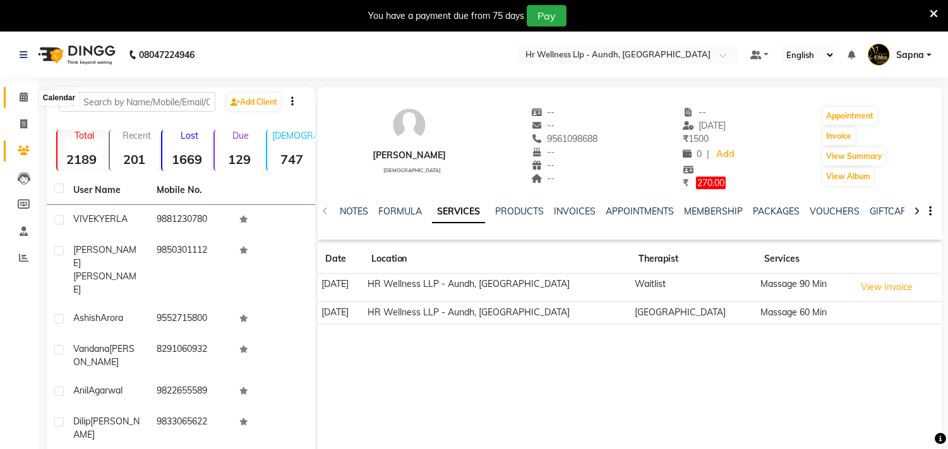
click at [16, 91] on span at bounding box center [24, 97] width 22 height 15
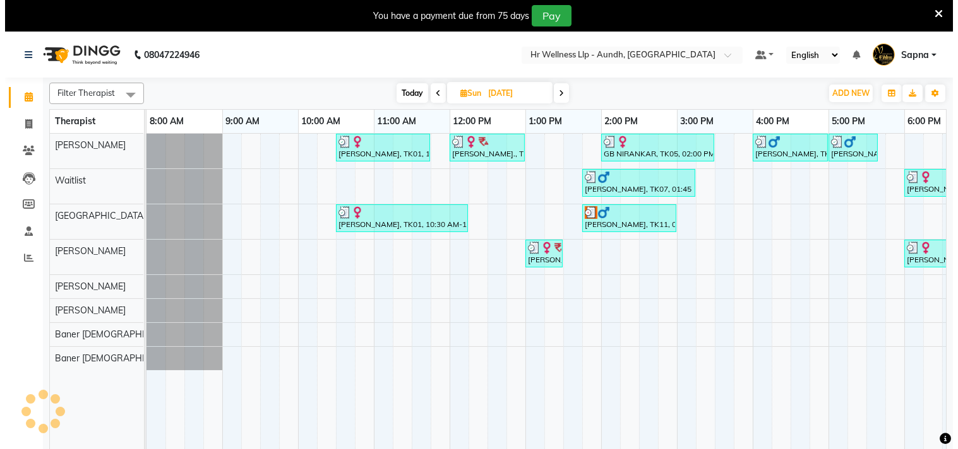
scroll to position [0, 186]
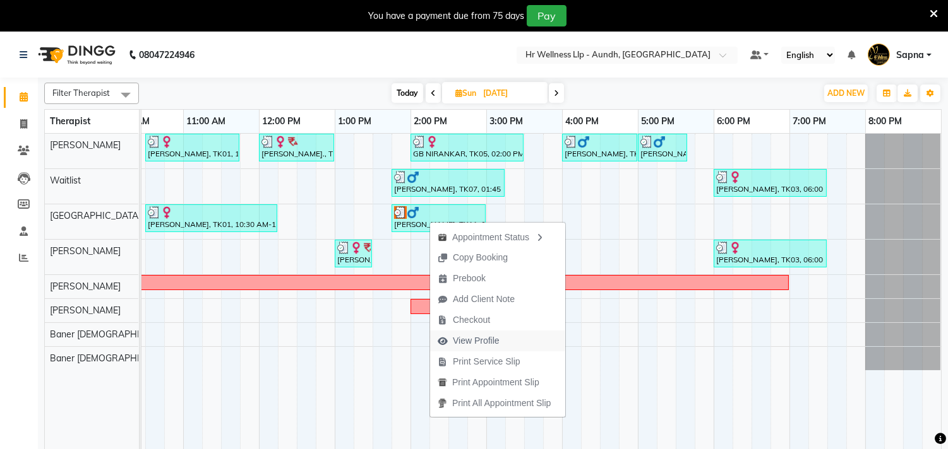
click at [480, 339] on span "View Profile" at bounding box center [476, 341] width 47 height 13
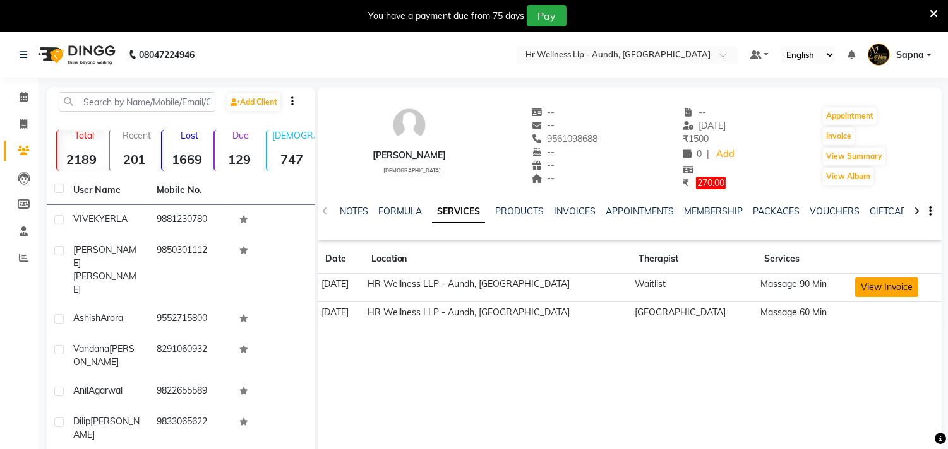
click at [855, 290] on button "View Invoice" at bounding box center [886, 288] width 63 height 20
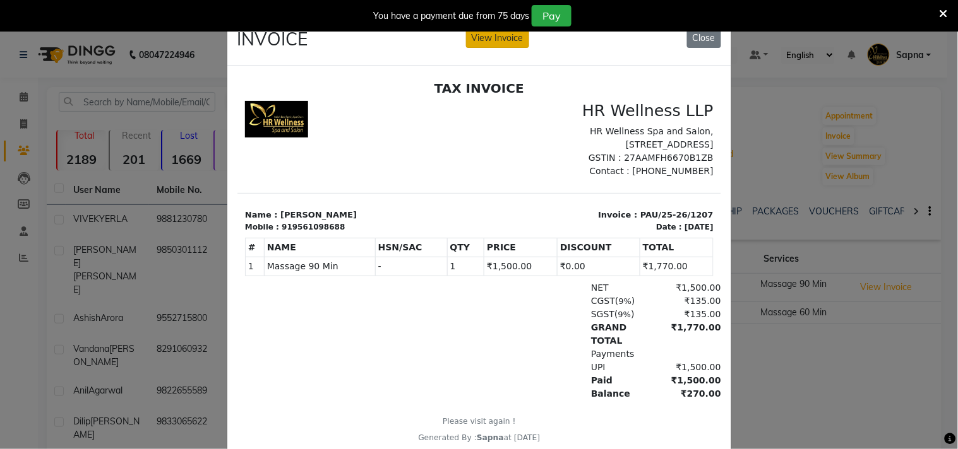
click at [495, 33] on button "View Invoice" at bounding box center [497, 38] width 63 height 20
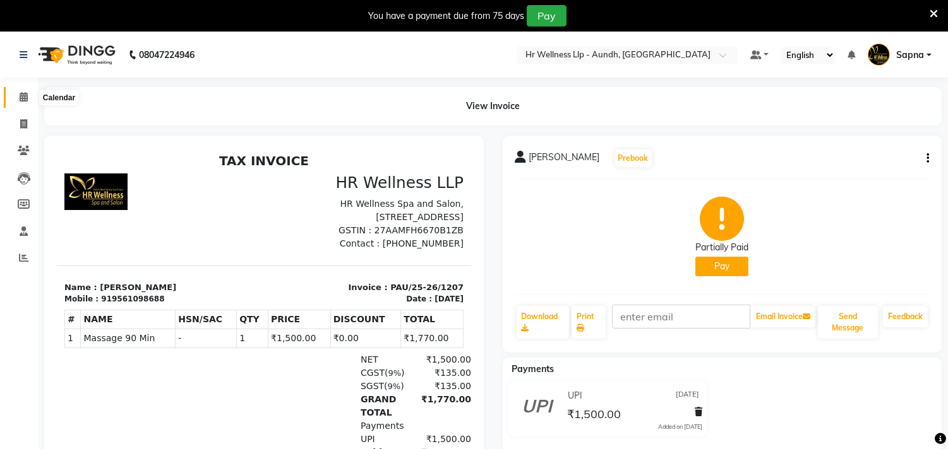
click at [18, 93] on span at bounding box center [24, 97] width 22 height 15
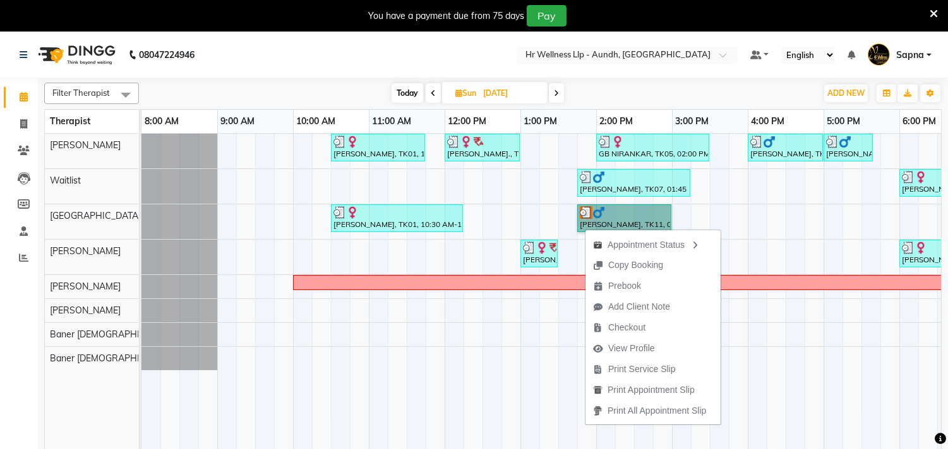
click at [763, 316] on div "[PERSON_NAME], TK01, 10:30 AM-11:45 AM, Massage 60 Min [PERSON_NAME]., TK02, 12…" at bounding box center [633, 300] width 985 height 332
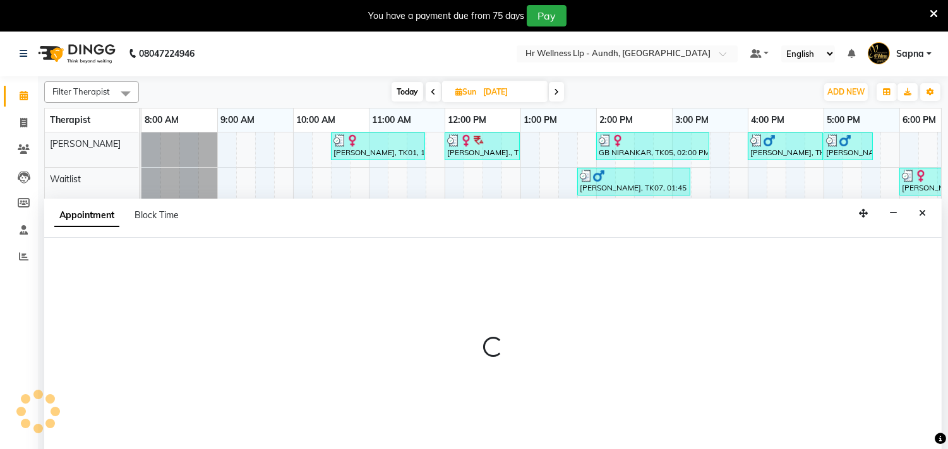
select select "51363"
select select "960"
select select "tentative"
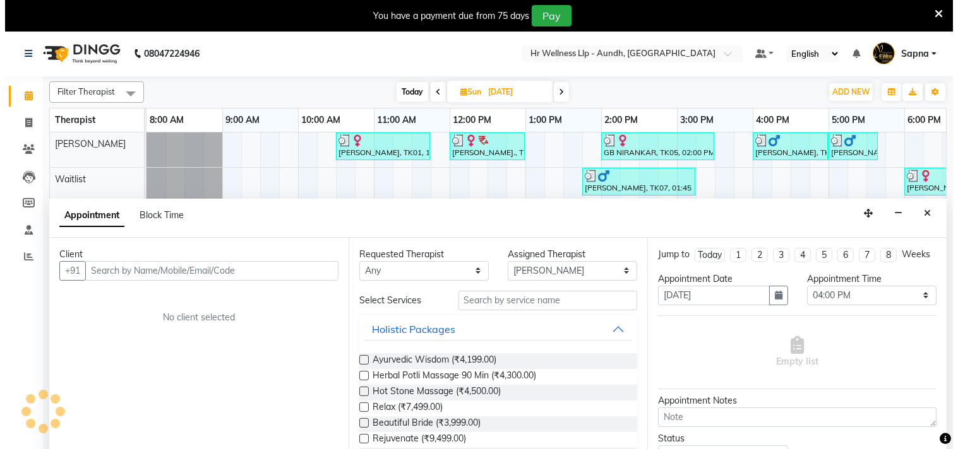
scroll to position [32, 0]
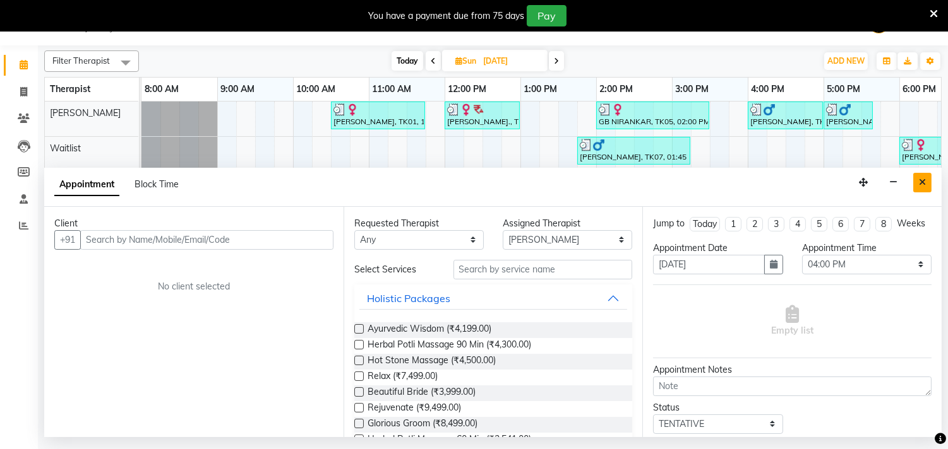
click at [919, 184] on icon "Close" at bounding box center [921, 182] width 7 height 9
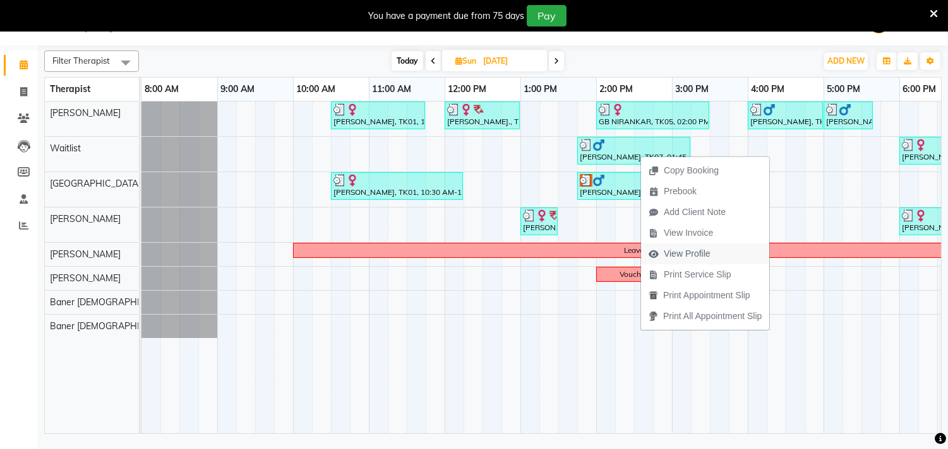
click at [689, 251] on span "View Profile" at bounding box center [686, 253] width 47 height 13
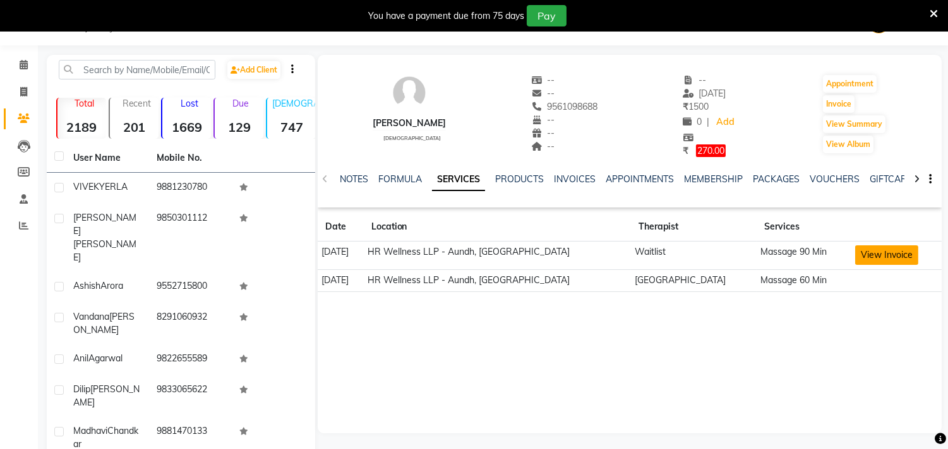
click at [857, 261] on button "View Invoice" at bounding box center [886, 256] width 63 height 20
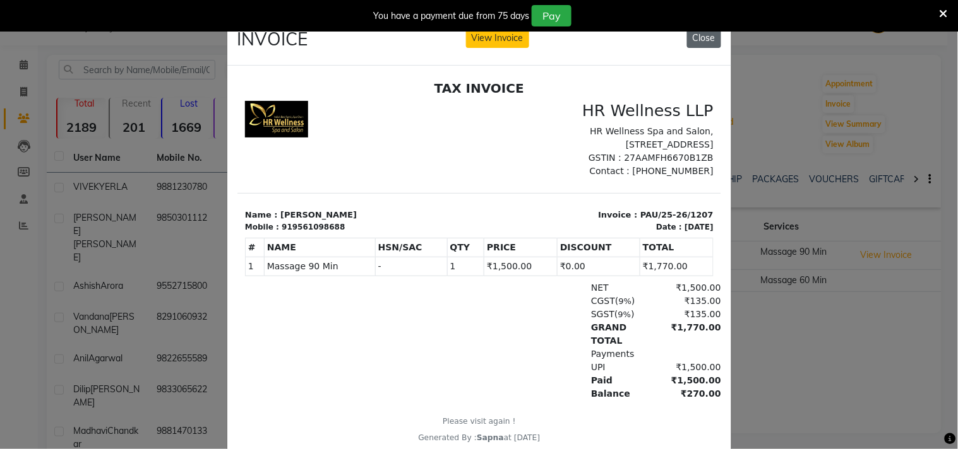
click at [698, 37] on button "Close" at bounding box center [704, 38] width 34 height 20
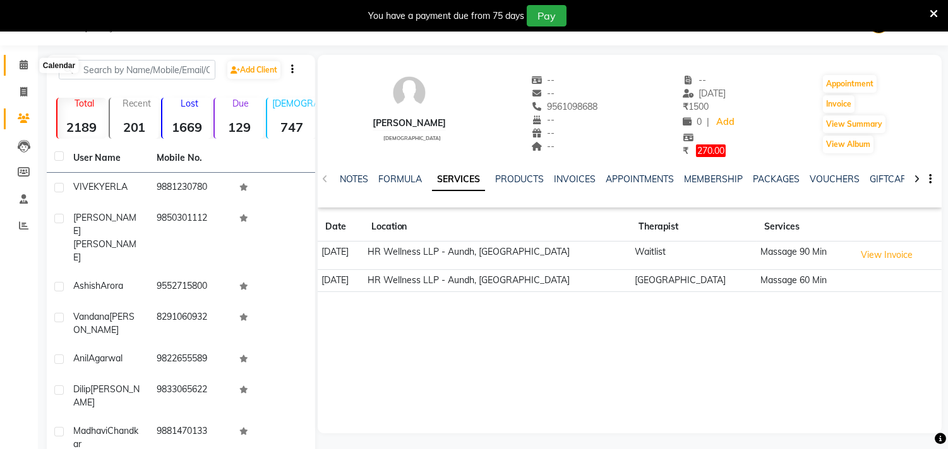
click at [17, 62] on span at bounding box center [24, 65] width 22 height 15
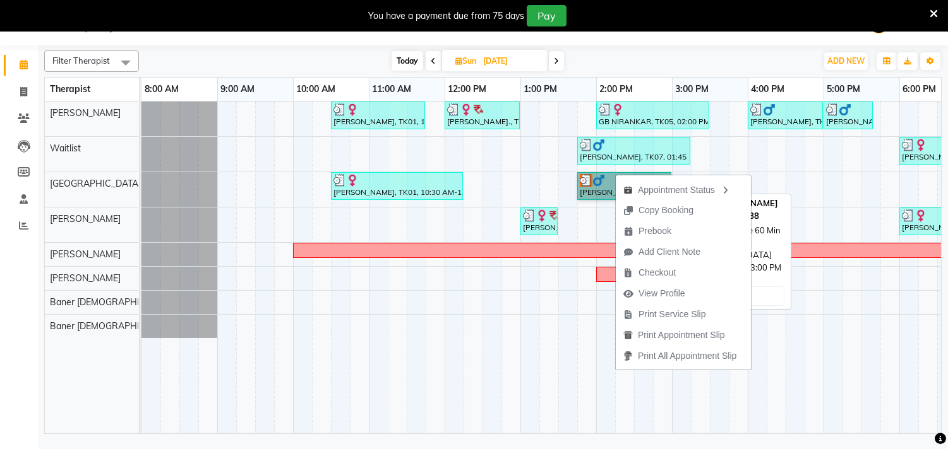
click at [602, 193] on link "[PERSON_NAME], TK11, 01:45 PM-03:00 PM, Massage 60 Min" at bounding box center [624, 186] width 94 height 28
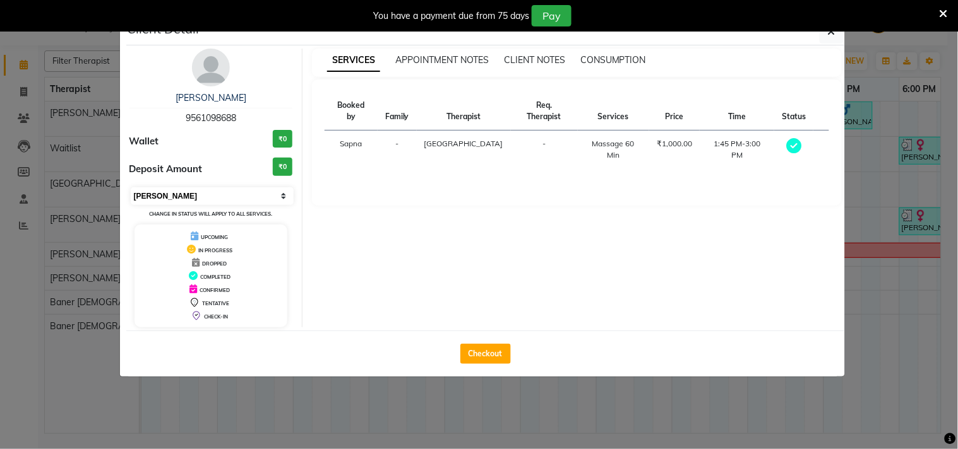
click at [169, 192] on select "Select MARK DONE UPCOMING" at bounding box center [212, 196] width 163 height 18
select select "5"
click at [131, 187] on select "Select MARK DONE UPCOMING" at bounding box center [212, 196] width 163 height 18
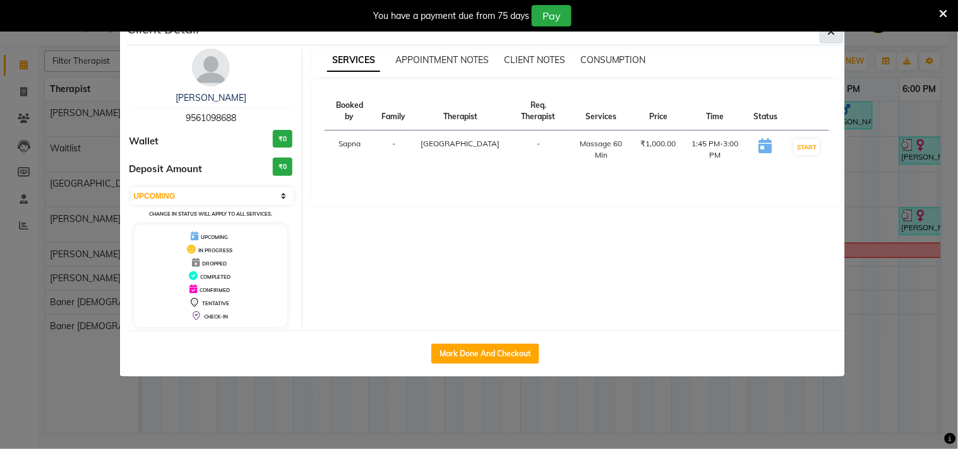
click at [833, 42] on button "button" at bounding box center [831, 32] width 24 height 24
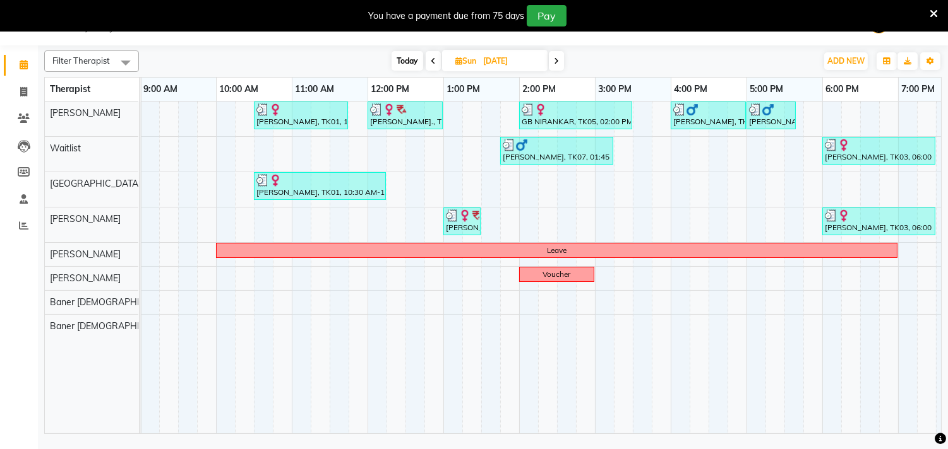
scroll to position [0, 186]
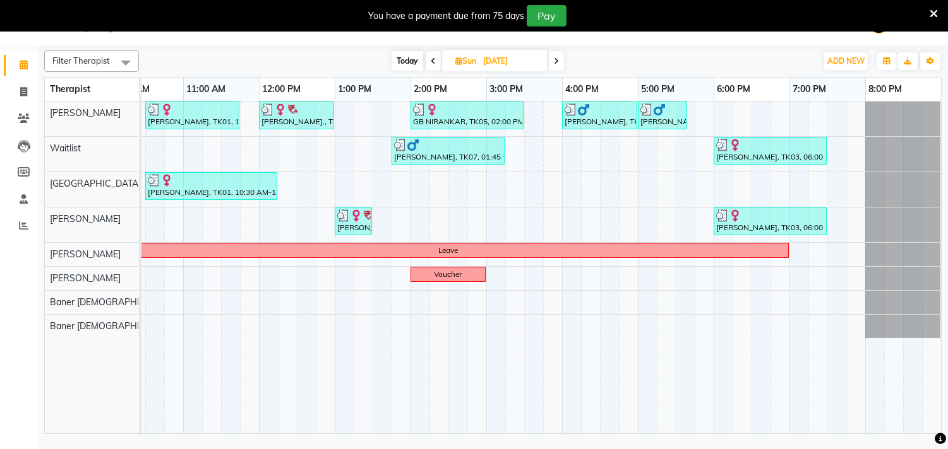
click at [562, 59] on span at bounding box center [556, 61] width 15 height 20
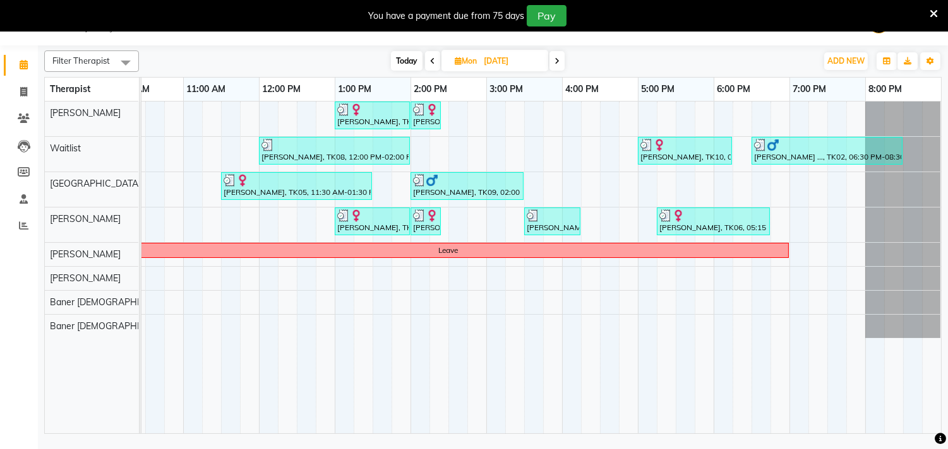
click at [559, 60] on icon at bounding box center [556, 61] width 5 height 8
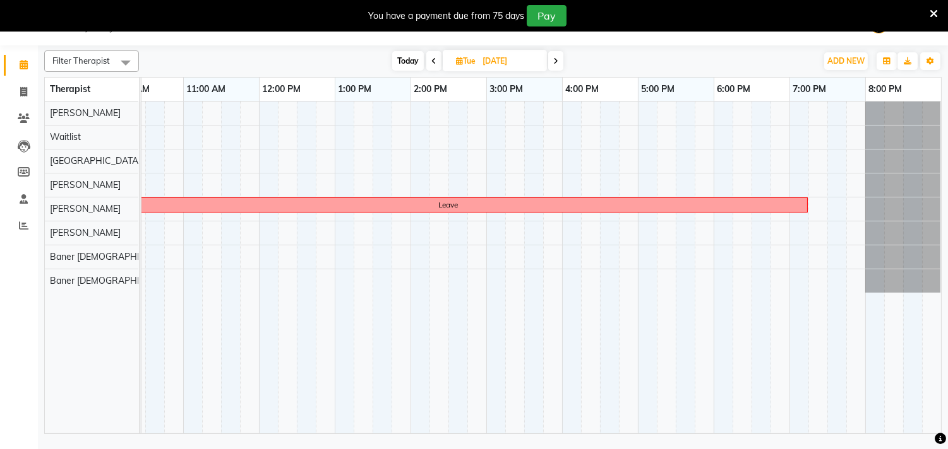
click at [559, 60] on span at bounding box center [555, 61] width 15 height 20
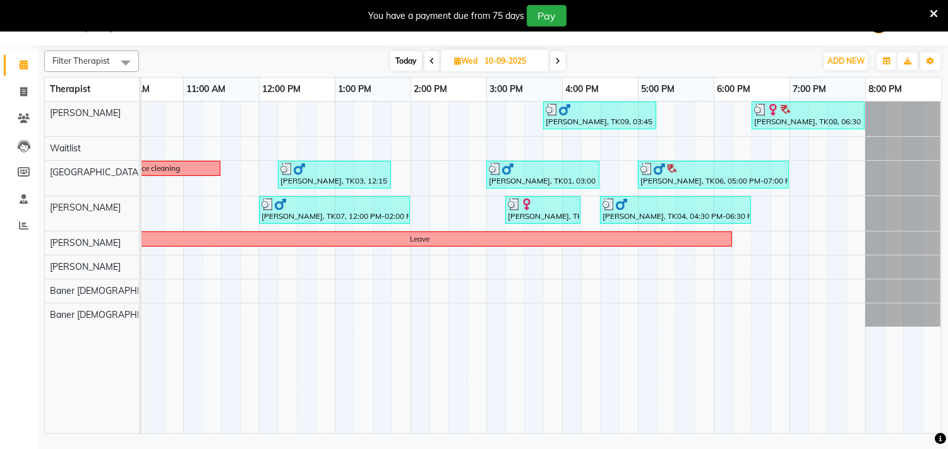
click at [560, 60] on icon at bounding box center [557, 61] width 5 height 8
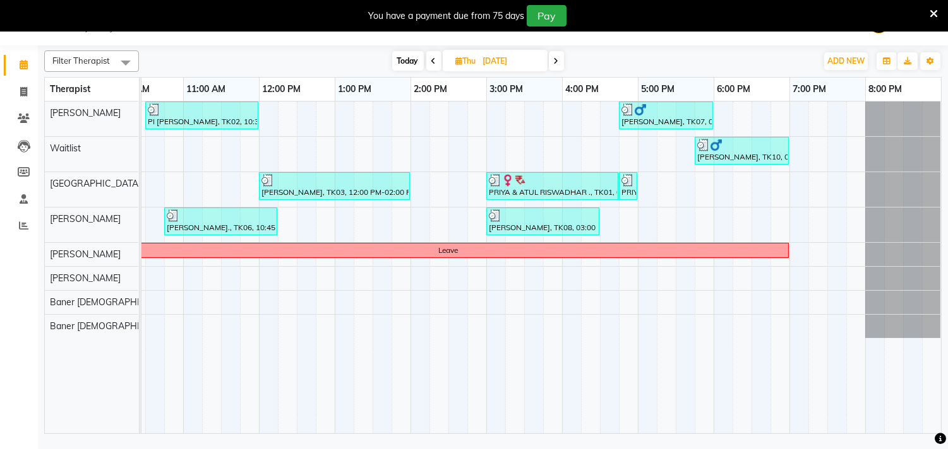
click at [560, 60] on span at bounding box center [556, 61] width 15 height 20
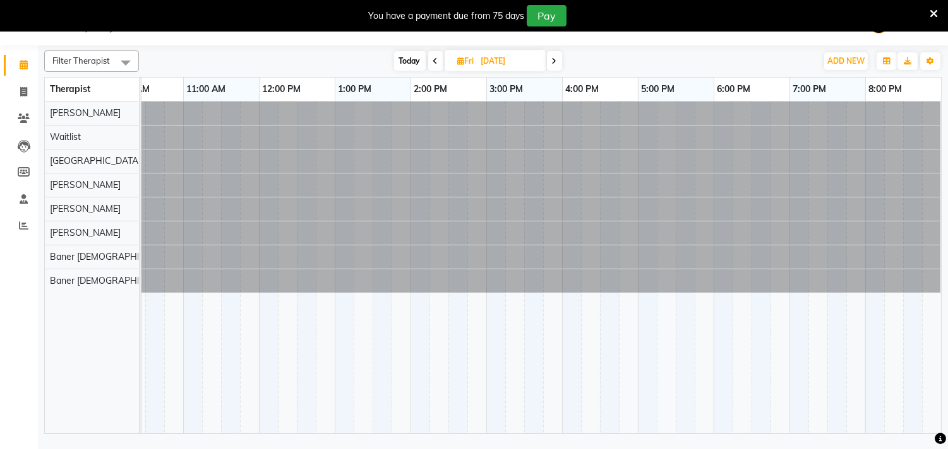
scroll to position [0, 0]
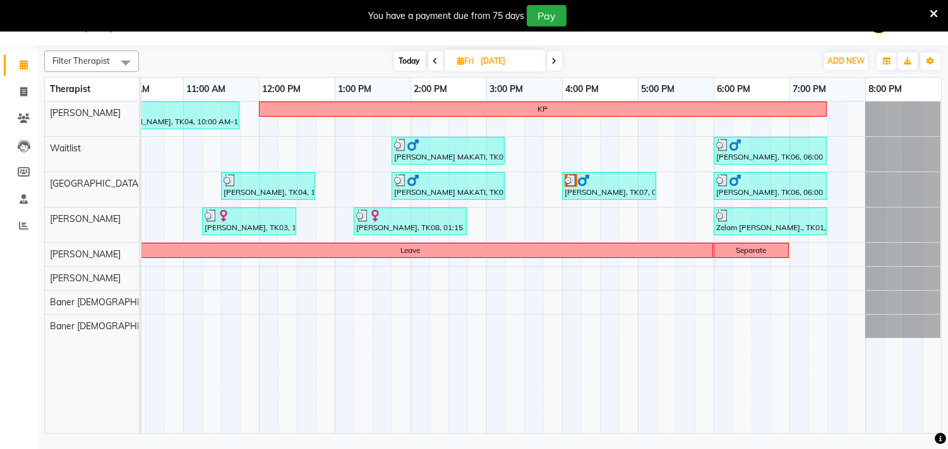
click at [559, 59] on span at bounding box center [554, 61] width 15 height 20
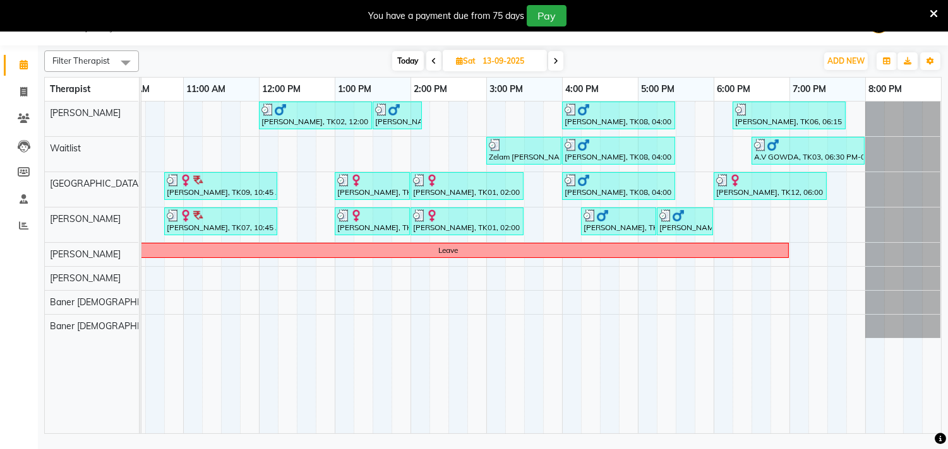
click at [559, 59] on span at bounding box center [555, 61] width 15 height 20
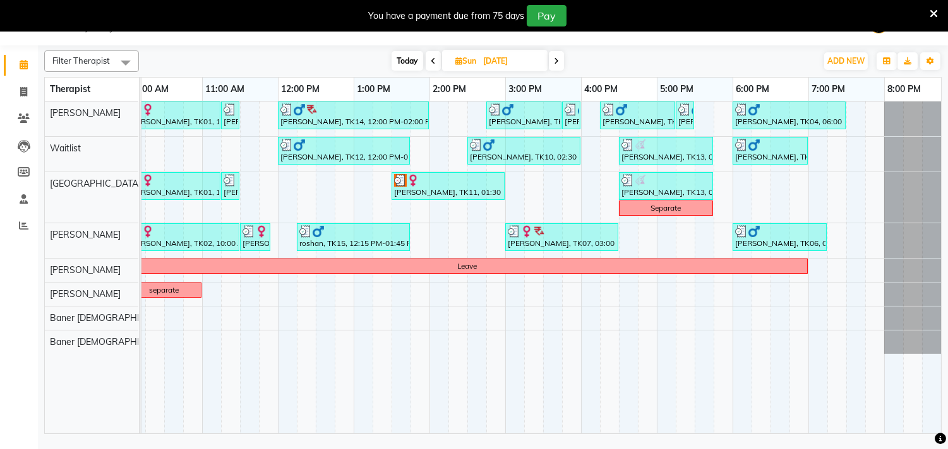
click at [559, 62] on icon at bounding box center [556, 61] width 5 height 8
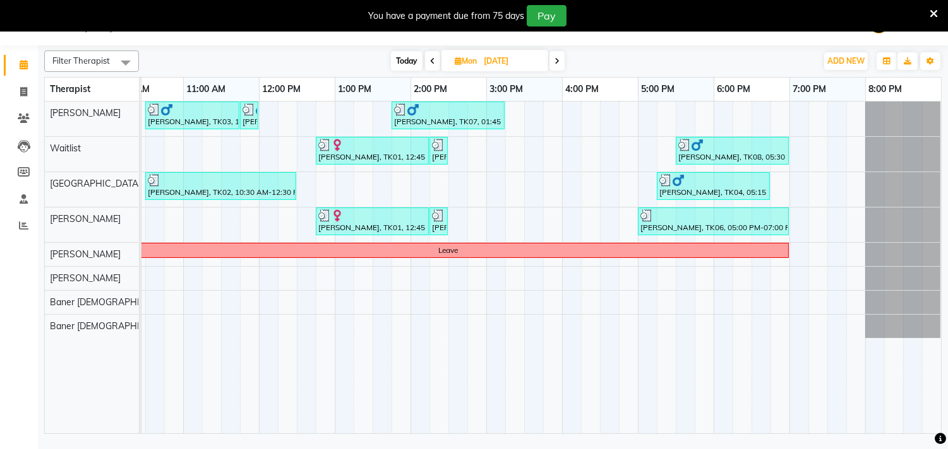
click at [559, 62] on icon at bounding box center [556, 61] width 5 height 8
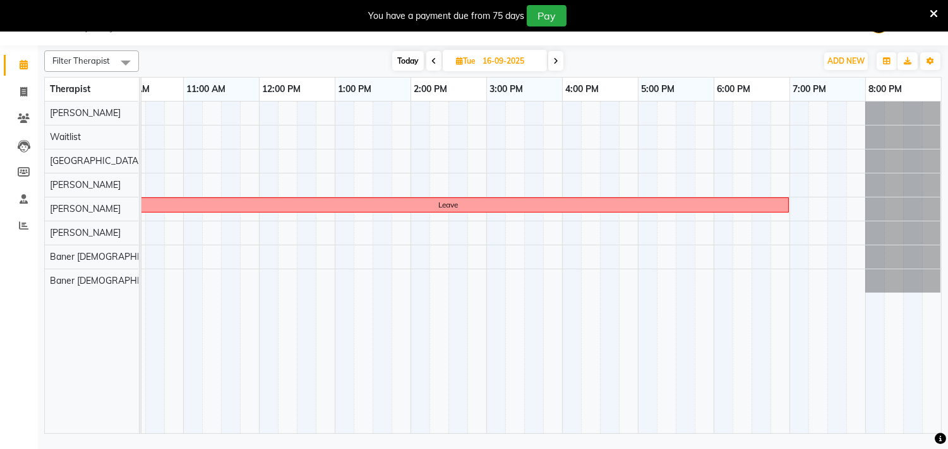
click at [559, 62] on span at bounding box center [555, 61] width 15 height 20
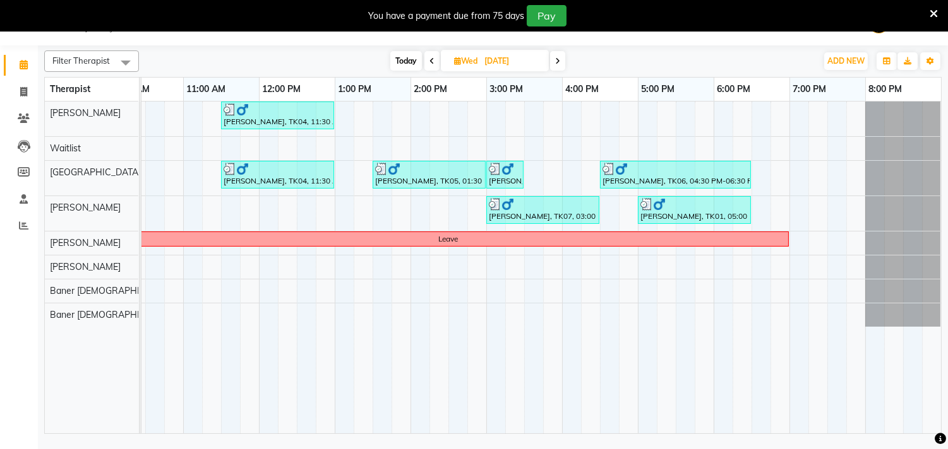
click at [559, 62] on icon at bounding box center [557, 61] width 5 height 8
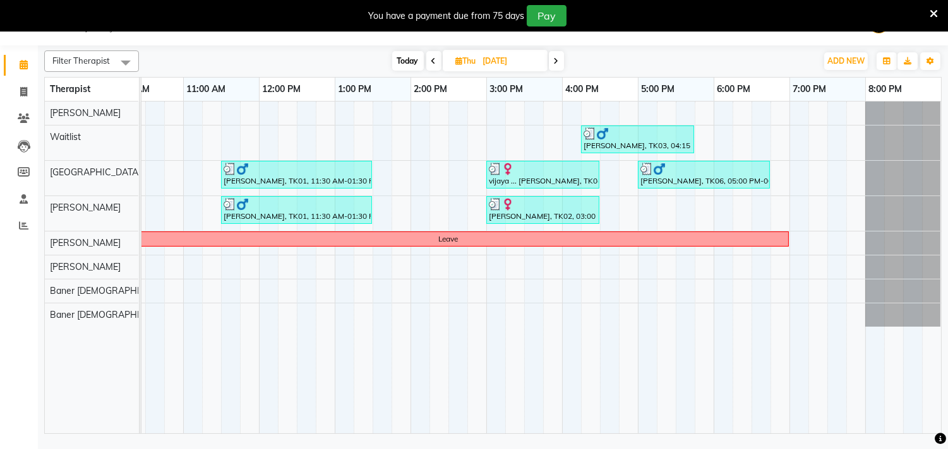
click at [559, 62] on icon at bounding box center [556, 61] width 5 height 8
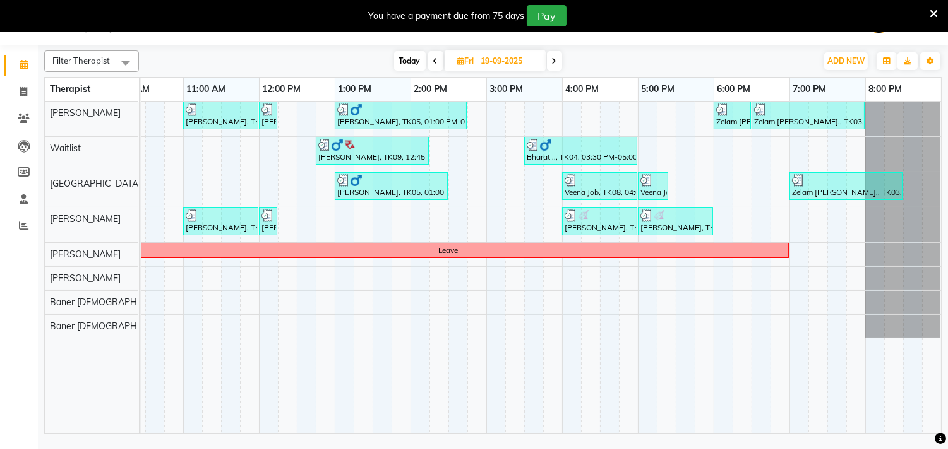
click at [559, 62] on span at bounding box center [554, 61] width 15 height 20
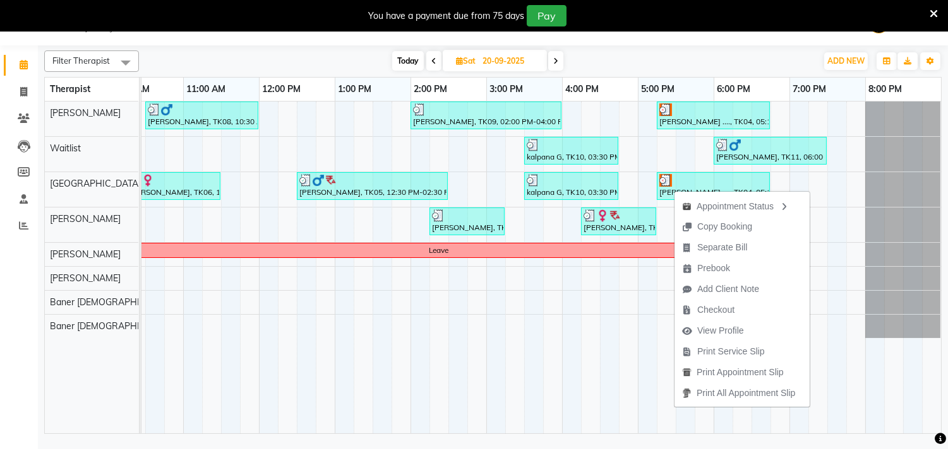
click at [556, 58] on icon at bounding box center [555, 61] width 5 height 8
type input "[DATE]"
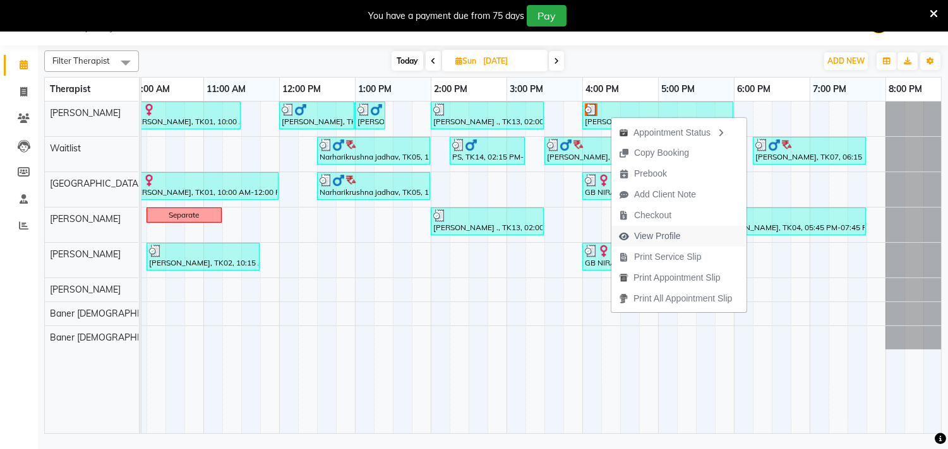
click at [672, 237] on span "View Profile" at bounding box center [657, 236] width 47 height 13
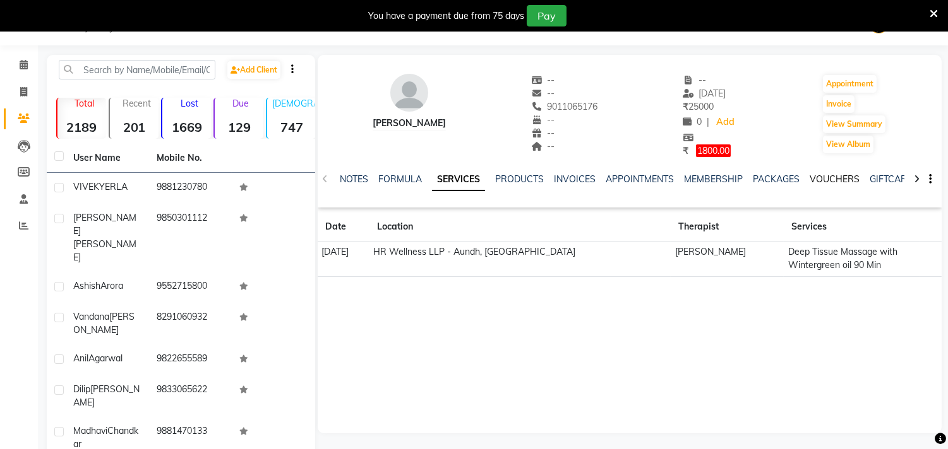
click at [835, 181] on link "VOUCHERS" at bounding box center [834, 179] width 50 height 11
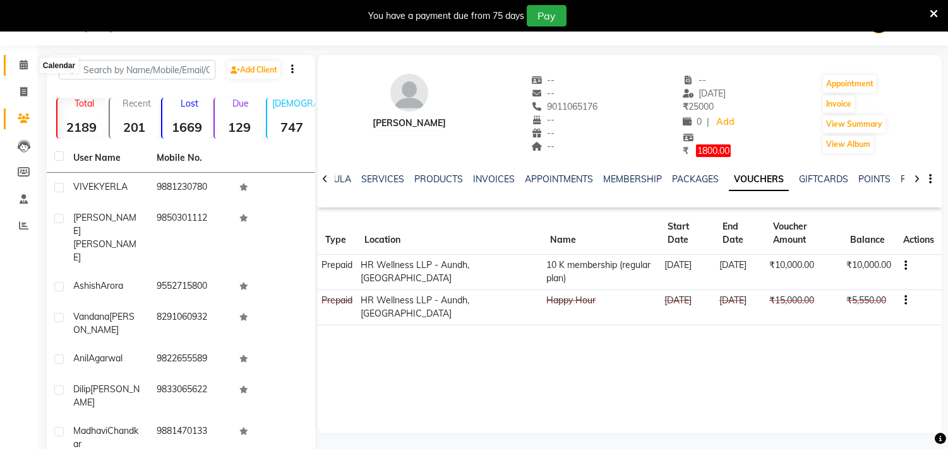
click at [21, 67] on icon at bounding box center [24, 64] width 8 height 9
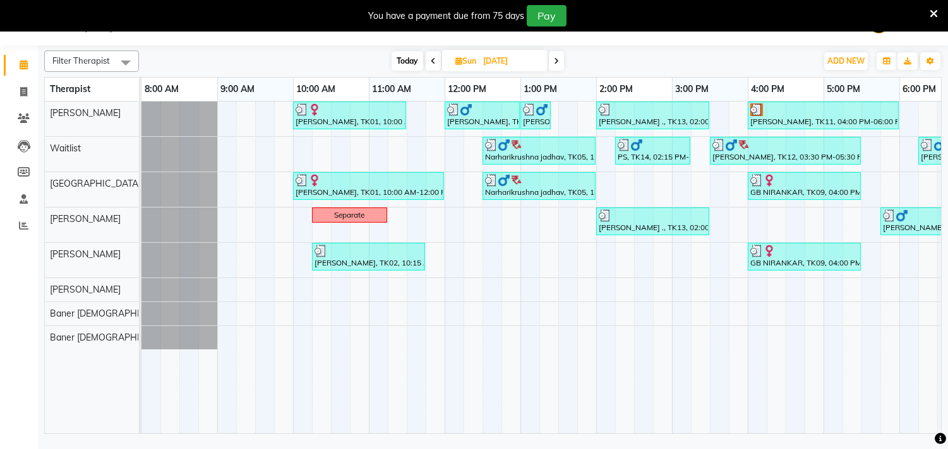
click at [559, 64] on span at bounding box center [556, 61] width 15 height 20
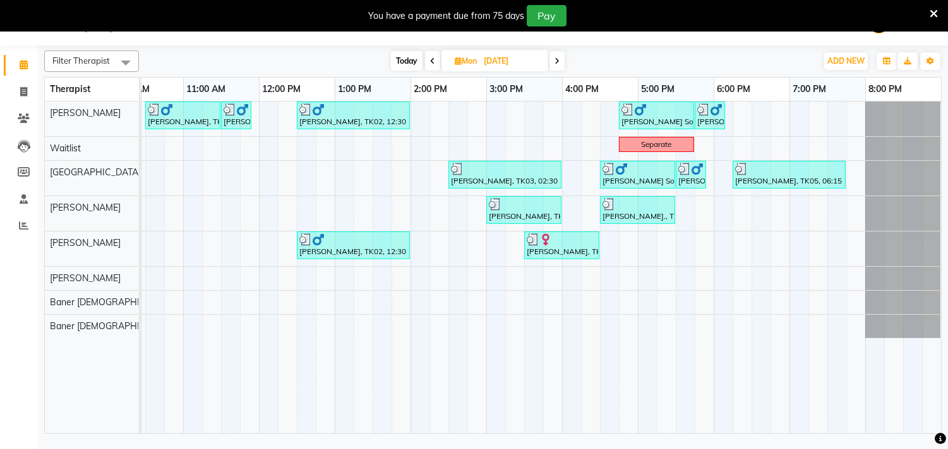
click at [403, 60] on span "Today" at bounding box center [407, 61] width 32 height 20
type input "01-10-2025"
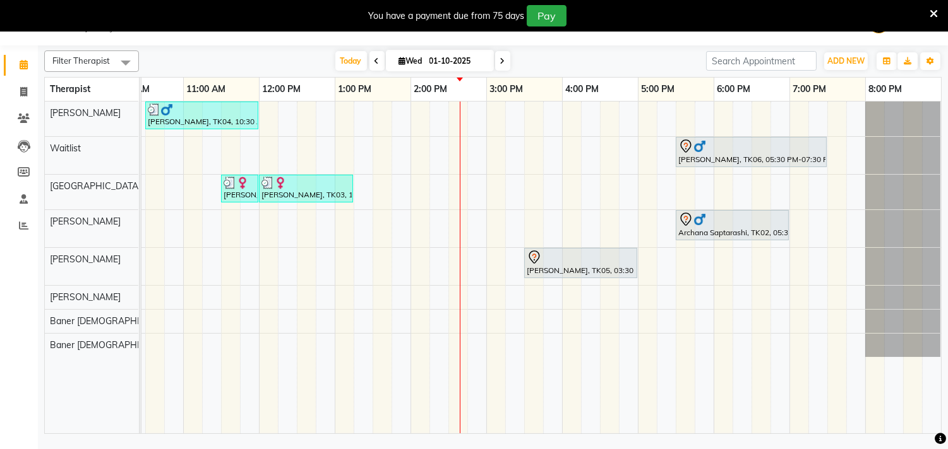
click at [407, 57] on span "Wed" at bounding box center [411, 60] width 30 height 9
select select "10"
select select "2025"
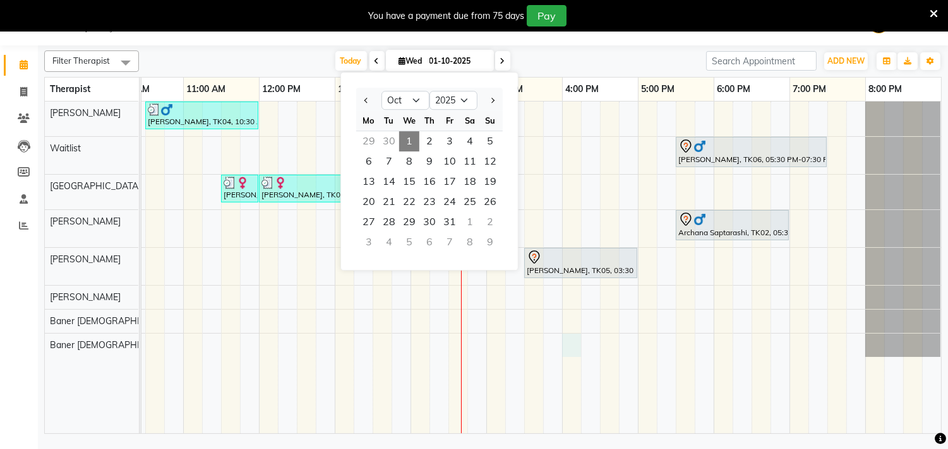
click at [566, 345] on div "[PERSON_NAME], TK04, 10:30 AM-12:00 PM, Massage 60 Min [PERSON_NAME], TK06, 05:…" at bounding box center [448, 268] width 985 height 332
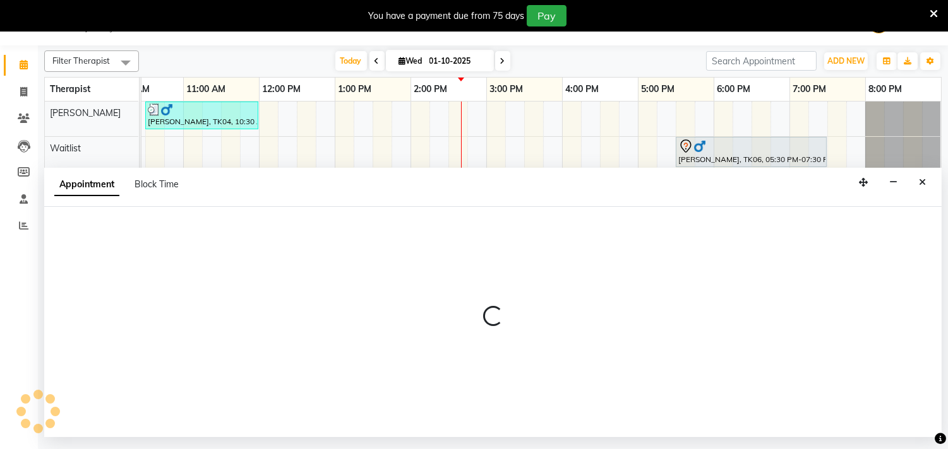
select select "54766"
select select "960"
select select "tentative"
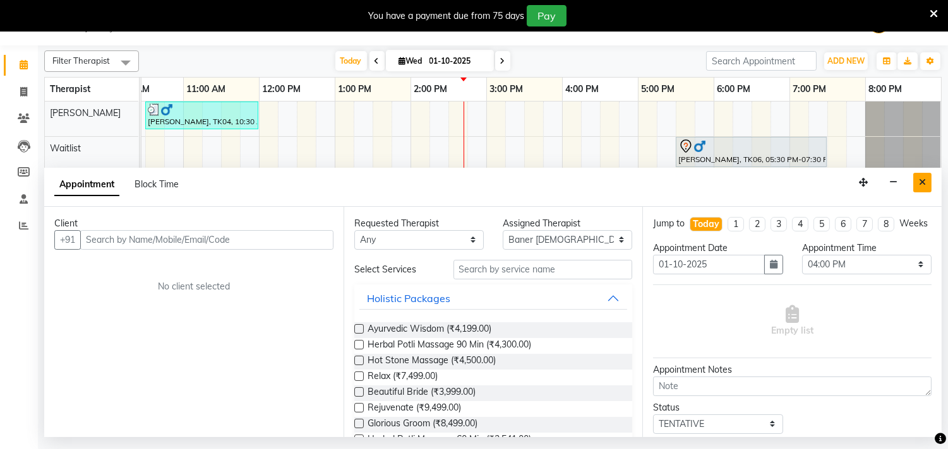
click at [920, 177] on button "Close" at bounding box center [922, 183] width 18 height 20
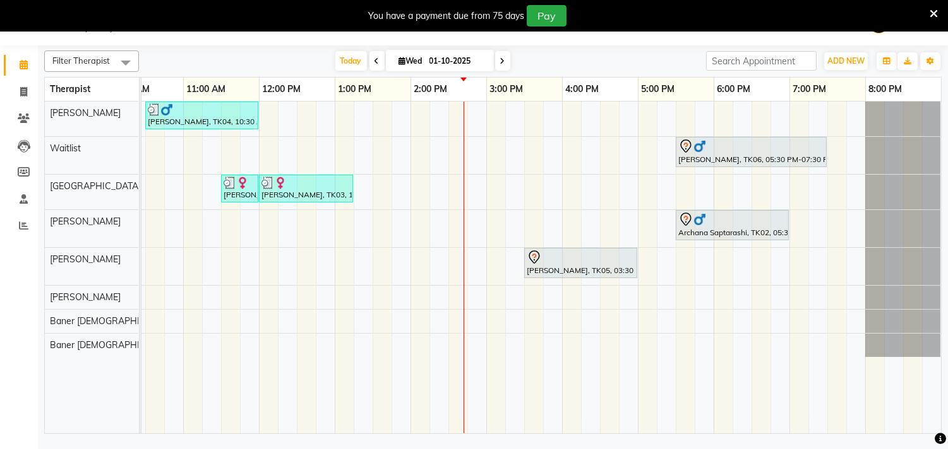
click at [500, 57] on icon at bounding box center [502, 61] width 5 height 8
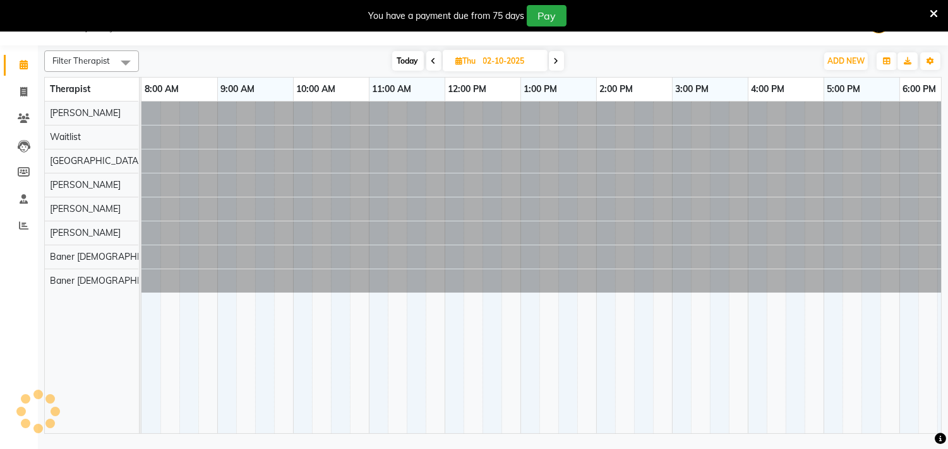
scroll to position [0, 186]
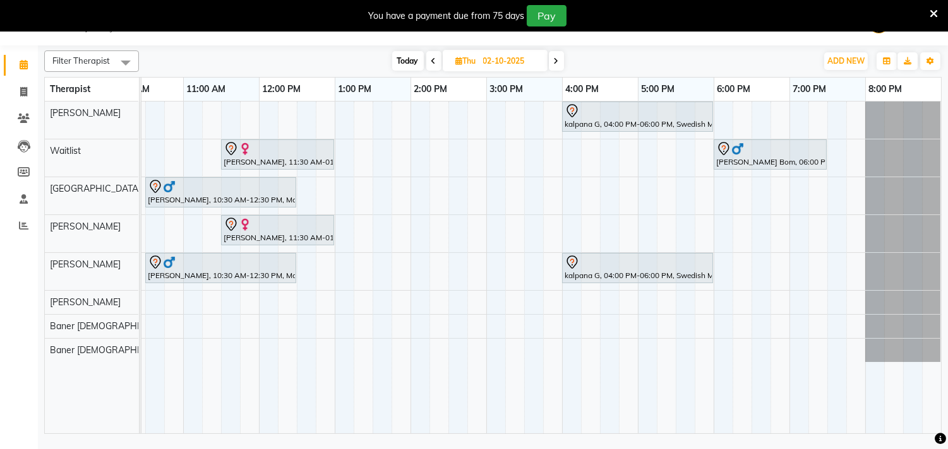
click at [403, 55] on span "Today" at bounding box center [408, 61] width 32 height 20
type input "01-10-2025"
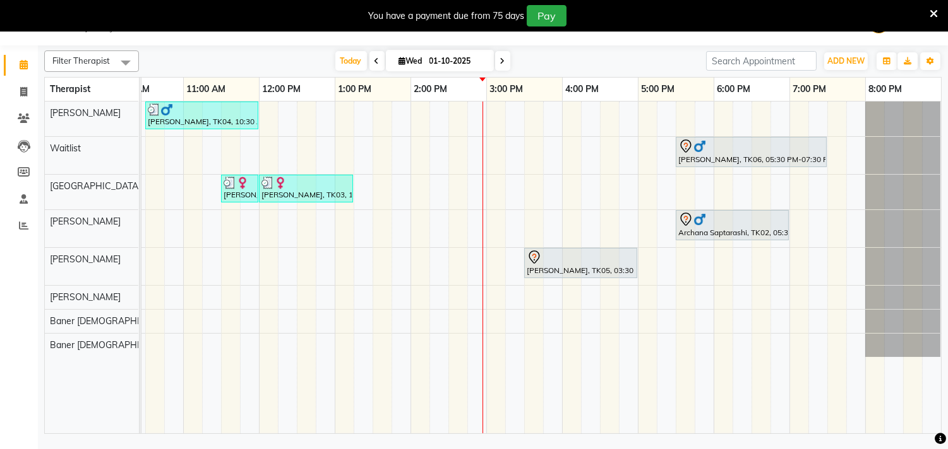
click at [446, 77] on table "Therapist 8:00 AM 9:00 AM 10:00 AM 11:00 AM 12:00 PM 1:00 PM 2:00 PM 3:00 PM 4:…" at bounding box center [492, 255] width 897 height 357
click at [337, 62] on span "Today" at bounding box center [351, 61] width 32 height 20
click at [399, 58] on icon at bounding box center [402, 61] width 7 height 8
select select "10"
select select "2025"
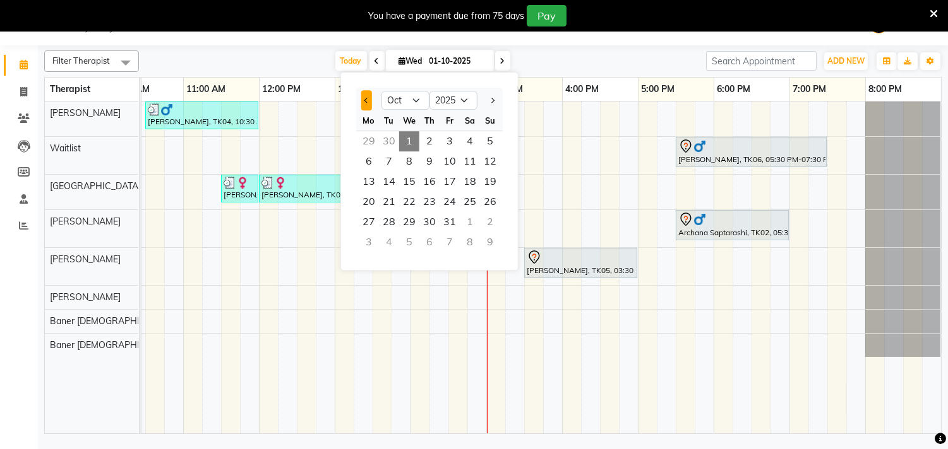
click at [362, 96] on button "Previous month" at bounding box center [366, 100] width 11 height 20
select select "9"
click at [364, 144] on span "1" at bounding box center [369, 141] width 20 height 20
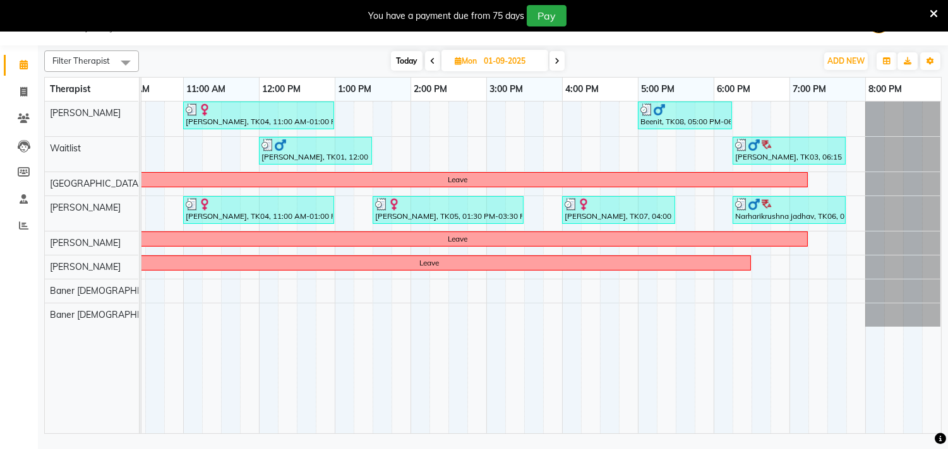
click at [551, 63] on span at bounding box center [556, 61] width 15 height 20
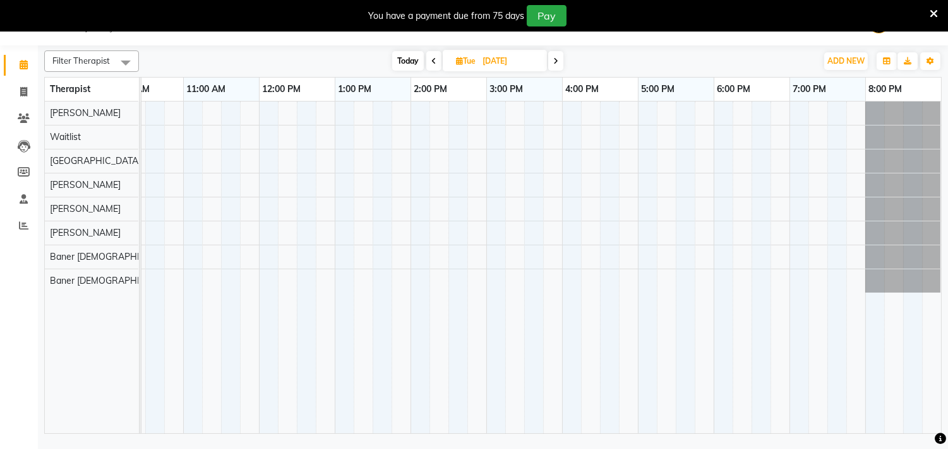
click at [551, 63] on span at bounding box center [555, 61] width 15 height 20
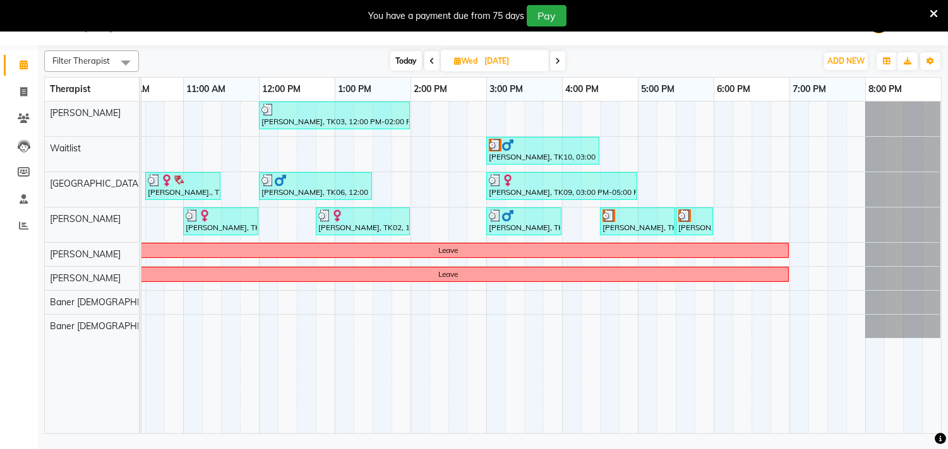
click at [557, 57] on icon at bounding box center [557, 61] width 5 height 8
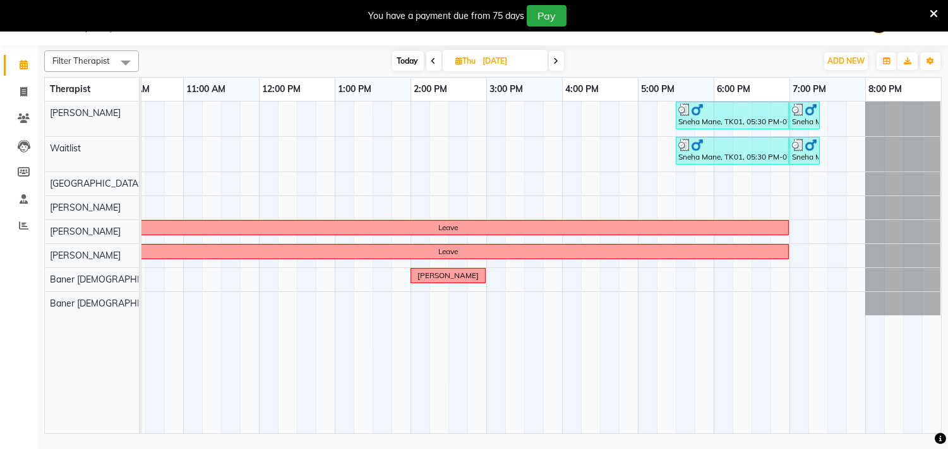
click at [557, 57] on icon at bounding box center [556, 61] width 5 height 8
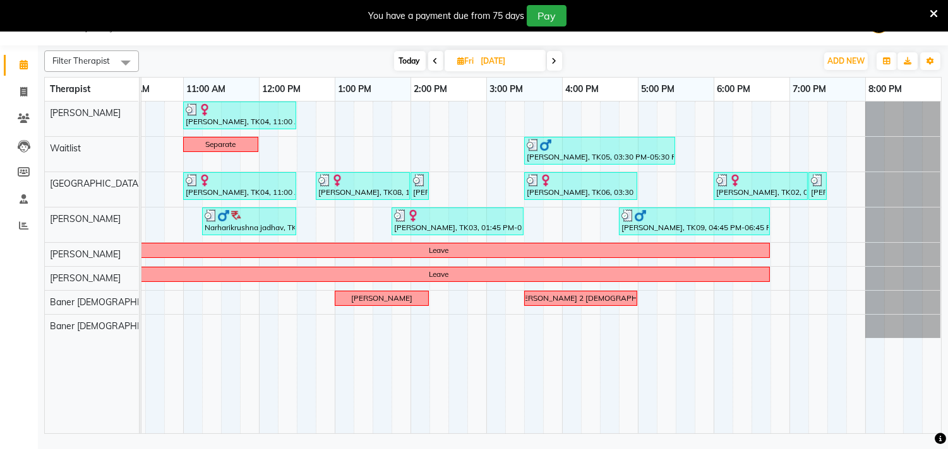
click at [557, 57] on span at bounding box center [554, 61] width 15 height 20
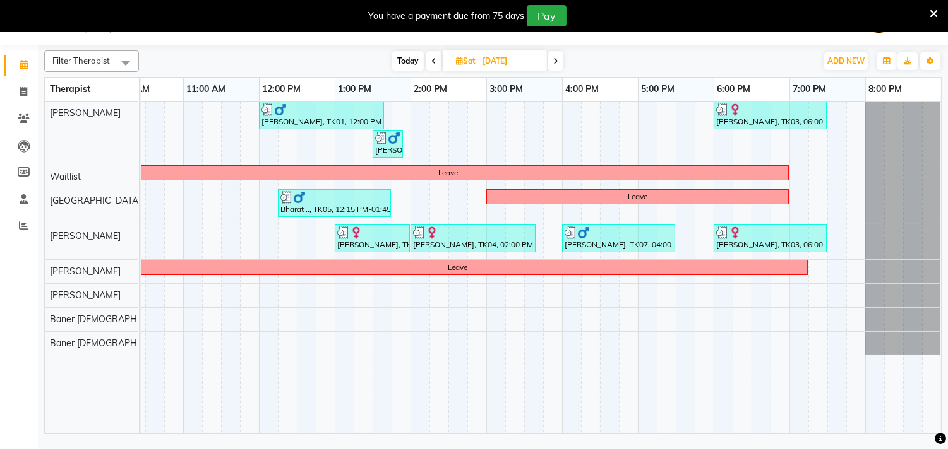
click at [557, 57] on icon at bounding box center [555, 61] width 5 height 8
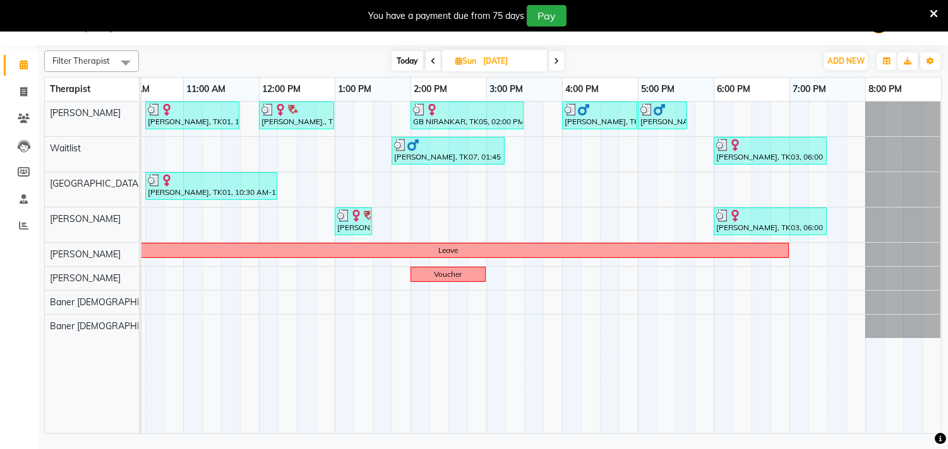
click at [557, 57] on icon at bounding box center [556, 61] width 5 height 8
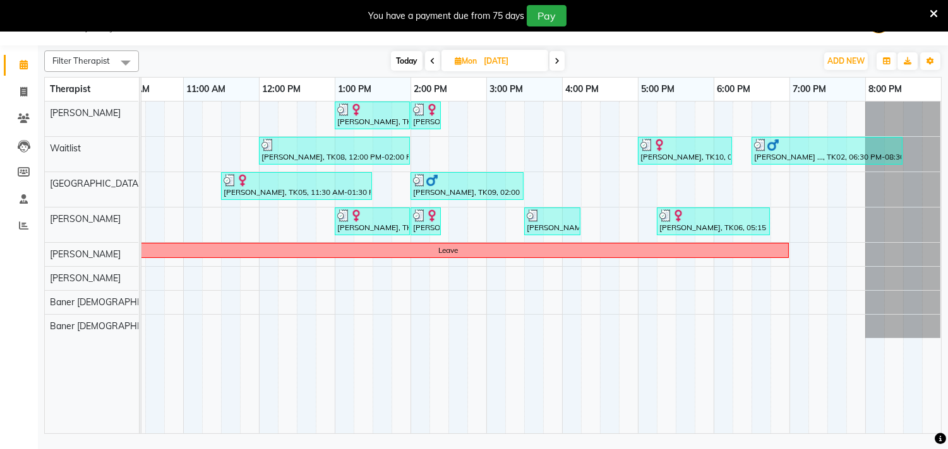
click at [557, 57] on icon at bounding box center [556, 61] width 5 height 8
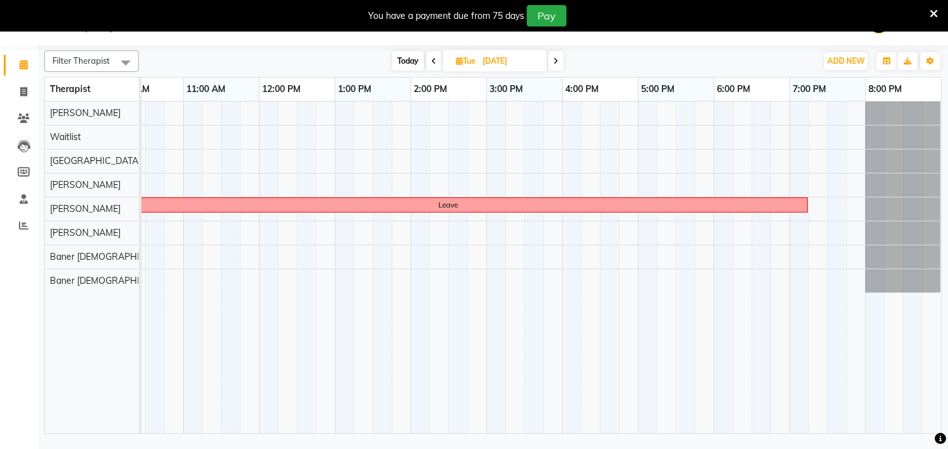
click at [557, 57] on icon at bounding box center [555, 61] width 5 height 8
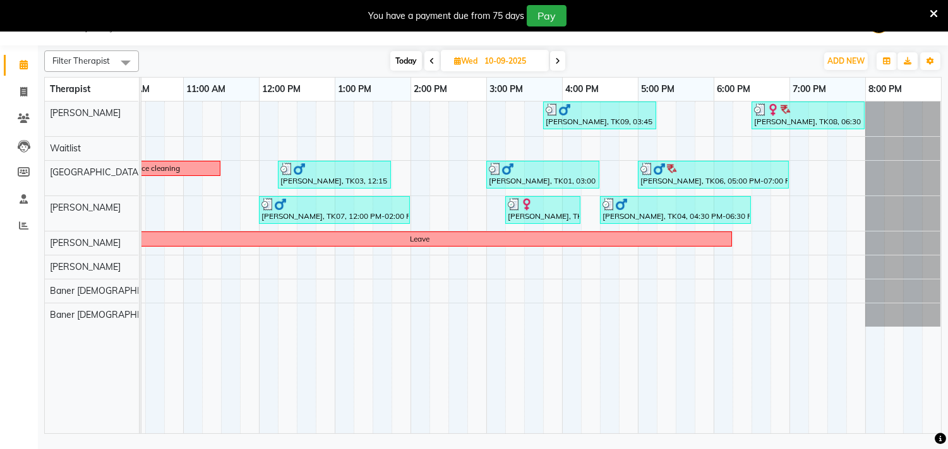
click at [557, 57] on icon at bounding box center [557, 61] width 5 height 8
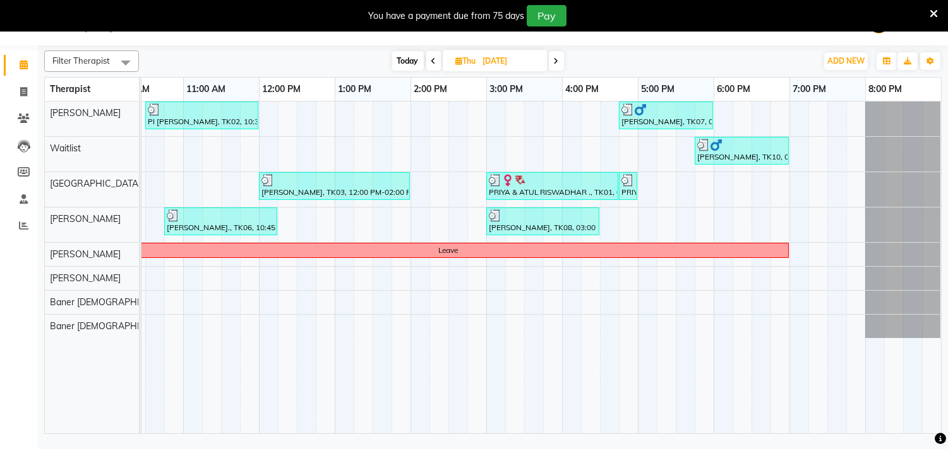
click at [557, 57] on icon at bounding box center [556, 61] width 5 height 8
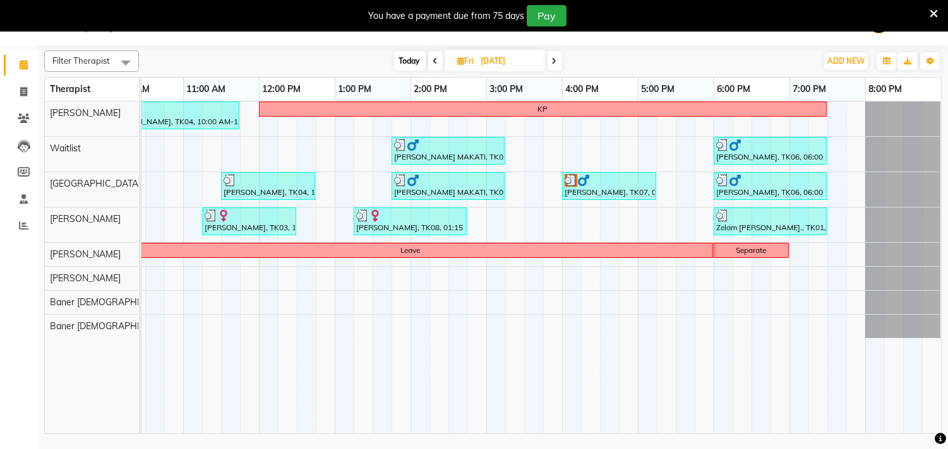
click at [557, 57] on span at bounding box center [554, 61] width 15 height 20
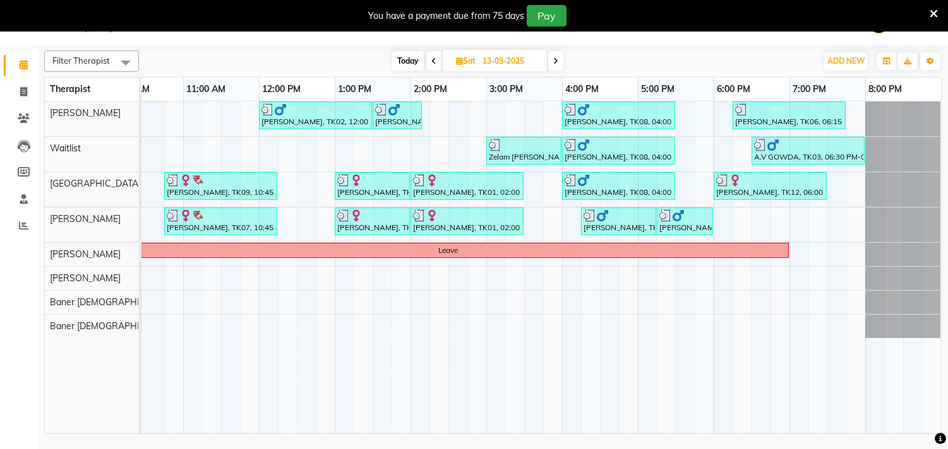
click at [439, 61] on span at bounding box center [433, 61] width 15 height 20
type input "[DATE]"
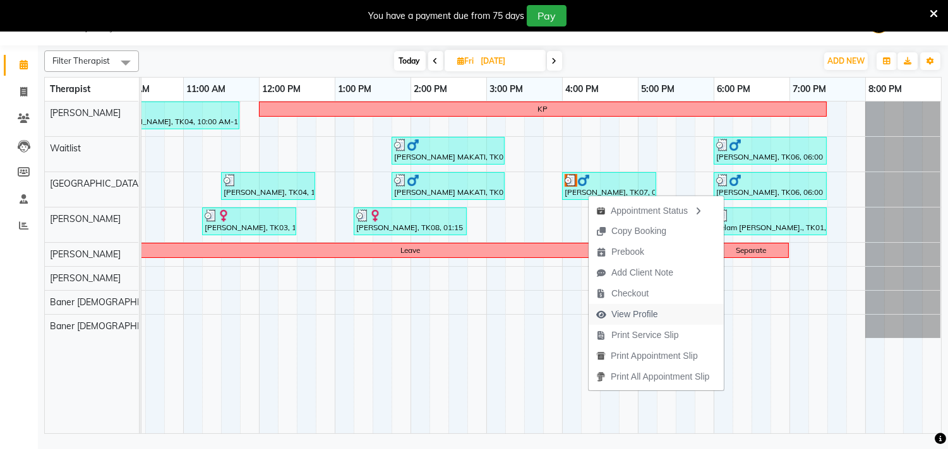
click at [636, 312] on span "View Profile" at bounding box center [634, 314] width 47 height 13
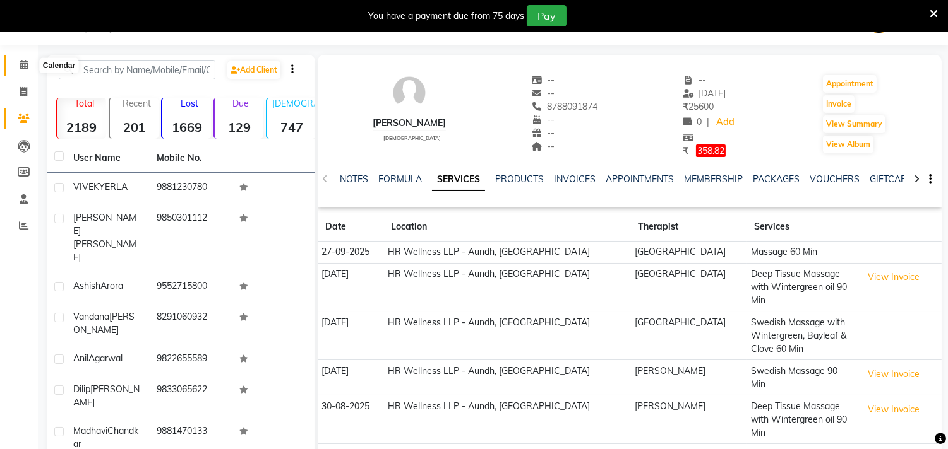
click at [23, 60] on icon at bounding box center [24, 64] width 8 height 9
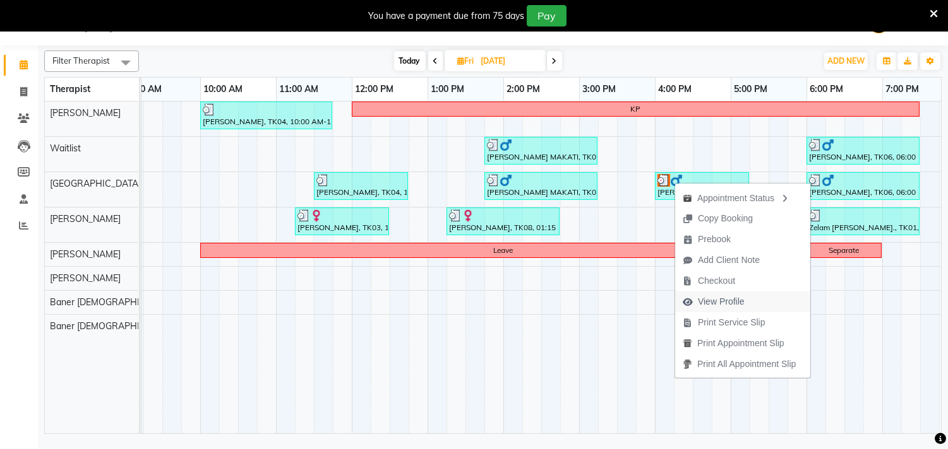
click at [722, 302] on span "View Profile" at bounding box center [721, 301] width 47 height 13
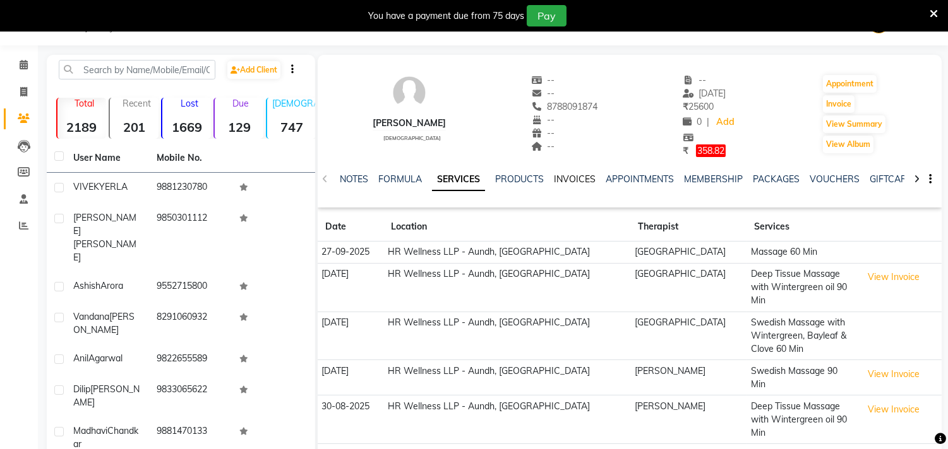
click at [561, 181] on link "INVOICES" at bounding box center [575, 179] width 42 height 11
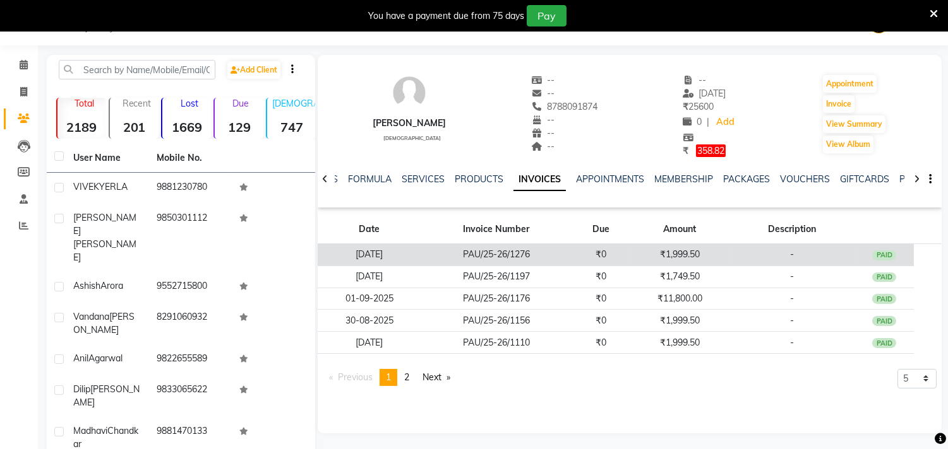
click at [377, 255] on td "[DATE]" at bounding box center [370, 255] width 104 height 22
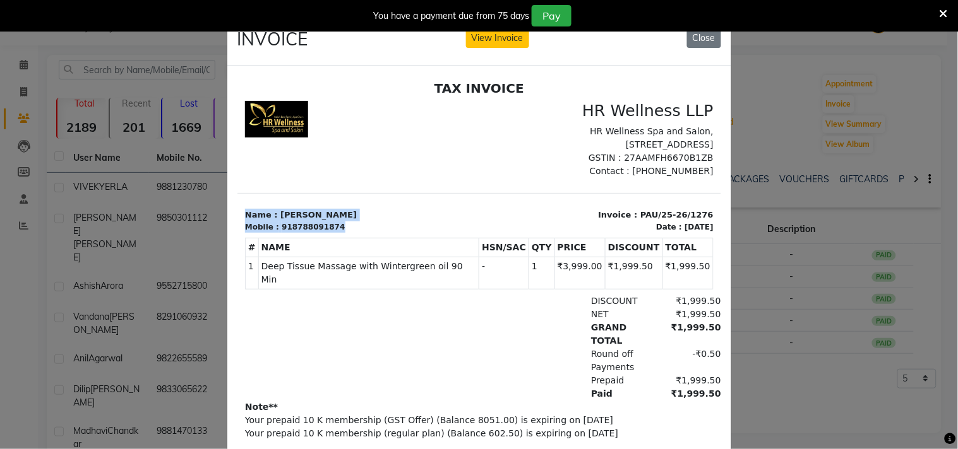
drag, startPoint x: 245, startPoint y: 240, endPoint x: 383, endPoint y: 253, distance: 138.2
click at [383, 232] on div "Name : [PERSON_NAME] Mobile : 918788091874" at bounding box center [358, 220] width 242 height 24
click at [383, 232] on div "Mobile : 918788091874" at bounding box center [357, 226] width 227 height 11
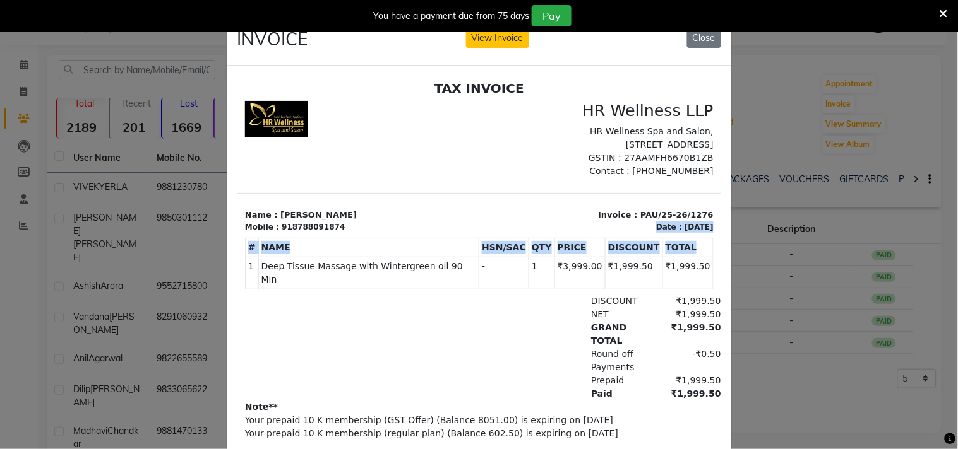
drag, startPoint x: 626, startPoint y: 252, endPoint x: 688, endPoint y: 268, distance: 64.0
click at [688, 268] on div "TAX INVOICE HR Wellness LLP HR Wellness Spa and Salon, [STREET_ADDRESS] GSTIN :…" at bounding box center [479, 281] width 484 height 403
click at [655, 232] on div "Date :" at bounding box center [668, 226] width 26 height 11
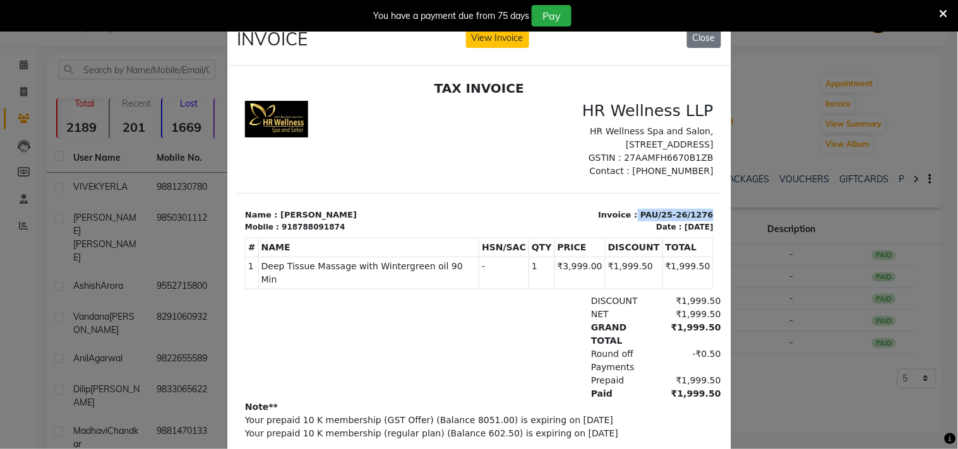
drag, startPoint x: 625, startPoint y: 251, endPoint x: 704, endPoint y: 258, distance: 79.2
click at [704, 258] on html "TAX INVOICE HR Wellness LLP HR Wellness Spa and Salon, [STREET_ADDRESS] GSTIN :…" at bounding box center [479, 281] width 484 height 413
click at [656, 259] on div "# NAME HSN/SAC QTY PRICE DISCOUNT TOTAL" at bounding box center [478, 263] width 468 height 62
drag, startPoint x: 627, startPoint y: 254, endPoint x: 687, endPoint y: 252, distance: 60.0
click at [687, 232] on div "Date : [DATE]" at bounding box center [683, 226] width 57 height 11
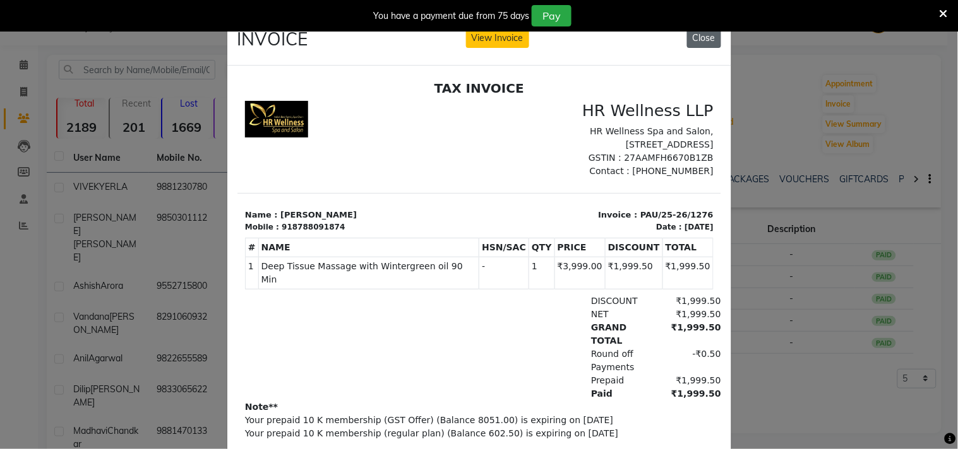
drag, startPoint x: 701, startPoint y: 36, endPoint x: 462, endPoint y: 20, distance: 239.1
click at [701, 36] on button "Close" at bounding box center [704, 38] width 34 height 20
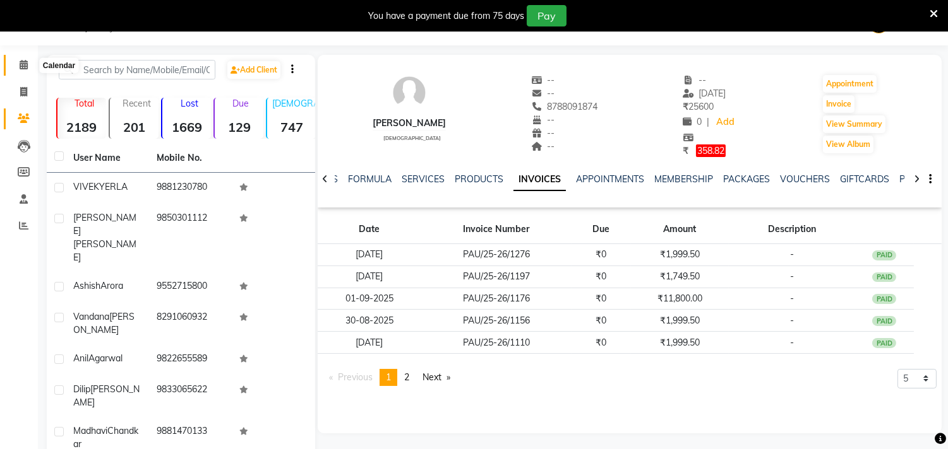
click at [23, 64] on icon at bounding box center [24, 64] width 8 height 9
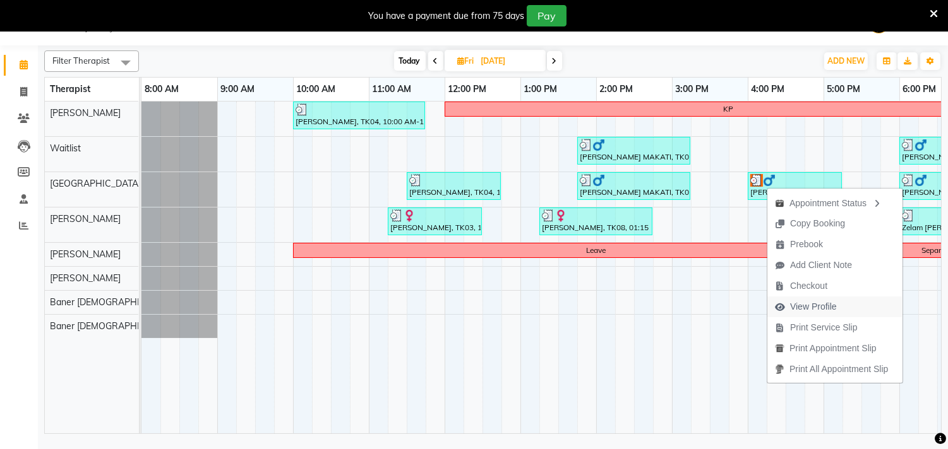
click at [813, 308] on span "View Profile" at bounding box center [813, 306] width 47 height 13
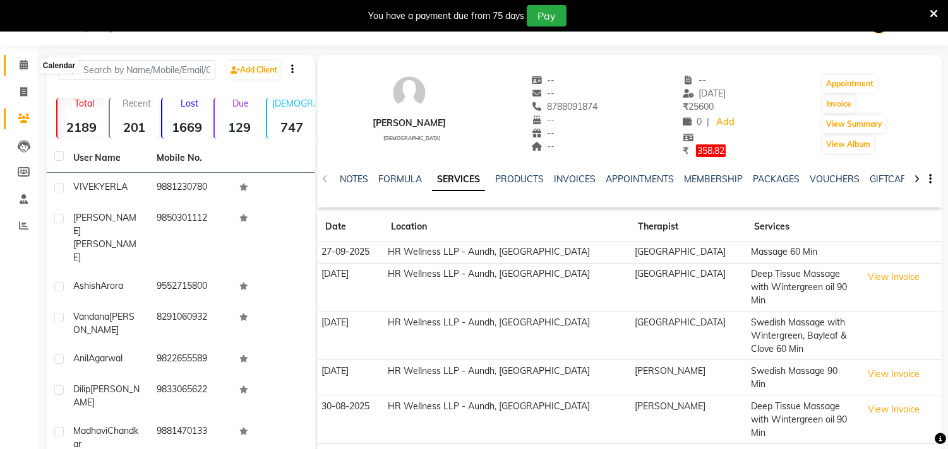
click at [20, 64] on icon at bounding box center [24, 64] width 8 height 9
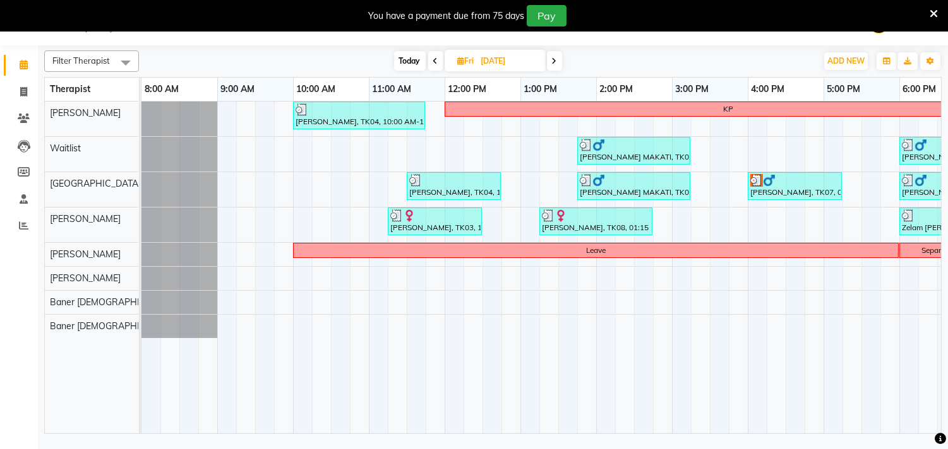
click at [455, 59] on span "Fri" at bounding box center [466, 60] width 23 height 9
select select "9"
select select "2025"
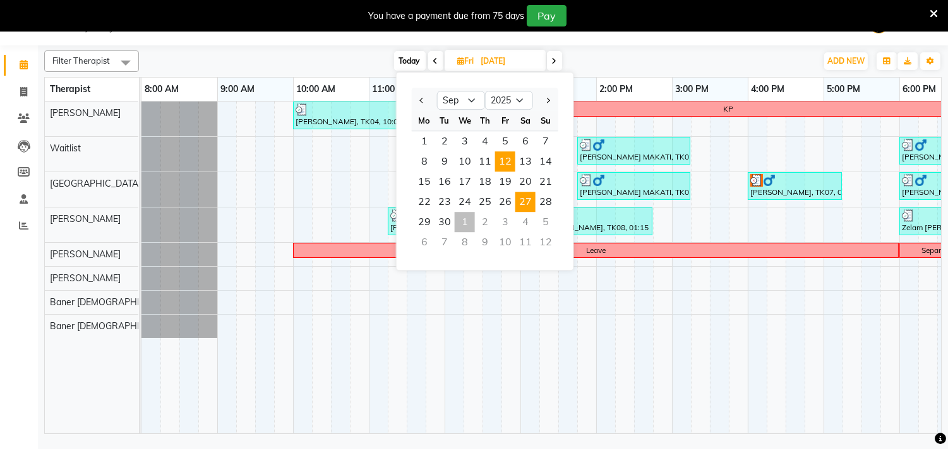
click at [524, 205] on span "27" at bounding box center [525, 202] width 20 height 20
type input "27-09-2025"
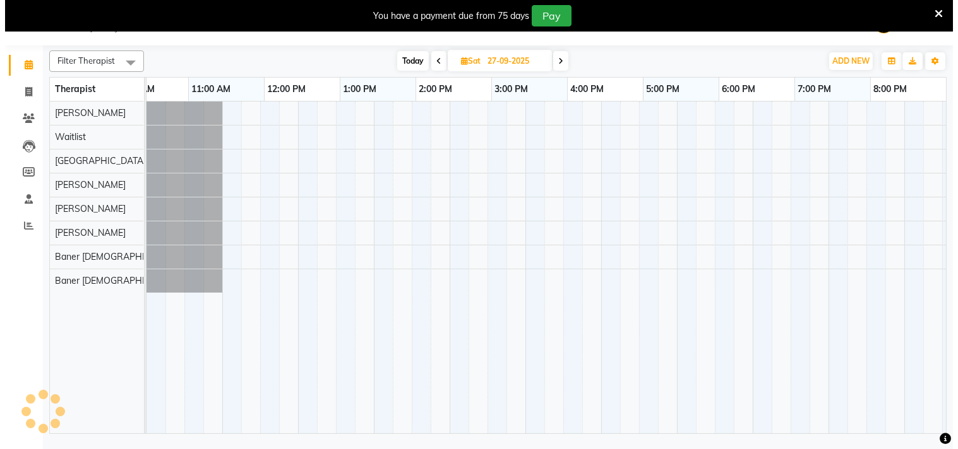
scroll to position [0, 186]
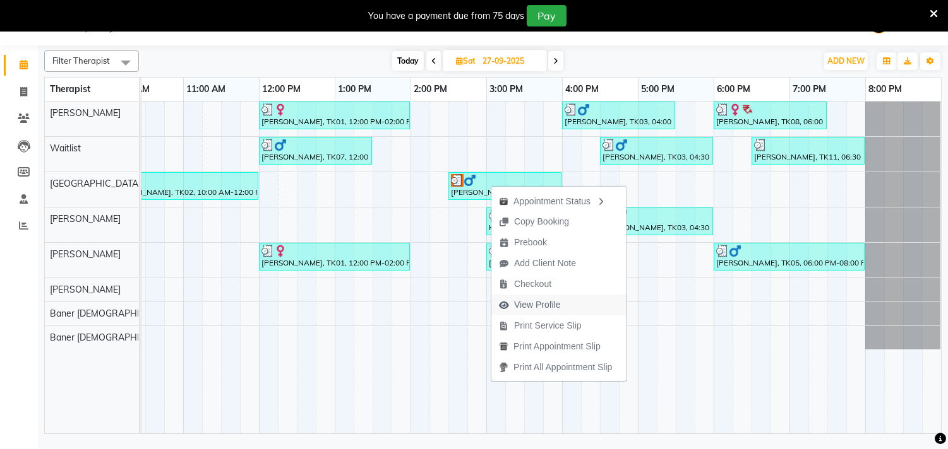
click at [526, 308] on span "View Profile" at bounding box center [537, 305] width 47 height 13
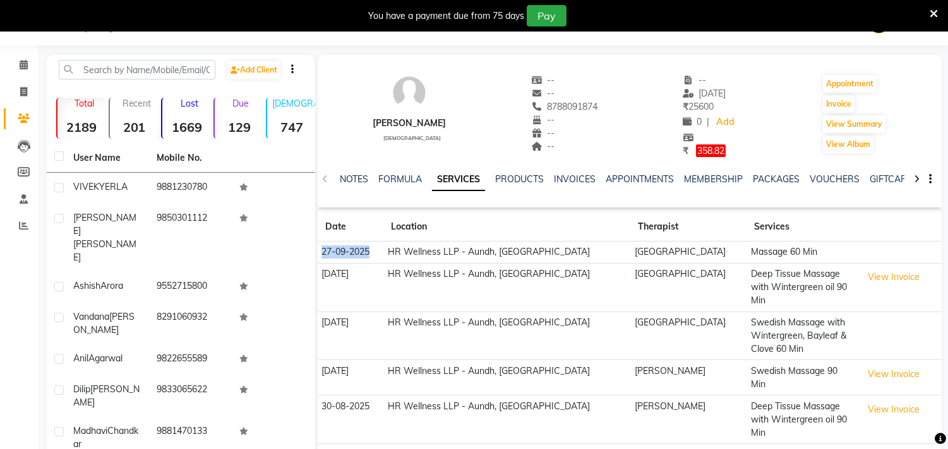
drag, startPoint x: 323, startPoint y: 251, endPoint x: 386, endPoint y: 251, distance: 62.5
click at [383, 251] on td "27-09-2025" at bounding box center [351, 252] width 66 height 22
click at [556, 179] on link "INVOICES" at bounding box center [575, 179] width 42 height 11
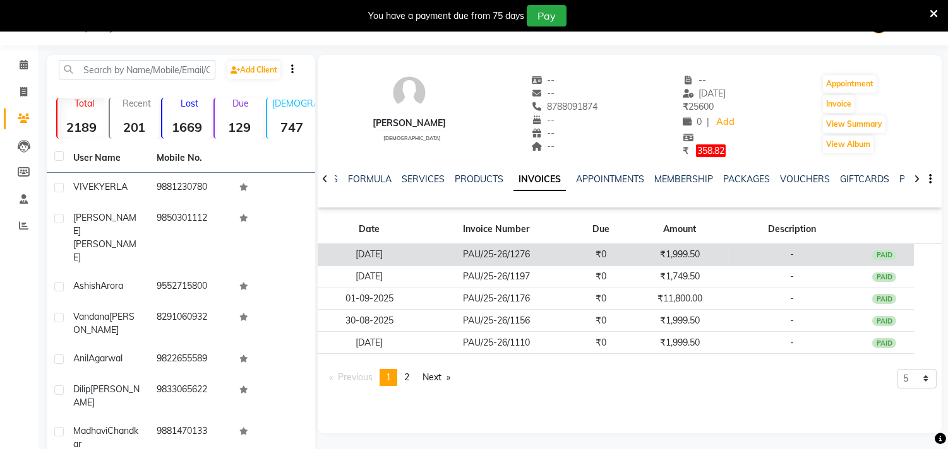
click at [494, 250] on td "PAU/25-26/1276" at bounding box center [496, 255] width 150 height 22
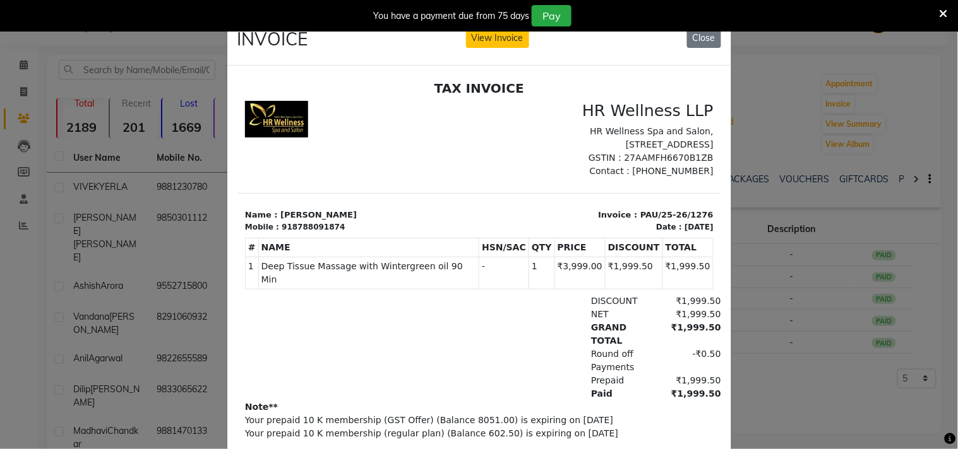
drag, startPoint x: 627, startPoint y: 254, endPoint x: 689, endPoint y: 251, distance: 61.4
click at [689, 232] on div "Date : [DATE]" at bounding box center [683, 226] width 57 height 11
click at [698, 39] on button "Close" at bounding box center [704, 38] width 34 height 20
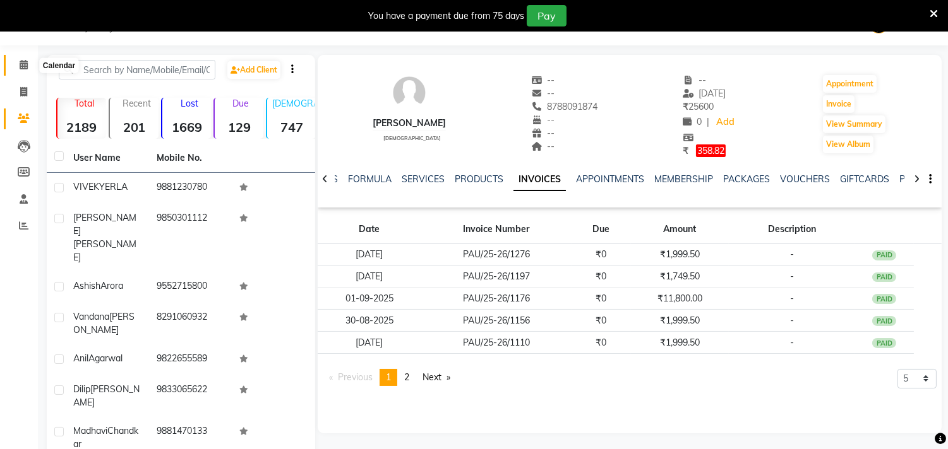
click at [23, 66] on icon at bounding box center [24, 64] width 8 height 9
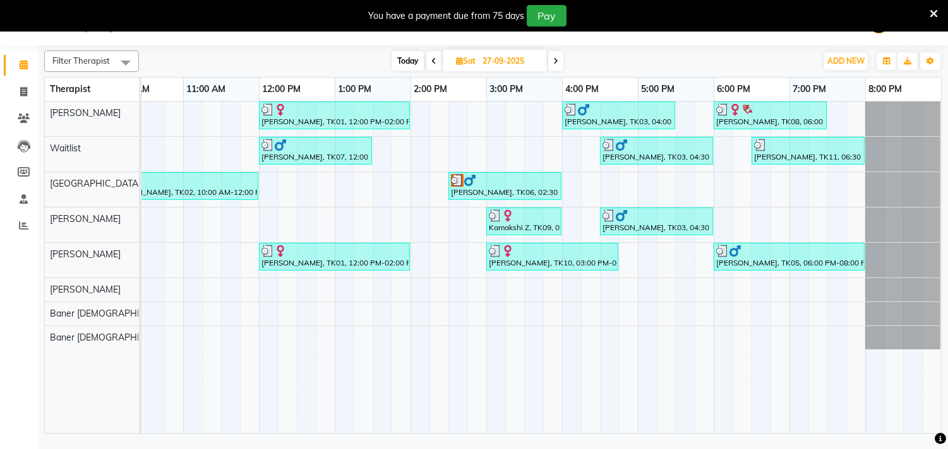
scroll to position [0, 196]
click at [551, 60] on span at bounding box center [555, 61] width 15 height 20
type input "28-09-2025"
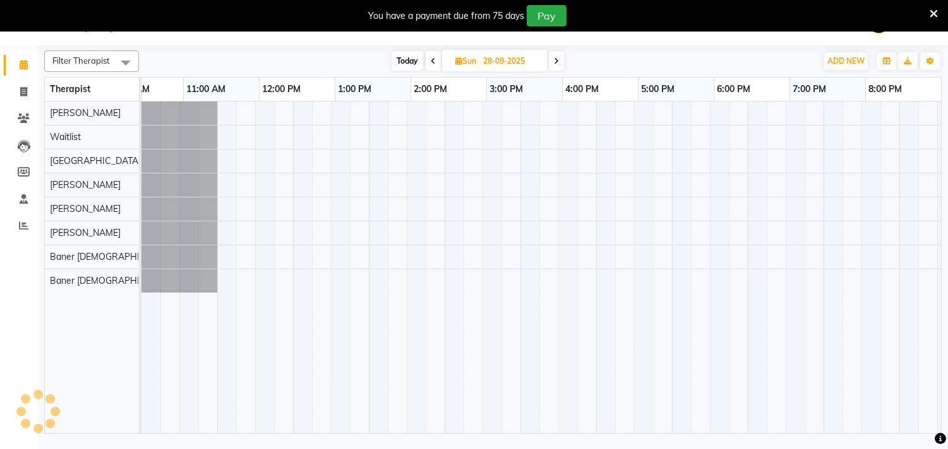
scroll to position [0, 186]
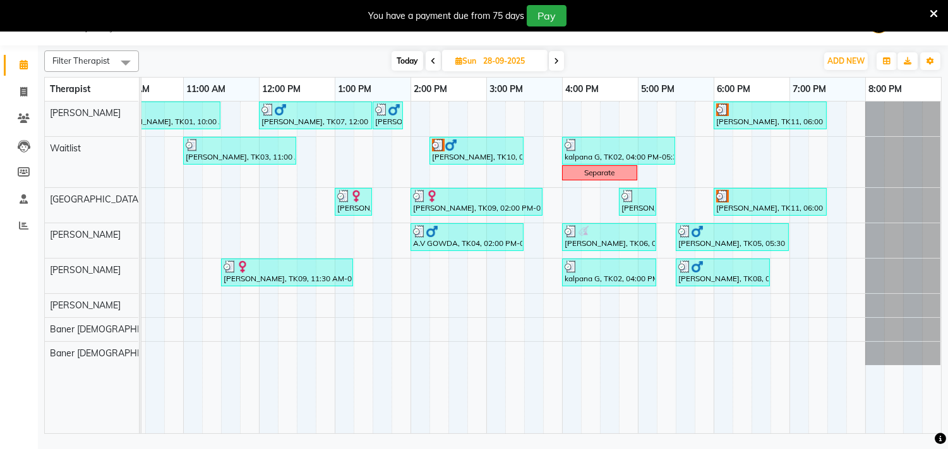
click at [456, 65] on icon at bounding box center [458, 61] width 7 height 8
select select "9"
select select "2025"
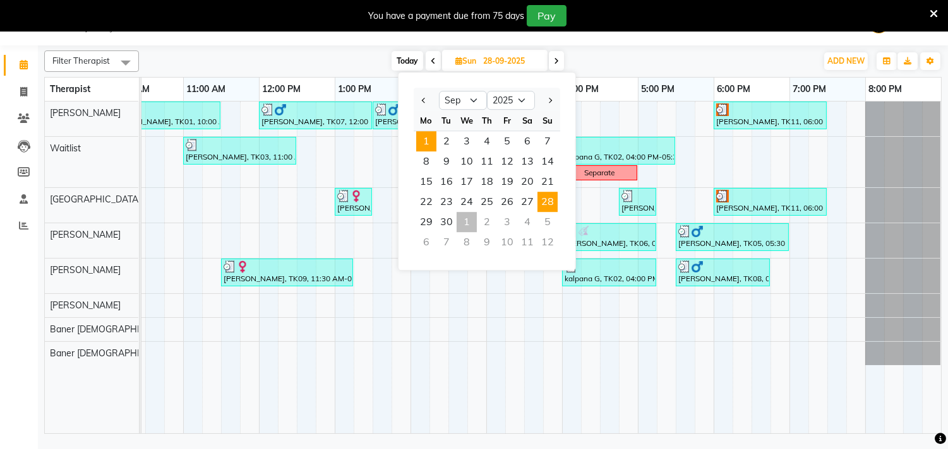
click at [427, 140] on span "1" at bounding box center [426, 141] width 20 height 20
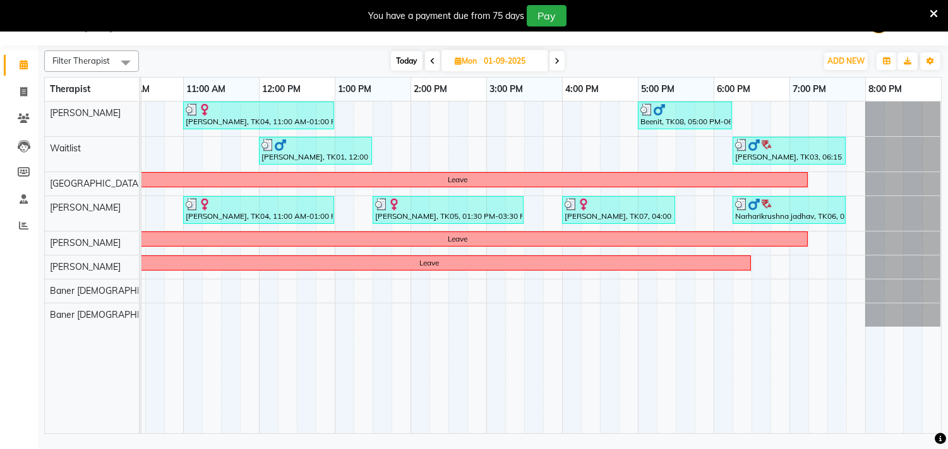
click at [557, 63] on icon at bounding box center [556, 61] width 5 height 8
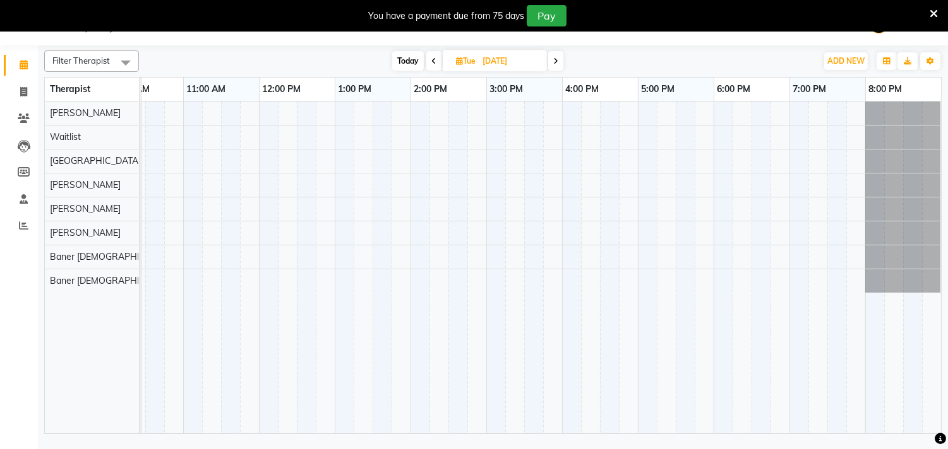
click at [559, 62] on span at bounding box center [555, 61] width 15 height 20
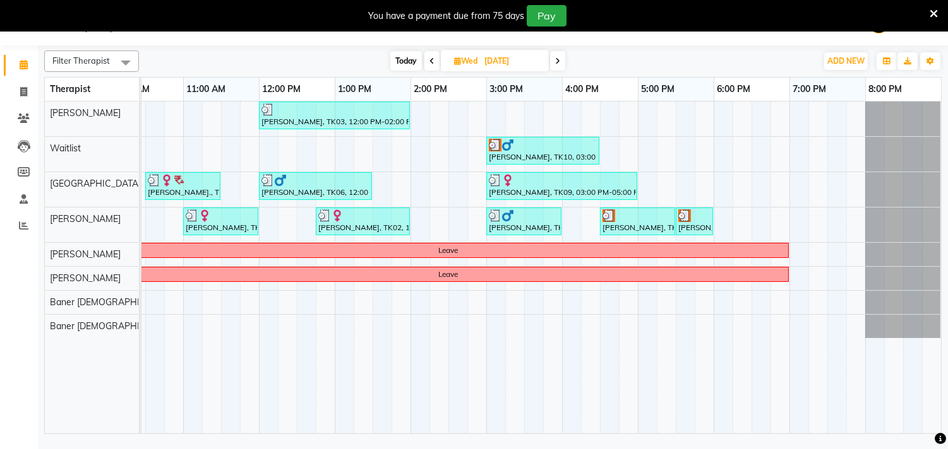
click at [556, 63] on icon at bounding box center [557, 61] width 5 height 8
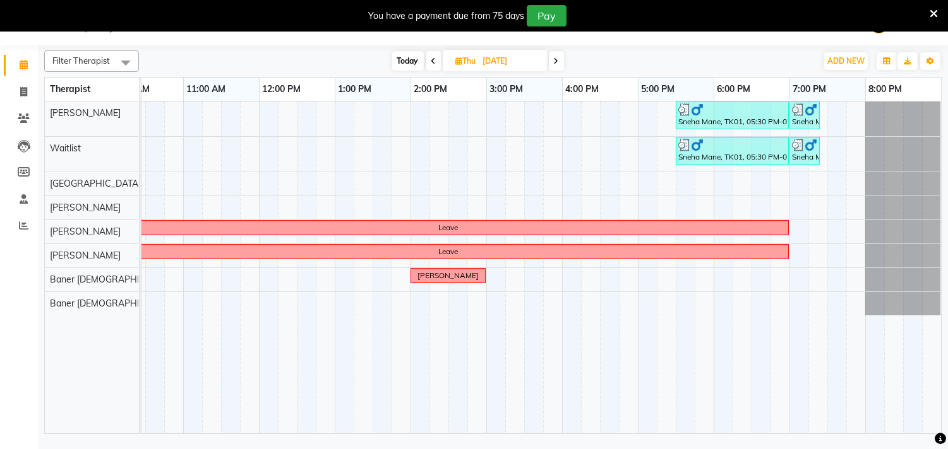
click at [556, 63] on icon at bounding box center [556, 61] width 5 height 8
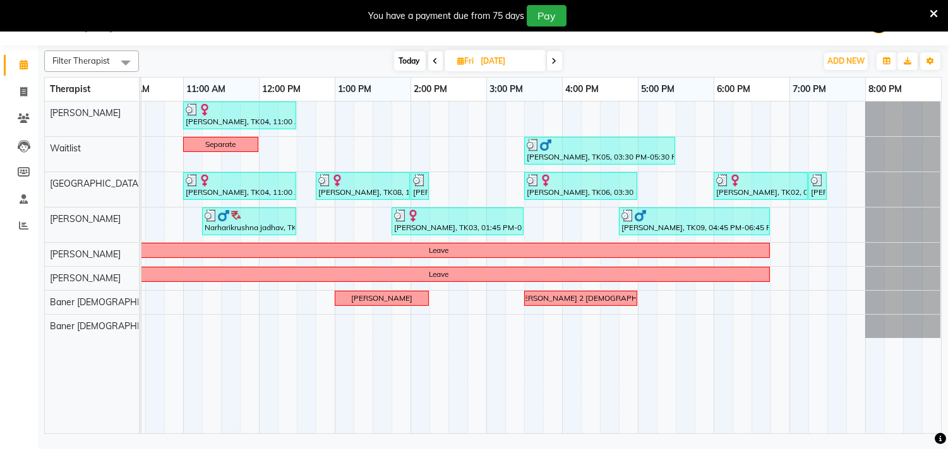
click at [556, 63] on icon at bounding box center [554, 61] width 5 height 8
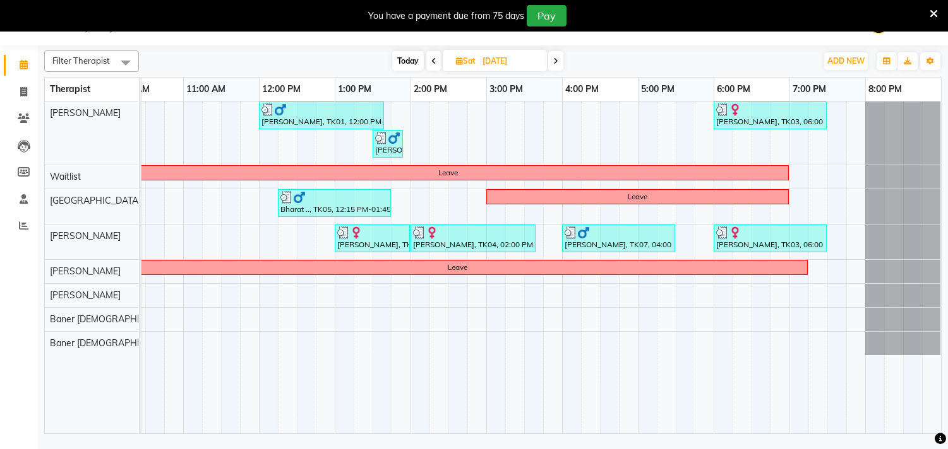
click at [556, 63] on icon at bounding box center [555, 61] width 5 height 8
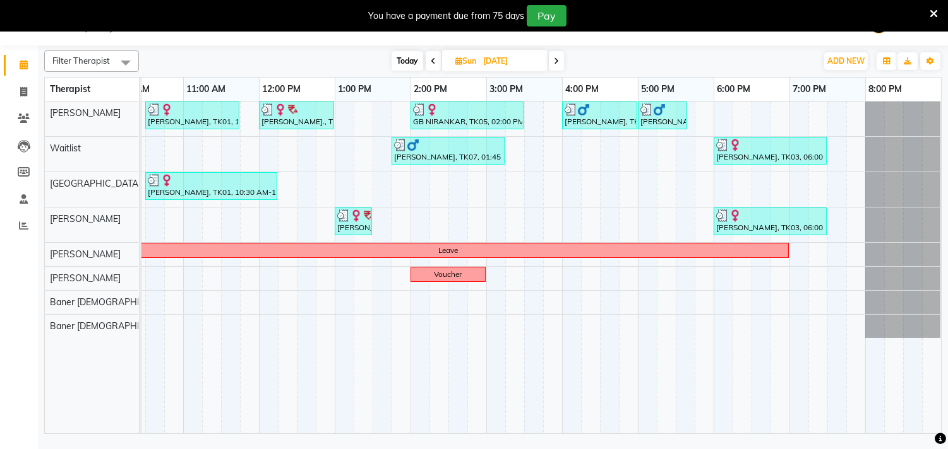
click at [556, 63] on icon at bounding box center [556, 61] width 5 height 8
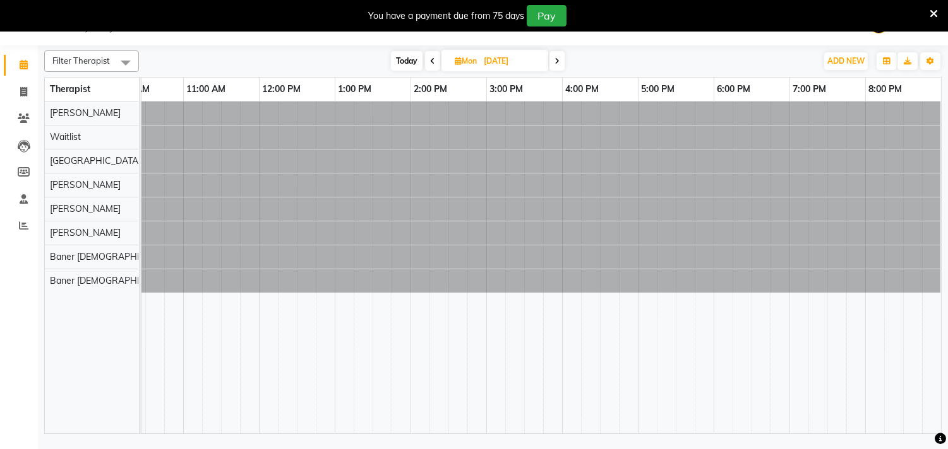
scroll to position [0, 0]
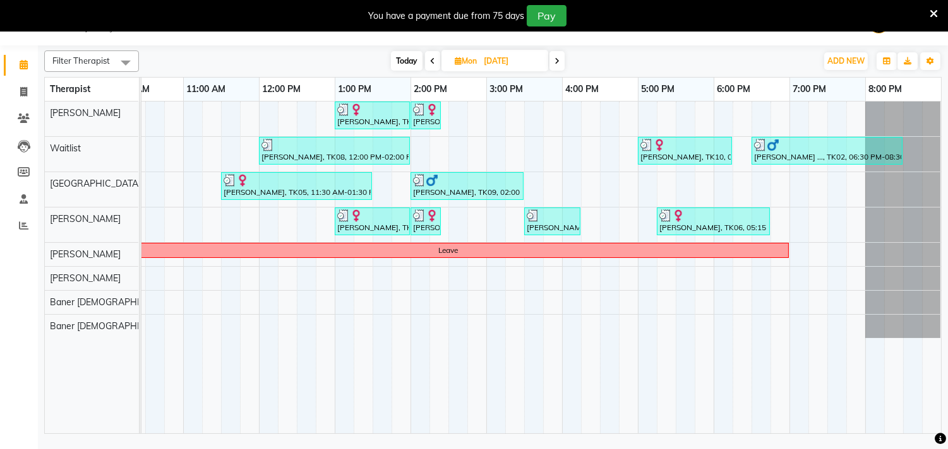
click at [556, 63] on icon at bounding box center [556, 61] width 5 height 8
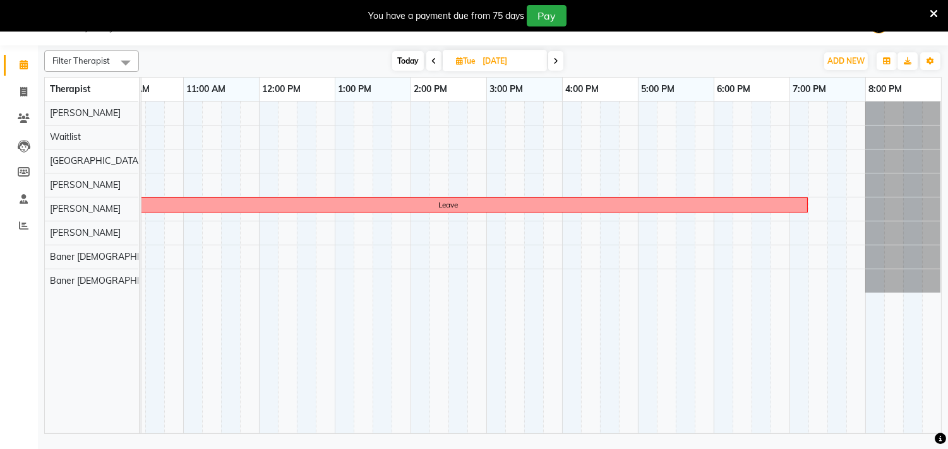
click at [556, 63] on icon at bounding box center [555, 61] width 5 height 8
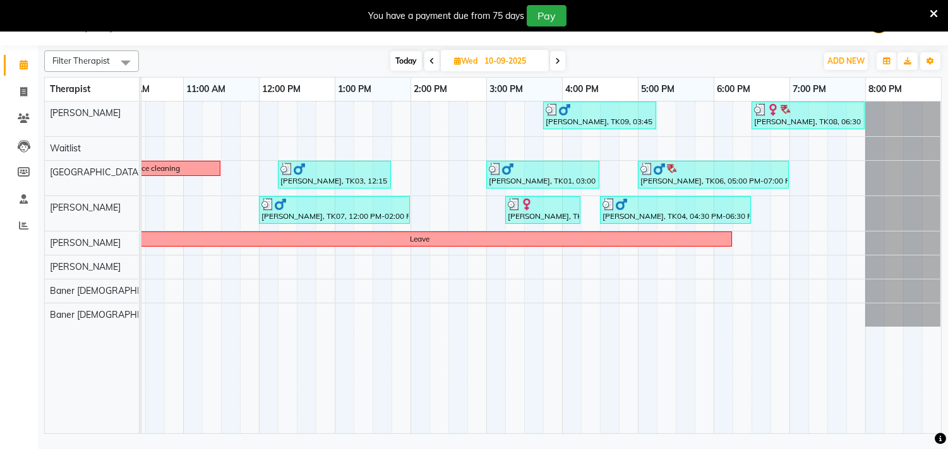
click at [556, 63] on icon at bounding box center [557, 61] width 5 height 8
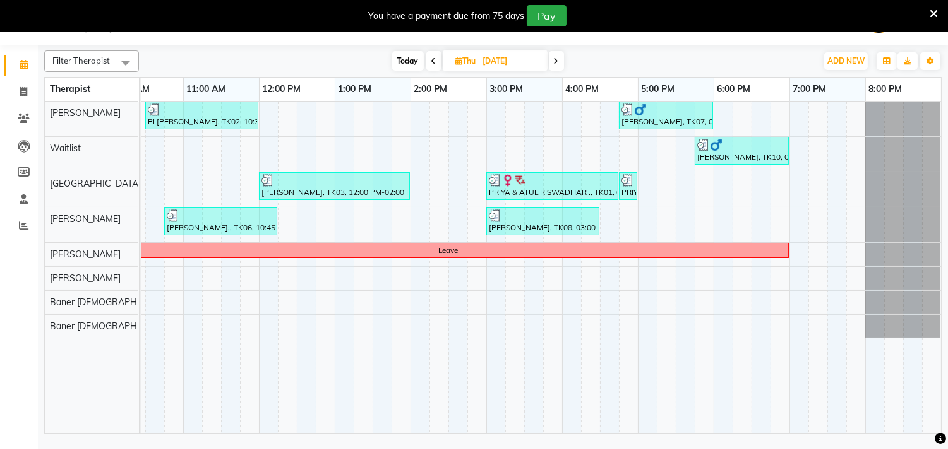
click at [556, 63] on icon at bounding box center [556, 61] width 5 height 8
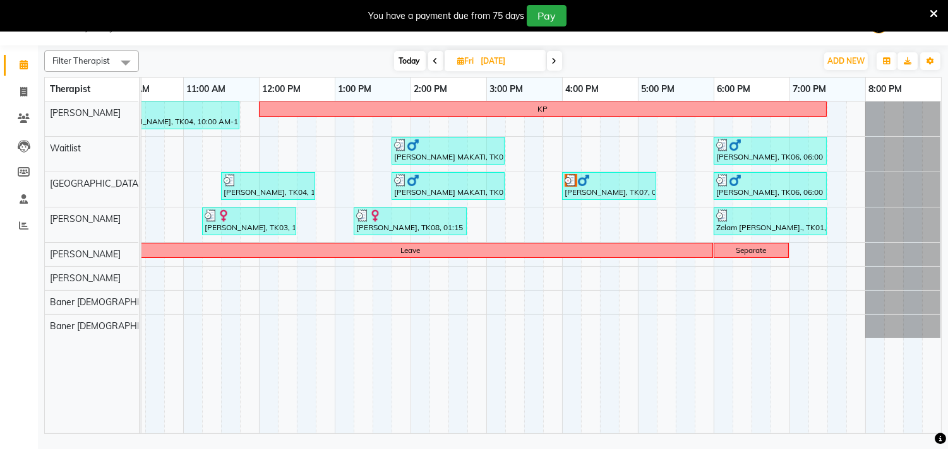
click at [556, 63] on icon at bounding box center [554, 61] width 5 height 8
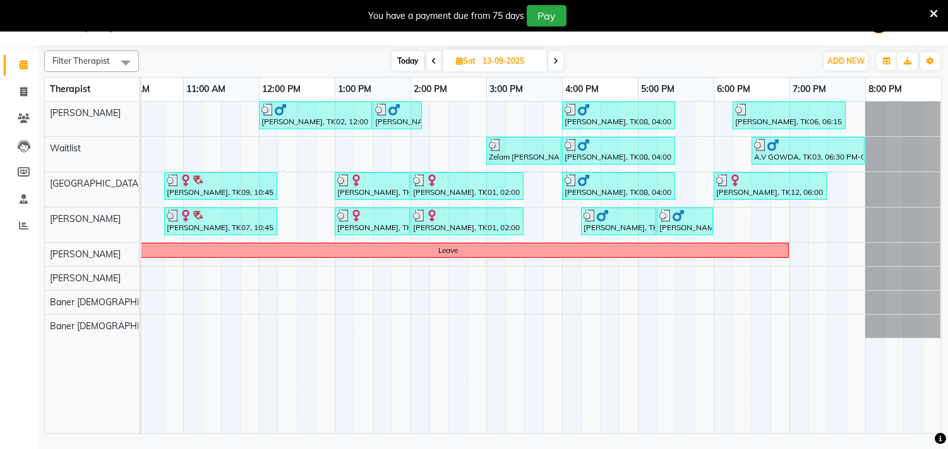
click at [556, 63] on icon at bounding box center [555, 61] width 5 height 8
type input "[DATE]"
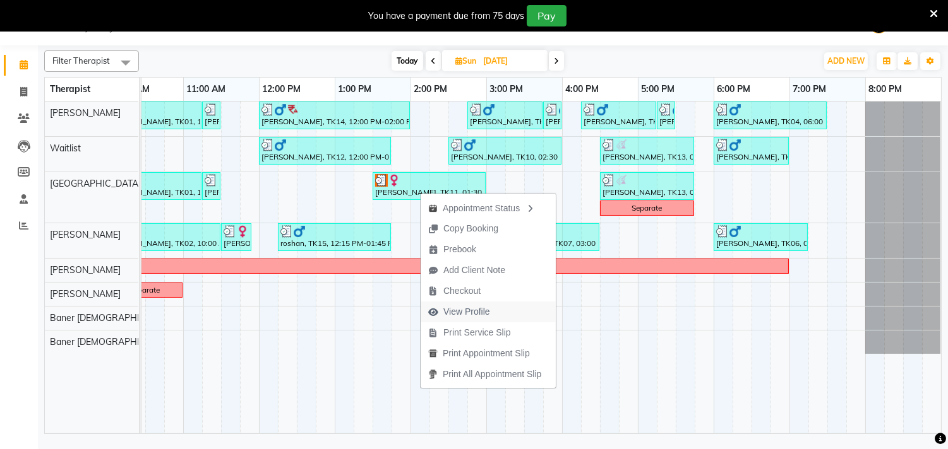
click at [457, 308] on span "View Profile" at bounding box center [466, 312] width 47 height 13
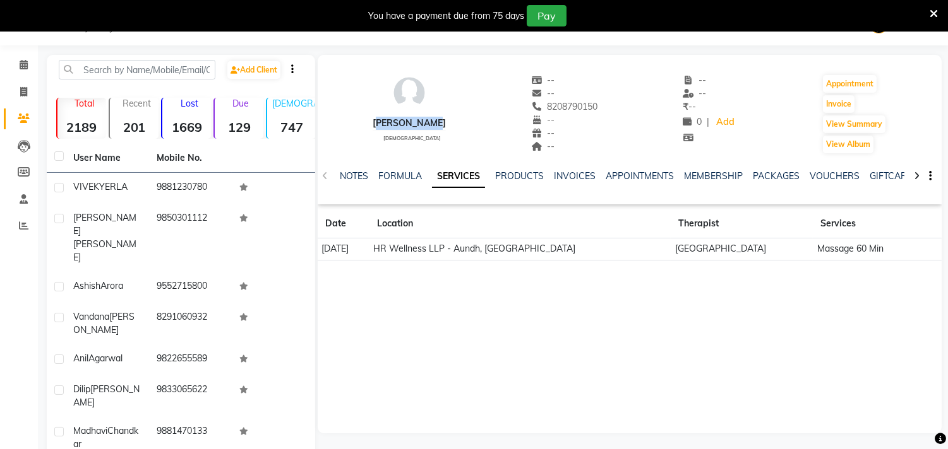
drag, startPoint x: 374, startPoint y: 126, endPoint x: 436, endPoint y: 124, distance: 61.9
click at [436, 124] on div "[PERSON_NAME] [DEMOGRAPHIC_DATA] -- -- 8208790150 -- -- -- -- -- ₹ -- 0 | Add A…" at bounding box center [630, 107] width 624 height 93
click at [17, 68] on span at bounding box center [24, 65] width 22 height 15
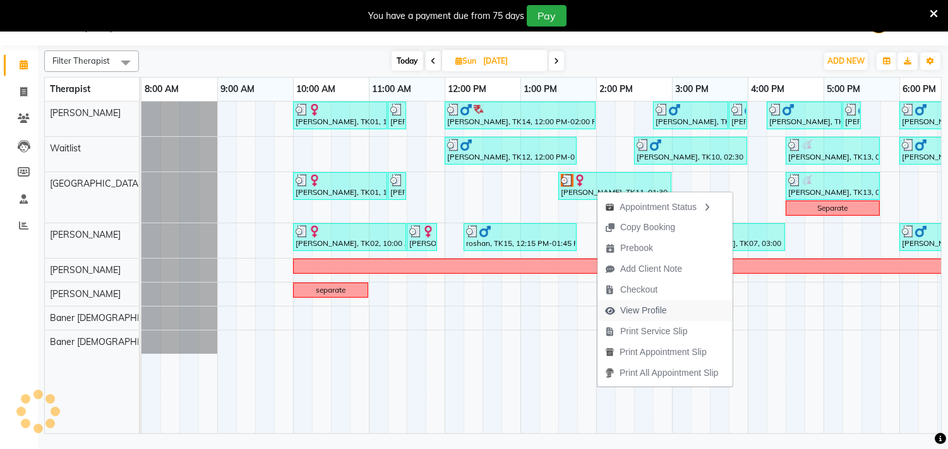
click at [659, 311] on span "View Profile" at bounding box center [643, 310] width 47 height 13
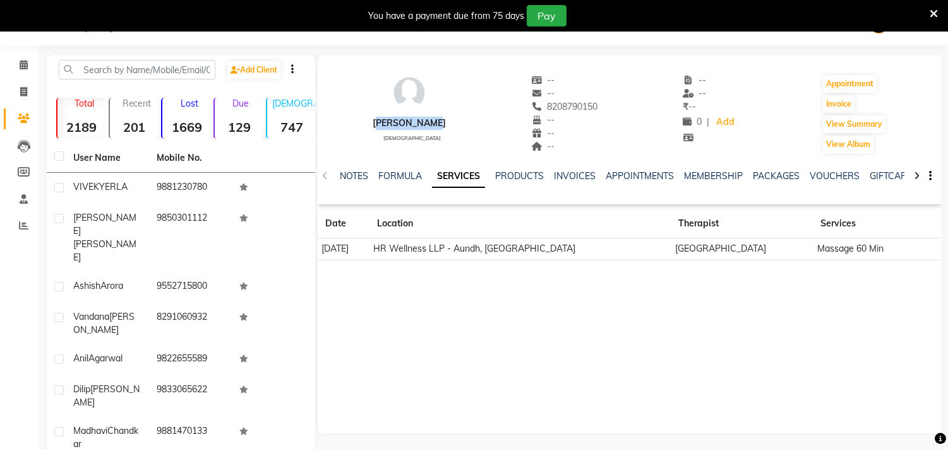
drag, startPoint x: 374, startPoint y: 122, endPoint x: 434, endPoint y: 121, distance: 60.0
click at [434, 121] on div "[PERSON_NAME] [DEMOGRAPHIC_DATA] -- -- 8208790150 -- -- -- -- -- ₹ -- 0 | Add A…" at bounding box center [630, 107] width 624 height 93
drag, startPoint x: 535, startPoint y: 105, endPoint x: 612, endPoint y: 107, distance: 77.1
click at [612, 107] on div "[PERSON_NAME] [DEMOGRAPHIC_DATA] -- -- 8208790150 -- -- -- -- -- ₹ -- 0 | Add A…" at bounding box center [630, 107] width 624 height 93
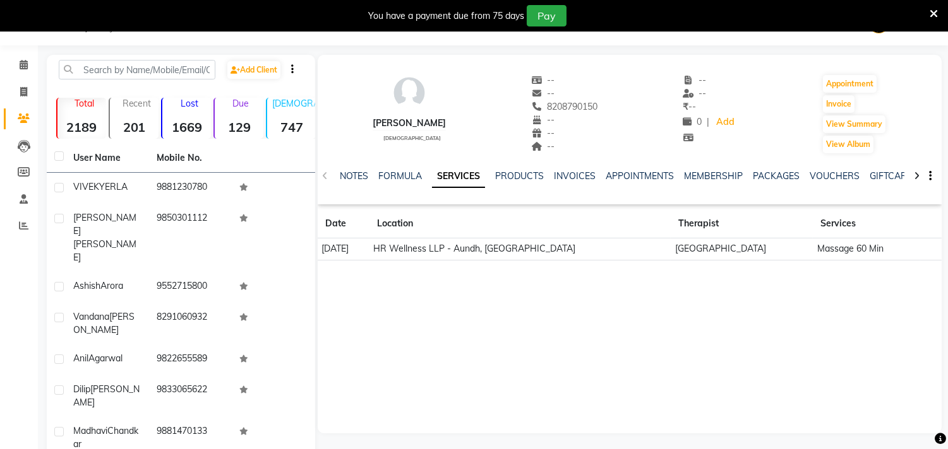
click at [612, 107] on div "[PERSON_NAME] [DEMOGRAPHIC_DATA] -- -- 8208790150 -- -- -- -- -- ₹ -- 0 | Add A…" at bounding box center [630, 107] width 624 height 93
click at [24, 65] on icon at bounding box center [24, 64] width 8 height 9
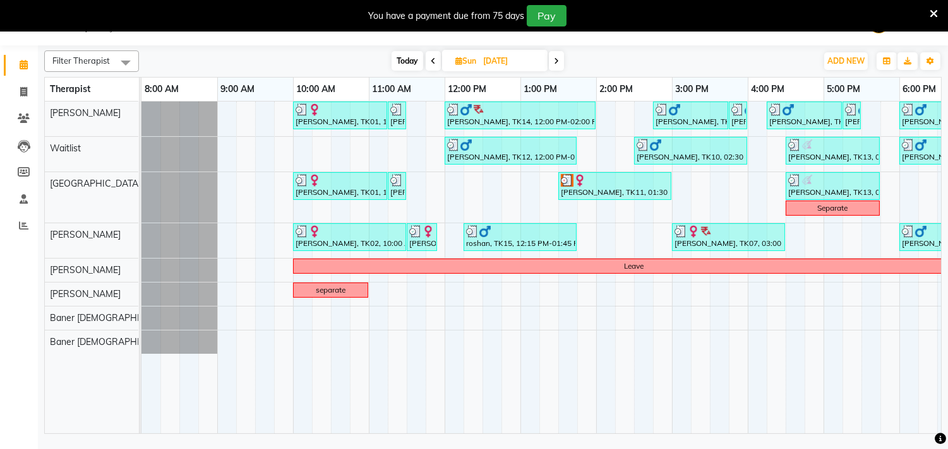
click at [556, 60] on icon at bounding box center [556, 61] width 5 height 8
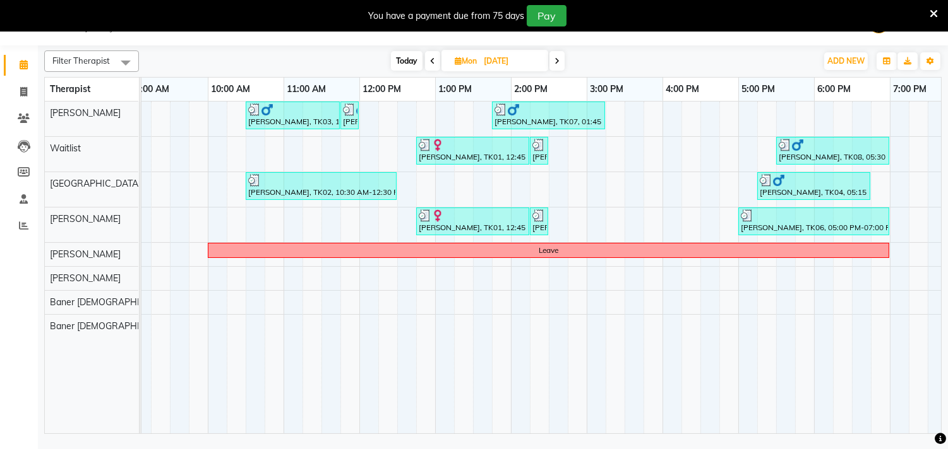
scroll to position [0, 86]
click at [560, 63] on span at bounding box center [556, 61] width 15 height 20
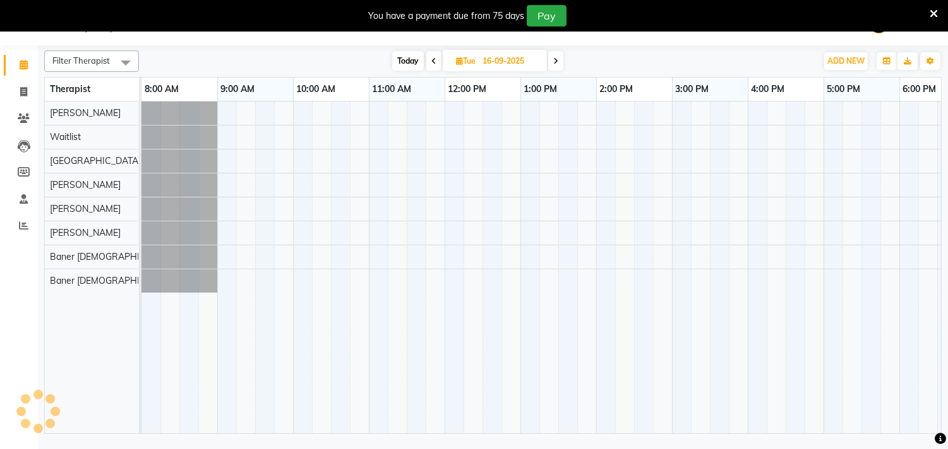
scroll to position [0, 196]
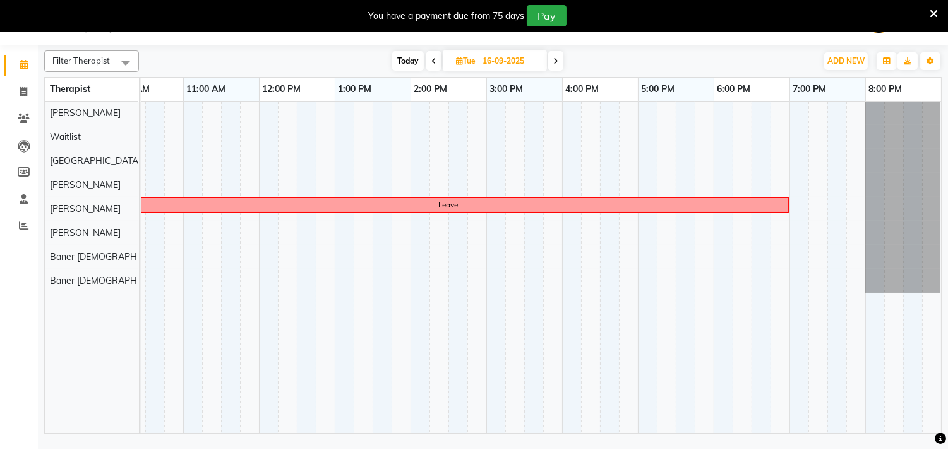
click at [560, 63] on span at bounding box center [555, 61] width 15 height 20
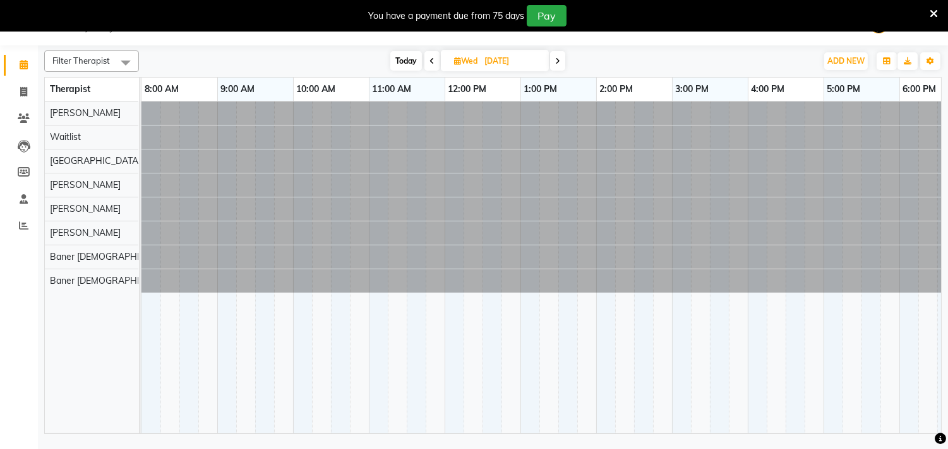
scroll to position [0, 186]
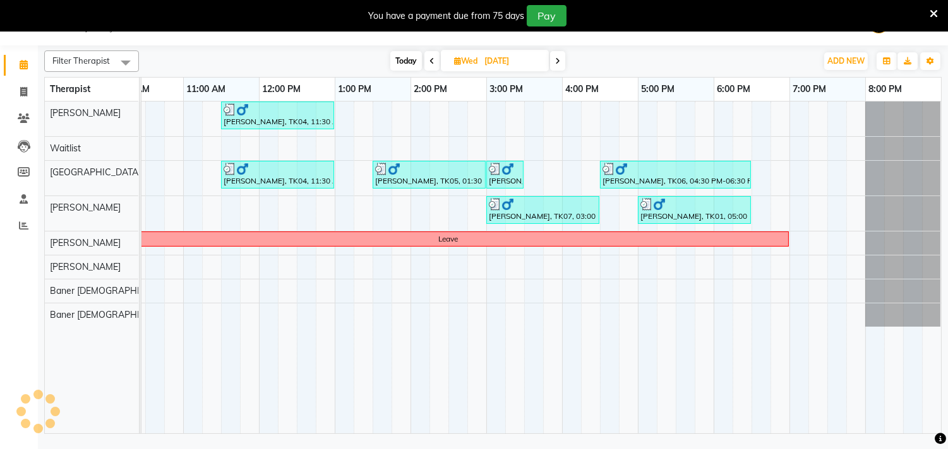
click at [546, 61] on span "[DATE]" at bounding box center [495, 60] width 108 height 21
click at [559, 61] on icon at bounding box center [557, 61] width 5 height 8
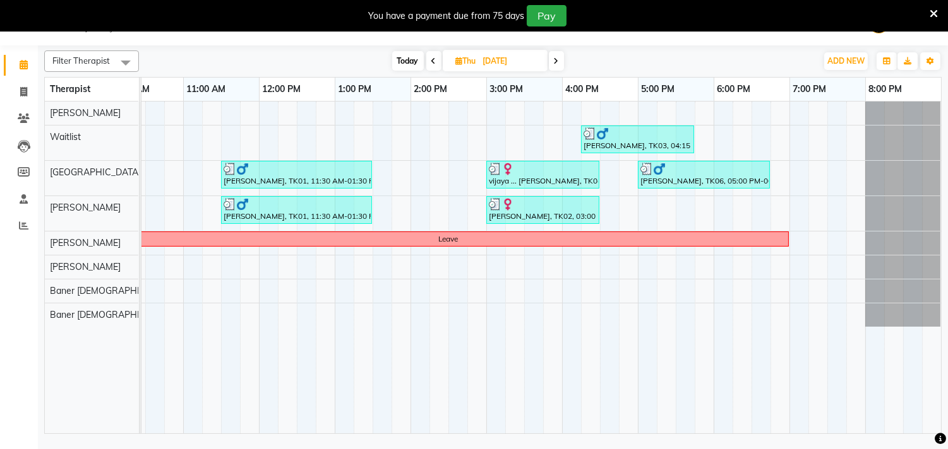
click at [559, 61] on span at bounding box center [556, 61] width 15 height 20
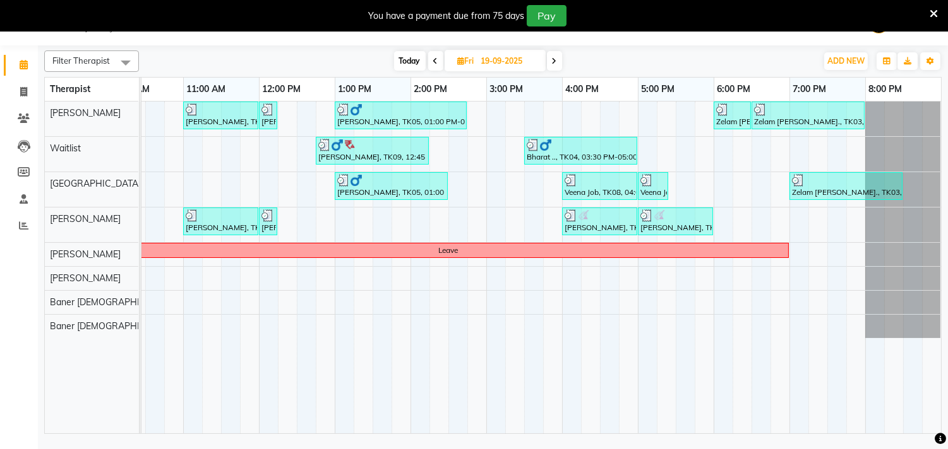
click at [552, 61] on icon at bounding box center [554, 61] width 5 height 8
type input "20-09-2025"
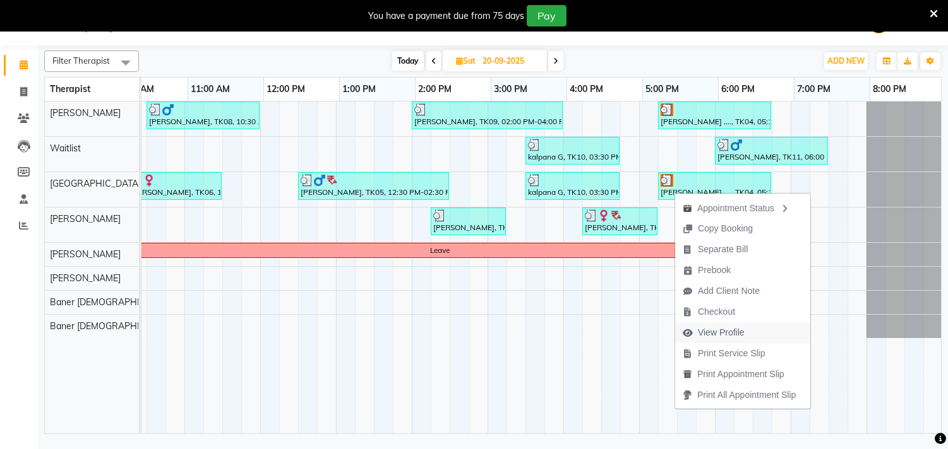
scroll to position [0, 179]
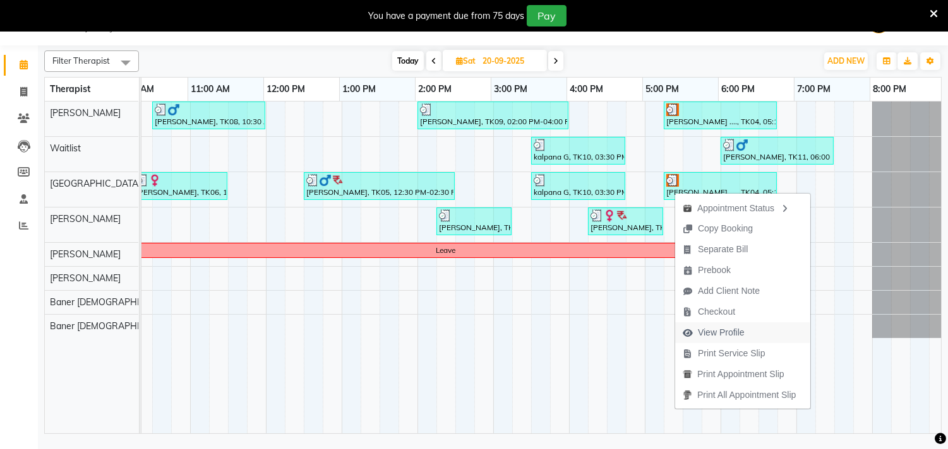
click at [704, 333] on span "View Profile" at bounding box center [721, 332] width 47 height 13
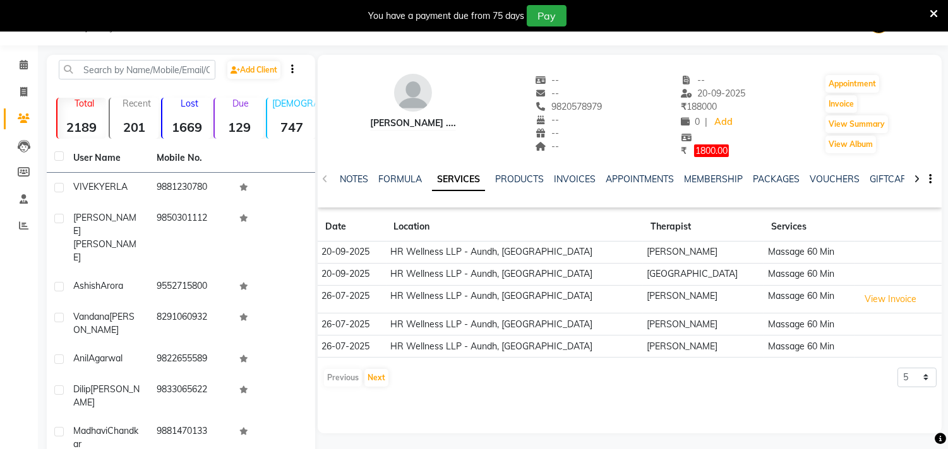
drag, startPoint x: 531, startPoint y: 107, endPoint x: 590, endPoint y: 109, distance: 59.4
click at [590, 109] on div "[PERSON_NAME] .... -- -- 9820578979 -- -- -- -- [DATE] ₹ 188000 0 | Add ₹ 1800.…" at bounding box center [630, 109] width 624 height 97
click at [588, 111] on div "[PERSON_NAME] .... -- -- 9820578979 -- -- -- -- [DATE] ₹ 188000 0 | Add ₹ 1800.…" at bounding box center [630, 109] width 624 height 97
drag, startPoint x: 373, startPoint y: 121, endPoint x: 417, endPoint y: 133, distance: 45.0
click at [417, 133] on div "[PERSON_NAME] ...." at bounding box center [413, 116] width 86 height 84
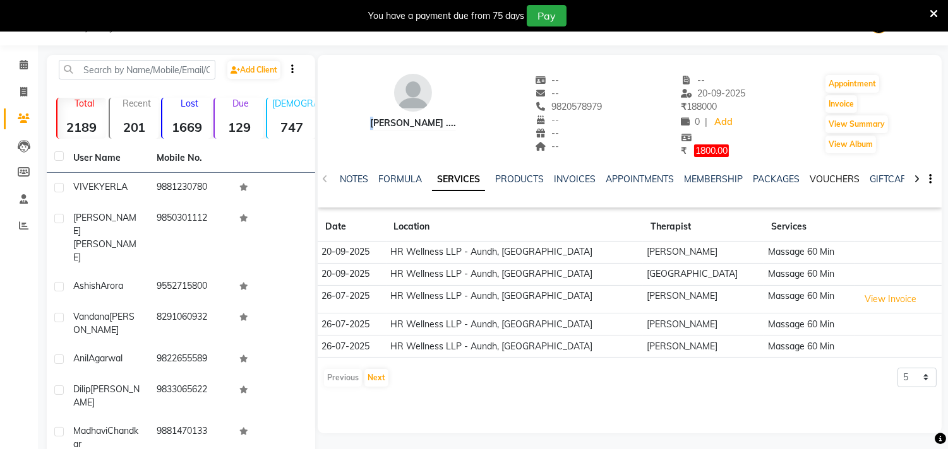
click at [828, 182] on link "VOUCHERS" at bounding box center [834, 179] width 50 height 11
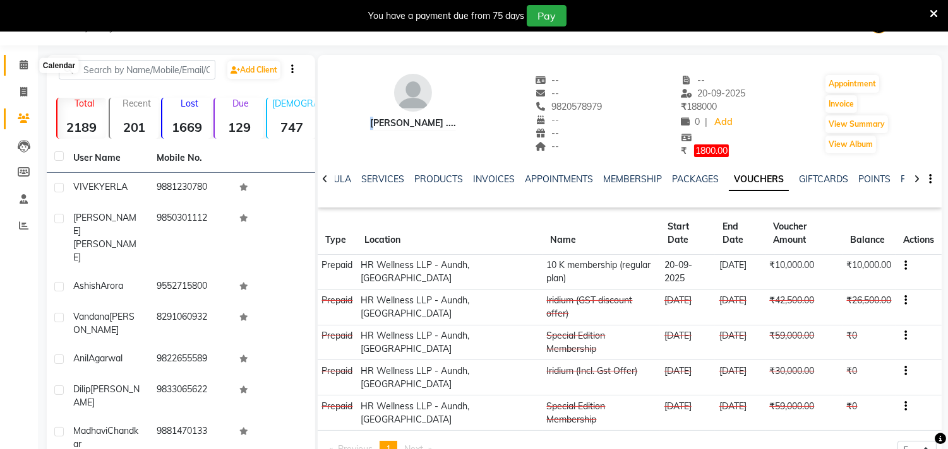
click at [24, 65] on icon at bounding box center [24, 64] width 8 height 9
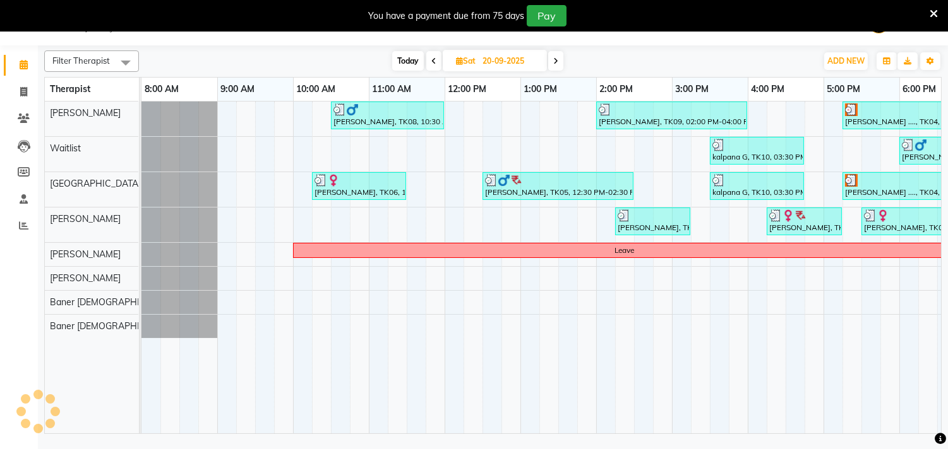
scroll to position [0, 186]
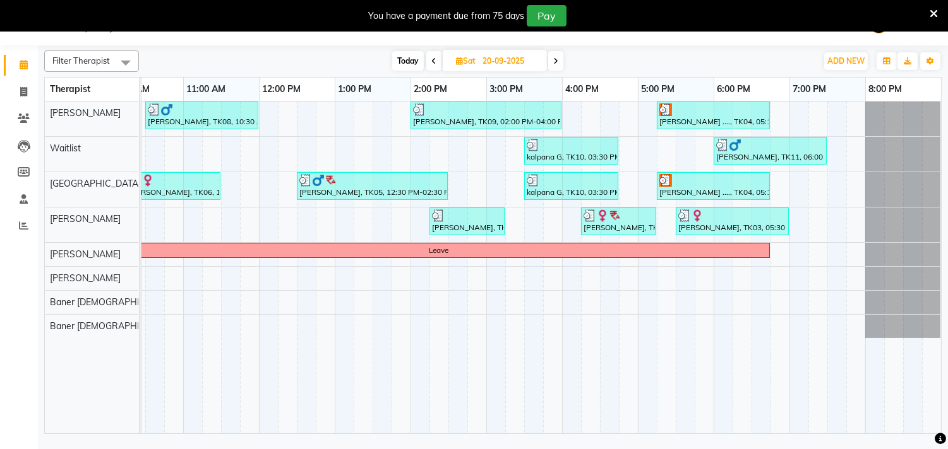
click at [556, 59] on icon at bounding box center [555, 61] width 5 height 8
type input "[DATE]"
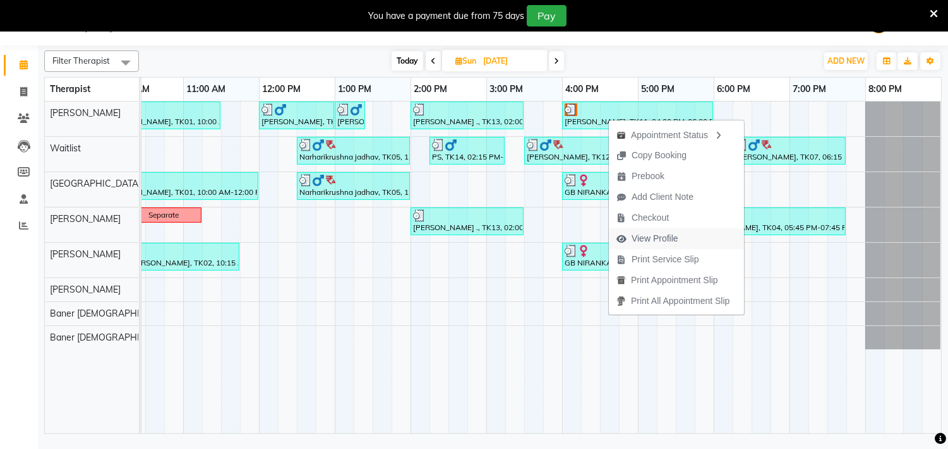
click at [664, 234] on span "View Profile" at bounding box center [654, 238] width 47 height 13
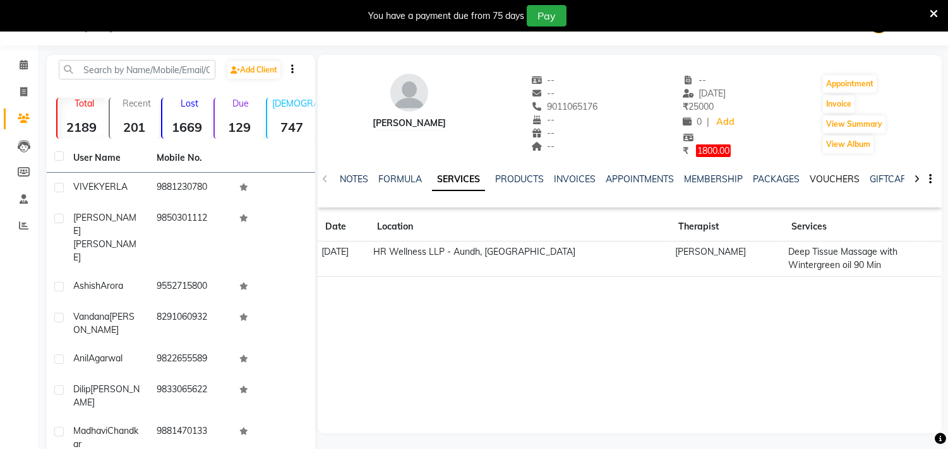
click at [828, 177] on link "VOUCHERS" at bounding box center [834, 179] width 50 height 11
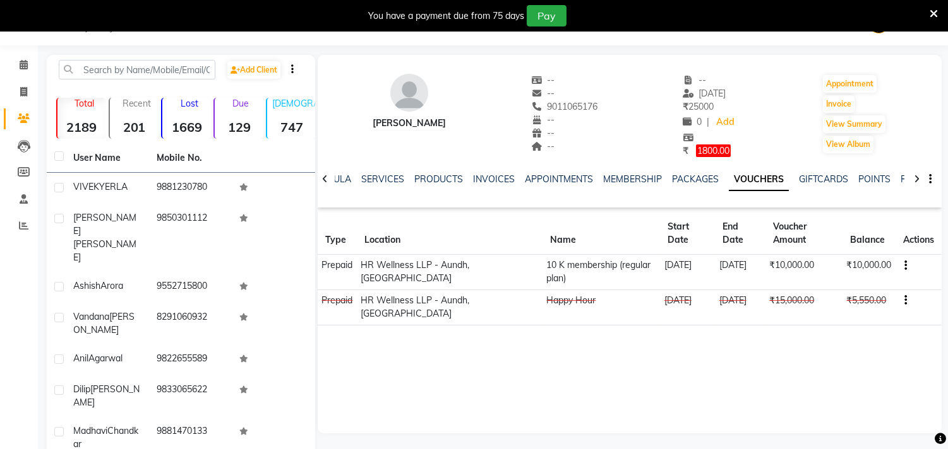
drag, startPoint x: 367, startPoint y: 120, endPoint x: 458, endPoint y: 119, distance: 90.9
click at [458, 119] on div "[PERSON_NAME] -- -- 9011065176 -- -- -- -- [DATE] ₹ 25000 0 | Add ₹ 1800.00 App…" at bounding box center [630, 109] width 624 height 97
click at [24, 65] on icon at bounding box center [24, 64] width 8 height 9
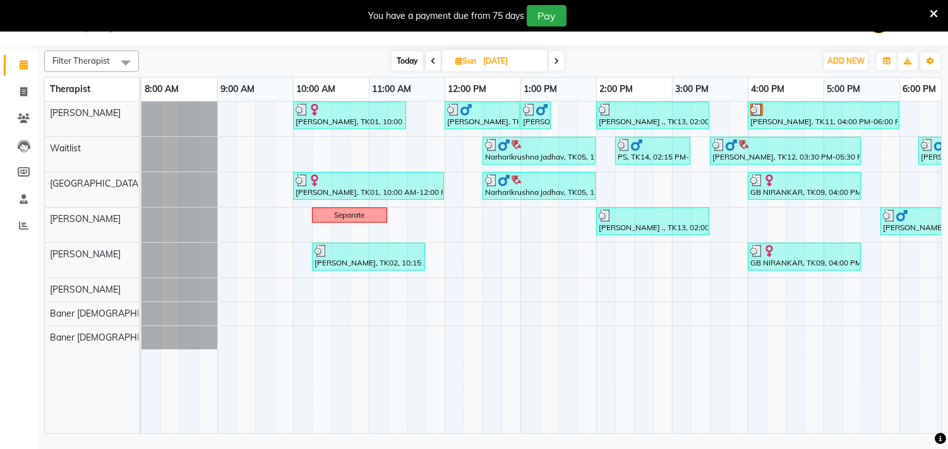
click at [559, 62] on icon at bounding box center [556, 61] width 5 height 8
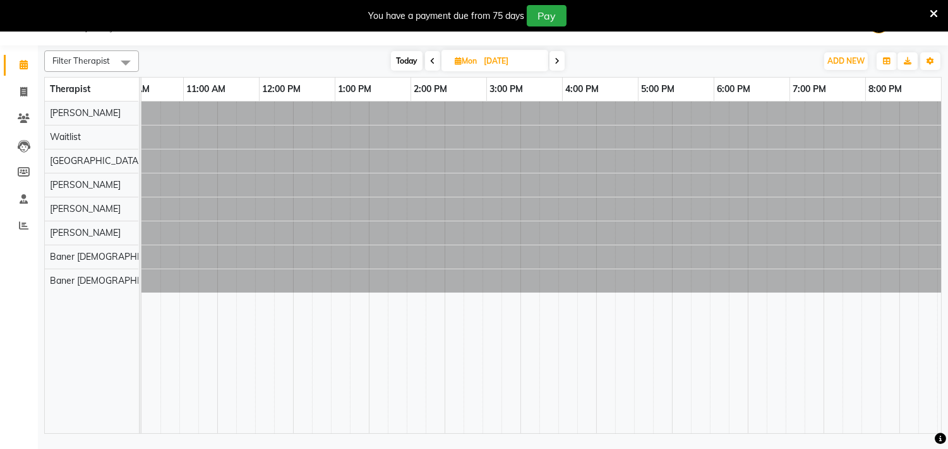
scroll to position [0, 186]
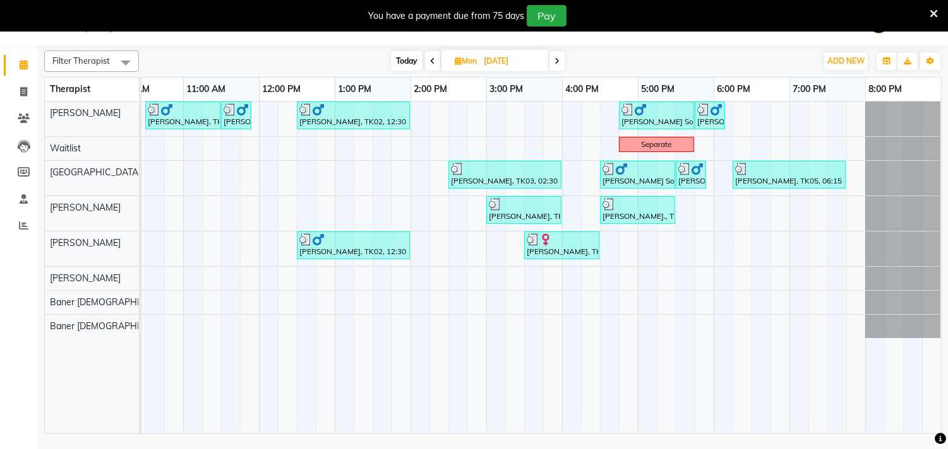
click at [559, 62] on icon at bounding box center [556, 61] width 5 height 8
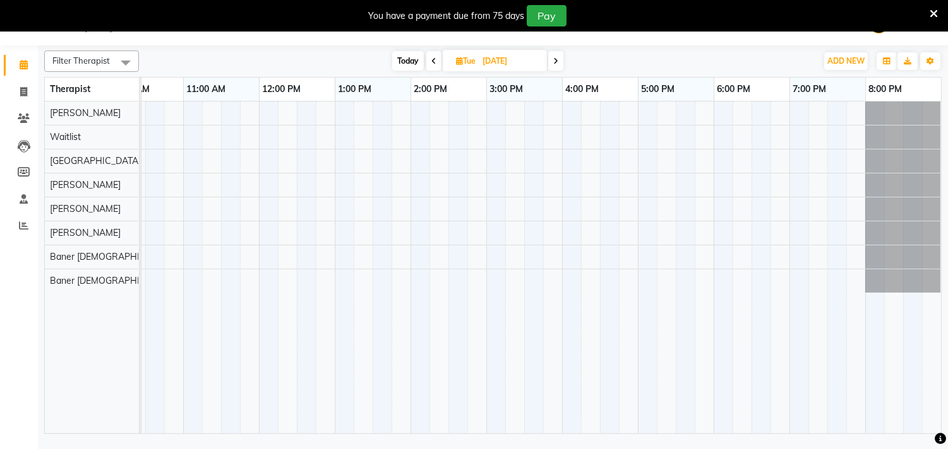
click at [559, 62] on span at bounding box center [555, 61] width 15 height 20
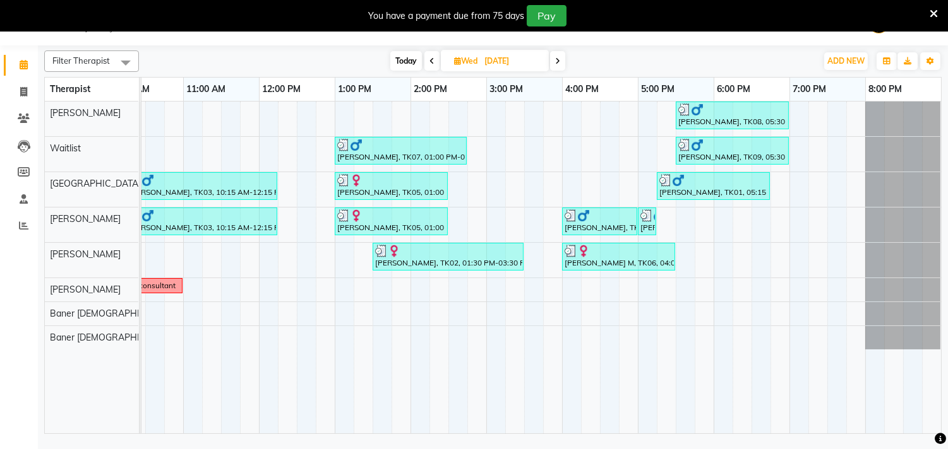
click at [559, 62] on icon at bounding box center [557, 61] width 5 height 8
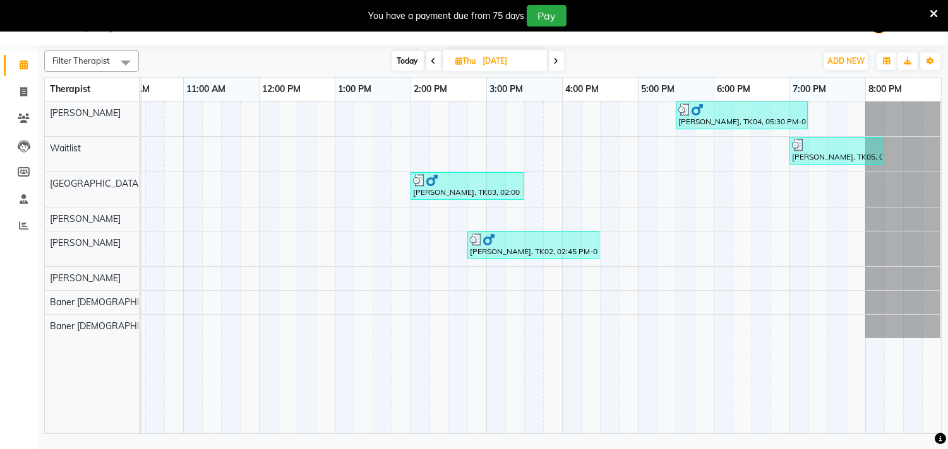
click at [559, 62] on icon at bounding box center [556, 61] width 5 height 8
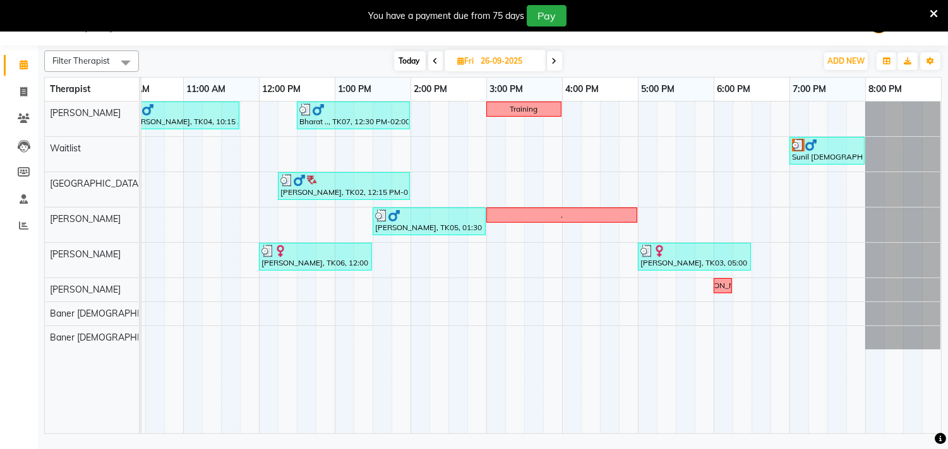
click at [559, 62] on span at bounding box center [554, 61] width 15 height 20
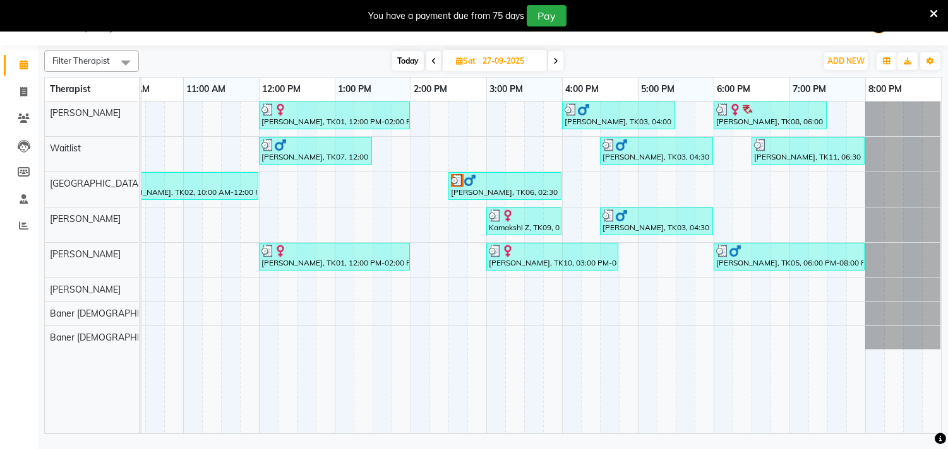
click at [549, 59] on span at bounding box center [555, 61] width 15 height 20
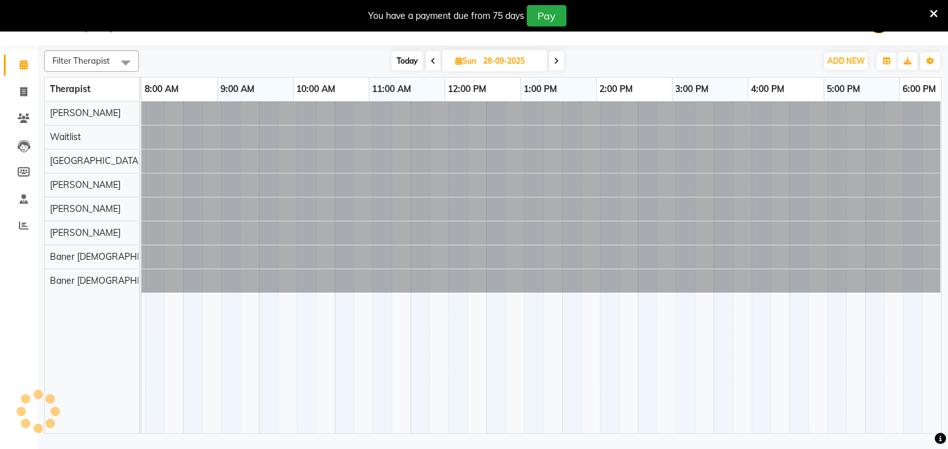
scroll to position [0, 0]
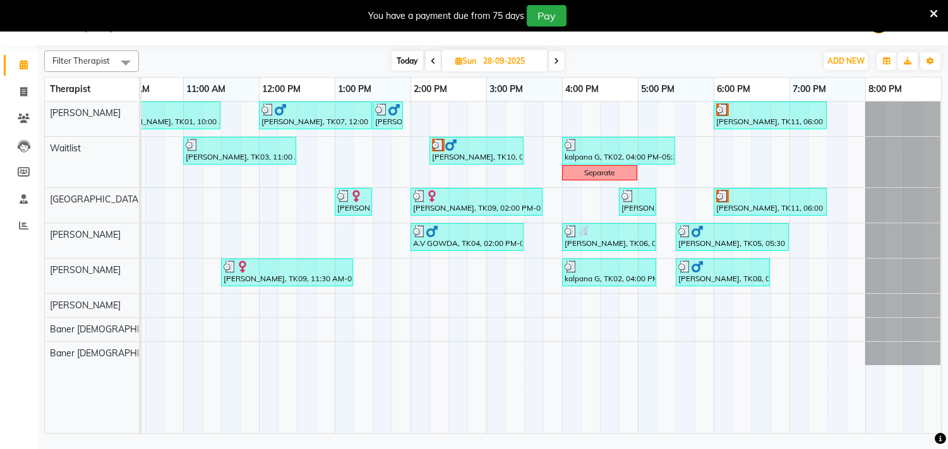
click at [551, 59] on span at bounding box center [556, 61] width 15 height 20
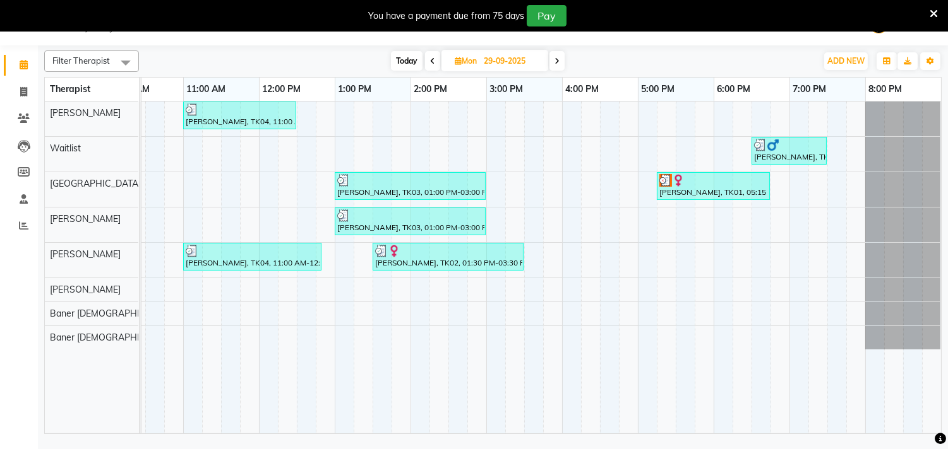
click at [553, 54] on span at bounding box center [556, 61] width 15 height 20
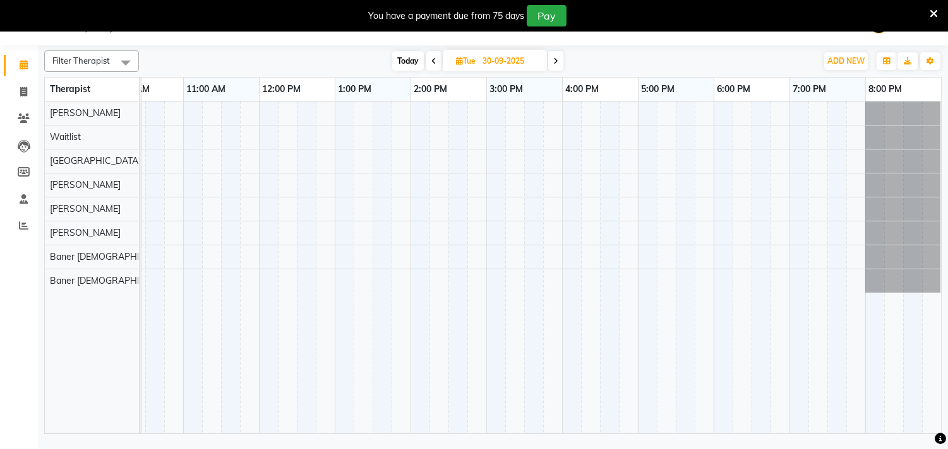
click at [553, 54] on span at bounding box center [555, 61] width 15 height 20
type input "01-10-2025"
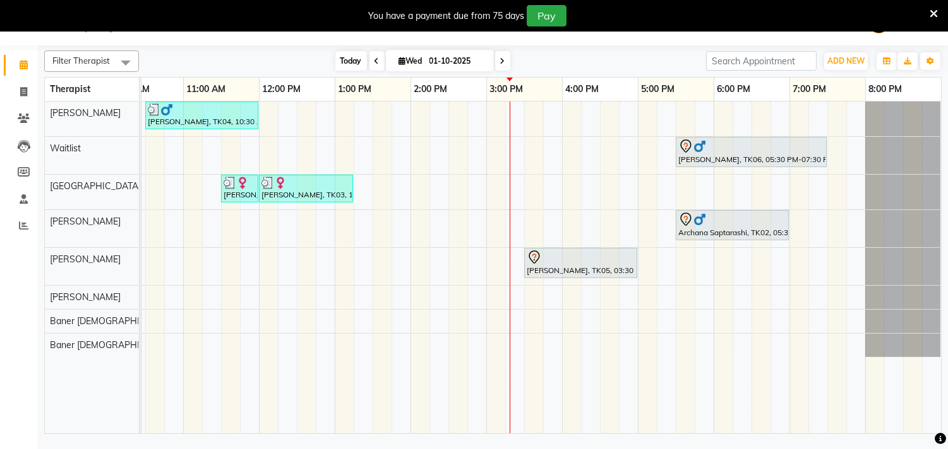
click at [350, 64] on span "Today" at bounding box center [351, 61] width 32 height 20
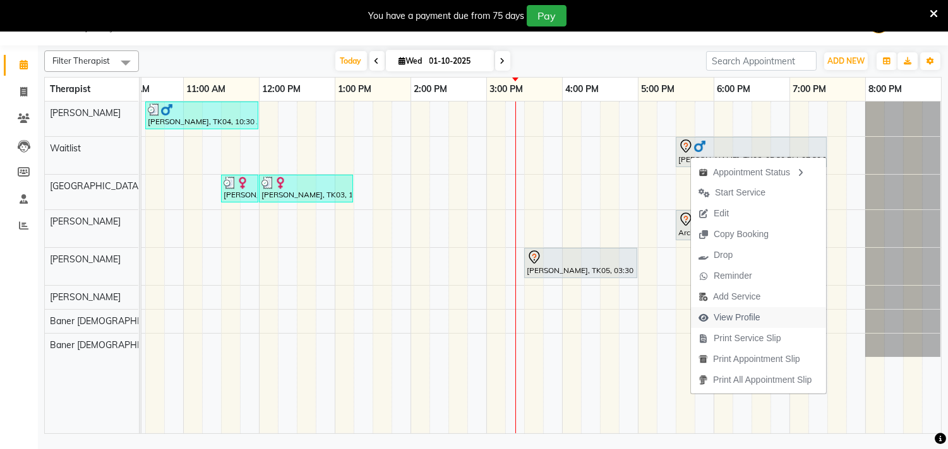
click at [736, 316] on span "View Profile" at bounding box center [736, 317] width 47 height 13
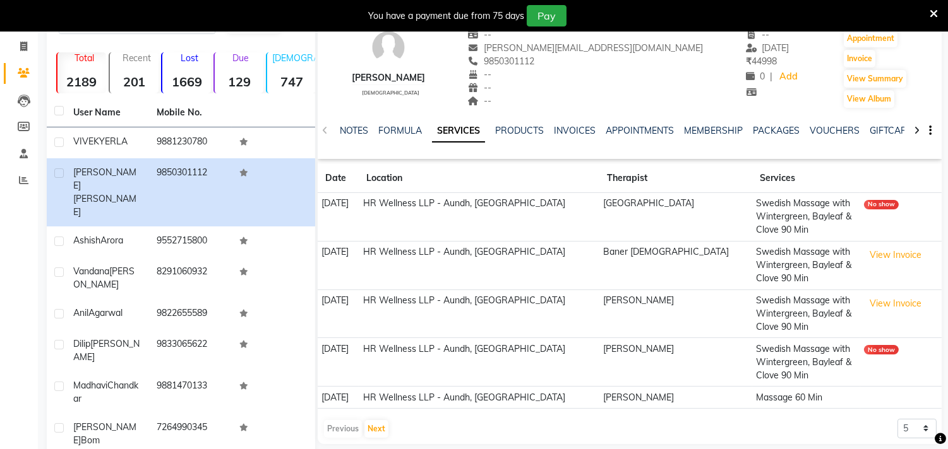
scroll to position [102, 0]
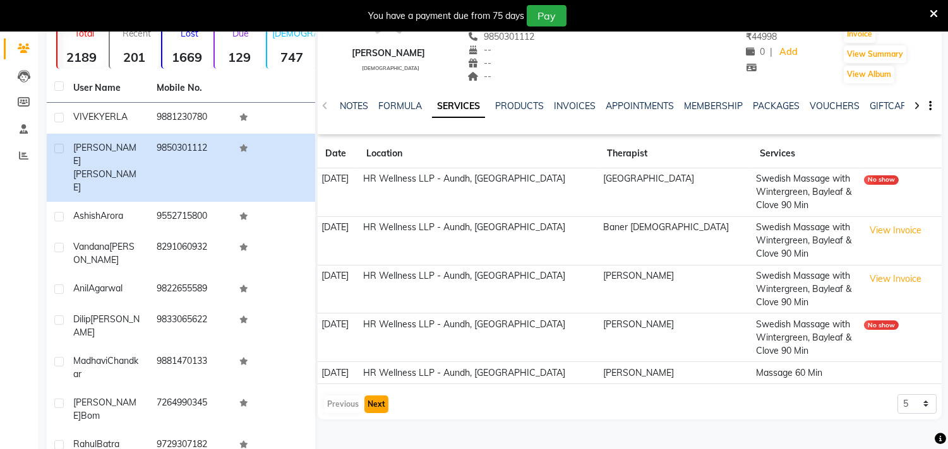
click at [379, 401] on button "Next" at bounding box center [376, 405] width 24 height 18
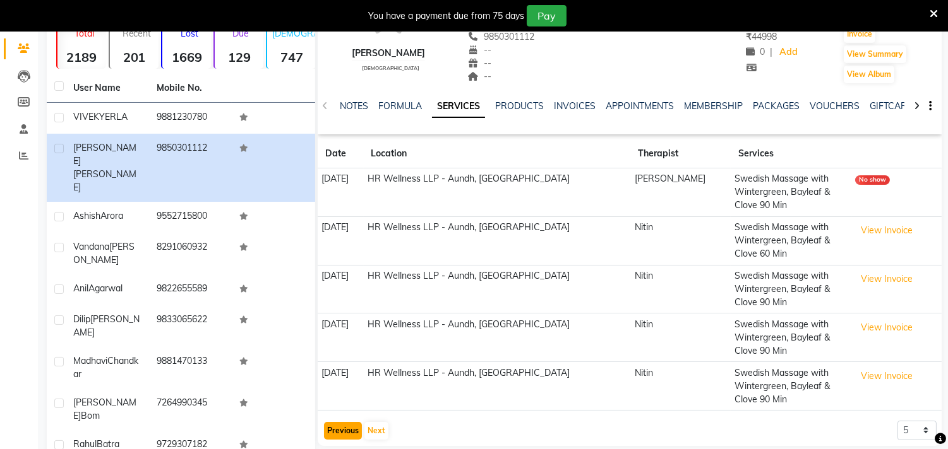
click at [343, 434] on button "Previous" at bounding box center [343, 431] width 38 height 18
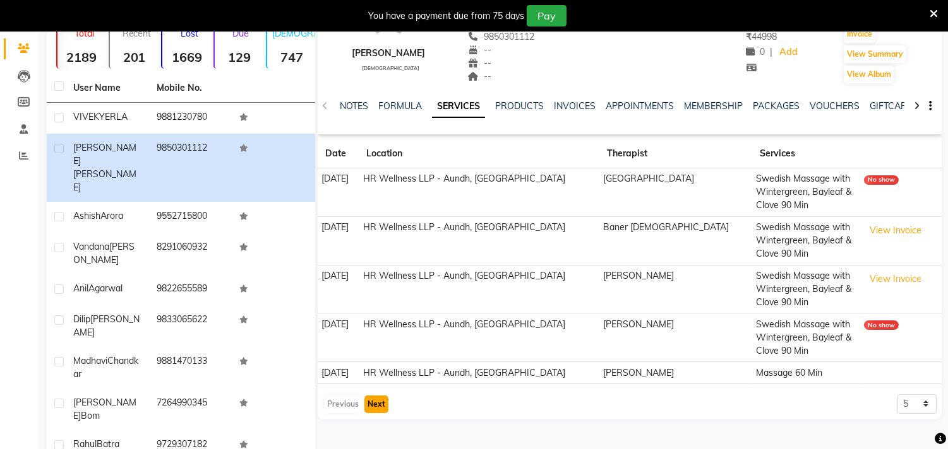
click at [376, 402] on button "Next" at bounding box center [376, 405] width 24 height 18
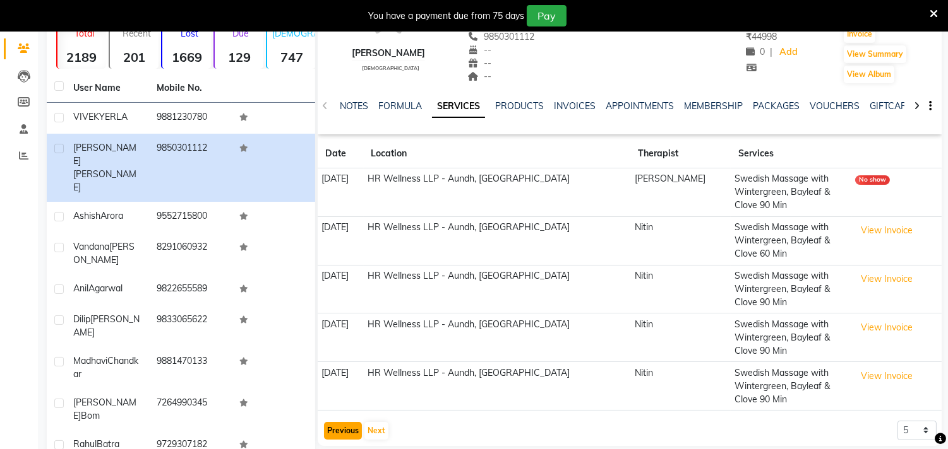
click at [327, 436] on button "Previous" at bounding box center [343, 431] width 38 height 18
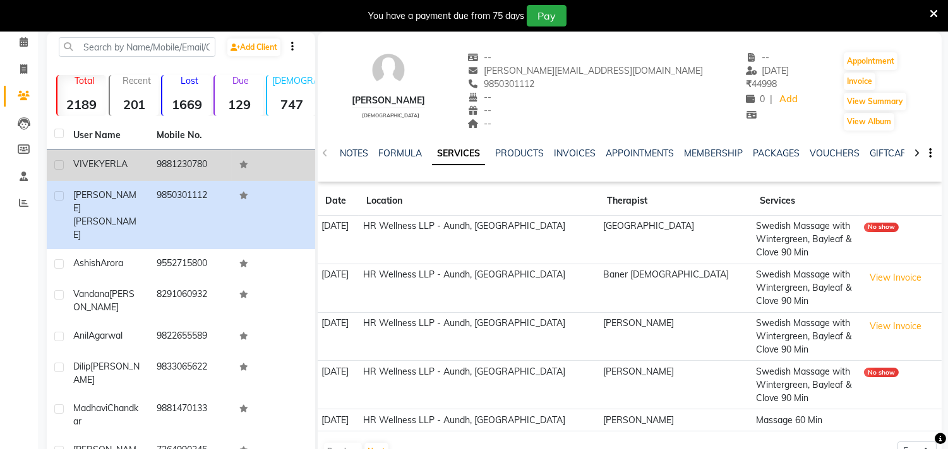
scroll to position [0, 0]
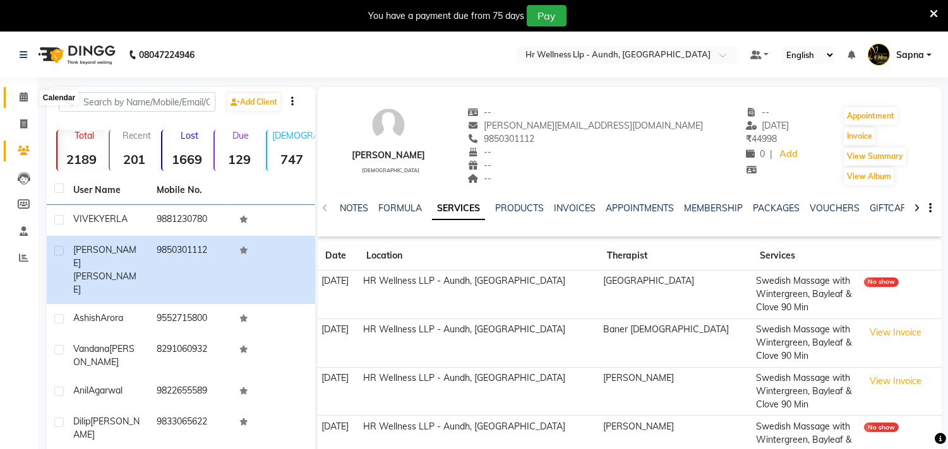
click at [24, 98] on icon at bounding box center [24, 96] width 8 height 9
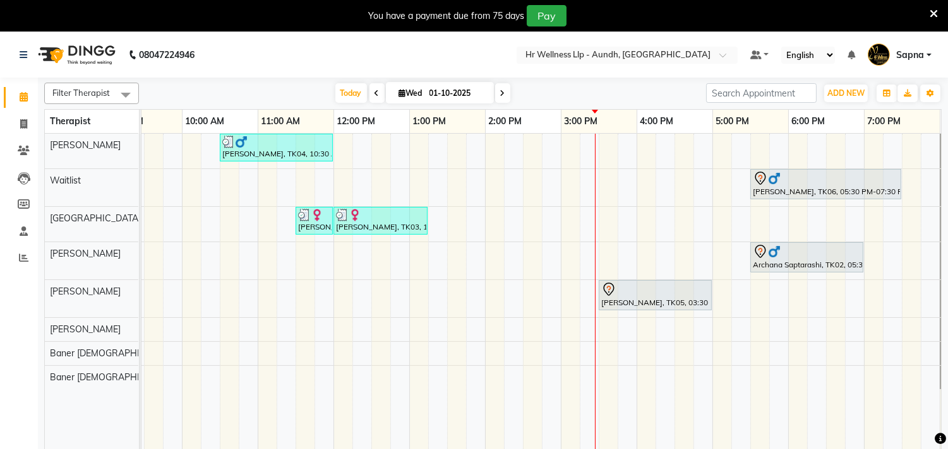
scroll to position [0, 186]
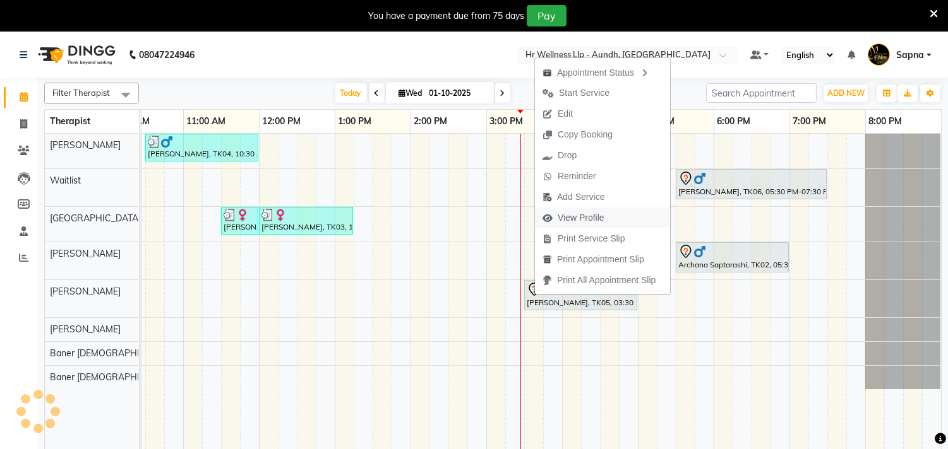
click at [591, 215] on span "View Profile" at bounding box center [580, 217] width 47 height 13
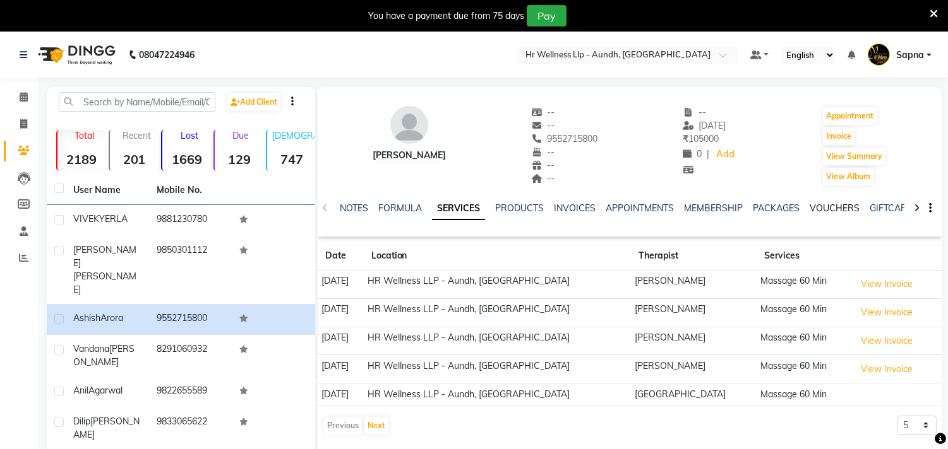
click at [833, 213] on link "VOUCHERS" at bounding box center [834, 208] width 50 height 11
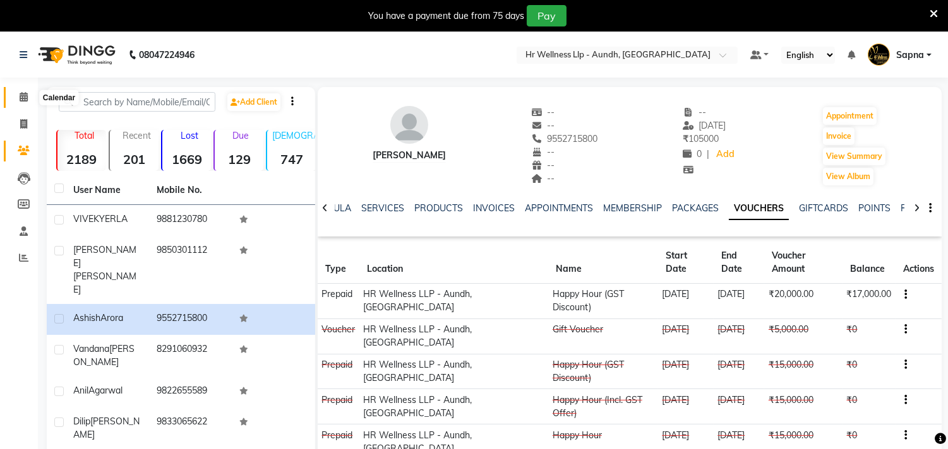
click at [27, 95] on span at bounding box center [24, 97] width 22 height 15
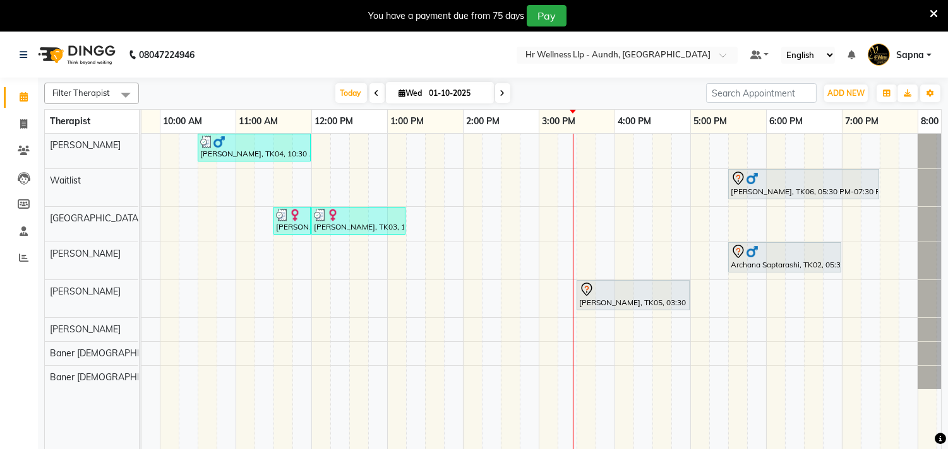
scroll to position [0, 186]
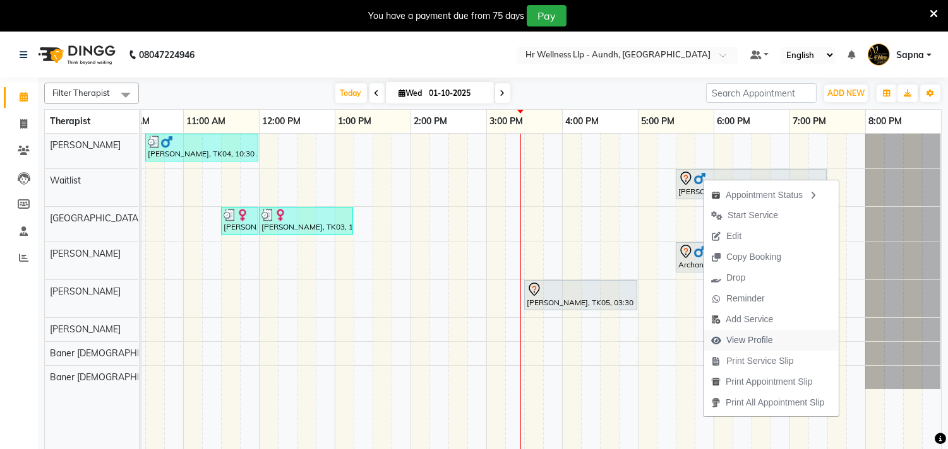
click at [759, 335] on span "View Profile" at bounding box center [749, 340] width 47 height 13
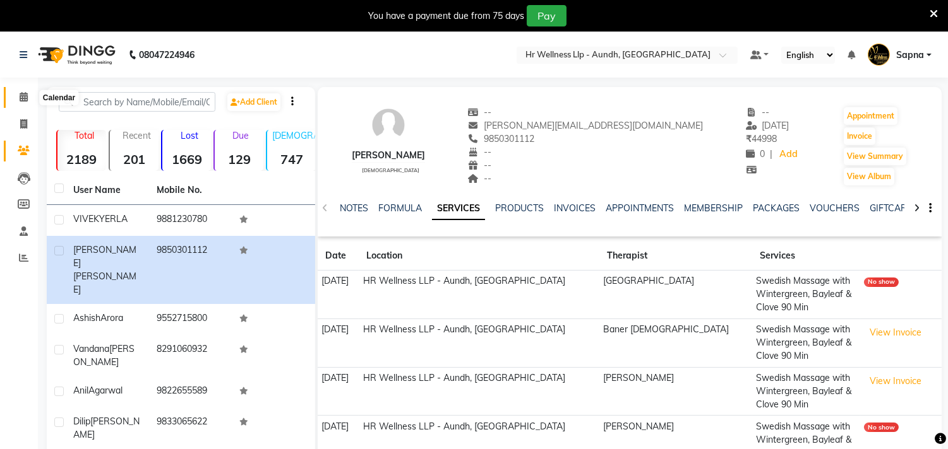
click at [17, 92] on span at bounding box center [24, 97] width 22 height 15
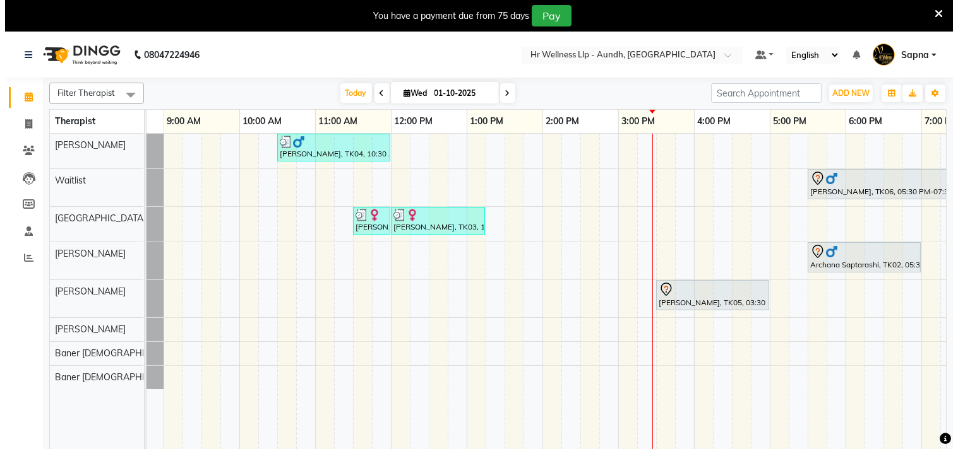
scroll to position [0, 186]
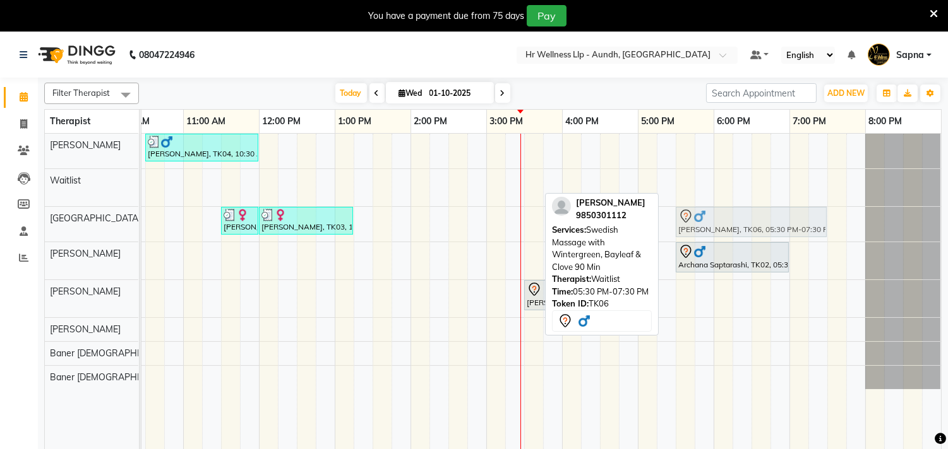
drag, startPoint x: 687, startPoint y: 190, endPoint x: 689, endPoint y: 218, distance: 28.5
click at [689, 218] on tbody "[PERSON_NAME], TK04, 10:30 AM-12:00 PM, Massage 60 Min [PERSON_NAME], TK06, 05:…" at bounding box center [448, 262] width 985 height 256
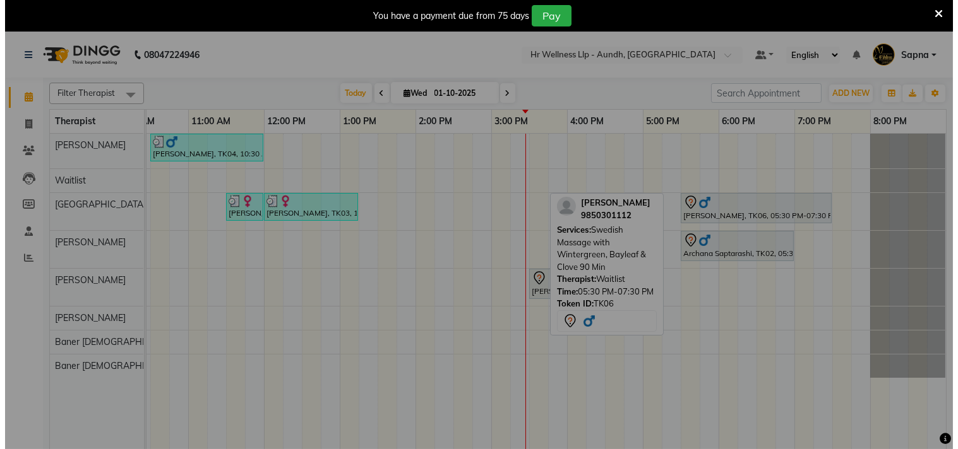
scroll to position [0, 175]
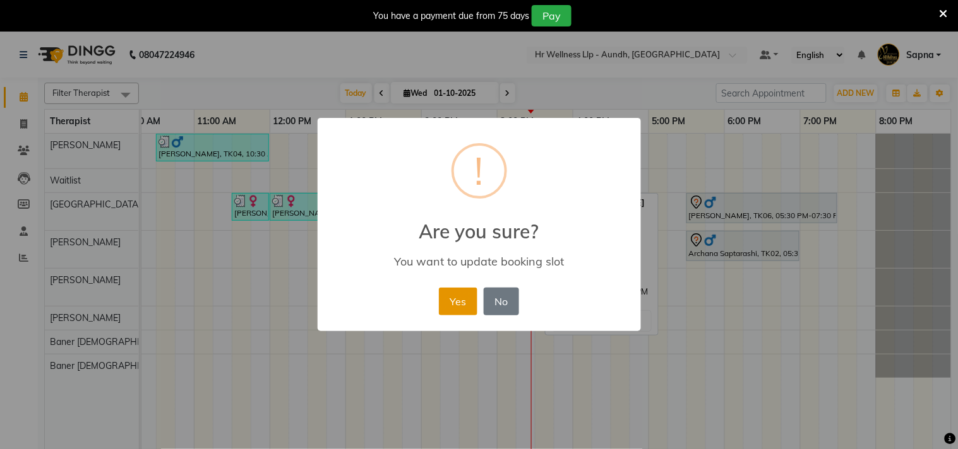
click at [452, 299] on button "Yes" at bounding box center [458, 302] width 39 height 28
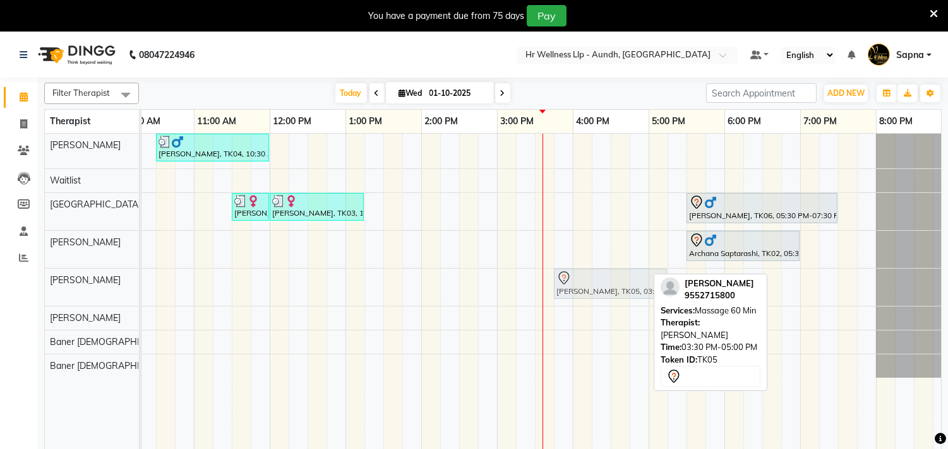
drag, startPoint x: 571, startPoint y: 289, endPoint x: 587, endPoint y: 294, distance: 16.4
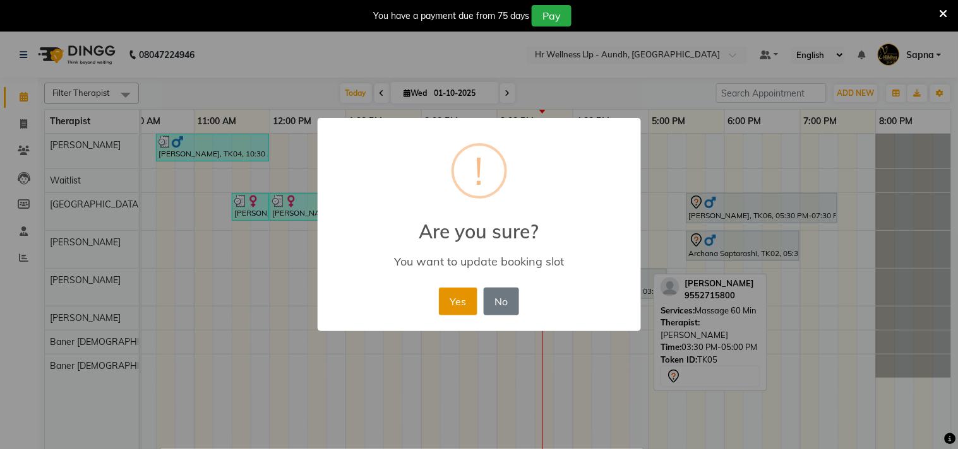
click at [451, 298] on button "Yes" at bounding box center [458, 302] width 39 height 28
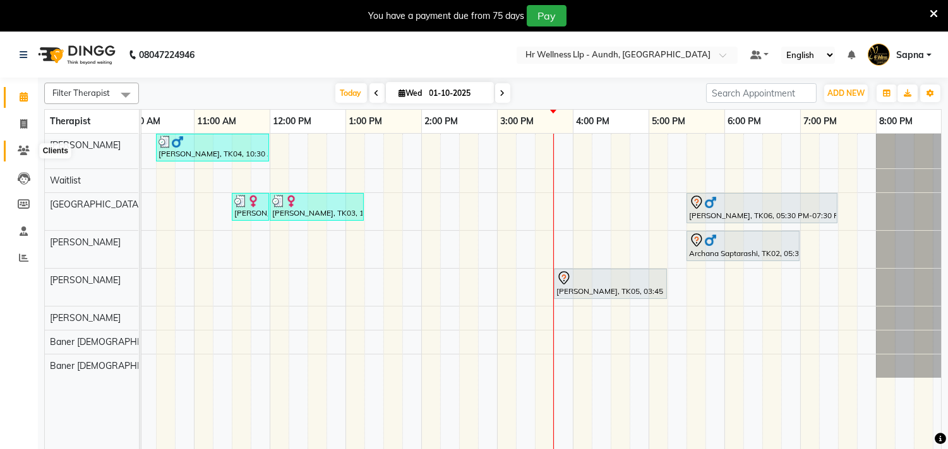
click at [27, 156] on span at bounding box center [24, 151] width 22 height 15
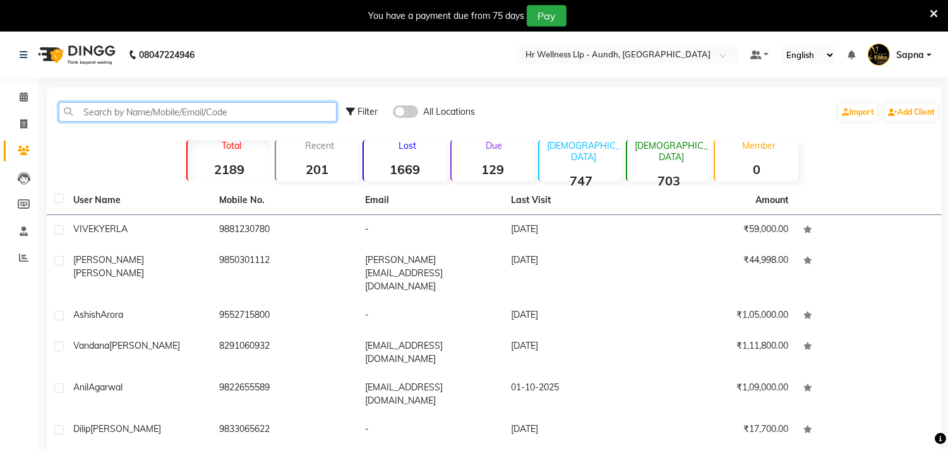
click at [133, 116] on input "text" at bounding box center [198, 112] width 278 height 20
paste input "9850742930"
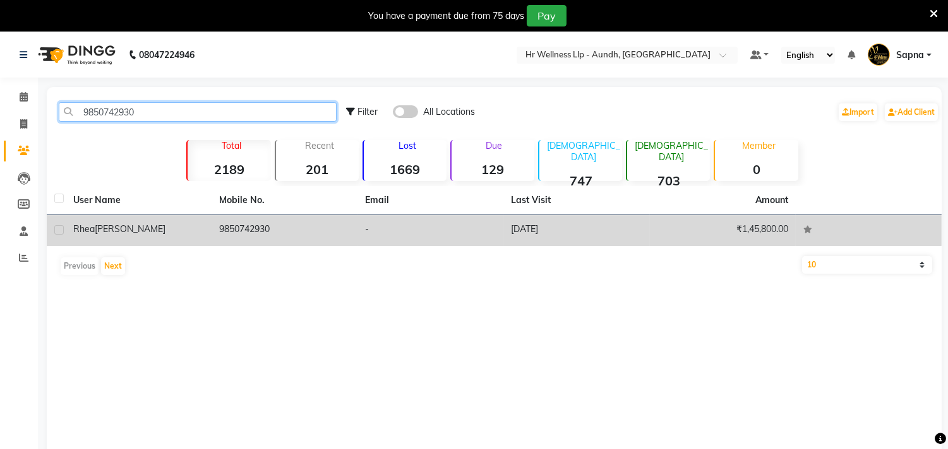
type input "9850742930"
click at [256, 230] on td "9850742930" at bounding box center [284, 230] width 146 height 31
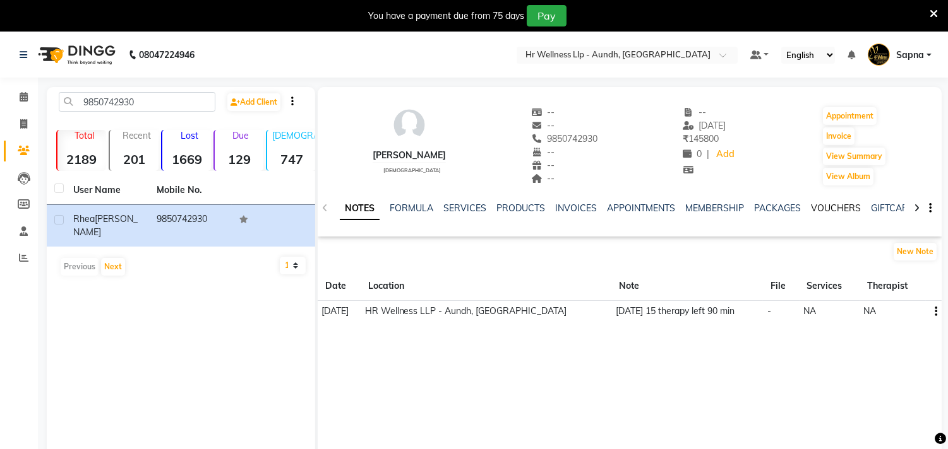
click at [829, 211] on link "VOUCHERS" at bounding box center [836, 208] width 50 height 11
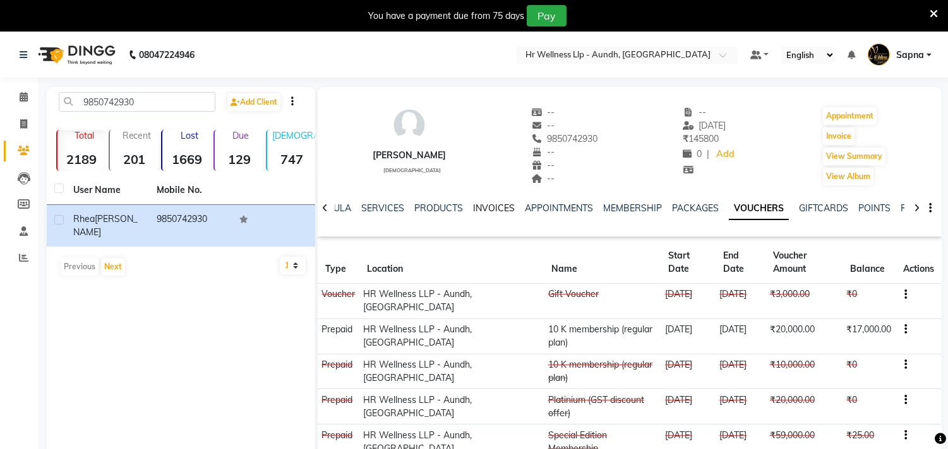
click at [494, 205] on link "INVOICES" at bounding box center [494, 208] width 42 height 11
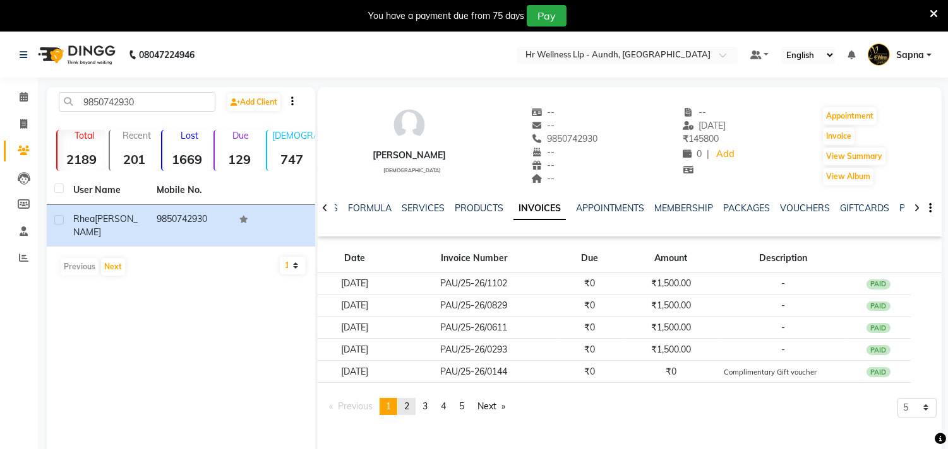
click at [407, 407] on span "2" at bounding box center [406, 406] width 5 height 11
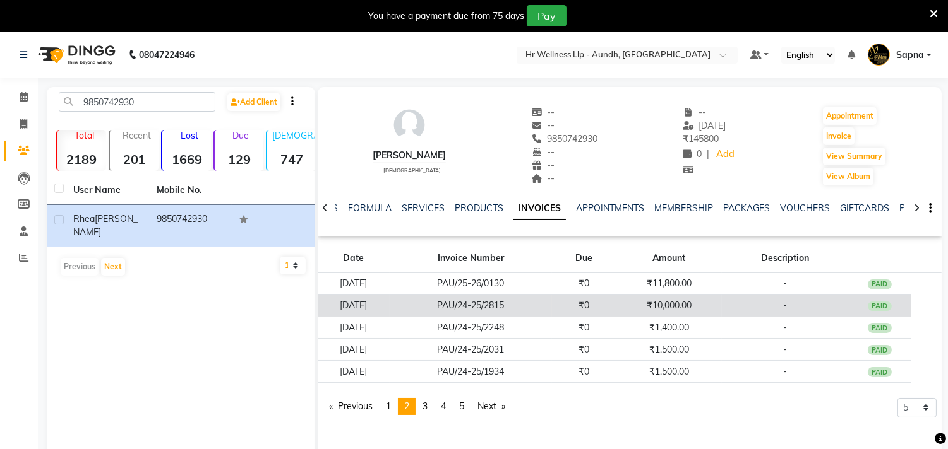
click at [515, 307] on td "PAU/24-25/2815" at bounding box center [470, 306] width 162 height 22
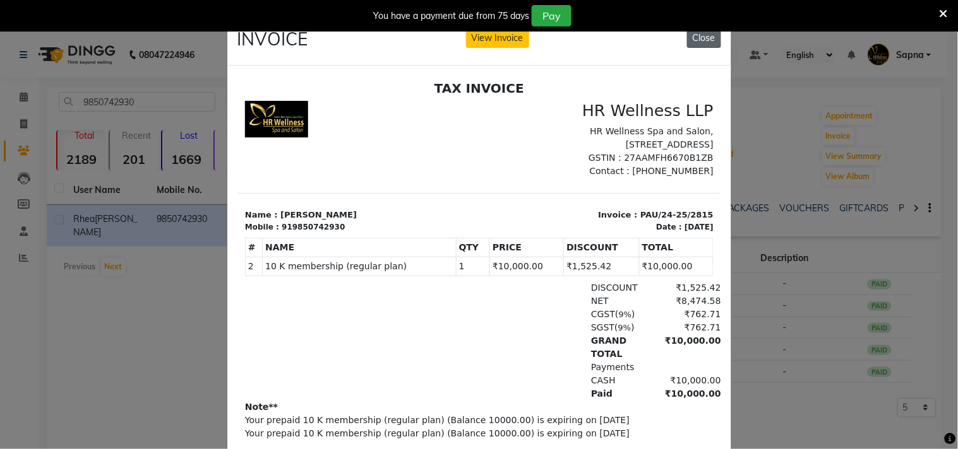
click at [703, 44] on button "Close" at bounding box center [704, 38] width 34 height 20
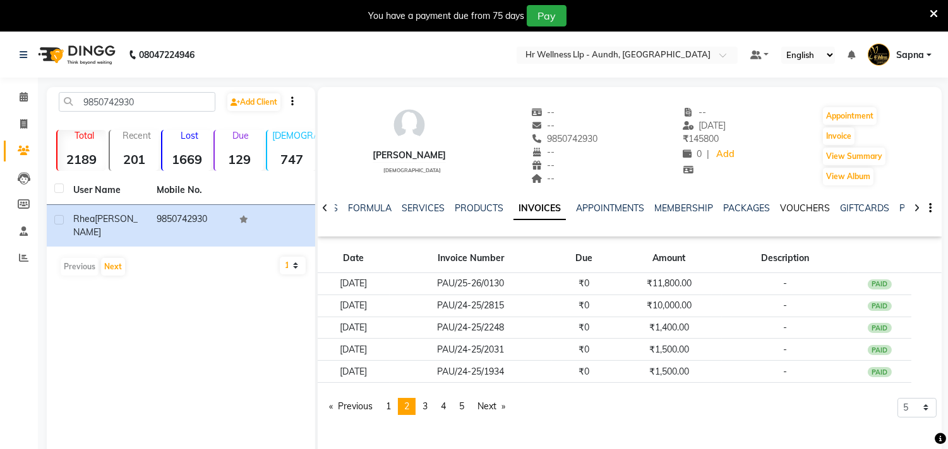
click at [805, 209] on link "VOUCHERS" at bounding box center [805, 208] width 50 height 11
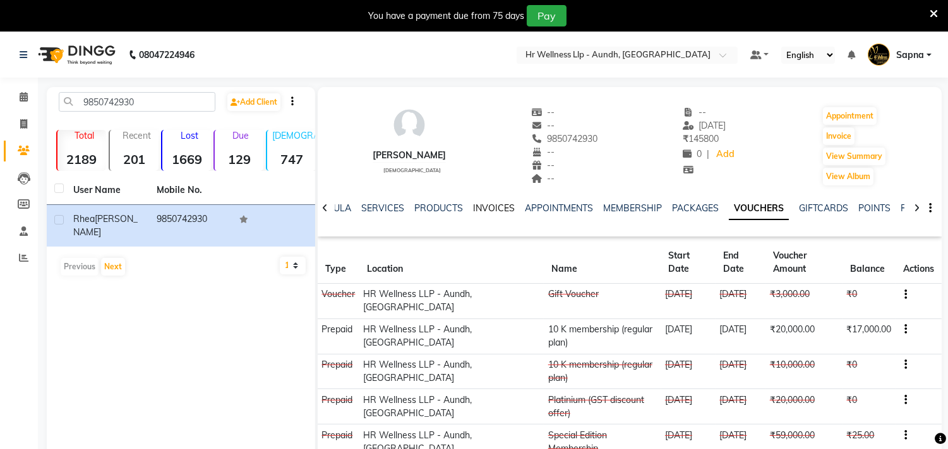
click at [476, 204] on link "INVOICES" at bounding box center [494, 208] width 42 height 11
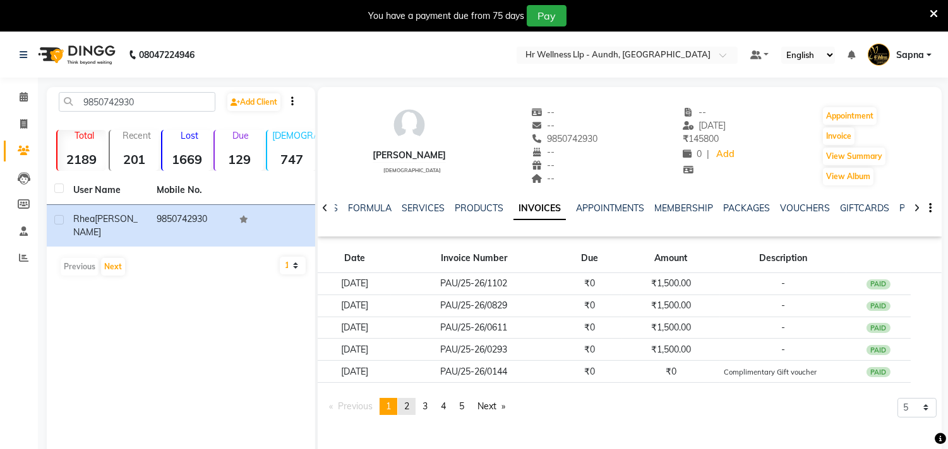
click at [405, 408] on link "page 2" at bounding box center [407, 406] width 18 height 17
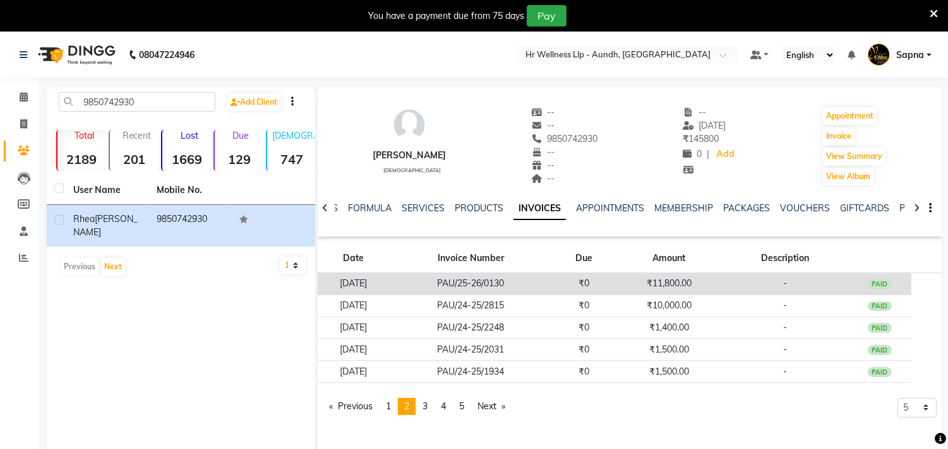
click at [671, 284] on td "₹11,800.00" at bounding box center [668, 284] width 105 height 22
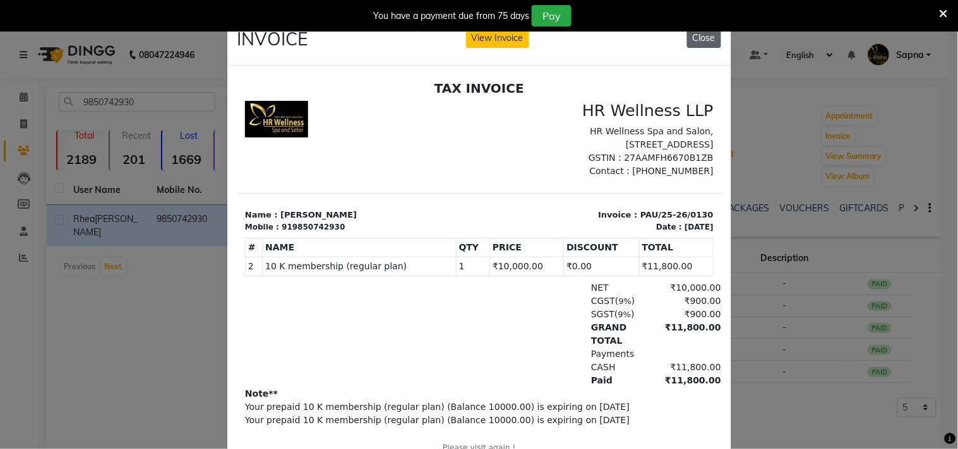
click at [691, 42] on button "Close" at bounding box center [704, 38] width 34 height 20
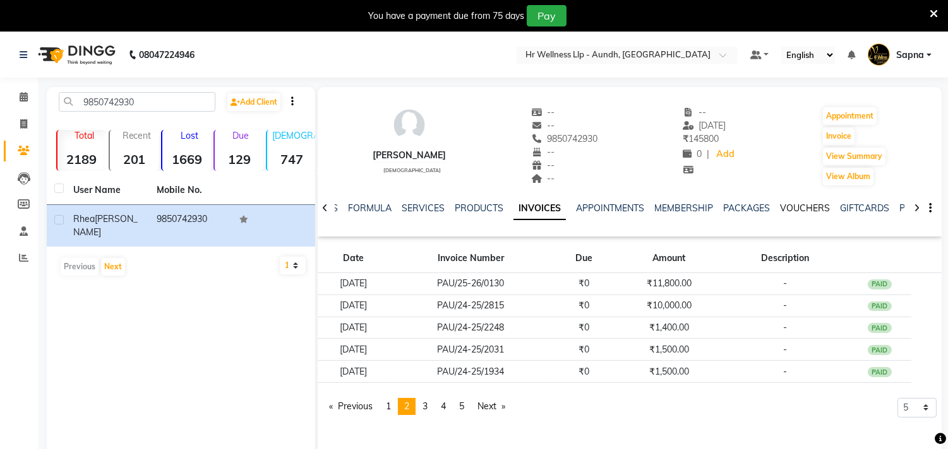
click at [800, 211] on link "VOUCHERS" at bounding box center [805, 208] width 50 height 11
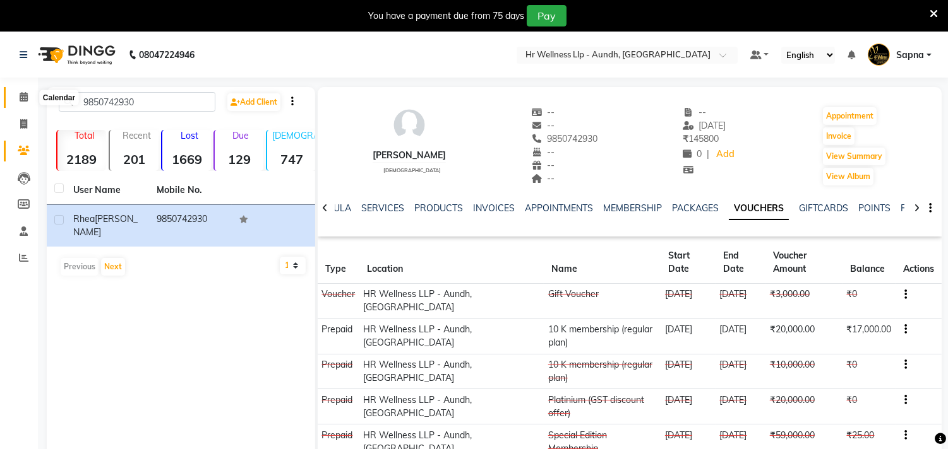
click at [27, 101] on icon at bounding box center [24, 96] width 8 height 9
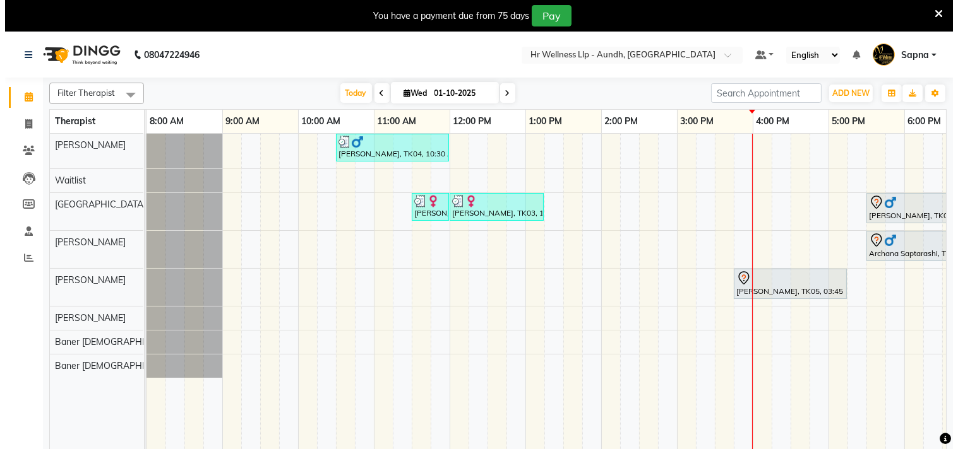
scroll to position [0, 186]
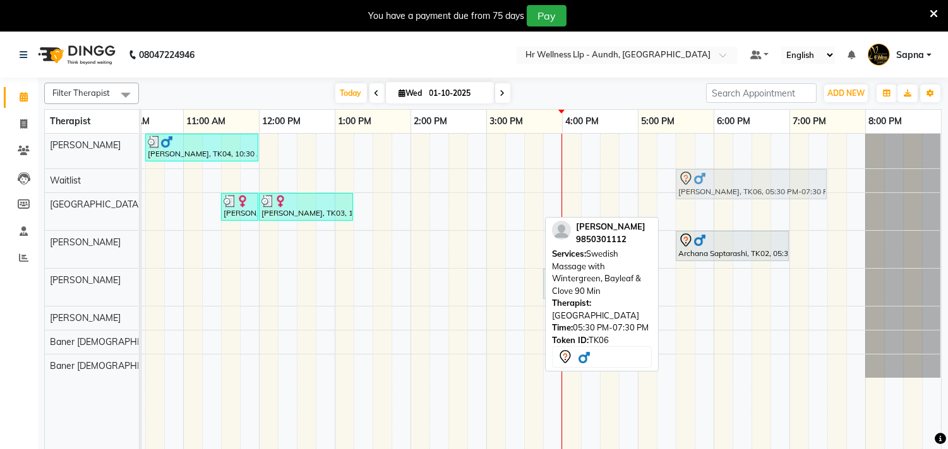
drag, startPoint x: 695, startPoint y: 211, endPoint x: 703, endPoint y: 175, distance: 36.2
click at [703, 175] on tbody "[PERSON_NAME], TK04, 10:30 AM-12:00 PM, Massage 60 Min [PERSON_NAME], TK06, 05:…" at bounding box center [448, 256] width 985 height 244
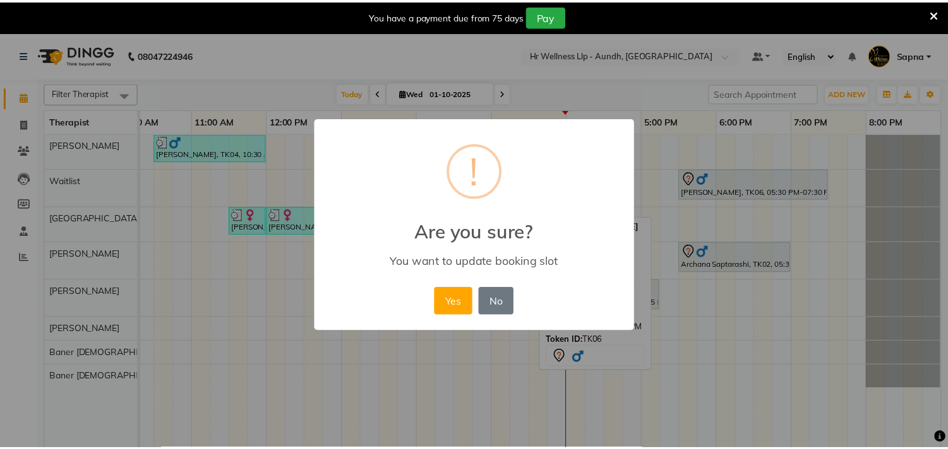
scroll to position [0, 175]
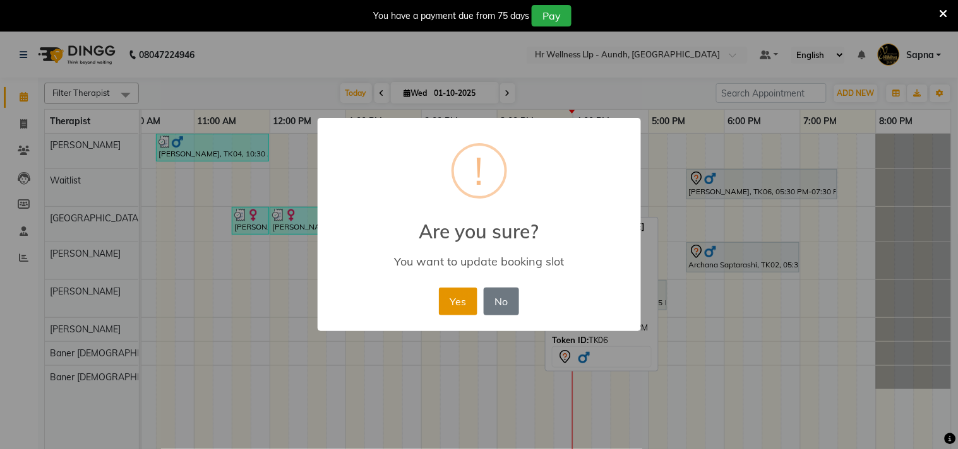
click at [446, 300] on button "Yes" at bounding box center [458, 302] width 39 height 28
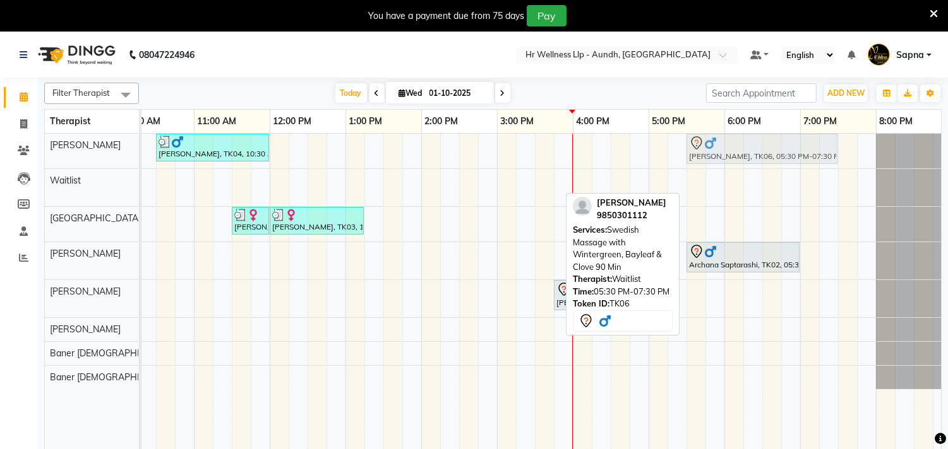
drag, startPoint x: 743, startPoint y: 182, endPoint x: 746, endPoint y: 159, distance: 22.9
click at [746, 159] on tbody "[PERSON_NAME], TK04, 10:30 AM-12:00 PM, Massage 60 Min [PERSON_NAME], TK06, 05:…" at bounding box center [459, 262] width 985 height 256
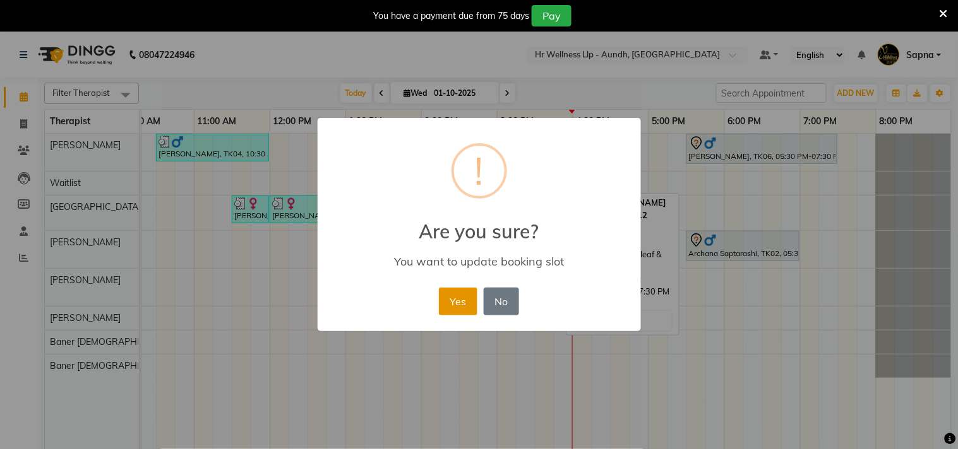
click at [446, 306] on button "Yes" at bounding box center [458, 302] width 39 height 28
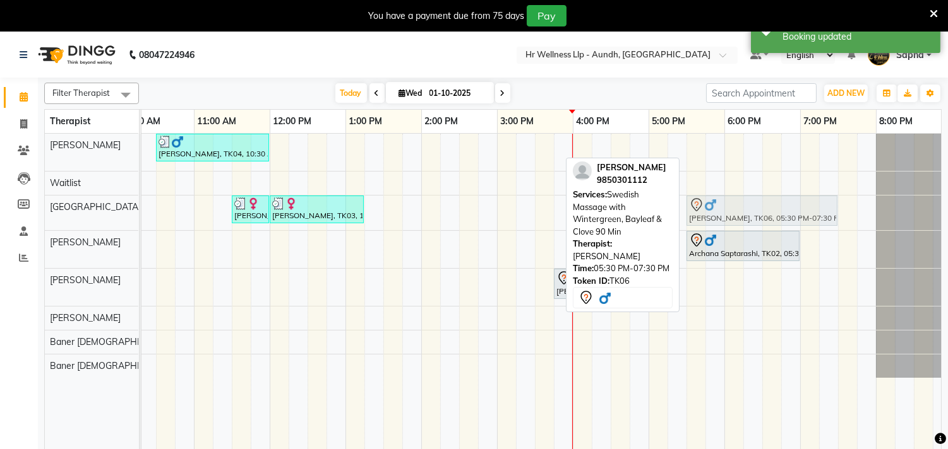
drag, startPoint x: 714, startPoint y: 146, endPoint x: 720, endPoint y: 197, distance: 50.8
click at [722, 207] on tbody "[PERSON_NAME], TK04, 10:30 AM-12:00 PM, Massage 60 Min [PERSON_NAME], TK06, 05:…" at bounding box center [459, 256] width 985 height 244
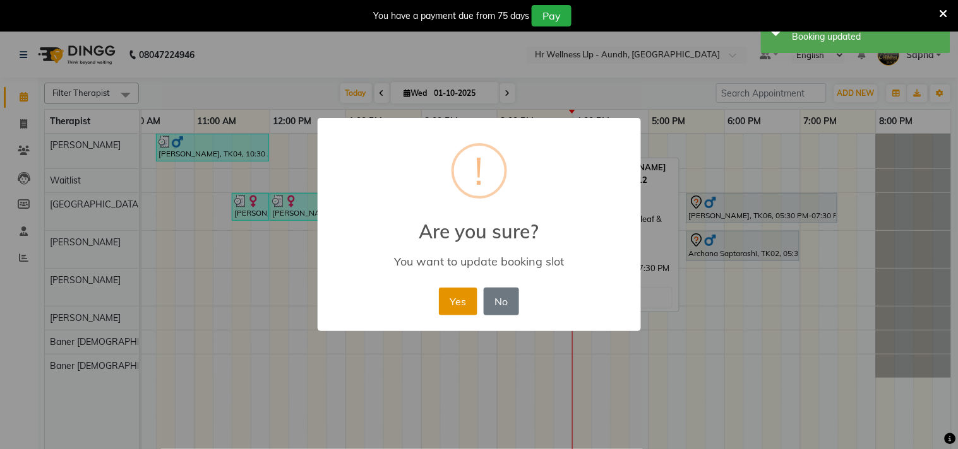
click at [447, 299] on button "Yes" at bounding box center [458, 302] width 39 height 28
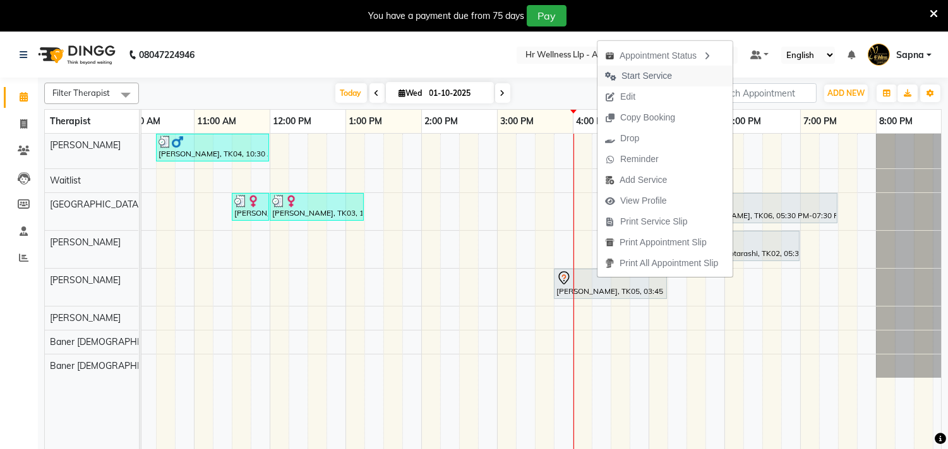
click at [638, 73] on span "Start Service" at bounding box center [646, 75] width 51 height 13
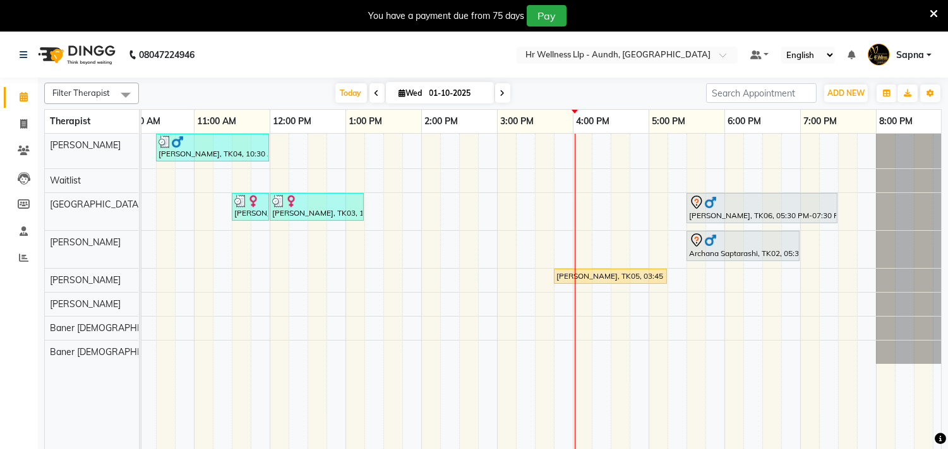
click at [500, 90] on icon at bounding box center [502, 94] width 5 height 8
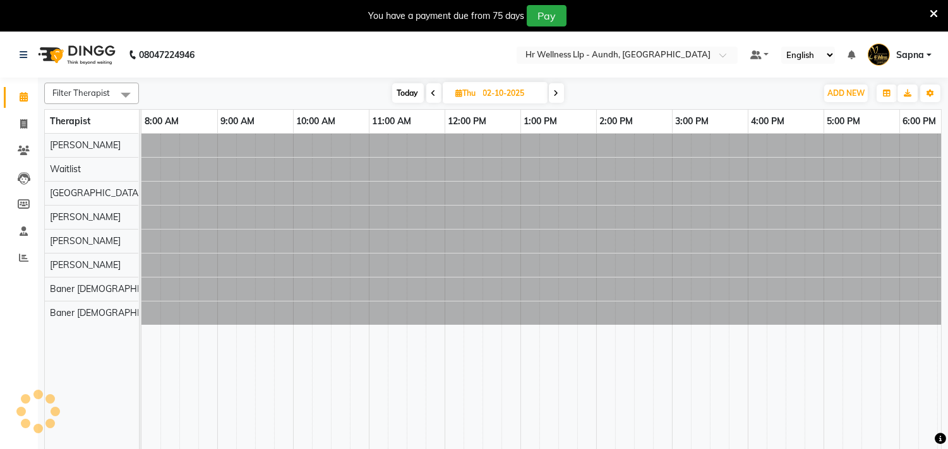
scroll to position [0, 186]
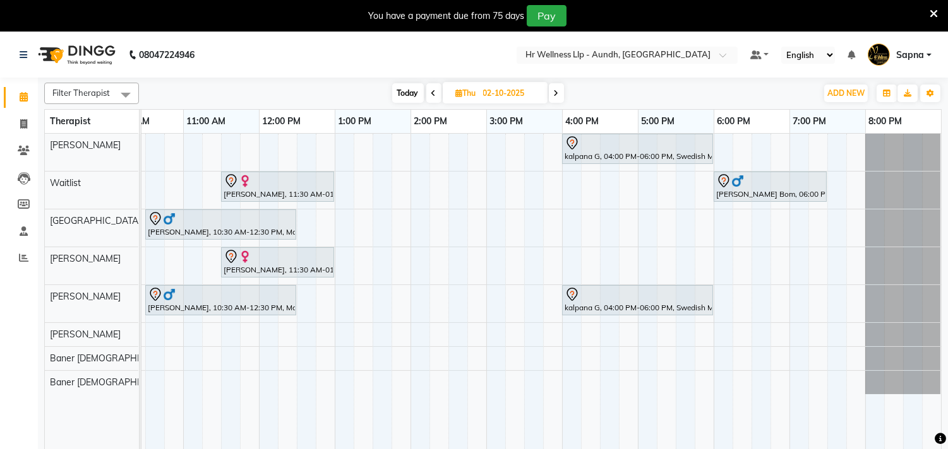
click at [410, 88] on span "Today" at bounding box center [408, 93] width 32 height 20
type input "01-10-2025"
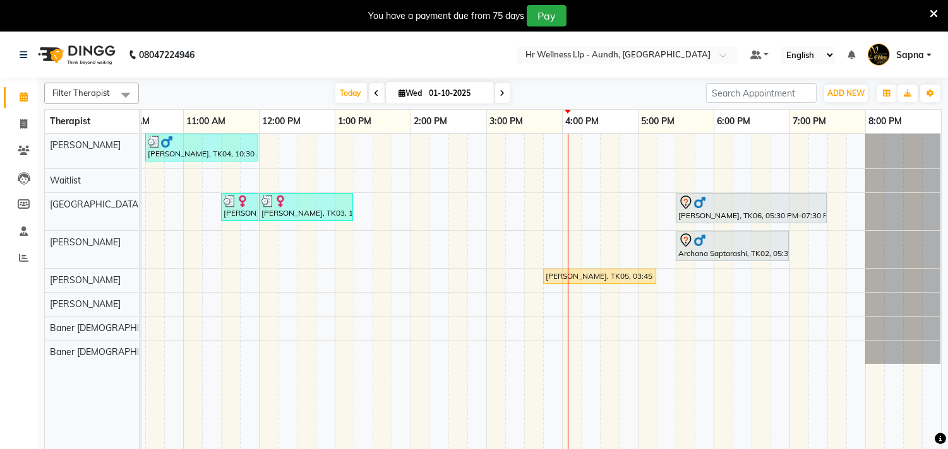
click at [798, 178] on div "[PERSON_NAME], TK04, 10:30 AM-12:00 PM, Massage 60 Min Madhavi Chandkar, TK03, …" at bounding box center [448, 300] width 985 height 332
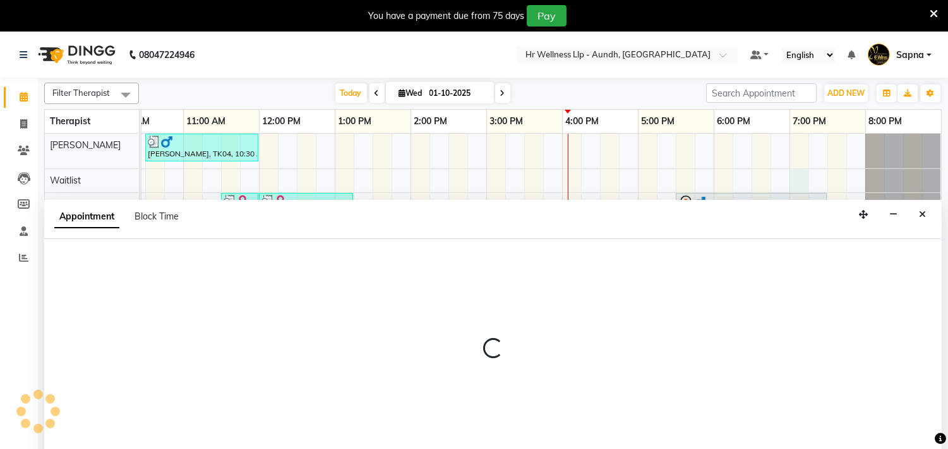
scroll to position [32, 0]
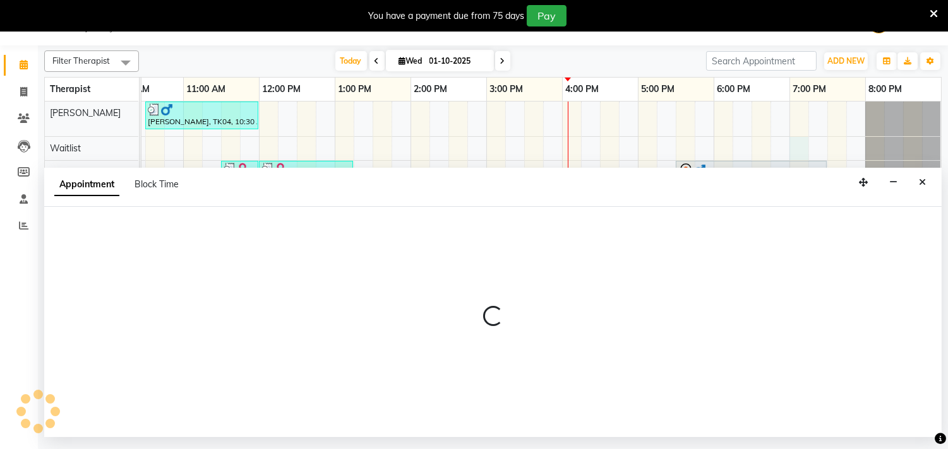
select select "45452"
select select "tentative"
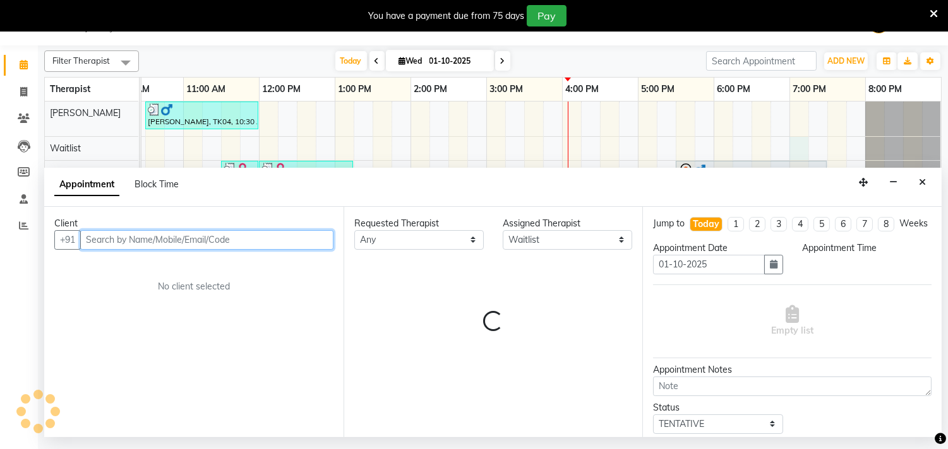
select select "1140"
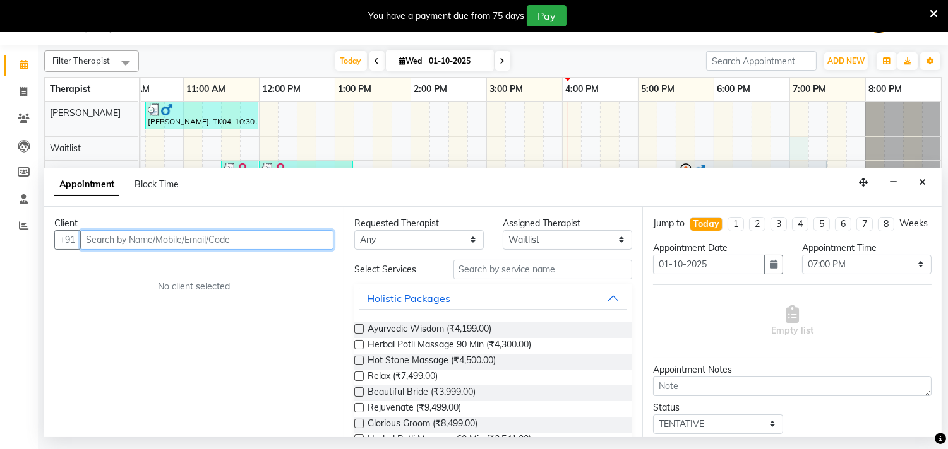
click at [119, 236] on input "text" at bounding box center [206, 240] width 253 height 20
paste input "90110 65176"
click at [116, 240] on input "90110 65176" at bounding box center [180, 240] width 201 height 20
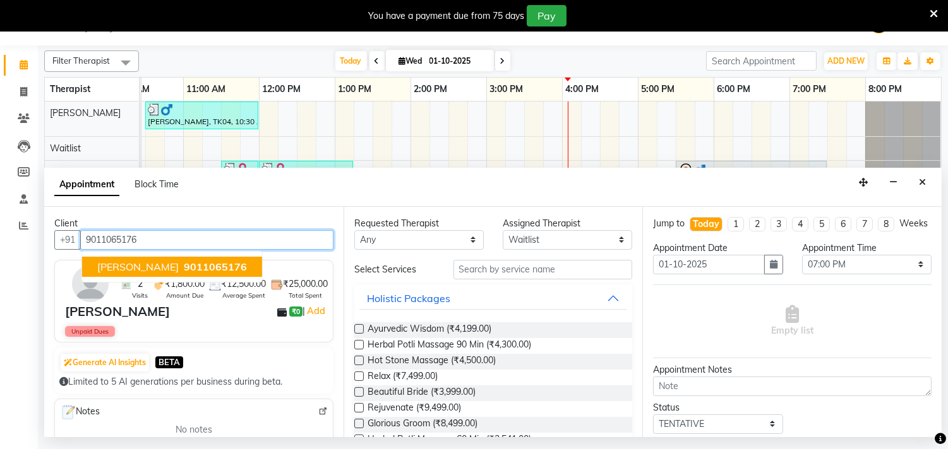
click at [133, 265] on span "[PERSON_NAME]" at bounding box center [137, 267] width 81 height 13
type input "9011065176"
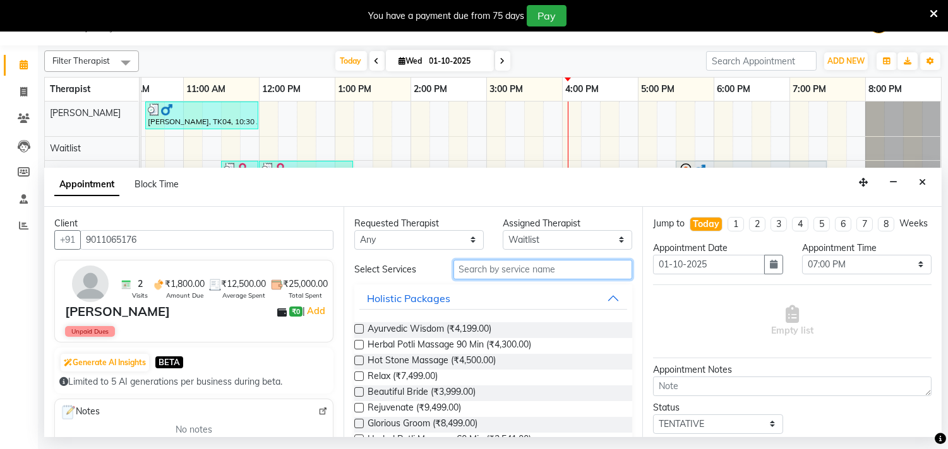
click at [474, 267] on input "text" at bounding box center [542, 270] width 179 height 20
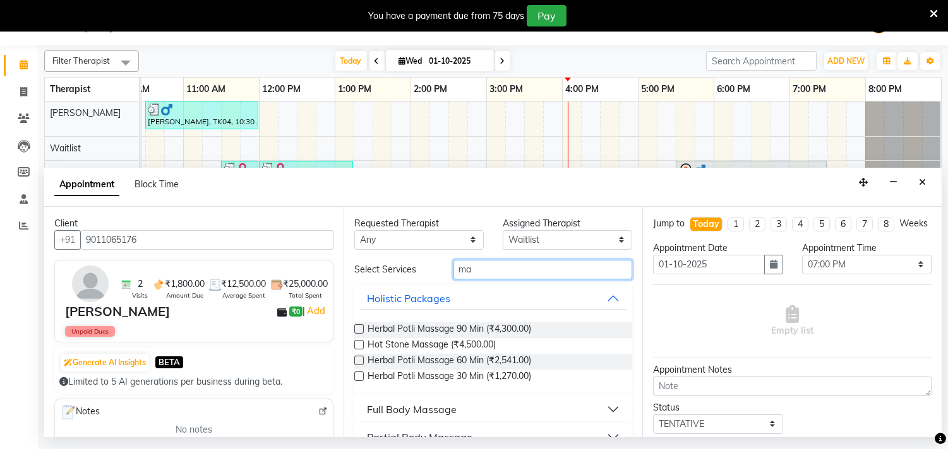
type input "ma"
click at [413, 408] on div "Full Body Massage" at bounding box center [412, 409] width 90 height 15
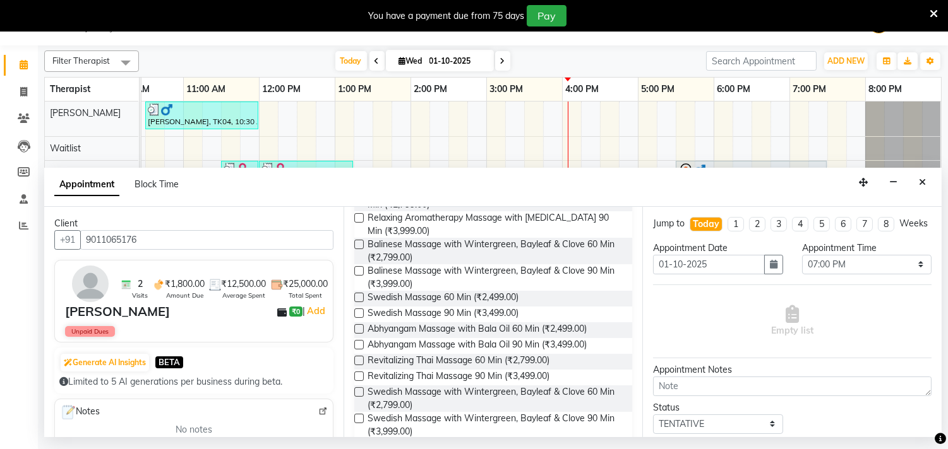
scroll to position [561, 0]
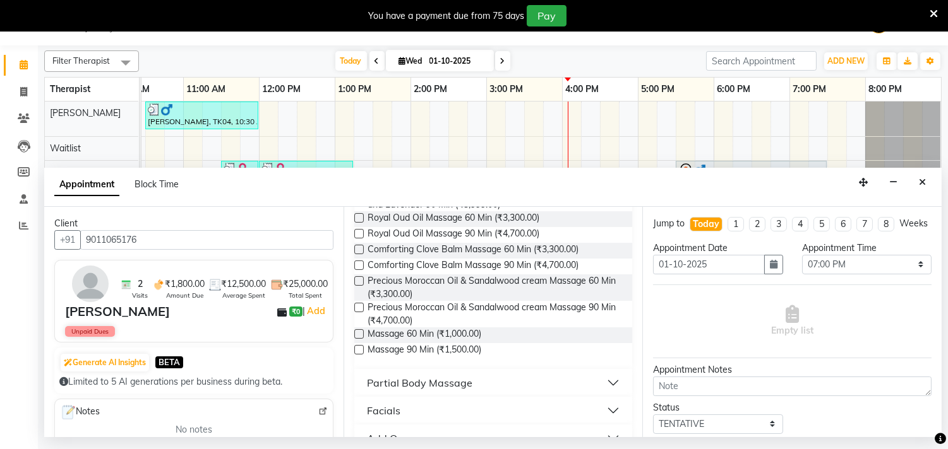
click at [361, 339] on label at bounding box center [358, 334] width 9 height 9
click at [361, 340] on input "checkbox" at bounding box center [358, 335] width 8 height 8
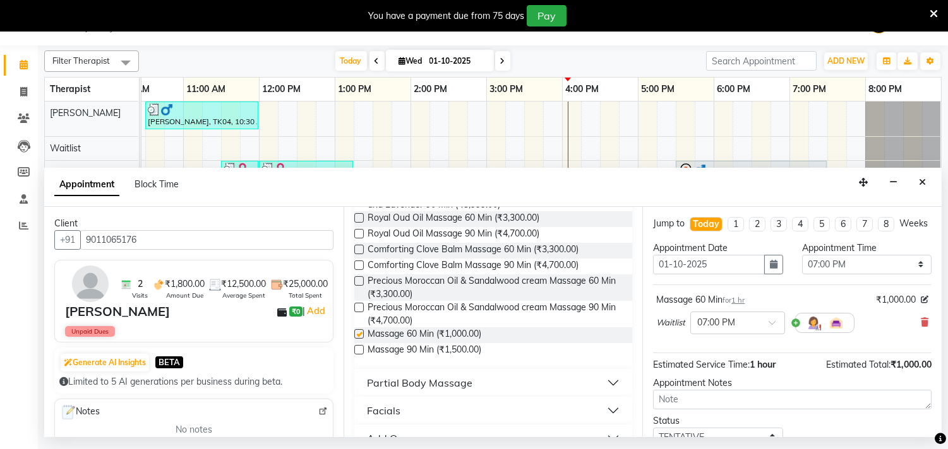
checkbox input "false"
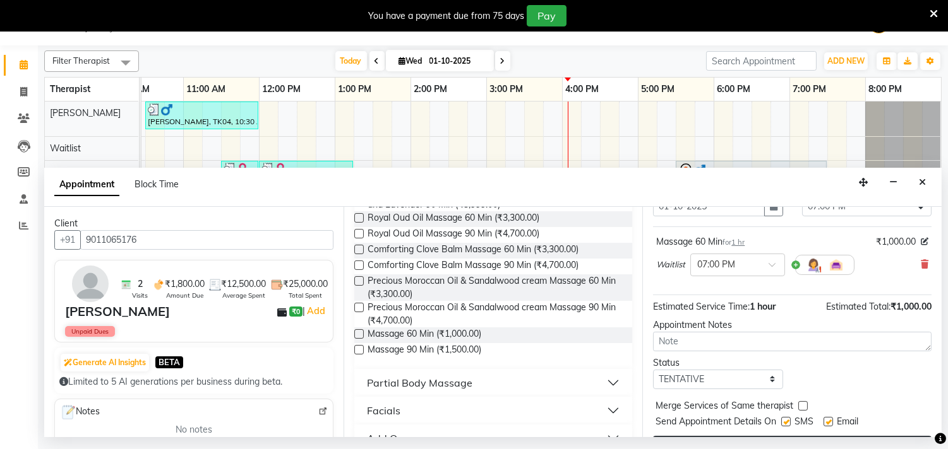
scroll to position [101, 0]
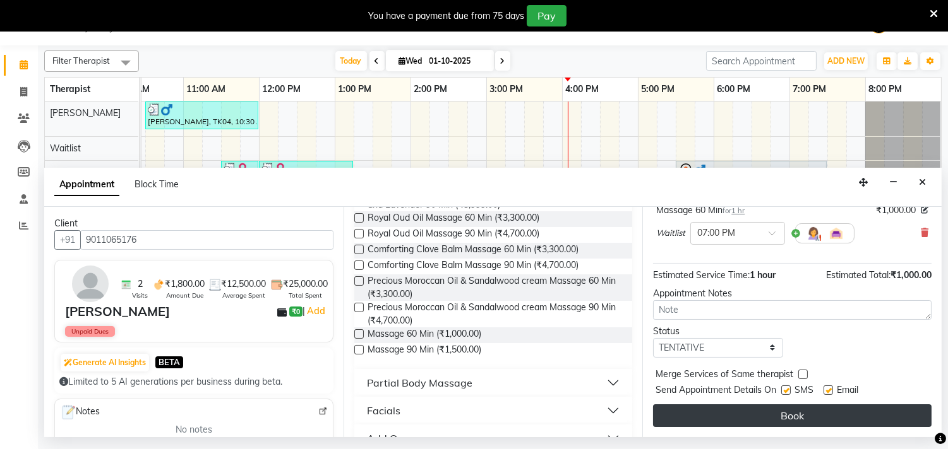
click at [756, 419] on button "Book" at bounding box center [792, 416] width 278 height 23
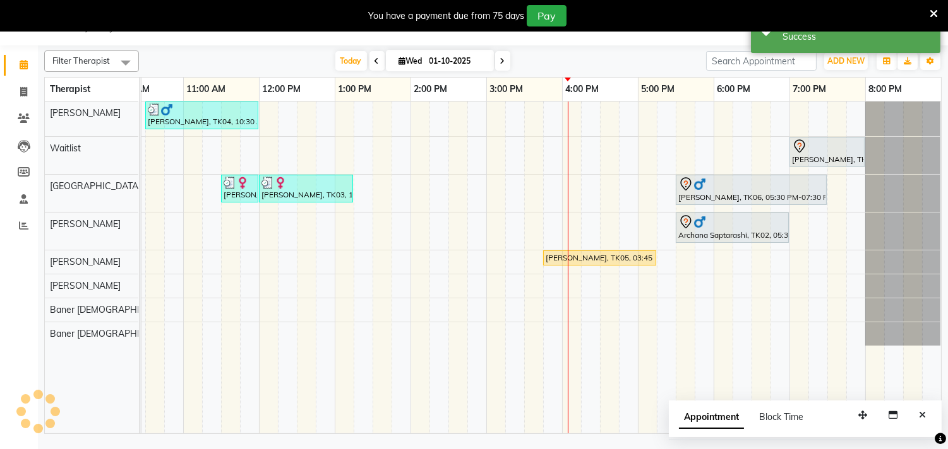
scroll to position [0, 0]
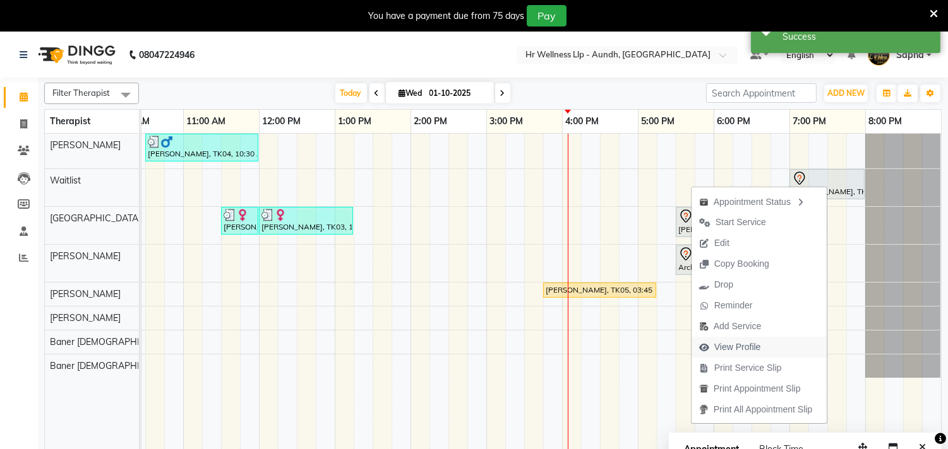
click at [741, 347] on span "View Profile" at bounding box center [737, 347] width 47 height 13
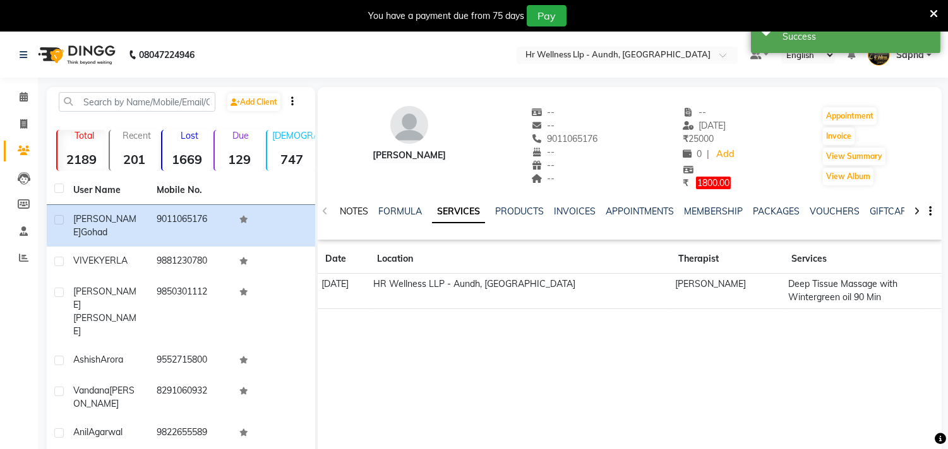
click at [349, 207] on link "NOTES" at bounding box center [354, 211] width 28 height 11
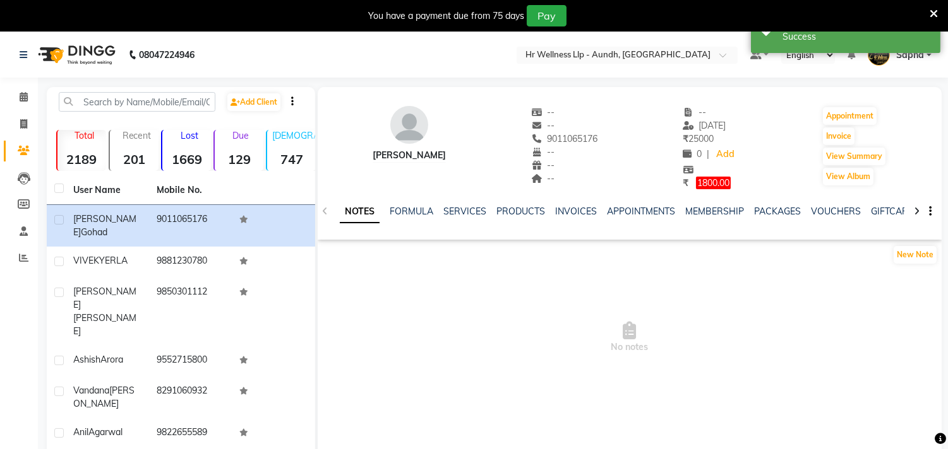
click at [349, 207] on link "NOTES" at bounding box center [360, 212] width 40 height 23
click at [838, 211] on link "VOUCHERS" at bounding box center [836, 211] width 50 height 11
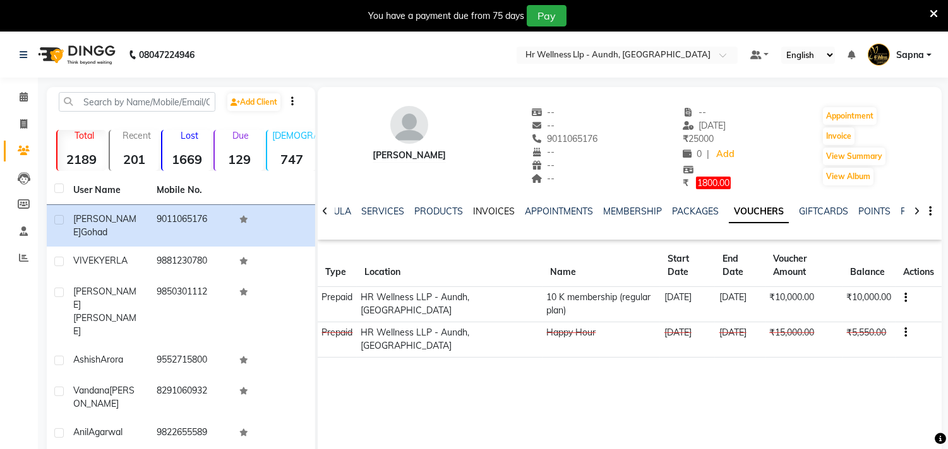
click at [487, 210] on link "INVOICES" at bounding box center [494, 211] width 42 height 11
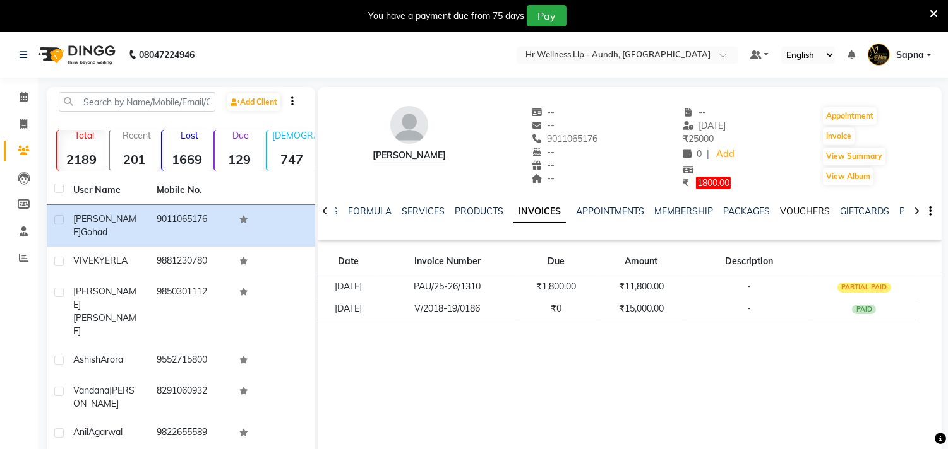
click at [783, 210] on link "VOUCHERS" at bounding box center [805, 211] width 50 height 11
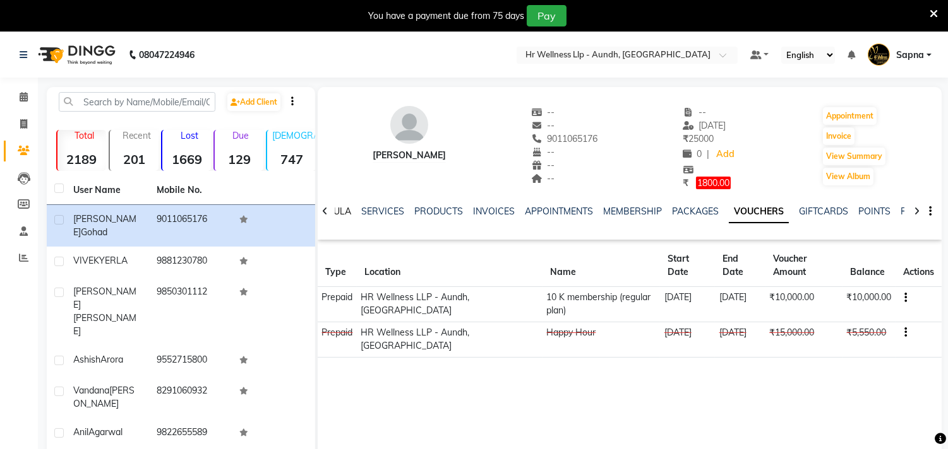
click at [343, 211] on link "FORMULA" at bounding box center [329, 211] width 44 height 11
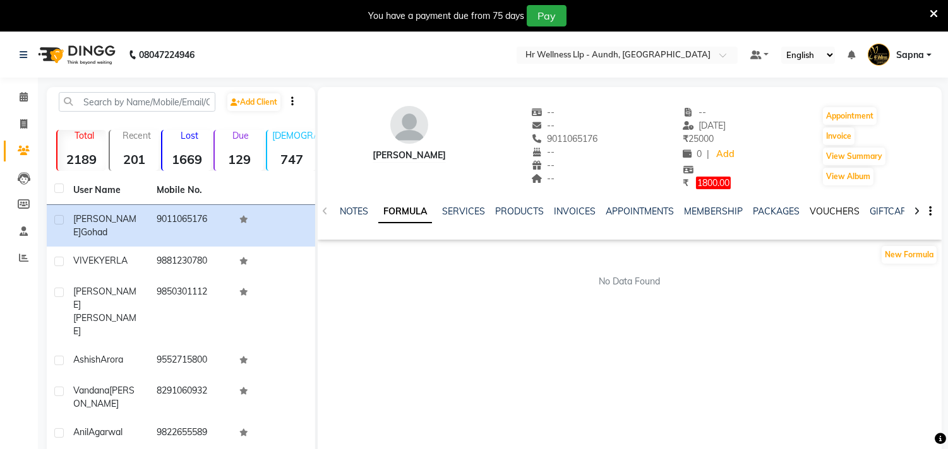
click at [841, 209] on link "VOUCHERS" at bounding box center [834, 211] width 50 height 11
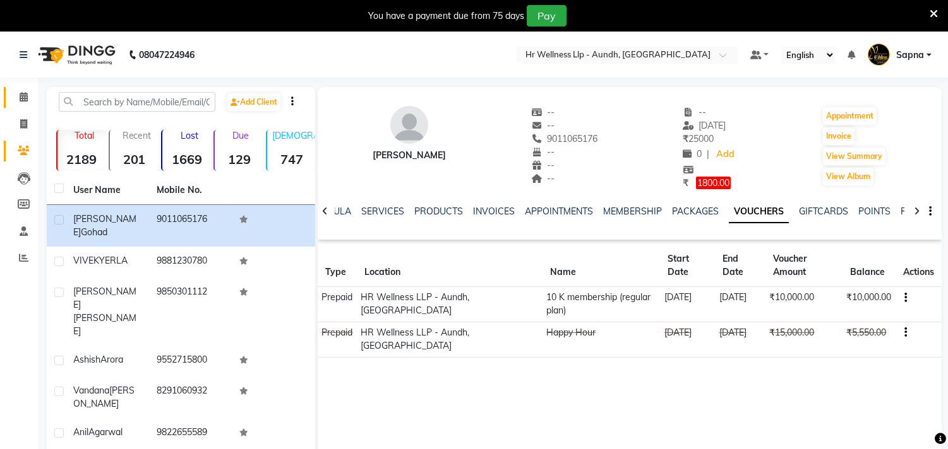
click at [21, 88] on link "Calendar" at bounding box center [19, 97] width 30 height 21
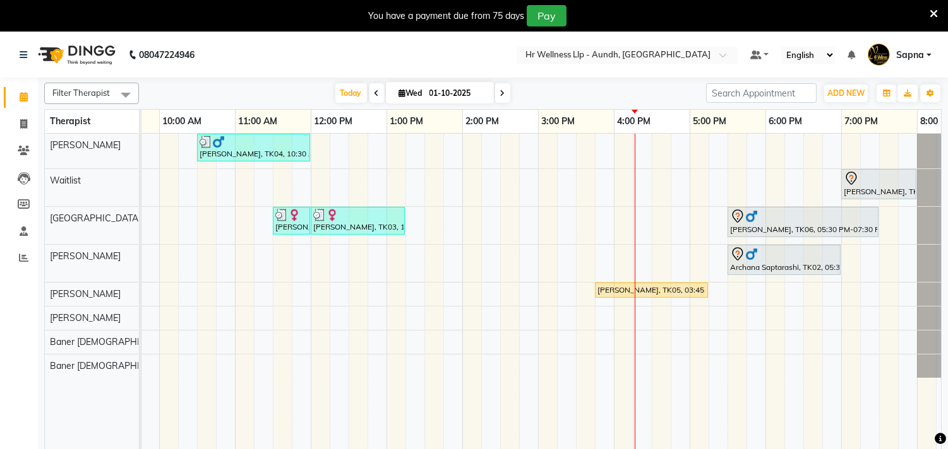
scroll to position [0, 172]
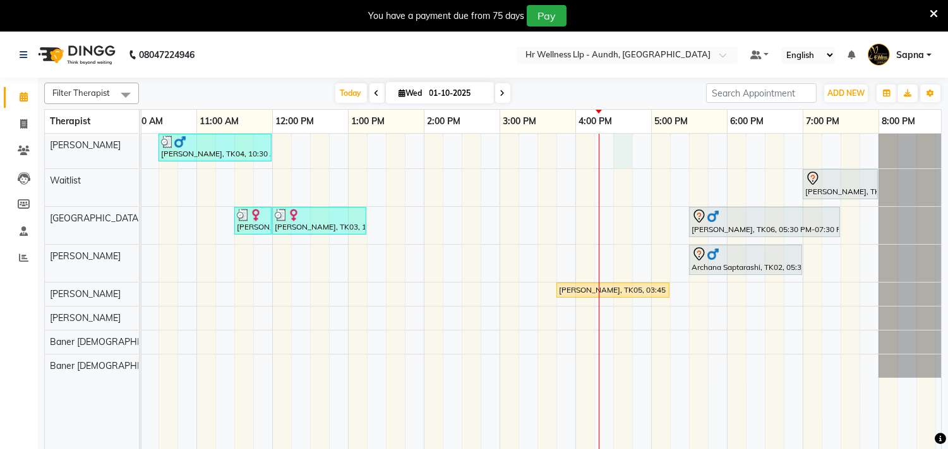
click at [614, 146] on div "[PERSON_NAME], TK04, 10:30 AM-12:00 PM, Massage 60 Min [PERSON_NAME] Gohad, TK0…" at bounding box center [461, 300] width 985 height 332
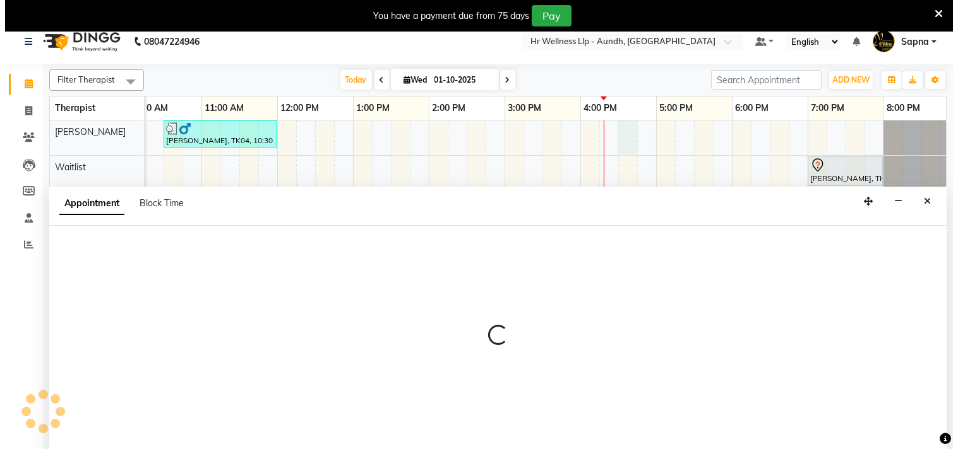
scroll to position [32, 0]
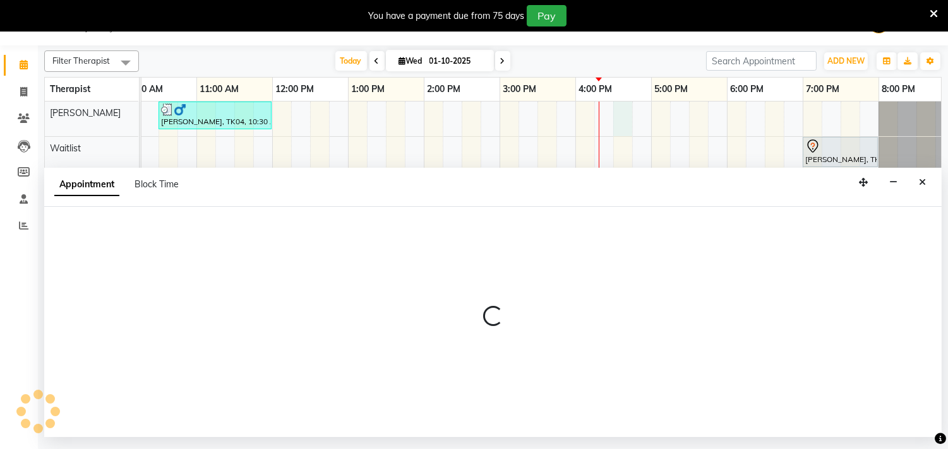
select select "77660"
select select "990"
select select "tentative"
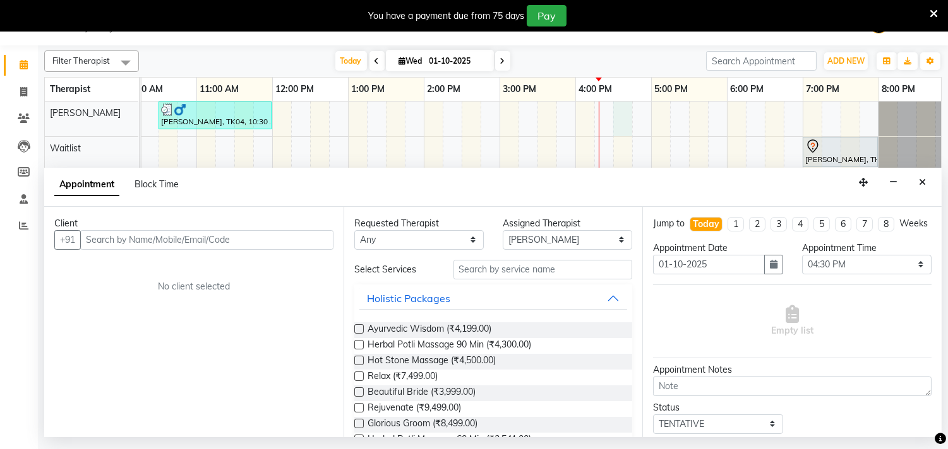
click at [129, 242] on input "text" at bounding box center [206, 240] width 253 height 20
type input "9622299684"
click at [312, 241] on span "Add Client" at bounding box center [307, 239] width 42 height 11
select select "22"
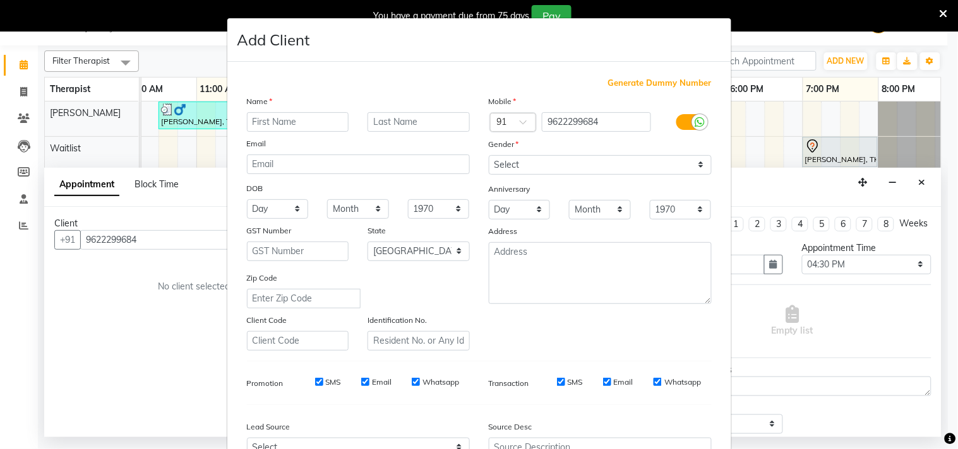
click at [287, 120] on input "text" at bounding box center [298, 122] width 102 height 20
click at [254, 122] on input "[PERSON_NAME]" at bounding box center [298, 122] width 102 height 20
type input "[PERSON_NAME]"
click at [545, 160] on select "Select [DEMOGRAPHIC_DATA] [DEMOGRAPHIC_DATA] Other Prefer Not To Say" at bounding box center [600, 165] width 223 height 20
select select "[DEMOGRAPHIC_DATA]"
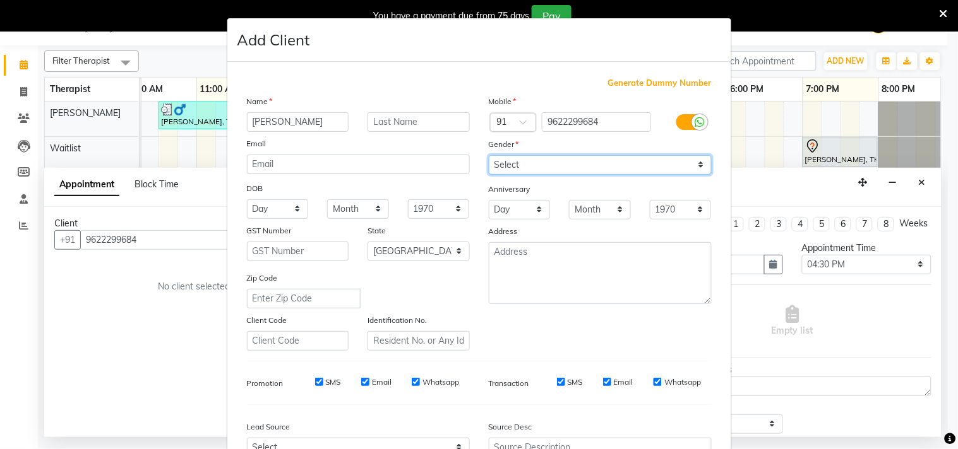
click at [489, 155] on select "Select [DEMOGRAPHIC_DATA] [DEMOGRAPHIC_DATA] Other Prefer Not To Say" at bounding box center [600, 165] width 223 height 20
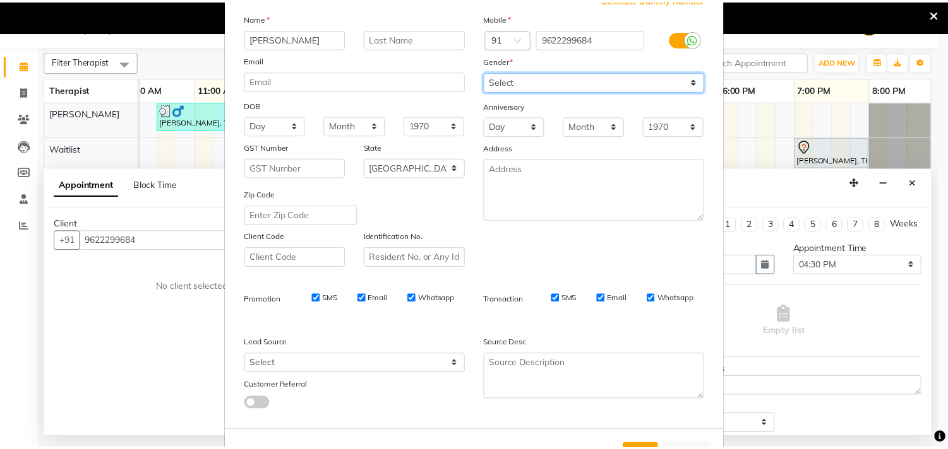
scroll to position [134, 0]
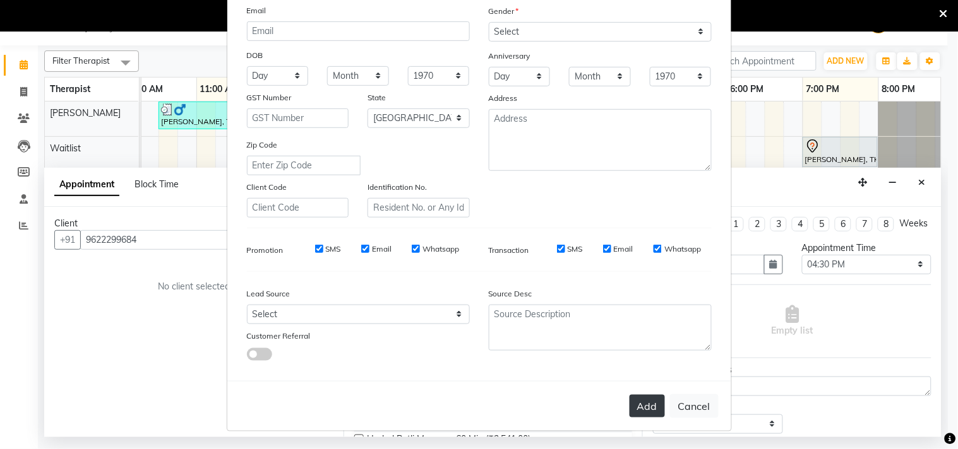
click at [639, 408] on button "Add" at bounding box center [646, 406] width 35 height 23
select select
select select "null"
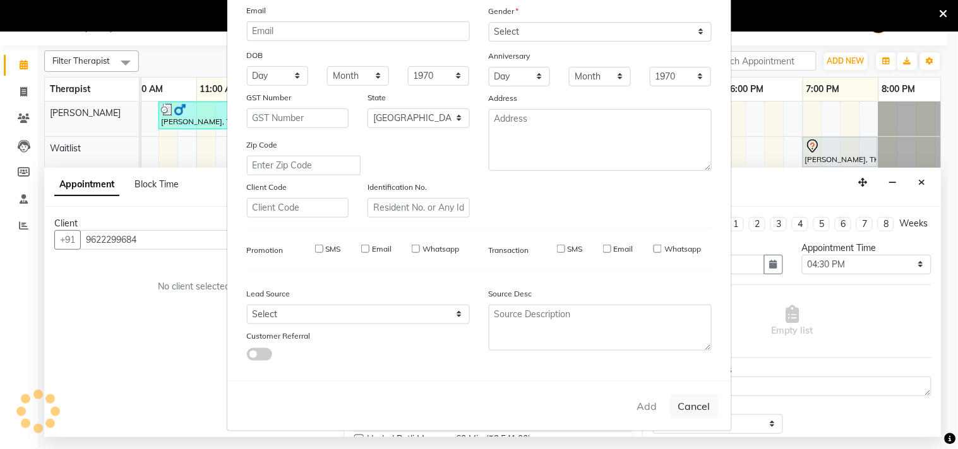
select select
checkbox input "false"
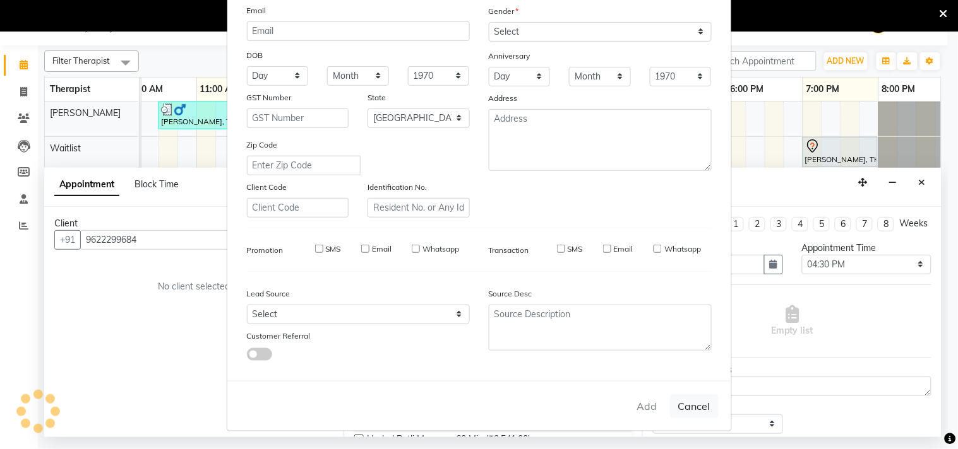
checkbox input "false"
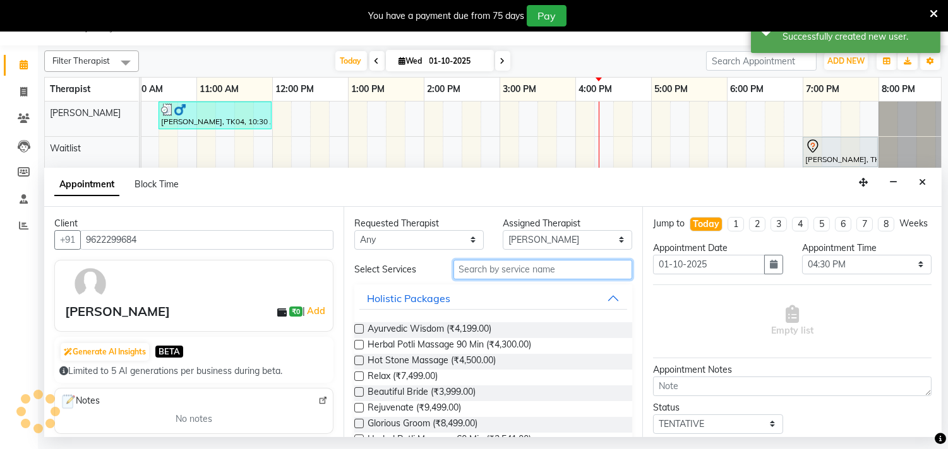
click at [499, 273] on input "text" at bounding box center [542, 270] width 179 height 20
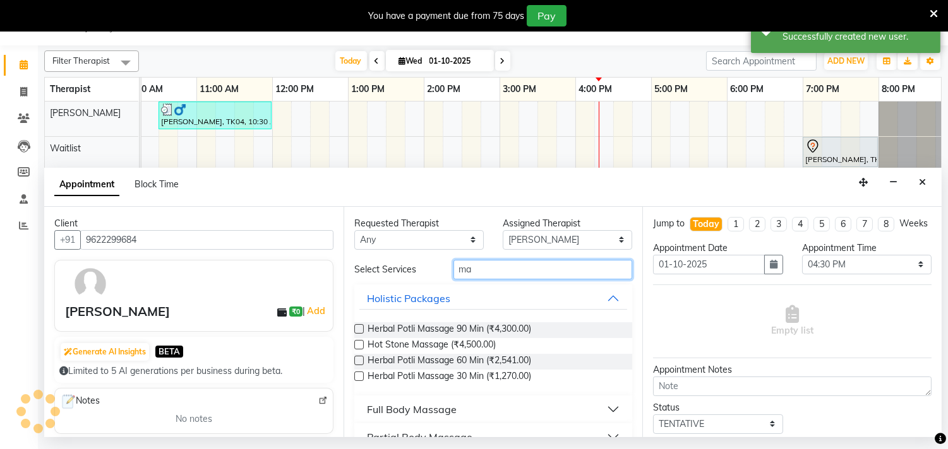
click at [486, 267] on input "ma" at bounding box center [542, 270] width 179 height 20
type input "m"
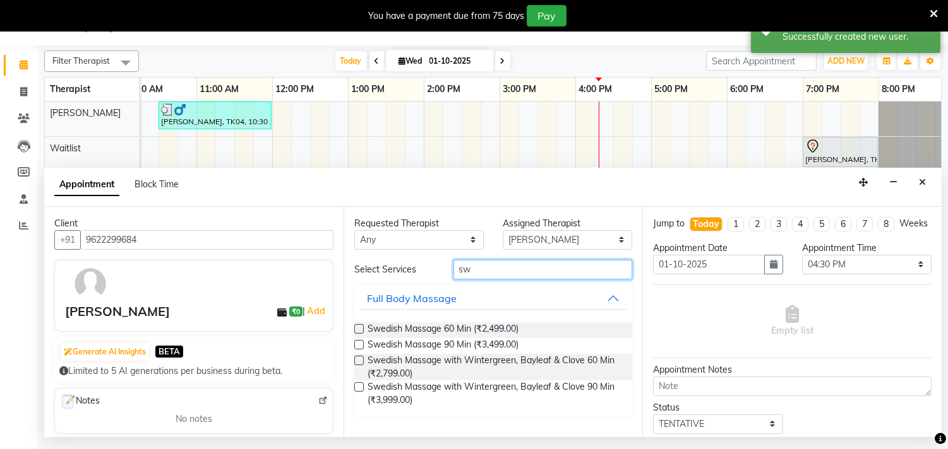
type input "sw"
click at [359, 360] on label at bounding box center [358, 360] width 9 height 9
click at [359, 360] on input "checkbox" at bounding box center [358, 362] width 8 height 8
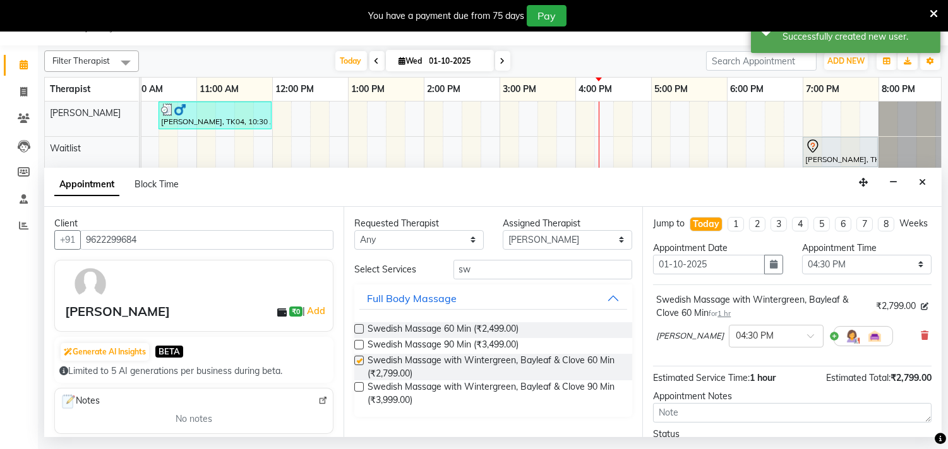
checkbox input "false"
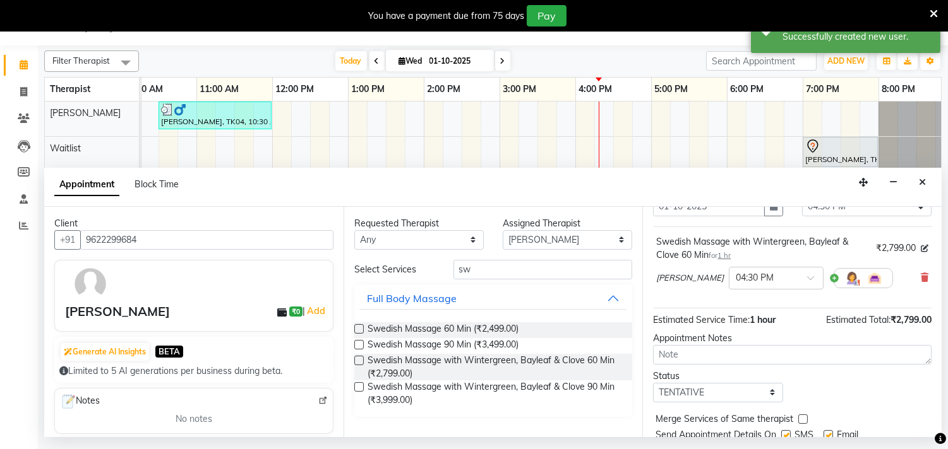
scroll to position [114, 0]
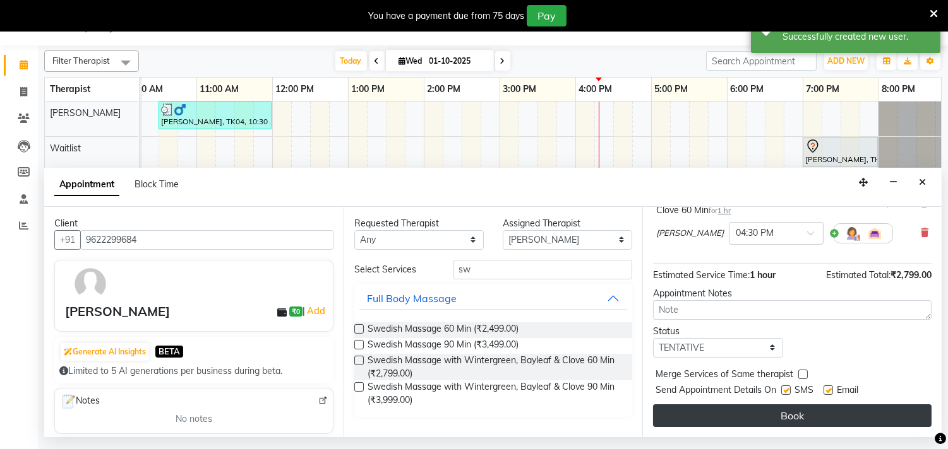
click at [785, 420] on button "Book" at bounding box center [792, 416] width 278 height 23
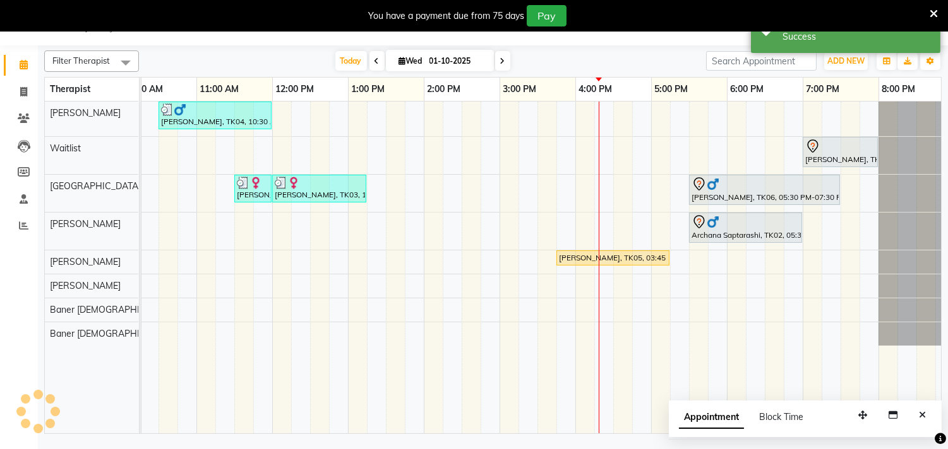
scroll to position [0, 0]
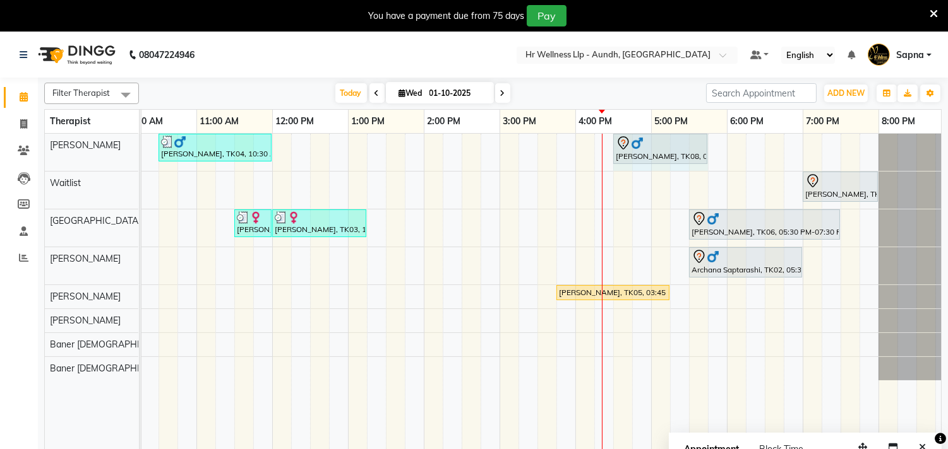
drag, startPoint x: 686, startPoint y: 141, endPoint x: 706, endPoint y: 142, distance: 19.6
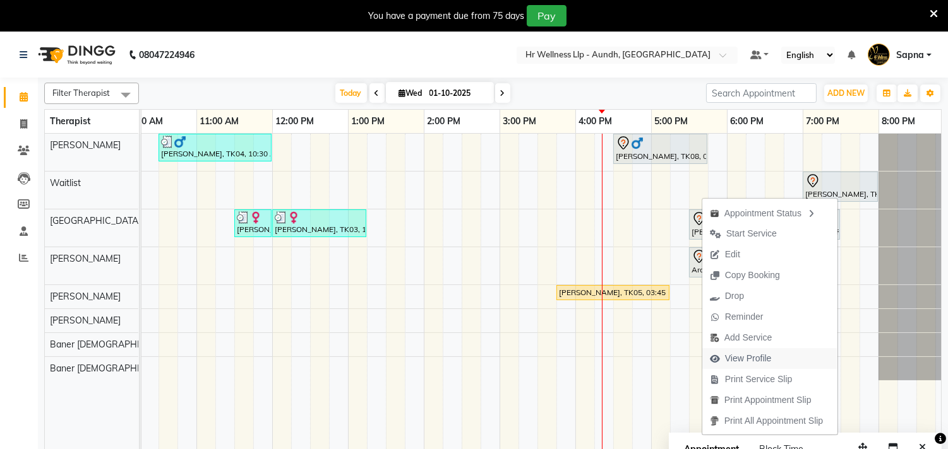
click at [758, 360] on span "View Profile" at bounding box center [748, 358] width 47 height 13
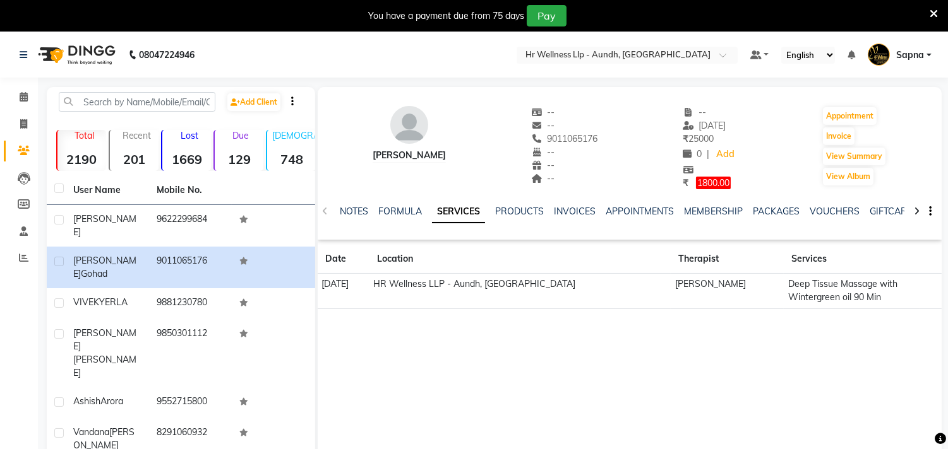
drag, startPoint x: 547, startPoint y: 134, endPoint x: 615, endPoint y: 136, distance: 68.2
click at [615, 136] on div "[PERSON_NAME] -- -- 9011065176 -- -- -- -- [DATE] ₹ 25000 0 | Add ₹ 1800.00 App…" at bounding box center [630, 141] width 624 height 97
click at [27, 95] on span at bounding box center [24, 97] width 22 height 15
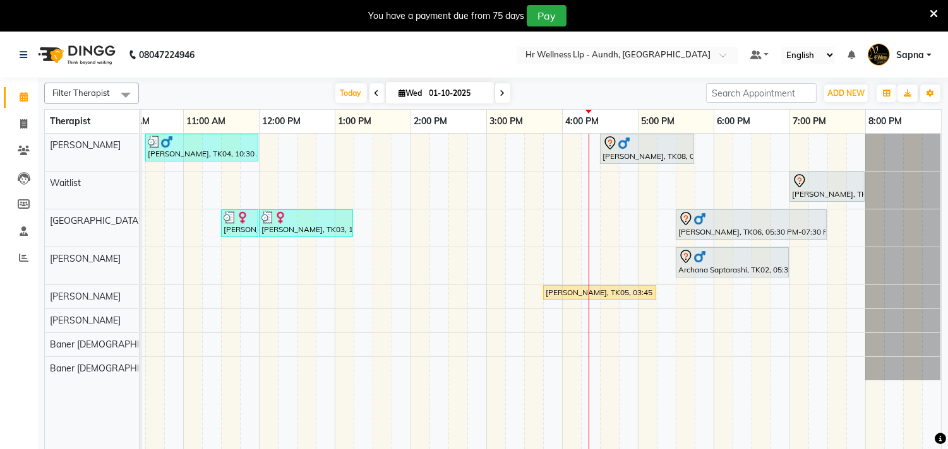
scroll to position [0, 193]
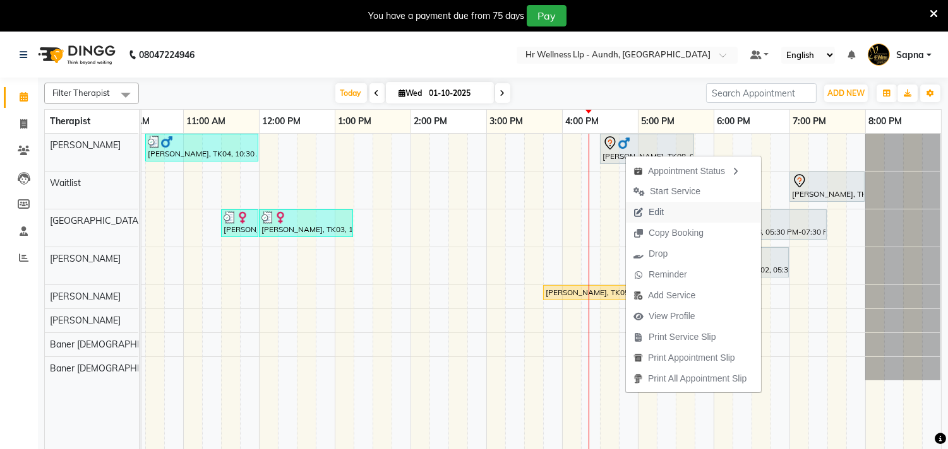
click at [650, 206] on span "Edit" at bounding box center [655, 212] width 15 height 13
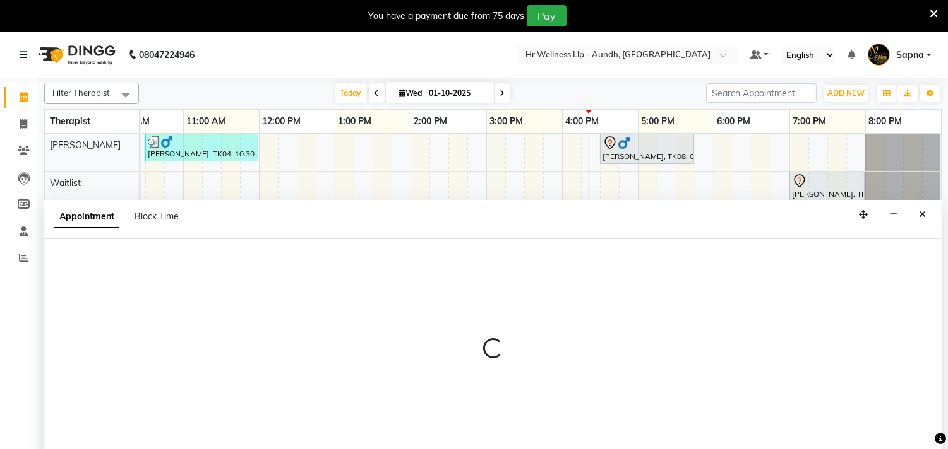
select select "tentative"
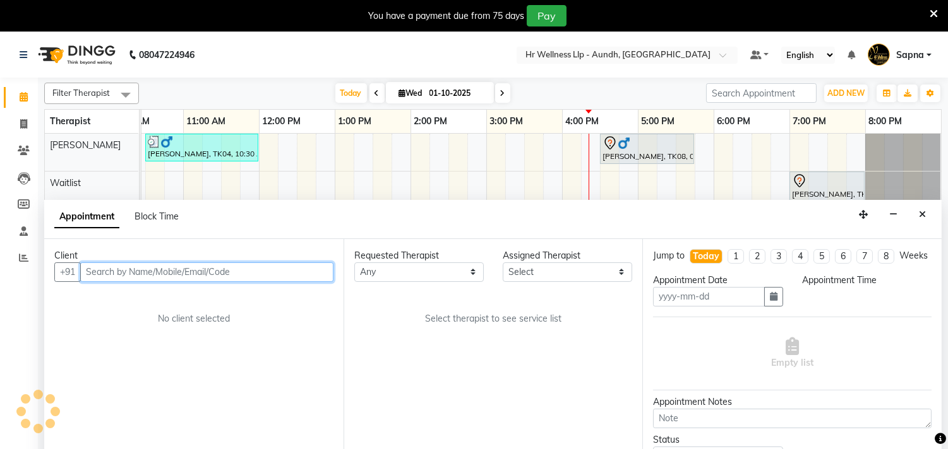
type input "01-10-2025"
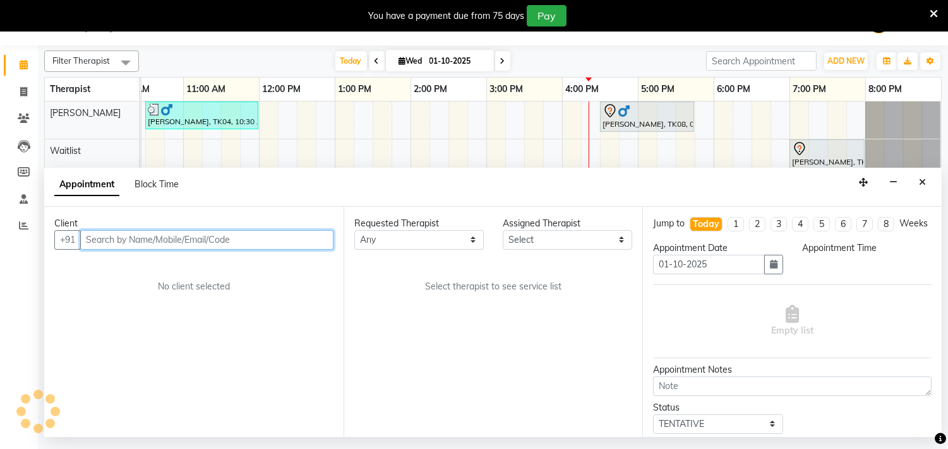
scroll to position [0, 0]
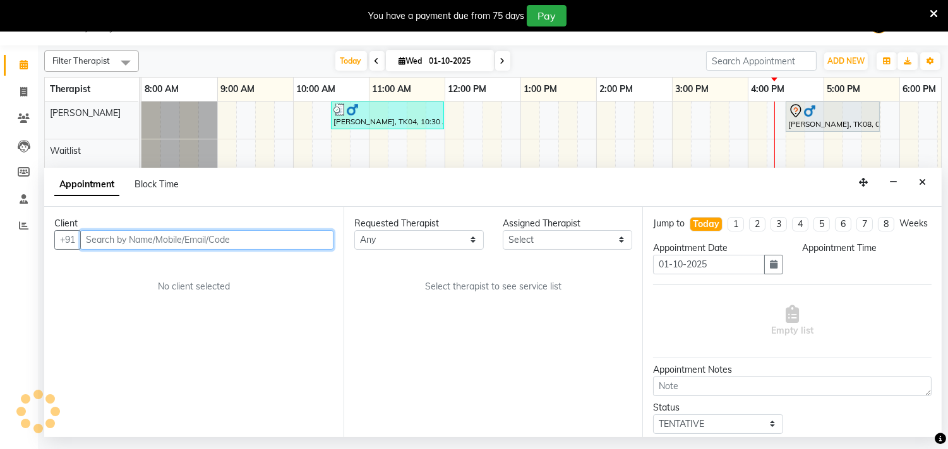
select select "990"
select select "77660"
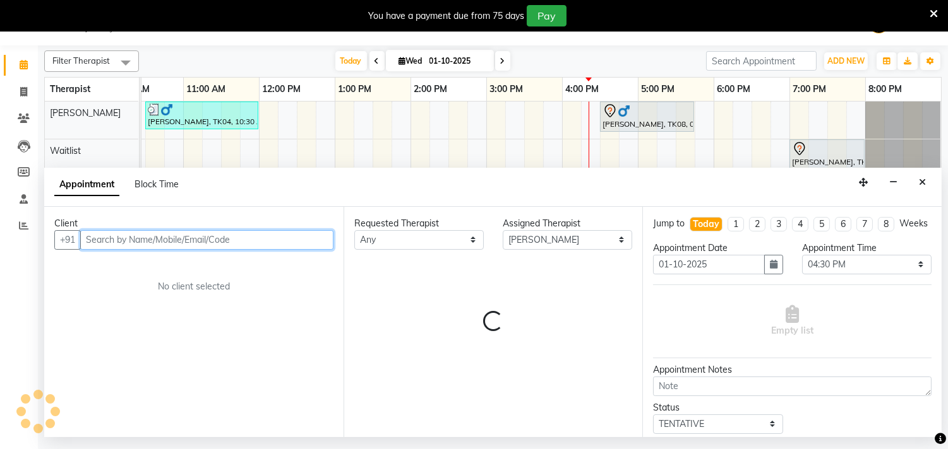
select select "1893"
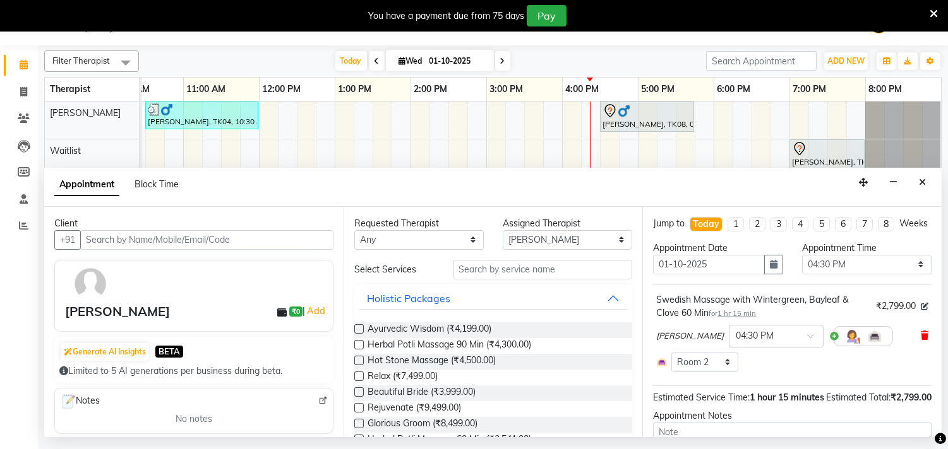
click at [920, 340] on icon at bounding box center [924, 335] width 8 height 9
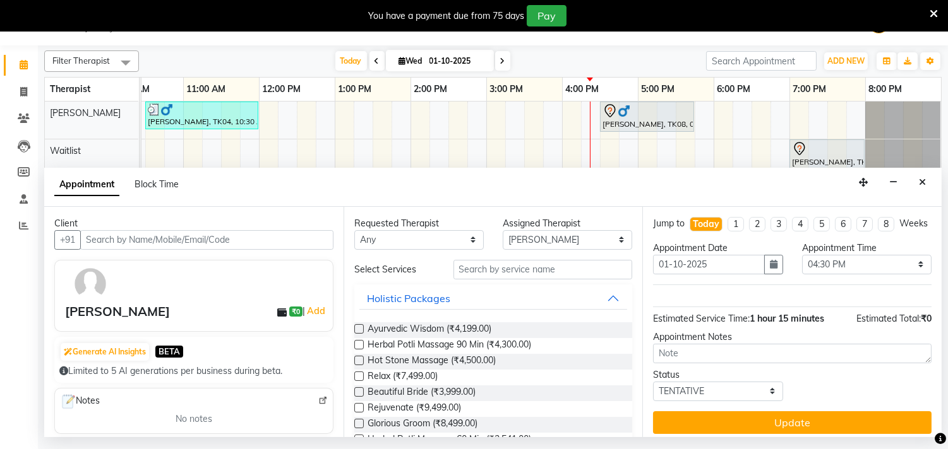
click at [530, 268] on input "text" at bounding box center [542, 270] width 179 height 20
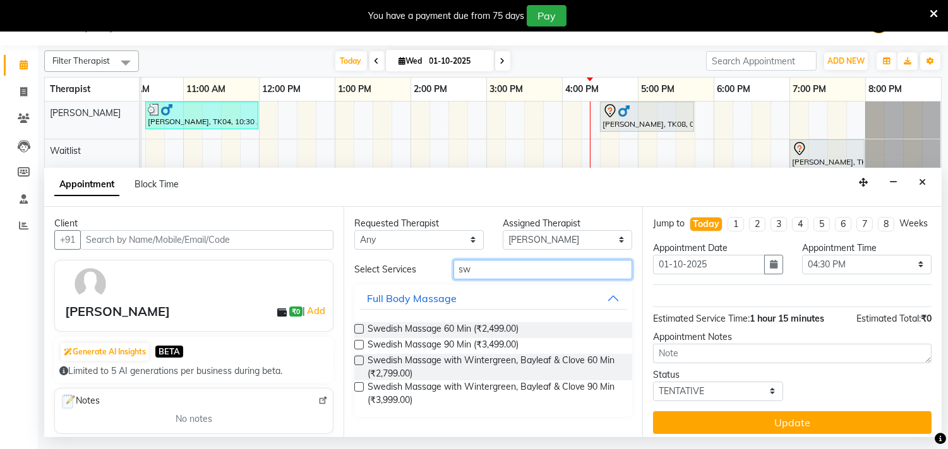
type input "sw"
click at [361, 327] on label at bounding box center [358, 328] width 9 height 9
click at [361, 327] on input "checkbox" at bounding box center [358, 330] width 8 height 8
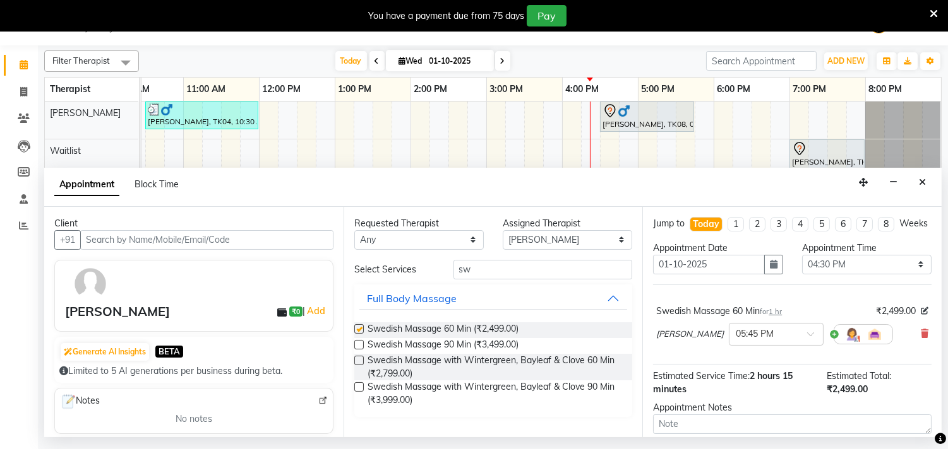
checkbox input "false"
click at [756, 340] on div at bounding box center [775, 333] width 93 height 13
click at [729, 393] on div "04:30 PM" at bounding box center [775, 381] width 93 height 23
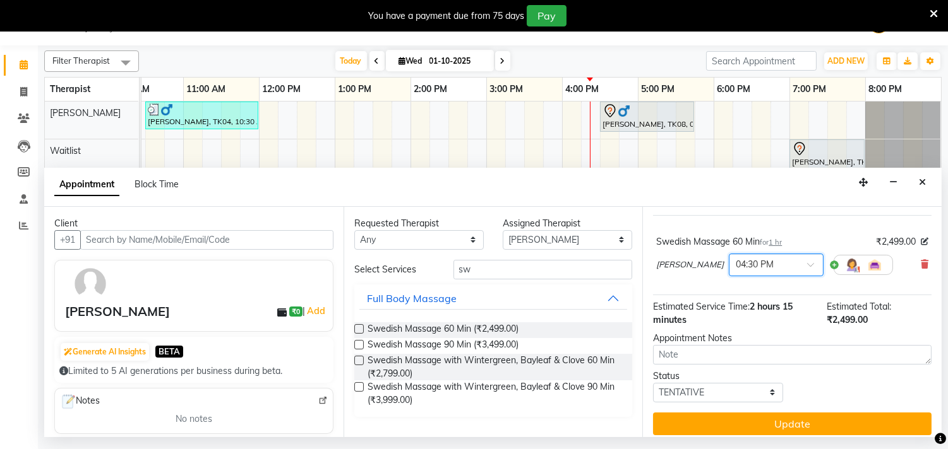
scroll to position [89, 0]
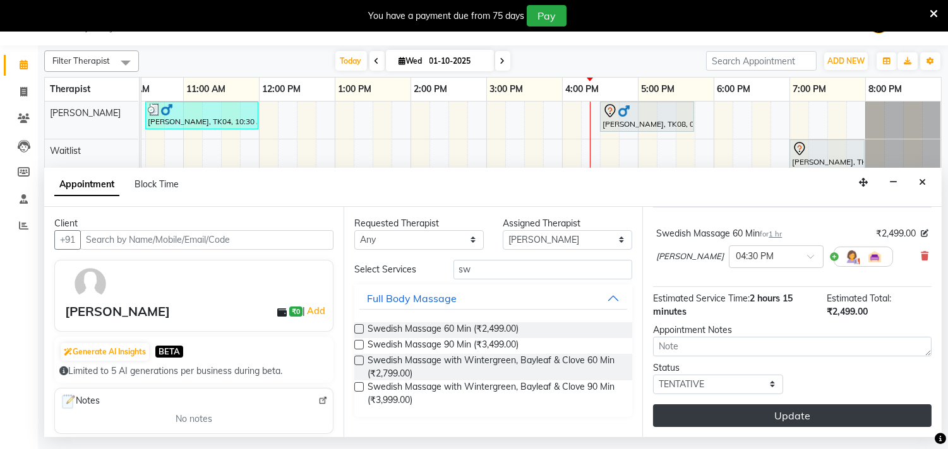
click at [735, 411] on button "Update" at bounding box center [792, 416] width 278 height 23
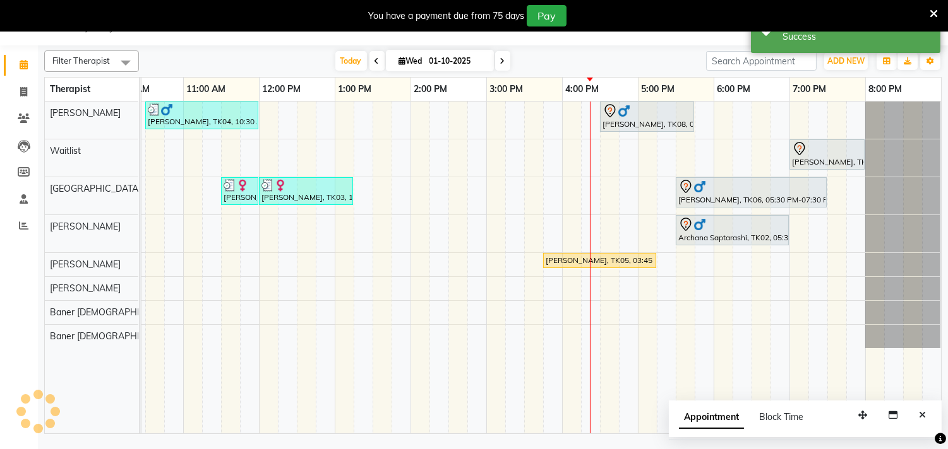
scroll to position [0, 0]
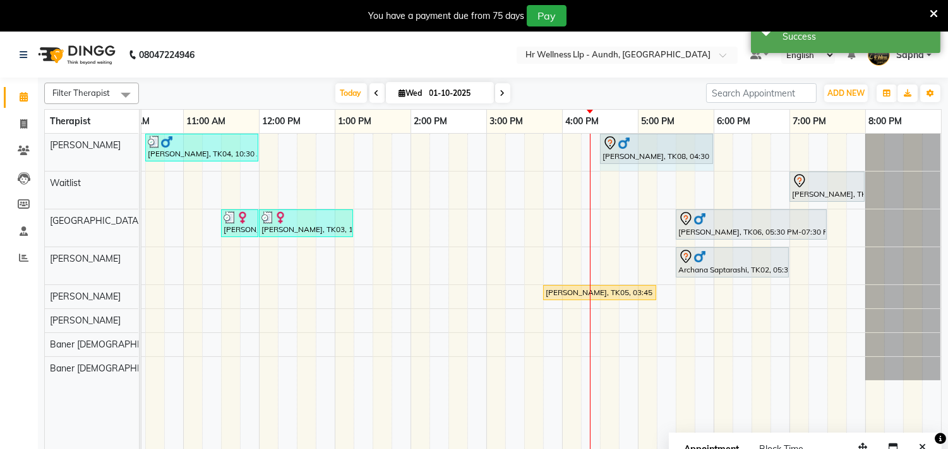
drag, startPoint x: 671, startPoint y: 145, endPoint x: 694, endPoint y: 156, distance: 25.7
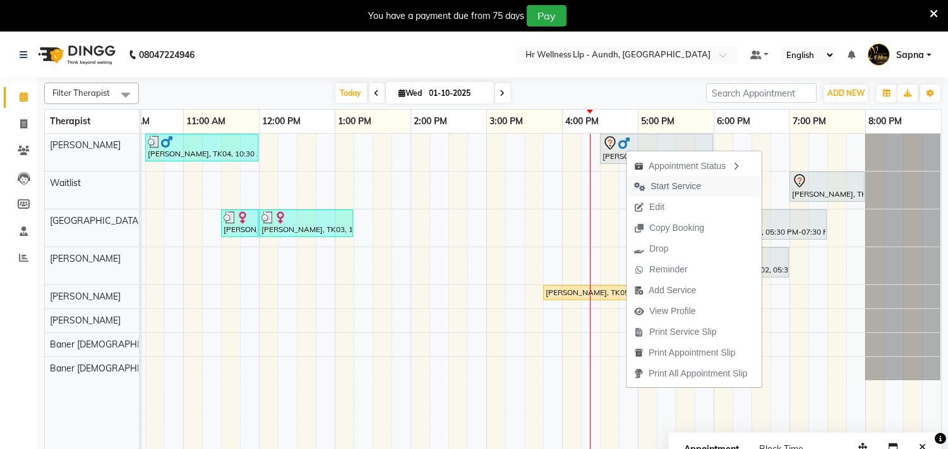
click at [682, 190] on span "Start Service" at bounding box center [675, 186] width 51 height 13
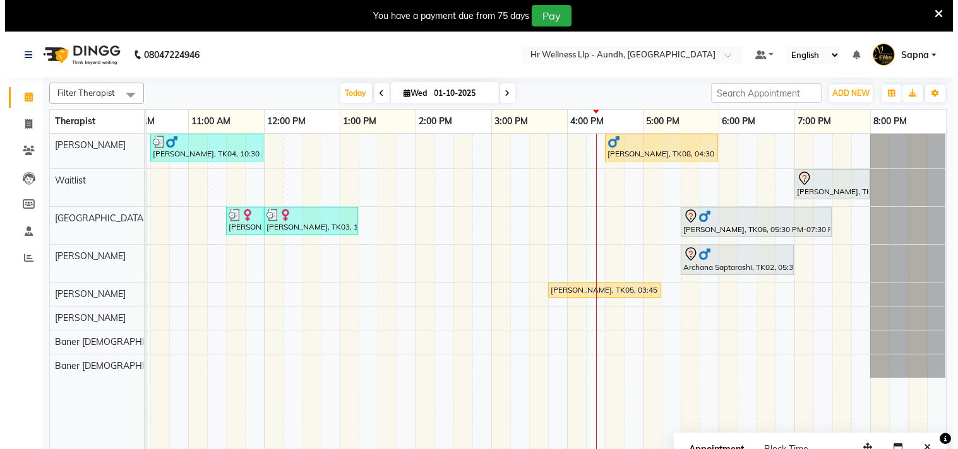
scroll to position [0, 186]
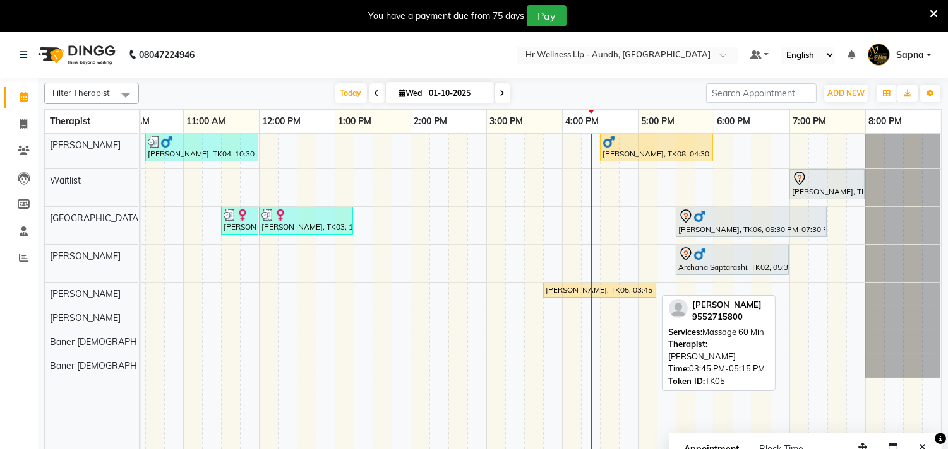
click at [568, 287] on div "[PERSON_NAME], TK05, 03:45 PM-05:15 PM, Massage 60 Min" at bounding box center [599, 290] width 110 height 11
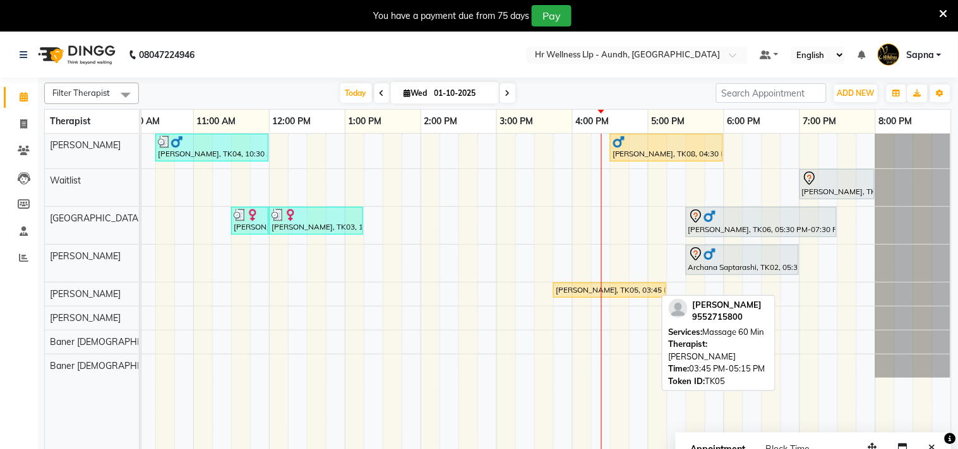
select select "1"
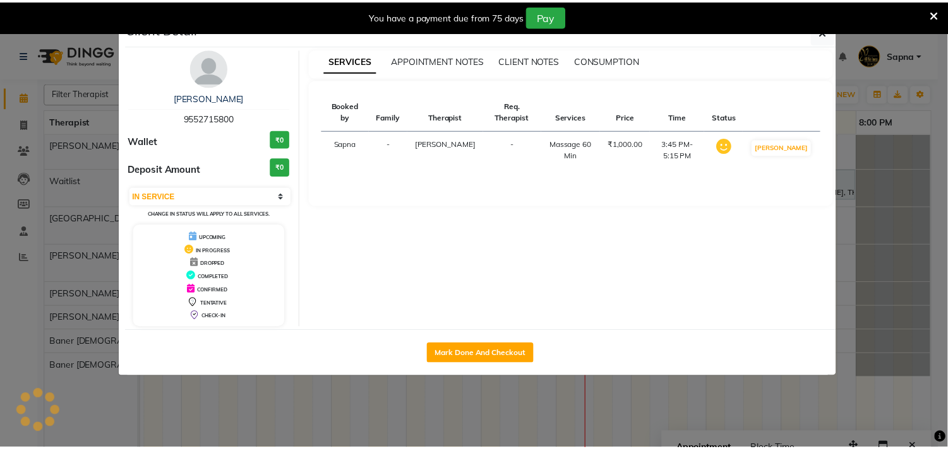
scroll to position [0, 185]
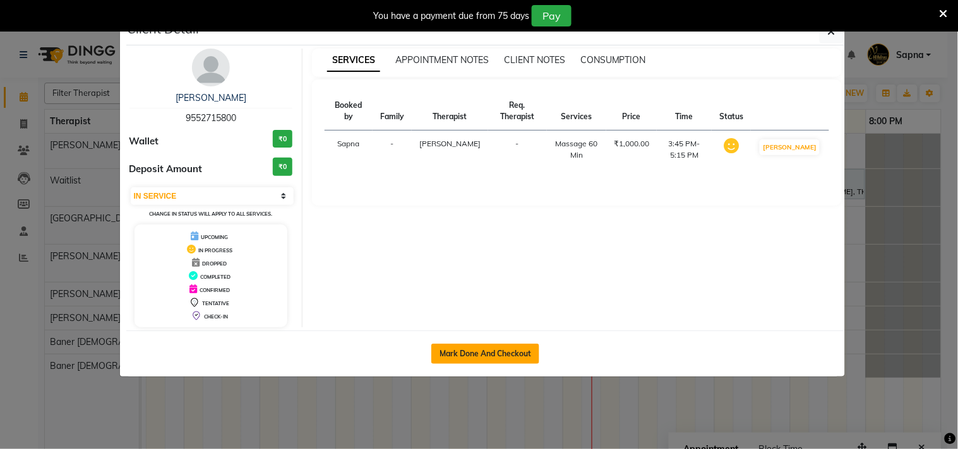
click at [506, 348] on button "Mark Done And Checkout" at bounding box center [485, 354] width 108 height 20
select select "service"
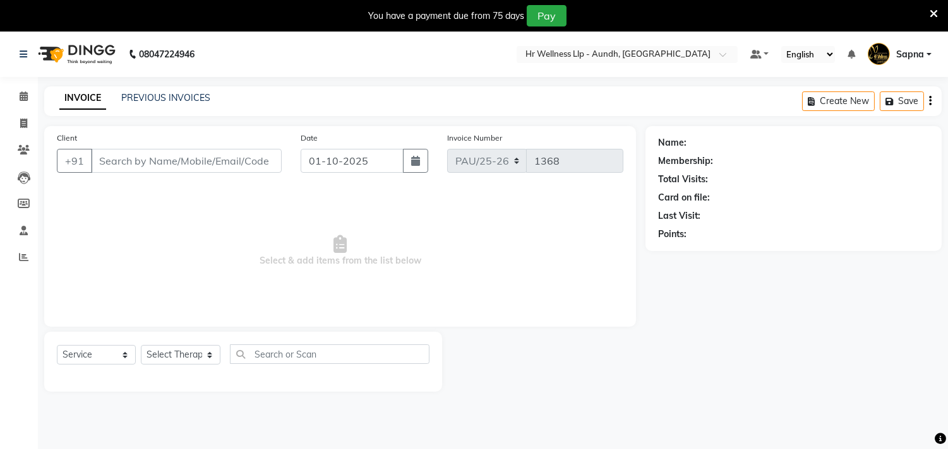
type input "9552715800"
select select "77661"
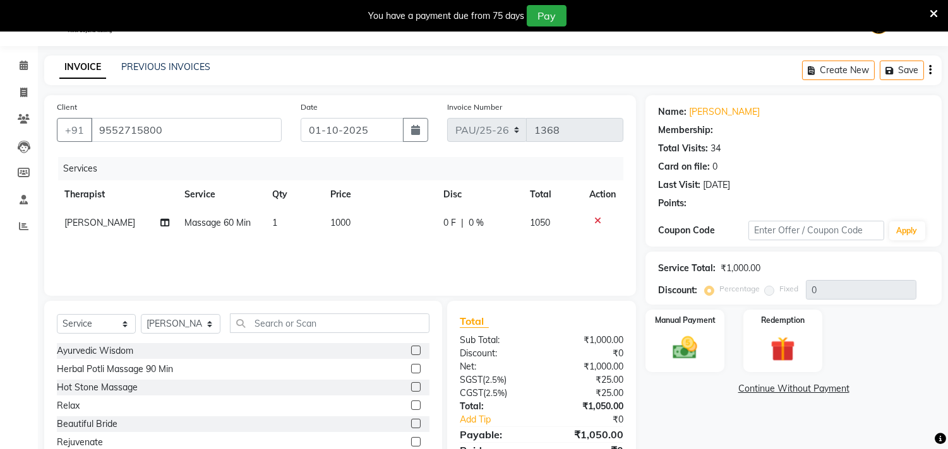
scroll to position [32, 0]
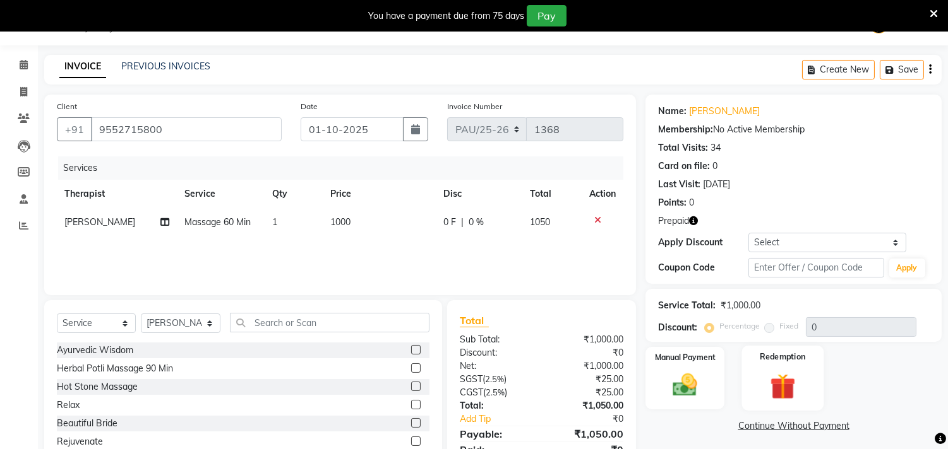
click at [764, 385] on img at bounding box center [782, 387] width 42 height 32
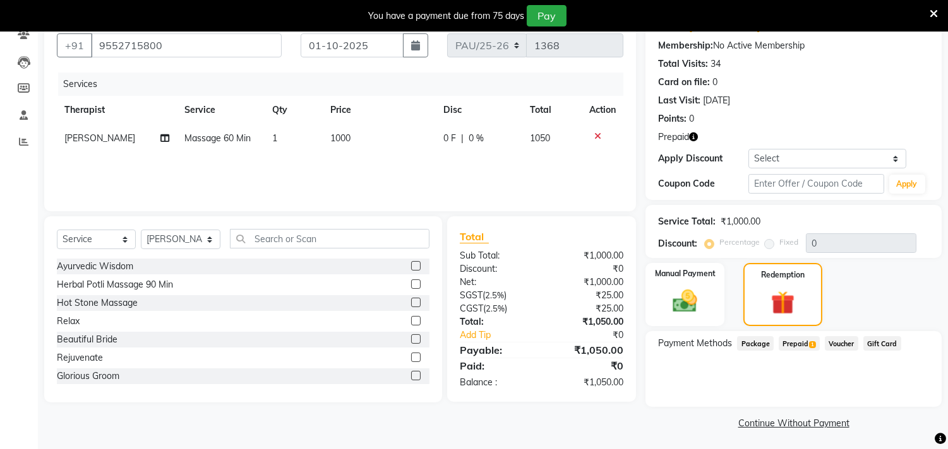
scroll to position [117, 0]
click at [797, 345] on span "Prepaid 1" at bounding box center [798, 342] width 41 height 15
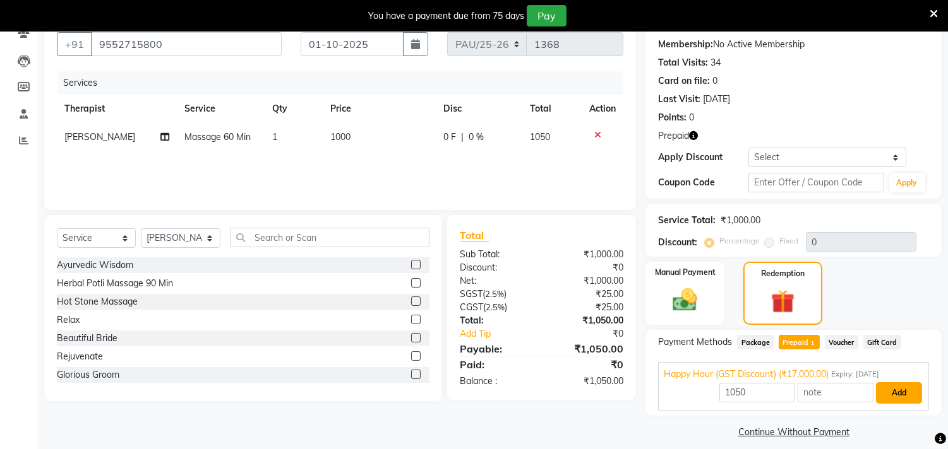
click at [886, 390] on button "Add" at bounding box center [899, 393] width 46 height 21
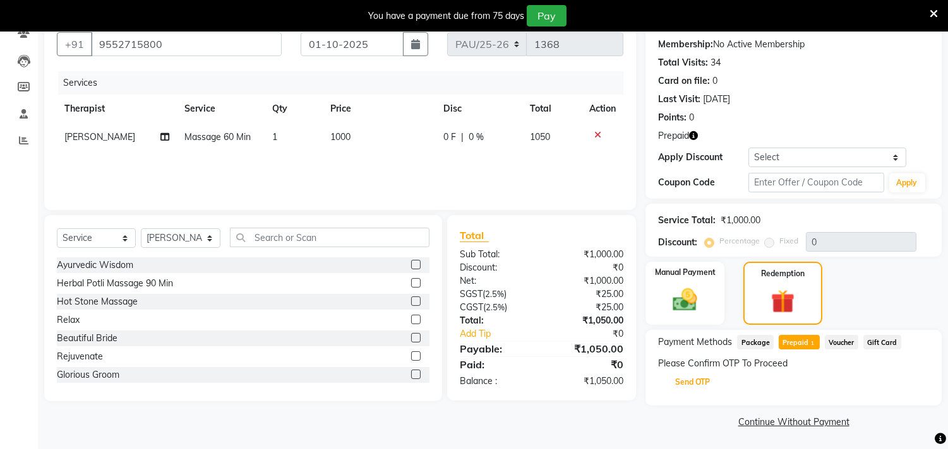
click at [698, 389] on button "Send OTP" at bounding box center [692, 382] width 66 height 21
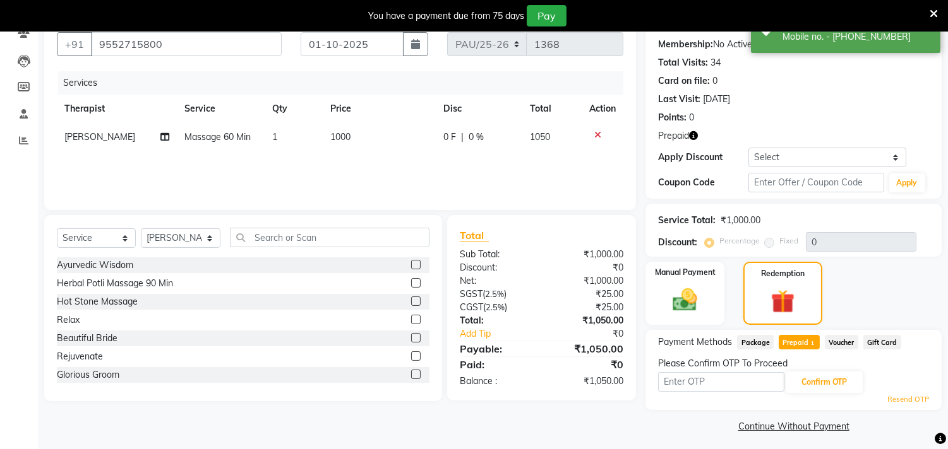
click at [699, 388] on input "text" at bounding box center [721, 382] width 126 height 20
type input "6827"
click at [811, 381] on button "Confirm OTP" at bounding box center [823, 382] width 77 height 21
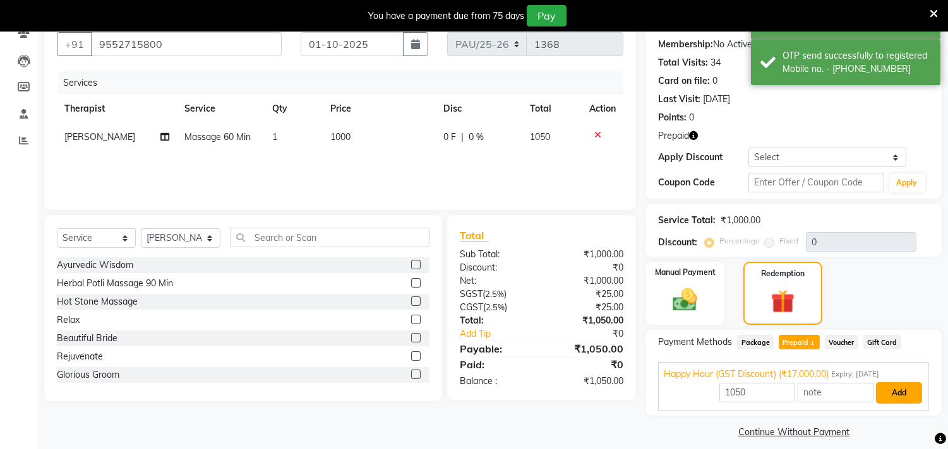
click at [894, 398] on button "Add" at bounding box center [899, 393] width 46 height 21
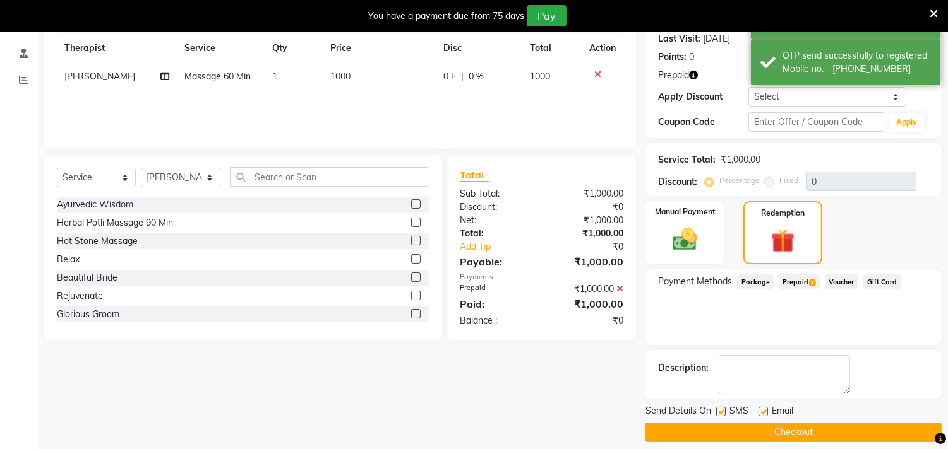
scroll to position [189, 0]
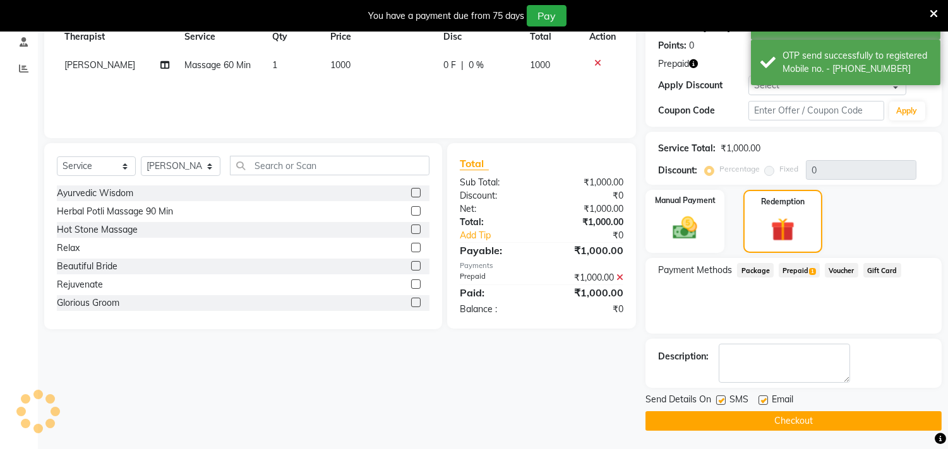
drag, startPoint x: 720, startPoint y: 400, endPoint x: 792, endPoint y: 394, distance: 71.6
click at [718, 401] on label at bounding box center [720, 400] width 9 height 9
click at [718, 401] on input "checkbox" at bounding box center [720, 401] width 8 height 8
checkbox input "false"
drag, startPoint x: 761, startPoint y: 401, endPoint x: 759, endPoint y: 414, distance: 13.3
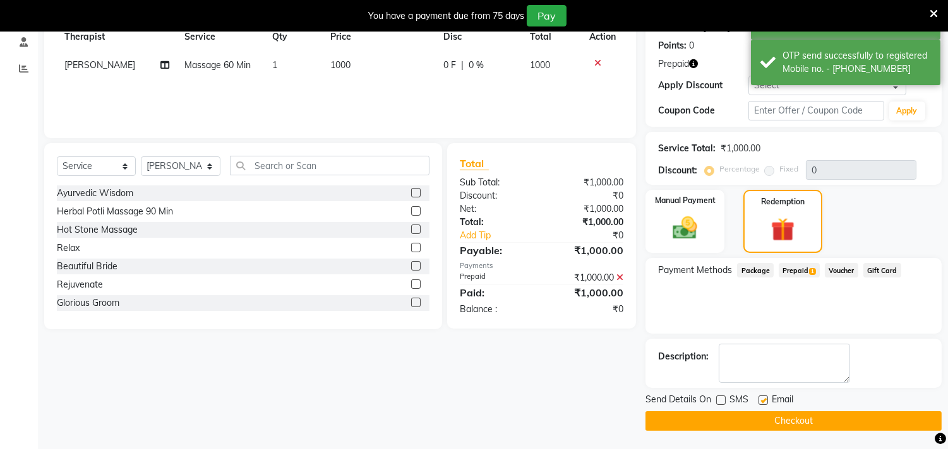
click at [760, 401] on label at bounding box center [762, 400] width 9 height 9
click at [760, 401] on input "checkbox" at bounding box center [762, 401] width 8 height 8
checkbox input "false"
click at [758, 417] on button "Checkout" at bounding box center [793, 422] width 296 height 20
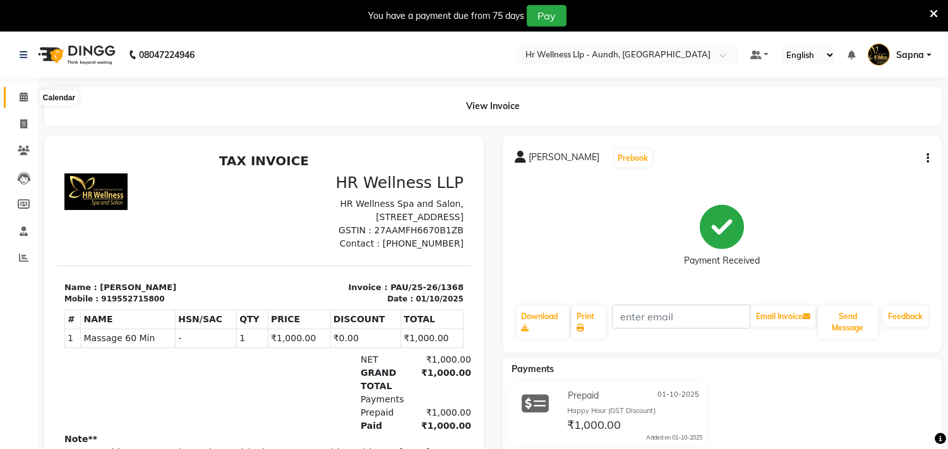
click at [20, 97] on icon at bounding box center [24, 96] width 8 height 9
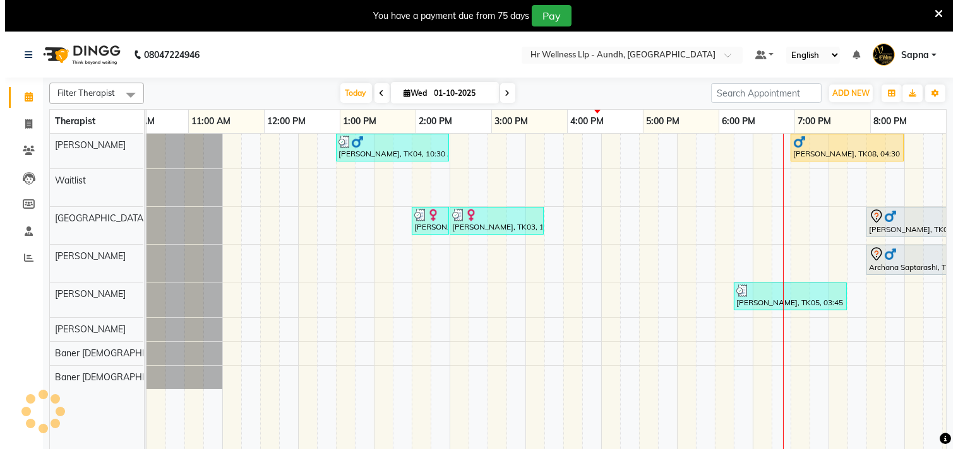
scroll to position [0, 186]
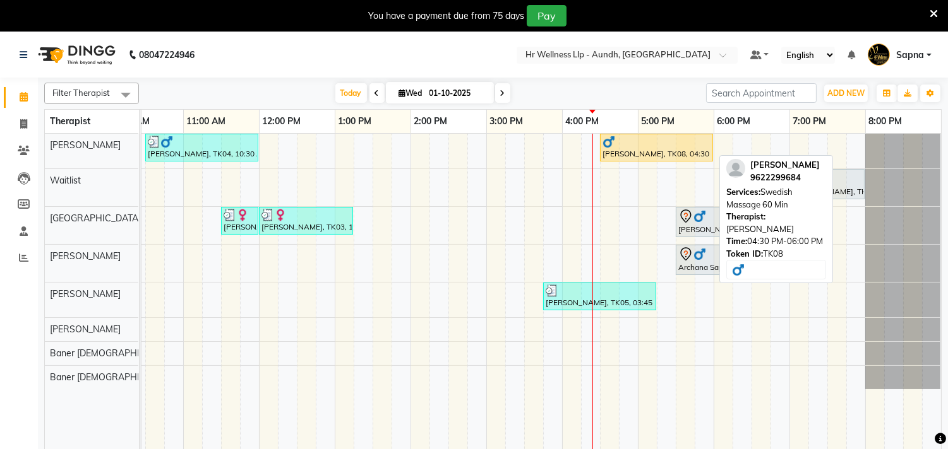
click at [643, 159] on div "[PERSON_NAME], TK08, 04:30 PM-06:00 PM, Swedish Massage 60 Min" at bounding box center [656, 148] width 110 height 24
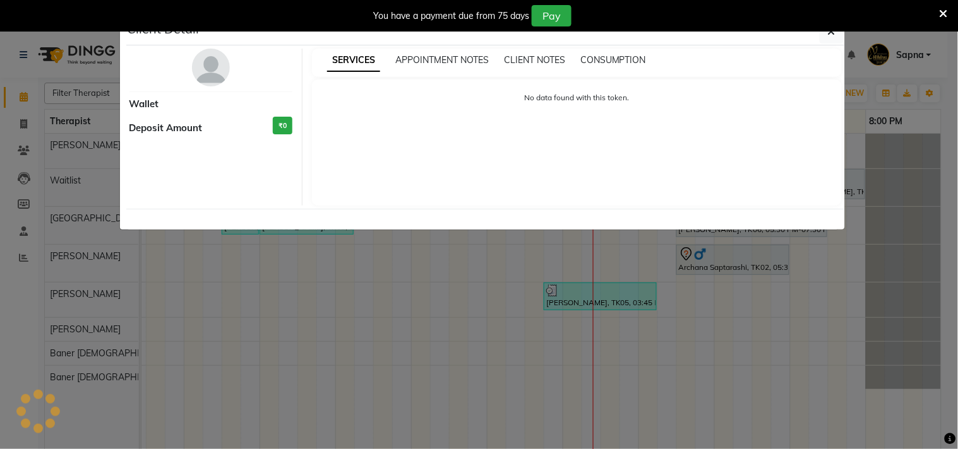
select select "1"
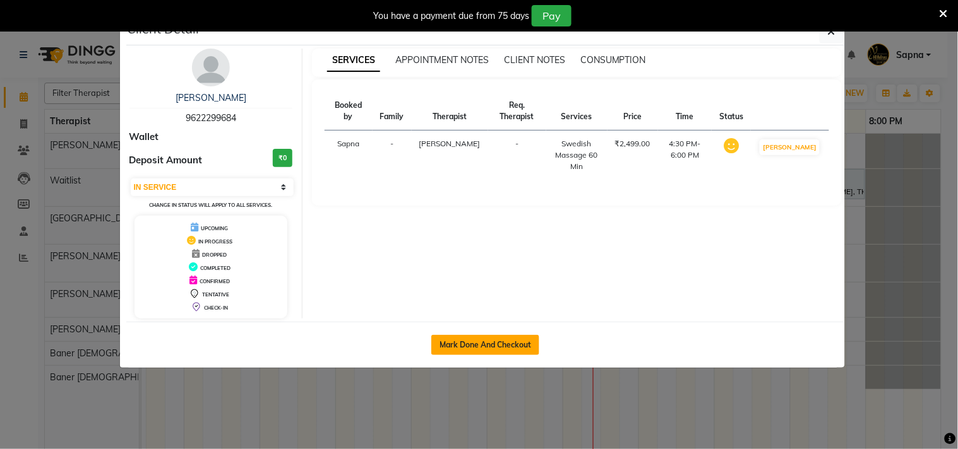
click at [473, 348] on button "Mark Done And Checkout" at bounding box center [485, 345] width 108 height 20
select select "service"
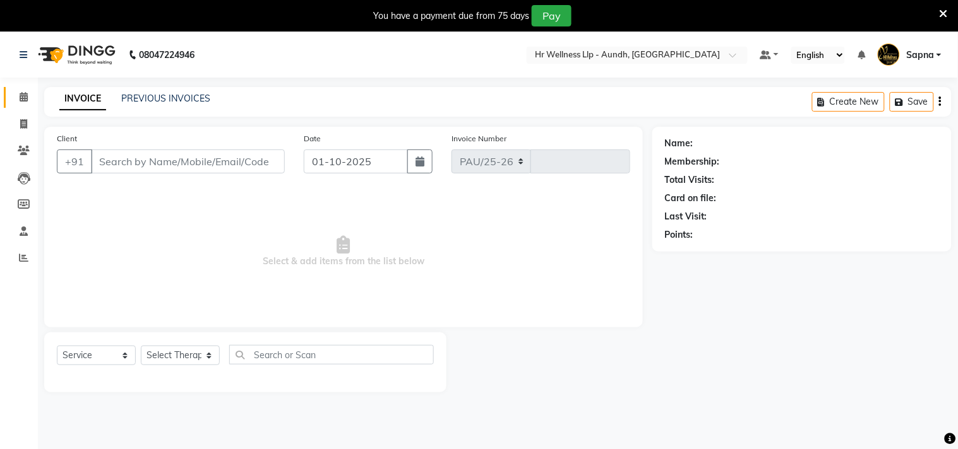
select select "4288"
type input "1369"
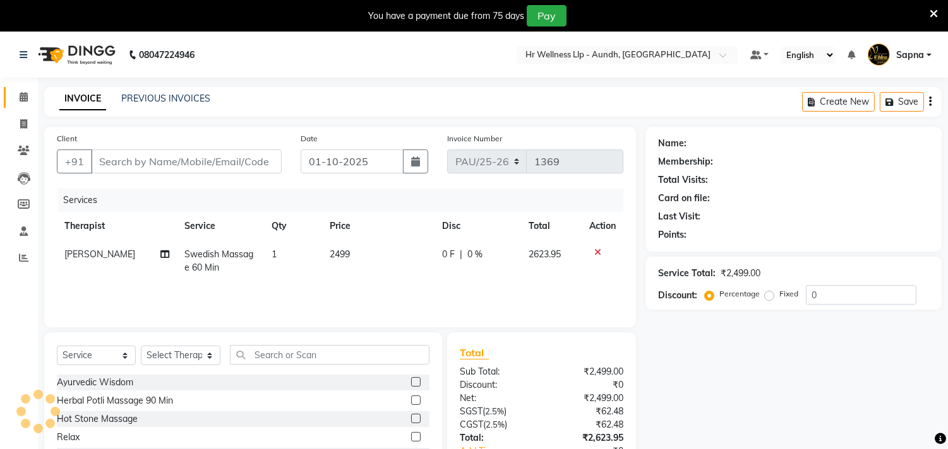
type input "9622299684"
select select "77660"
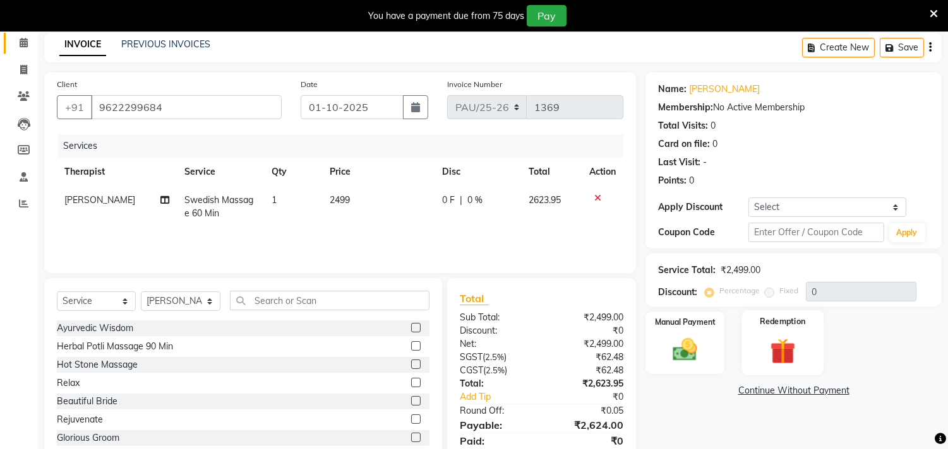
scroll to position [70, 0]
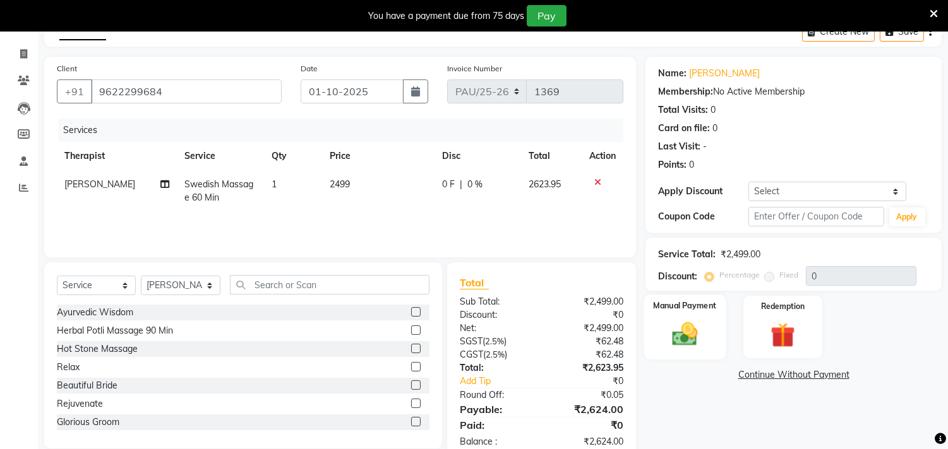
click at [689, 337] on img at bounding box center [685, 335] width 42 height 30
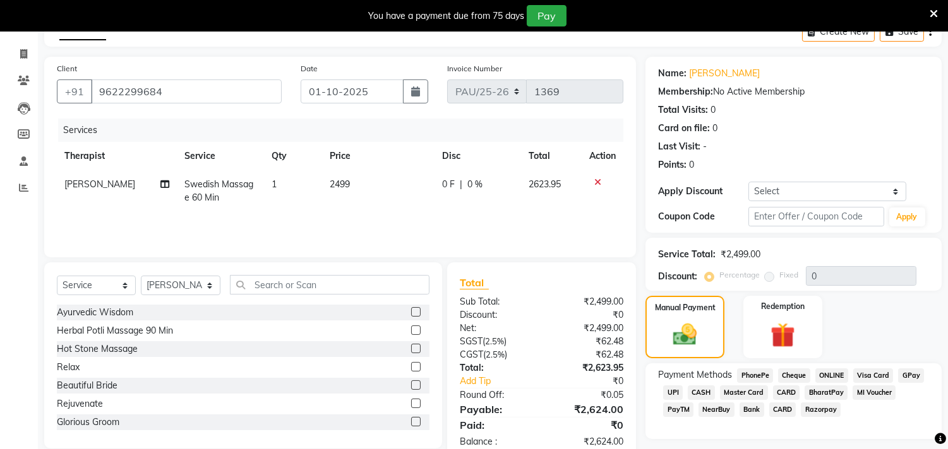
click at [667, 393] on span "UPI" at bounding box center [673, 393] width 20 height 15
click at [786, 436] on input "2624" at bounding box center [841, 435] width 174 height 20
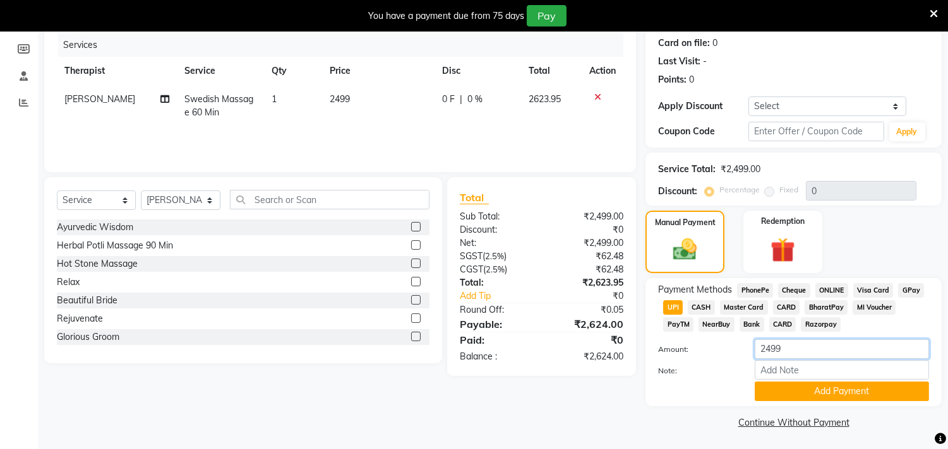
scroll to position [157, 0]
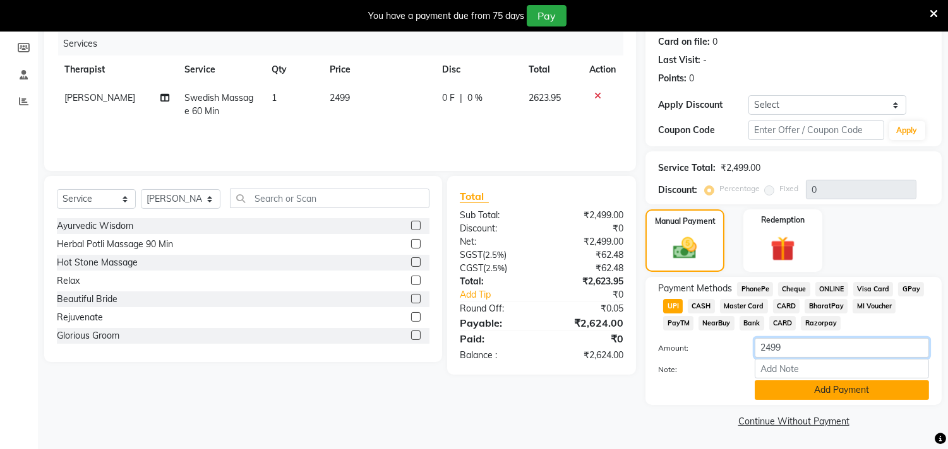
type input "2499"
click at [815, 395] on button "Add Payment" at bounding box center [841, 391] width 174 height 20
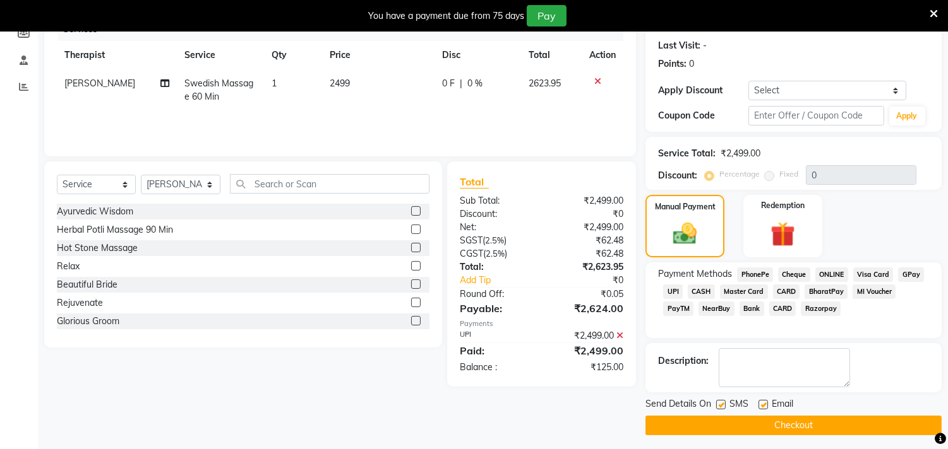
scroll to position [175, 0]
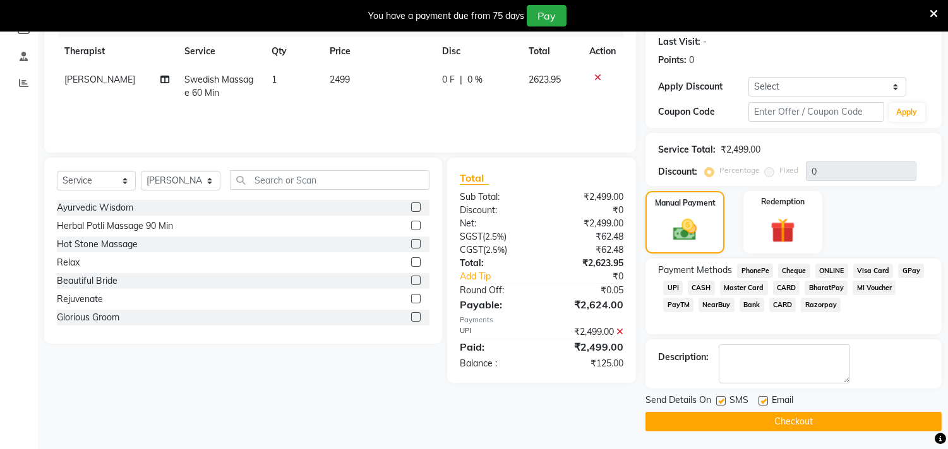
click at [720, 402] on label at bounding box center [720, 400] width 9 height 9
click at [720, 402] on input "checkbox" at bounding box center [720, 402] width 8 height 8
checkbox input "false"
click at [761, 403] on label at bounding box center [762, 400] width 9 height 9
click at [761, 403] on input "checkbox" at bounding box center [762, 402] width 8 height 8
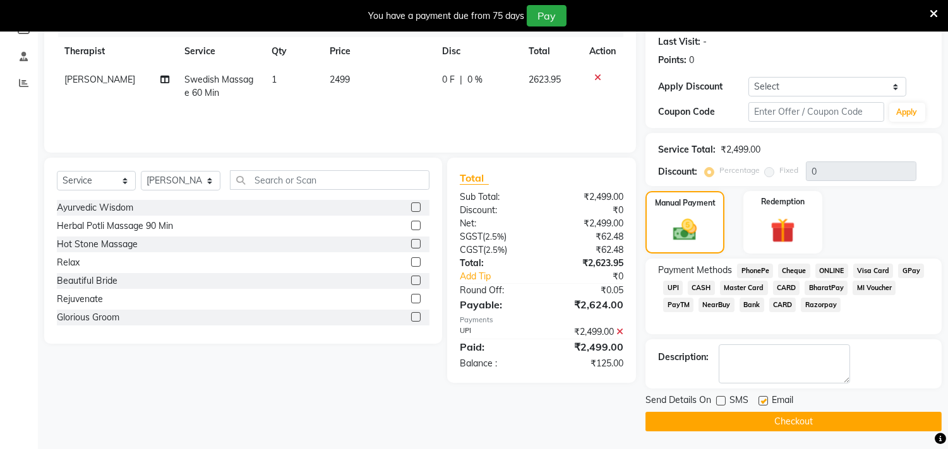
checkbox input "false"
click at [751, 422] on button "Checkout" at bounding box center [793, 422] width 296 height 20
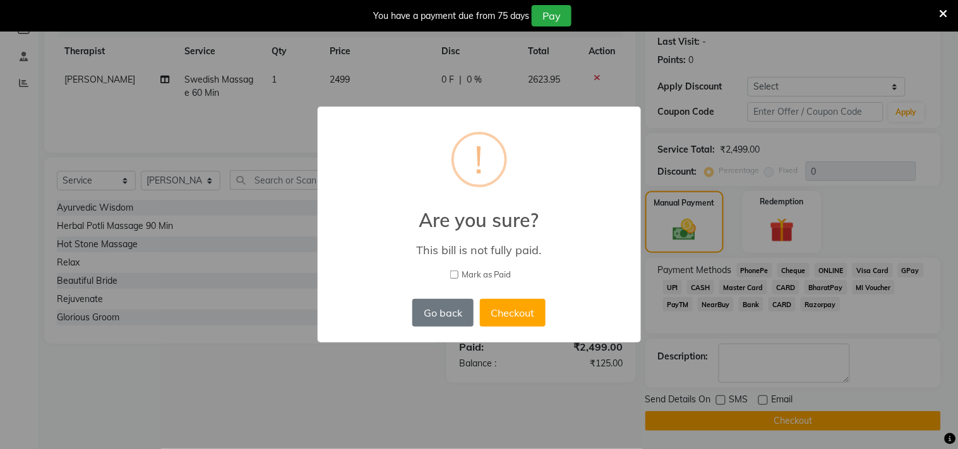
click at [566, 389] on div "× ! Are you sure? This bill is not fully paid. [PERSON_NAME] as Paid Go back No…" at bounding box center [479, 224] width 958 height 449
click at [557, 406] on div "× ! Are you sure? This bill is not fully paid. [PERSON_NAME] as Paid Go back No…" at bounding box center [479, 224] width 958 height 449
click at [433, 312] on button "Go back" at bounding box center [442, 313] width 61 height 28
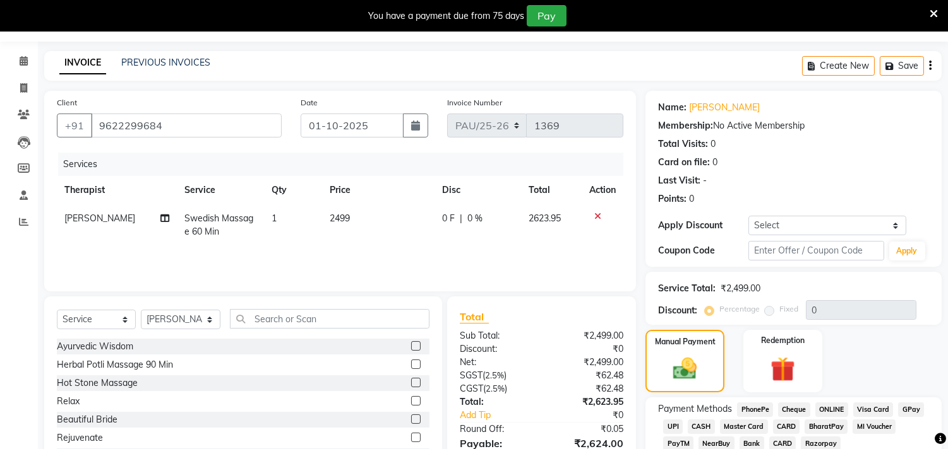
scroll to position [35, 0]
click at [600, 218] on icon at bounding box center [597, 217] width 7 height 9
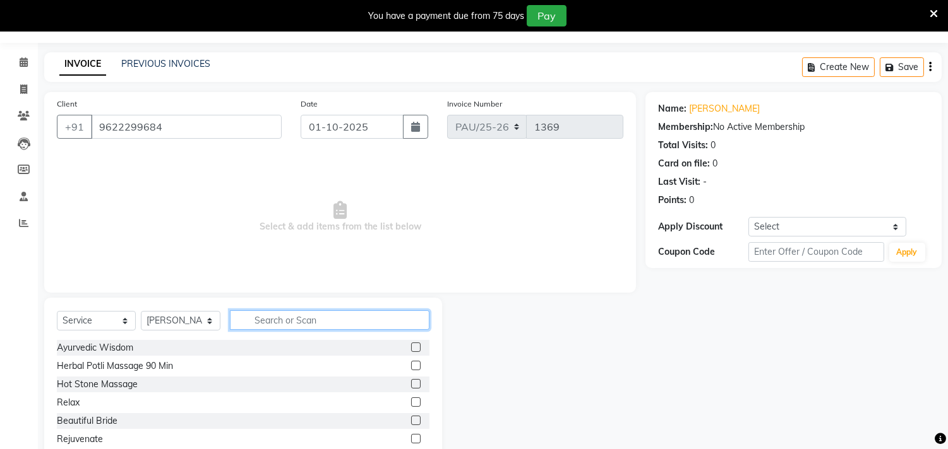
click at [336, 323] on input "text" at bounding box center [329, 321] width 199 height 20
click at [19, 68] on span at bounding box center [24, 63] width 22 height 15
click at [281, 312] on input "text" at bounding box center [329, 321] width 199 height 20
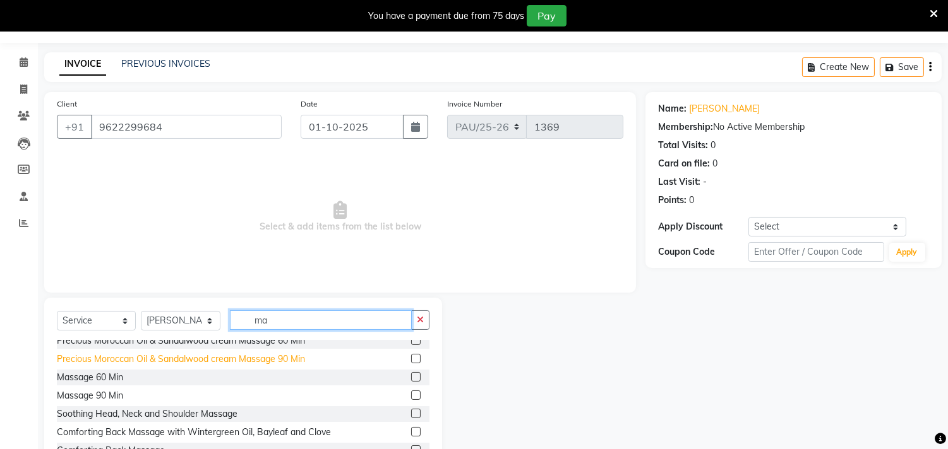
scroll to position [490, 0]
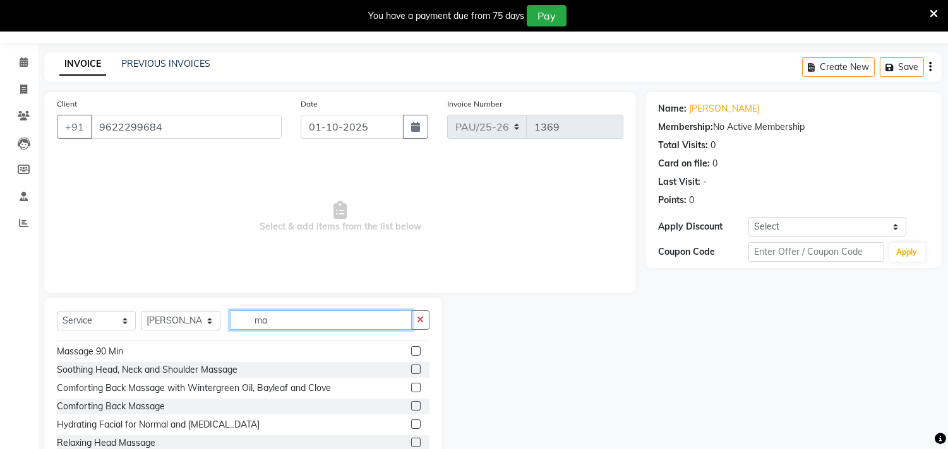
type input "ma"
click at [411, 338] on label at bounding box center [415, 332] width 9 height 9
click at [411, 338] on input "checkbox" at bounding box center [415, 334] width 8 height 8
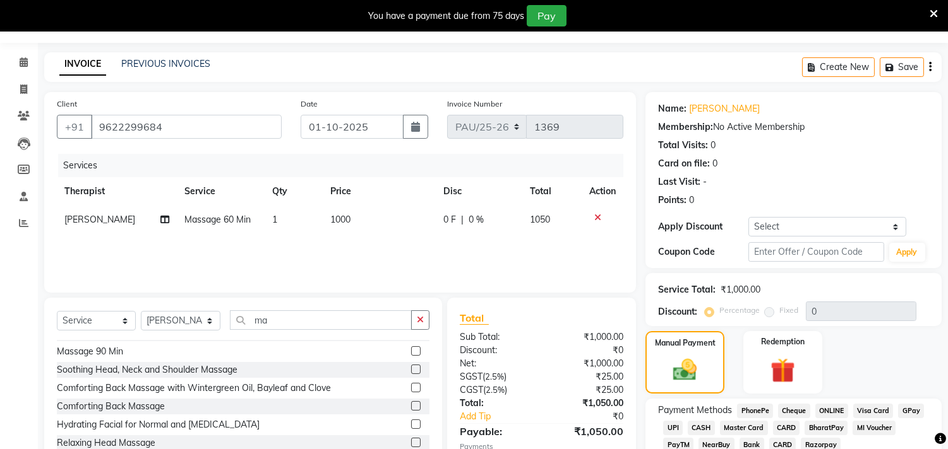
checkbox input "false"
click at [411, 356] on label at bounding box center [415, 351] width 9 height 9
click at [411, 356] on input "checkbox" at bounding box center [415, 352] width 8 height 8
checkbox input "false"
click at [597, 215] on icon at bounding box center [597, 217] width 7 height 9
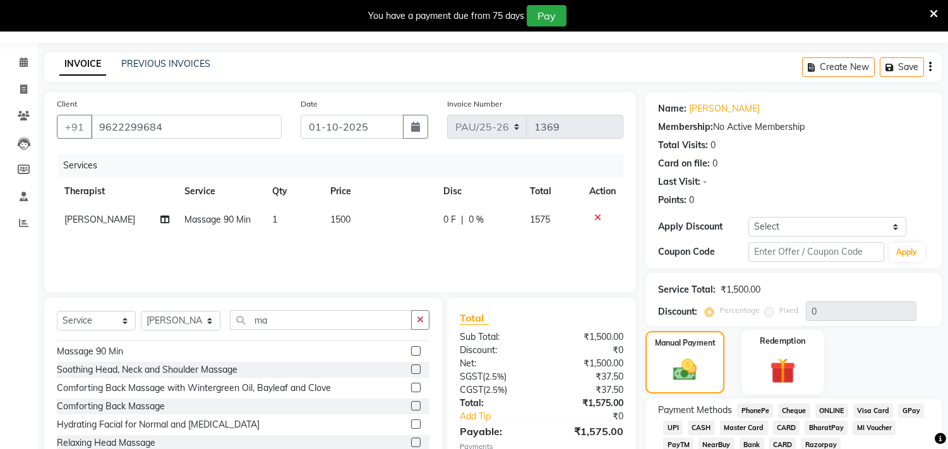
scroll to position [175, 0]
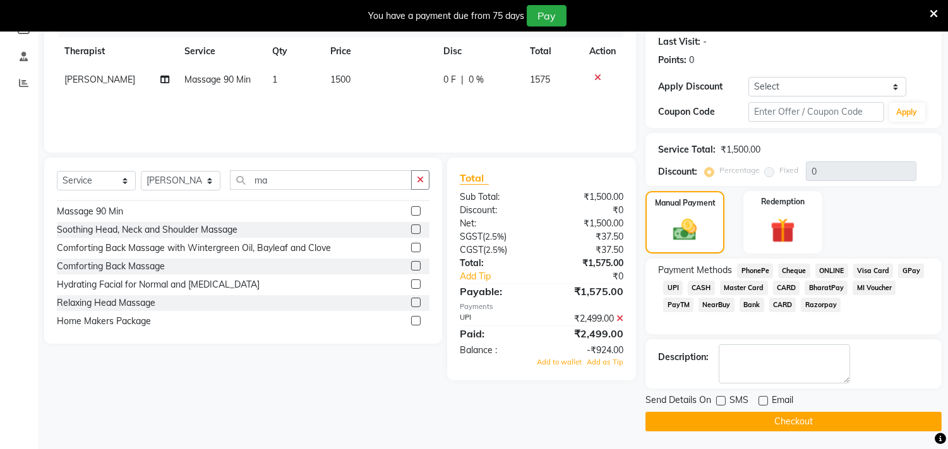
click at [667, 287] on span "UPI" at bounding box center [673, 288] width 20 height 15
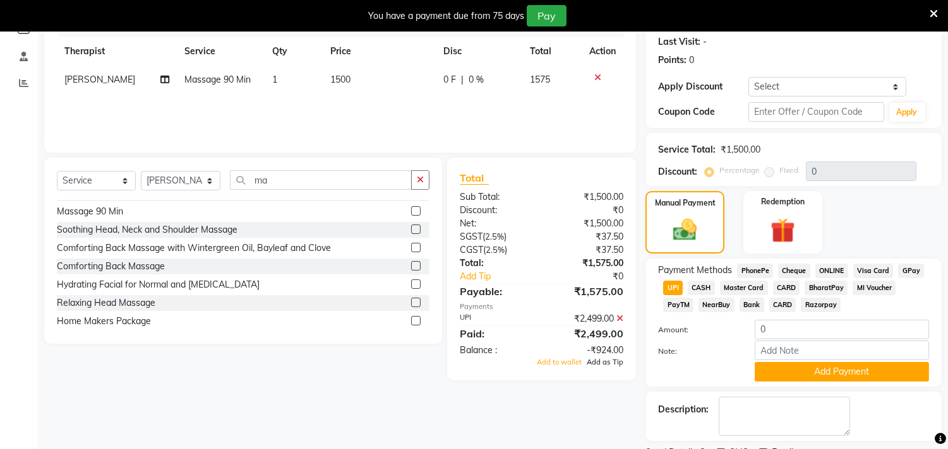
click at [596, 362] on span "Add as Tip" at bounding box center [604, 362] width 37 height 9
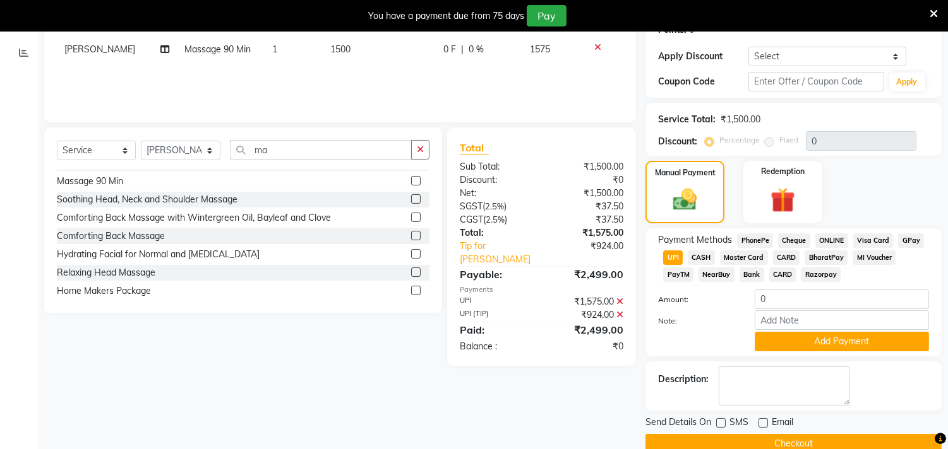
scroll to position [229, 0]
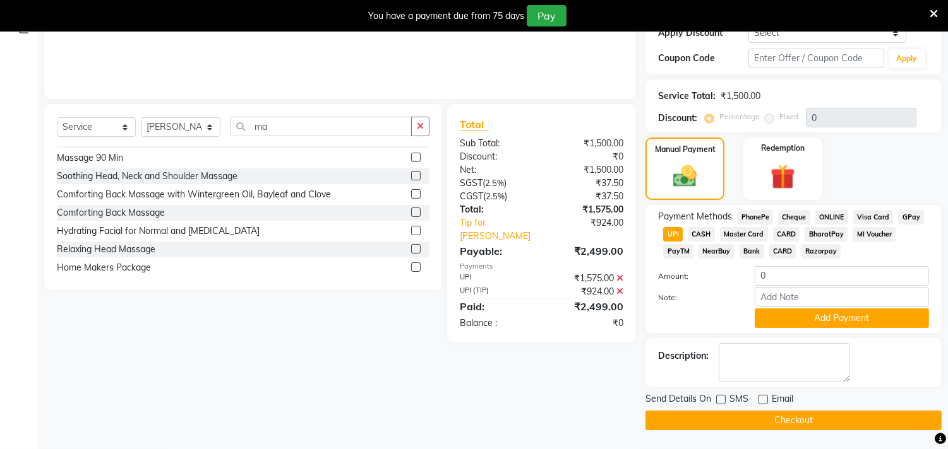
click at [692, 420] on button "Checkout" at bounding box center [793, 421] width 296 height 20
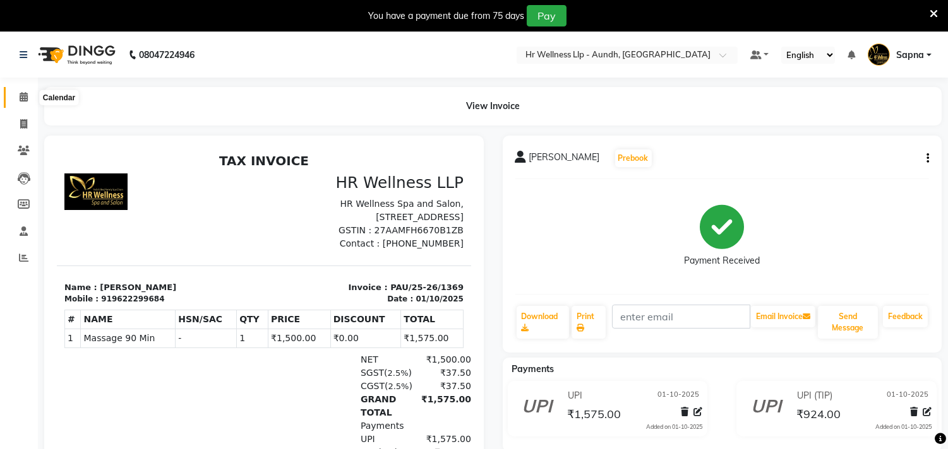
click at [21, 99] on icon at bounding box center [24, 96] width 8 height 9
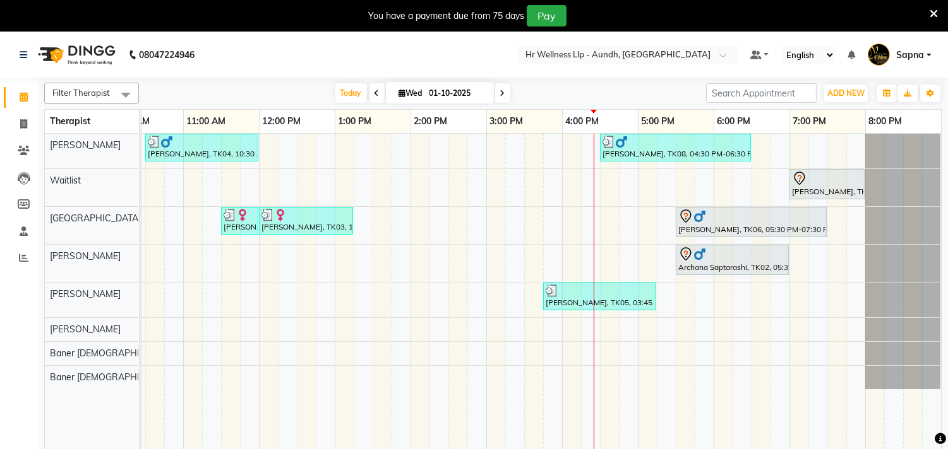
scroll to position [0, 194]
click at [21, 153] on icon at bounding box center [24, 150] width 12 height 9
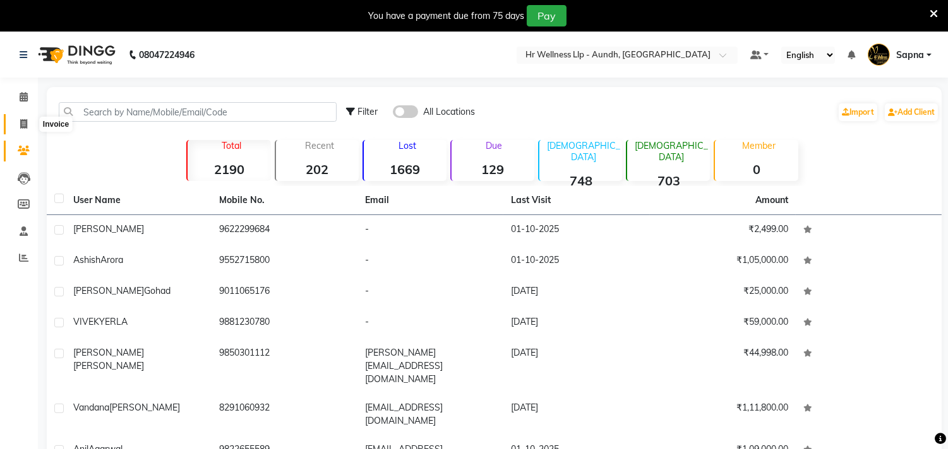
click at [20, 128] on icon at bounding box center [23, 123] width 7 height 9
select select "service"
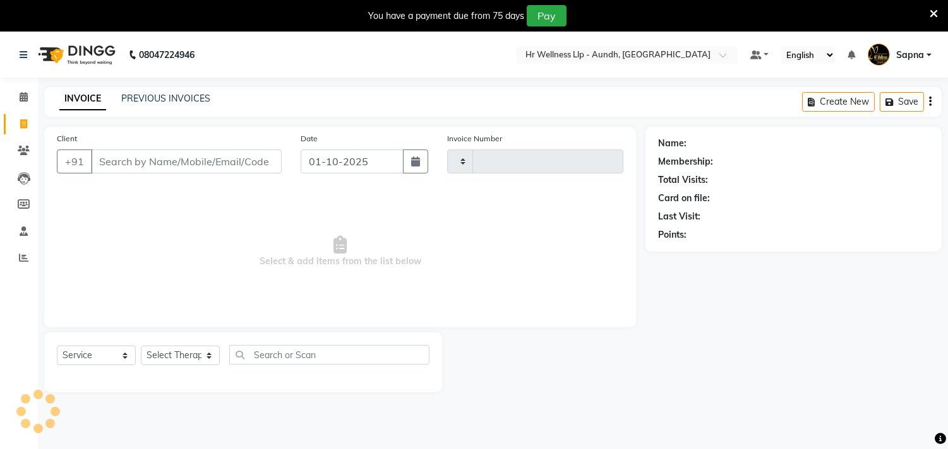
scroll to position [32, 0]
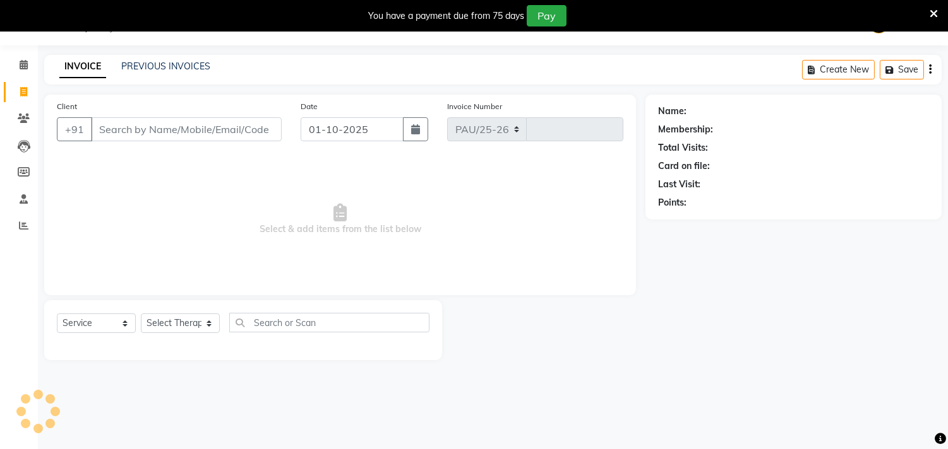
select select "4288"
type input "1370"
click at [142, 70] on link "PREVIOUS INVOICES" at bounding box center [165, 66] width 89 height 11
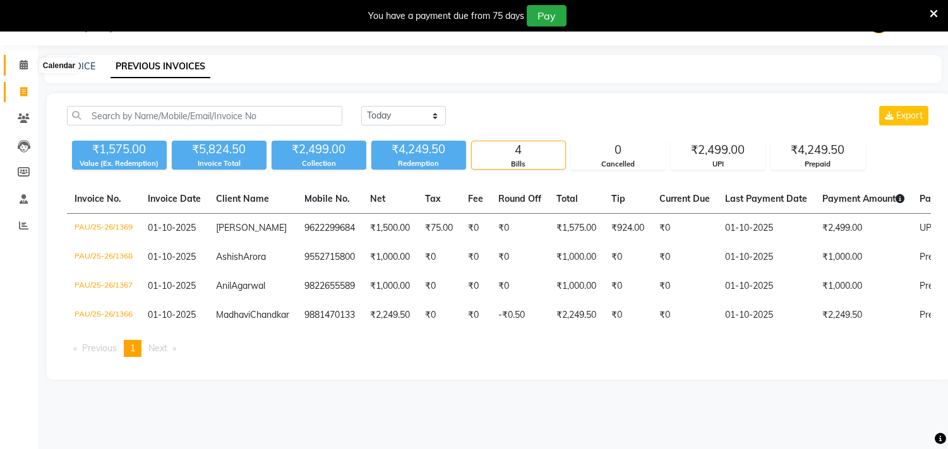
click at [22, 61] on icon at bounding box center [24, 64] width 8 height 9
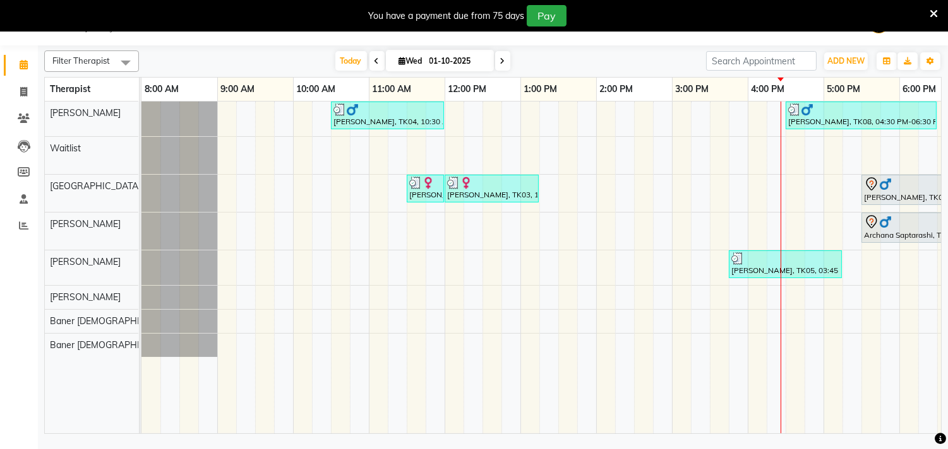
scroll to position [0, 186]
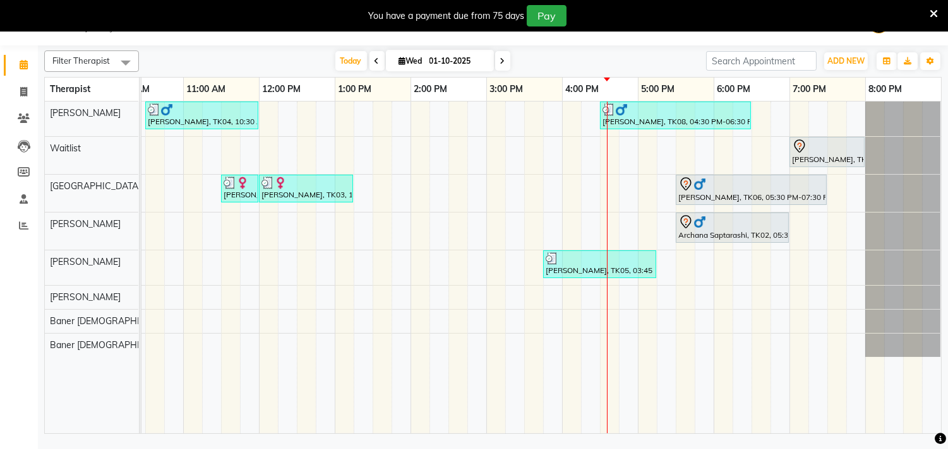
click at [500, 59] on icon at bounding box center [502, 61] width 5 height 8
type input "02-10-2025"
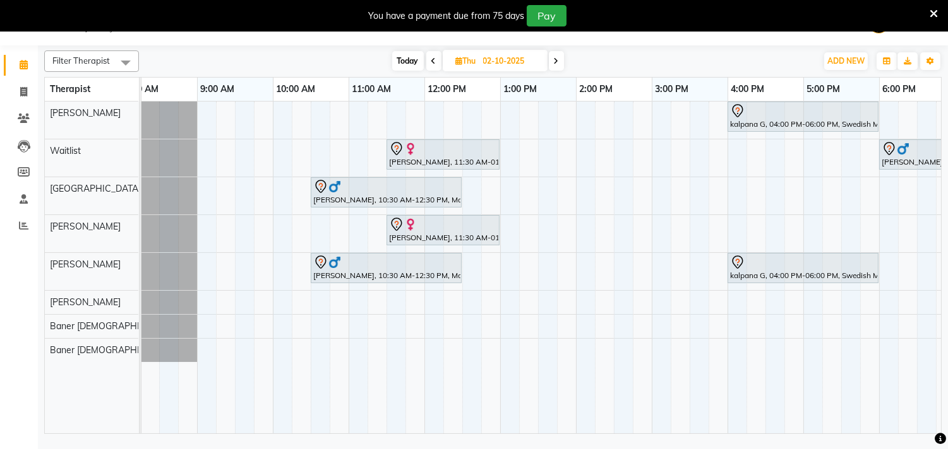
scroll to position [0, 0]
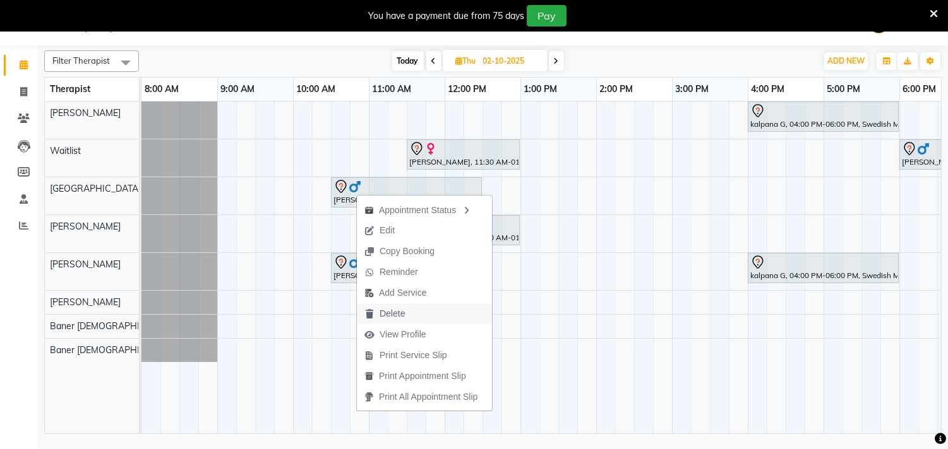
click at [386, 316] on span "Delete" at bounding box center [391, 313] width 25 height 13
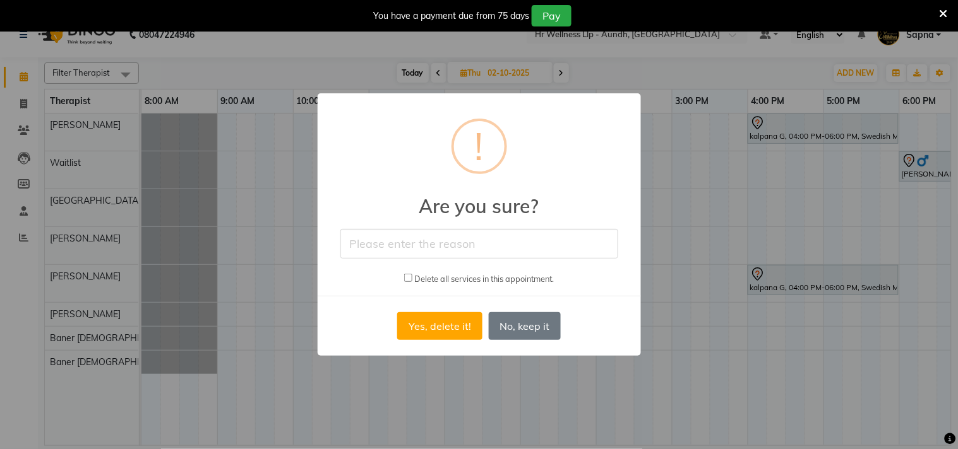
click at [421, 251] on input "text" at bounding box center [479, 244] width 278 height 30
type input "Appointment cancelled by the guest."
click at [404, 276] on input "checkbox" at bounding box center [408, 278] width 8 height 8
checkbox input "true"
click at [437, 325] on button "Yes, delete it!" at bounding box center [439, 326] width 85 height 28
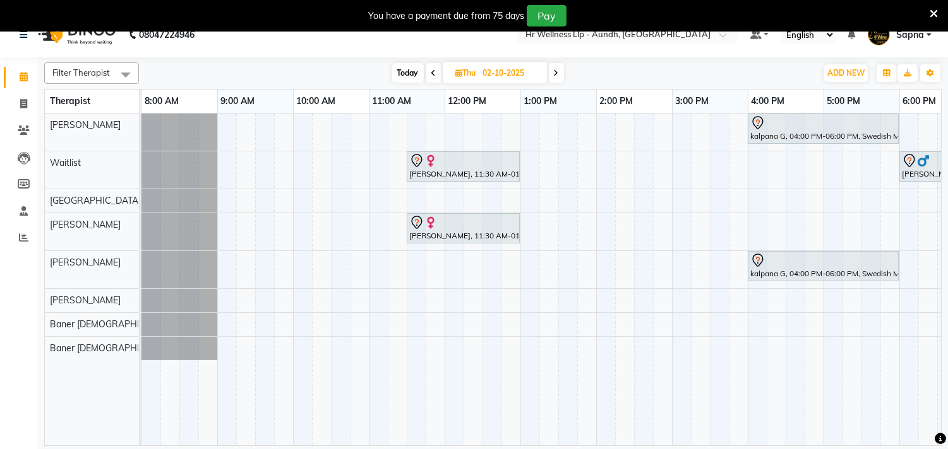
click at [402, 68] on span "Today" at bounding box center [408, 73] width 32 height 20
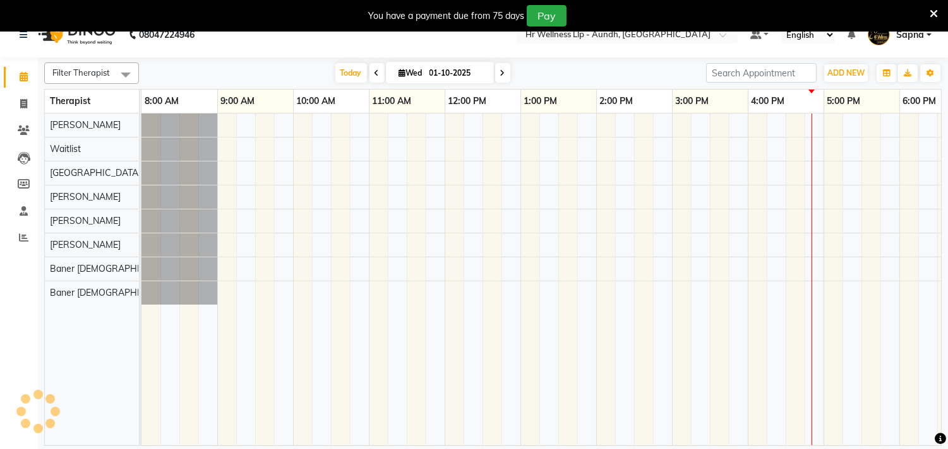
scroll to position [0, 186]
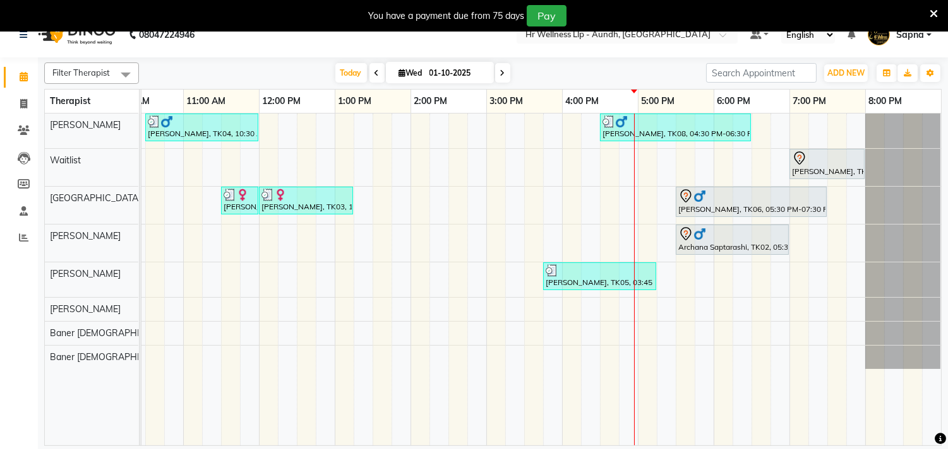
click at [502, 71] on span at bounding box center [502, 73] width 15 height 20
type input "02-10-2025"
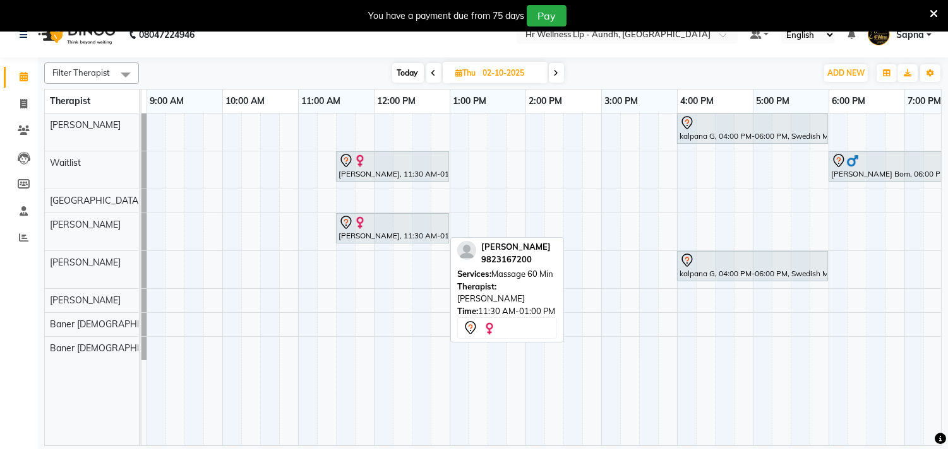
scroll to position [0, 76]
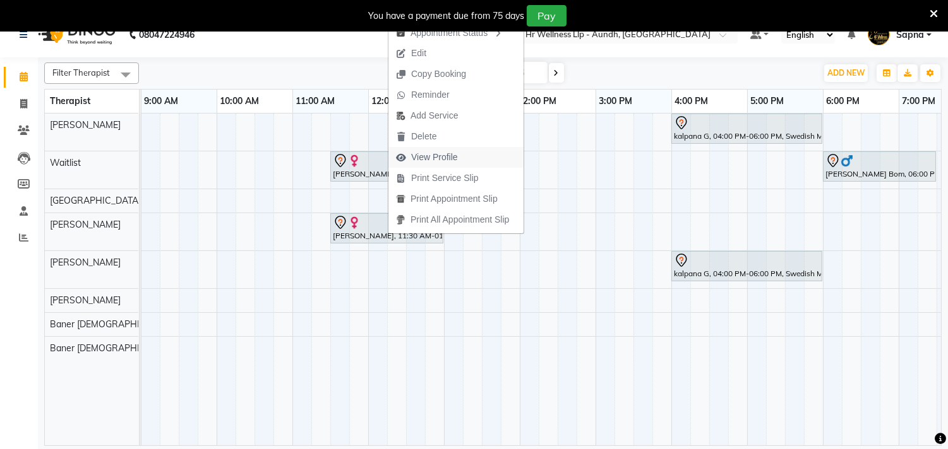
click at [441, 162] on span "View Profile" at bounding box center [434, 157] width 47 height 13
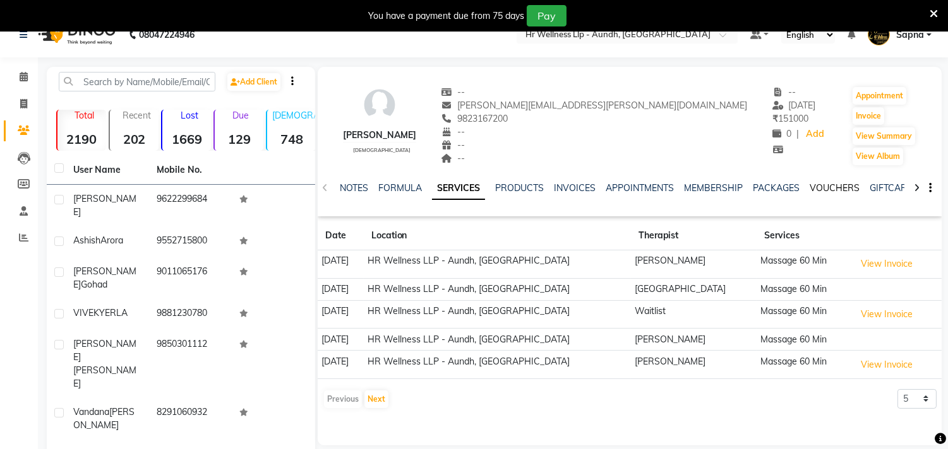
click at [833, 188] on link "VOUCHERS" at bounding box center [834, 187] width 50 height 11
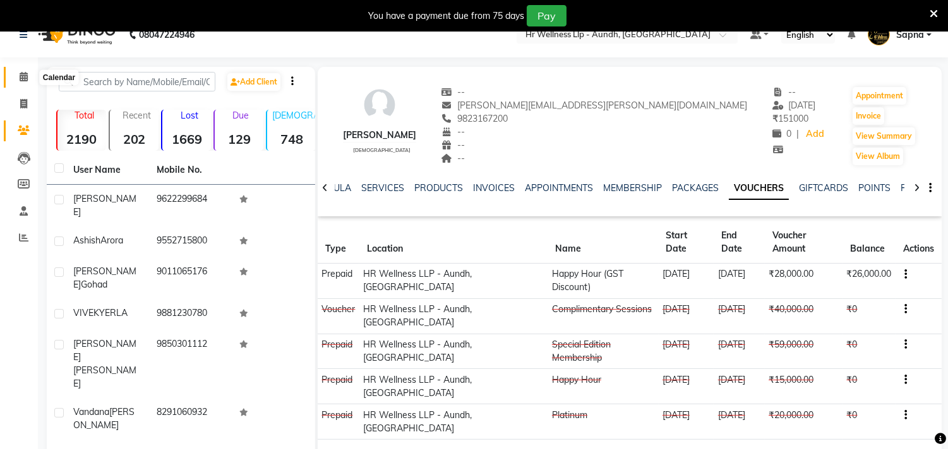
click at [23, 77] on icon at bounding box center [24, 76] width 8 height 9
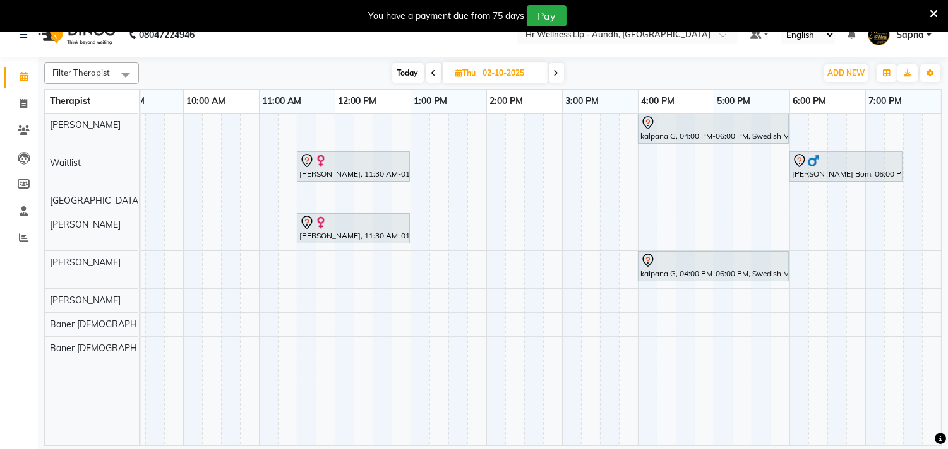
scroll to position [0, 186]
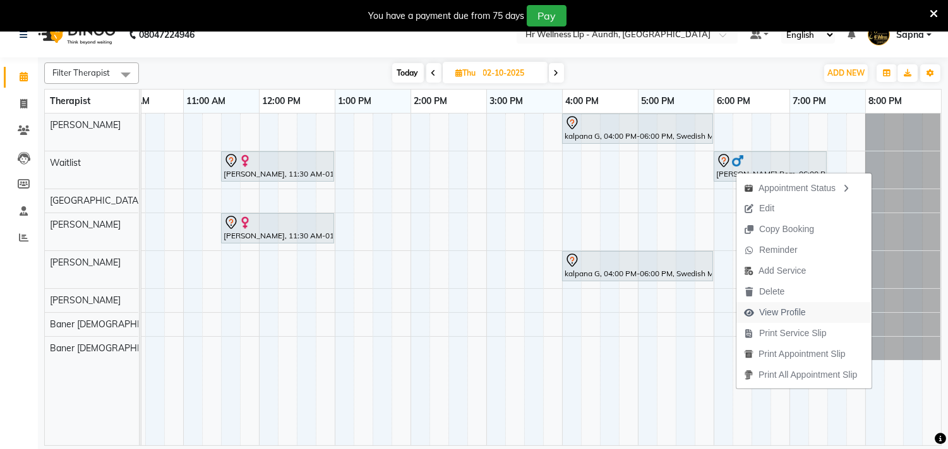
click at [778, 310] on span "View Profile" at bounding box center [782, 312] width 47 height 13
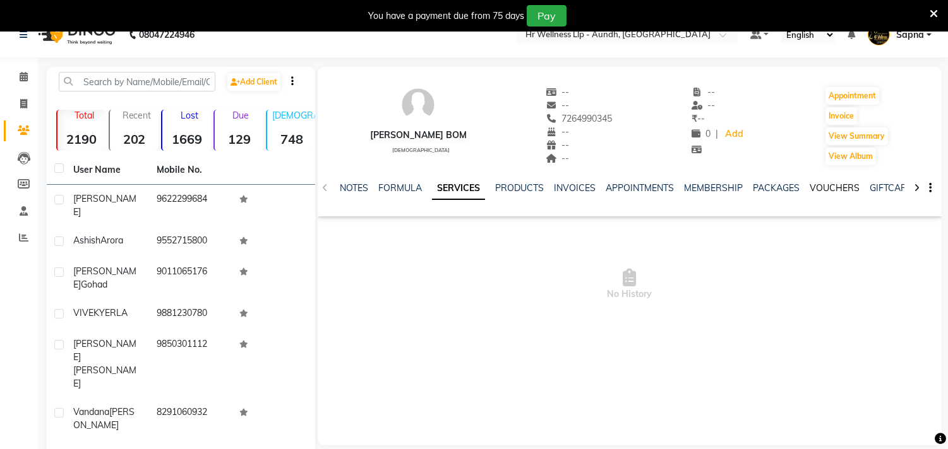
click at [823, 190] on link "VOUCHERS" at bounding box center [834, 187] width 50 height 11
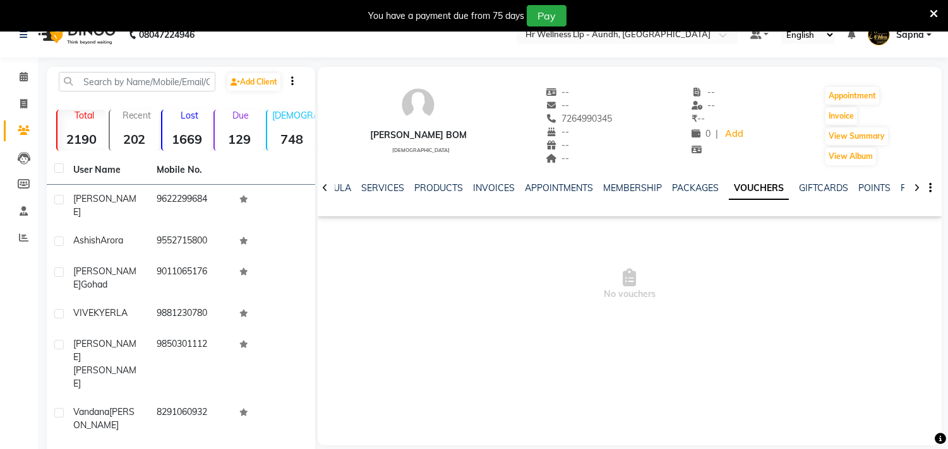
click at [752, 196] on link "VOUCHERS" at bounding box center [758, 188] width 60 height 23
click at [13, 76] on span at bounding box center [24, 77] width 22 height 15
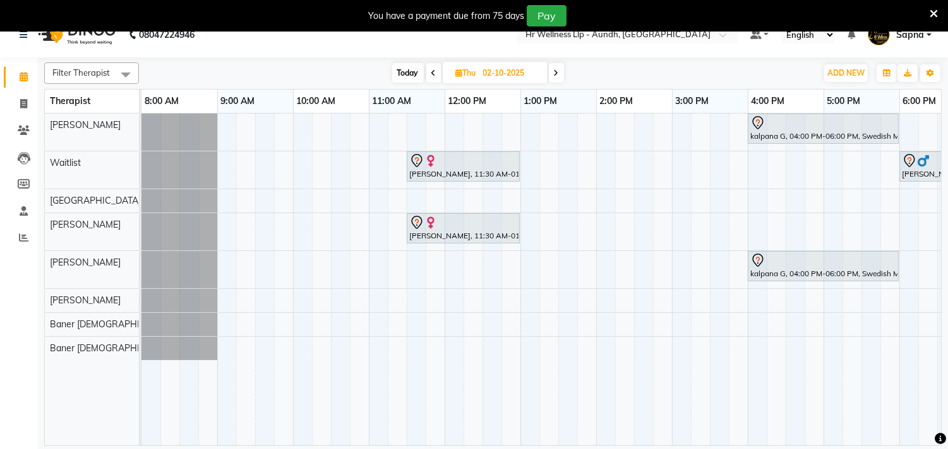
click at [554, 71] on icon at bounding box center [556, 73] width 5 height 8
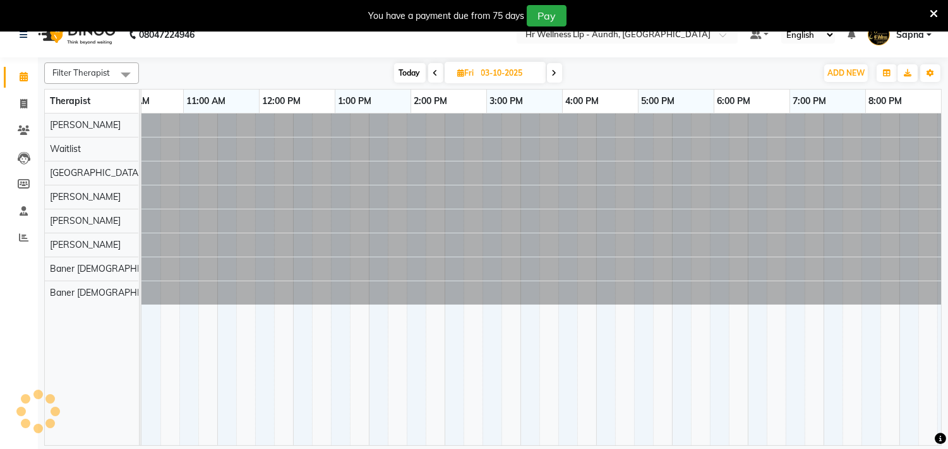
scroll to position [0, 186]
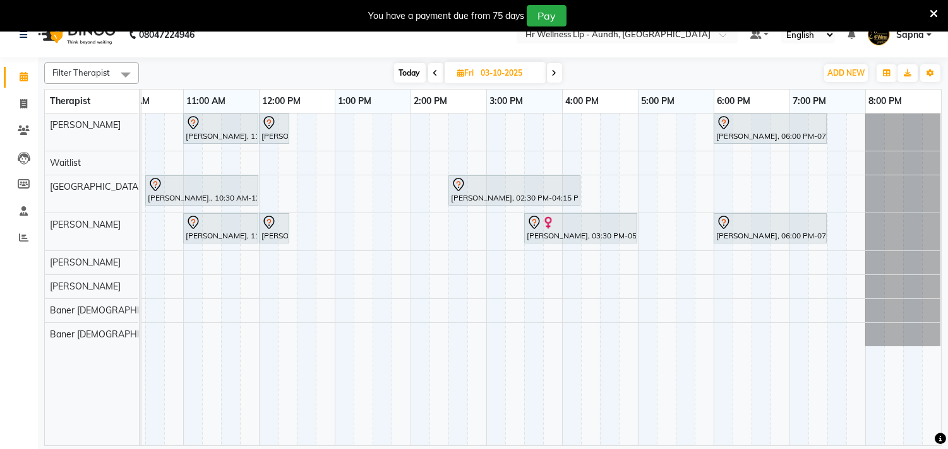
click at [433, 74] on icon at bounding box center [435, 73] width 5 height 8
type input "02-10-2025"
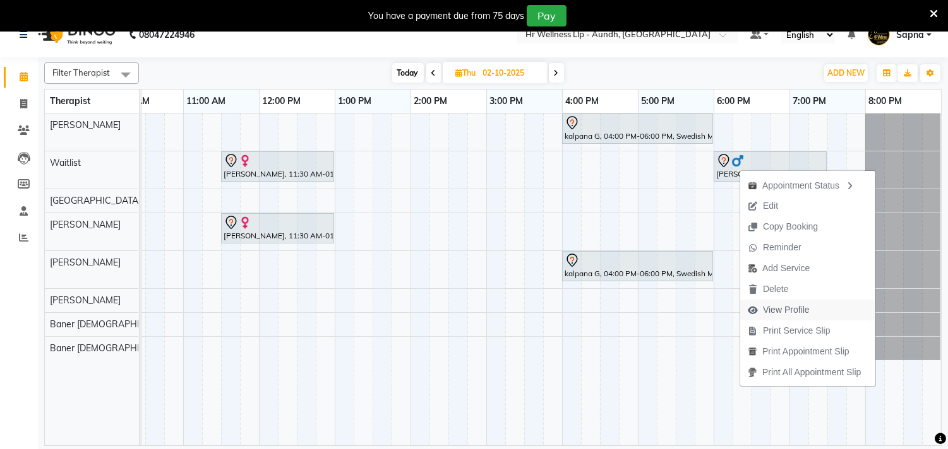
click at [800, 313] on span "View Profile" at bounding box center [786, 310] width 47 height 13
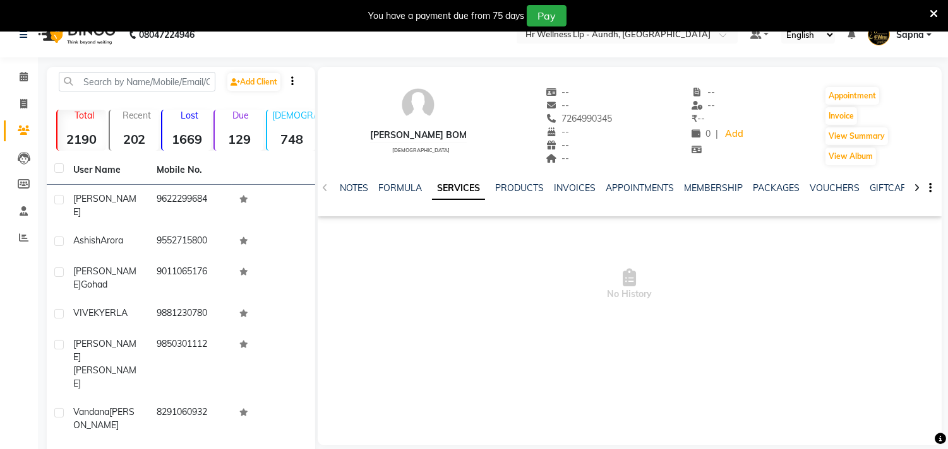
drag, startPoint x: 542, startPoint y: 121, endPoint x: 626, endPoint y: 122, distance: 84.6
click at [626, 122] on div "[PERSON_NAME] [DEMOGRAPHIC_DATA] -- -- 7264990345 -- -- -- -- -- ₹ -- 0 | Add A…" at bounding box center [630, 119] width 624 height 93
click at [16, 77] on span at bounding box center [24, 77] width 22 height 15
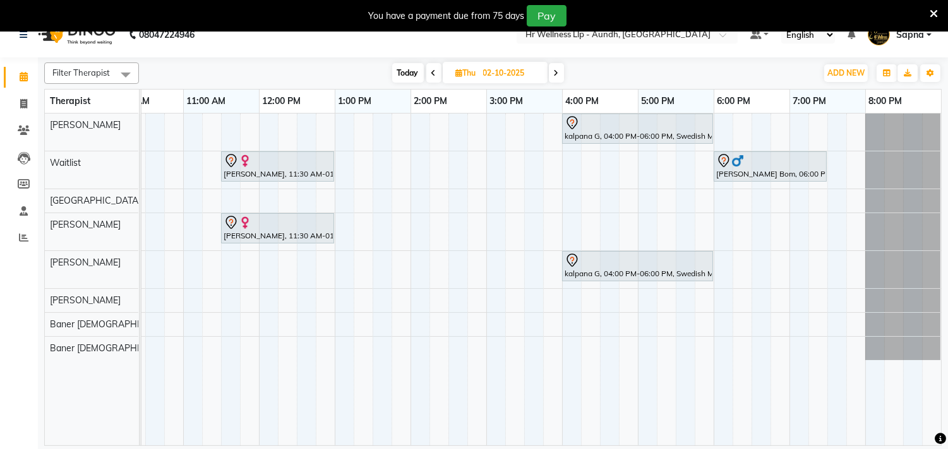
scroll to position [0, 196]
click at [634, 227] on div "kalpana G, 04:00 PM-06:00 PM, Swedish Massage with Wintergreen, Bayleaf & Clove…" at bounding box center [448, 280] width 985 height 332
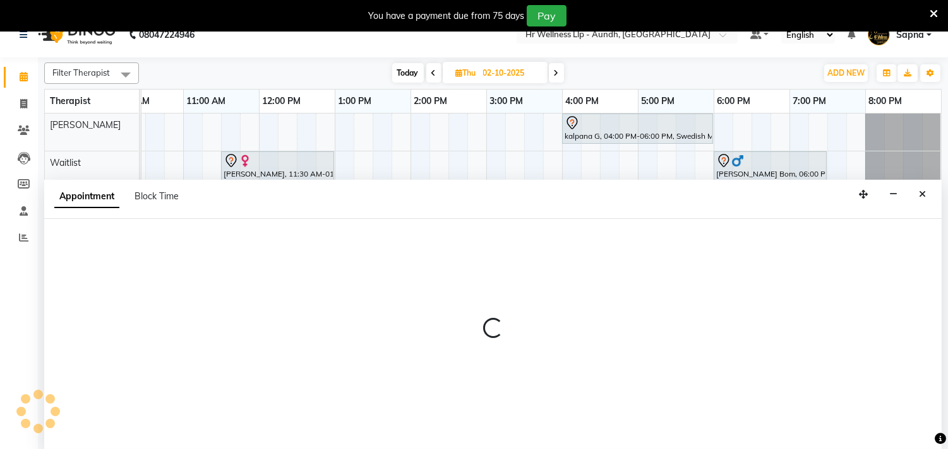
scroll to position [32, 0]
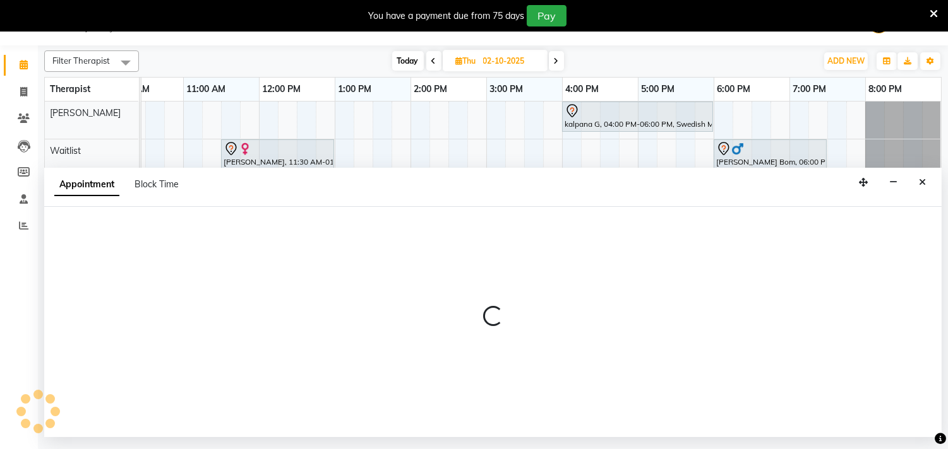
select select "77663"
select select "1020"
select select "tentative"
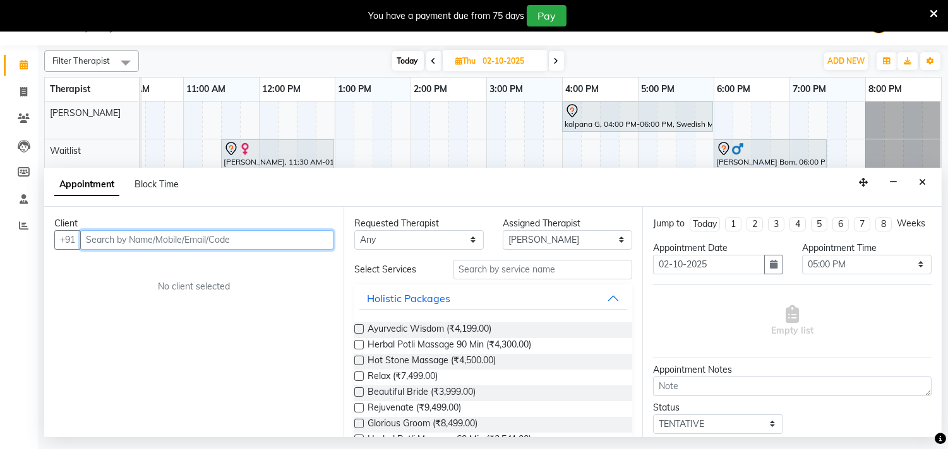
click at [104, 237] on input "text" at bounding box center [206, 240] width 253 height 20
paste input "87907 00322"
click at [114, 234] on input "87907 00322" at bounding box center [180, 240] width 201 height 20
click at [117, 235] on input "87907 00322" at bounding box center [180, 240] width 201 height 20
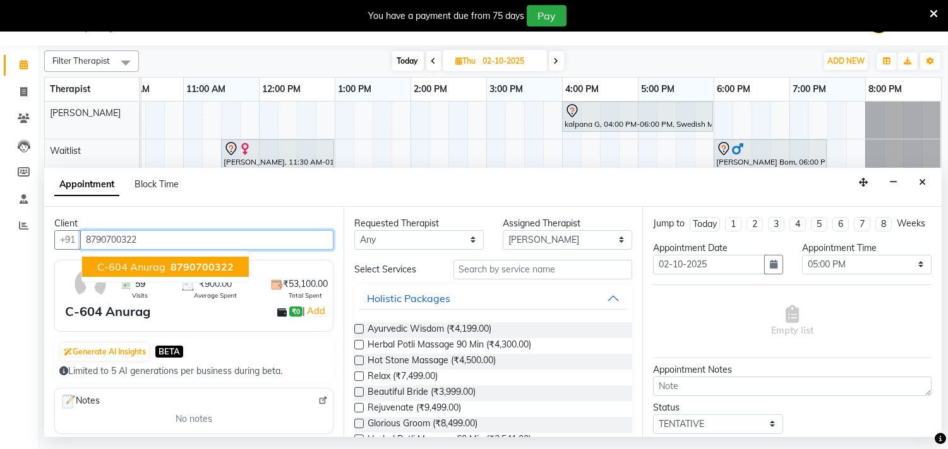
click at [168, 261] on ngb-highlight "8790700322" at bounding box center [201, 267] width 66 height 13
type input "8790700322"
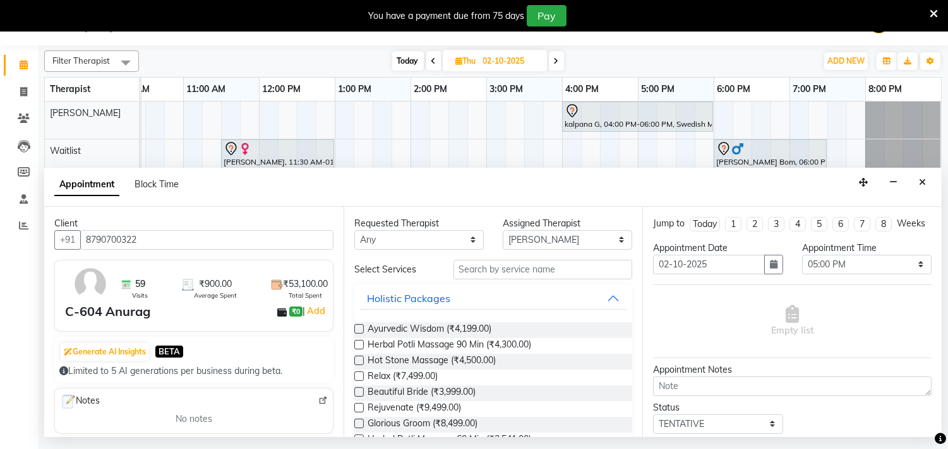
click at [522, 268] on input "text" at bounding box center [542, 270] width 179 height 20
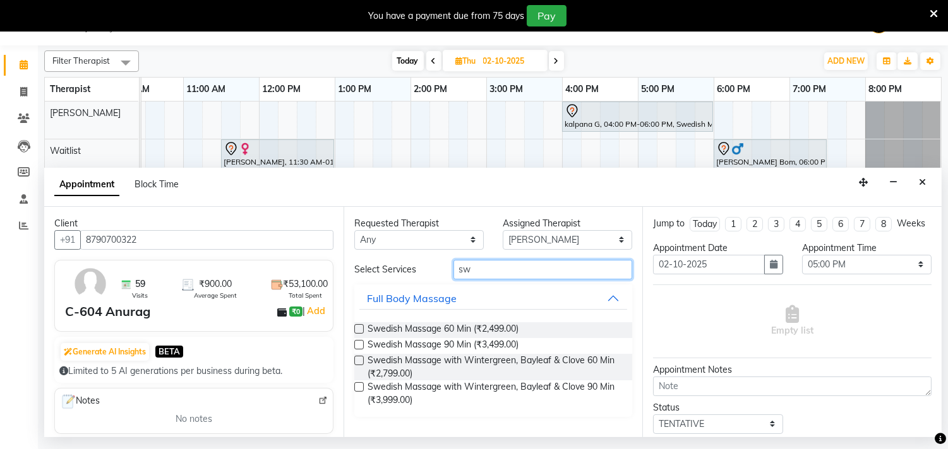
type input "sw"
click at [360, 361] on label at bounding box center [358, 360] width 9 height 9
click at [360, 361] on input "checkbox" at bounding box center [358, 362] width 8 height 8
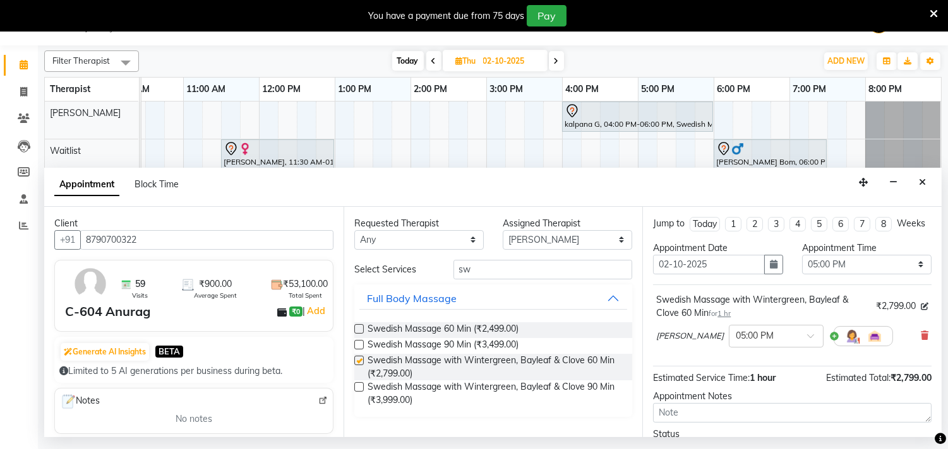
checkbox input "false"
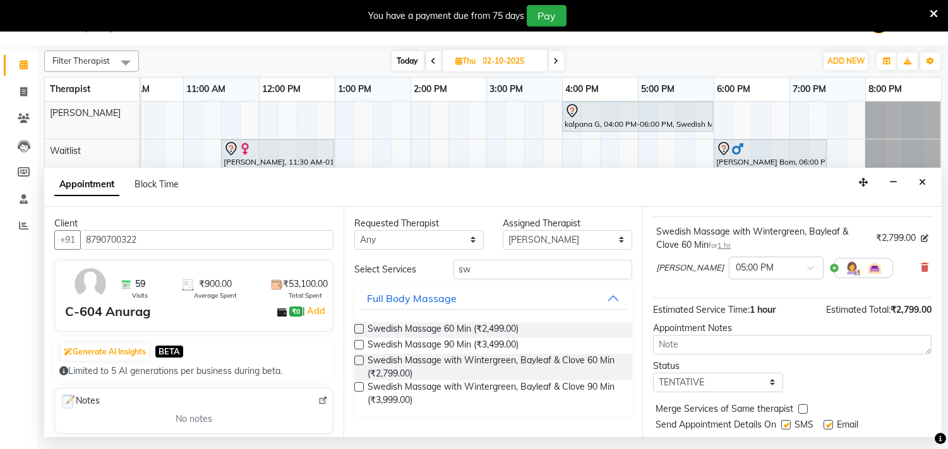
scroll to position [114, 0]
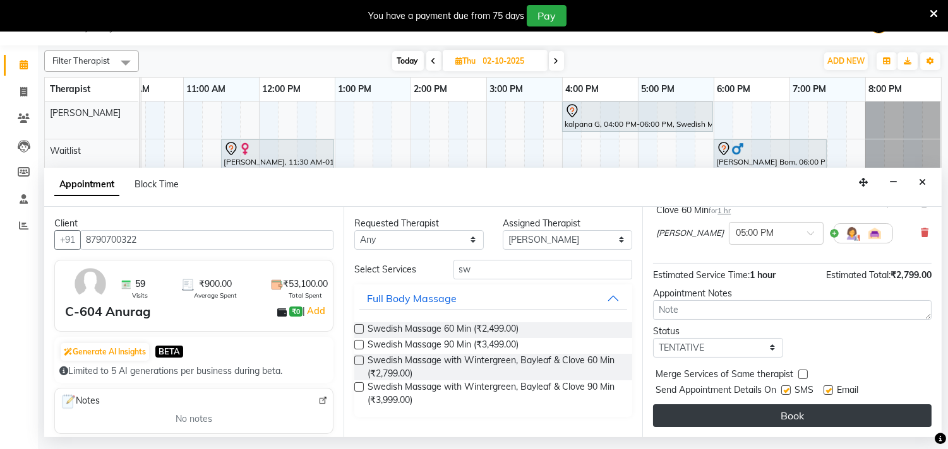
click at [766, 411] on button "Book" at bounding box center [792, 416] width 278 height 23
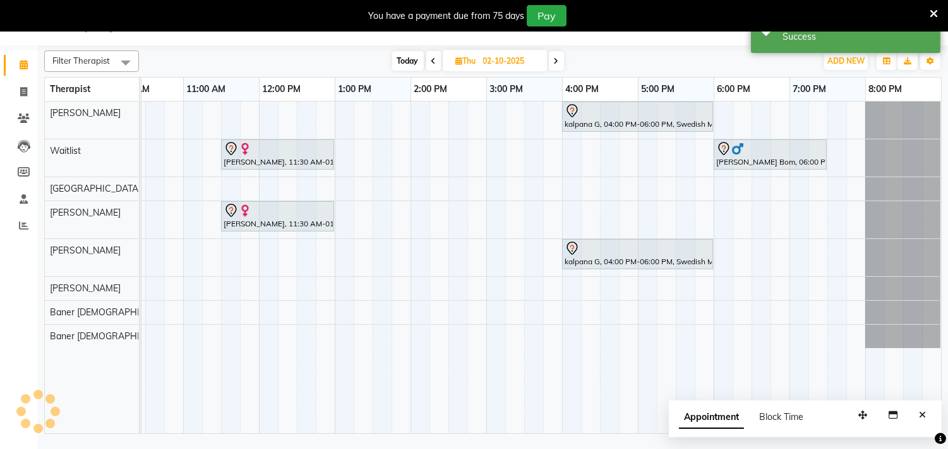
scroll to position [0, 0]
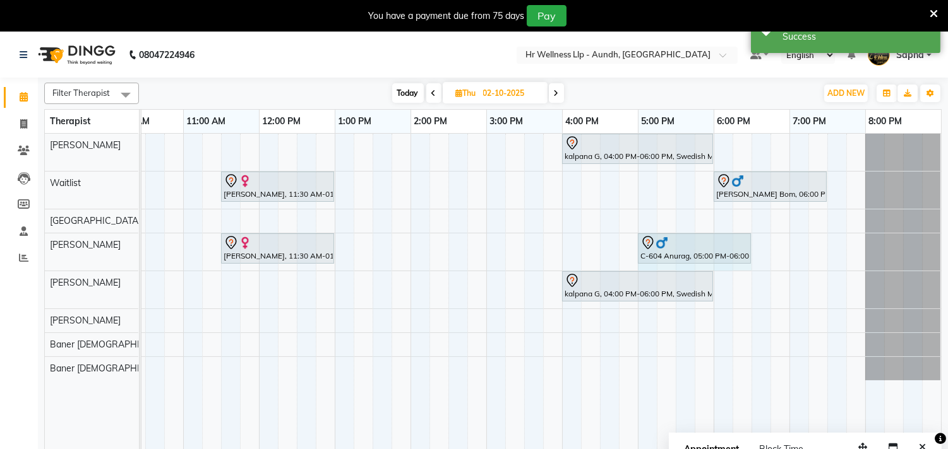
drag, startPoint x: 701, startPoint y: 244, endPoint x: 708, endPoint y: 245, distance: 7.1
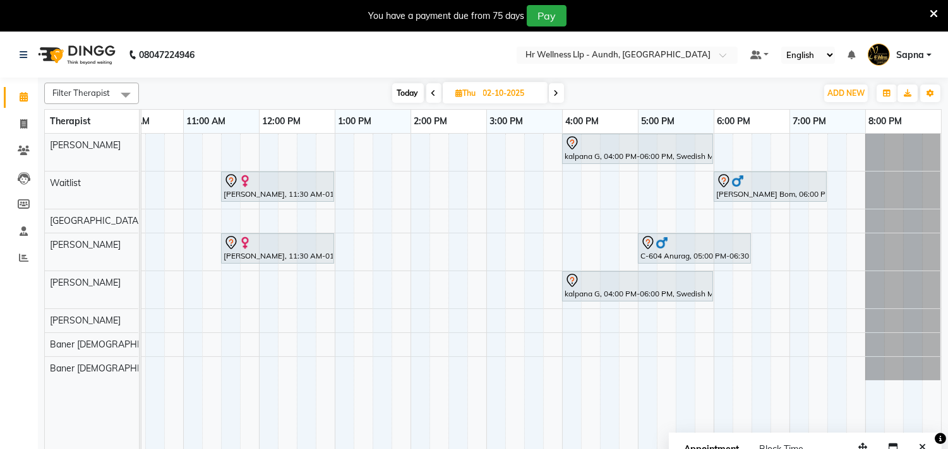
click at [410, 95] on span "Today" at bounding box center [408, 93] width 32 height 20
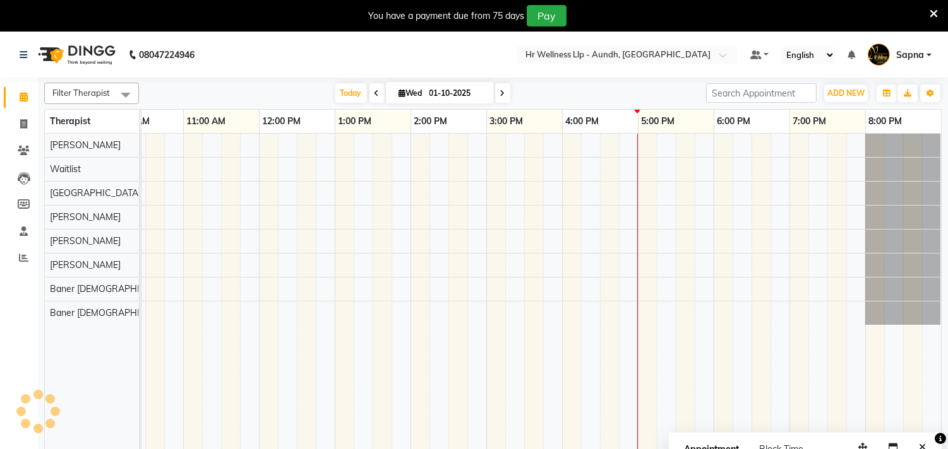
scroll to position [0, 186]
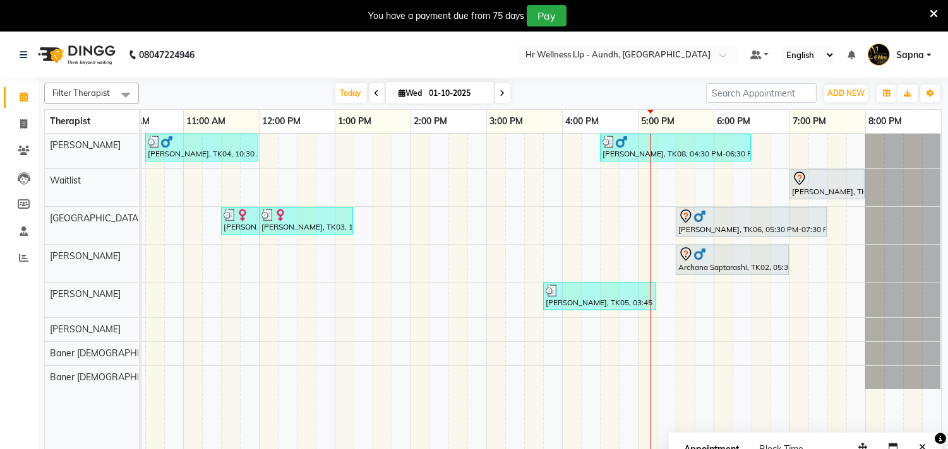
click at [495, 91] on span at bounding box center [502, 93] width 15 height 20
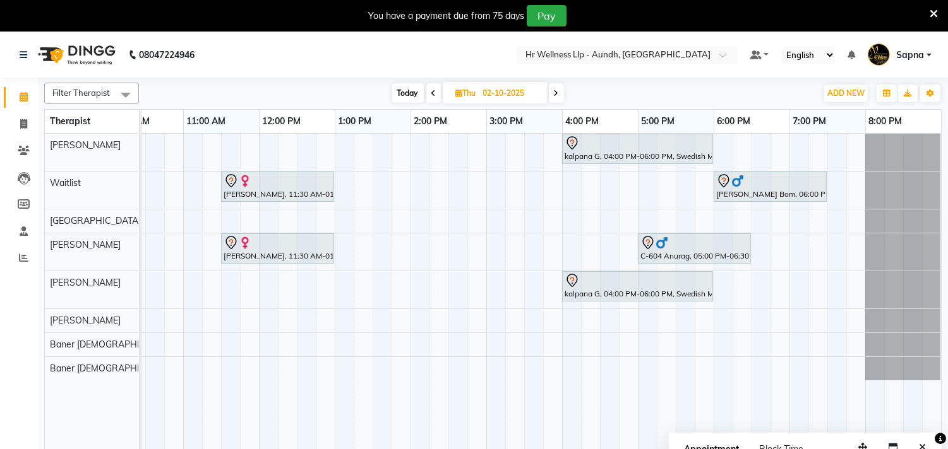
click at [562, 95] on span at bounding box center [556, 93] width 15 height 20
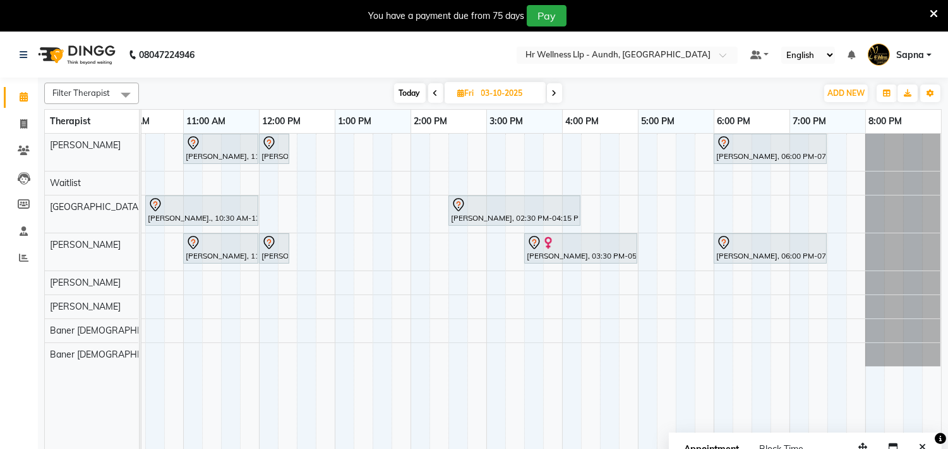
click at [558, 95] on span at bounding box center [554, 93] width 15 height 20
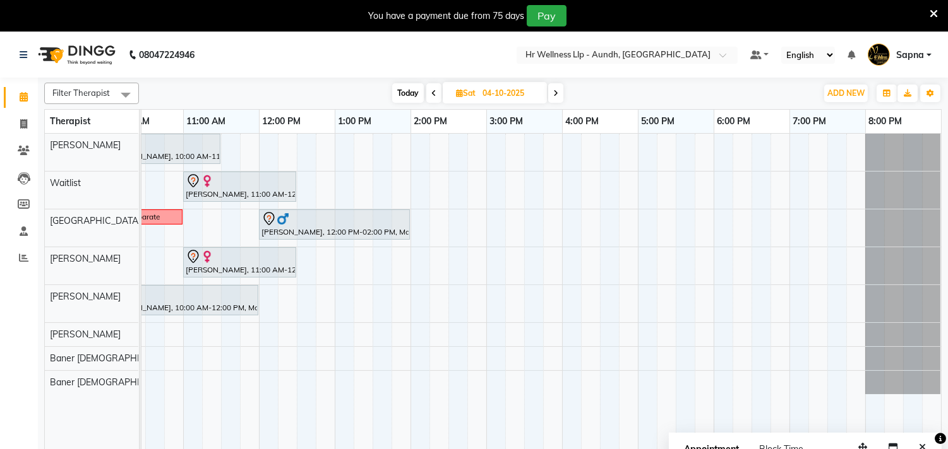
click at [552, 93] on span at bounding box center [555, 93] width 15 height 20
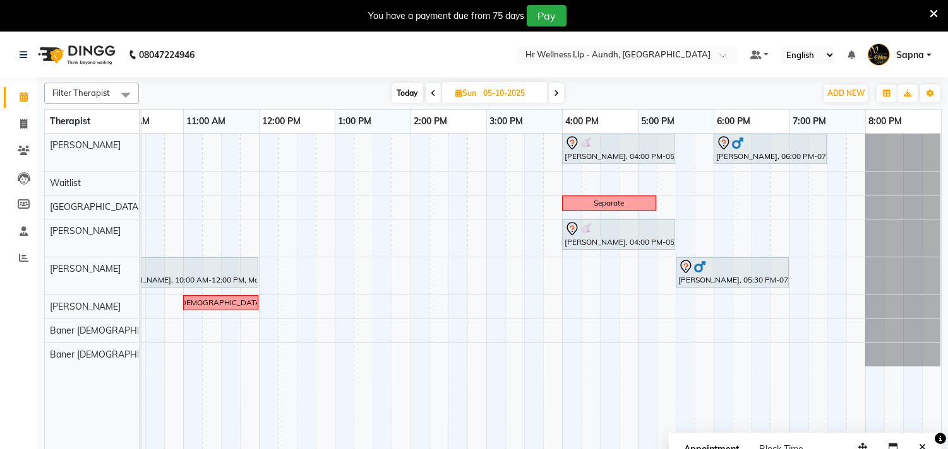
click at [552, 93] on span at bounding box center [556, 93] width 15 height 20
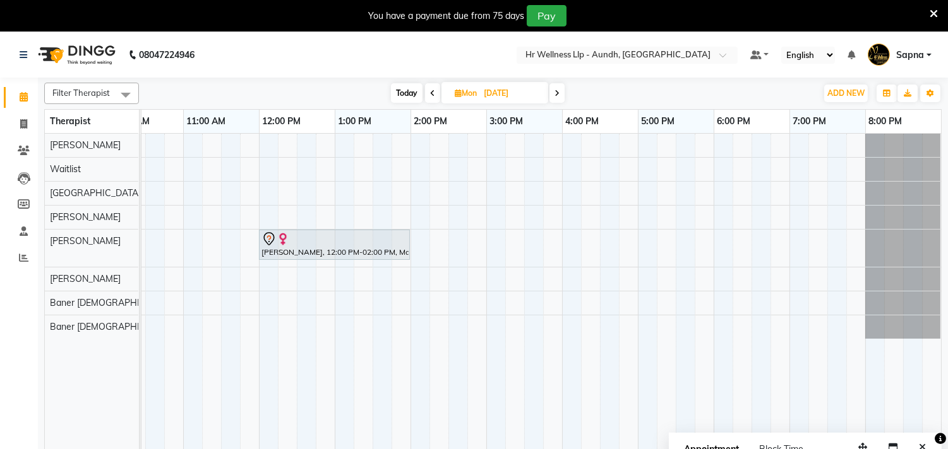
click at [552, 93] on span at bounding box center [556, 93] width 15 height 20
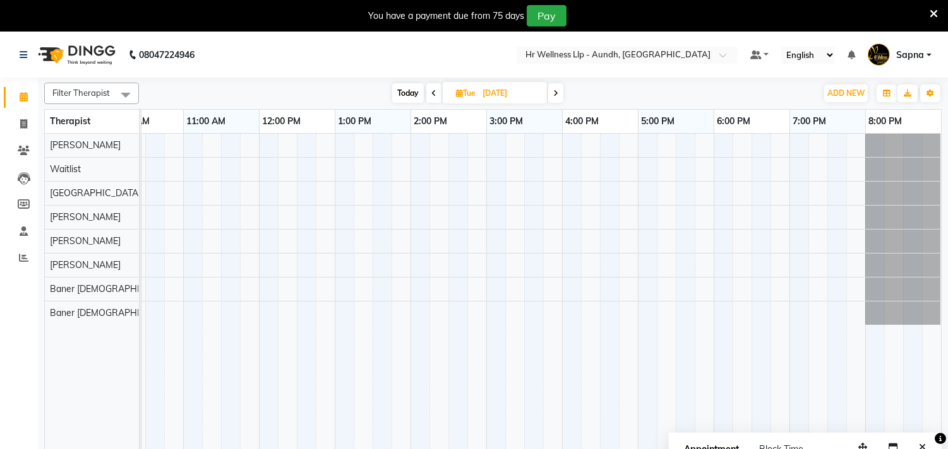
click at [400, 96] on span "Today" at bounding box center [408, 93] width 32 height 20
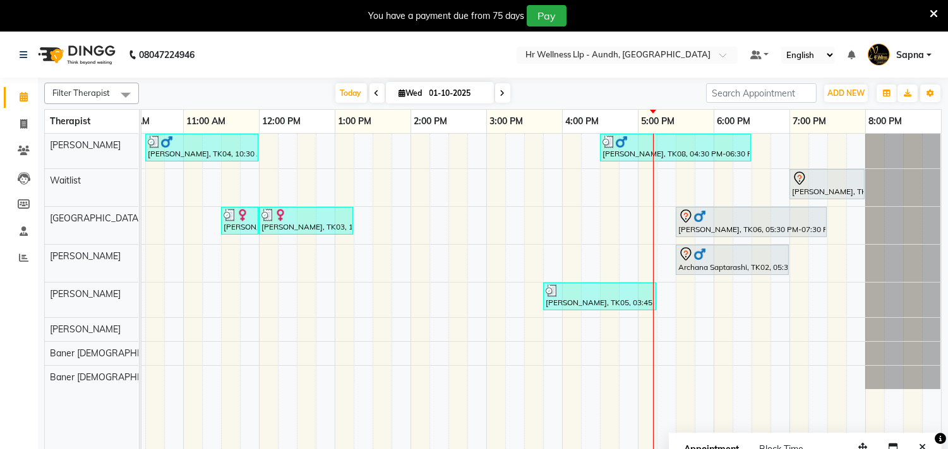
click at [500, 96] on icon at bounding box center [502, 94] width 5 height 8
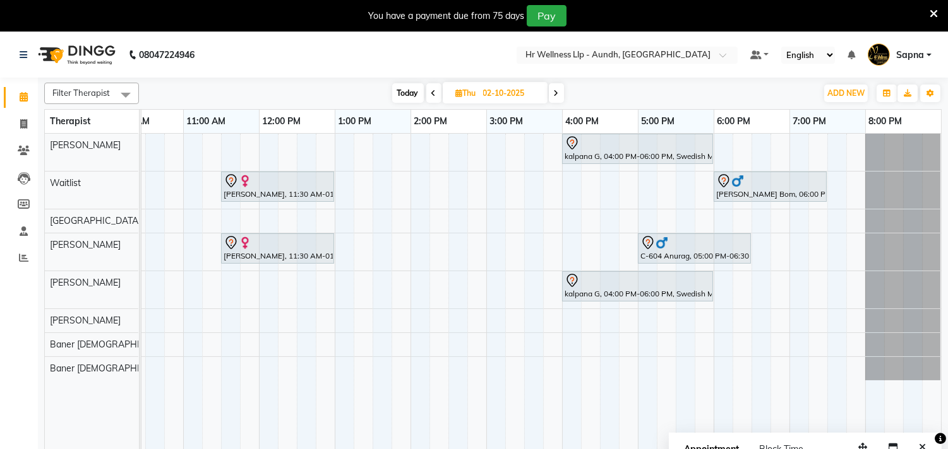
click at [415, 86] on span "Today" at bounding box center [408, 93] width 32 height 20
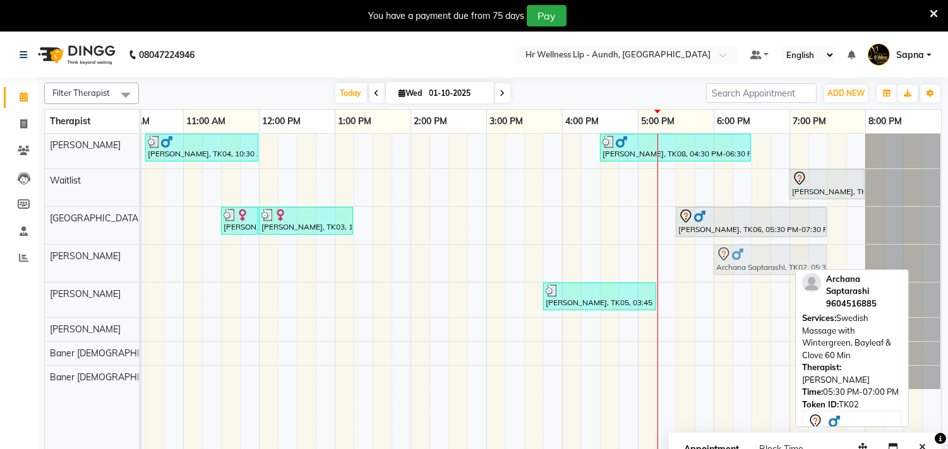
drag, startPoint x: 696, startPoint y: 257, endPoint x: 734, endPoint y: 257, distance: 37.9
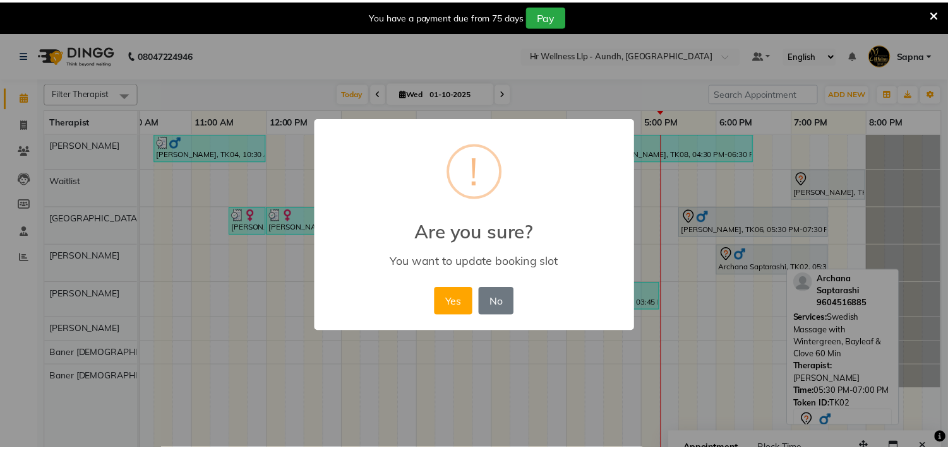
scroll to position [0, 175]
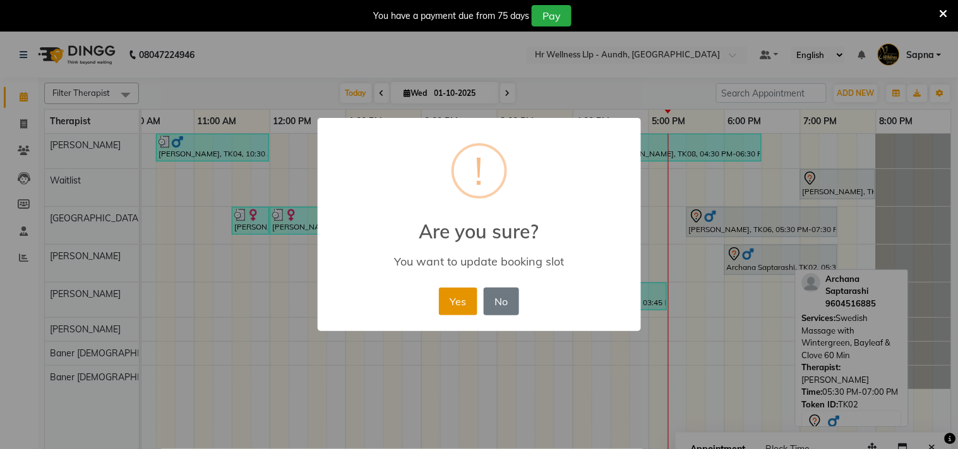
click at [460, 304] on button "Yes" at bounding box center [458, 302] width 39 height 28
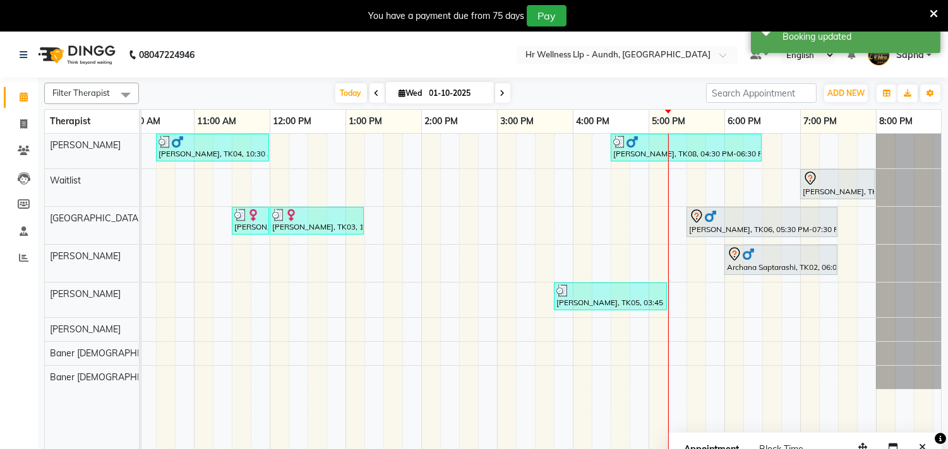
click at [500, 93] on icon at bounding box center [502, 94] width 5 height 8
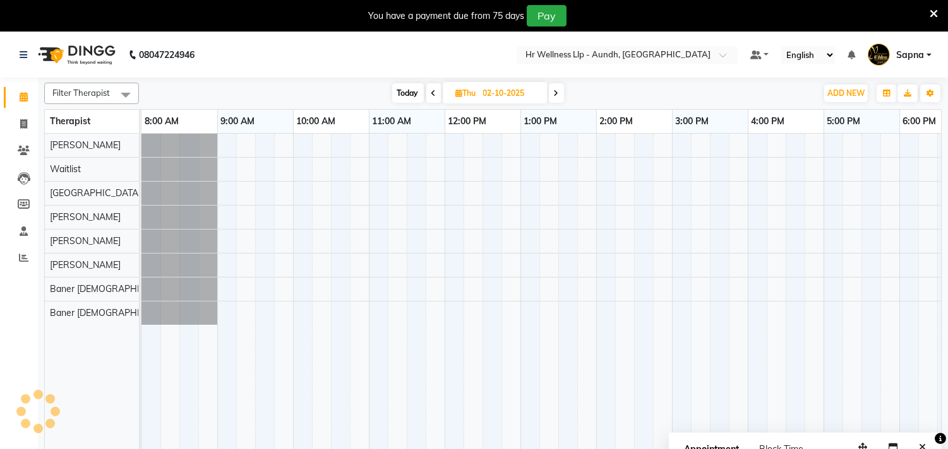
scroll to position [0, 186]
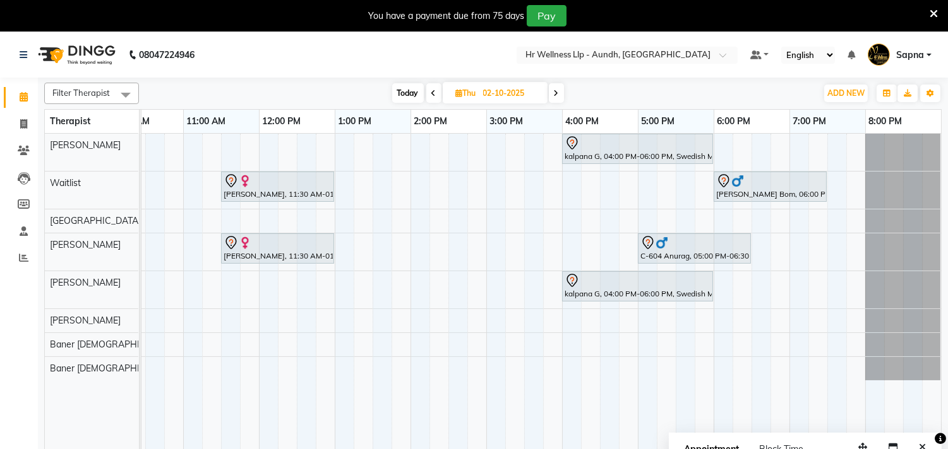
click at [431, 90] on icon at bounding box center [433, 94] width 5 height 8
type input "01-10-2025"
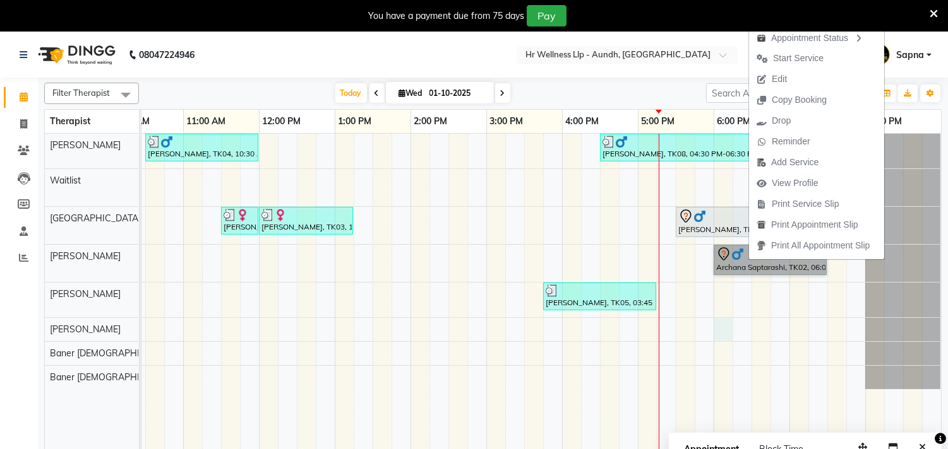
click at [727, 335] on div "[PERSON_NAME], TK04, 10:30 AM-12:00 PM, Massage 60 Min [PERSON_NAME], TK08, 04:…" at bounding box center [448, 300] width 985 height 332
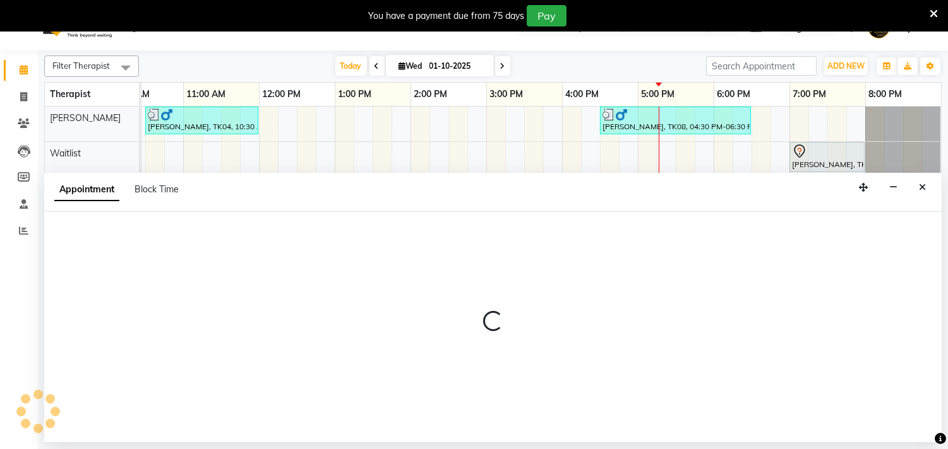
scroll to position [32, 0]
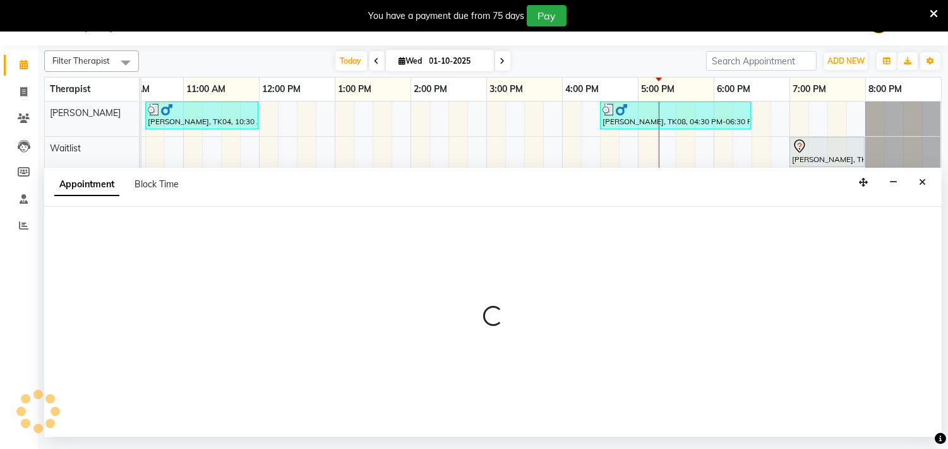
select select "51363"
select select "1080"
select select "tentative"
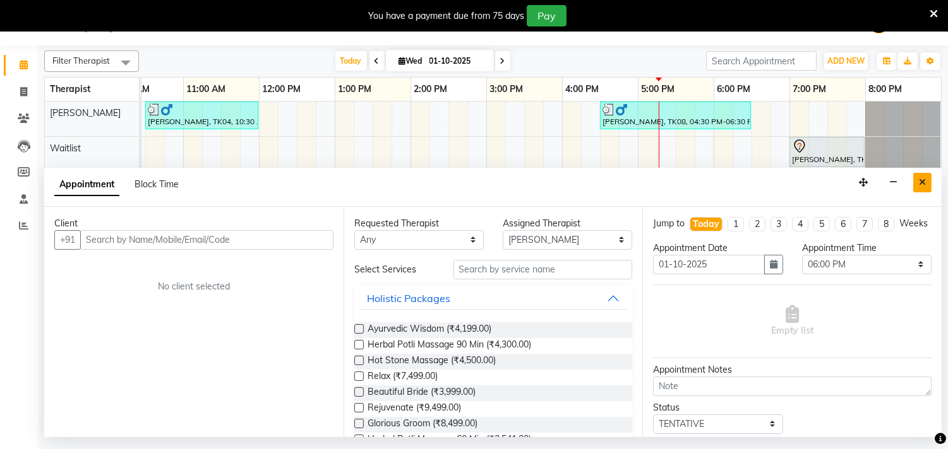
click at [919, 178] on icon "Close" at bounding box center [921, 182] width 7 height 9
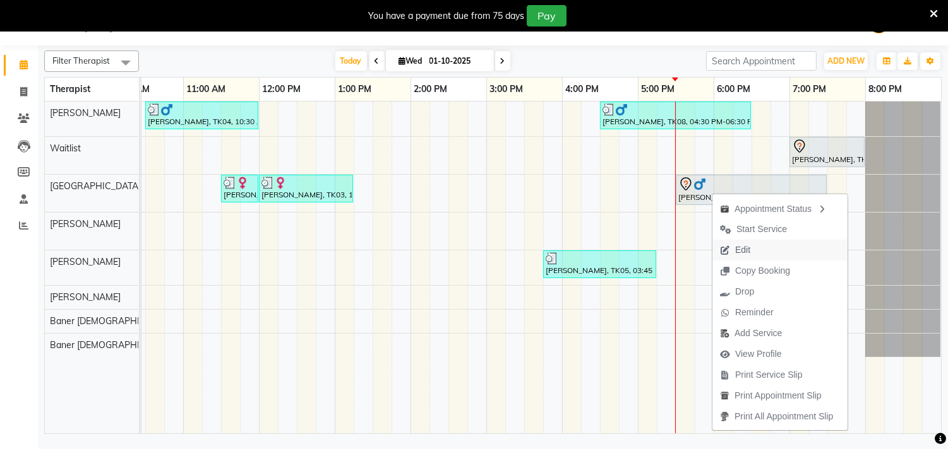
click at [749, 247] on span "Edit" at bounding box center [742, 250] width 15 height 13
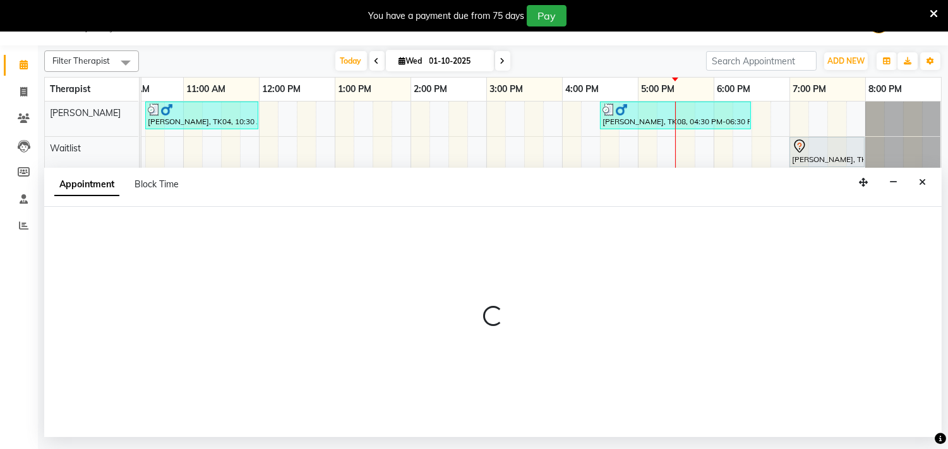
select select "tentative"
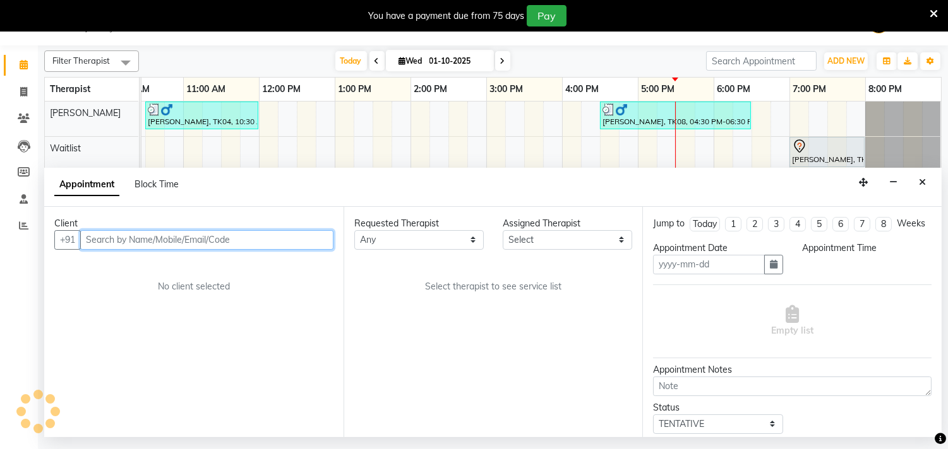
type input "01-10-2025"
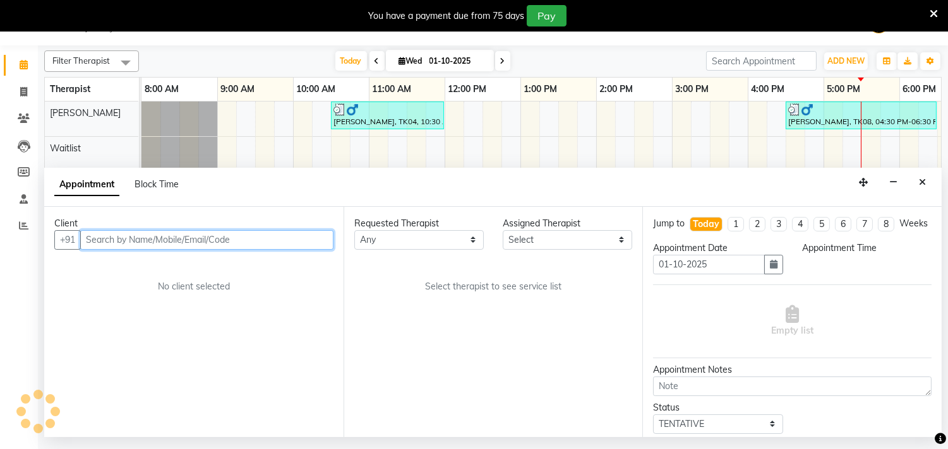
select select "77662"
select select "1050"
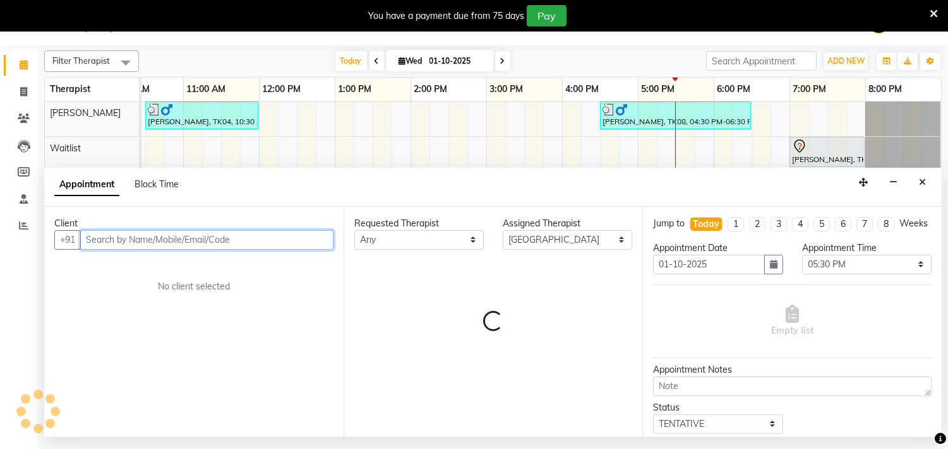
select select "1340"
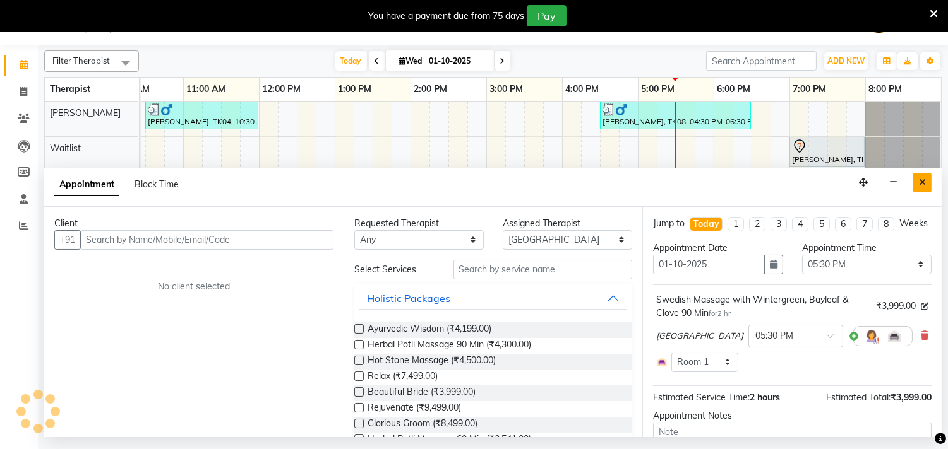
click at [930, 187] on button "Close" at bounding box center [922, 183] width 18 height 20
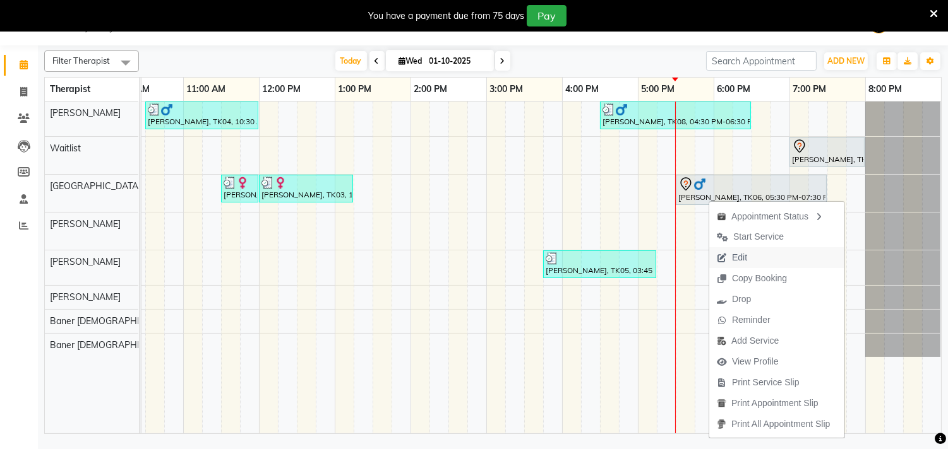
click at [734, 254] on span "Edit" at bounding box center [739, 257] width 15 height 13
select select "tentative"
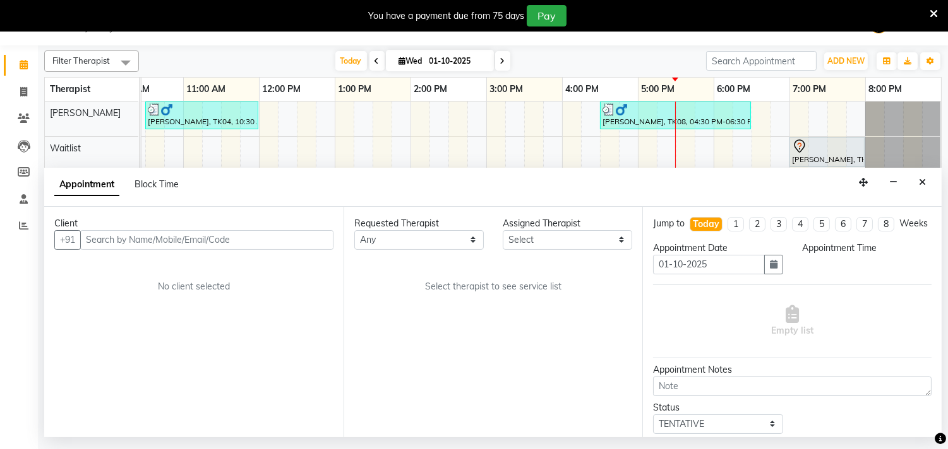
select select "77662"
select select "1050"
select select "1340"
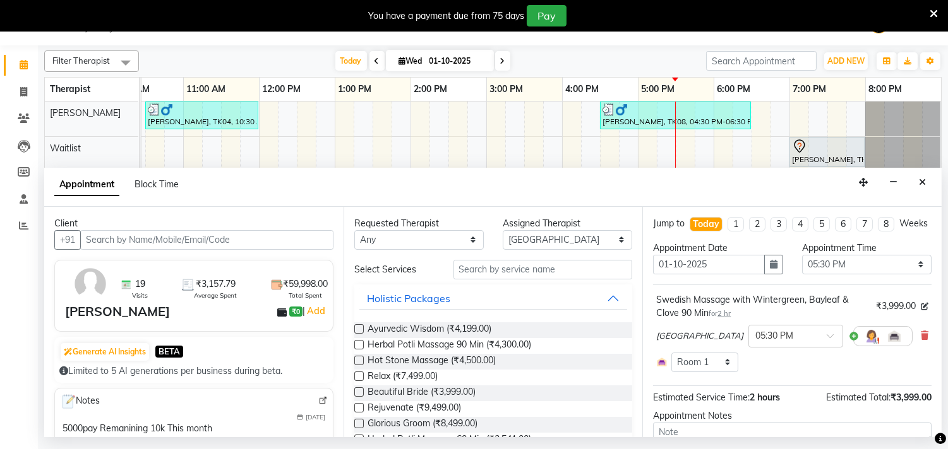
click at [909, 350] on div "Chandni × 05:30 PM" at bounding box center [792, 336] width 272 height 33
click at [920, 340] on icon at bounding box center [924, 335] width 8 height 9
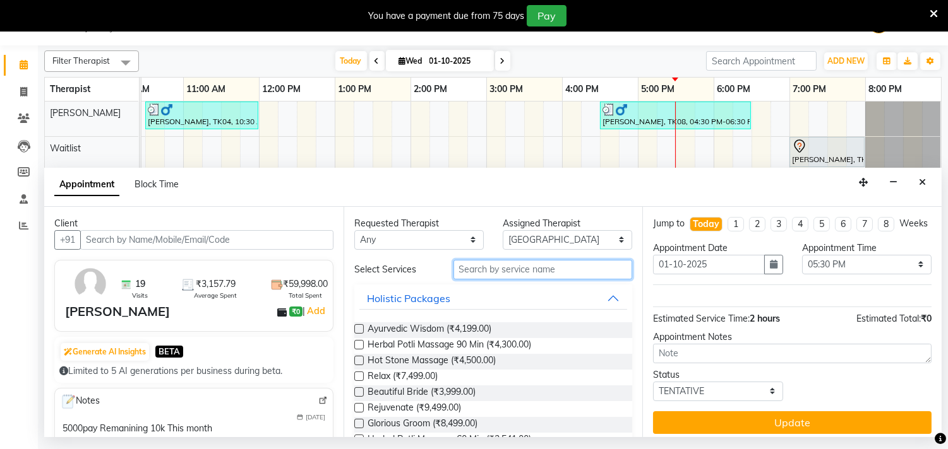
click at [500, 274] on input "text" at bounding box center [542, 270] width 179 height 20
type input "s"
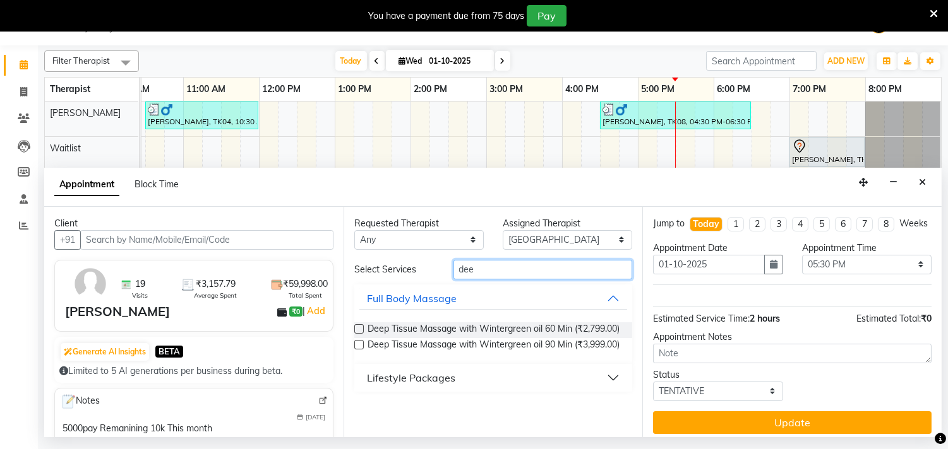
type input "dee"
click at [357, 341] on label at bounding box center [358, 344] width 9 height 9
click at [357, 342] on input "checkbox" at bounding box center [358, 346] width 8 height 8
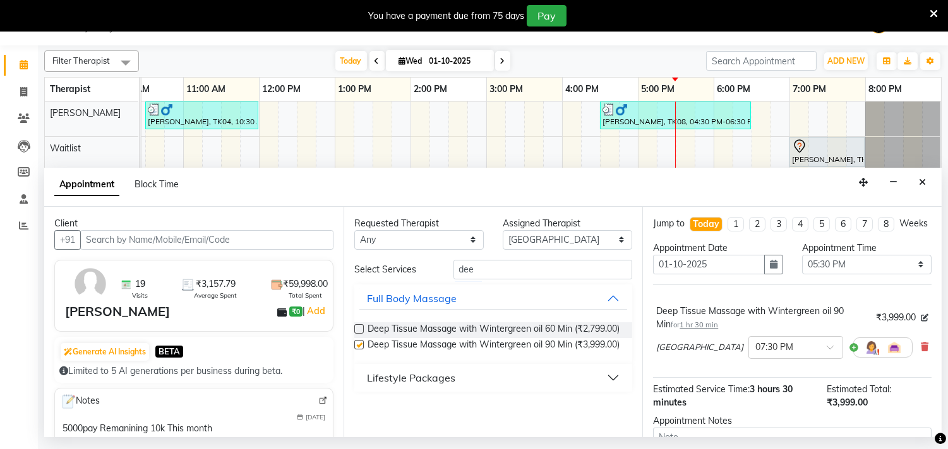
checkbox input "false"
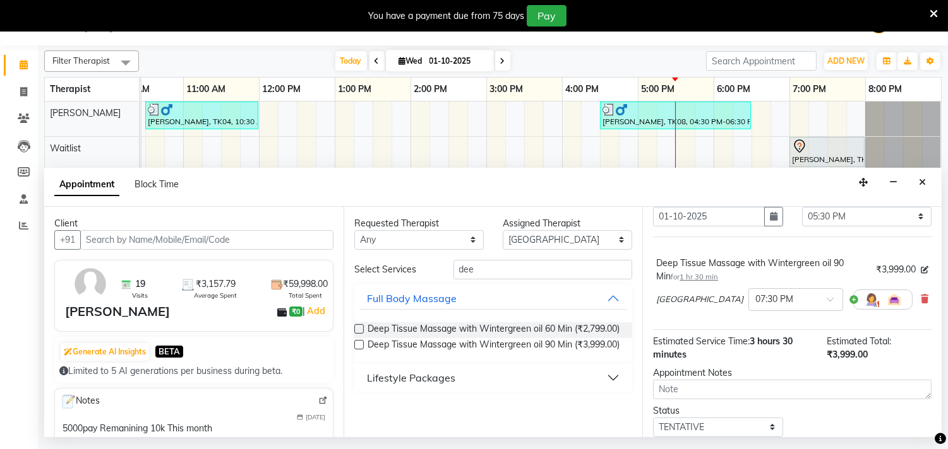
scroll to position [70, 0]
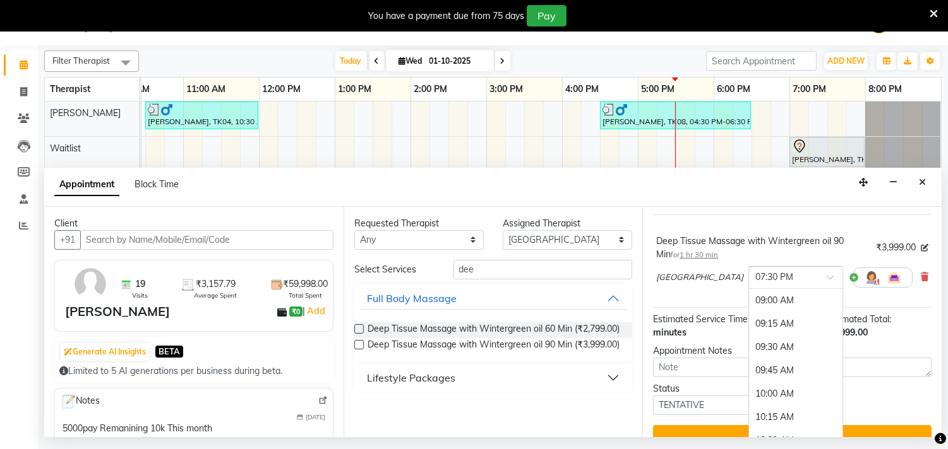
click at [826, 288] on span at bounding box center [834, 281] width 16 height 13
click at [749, 347] on div "05:30 PM" at bounding box center [795, 334] width 93 height 23
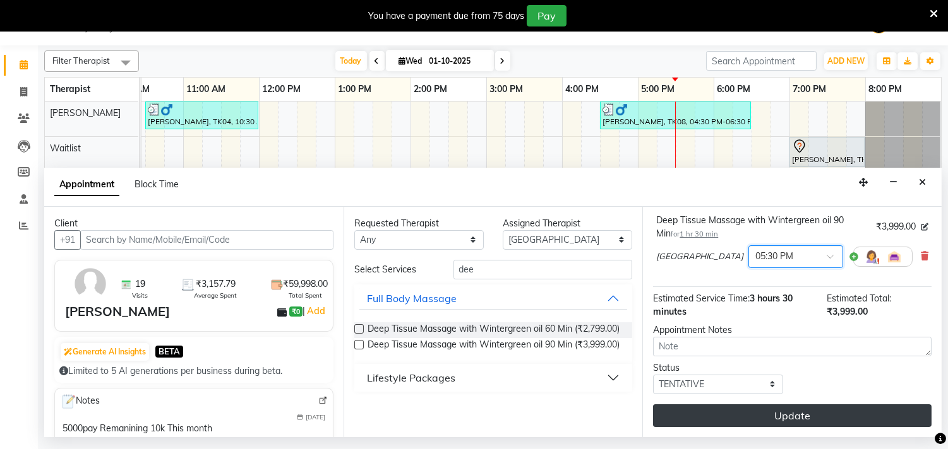
scroll to position [102, 0]
click at [739, 425] on button "Update" at bounding box center [792, 416] width 278 height 23
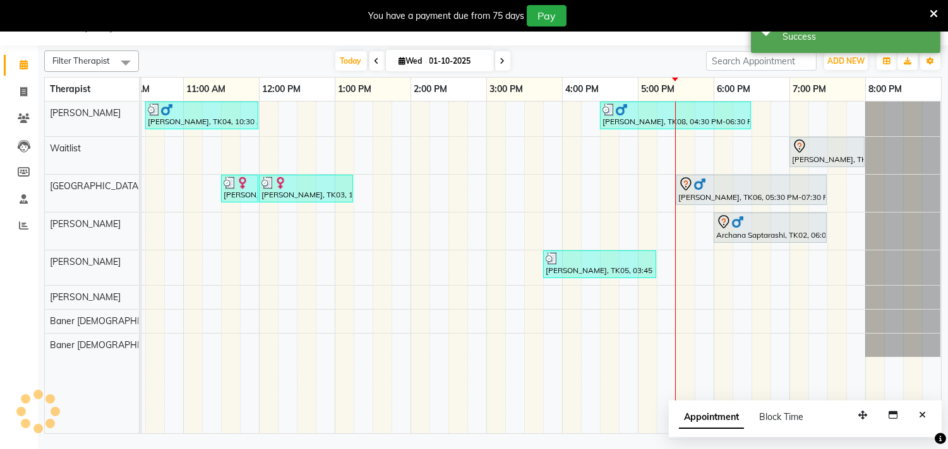
scroll to position [0, 0]
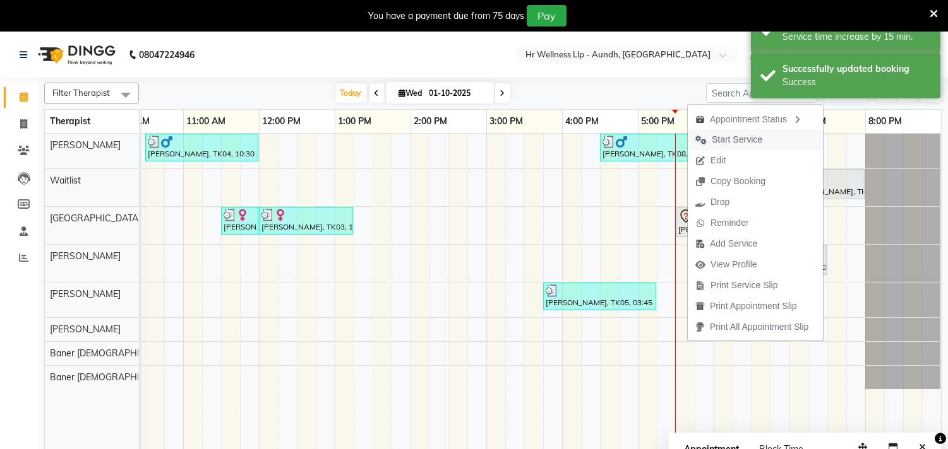
click at [723, 141] on span "Start Service" at bounding box center [736, 139] width 51 height 13
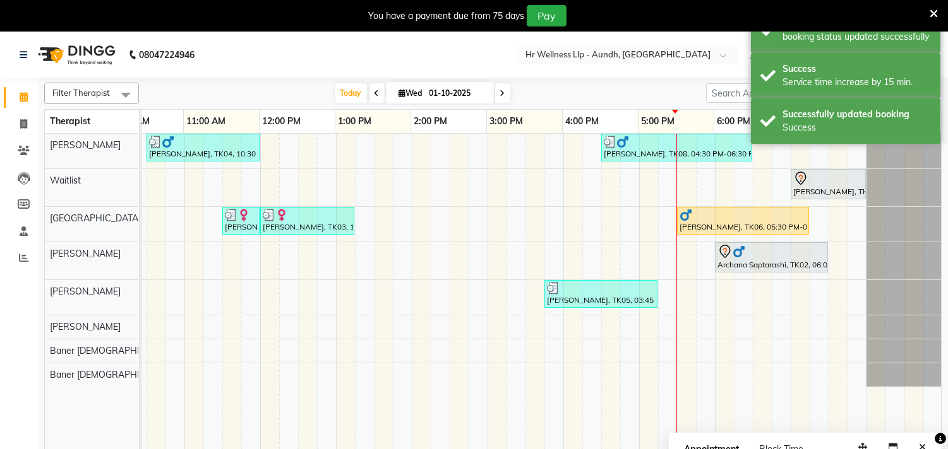
scroll to position [0, 184]
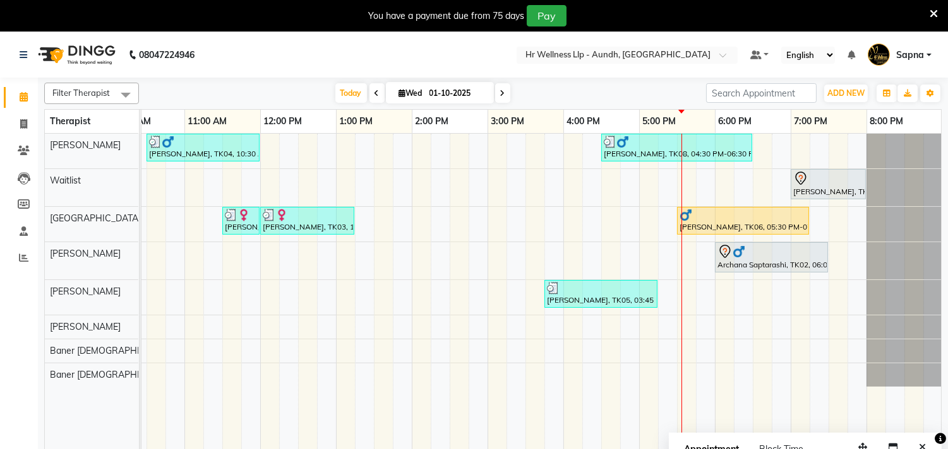
click at [399, 90] on icon at bounding box center [402, 93] width 7 height 8
select select "10"
select select "2025"
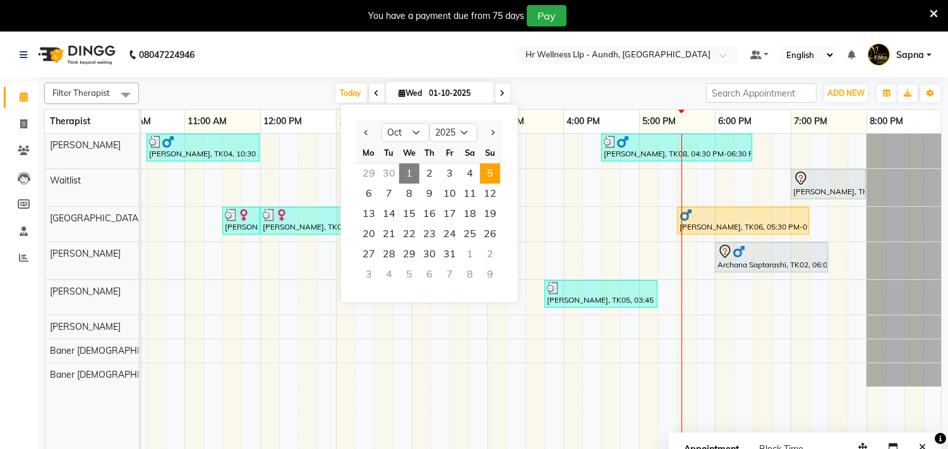
click at [491, 177] on span "5" at bounding box center [490, 173] width 20 height 20
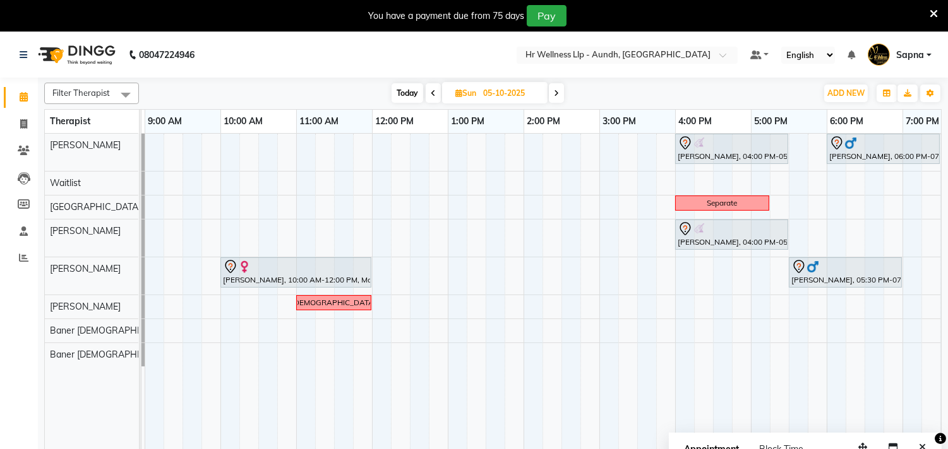
scroll to position [0, 95]
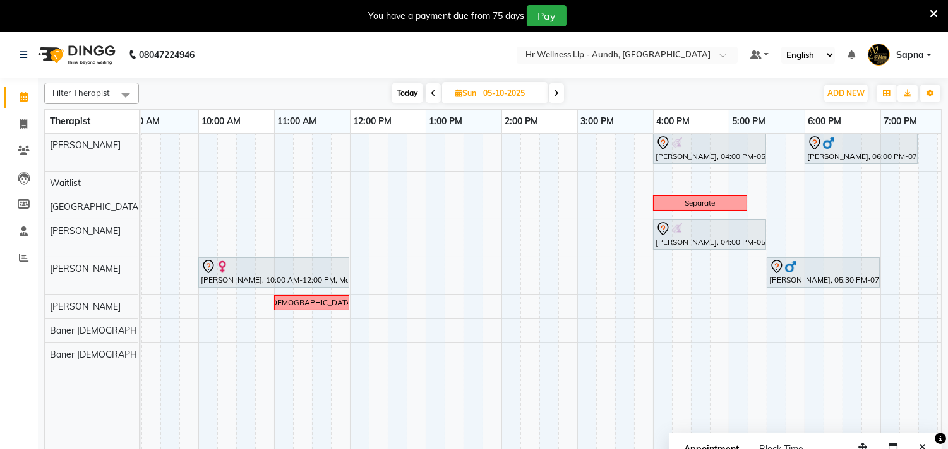
click at [398, 93] on span "Today" at bounding box center [407, 93] width 32 height 20
type input "01-10-2025"
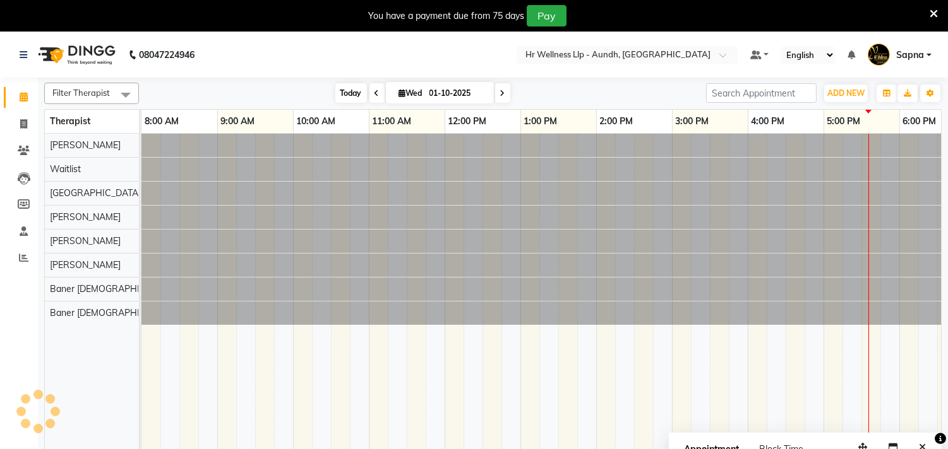
scroll to position [0, 186]
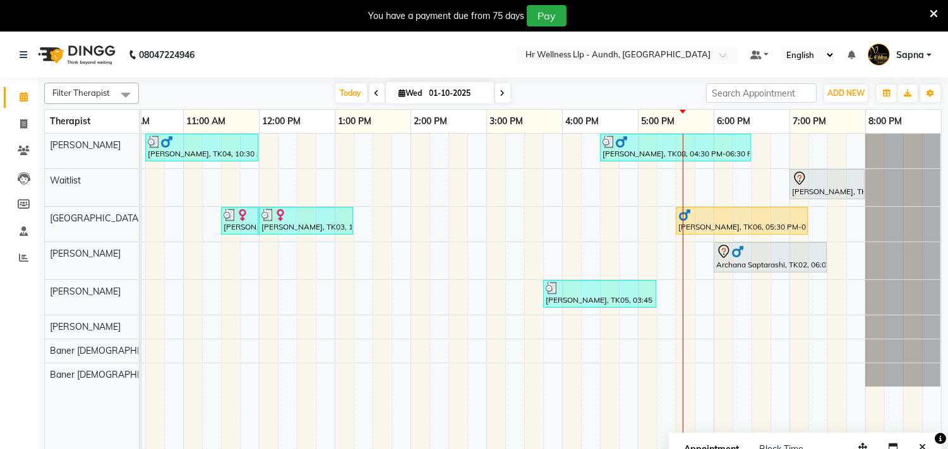
click at [404, 101] on span "[DATE]" at bounding box center [440, 92] width 108 height 21
click at [399, 97] on icon at bounding box center [402, 93] width 7 height 8
select select "10"
select select "2025"
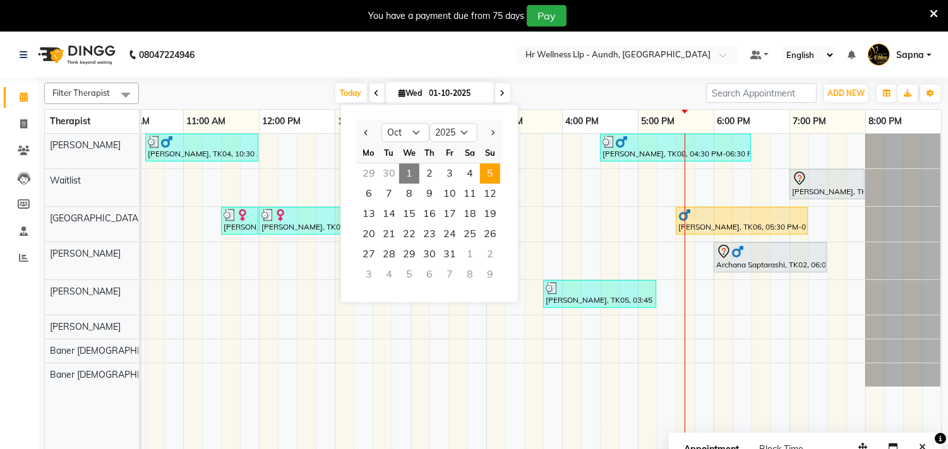
click at [494, 172] on span "5" at bounding box center [490, 173] width 20 height 20
type input "05-10-2025"
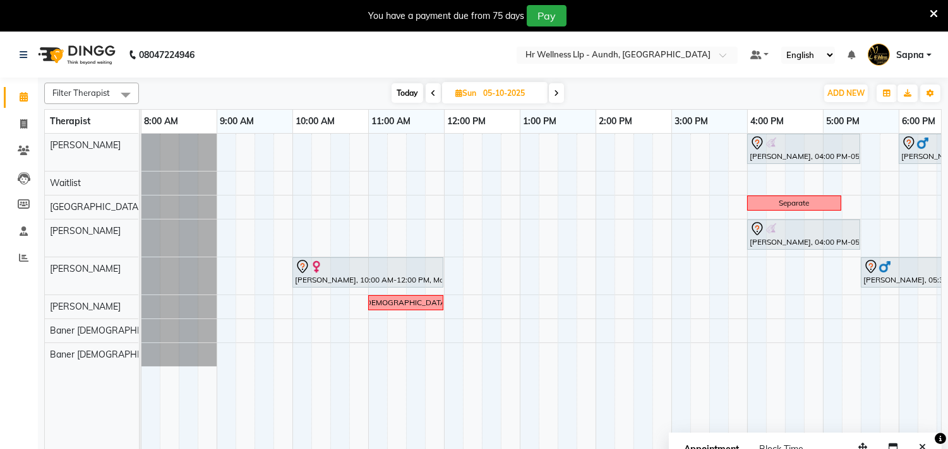
scroll to position [0, 0]
click at [338, 211] on div "[PERSON_NAME], 04:00 PM-05:30 PM, Swedish Massage with Wintergreen, Bayleaf & C…" at bounding box center [633, 300] width 985 height 332
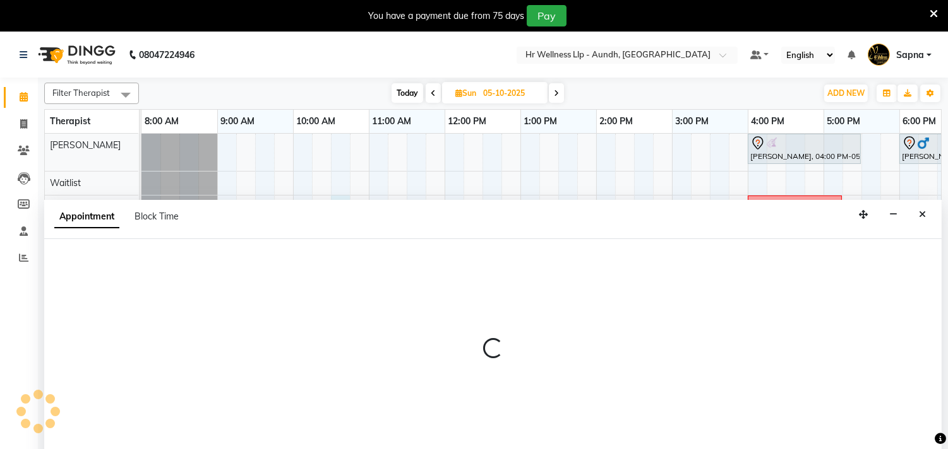
scroll to position [32, 0]
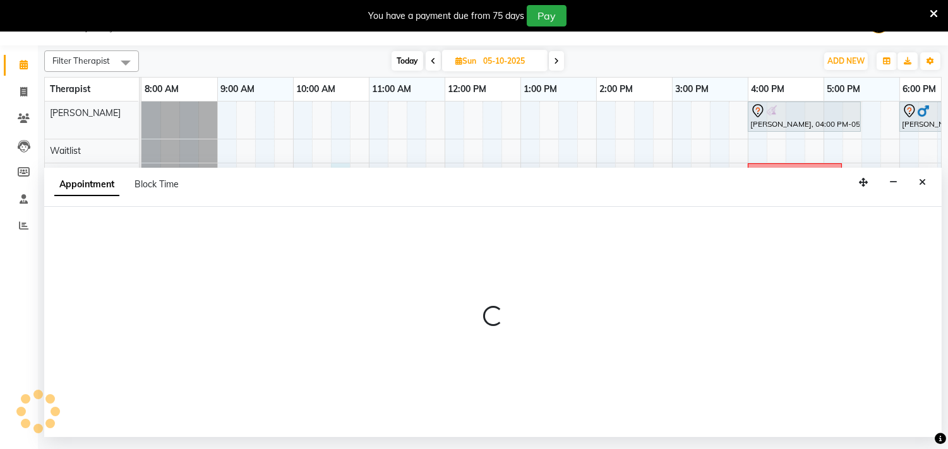
select select "77662"
select select "tentative"
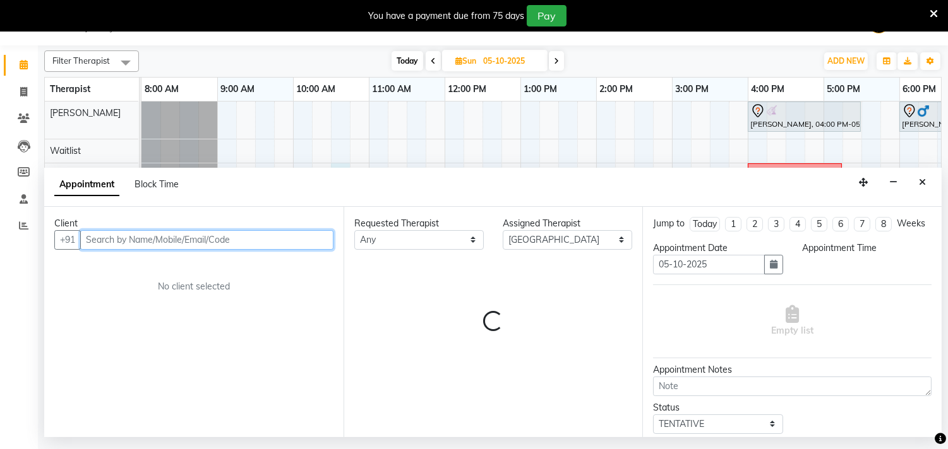
select select "630"
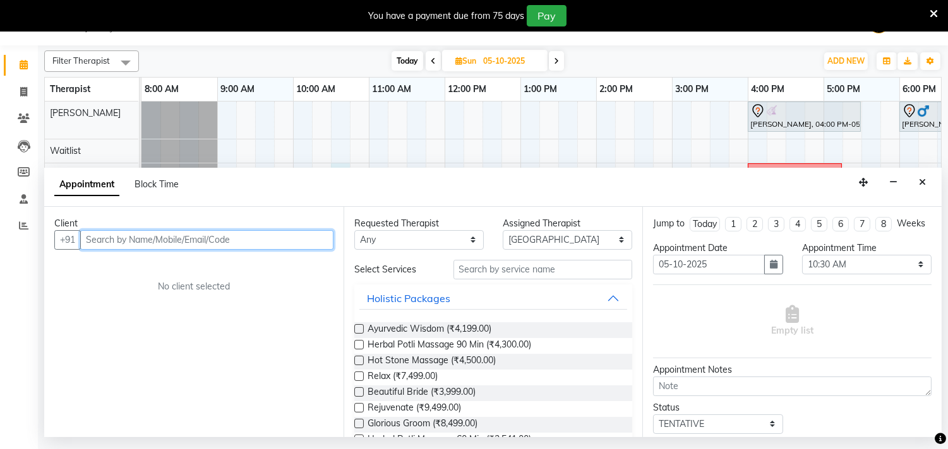
click at [109, 238] on input "text" at bounding box center [206, 240] width 253 height 20
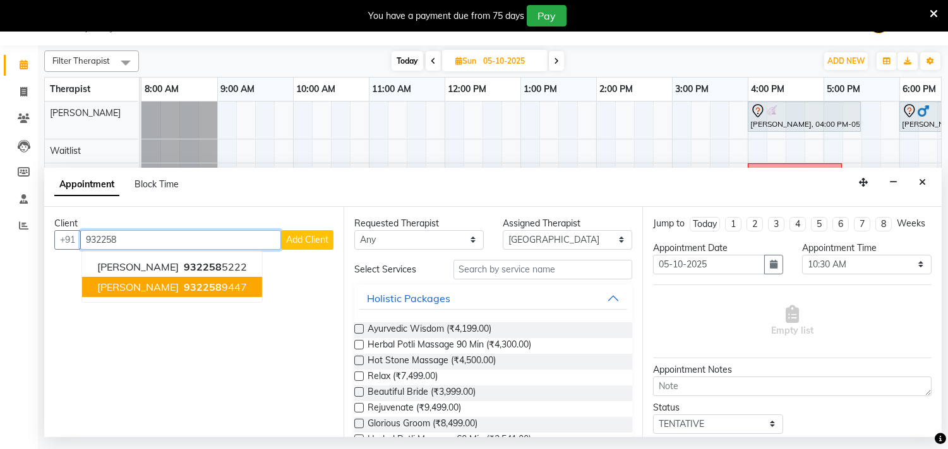
click at [140, 285] on span "[PERSON_NAME]" at bounding box center [137, 287] width 81 height 13
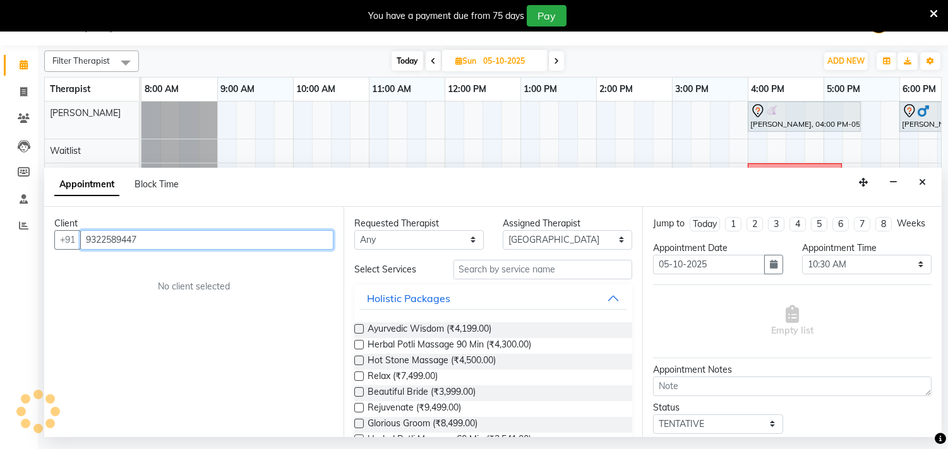
type input "9322589447"
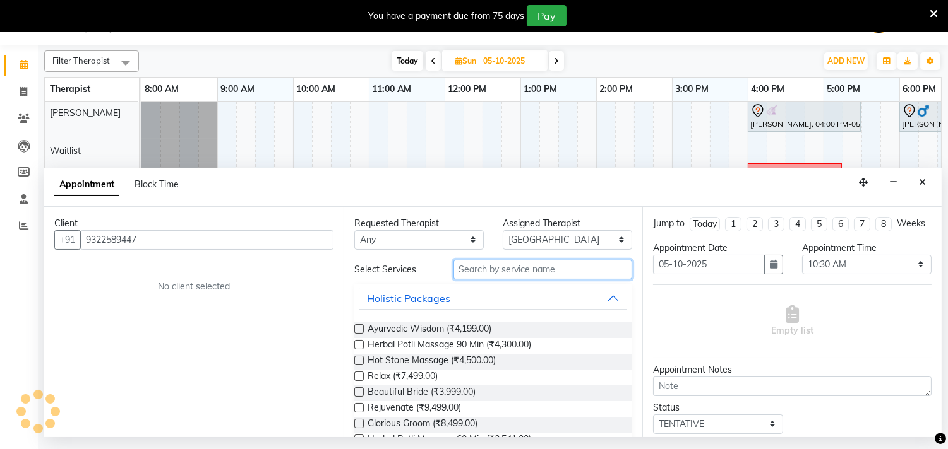
click at [503, 275] on input "text" at bounding box center [542, 270] width 179 height 20
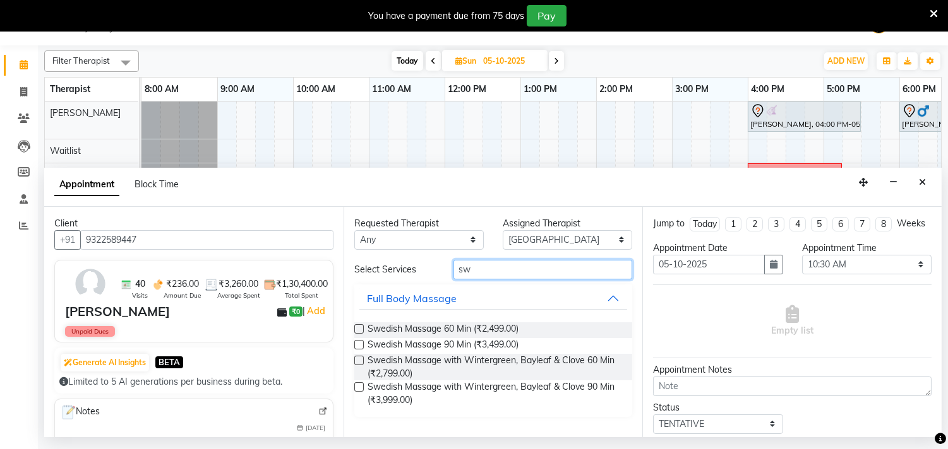
type input "sw"
click at [358, 359] on label at bounding box center [358, 360] width 9 height 9
click at [358, 359] on input "checkbox" at bounding box center [358, 362] width 8 height 8
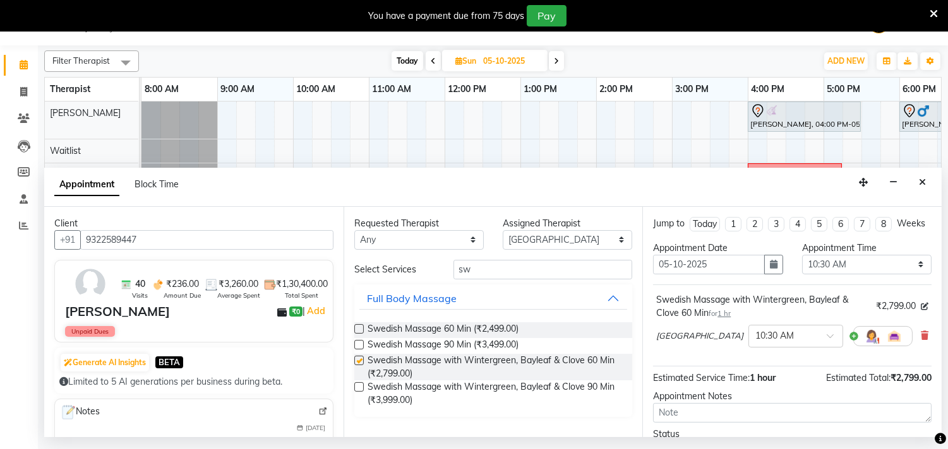
checkbox input "false"
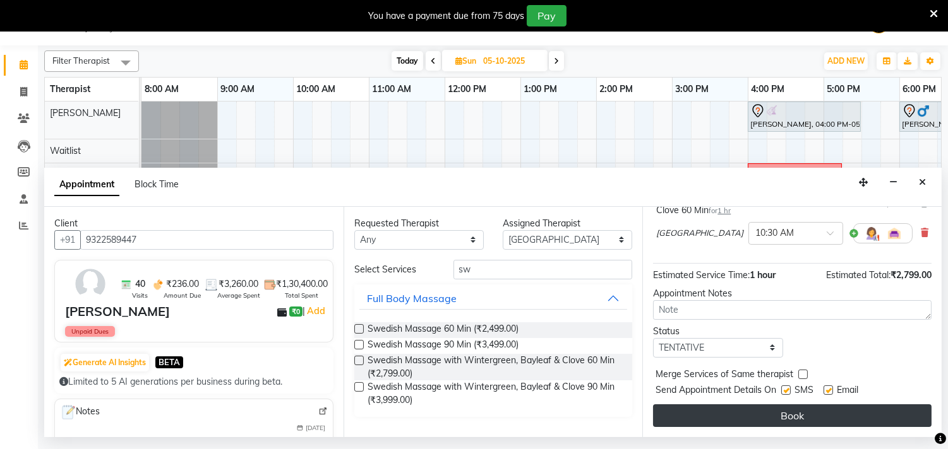
scroll to position [114, 0]
click at [764, 421] on button "Book" at bounding box center [792, 416] width 278 height 23
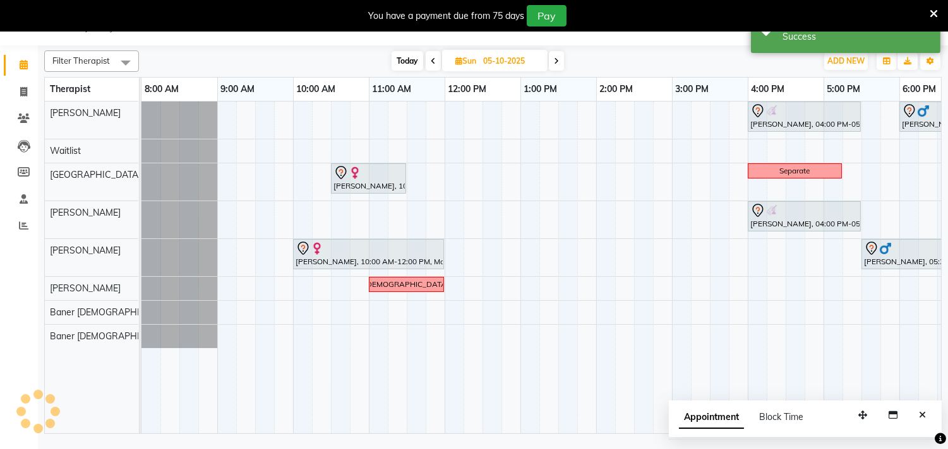
scroll to position [0, 0]
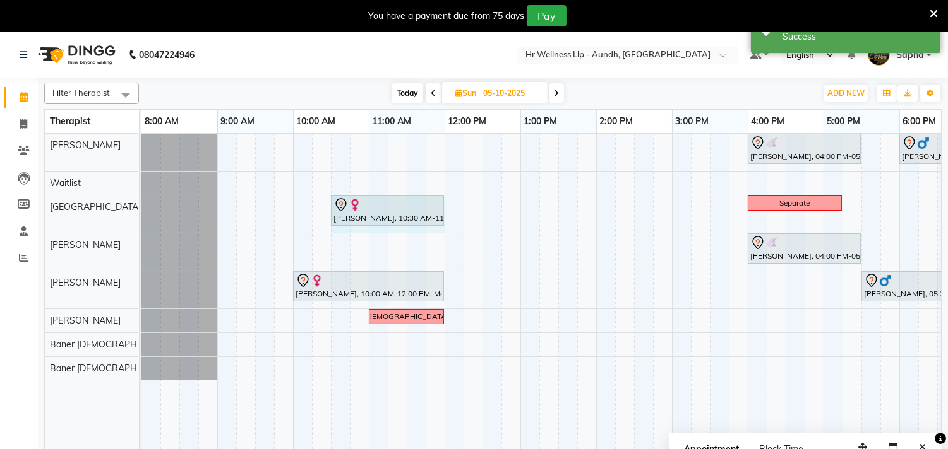
click at [141, 212] on div "[PERSON_NAME], 10:30 AM-11:30 AM, Swedish Massage with Wintergreen, Bayleaf & C…" at bounding box center [141, 214] width 0 height 37
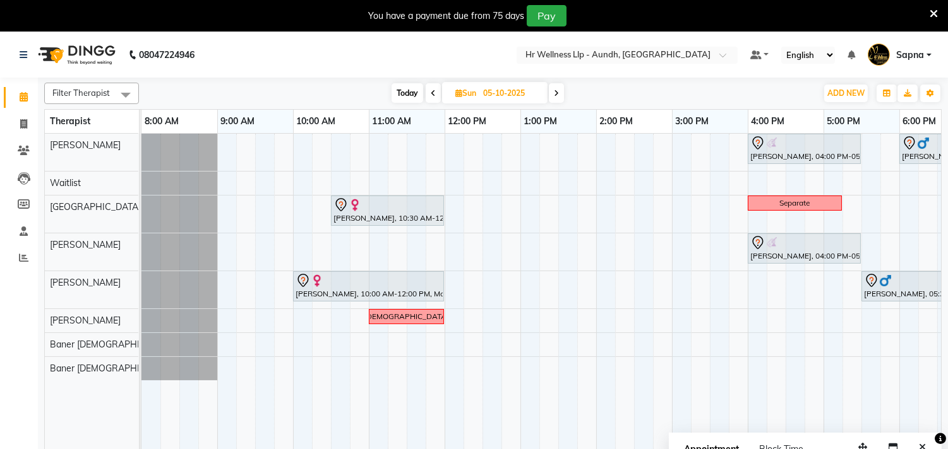
click at [408, 92] on span "Today" at bounding box center [407, 93] width 32 height 20
type input "01-10-2025"
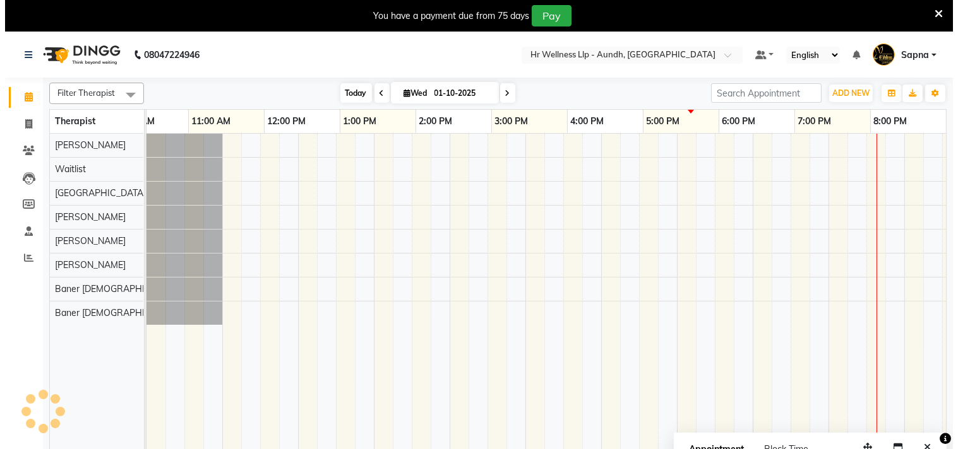
scroll to position [0, 186]
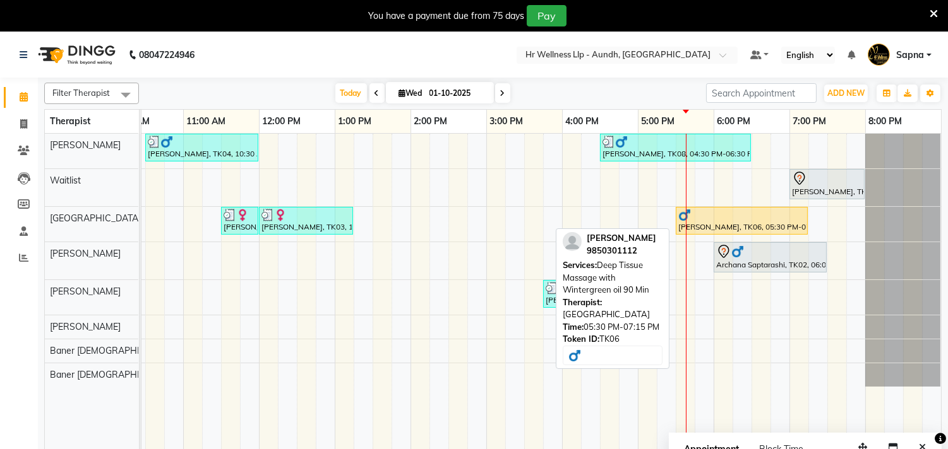
click at [711, 223] on div "[PERSON_NAME], TK06, 05:30 PM-07:15 PM, Deep Tissue Massage with Wintergreen oi…" at bounding box center [741, 221] width 129 height 24
click at [713, 218] on div at bounding box center [741, 215] width 127 height 13
select select "1"
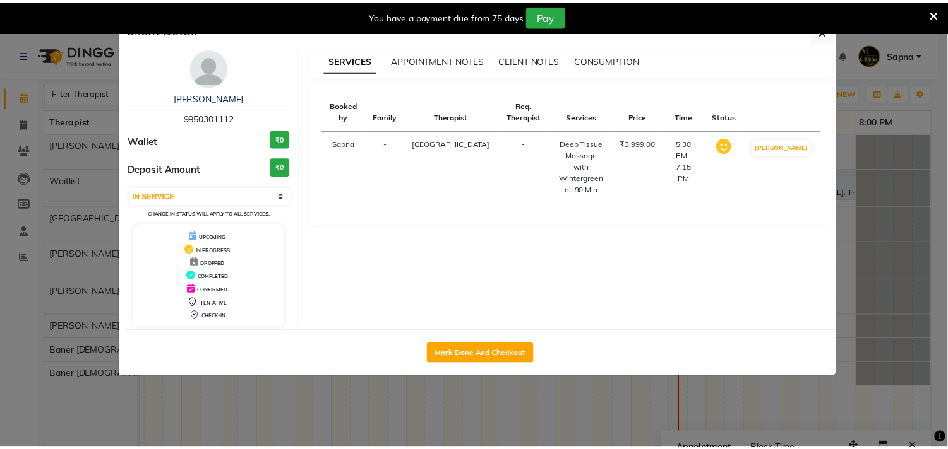
scroll to position [0, 185]
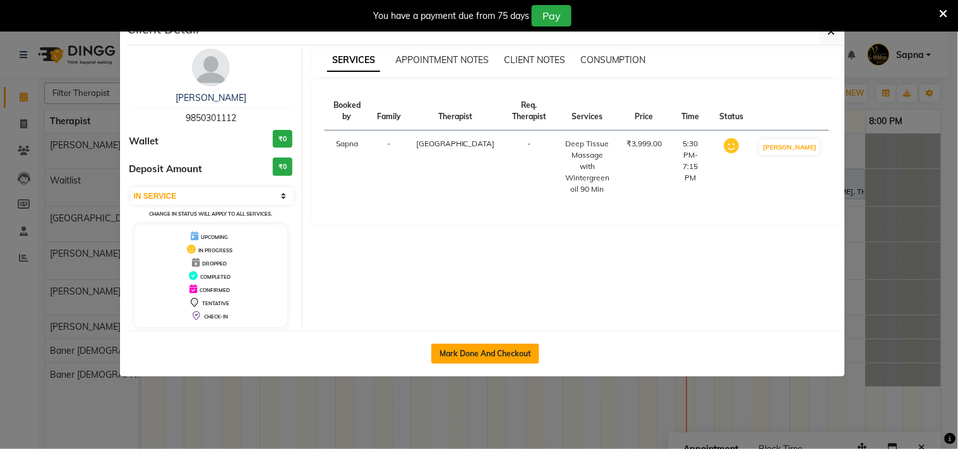
click at [471, 351] on button "Mark Done And Checkout" at bounding box center [485, 354] width 108 height 20
select select "service"
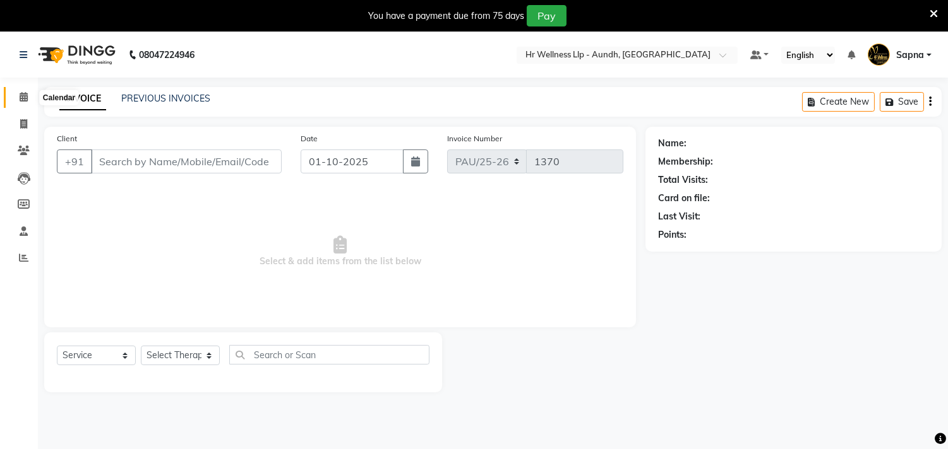
click at [24, 99] on icon at bounding box center [24, 96] width 8 height 9
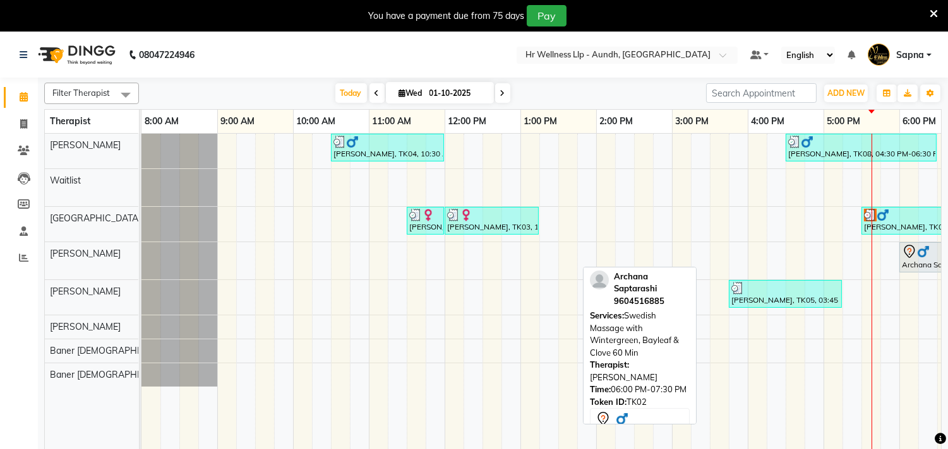
scroll to position [0, 196]
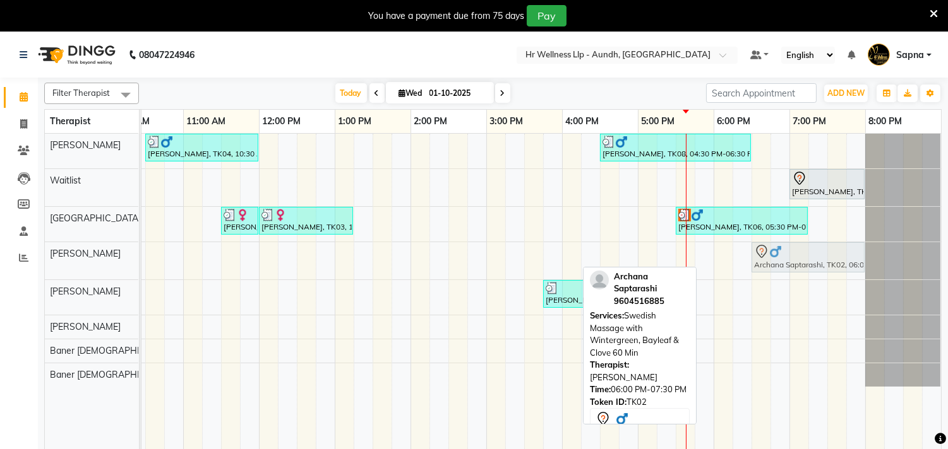
drag, startPoint x: 764, startPoint y: 254, endPoint x: 800, endPoint y: 266, distance: 38.1
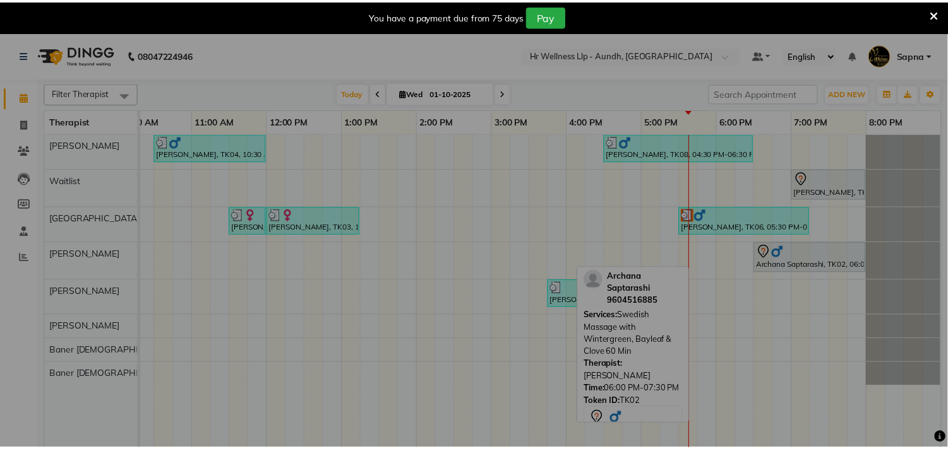
scroll to position [0, 175]
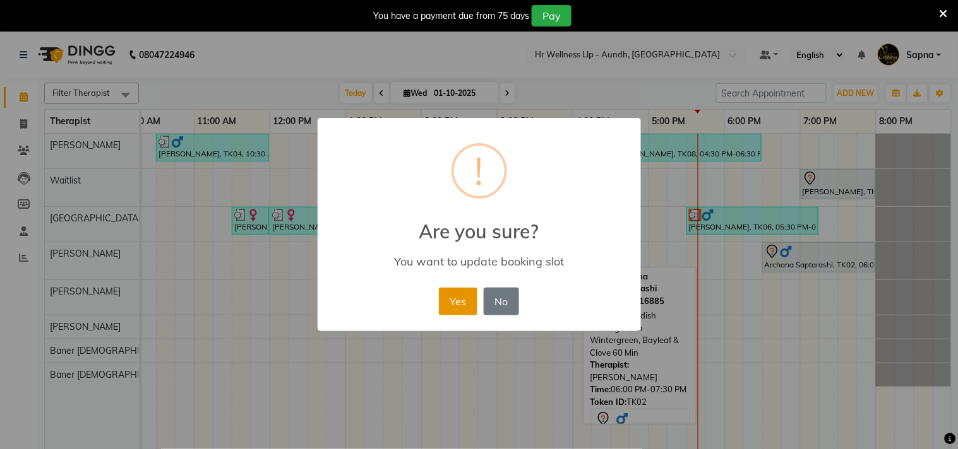
click at [463, 294] on button "Yes" at bounding box center [458, 302] width 39 height 28
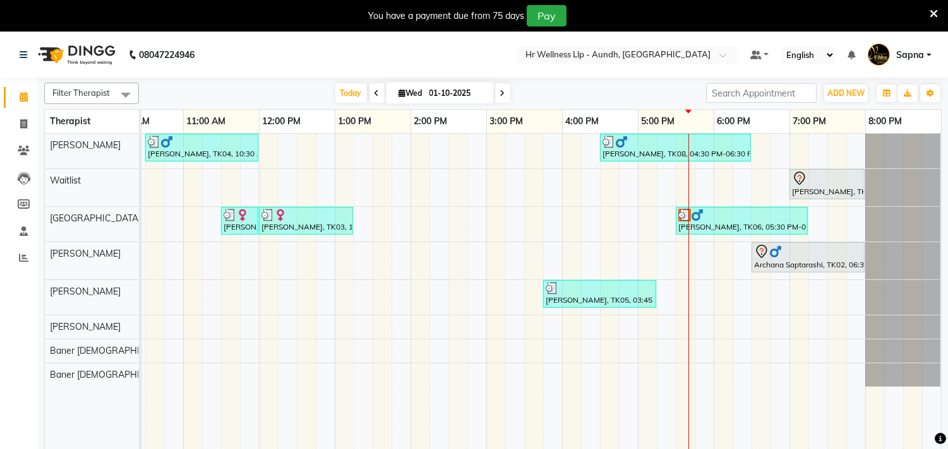
scroll to position [0, 194]
